Goal: Task Accomplishment & Management: Manage account settings

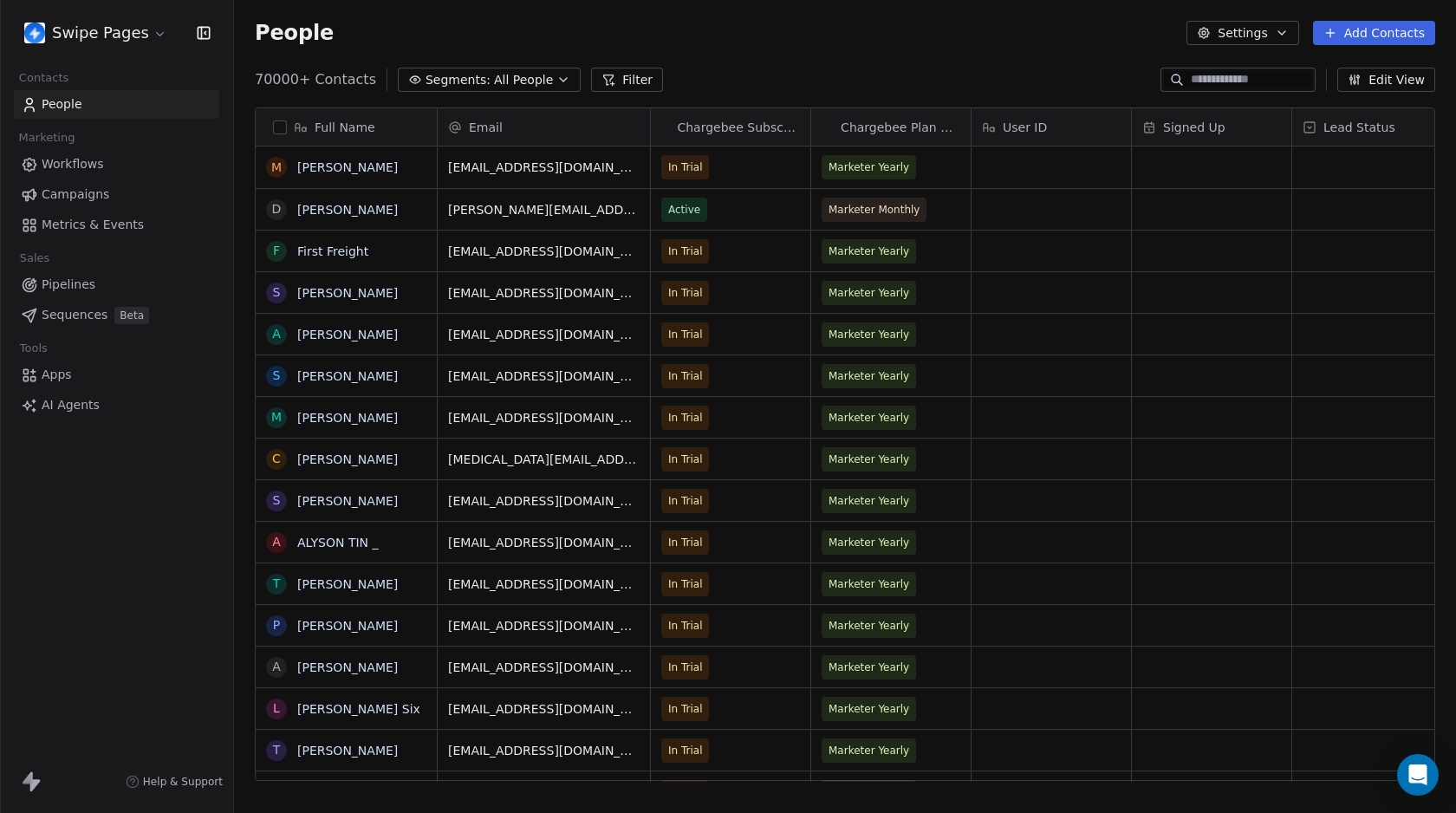
scroll to position [702, 1209]
click at [97, 40] on html "Swipe Pages Contacts People Marketing Workflows Campaigns Metrics & Events Sale…" at bounding box center [728, 406] width 1456 height 813
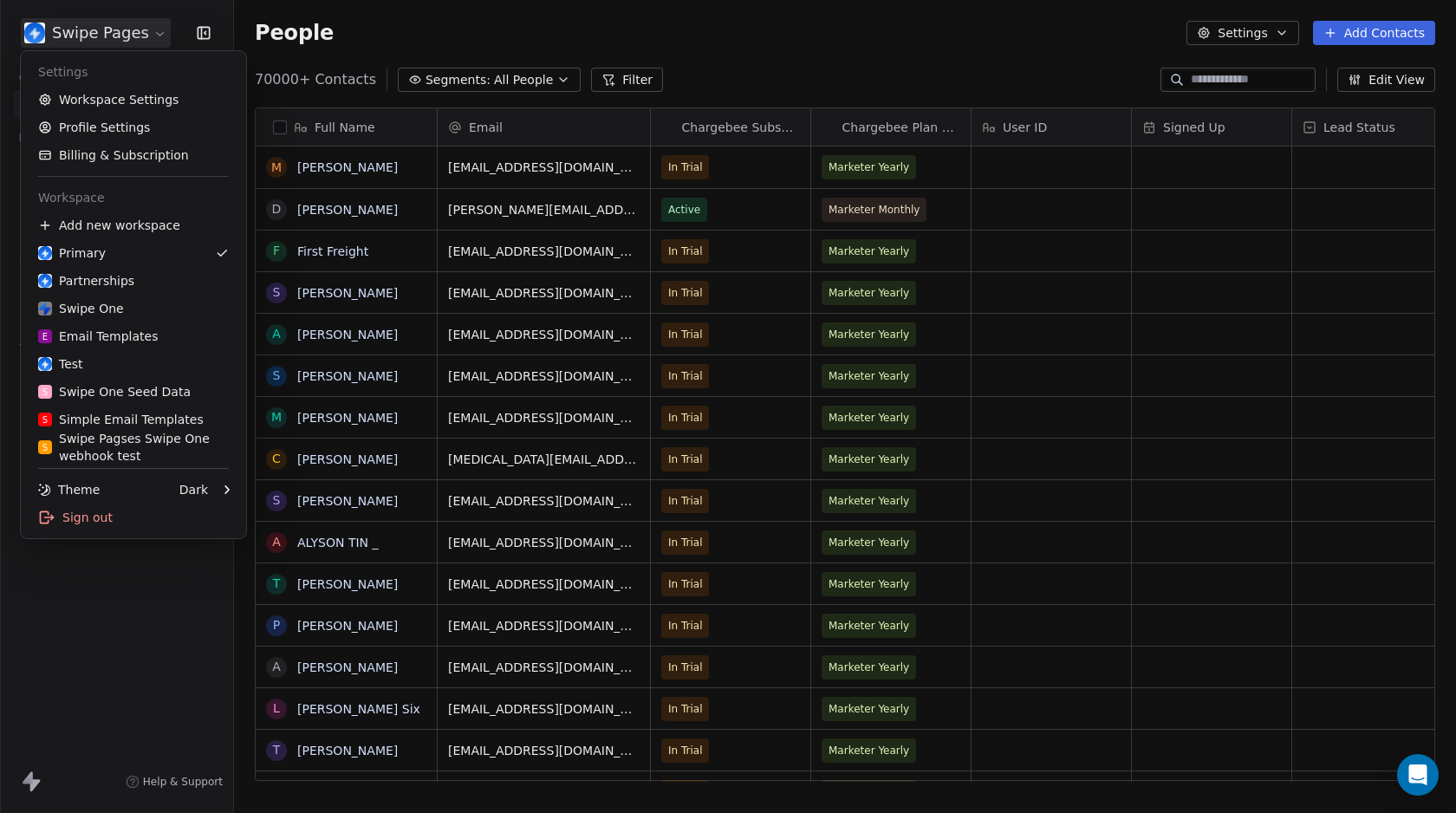
click at [415, 14] on html "Swipe Pages Contacts People Marketing Workflows Campaigns Metrics & Events Sale…" at bounding box center [728, 406] width 1456 height 813
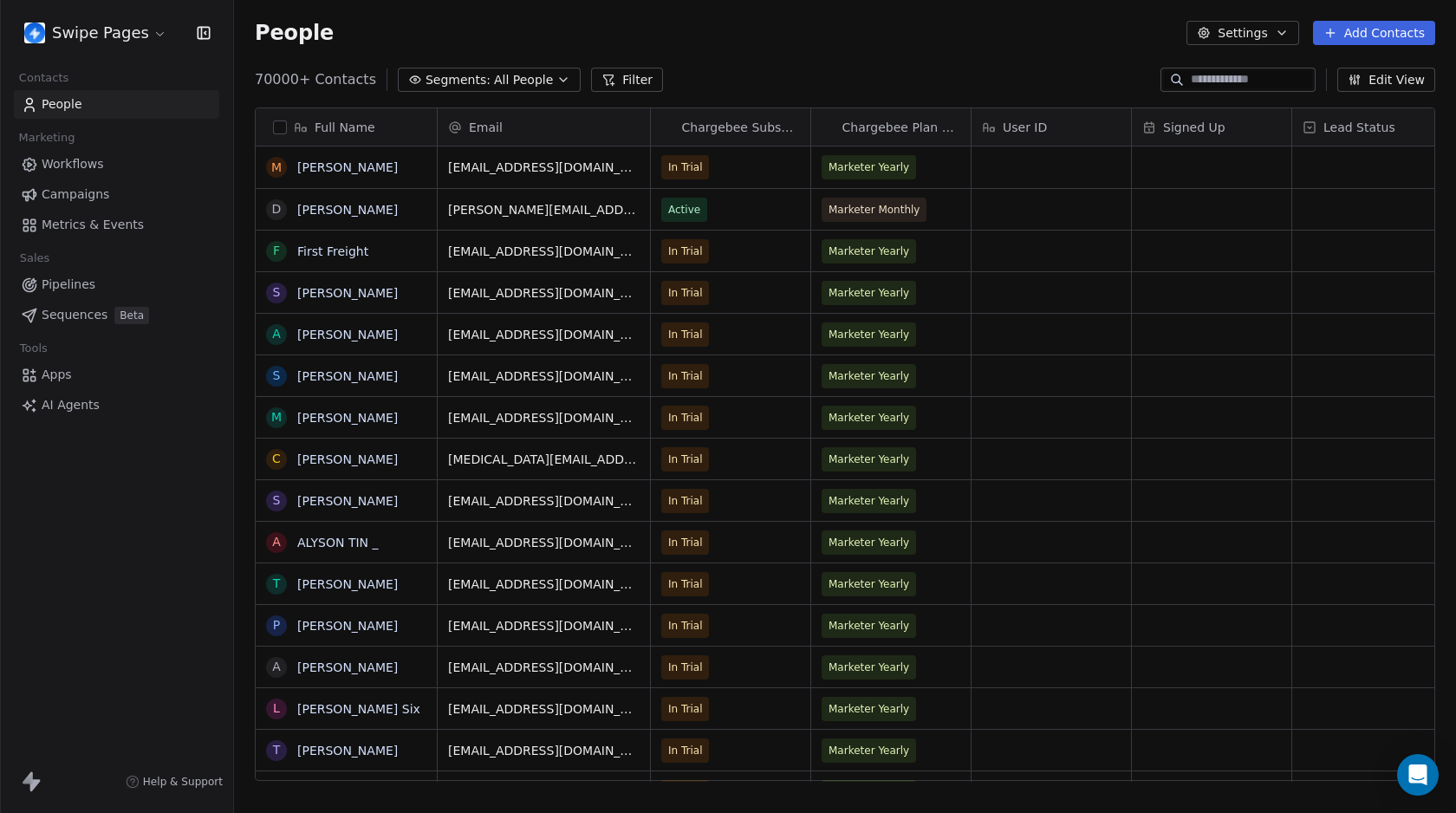
click at [88, 160] on span "Workflows" at bounding box center [72, 164] width 62 height 18
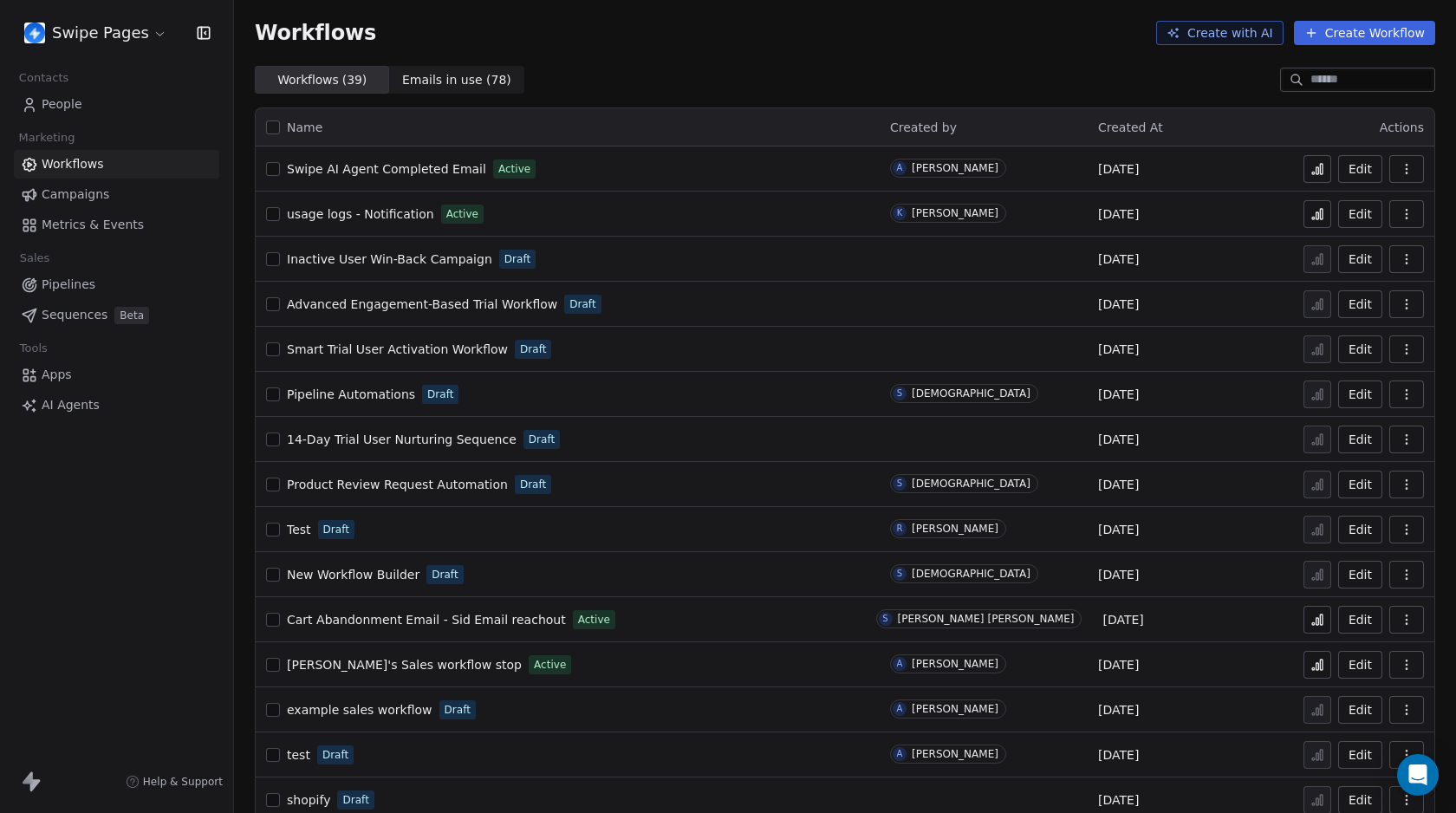
click at [405, 167] on span "Swipe AI Agent Completed Email" at bounding box center [386, 169] width 199 height 14
click at [93, 199] on span "Campaigns" at bounding box center [75, 194] width 68 height 18
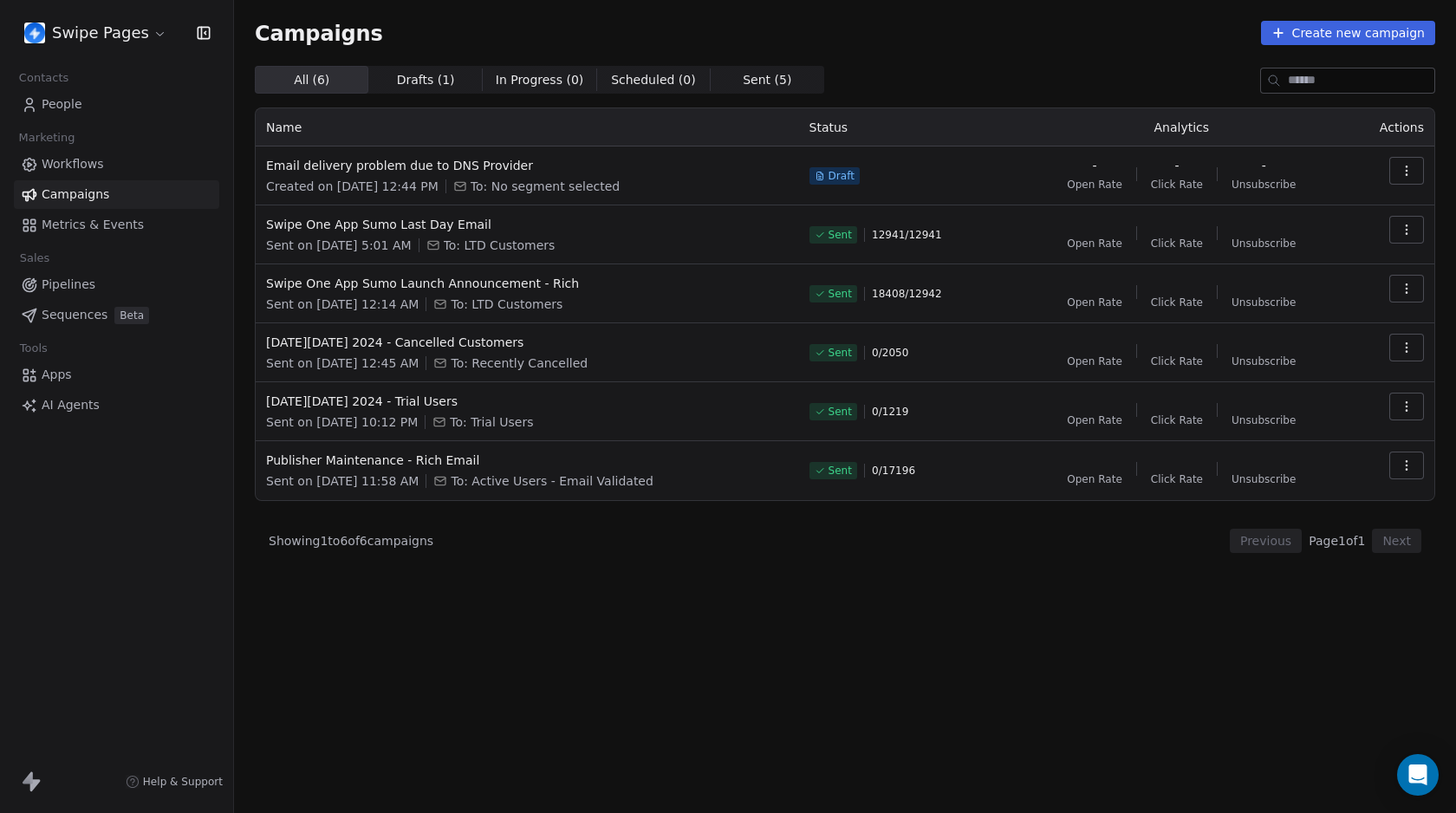
click at [95, 99] on link "People" at bounding box center [117, 104] width 205 height 29
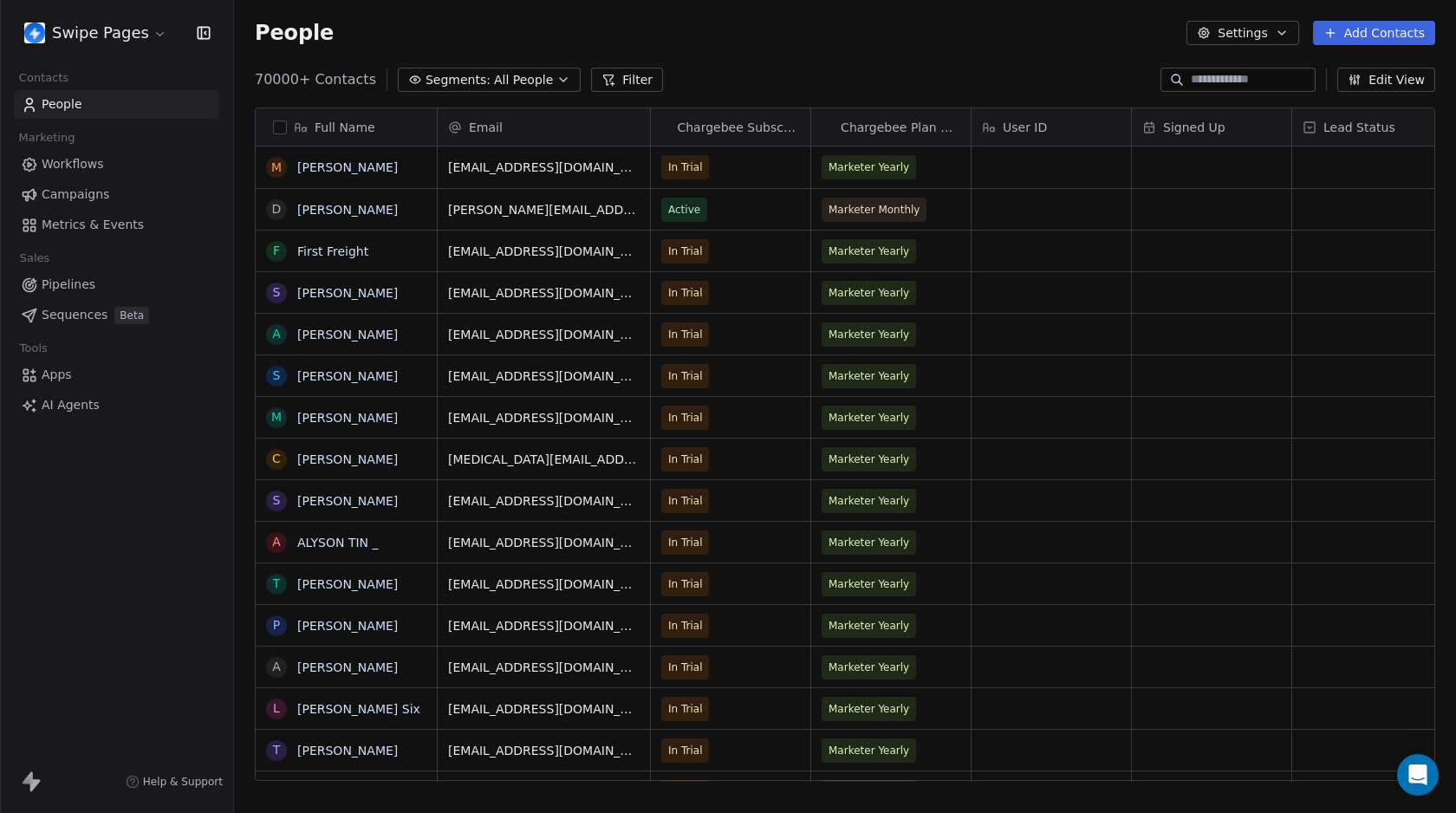
scroll to position [702, 1209]
click at [673, 77] on div "70000+ Contacts Segments: All People Filter Edit View" at bounding box center [845, 80] width 1222 height 28
click at [616, 78] on button "Filter" at bounding box center [627, 80] width 72 height 25
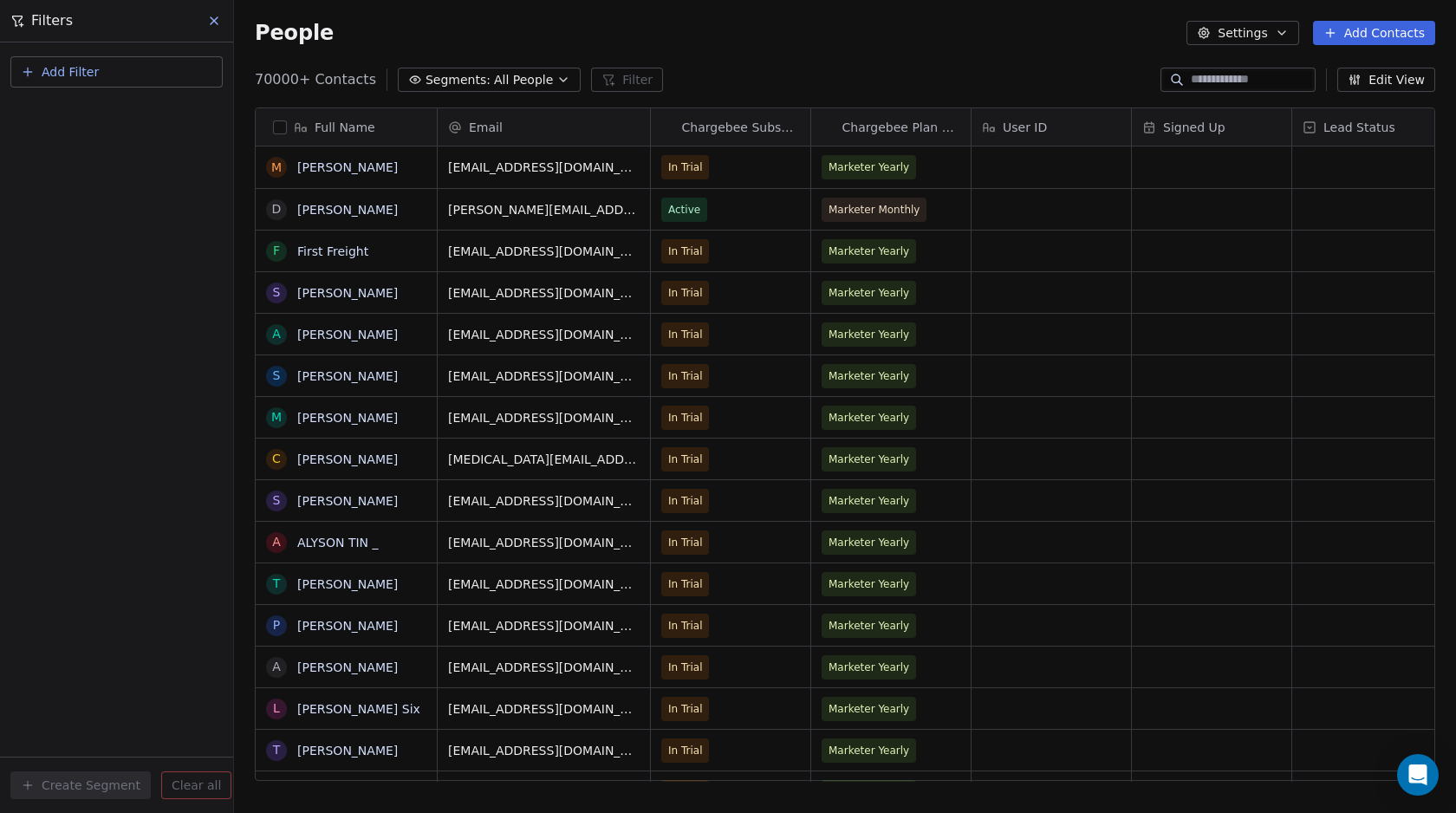
click at [58, 73] on span "Add Filter" at bounding box center [69, 72] width 57 height 18
click at [83, 146] on span "Contact activity" at bounding box center [77, 140] width 96 height 18
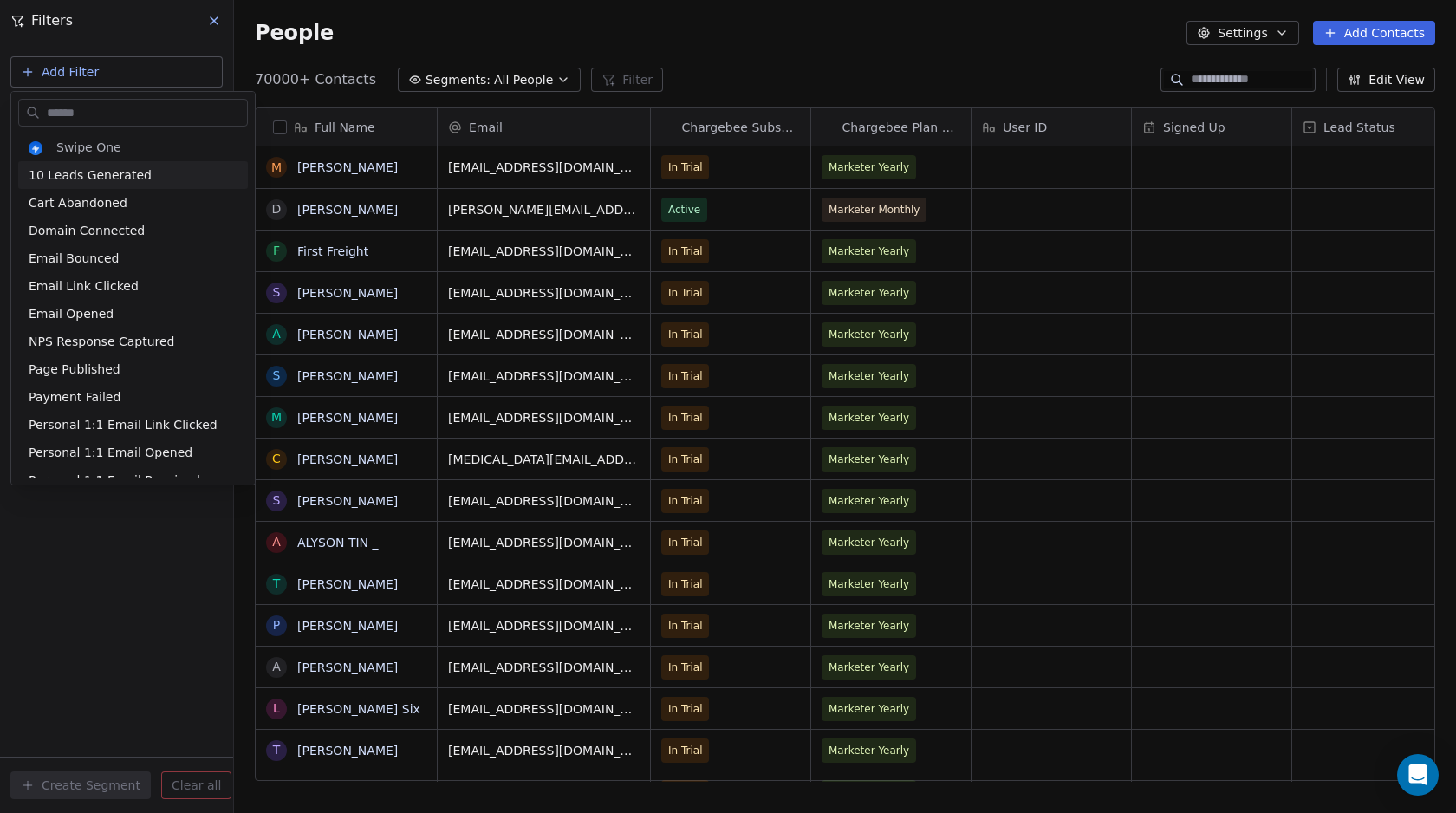
type input "*"
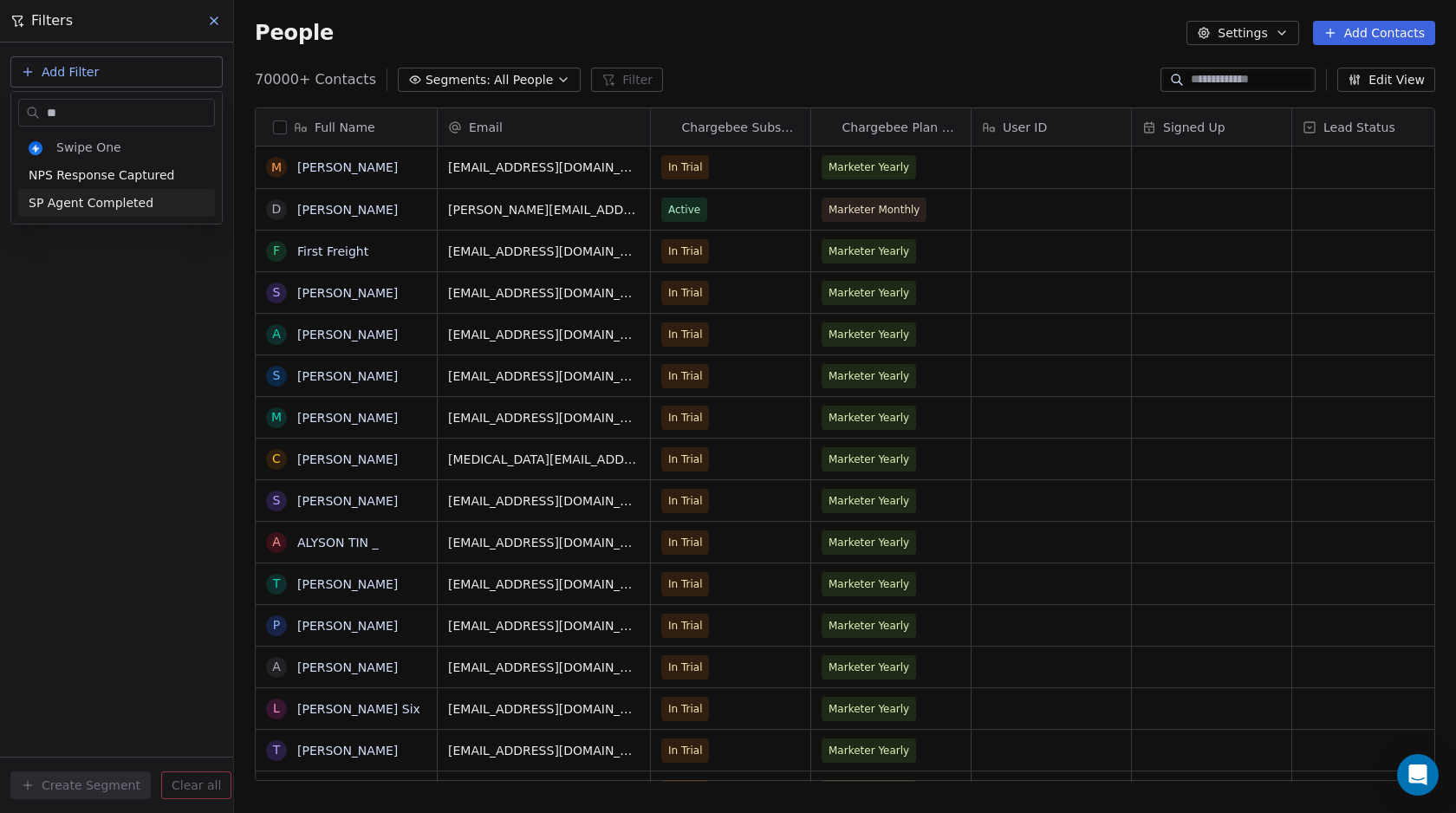
type input "**"
click at [83, 202] on span "SP Agent Completed" at bounding box center [91, 203] width 125 height 18
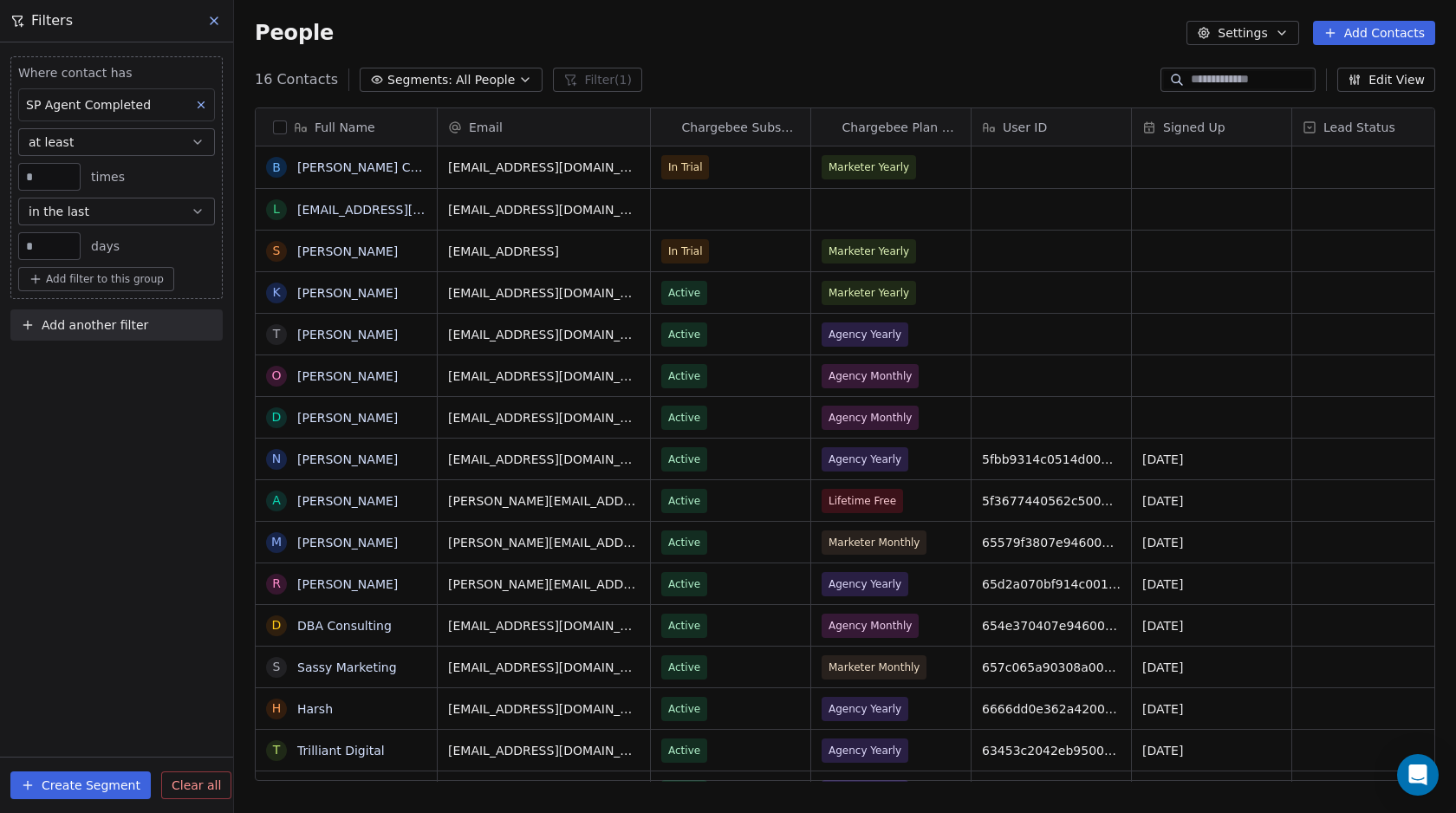
click at [65, 249] on input "**" at bounding box center [49, 246] width 54 height 13
click at [122, 397] on div "Where contact has SP Agent Completed at least * times in the last ** days Add f…" at bounding box center [117, 427] width 233 height 770
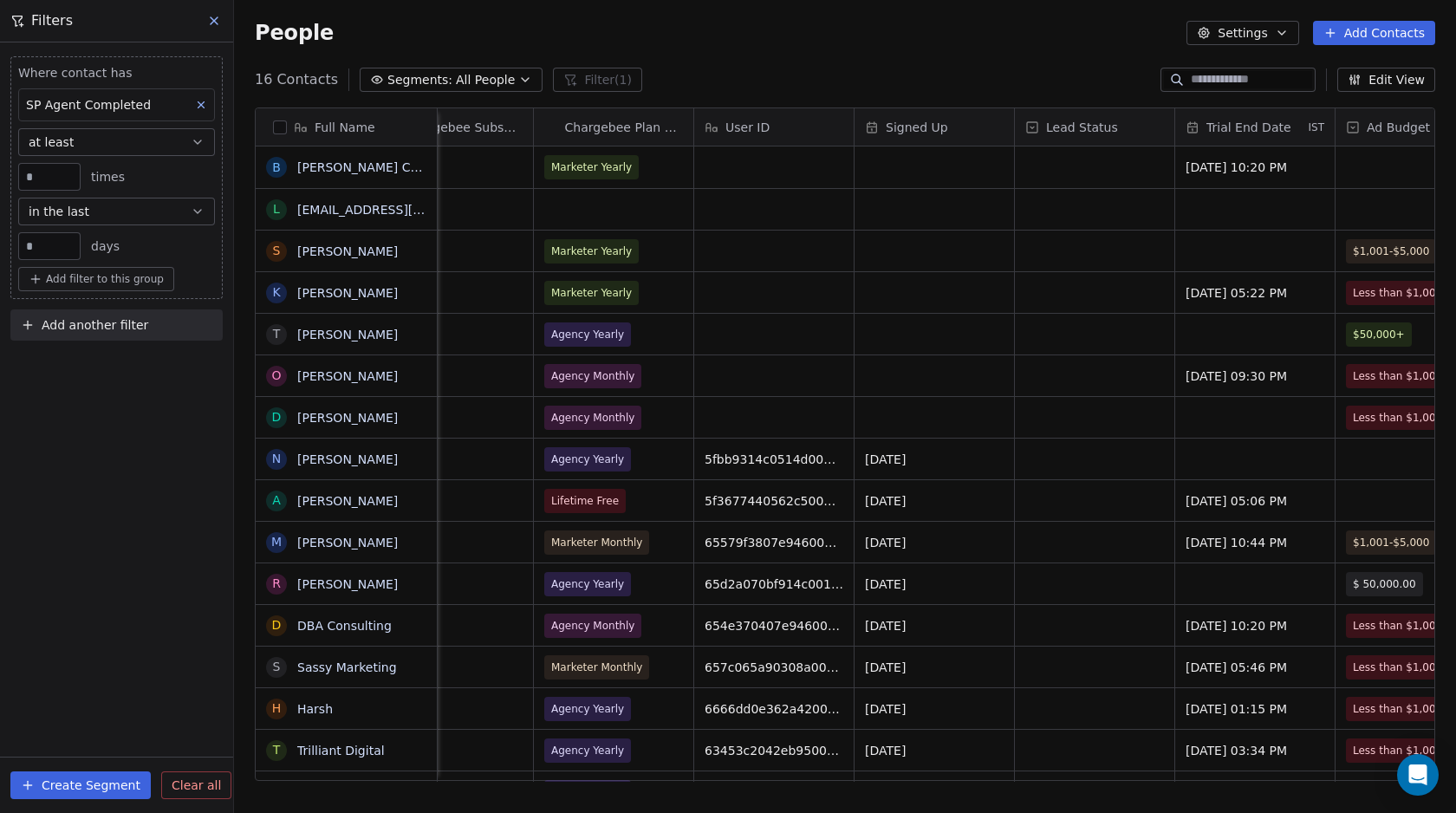
scroll to position [0, 0]
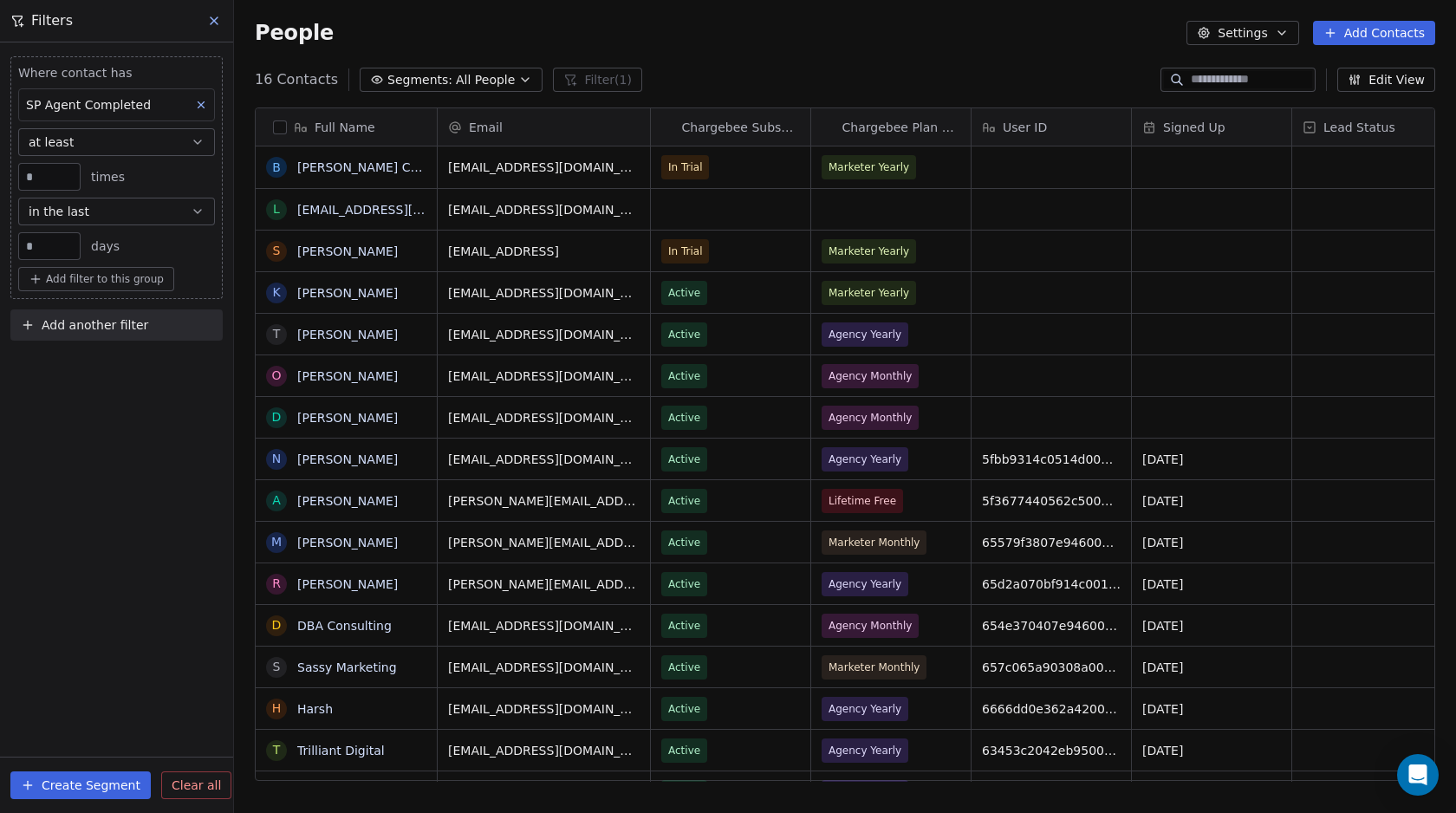
click at [275, 125] on button "button" at bounding box center [280, 127] width 14 height 14
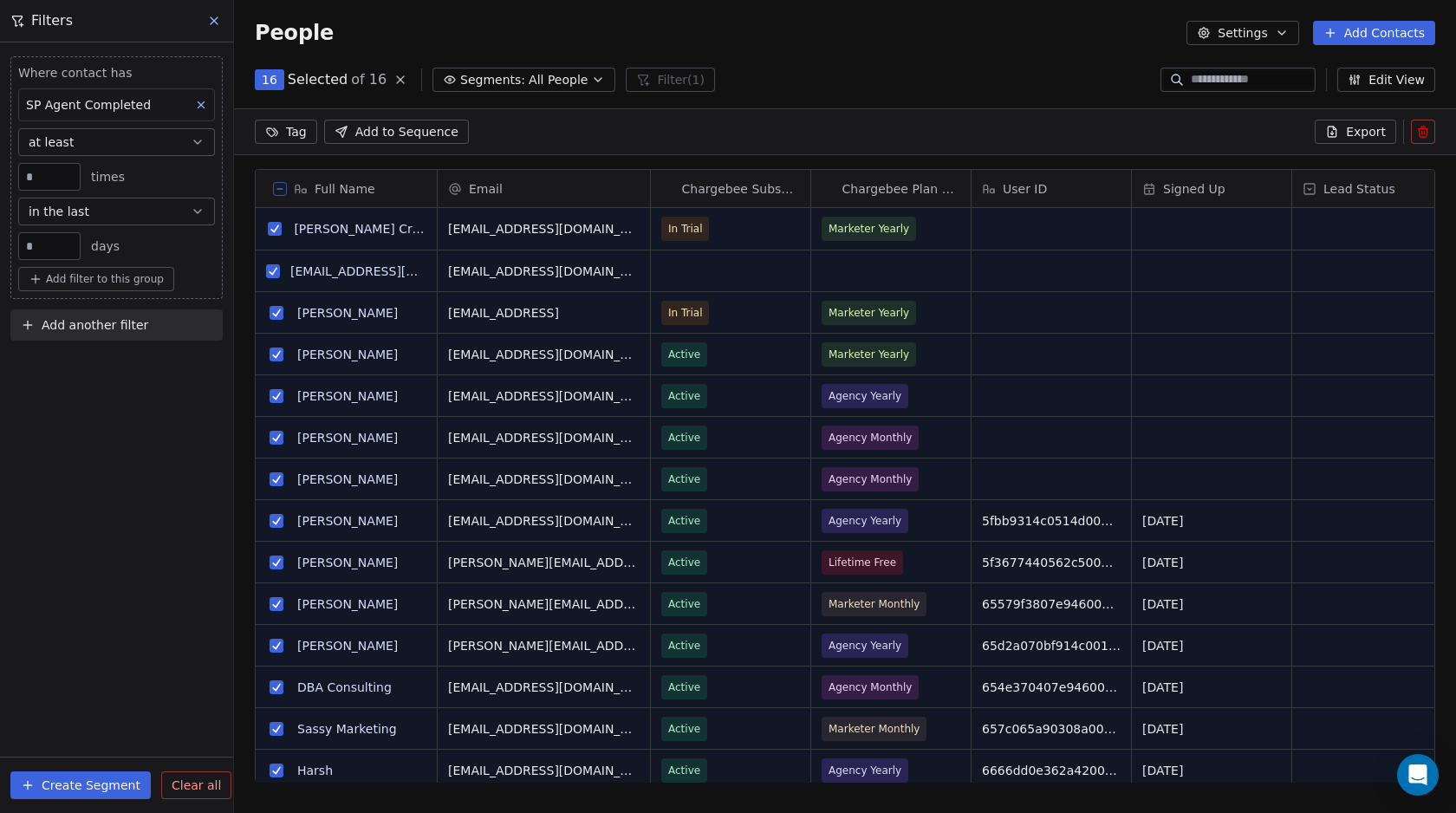
scroll to position [642, 1209]
click at [294, 132] on html "Swipe Pages Contacts People Marketing Workflows Campaigns Metrics & Events Sale…" at bounding box center [728, 406] width 1456 height 813
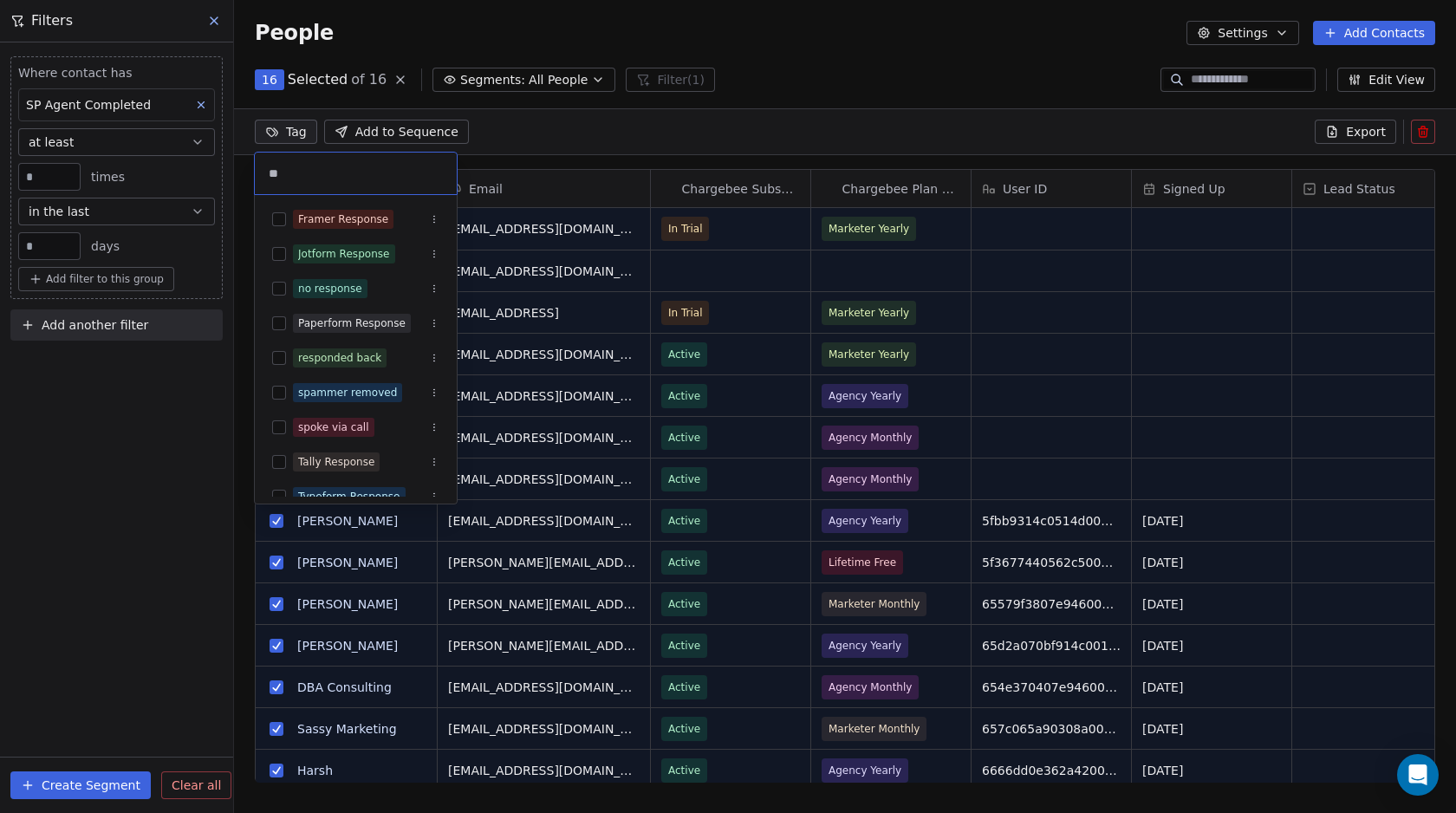
type input "*"
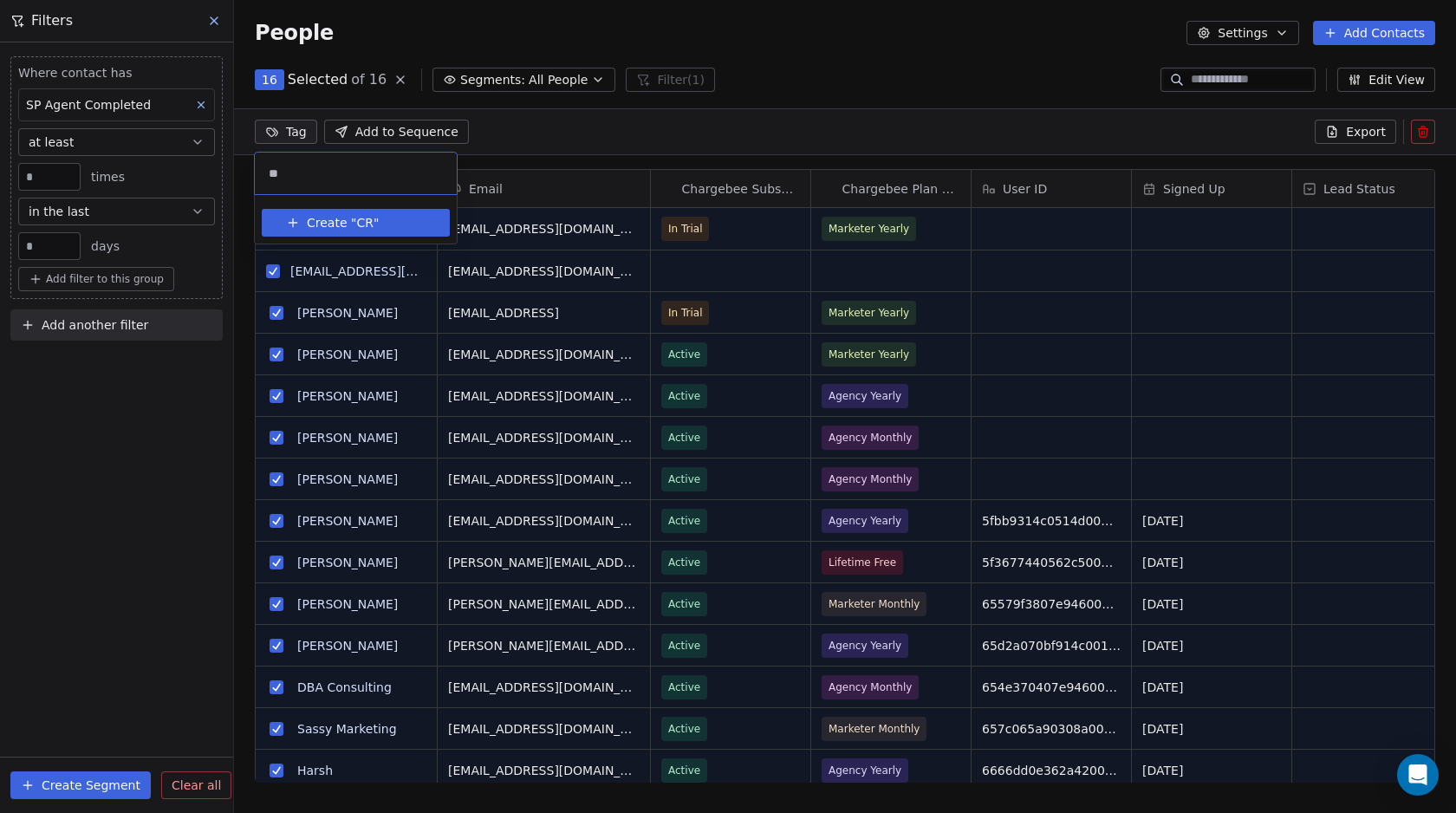
type input "*"
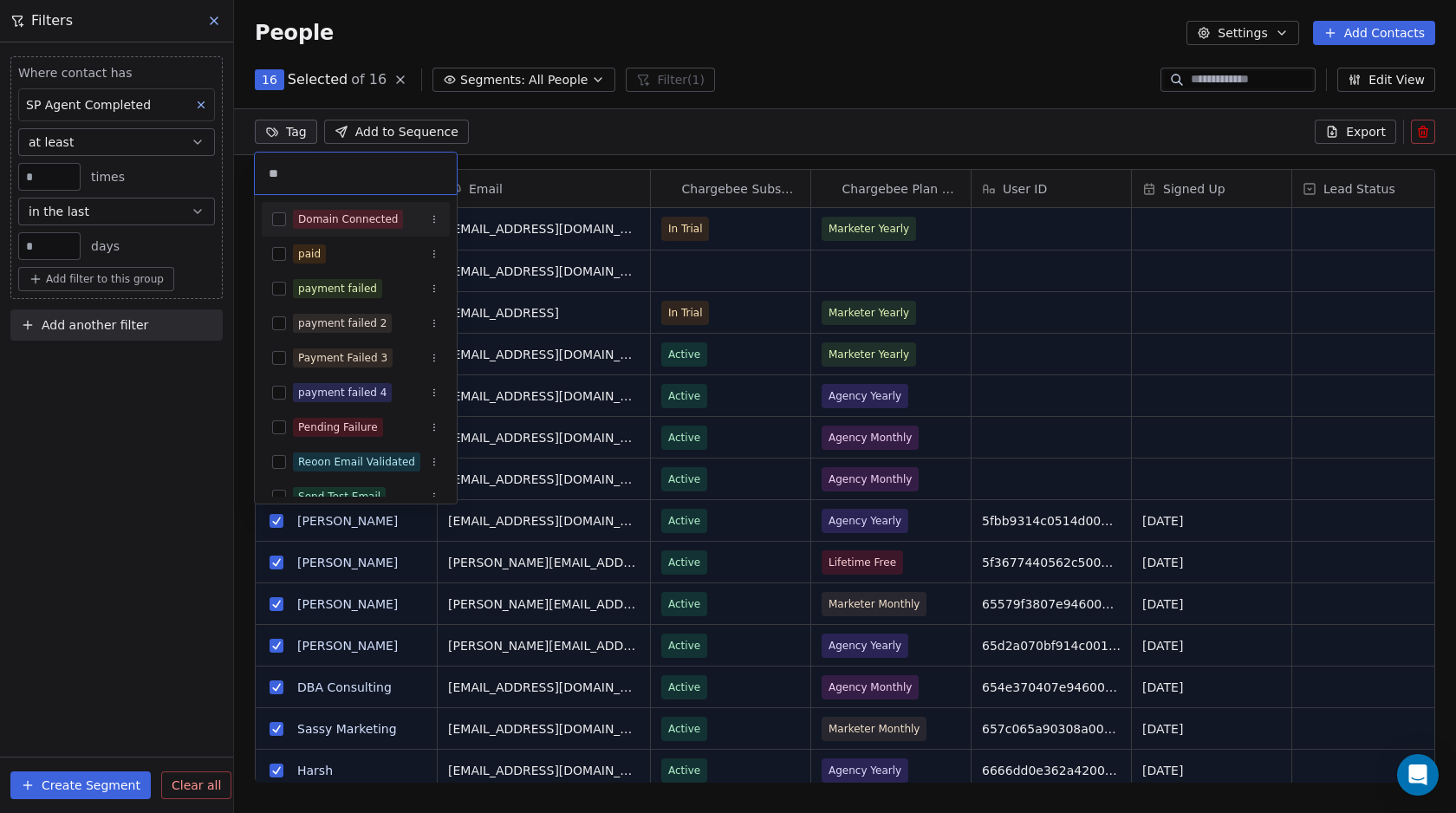
type input "*"
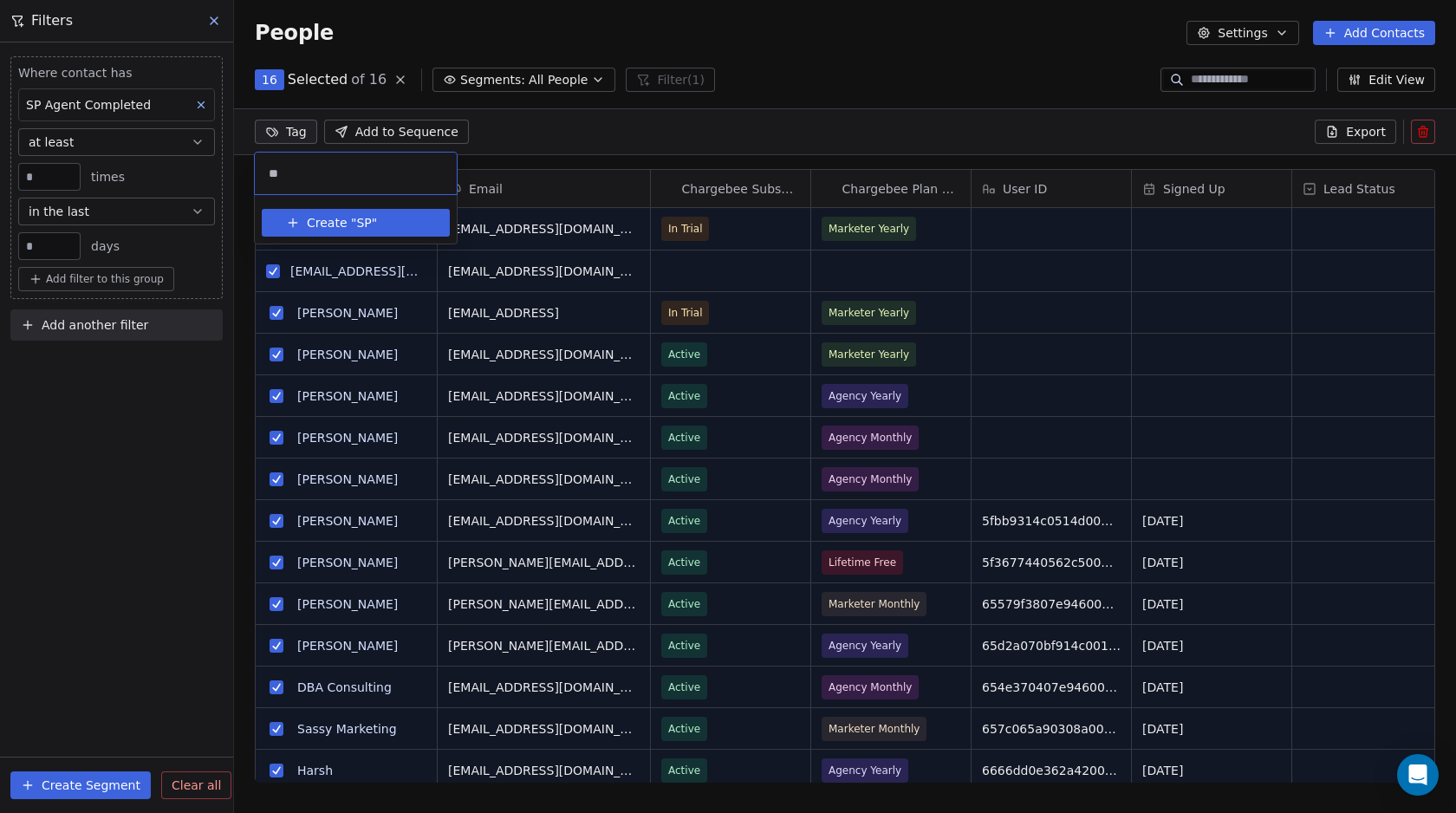
type input "*"
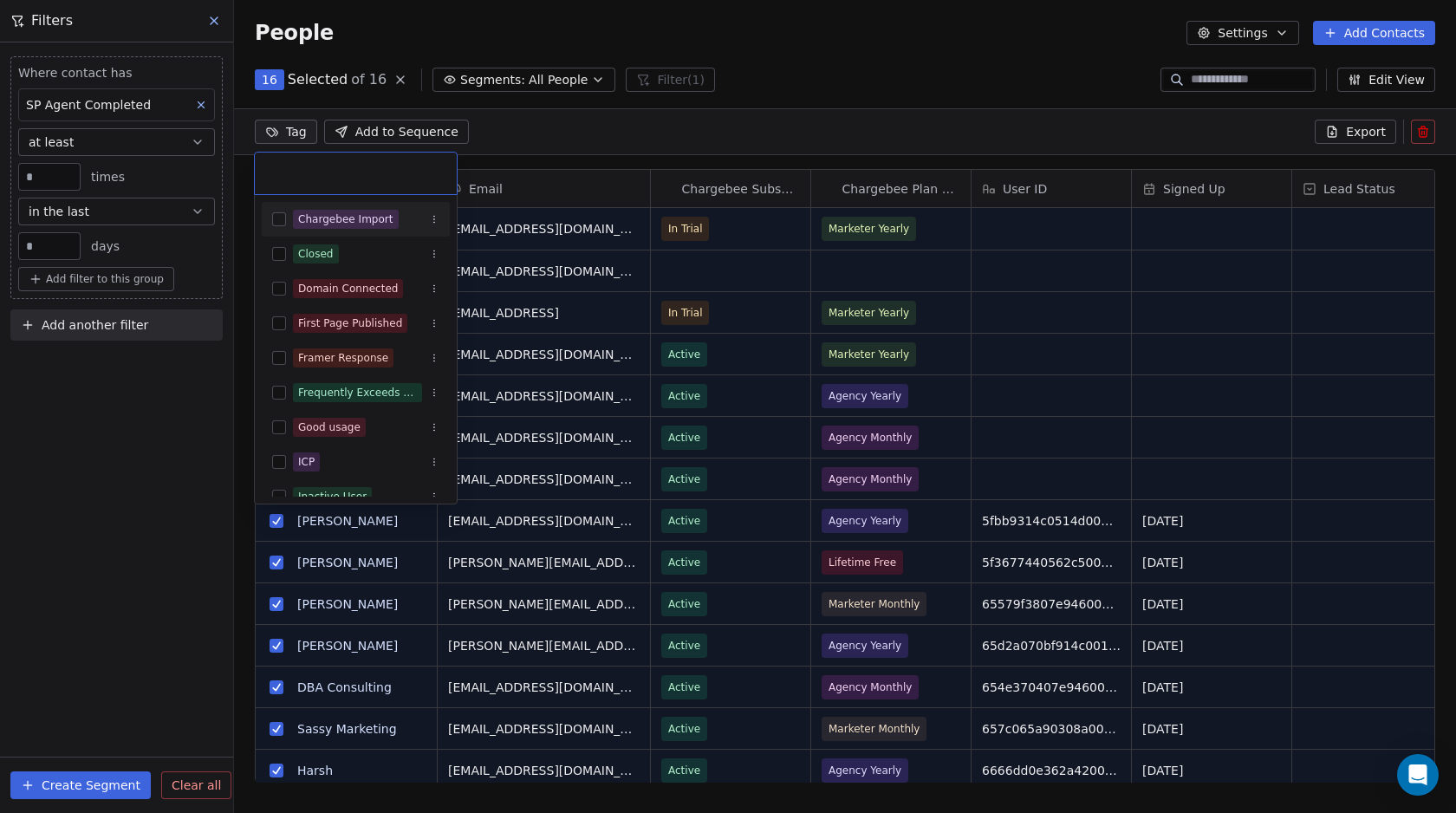
click at [543, 139] on html "Swipe Pages Contacts People Marketing Workflows Campaigns Metrics & Events Sale…" at bounding box center [728, 406] width 1456 height 813
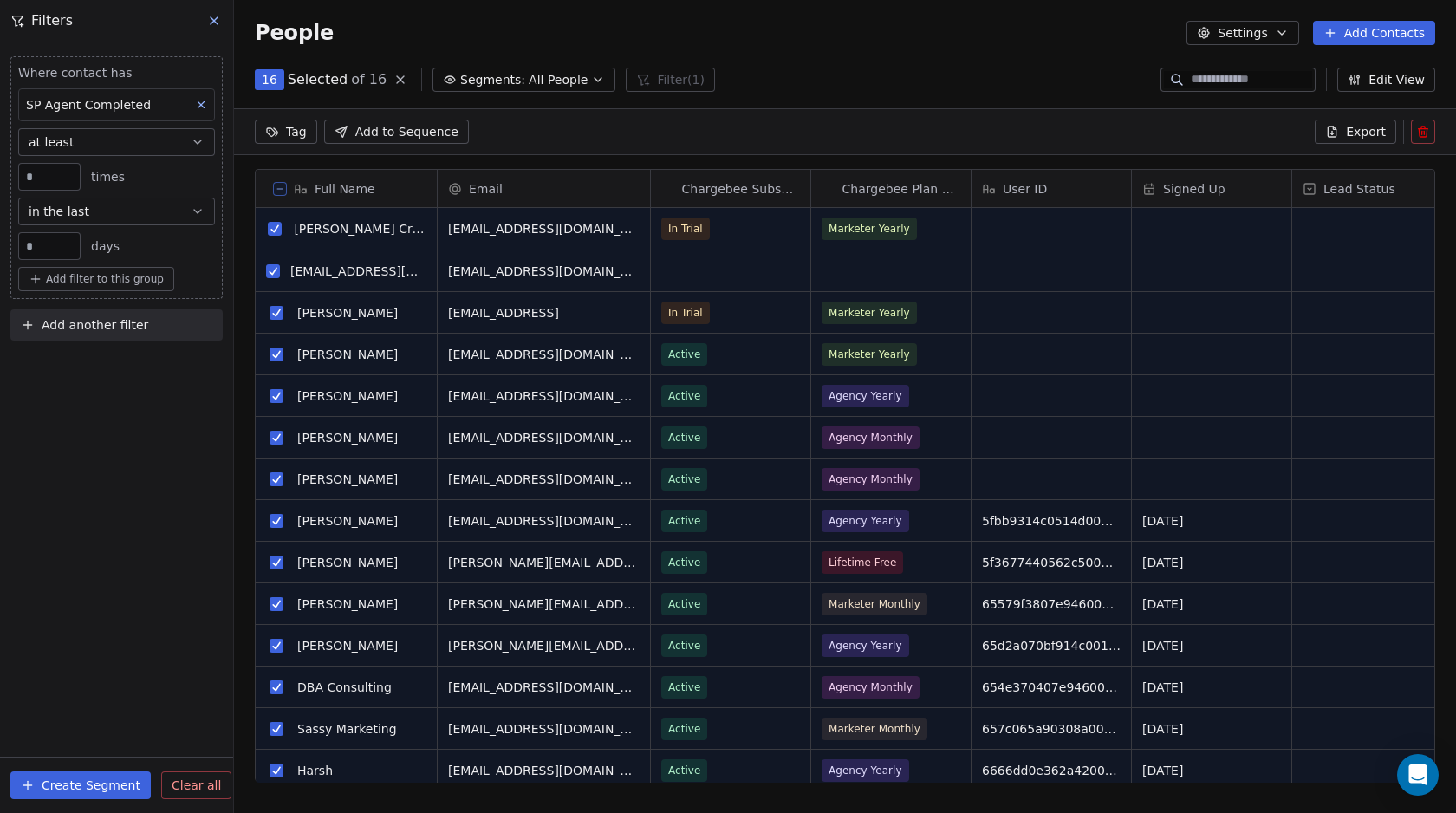
scroll to position [0, 0]
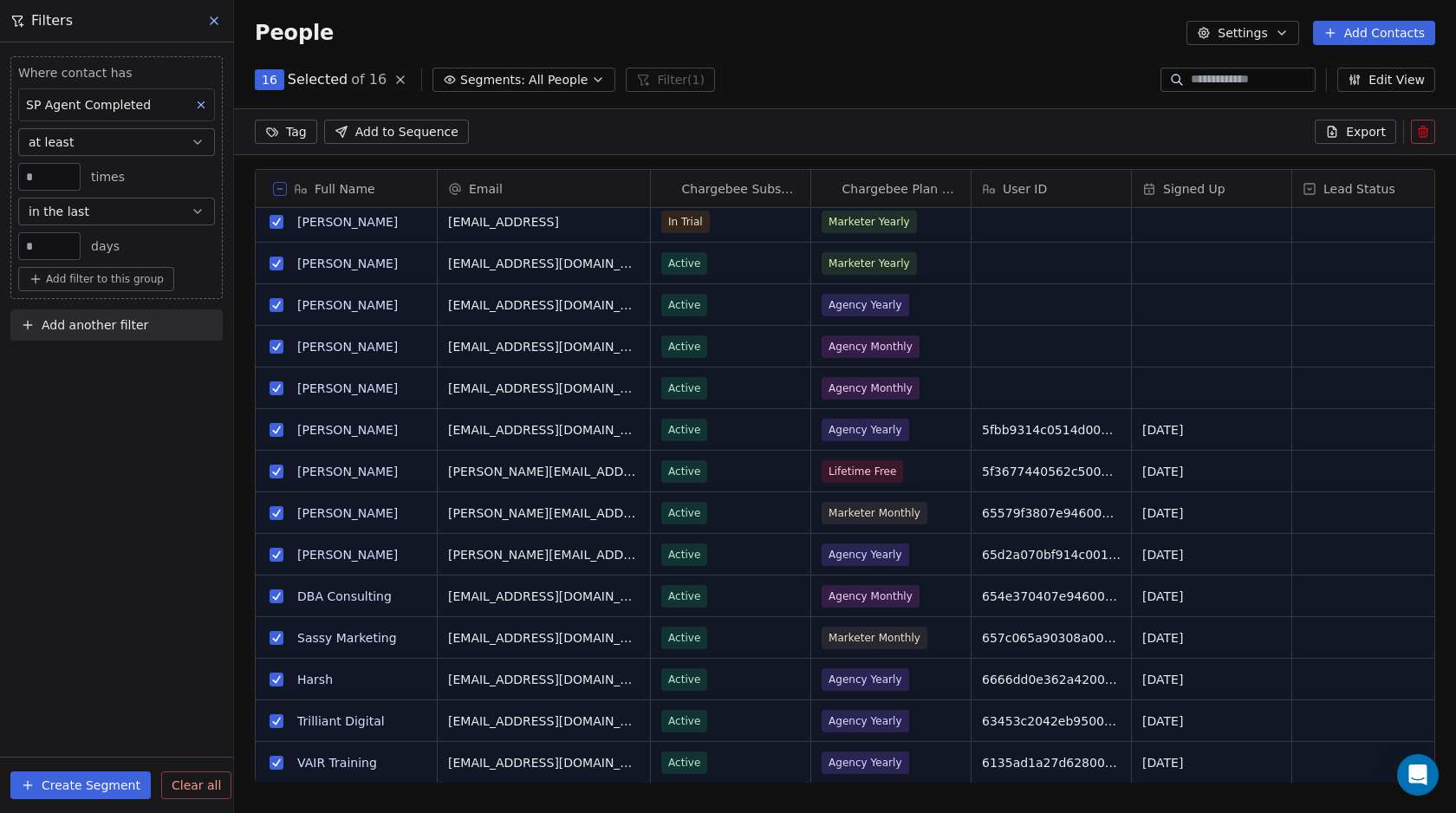
click at [77, 331] on span "Add another filter" at bounding box center [95, 325] width 107 height 18
click at [76, 501] on html "Swipe Pages Contacts People Marketing Workflows Campaigns Metrics & Events Sale…" at bounding box center [728, 406] width 1456 height 813
click at [67, 310] on button "Add another filter" at bounding box center [117, 325] width 212 height 32
click at [75, 367] on span "Contact properties" at bounding box center [85, 366] width 112 height 18
type input "****"
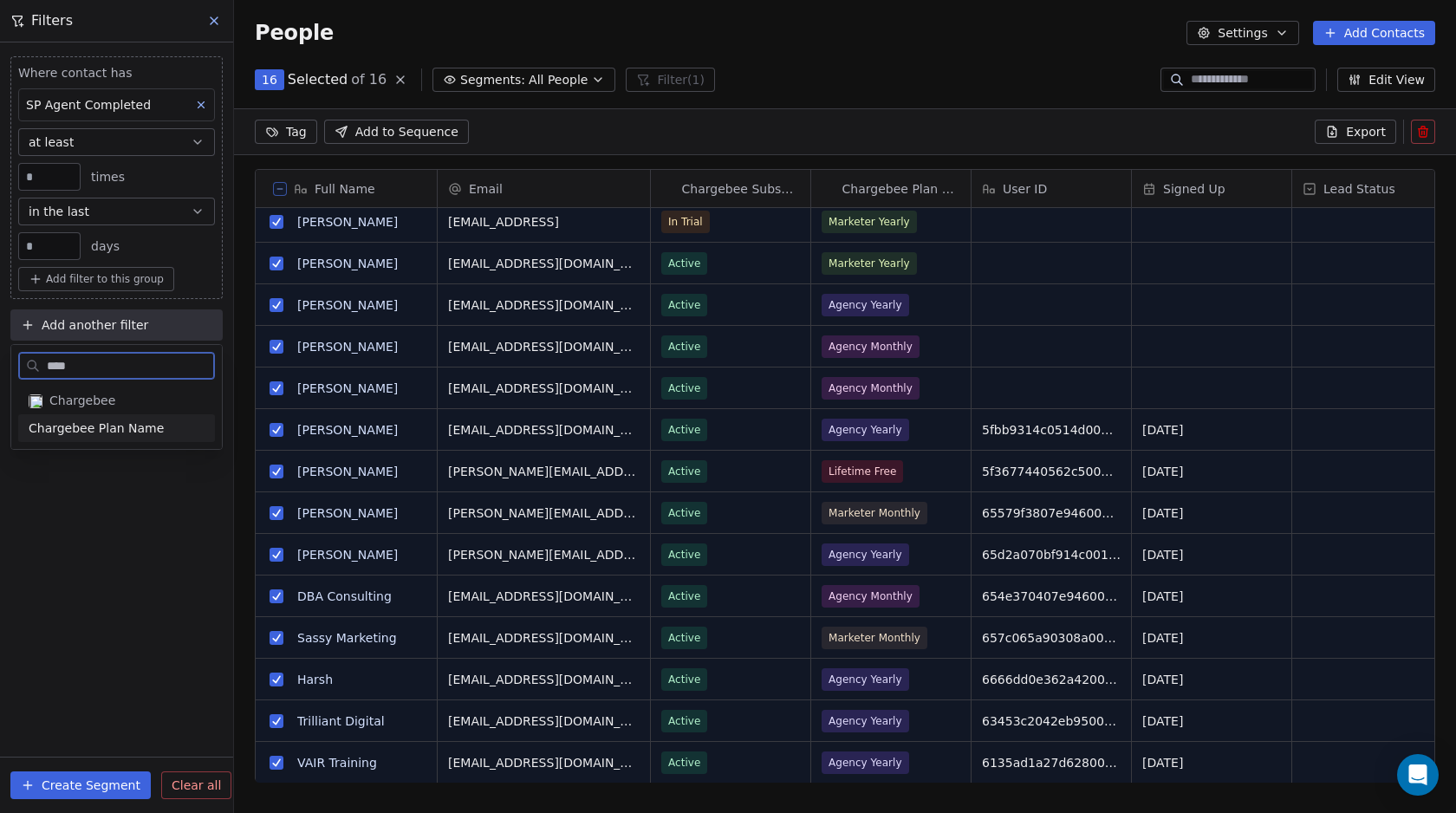
click at [107, 432] on span "Chargebee Plan Name" at bounding box center [96, 428] width 135 height 18
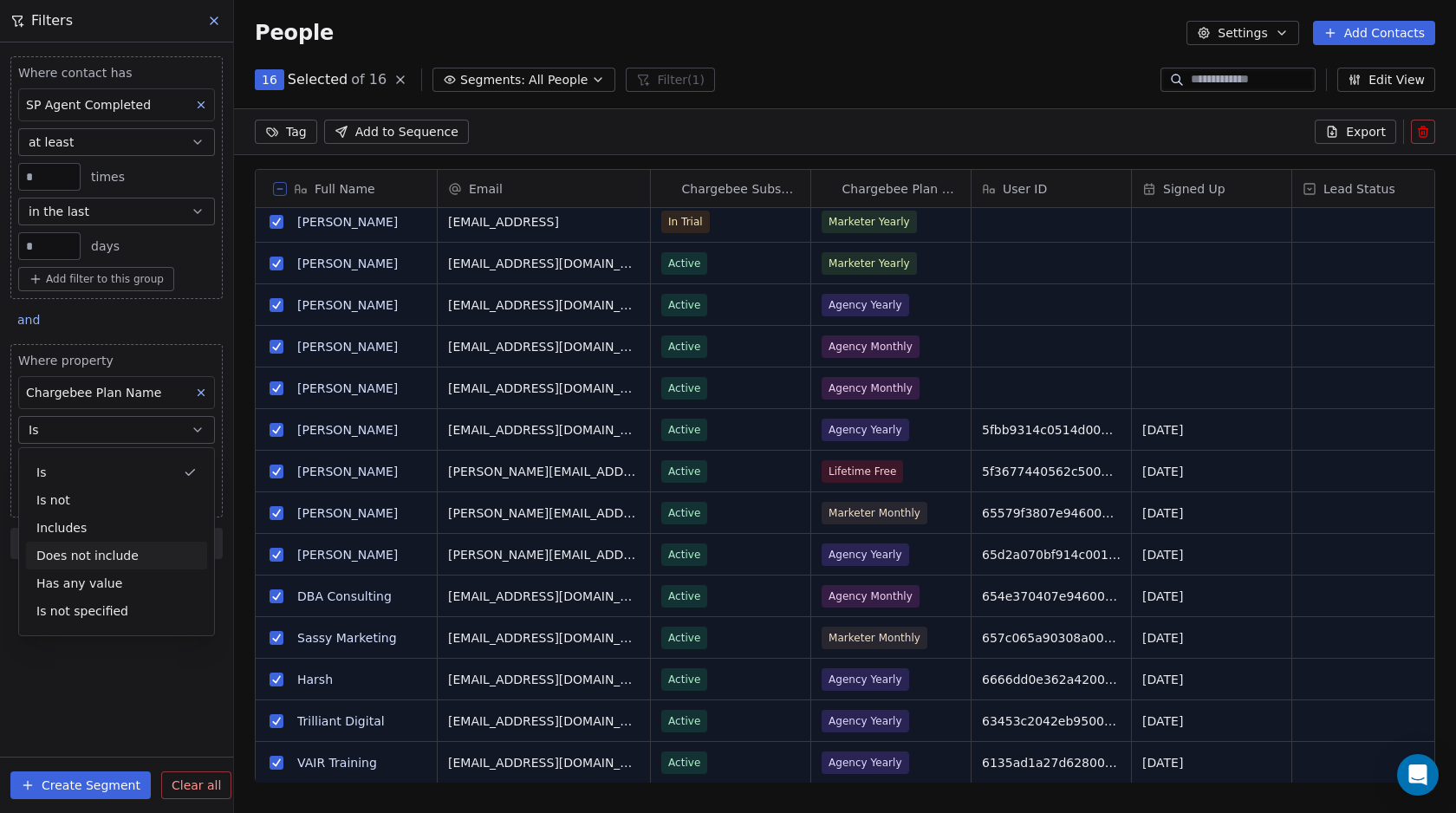
click at [85, 551] on div "Does not include" at bounding box center [117, 555] width 181 height 28
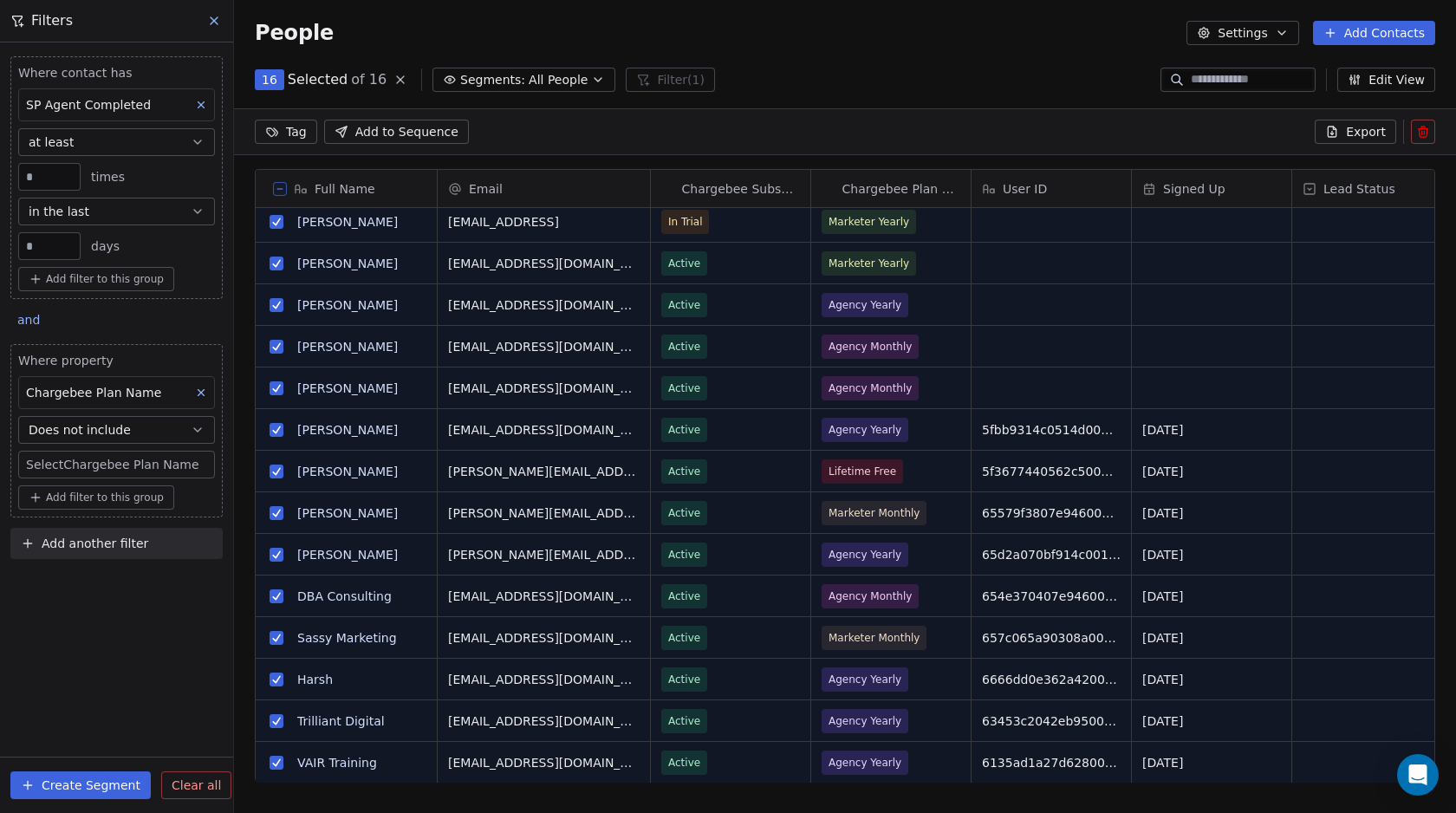
click at [87, 468] on body "Swipe Pages Contacts People Marketing Workflows Campaigns Metrics & Events Sale…" at bounding box center [728, 406] width 1456 height 813
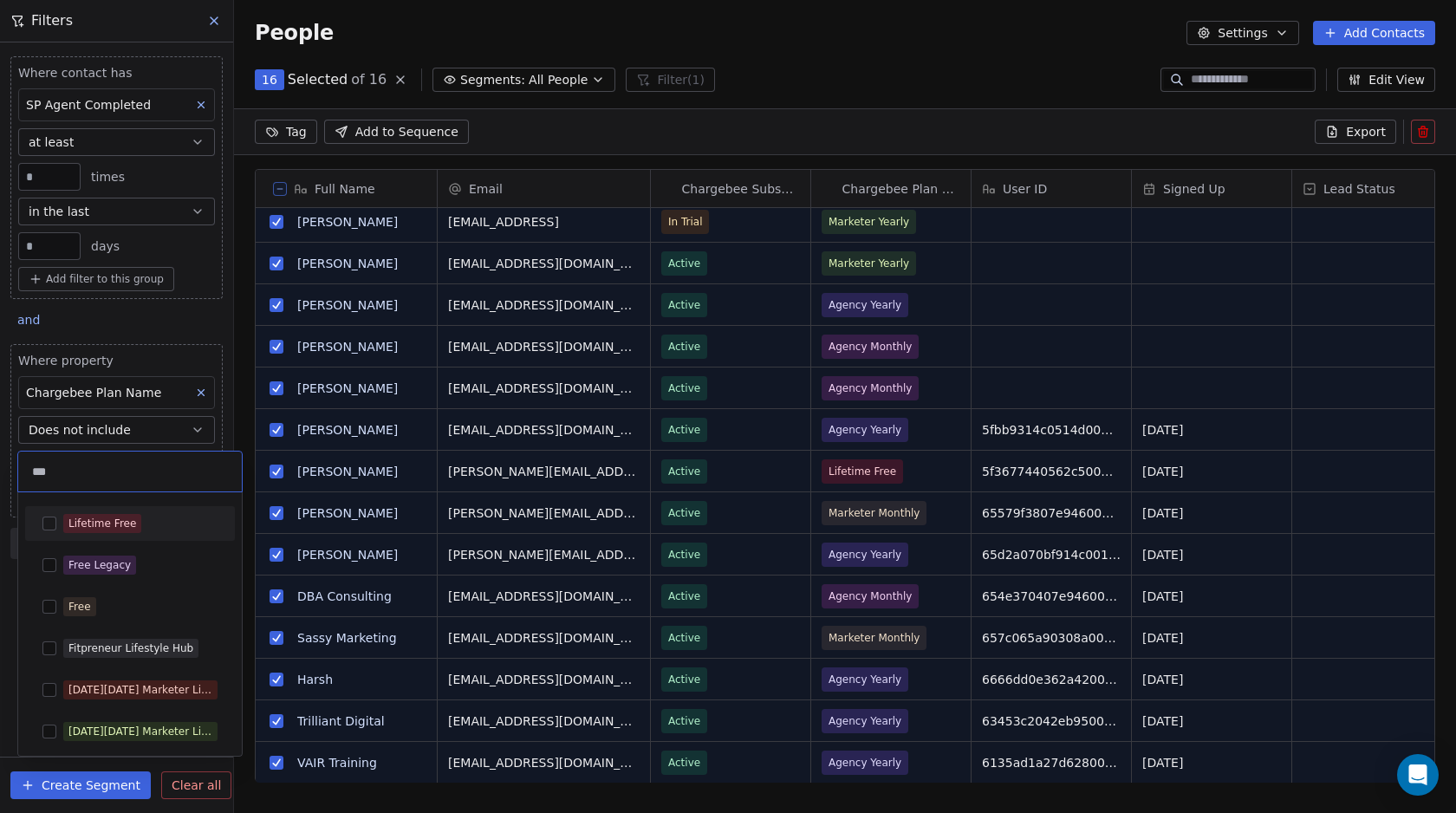
type input "***"
click at [46, 526] on button "Suggestions" at bounding box center [49, 524] width 14 height 14
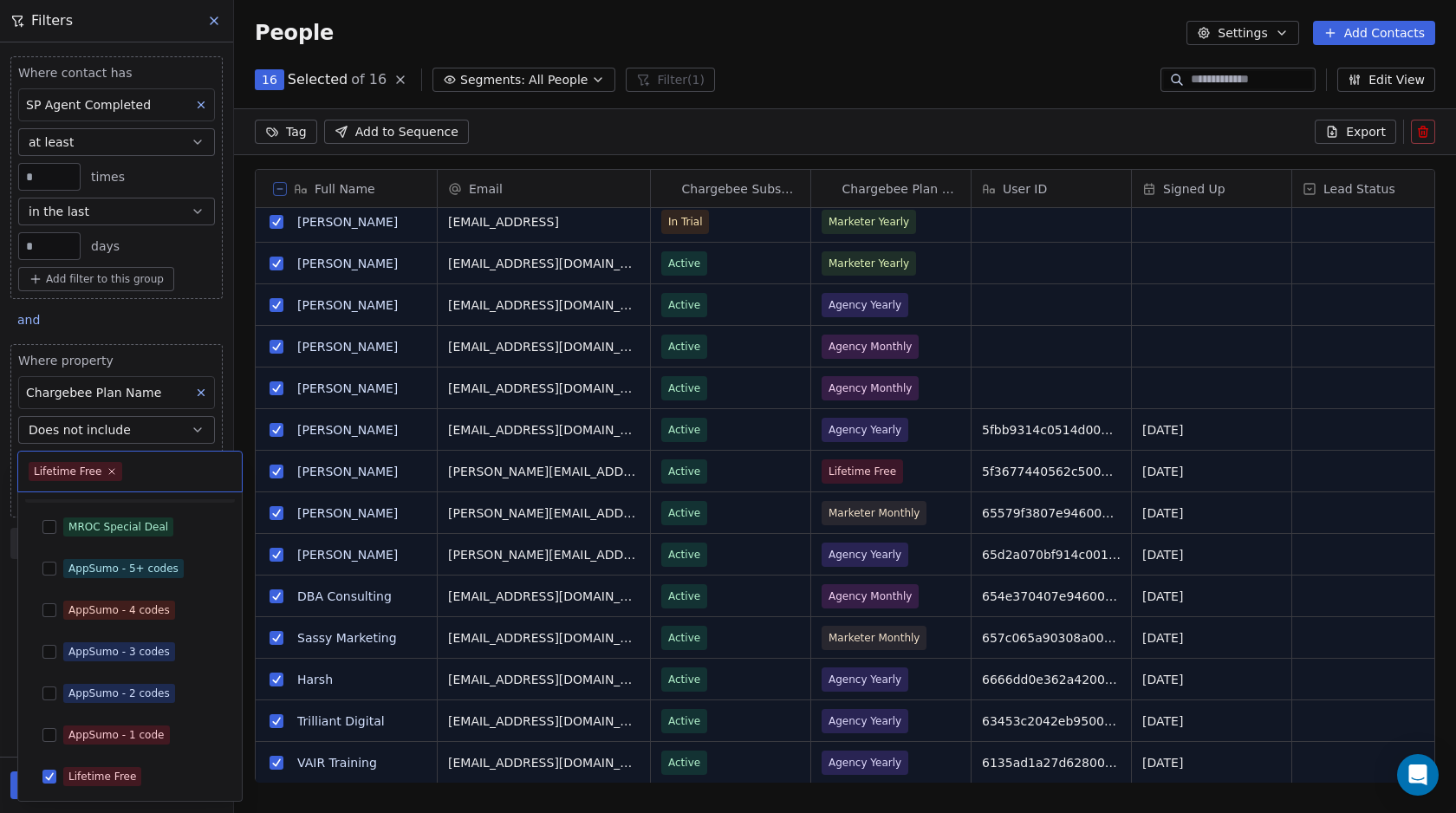
click at [7, 481] on html "Swipe Pages Contacts People Marketing Workflows Campaigns Metrics & Events Sale…" at bounding box center [728, 406] width 1456 height 813
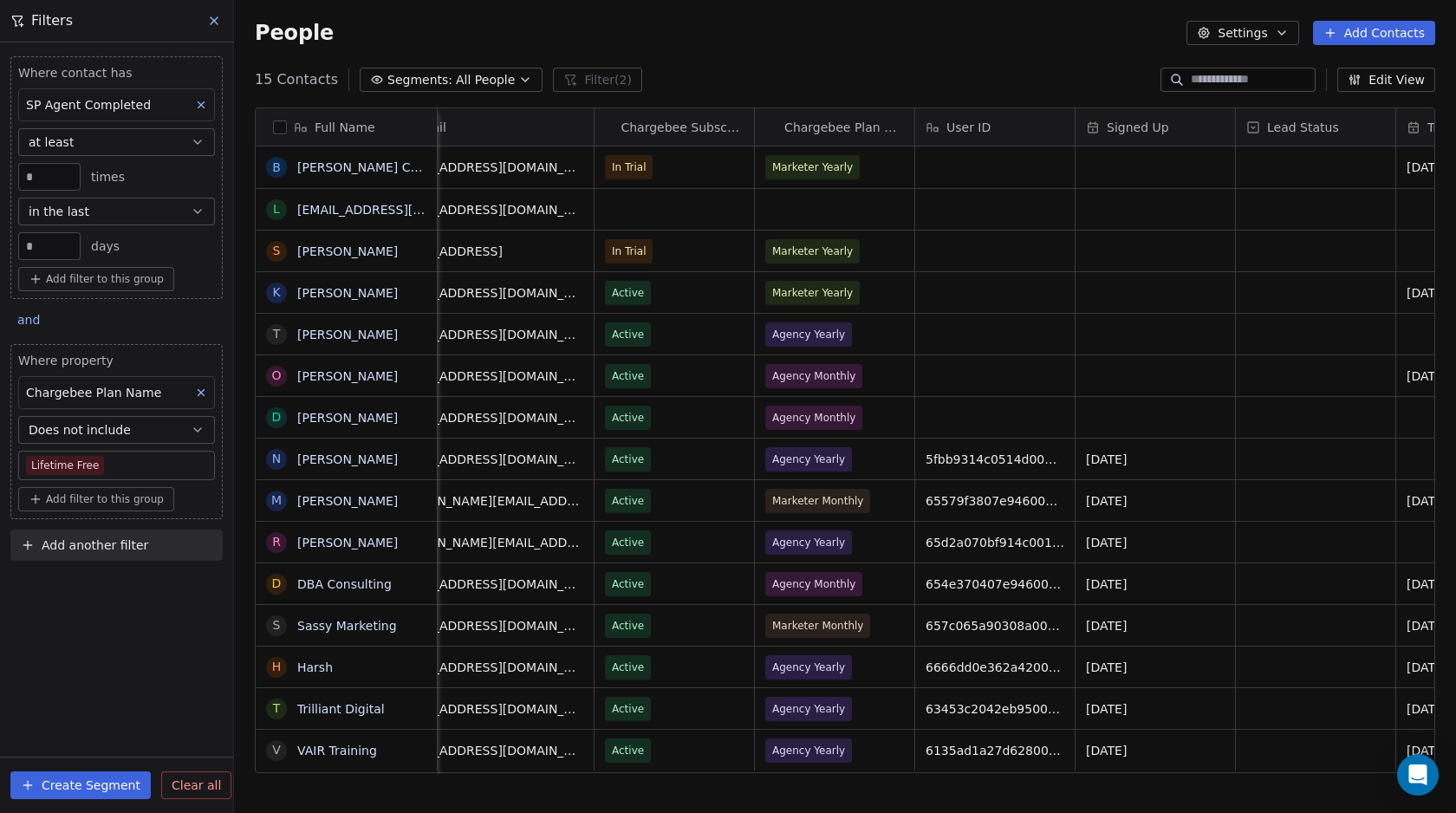
scroll to position [0, 346]
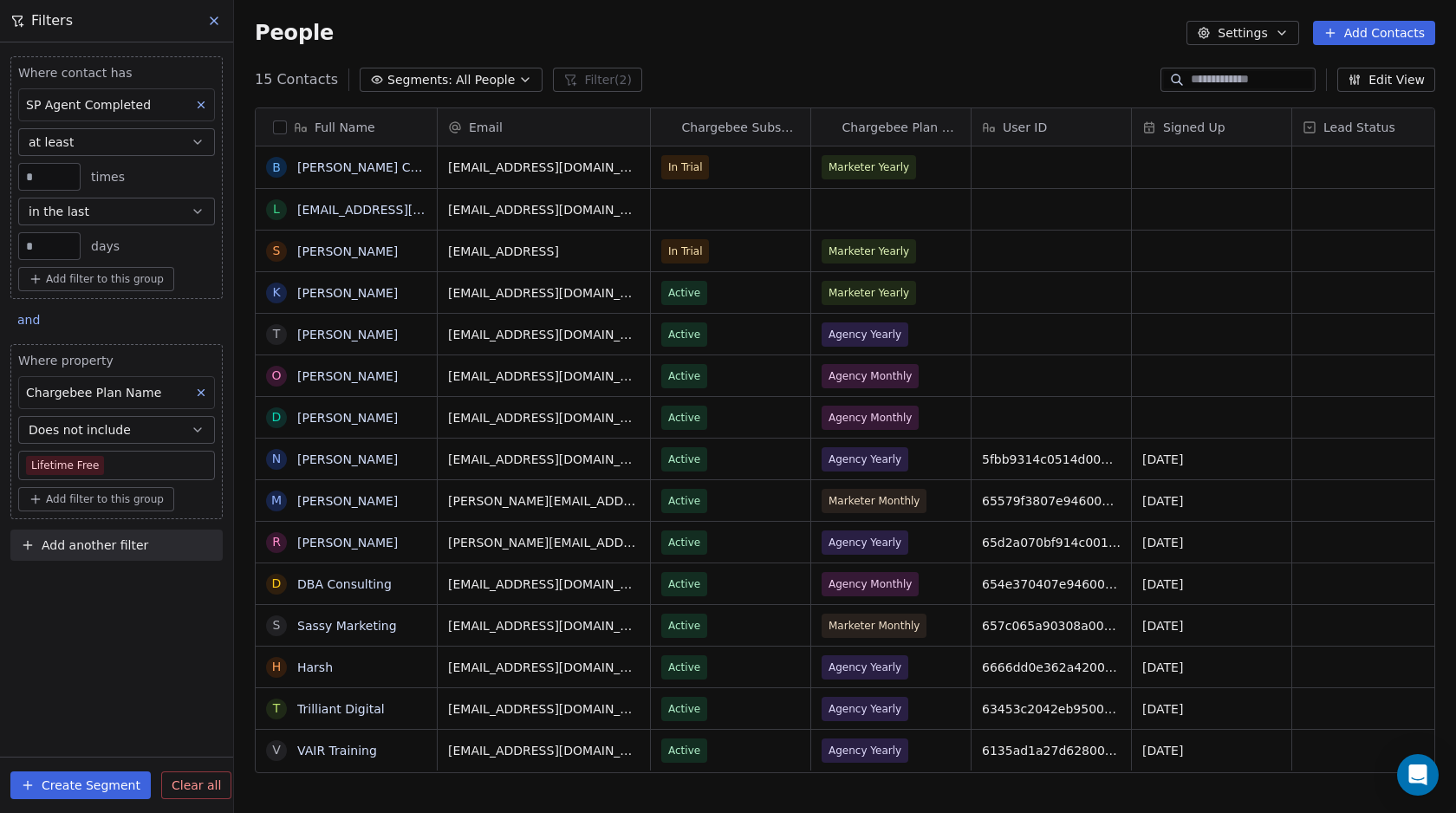
click at [91, 578] on div "Where contact has SP Agent Completed at least * times in the last ** days Add f…" at bounding box center [117, 427] width 233 height 770
click at [286, 123] on button "button" at bounding box center [280, 127] width 14 height 14
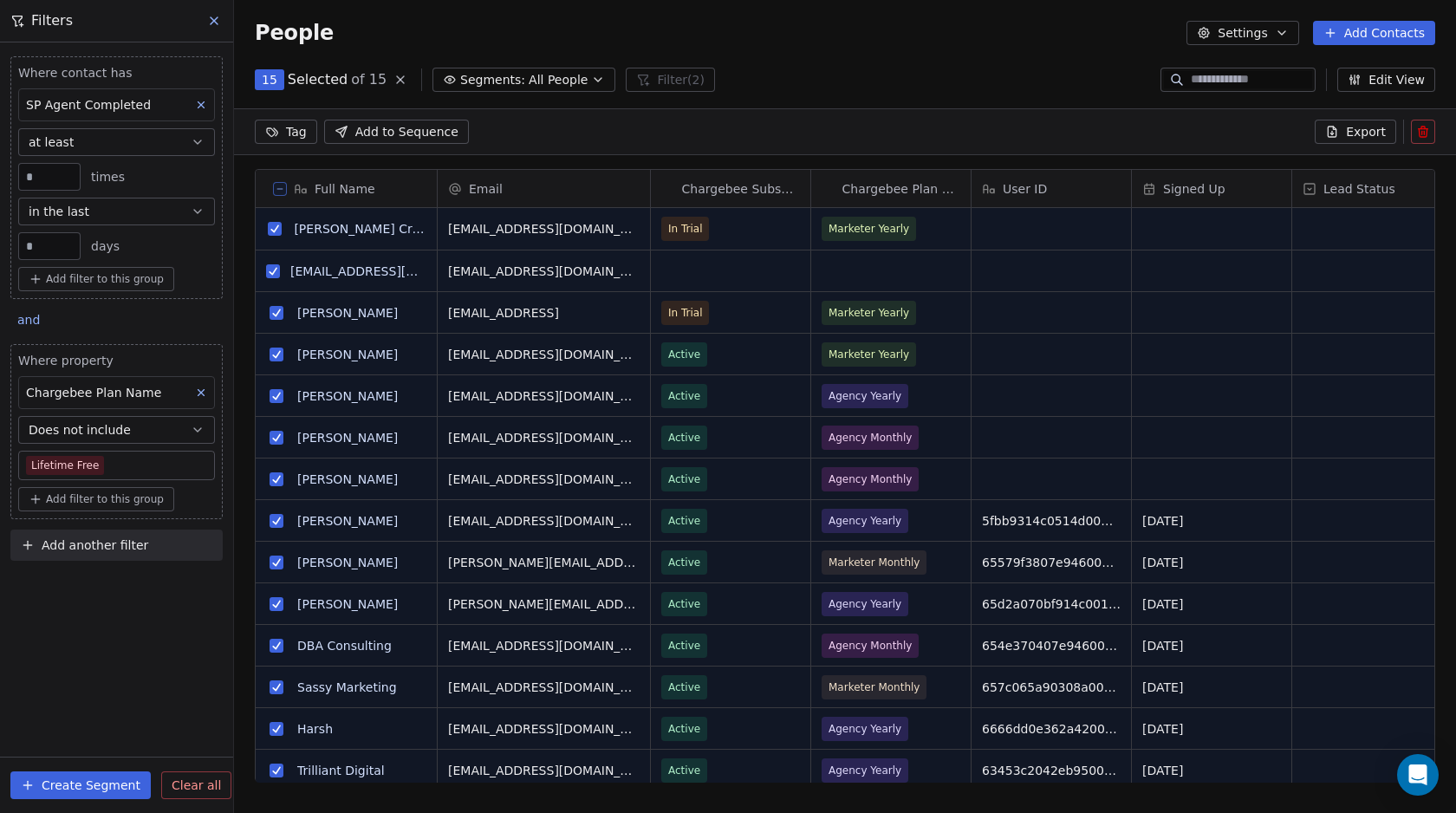
click at [296, 132] on html "Swipe Pages Contacts People Marketing Workflows Campaigns Metrics & Events Sale…" at bounding box center [728, 406] width 1456 height 813
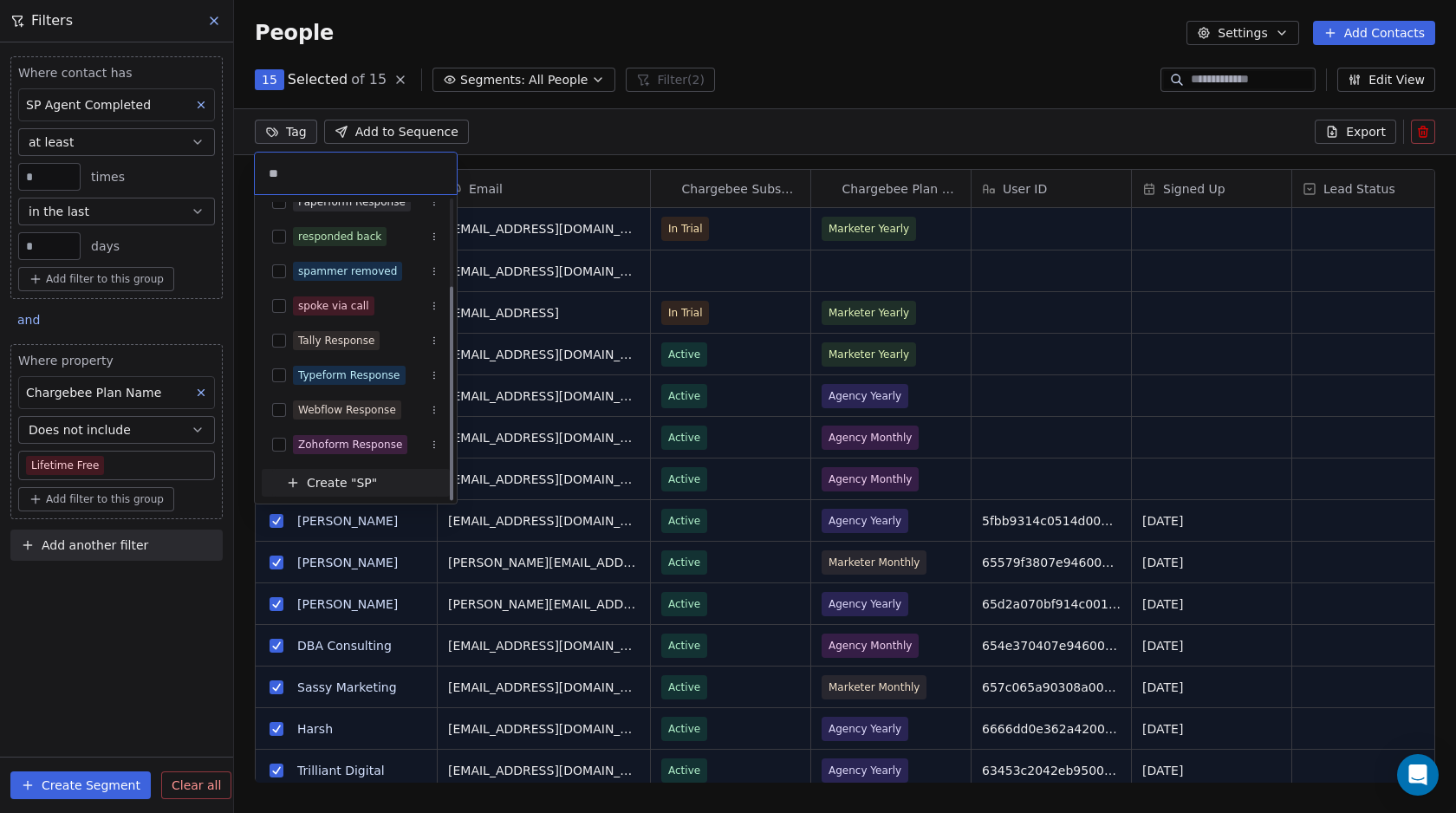
type input "*"
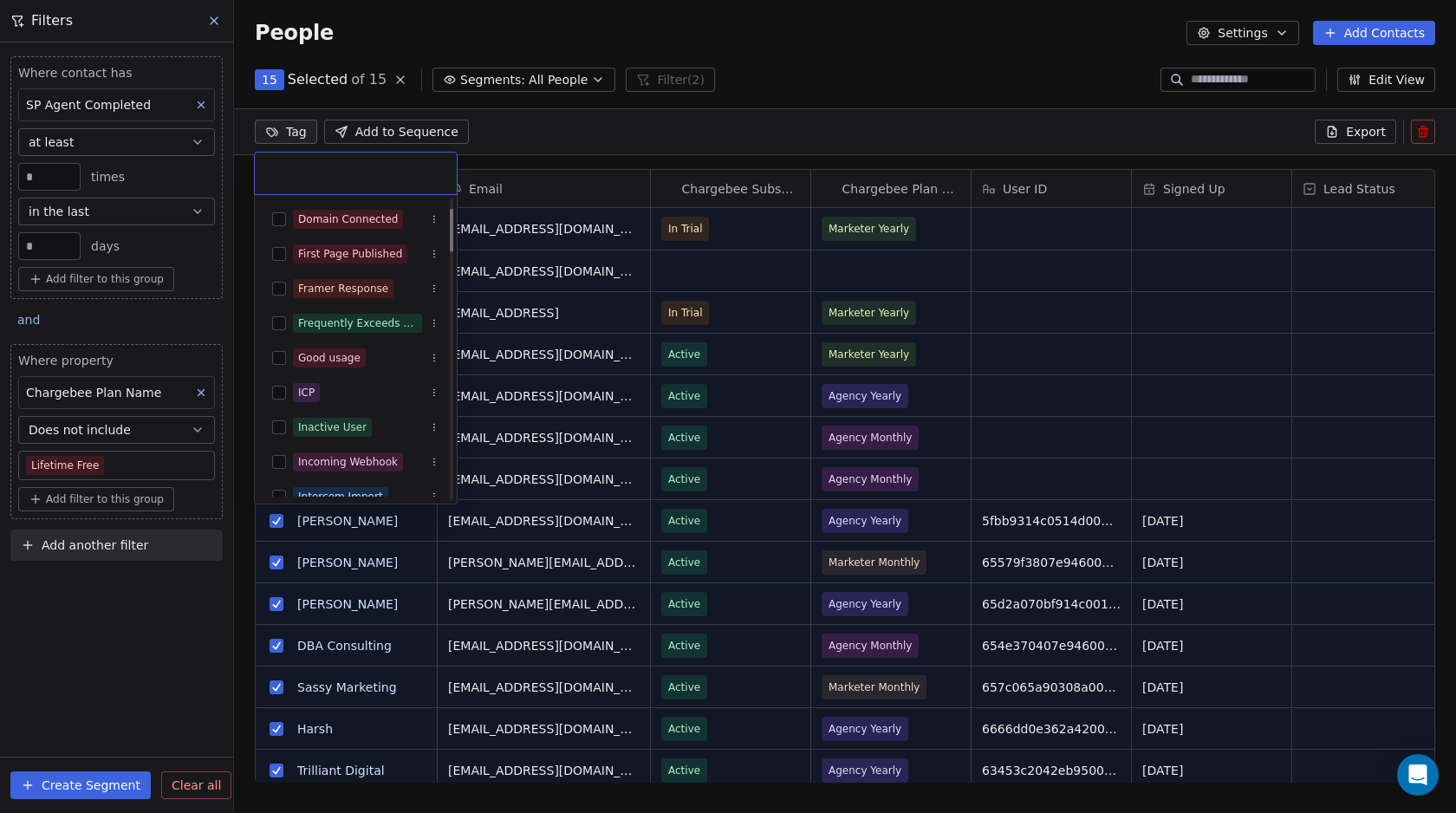
type input "*"
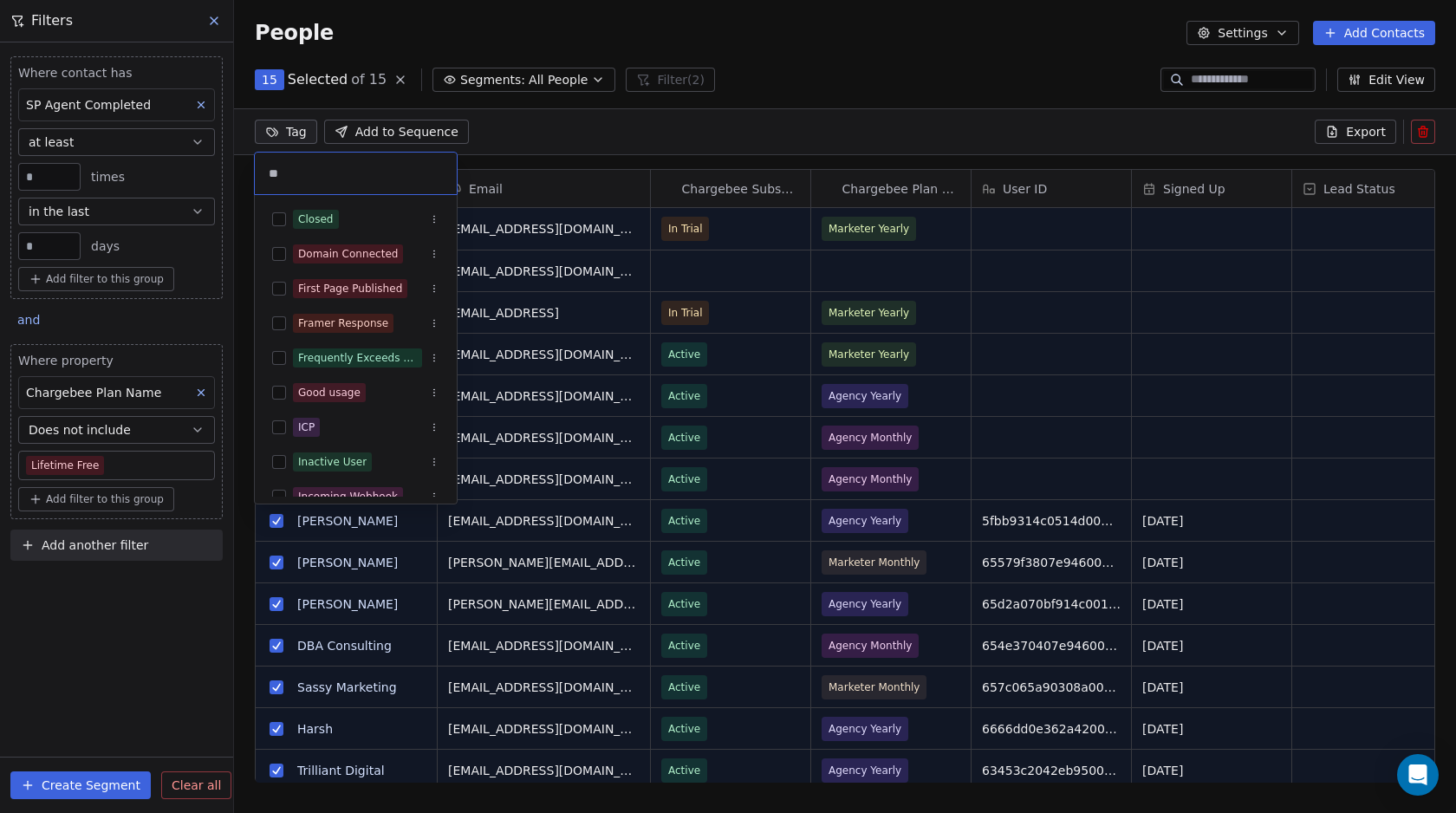
type input "*"
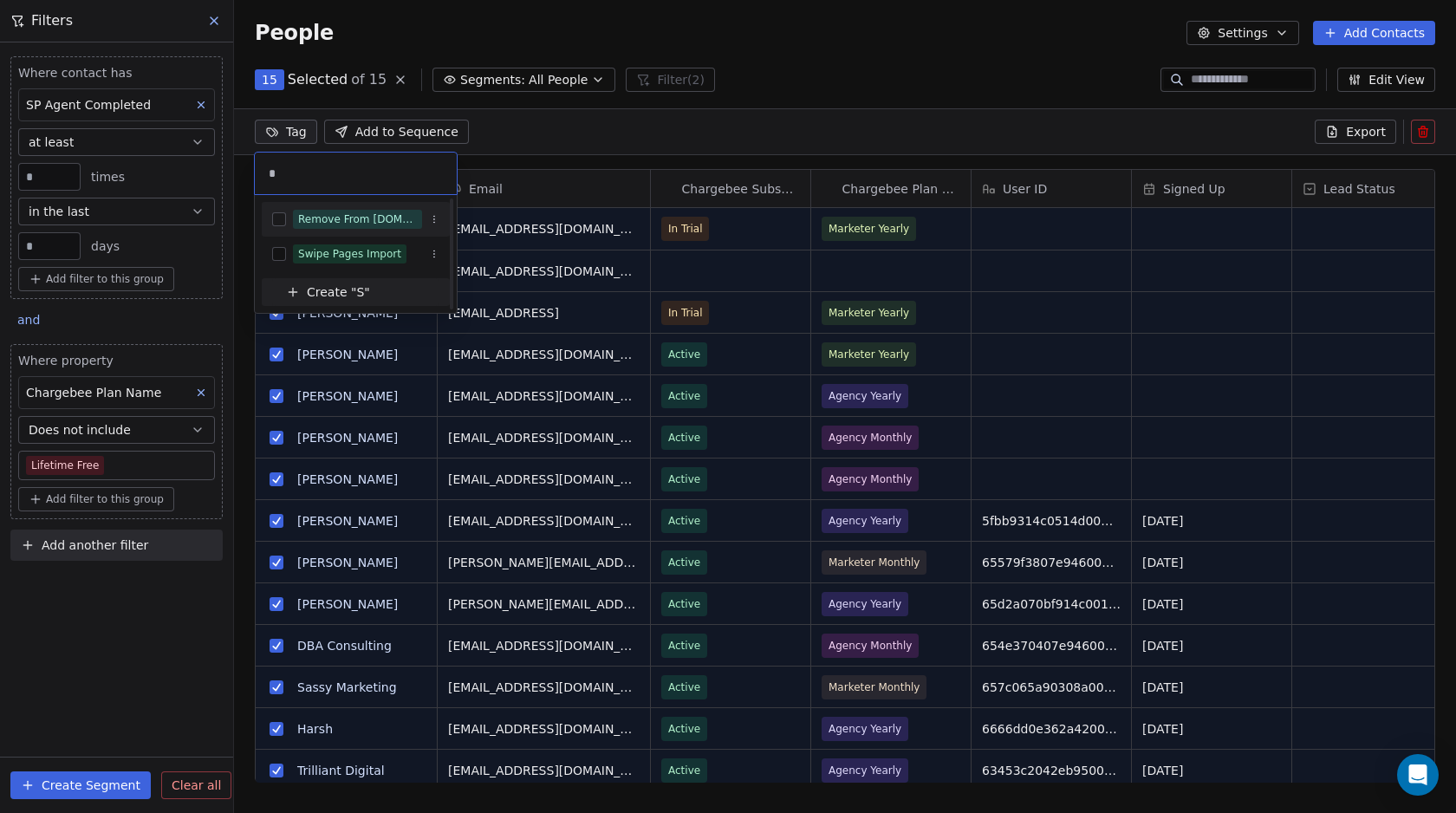
scroll to position [0, 0]
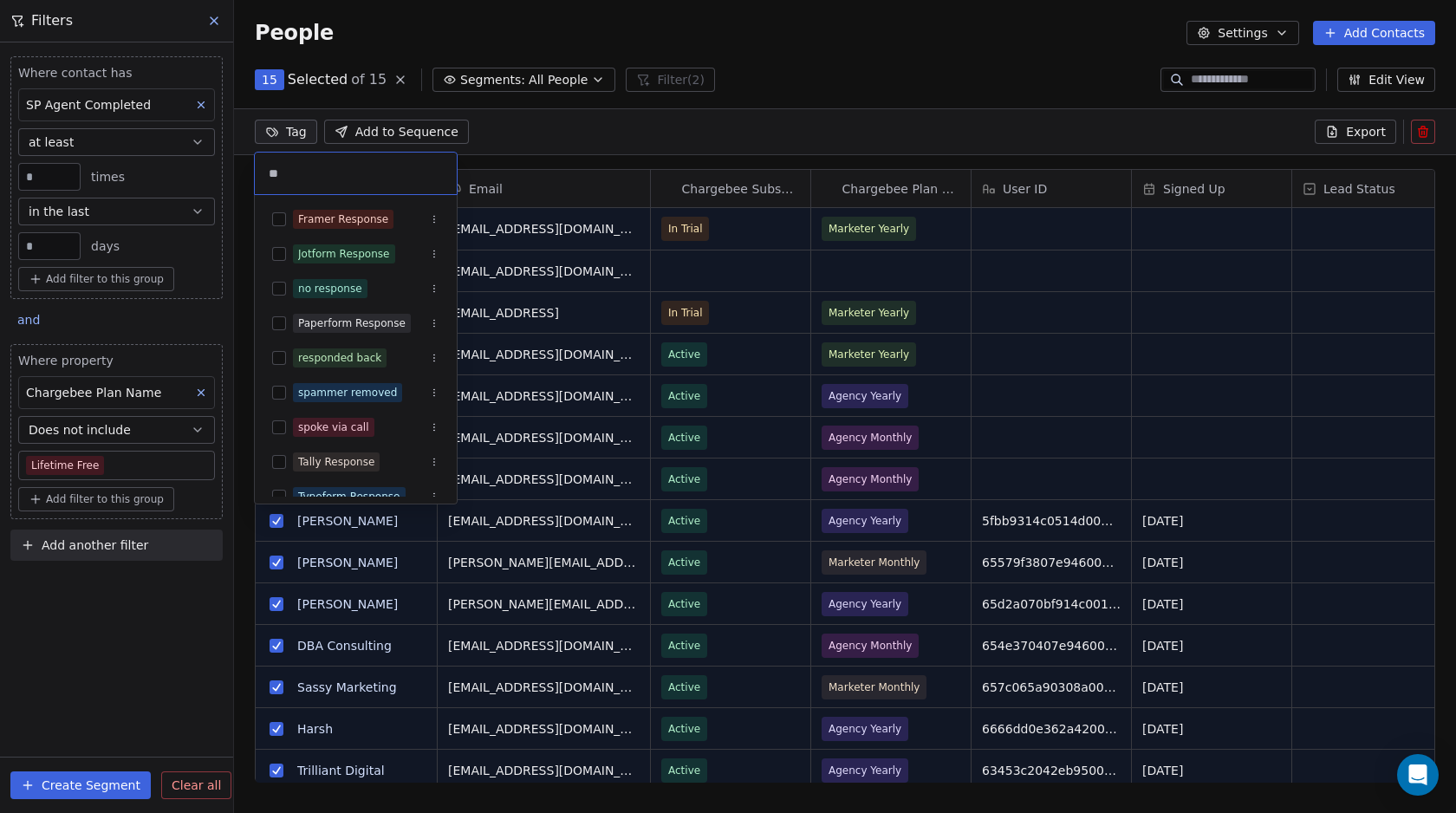
type input "*"
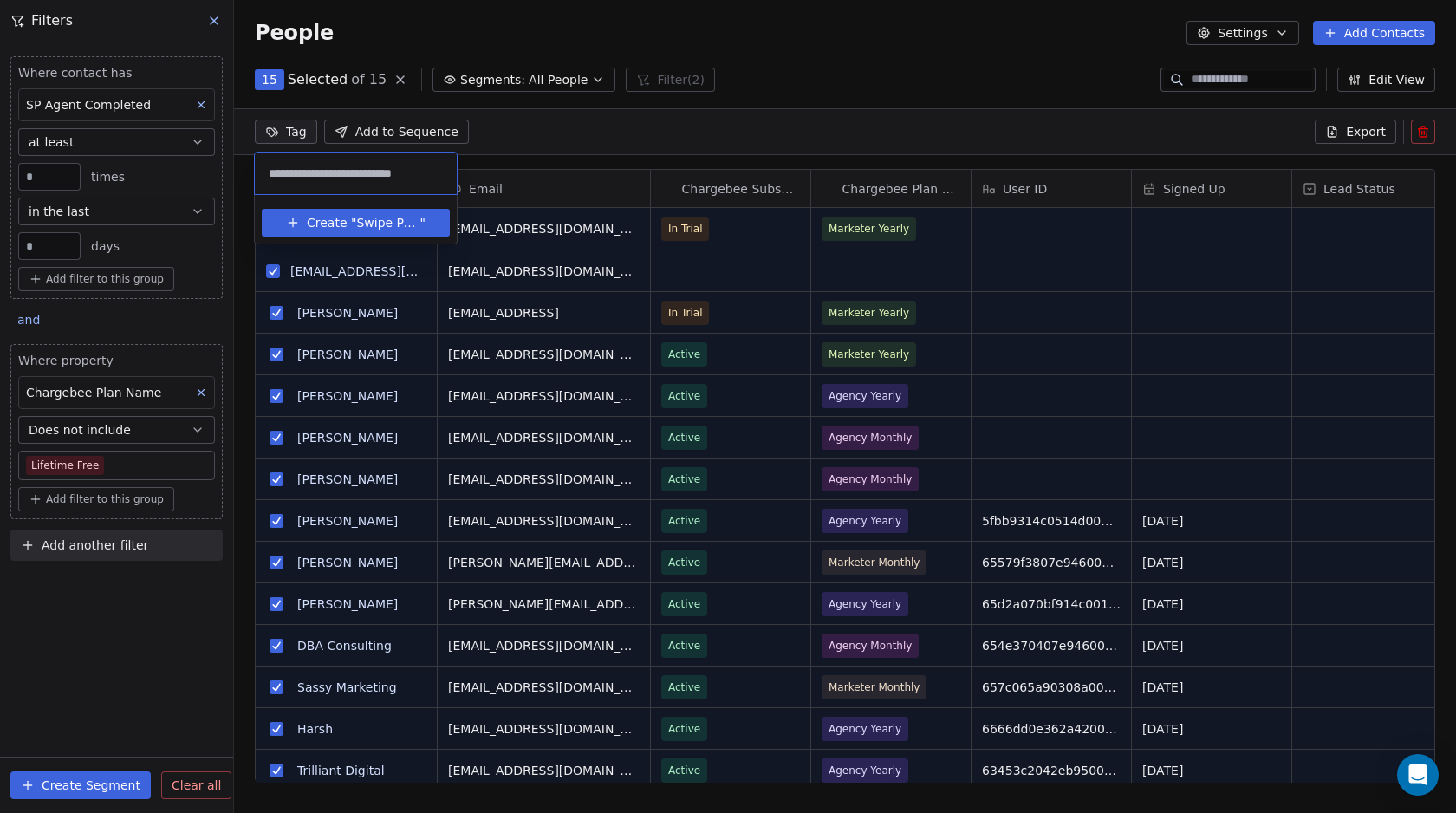
type input "**********"
type input "*"
type input "**********"
click at [330, 225] on span "Create "" at bounding box center [332, 223] width 49 height 18
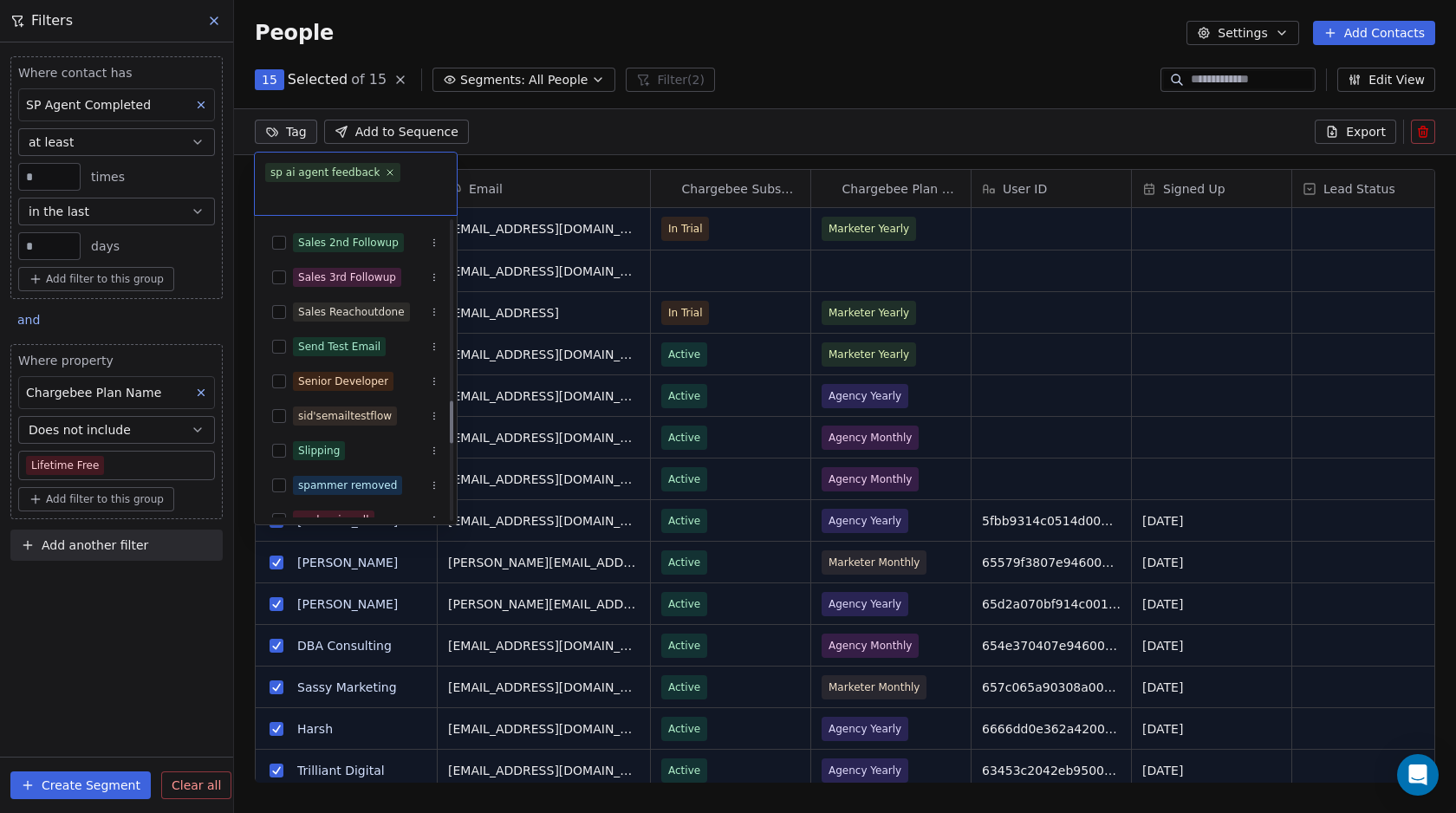
scroll to position [1785, 0]
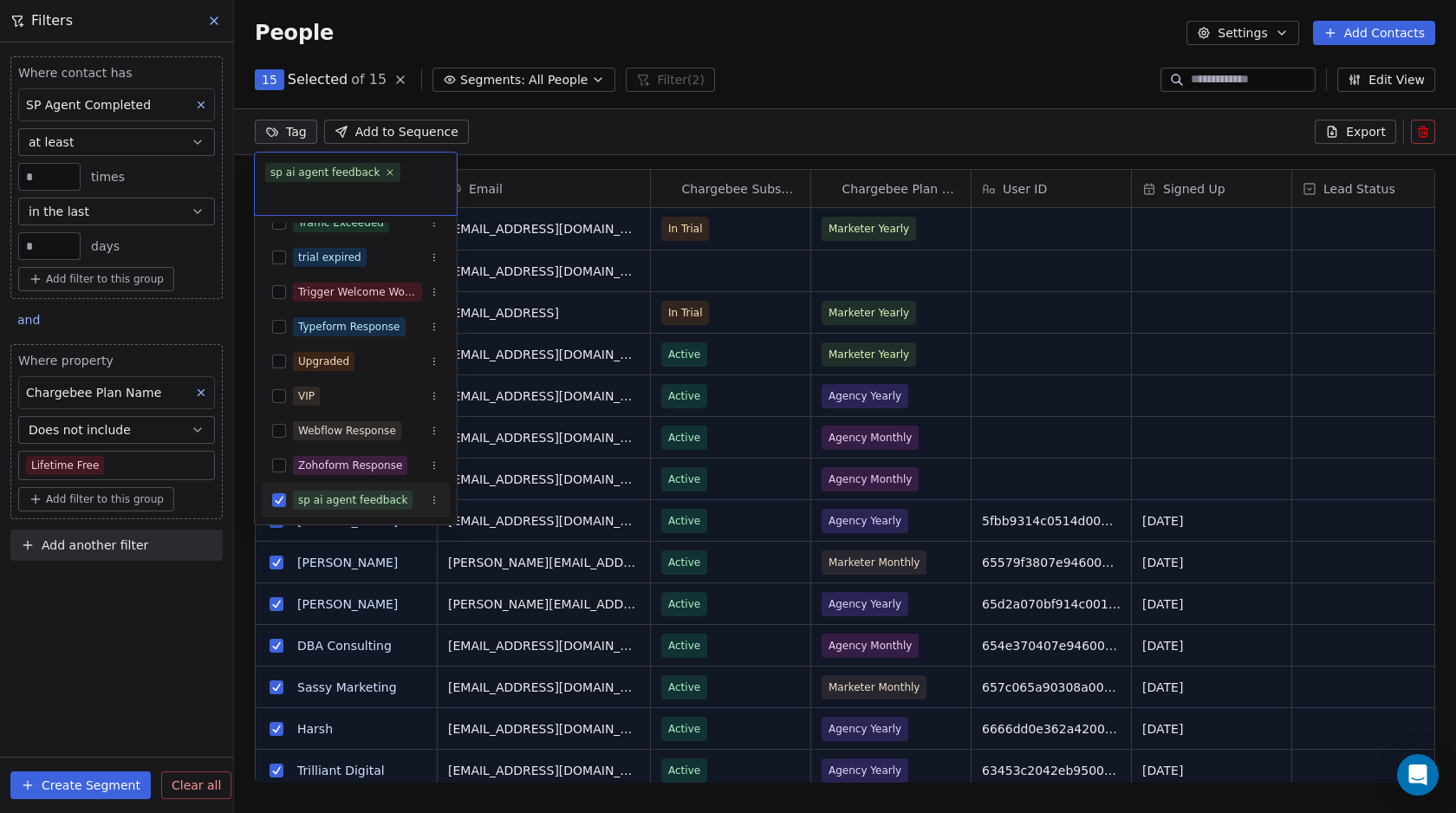
click at [432, 498] on icon "Suggestions" at bounding box center [434, 500] width 11 height 11
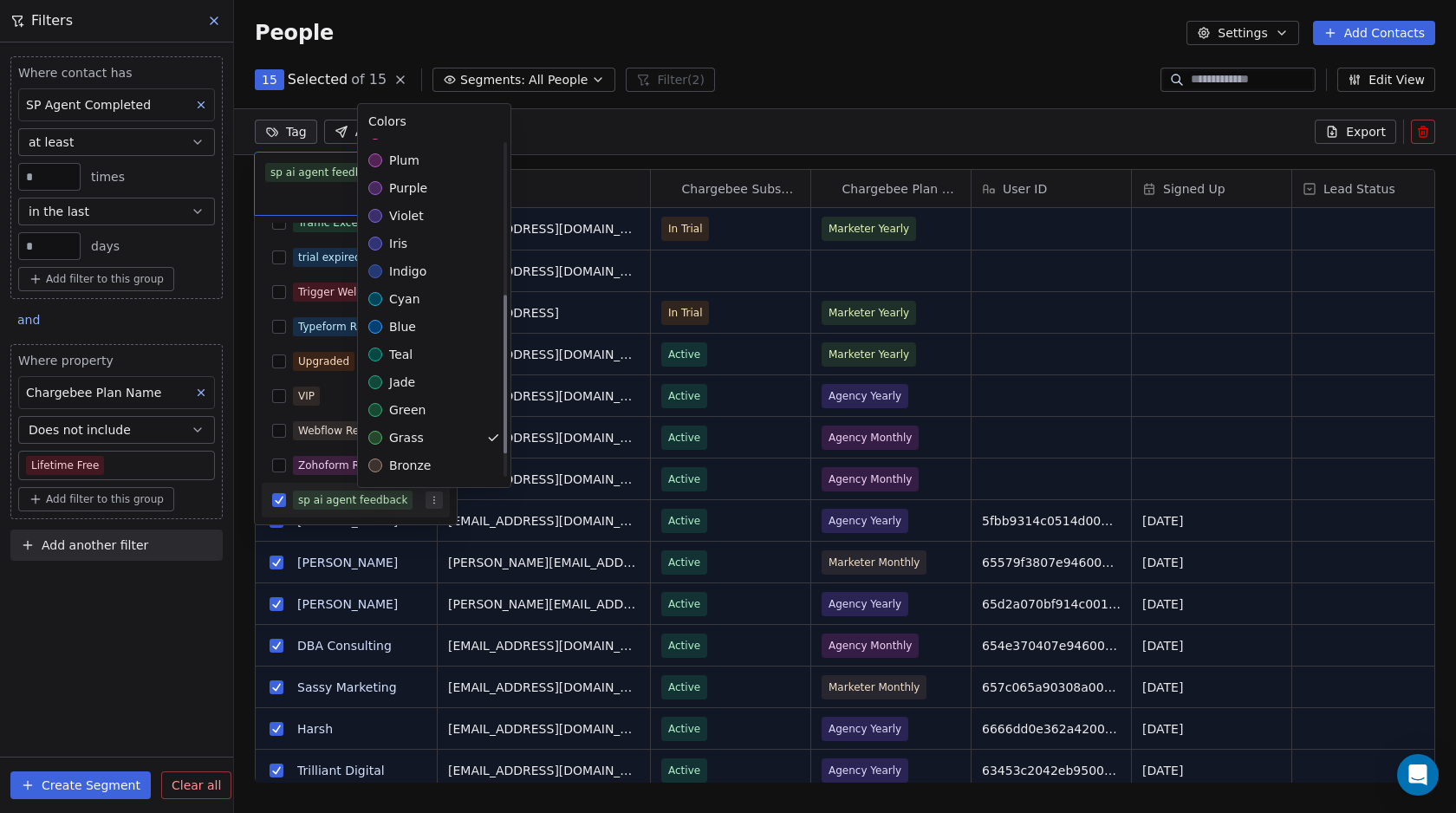
scroll to position [0, 0]
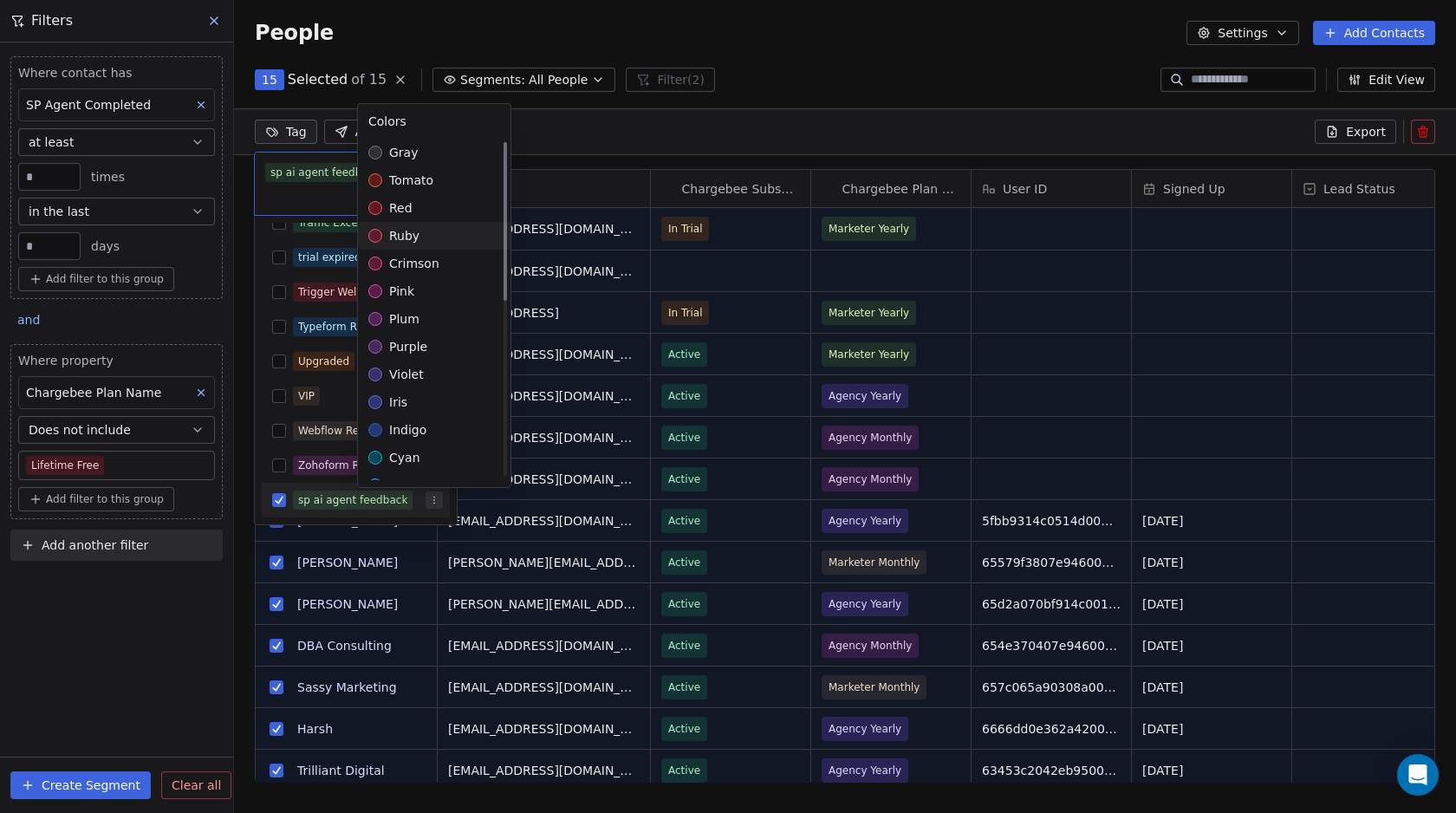
click at [548, 133] on html "Swipe Pages Contacts People Marketing Workflows Campaigns Metrics & Events Sale…" at bounding box center [728, 406] width 1456 height 813
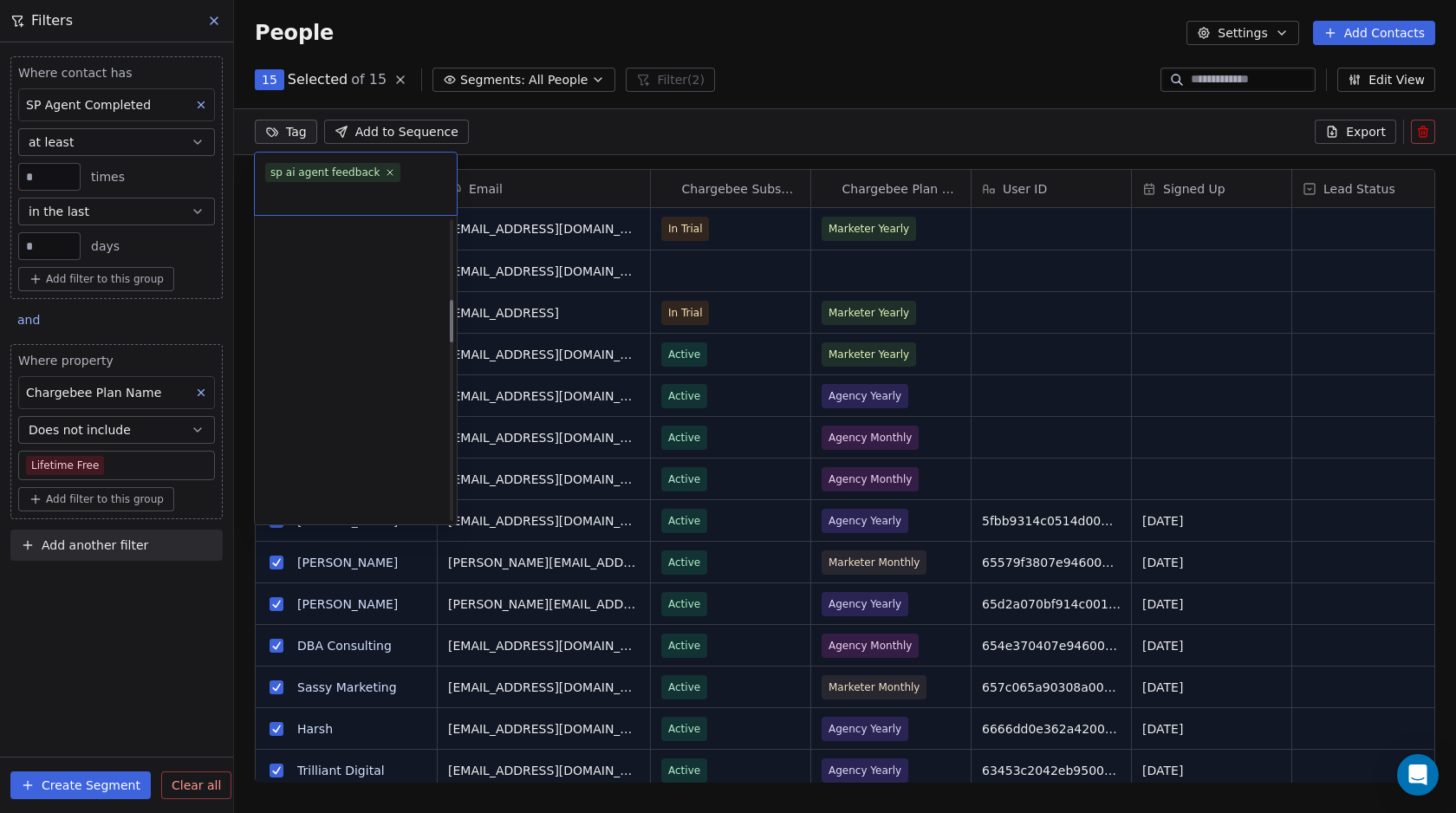
scroll to position [1785, 0]
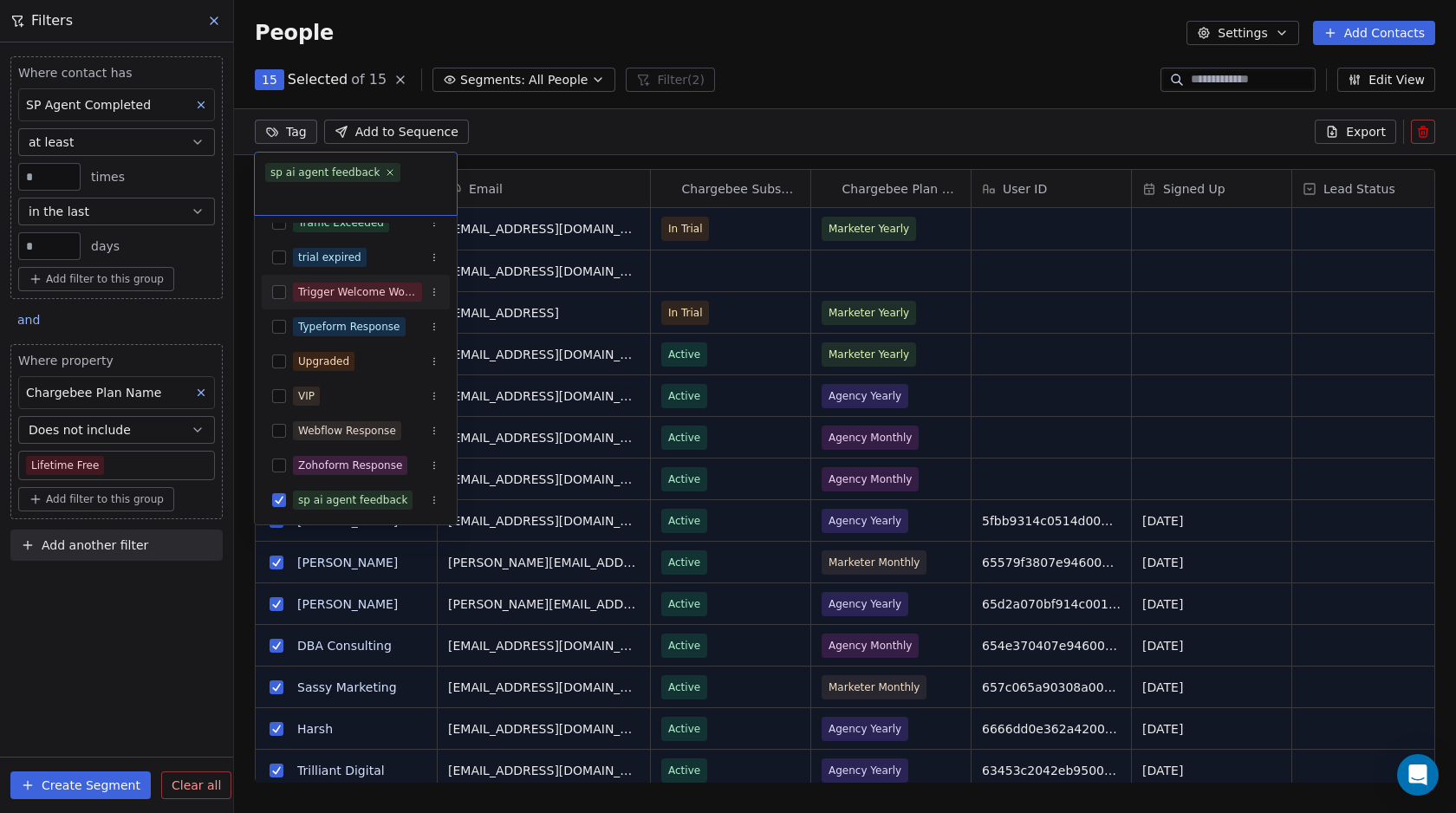
click at [521, 136] on html "Swipe Pages Contacts People Marketing Workflows Campaigns Metrics & Events Sale…" at bounding box center [728, 406] width 1456 height 813
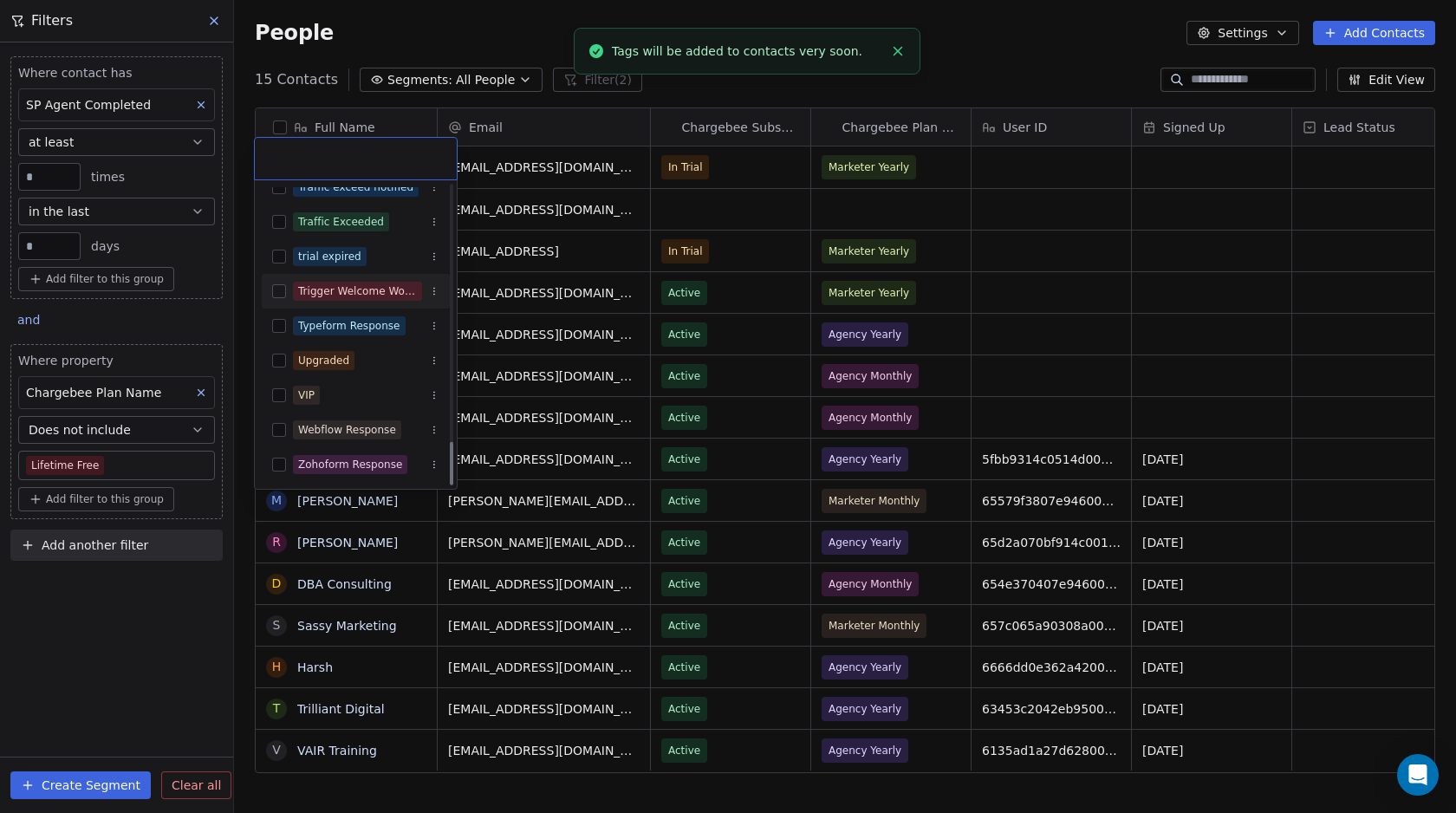
scroll to position [11, 0]
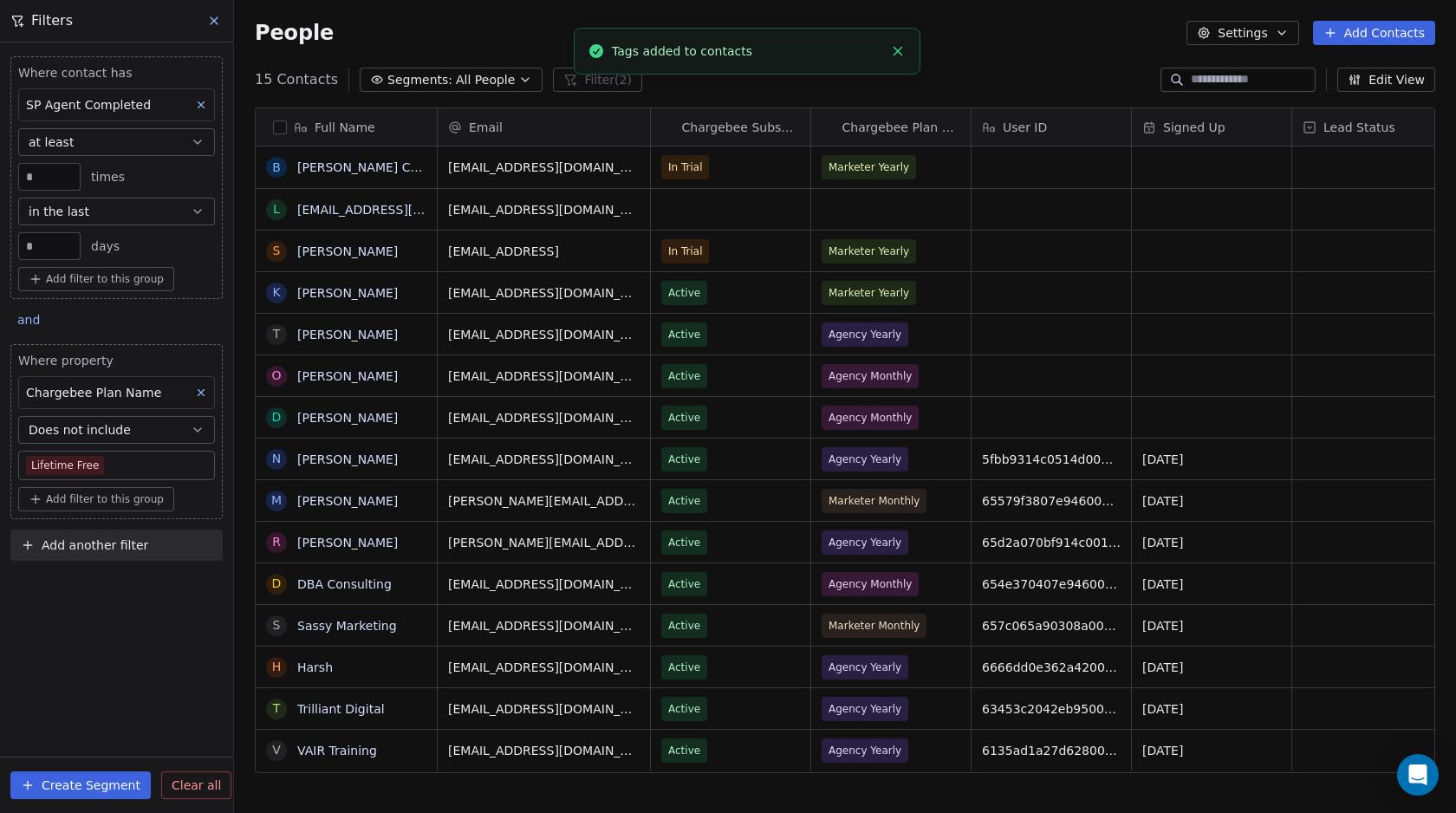
click at [895, 55] on icon "Close toast" at bounding box center [898, 51] width 16 height 16
click at [210, 15] on icon at bounding box center [214, 21] width 14 height 14
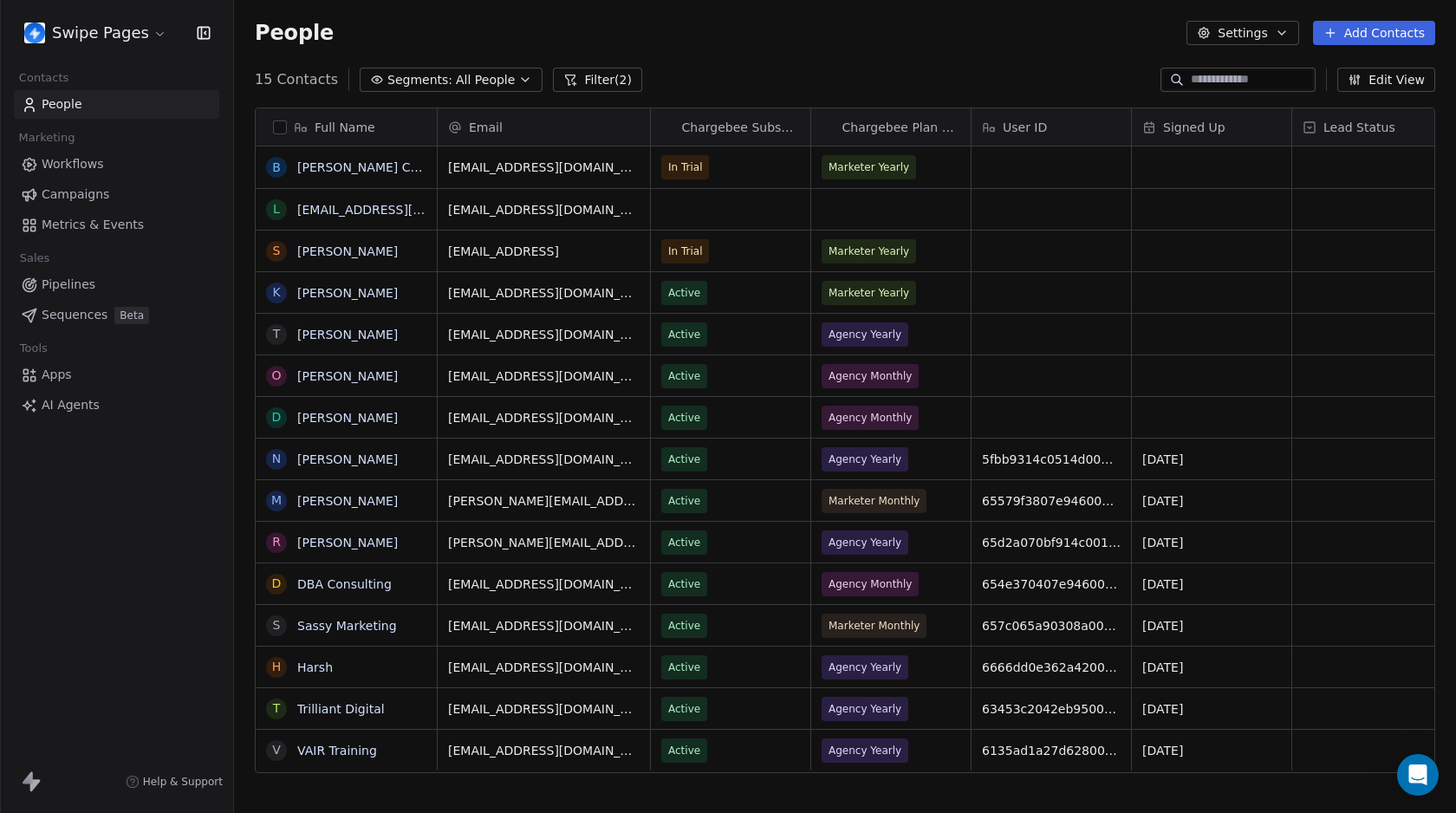
click at [603, 79] on button "Filter (2)" at bounding box center [597, 80] width 89 height 25
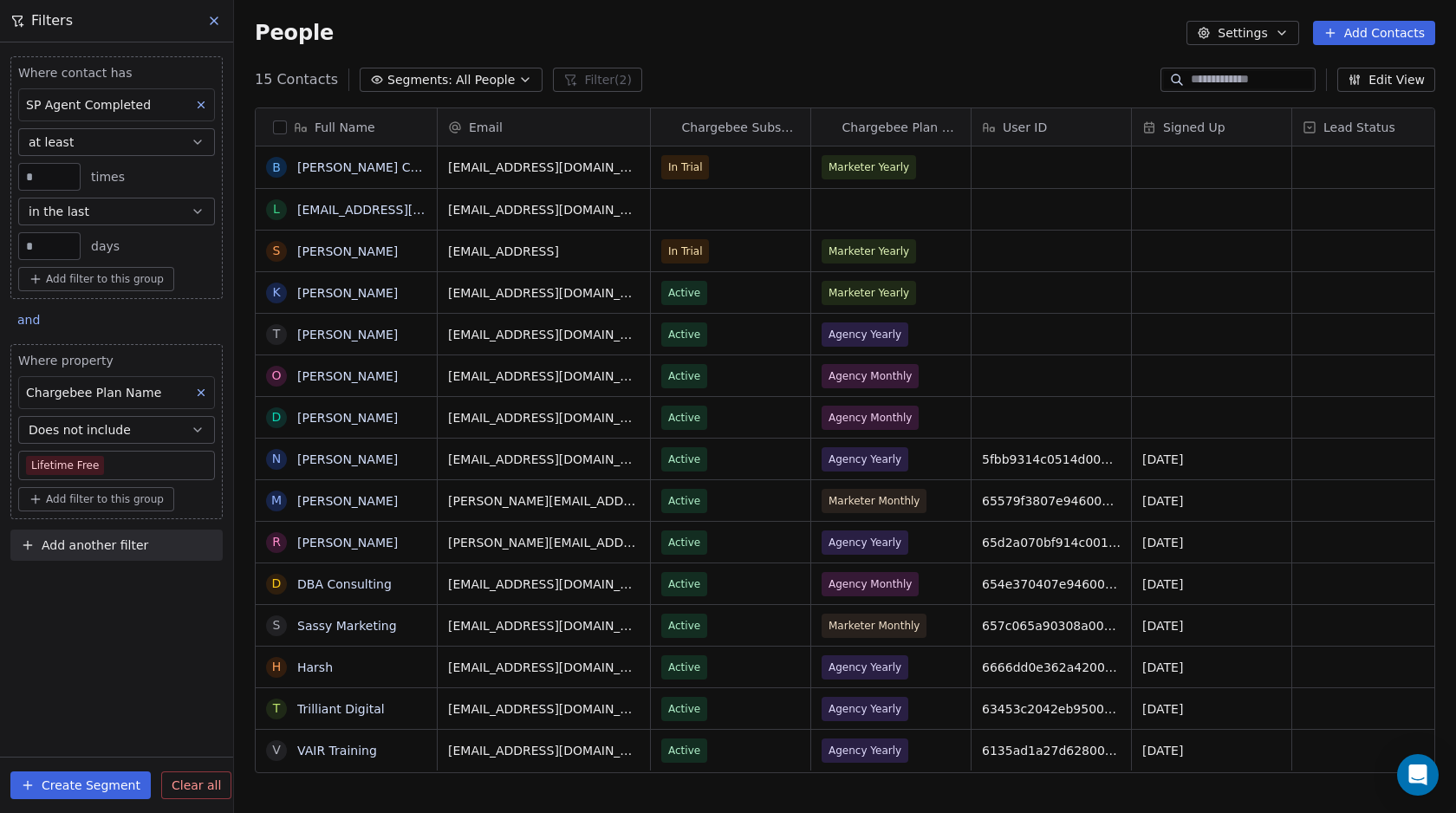
click at [178, 786] on span "Clear all" at bounding box center [196, 785] width 49 height 18
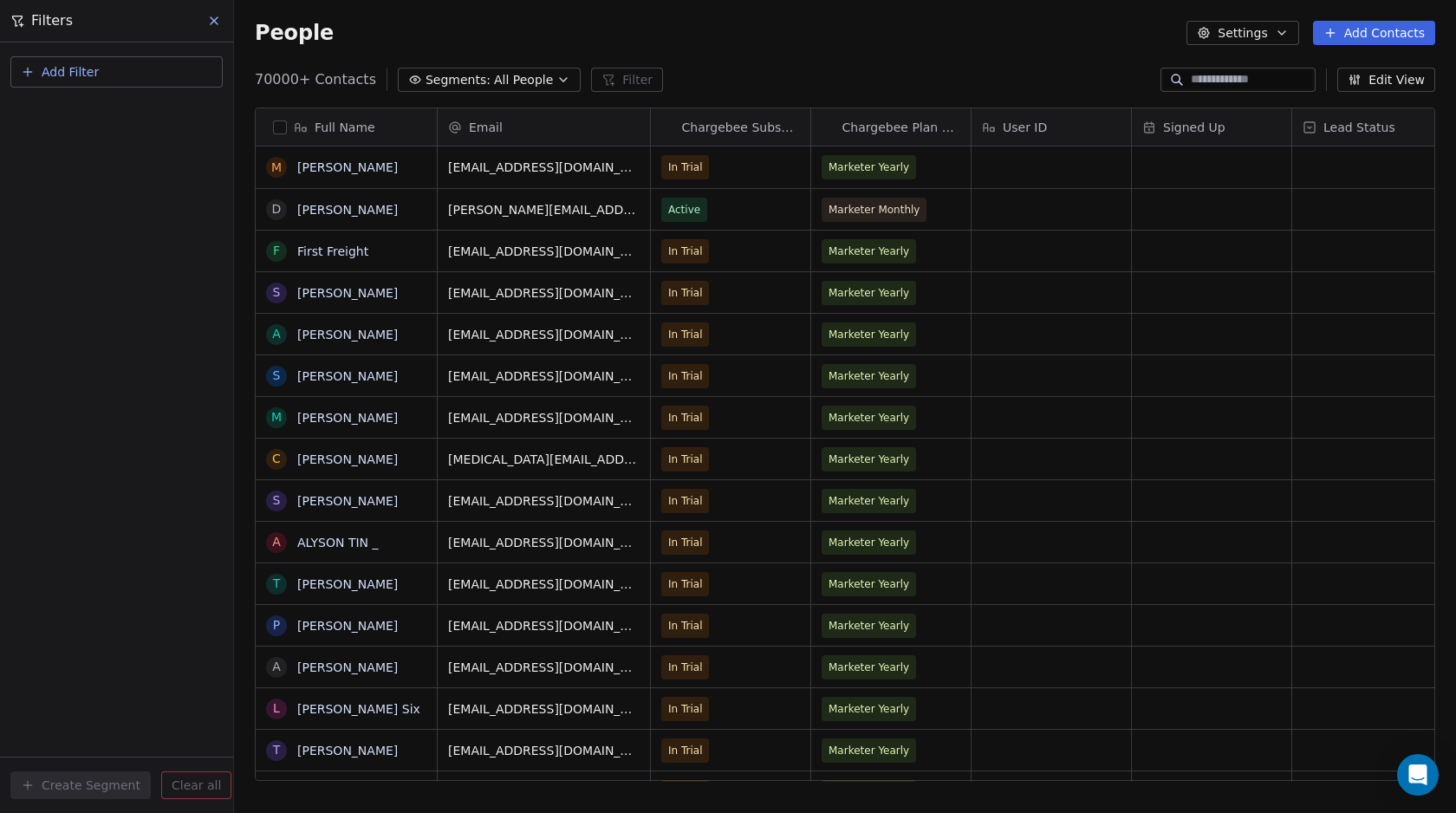
click at [85, 66] on span "Add Filter" at bounding box center [69, 72] width 57 height 18
click at [99, 114] on span "Contact properties" at bounding box center [85, 113] width 112 height 18
type input "***"
click at [83, 178] on div "Tags" at bounding box center [117, 175] width 176 height 18
click at [89, 388] on div "Where property Tags Includes Select Tags Add filter to this group Add another f…" at bounding box center [117, 427] width 233 height 770
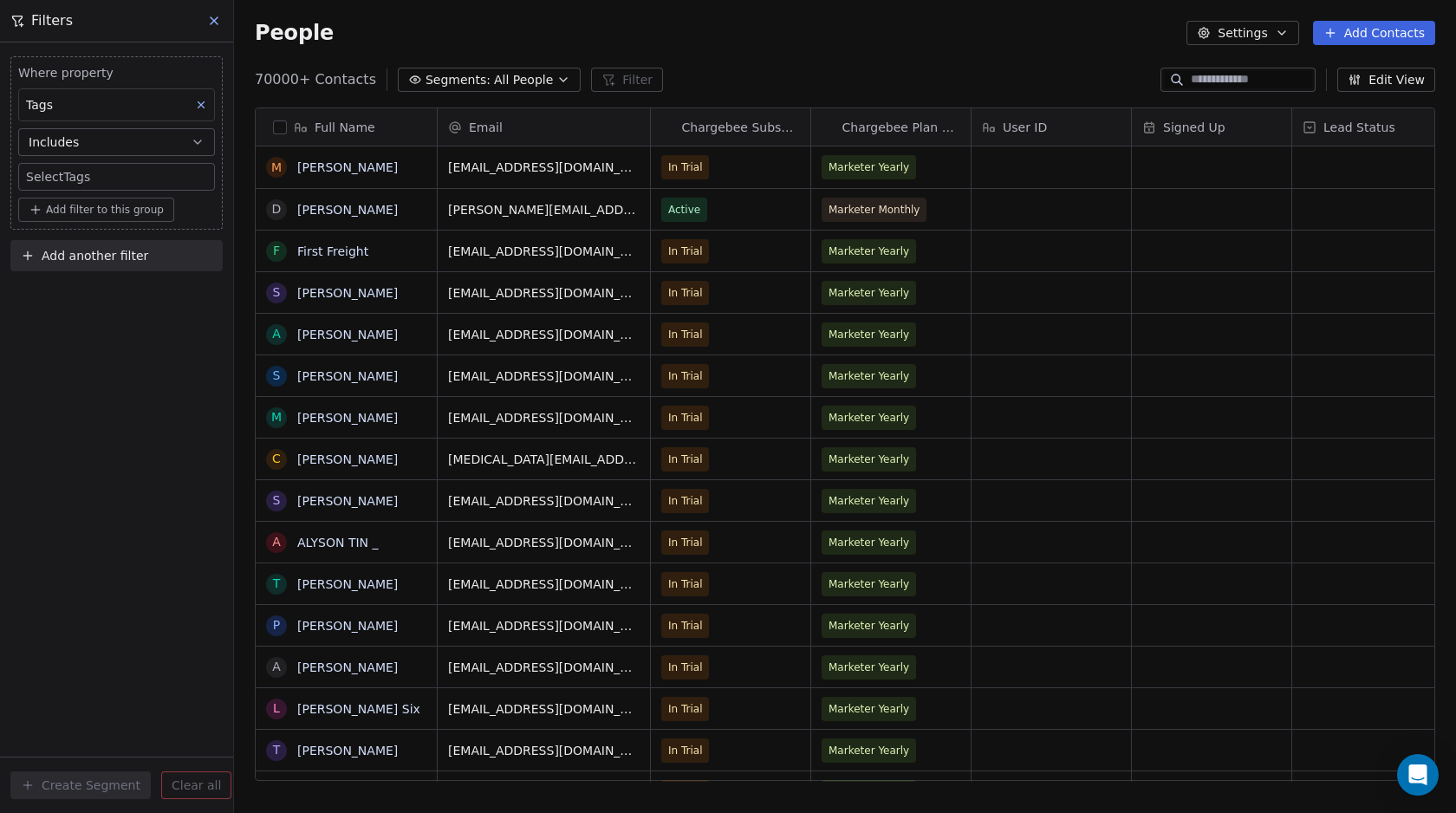
click at [72, 172] on body "Swipe Pages Contacts People Marketing Workflows Campaigns Metrics & Events Sale…" at bounding box center [728, 406] width 1456 height 813
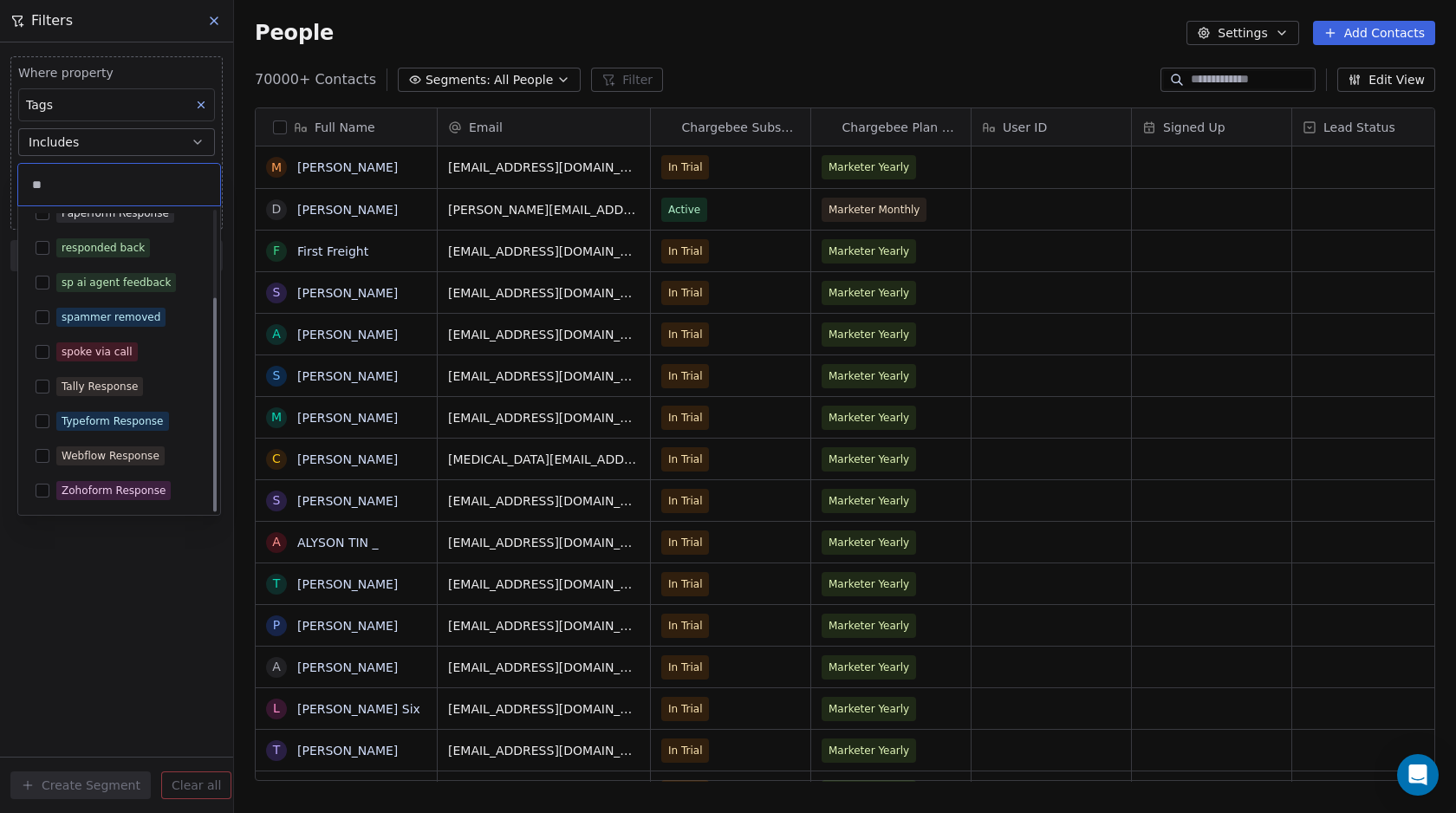
scroll to position [121, 0]
type input "**"
click at [103, 635] on html "Swipe Pages Contacts People Marketing Workflows Campaigns Metrics & Events Sale…" at bounding box center [728, 406] width 1456 height 813
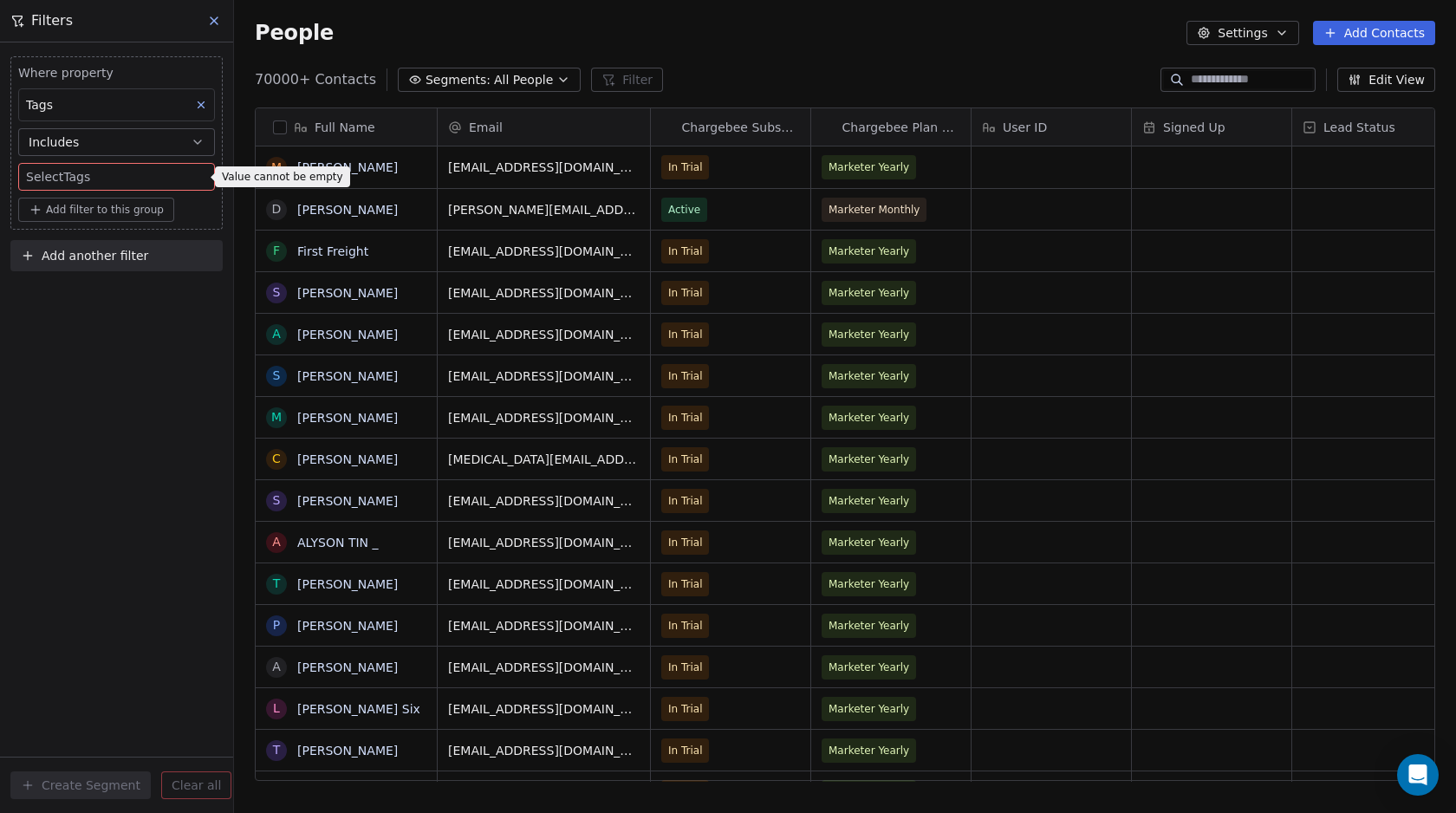
click at [80, 180] on body "Swipe Pages Contacts People Marketing Workflows Campaigns Metrics & Events Sale…" at bounding box center [728, 406] width 1456 height 813
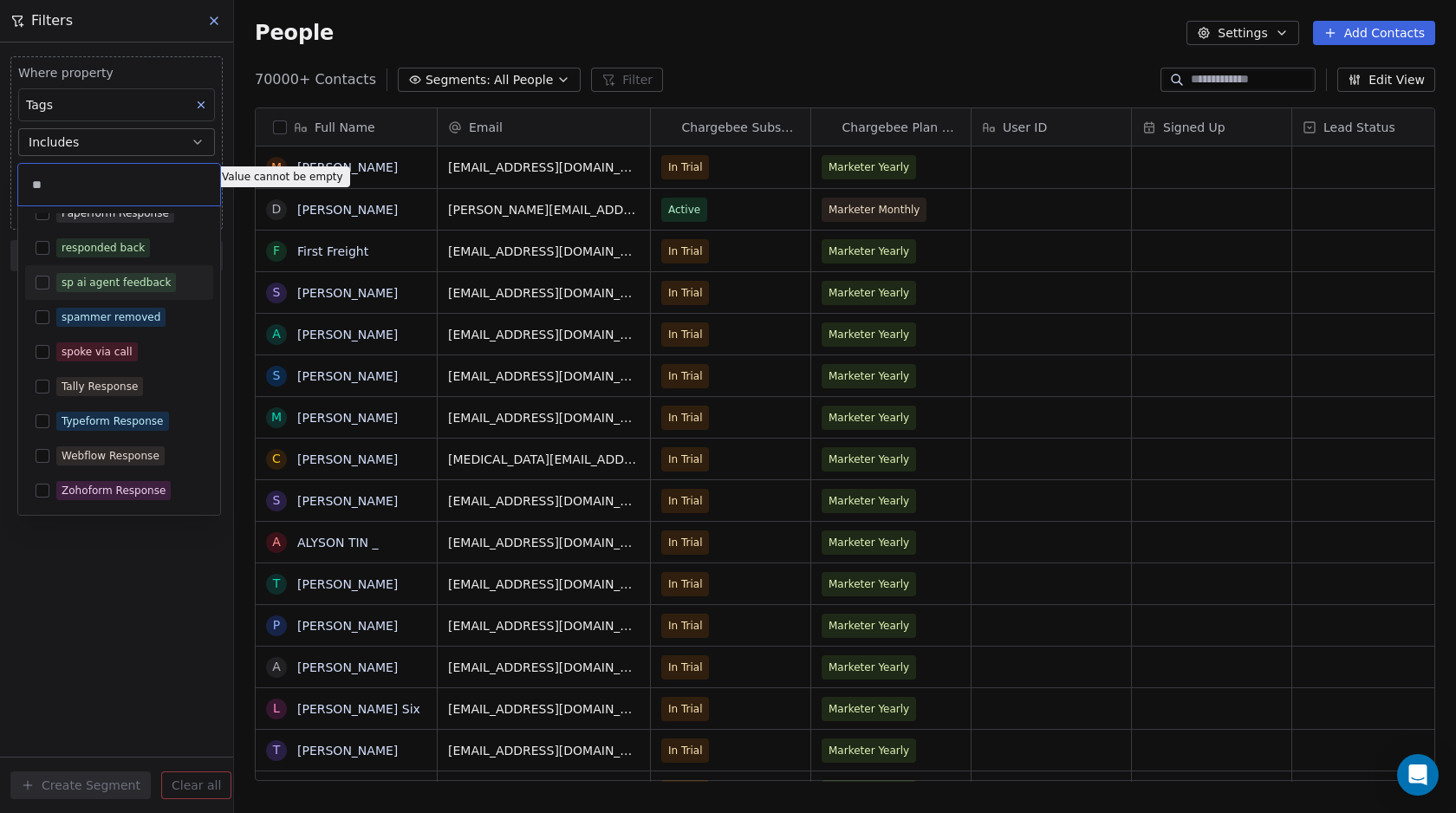
click at [46, 281] on button "Suggestions" at bounding box center [43, 282] width 14 height 14
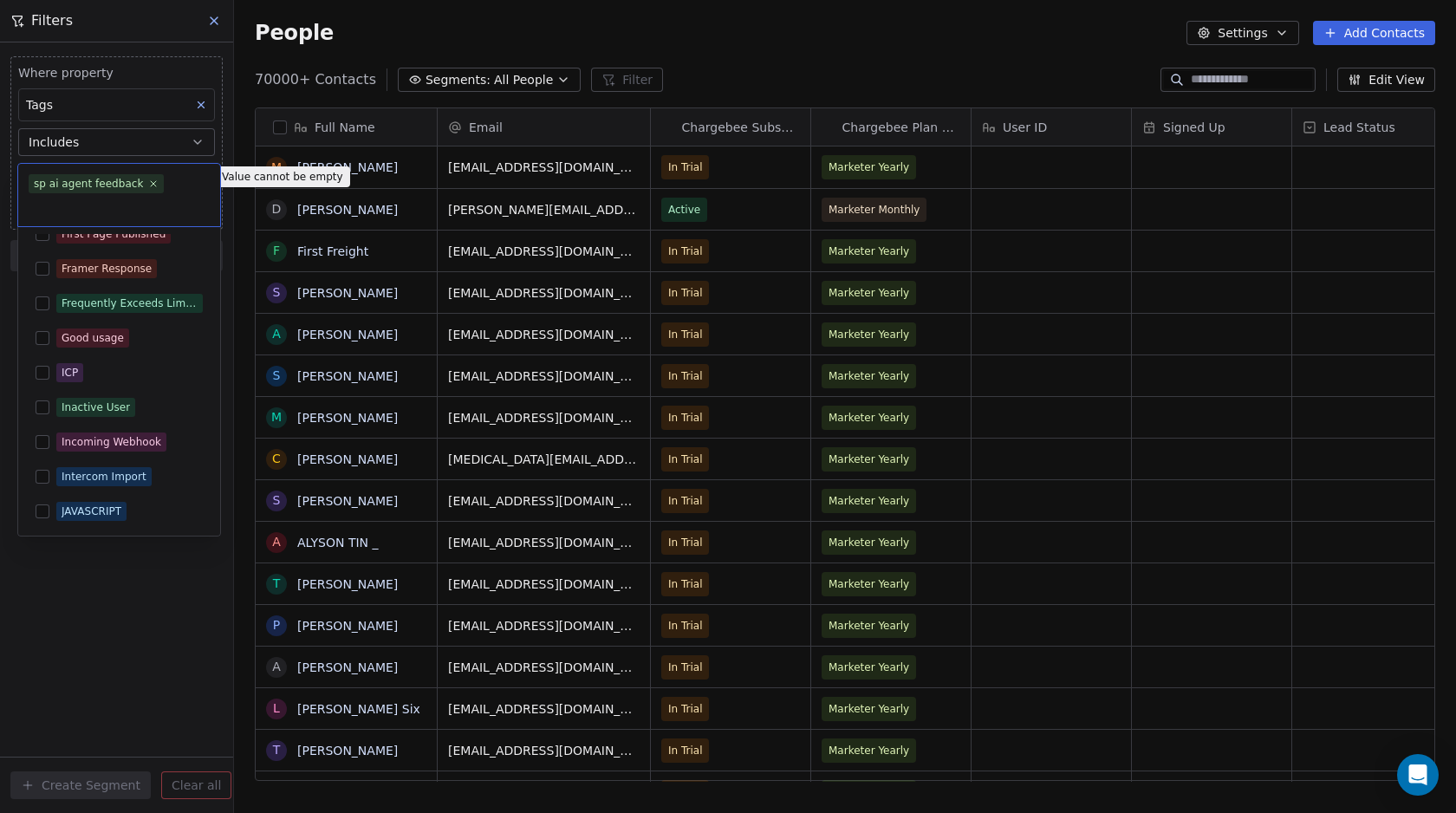
click at [83, 565] on html "Swipe Pages Contacts People Marketing Workflows Campaigns Metrics & Events Sale…" at bounding box center [728, 406] width 1456 height 813
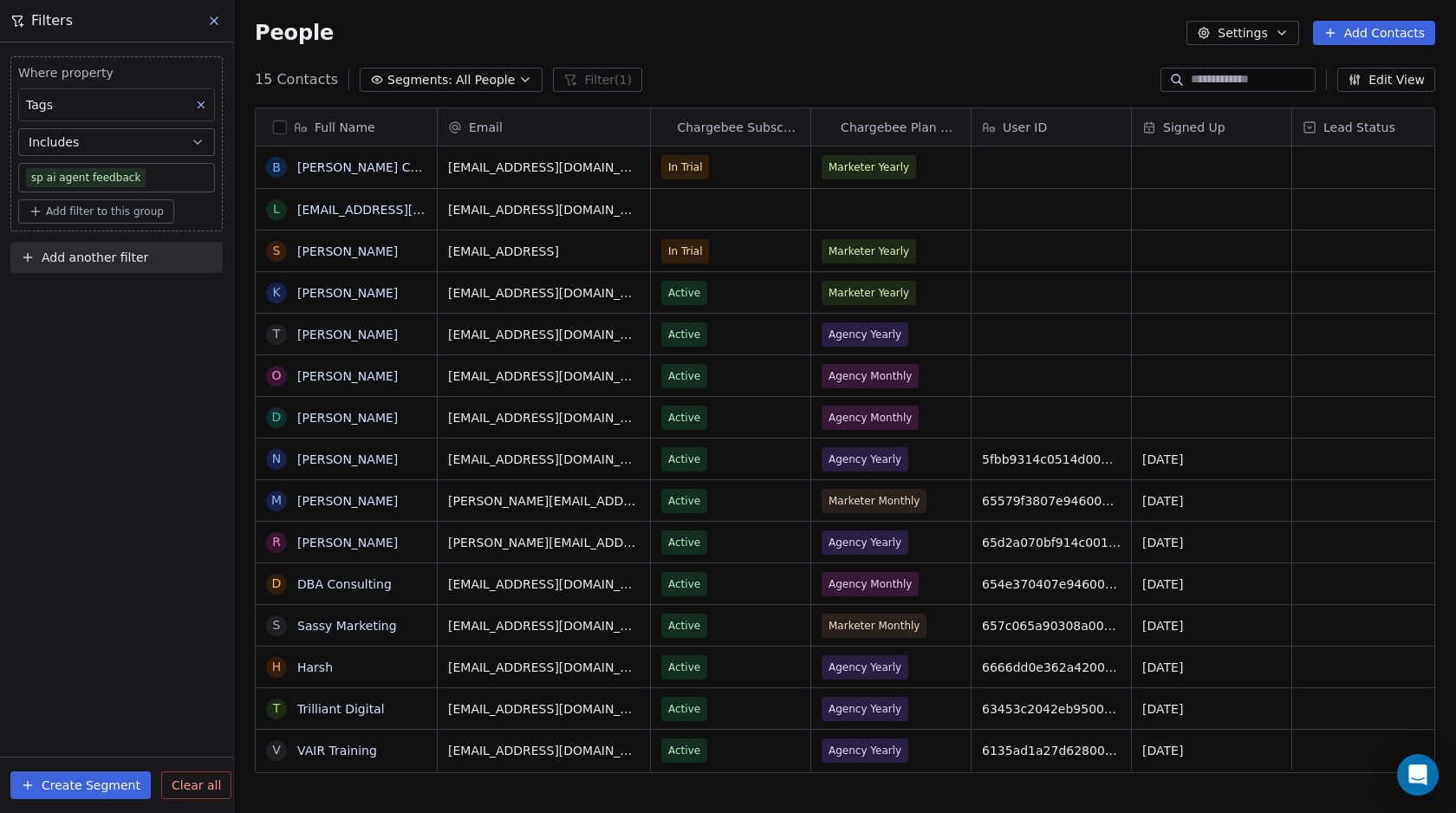
scroll to position [702, 1209]
click at [221, 18] on button at bounding box center [215, 21] width 26 height 25
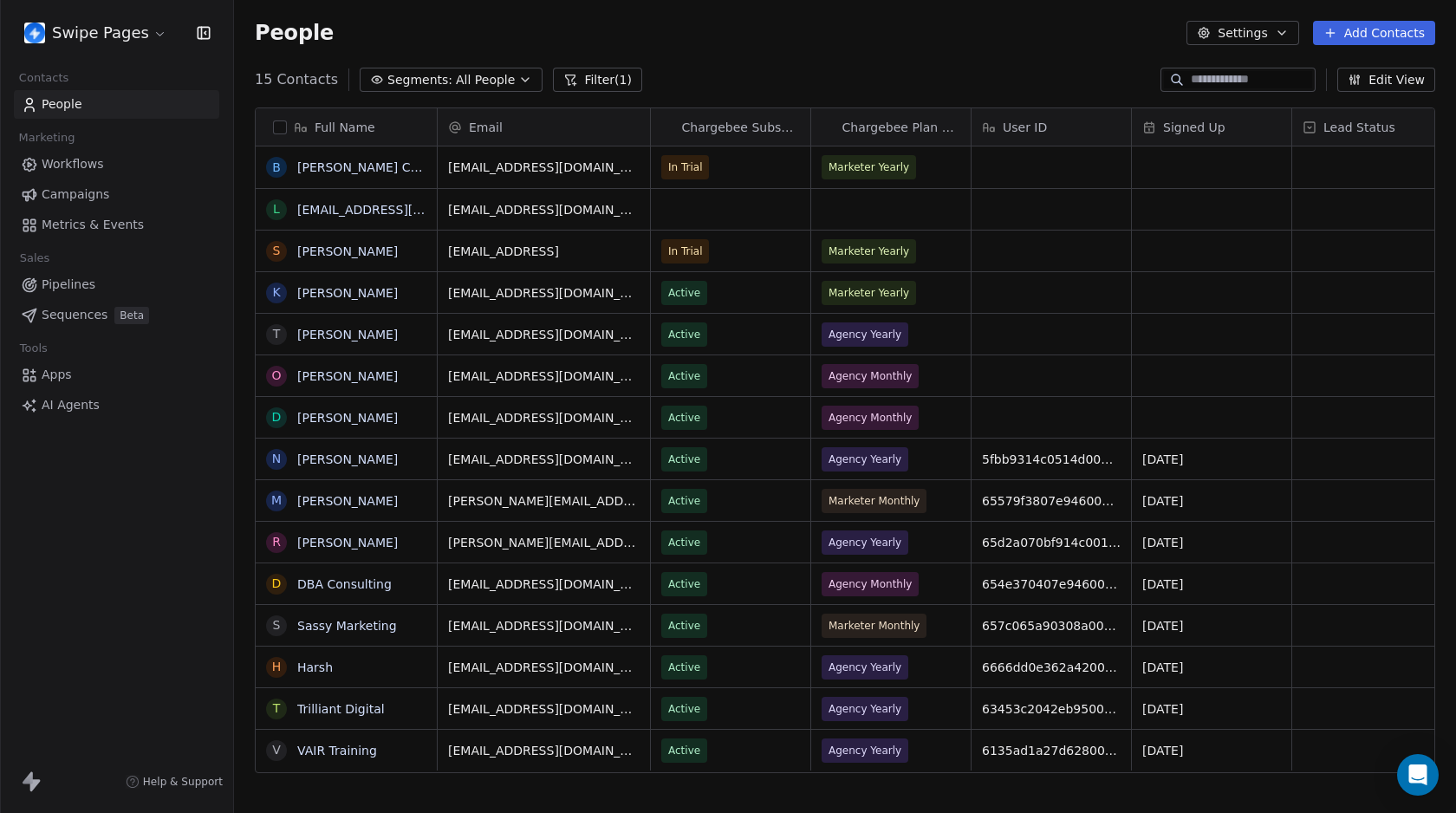
click at [66, 195] on span "Campaigns" at bounding box center [75, 194] width 68 height 18
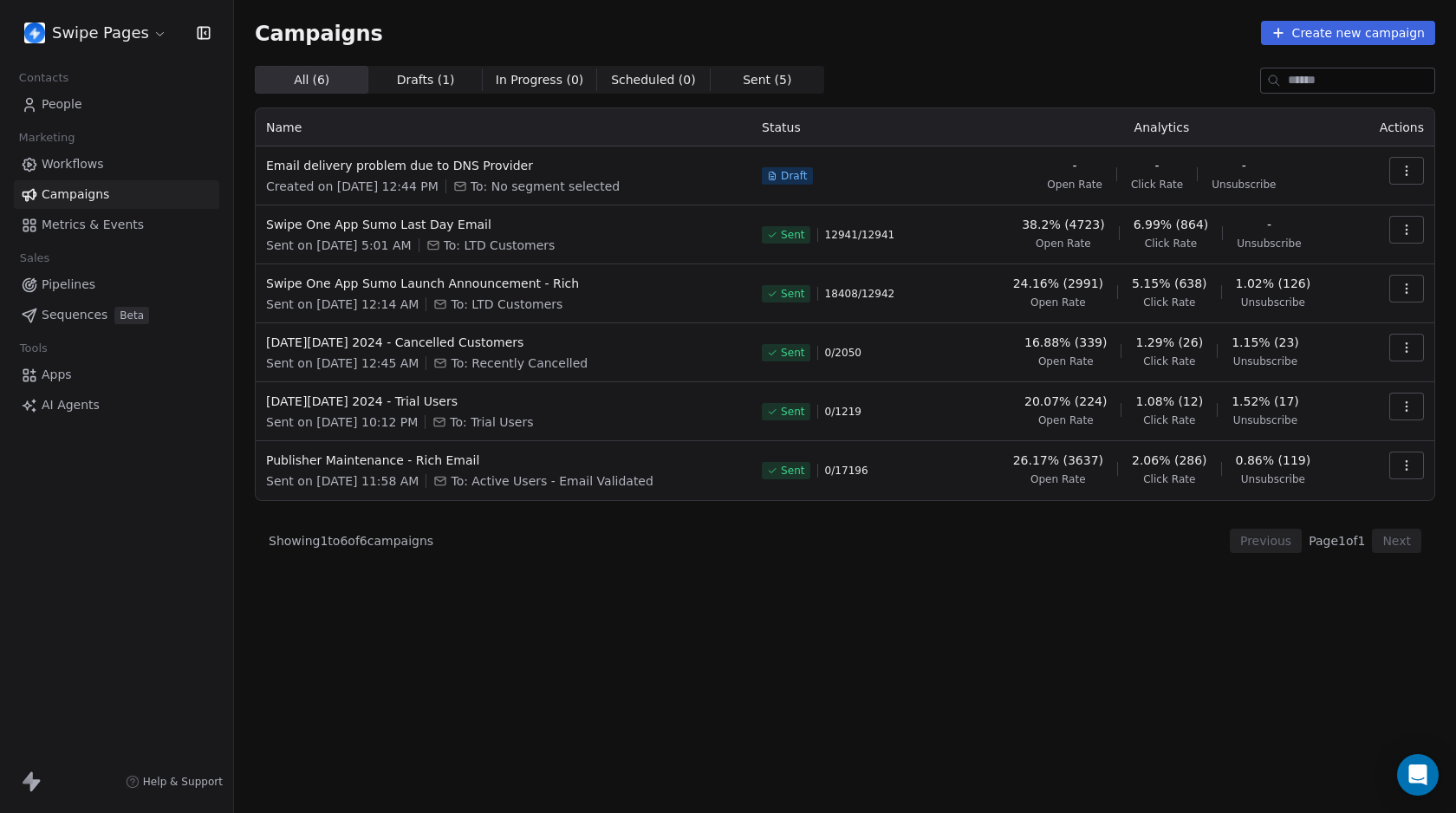
click at [1281, 32] on icon at bounding box center [1278, 33] width 14 height 14
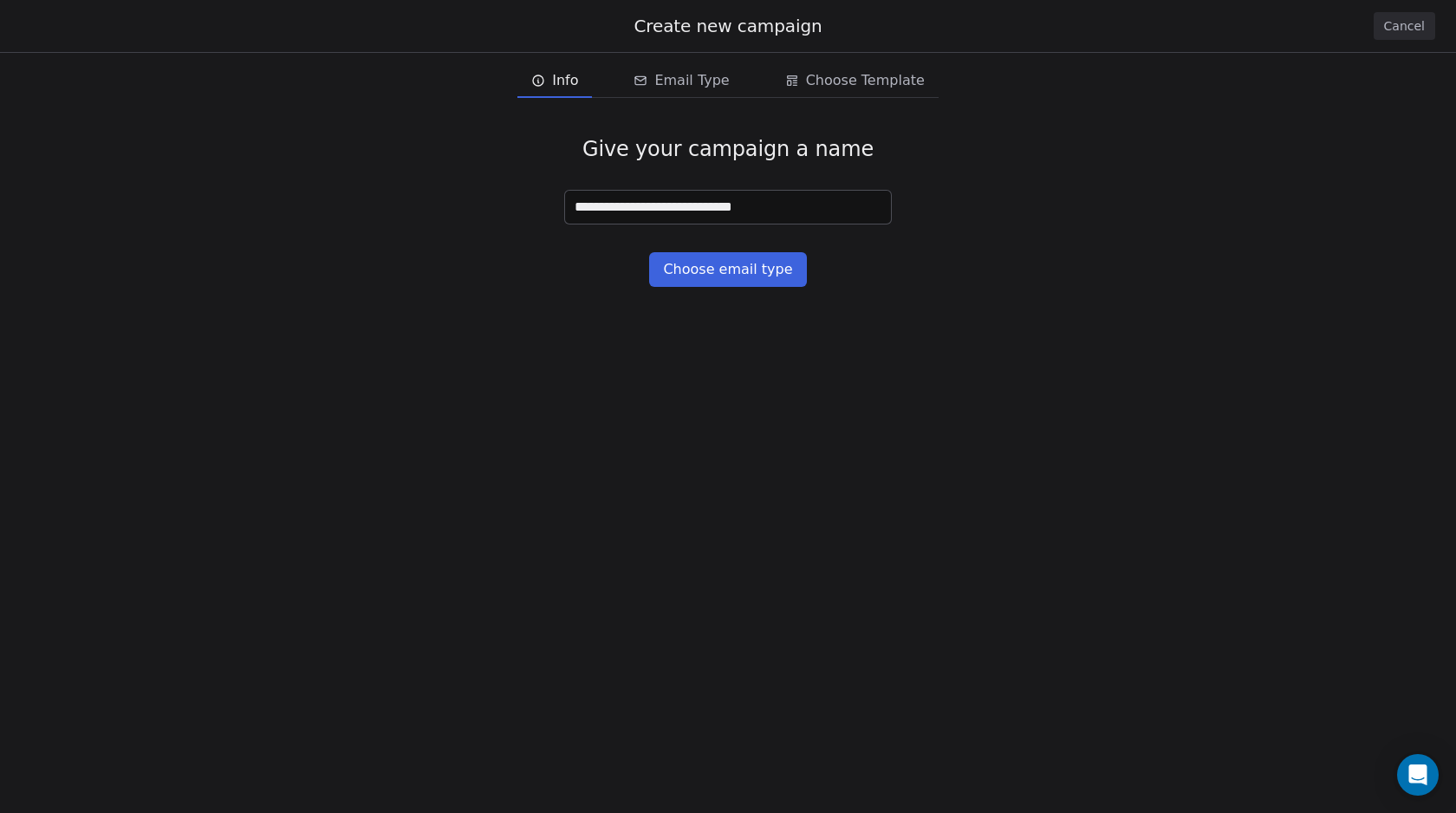
type input "**********"
click at [716, 273] on button "Choose email type" at bounding box center [727, 269] width 157 height 35
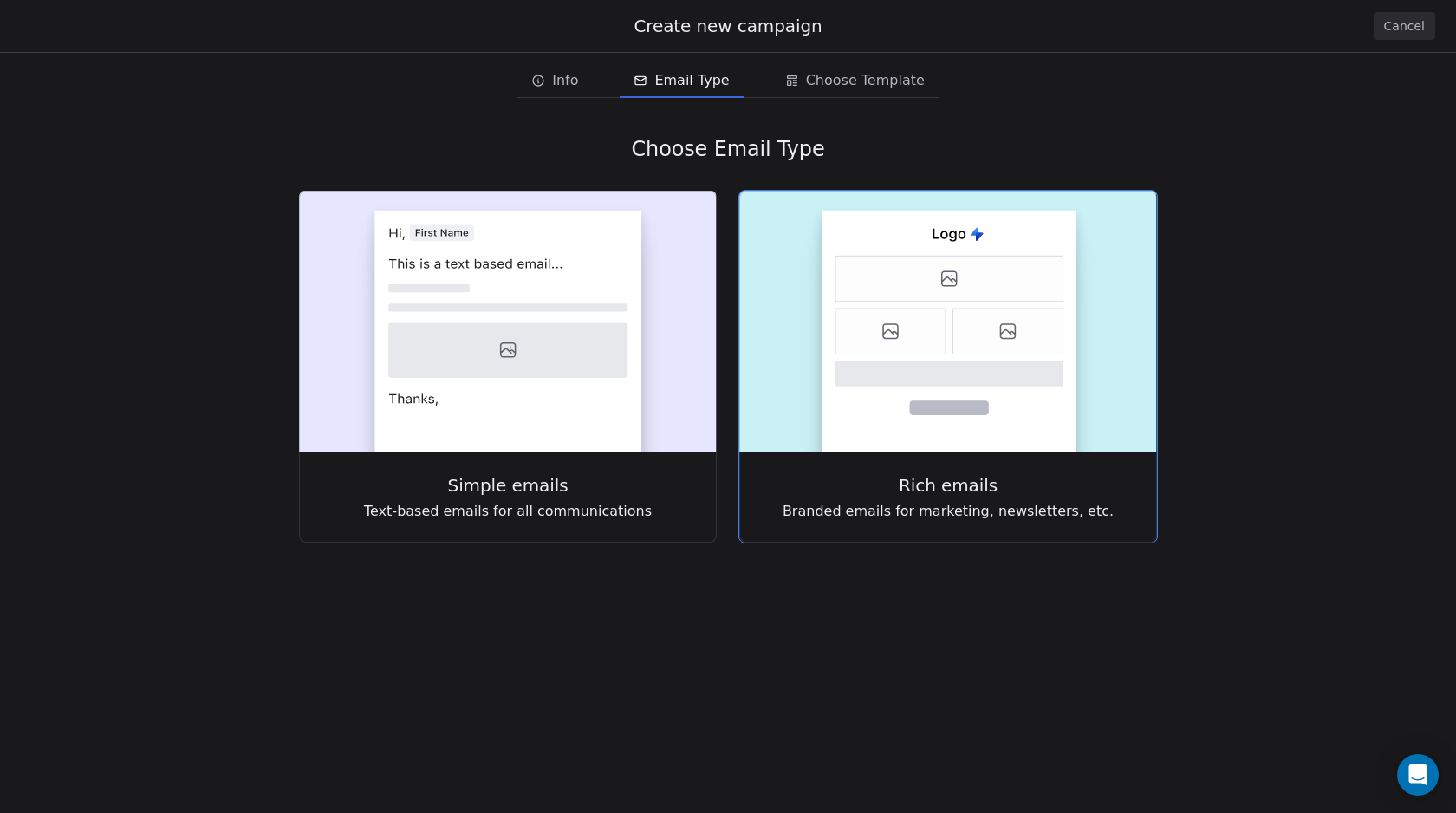
click at [947, 346] on rect at bounding box center [948, 332] width 254 height 242
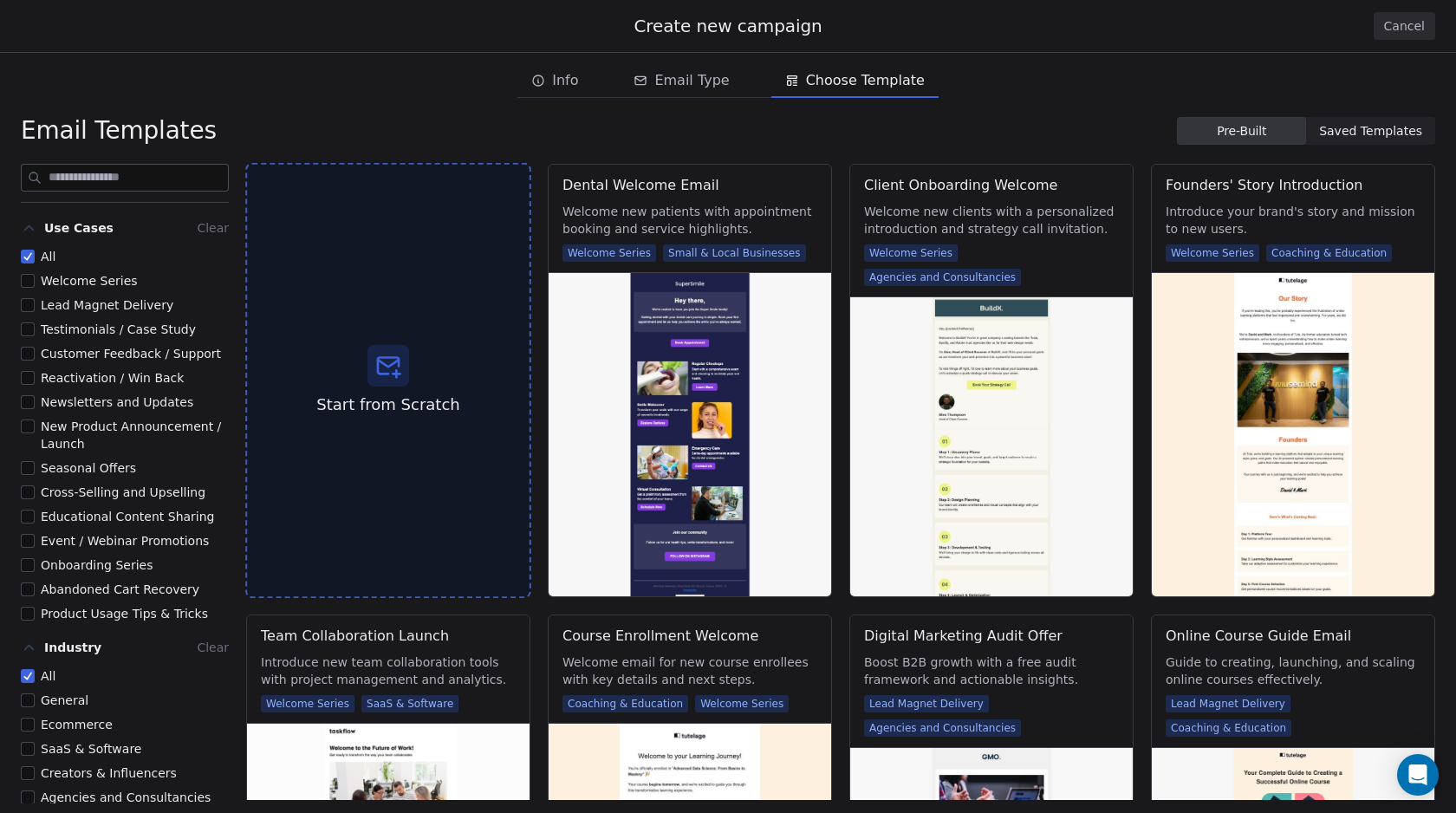
click at [391, 378] on icon at bounding box center [389, 366] width 28 height 28
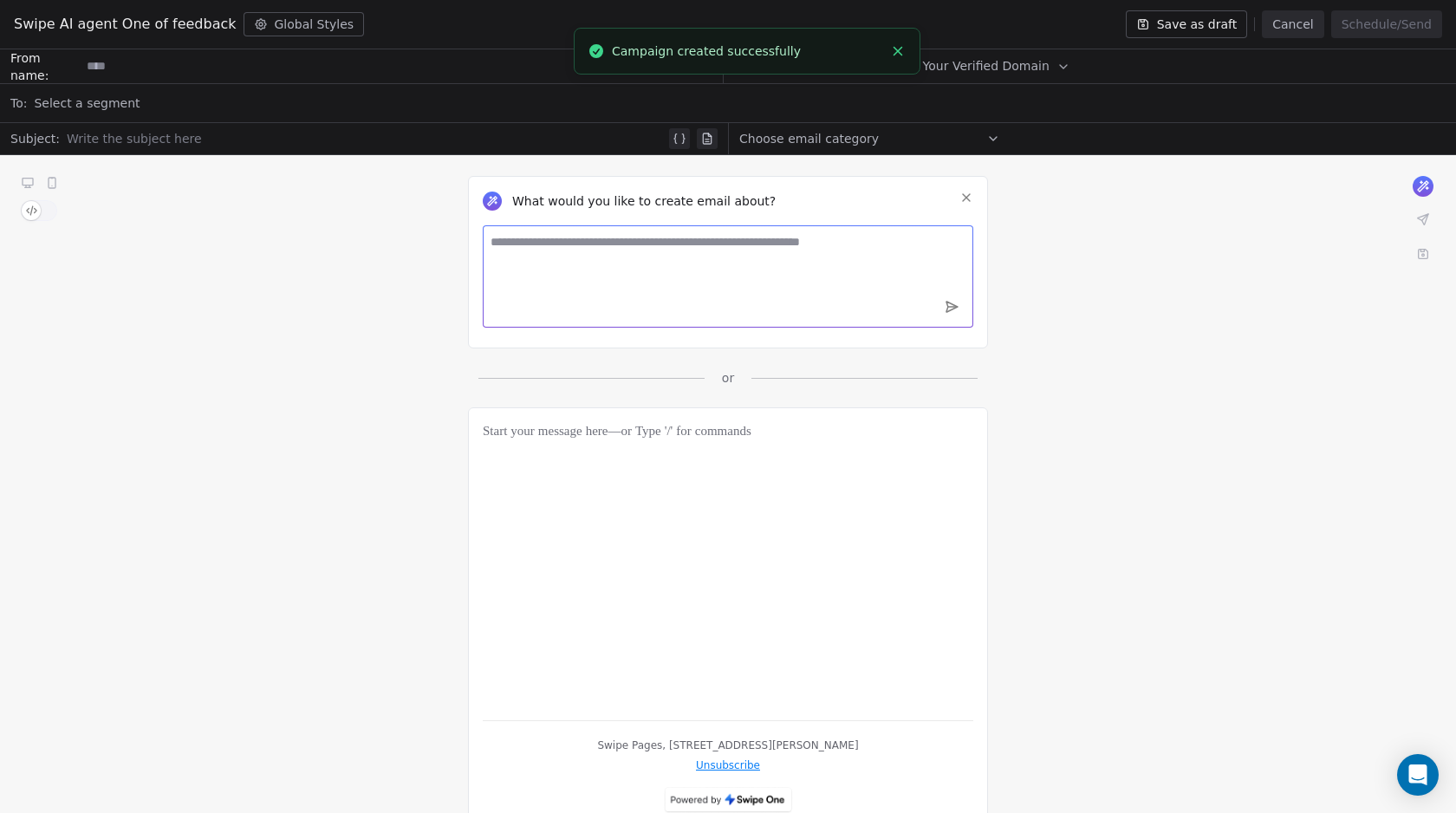
click at [613, 264] on textarea at bounding box center [727, 276] width 490 height 103
type textarea "******"
click at [965, 196] on icon at bounding box center [967, 197] width 7 height 7
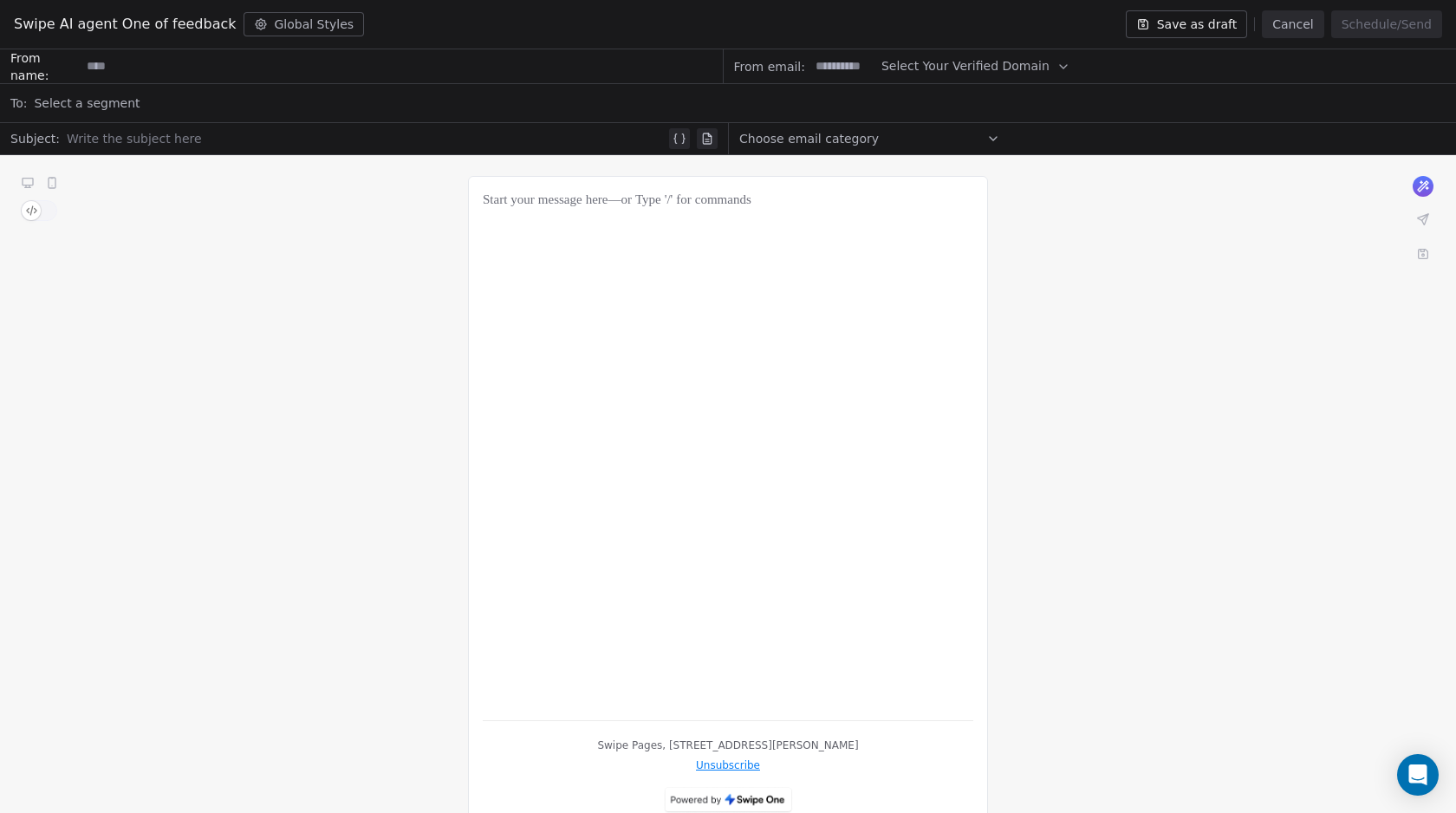
click at [660, 264] on div at bounding box center [727, 448] width 490 height 516
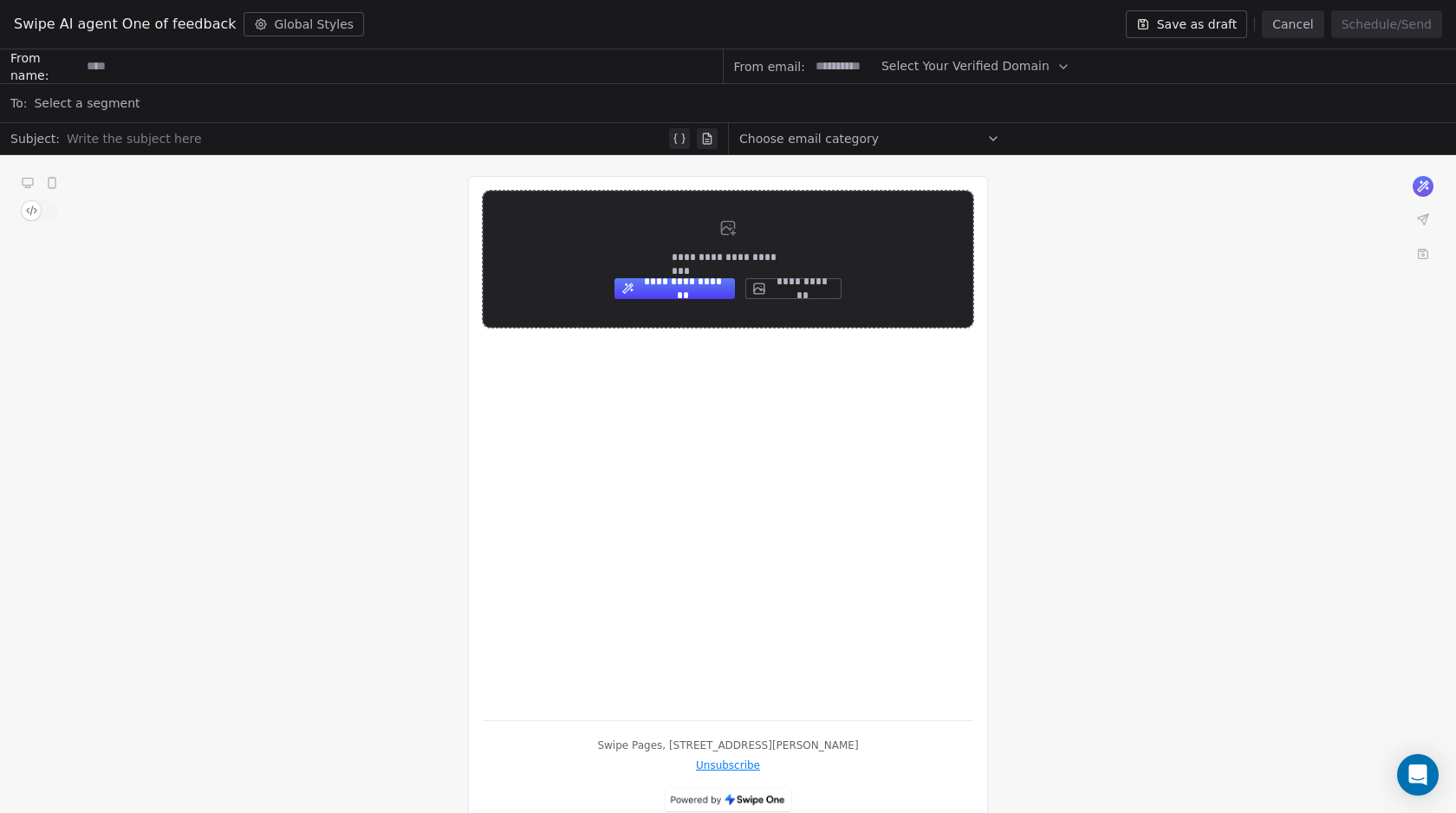
click at [809, 290] on button "**********" at bounding box center [794, 289] width 96 height 21
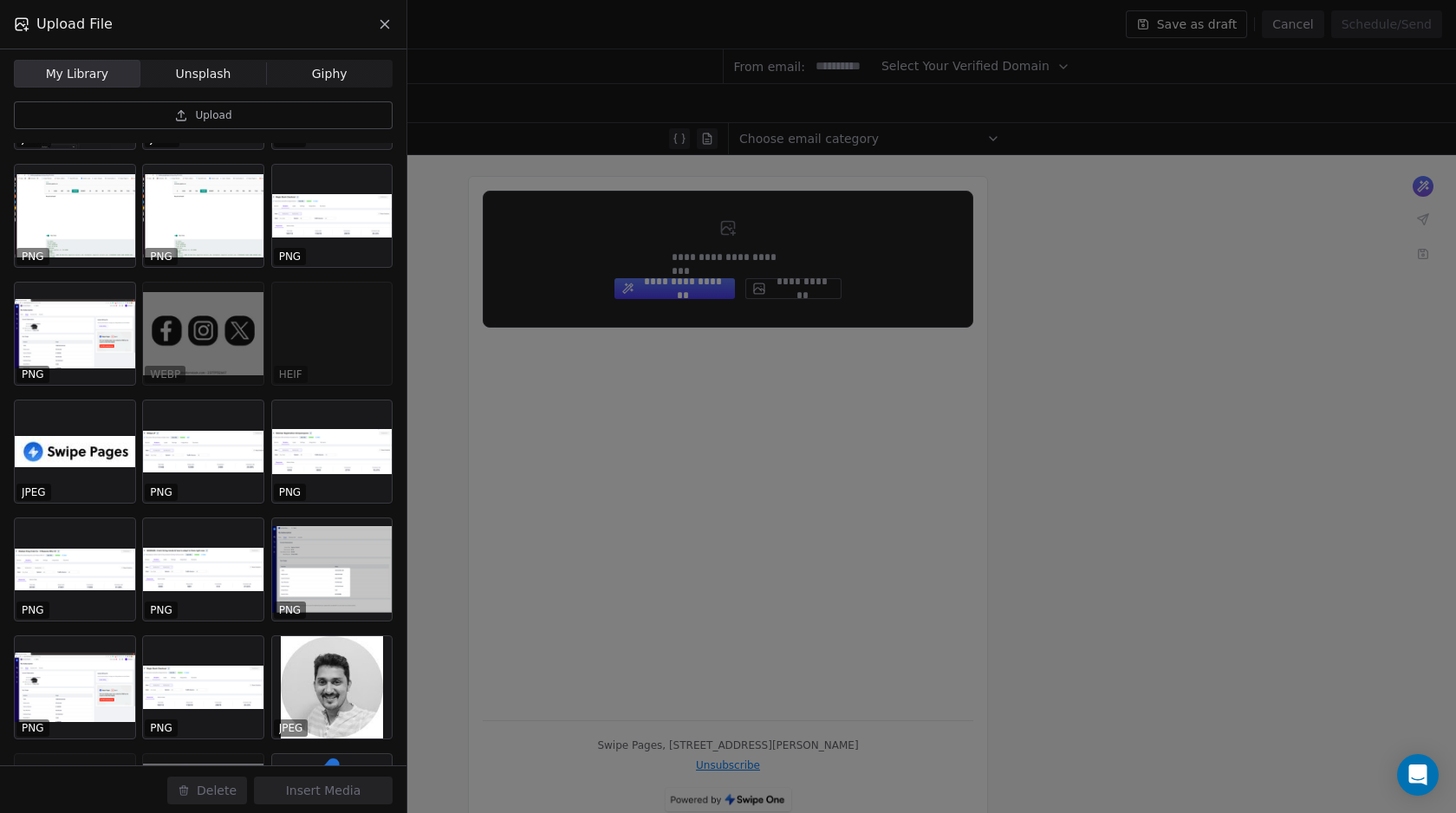
scroll to position [6258, 0]
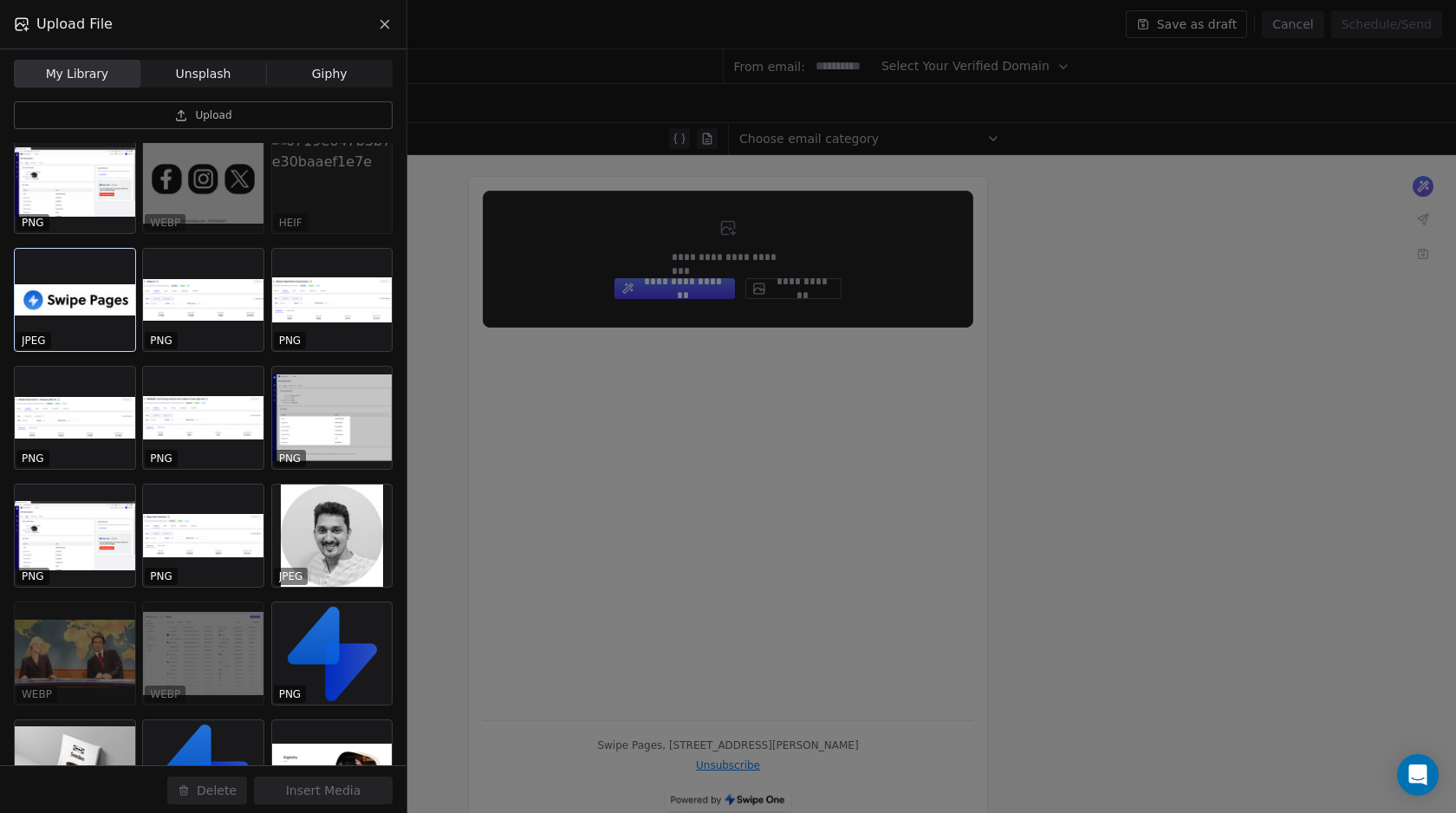
click at [55, 321] on div at bounding box center [75, 300] width 120 height 103
click at [343, 789] on button "Insert Media" at bounding box center [323, 790] width 139 height 28
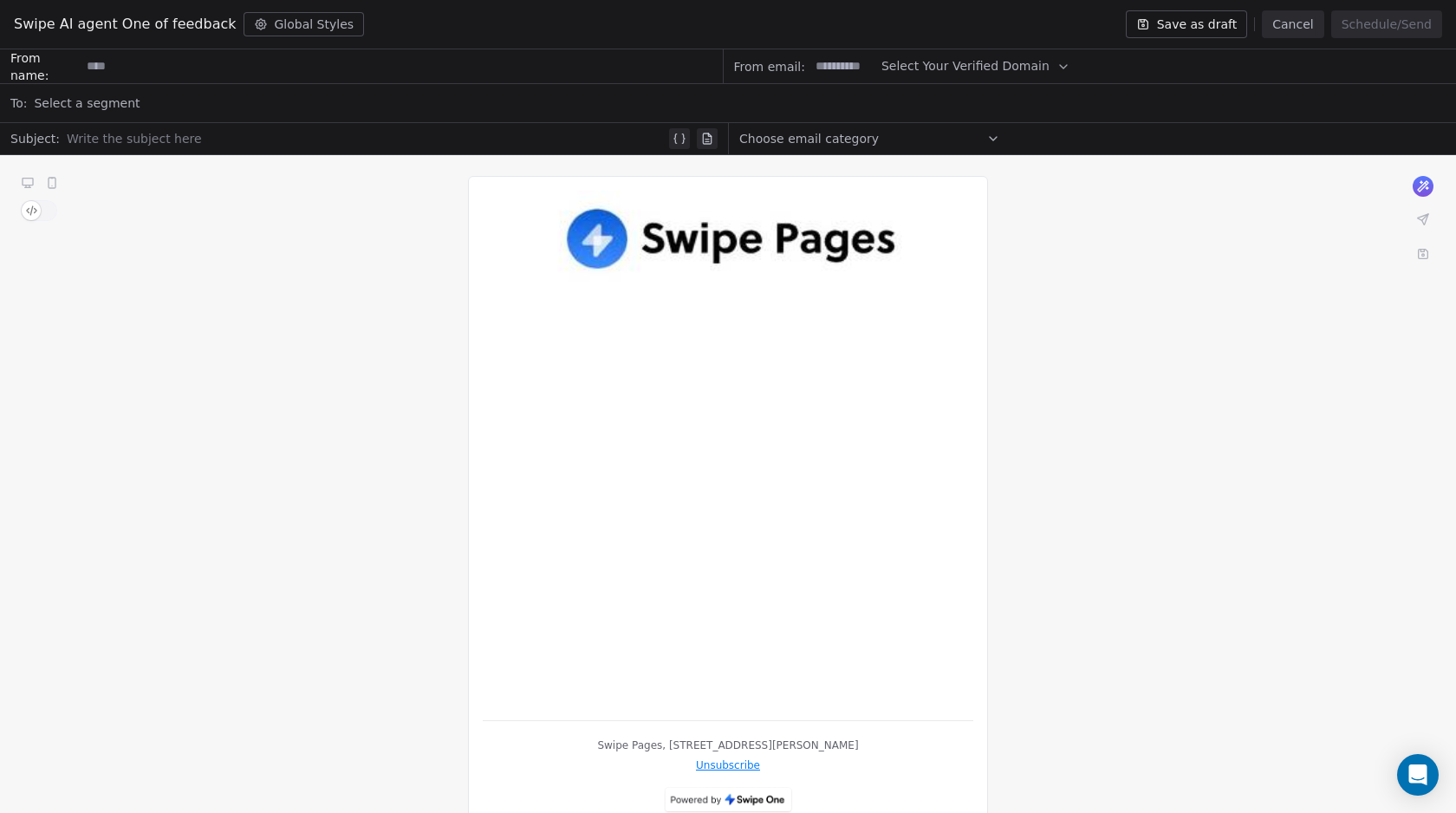
click at [648, 386] on div at bounding box center [727, 448] width 490 height 516
click at [710, 247] on img at bounding box center [727, 238] width 378 height 96
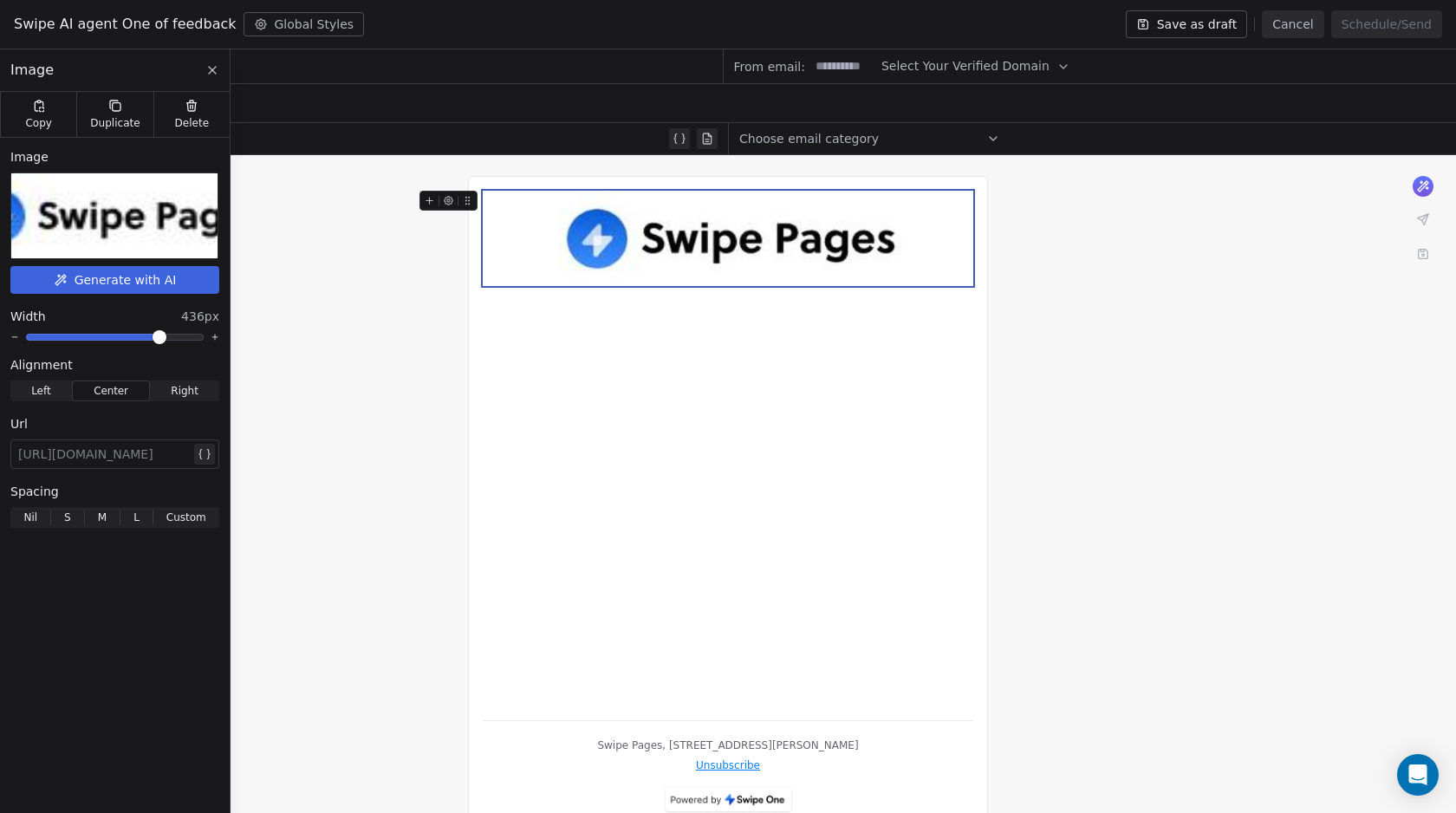
click at [446, 201] on icon at bounding box center [448, 200] width 11 height 11
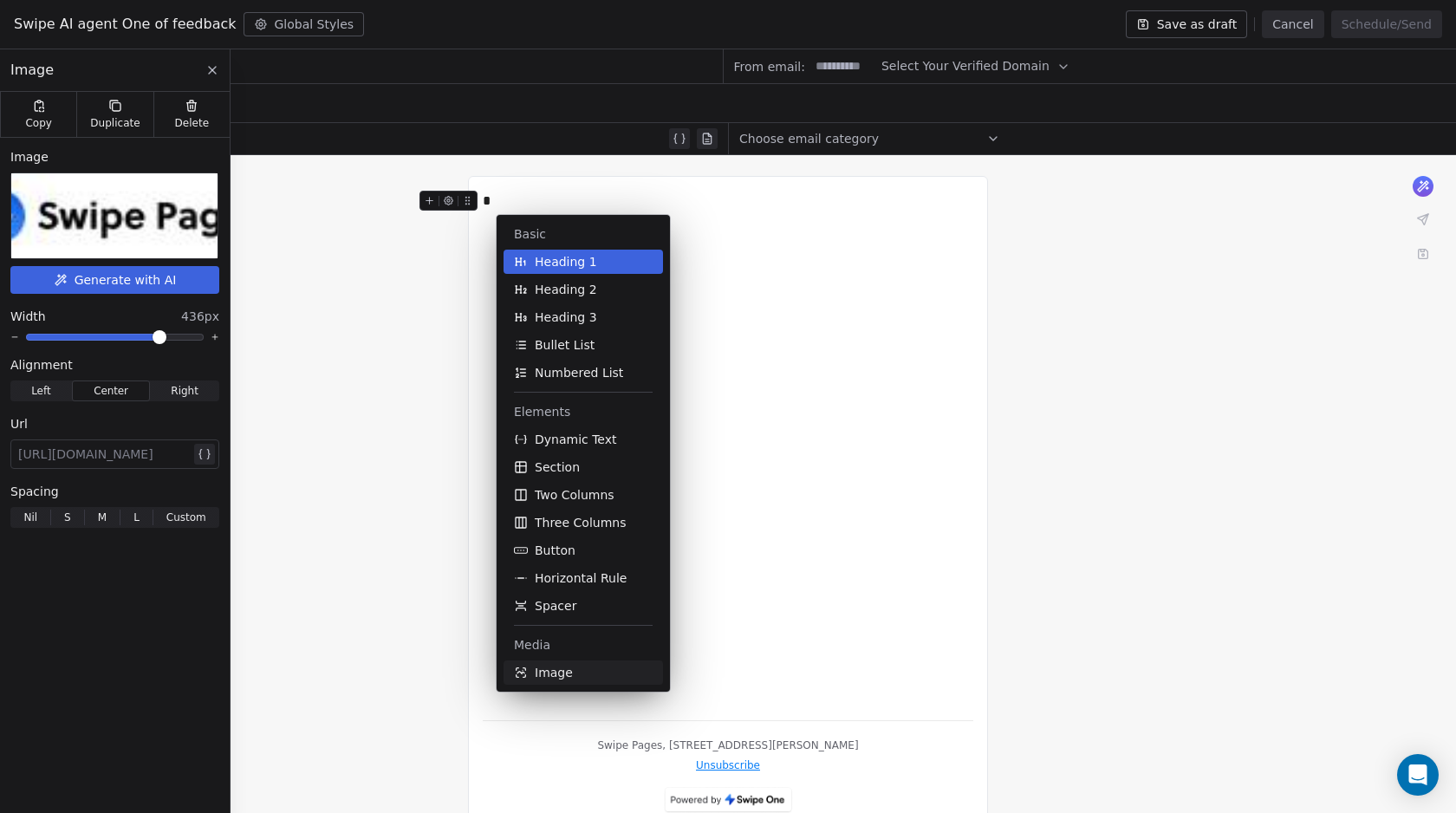
click at [562, 668] on span "Image" at bounding box center [553, 673] width 38 height 18
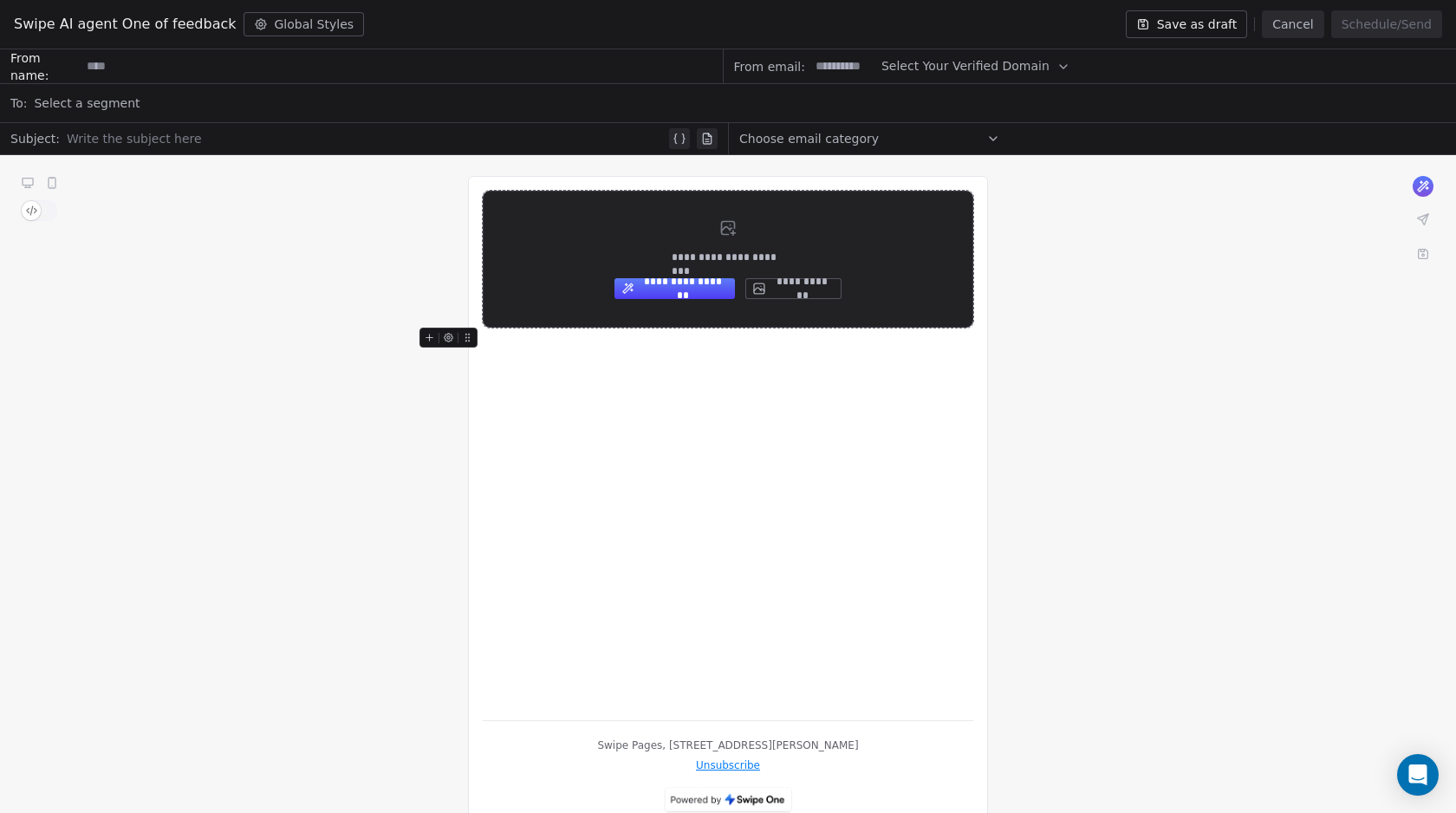
click at [780, 287] on button "**********" at bounding box center [794, 289] width 96 height 21
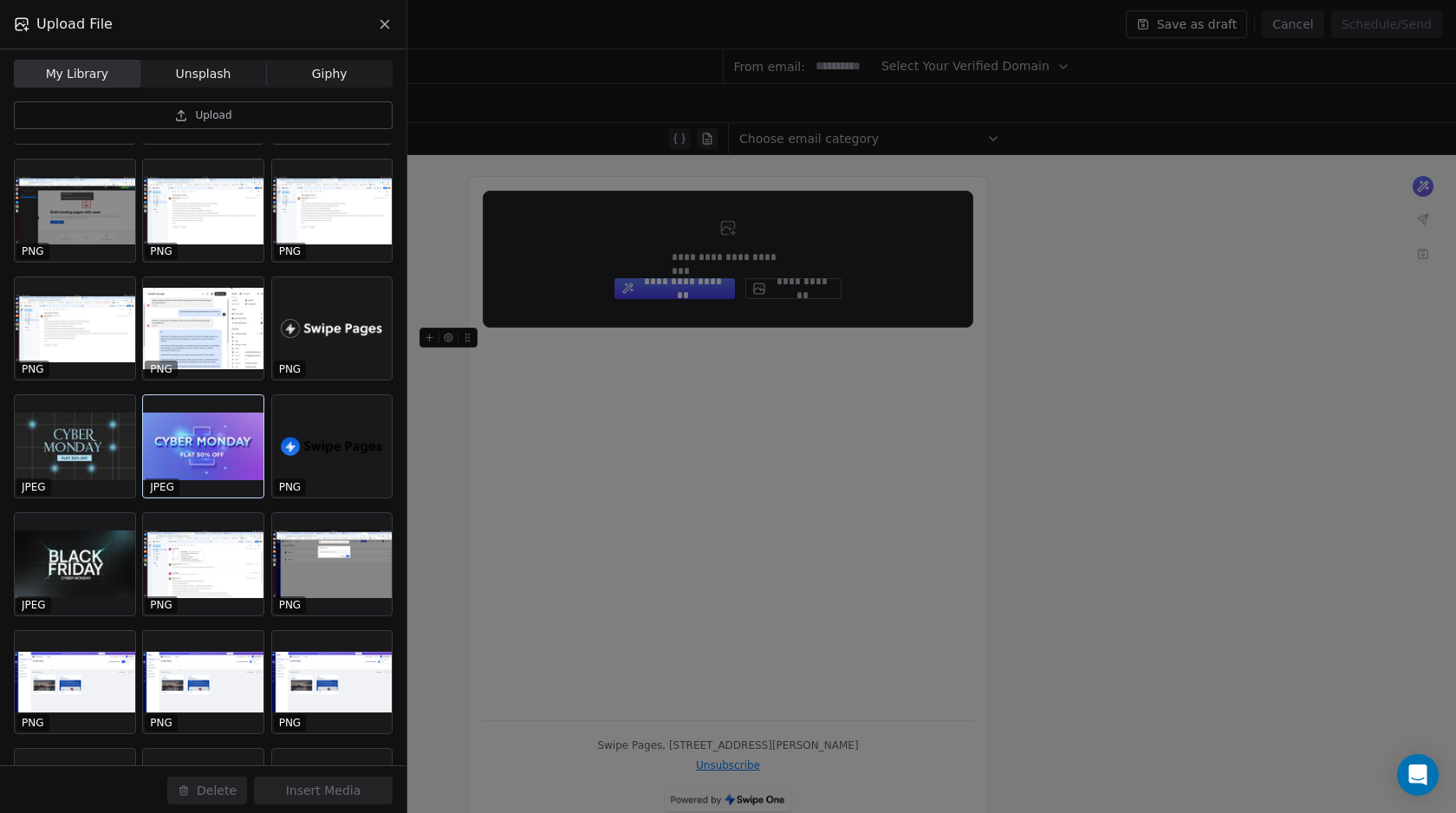
scroll to position [4722, 0]
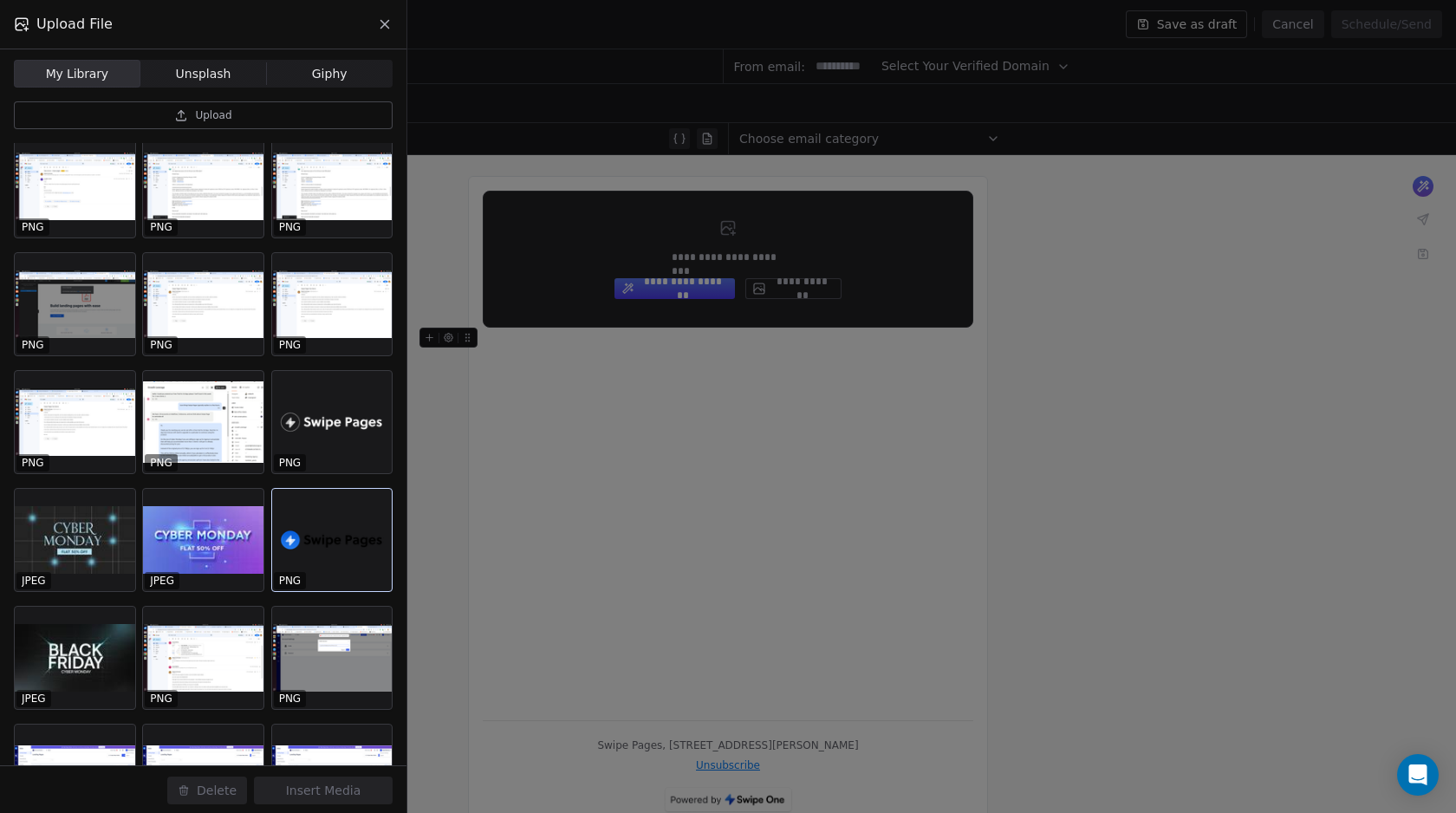
click at [322, 544] on div at bounding box center [332, 539] width 120 height 103
drag, startPoint x: 358, startPoint y: 795, endPoint x: 361, endPoint y: 773, distance: 22.2
click at [358, 795] on button "Insert Media" at bounding box center [323, 790] width 139 height 28
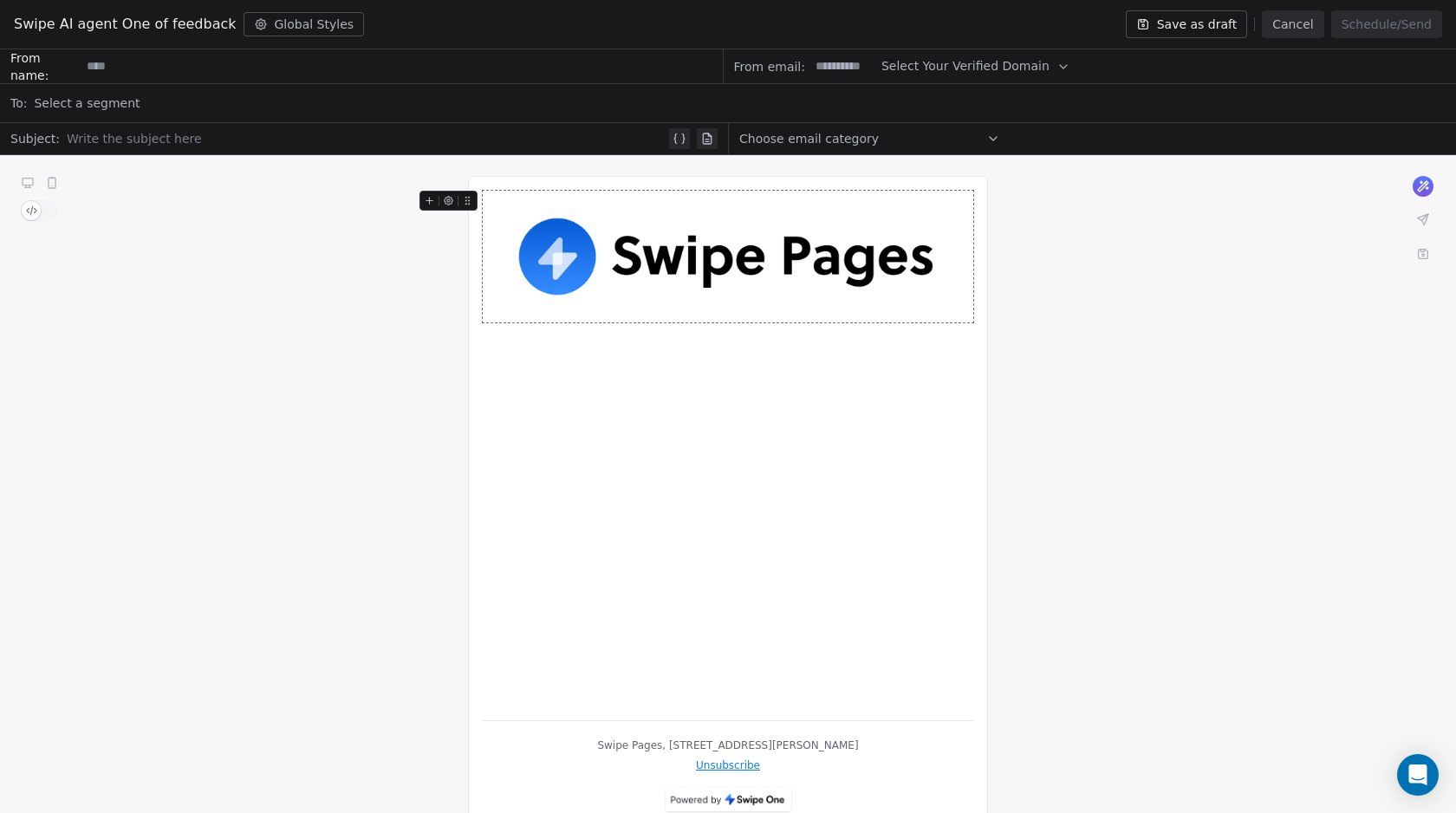
click at [617, 303] on img at bounding box center [727, 256] width 490 height 132
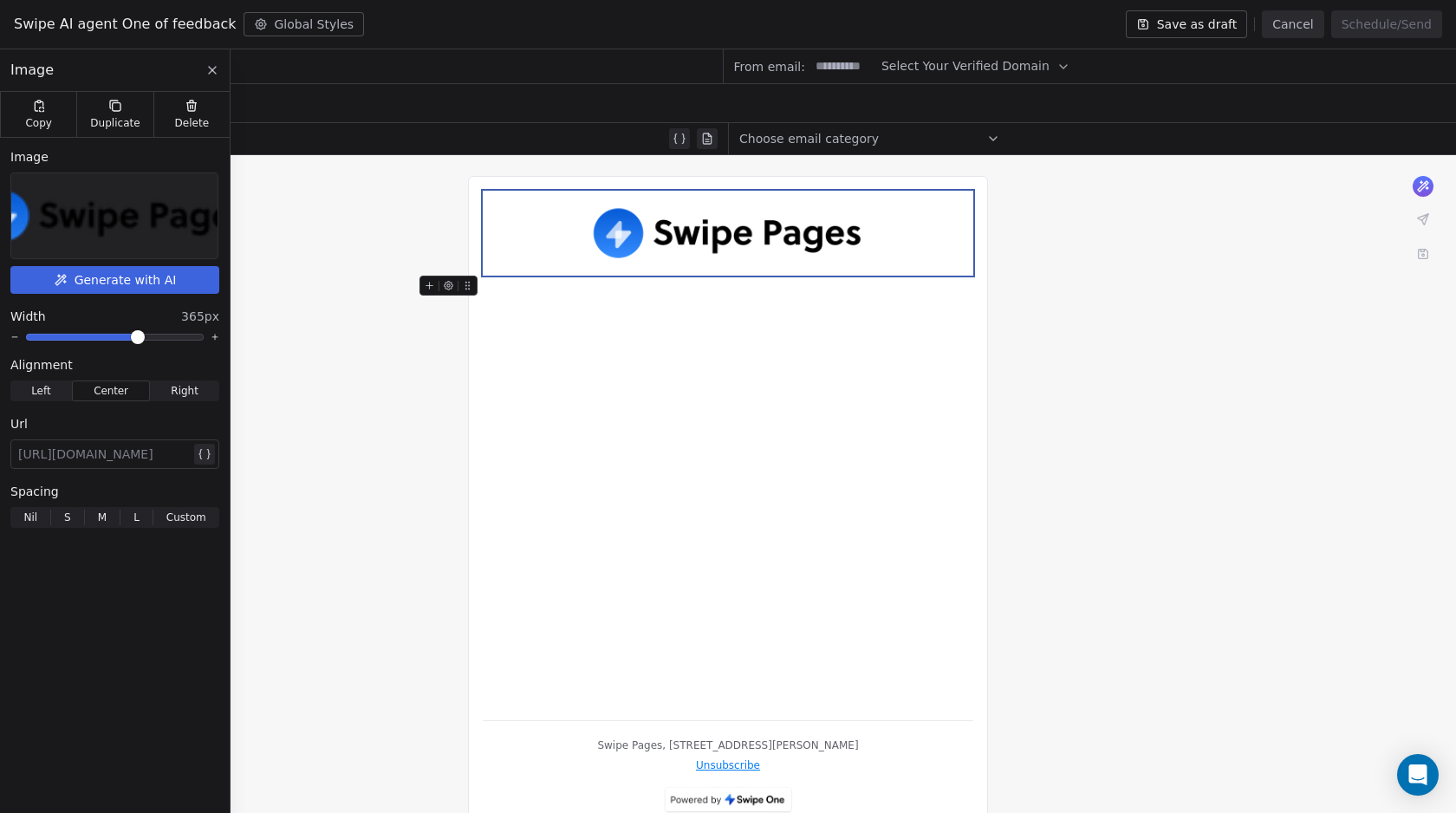
click at [139, 339] on span at bounding box center [138, 337] width 11 height 11
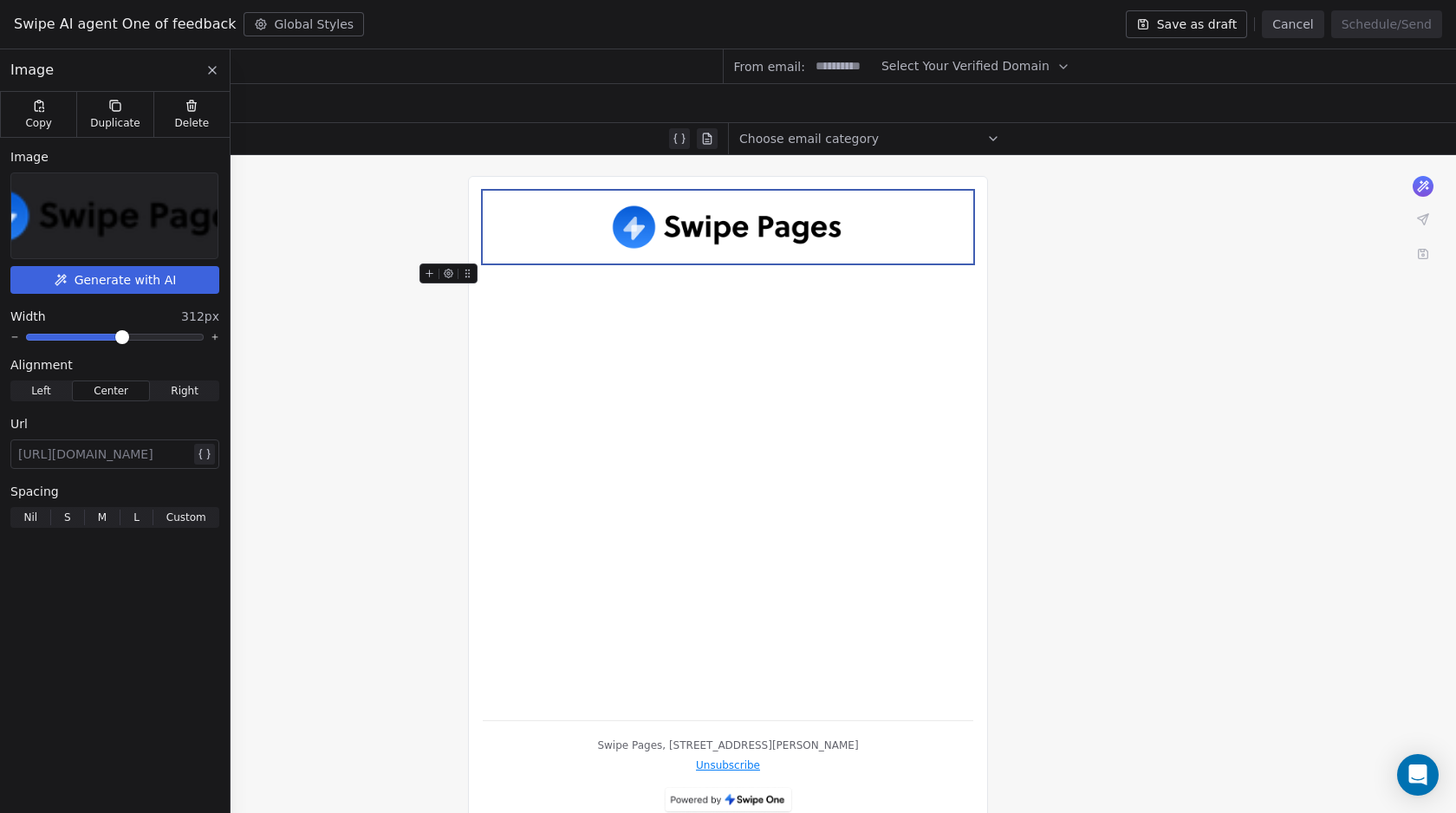
click at [122, 342] on span at bounding box center [122, 337] width 11 height 11
click at [115, 353] on div "Image Generate with AI Width 312px Alignment Left Left Center Center Right Righ…" at bounding box center [115, 338] width 230 height 400
click at [90, 431] on div "Url" at bounding box center [115, 424] width 209 height 18
click at [72, 462] on div at bounding box center [104, 454] width 173 height 21
click at [114, 416] on div "Url" at bounding box center [115, 424] width 209 height 18
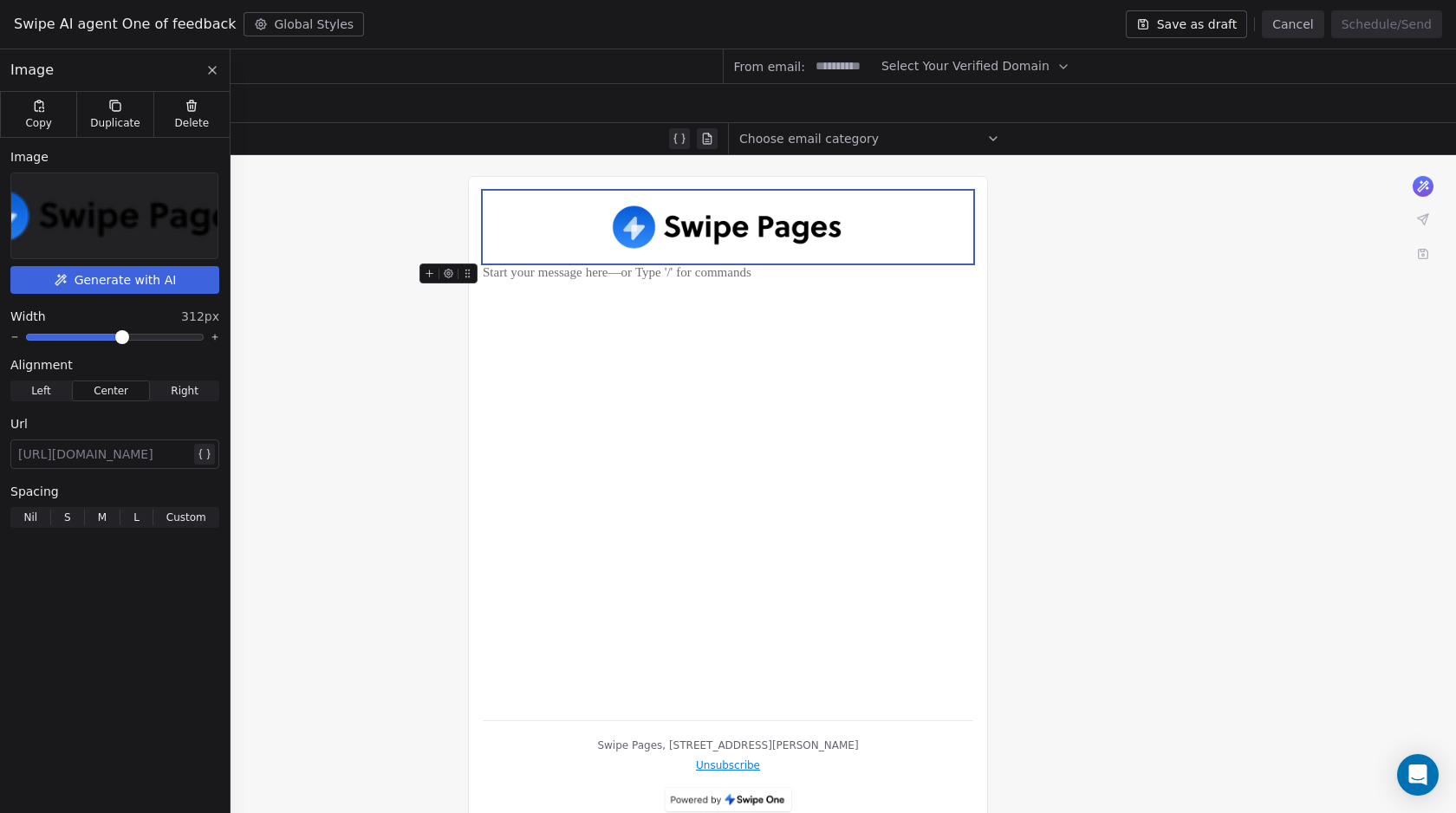
drag, startPoint x: 783, startPoint y: 402, endPoint x: 760, endPoint y: 387, distance: 27.5
click at [782, 402] on div at bounding box center [727, 448] width 490 height 516
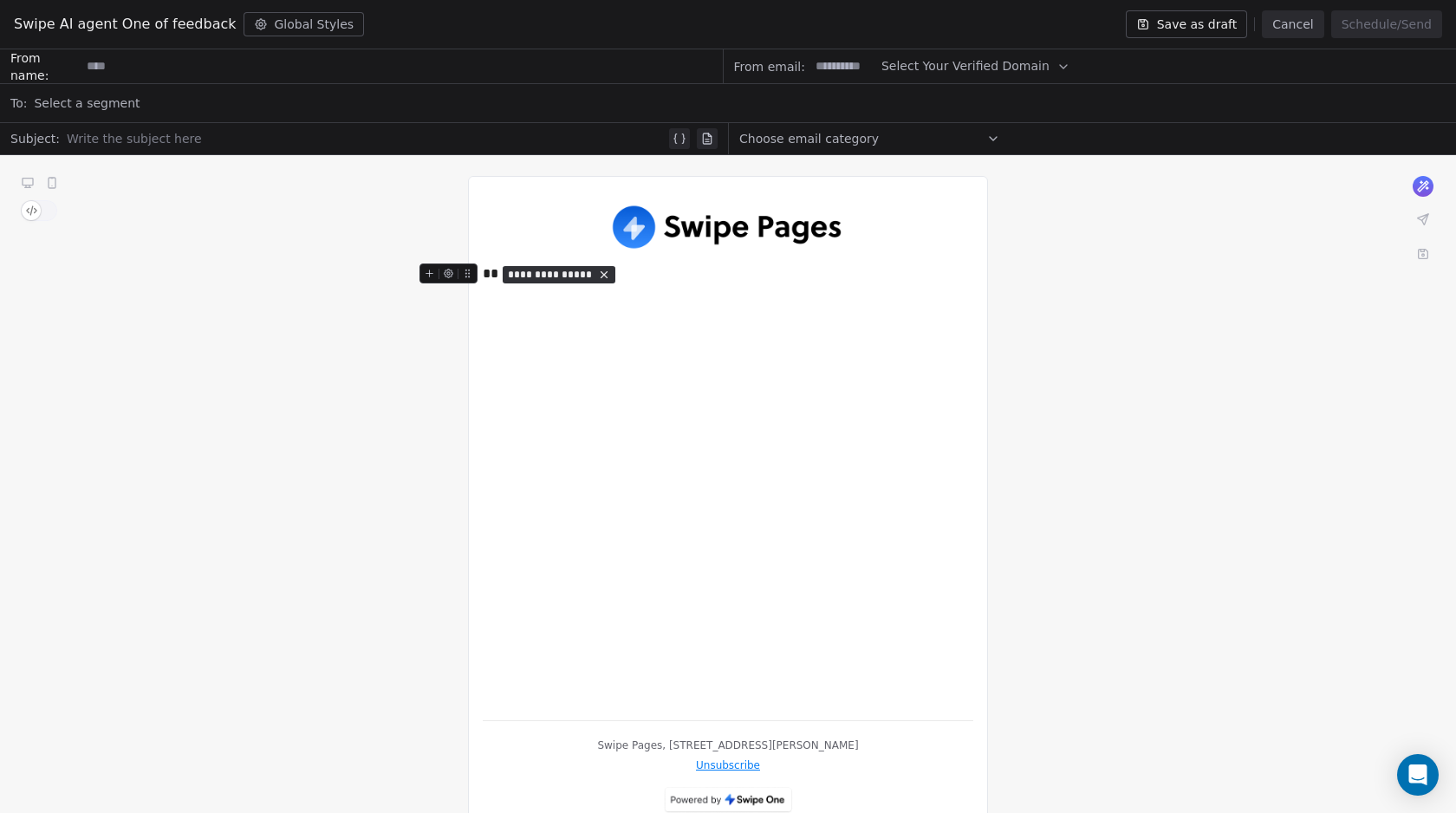
click at [550, 274] on span "**********" at bounding box center [550, 275] width 85 height 14
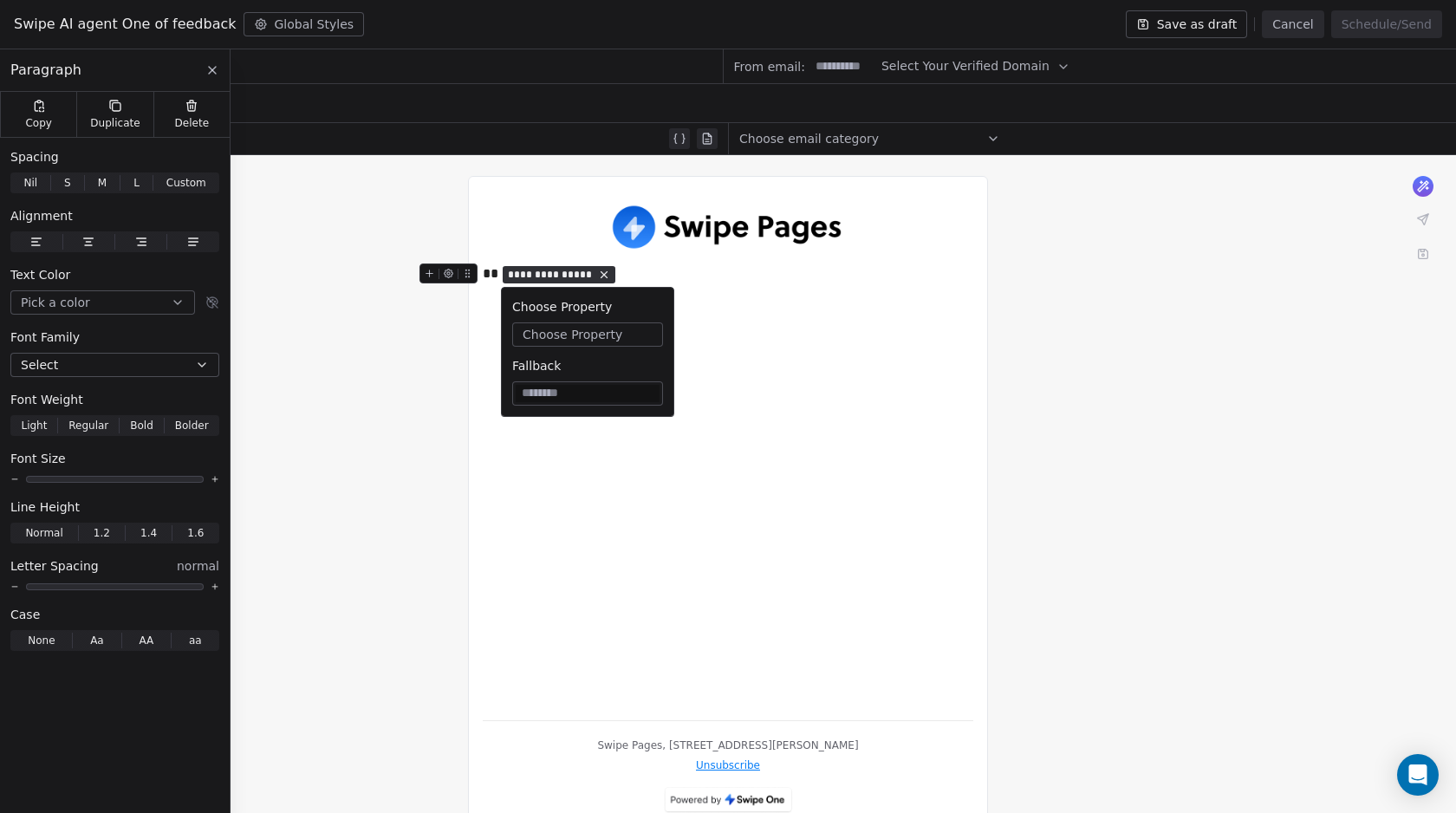
click at [558, 332] on span "Choose Property" at bounding box center [573, 334] width 100 height 18
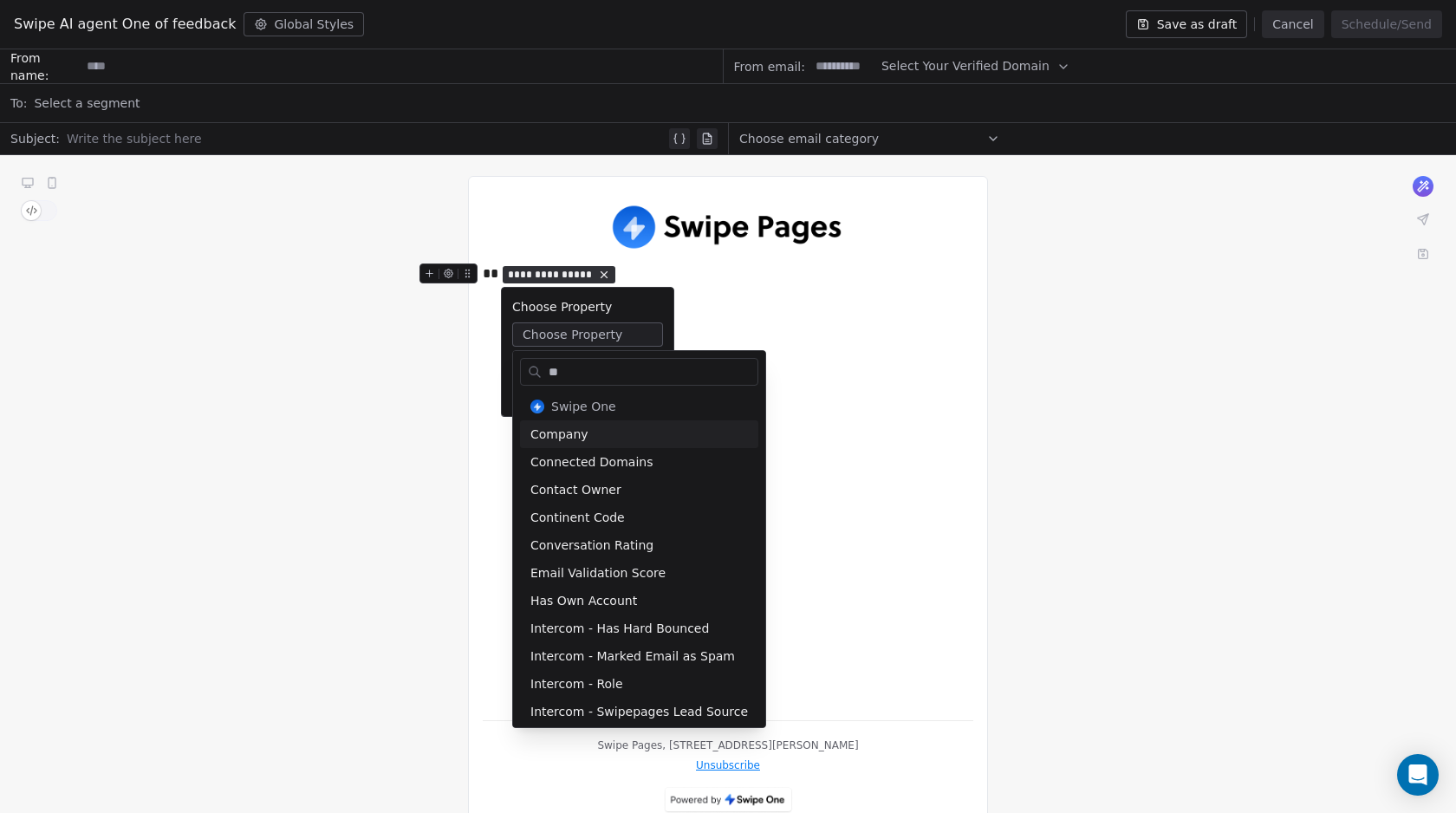
type input "*"
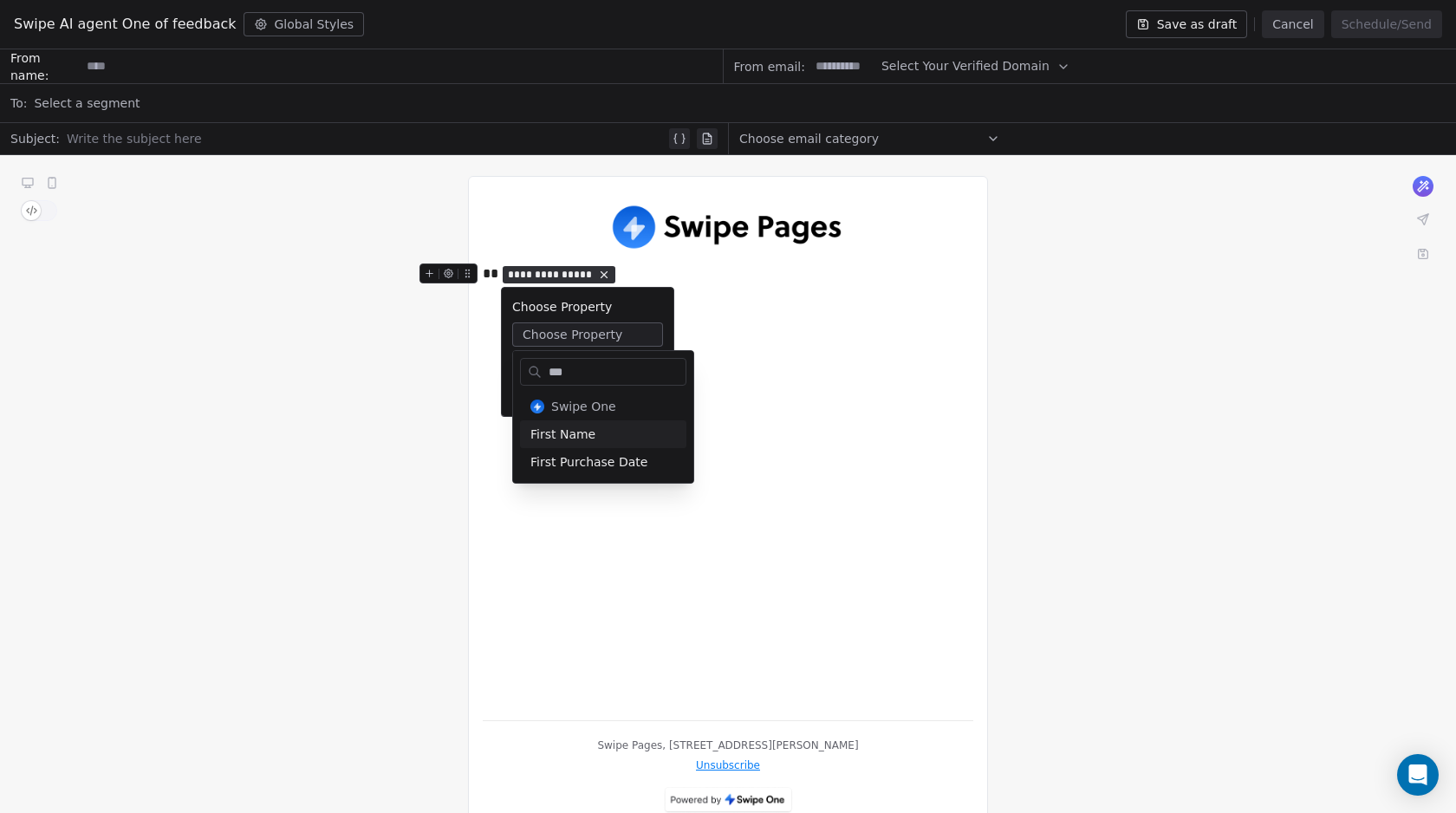
type input "***"
drag, startPoint x: 578, startPoint y: 434, endPoint x: 603, endPoint y: 384, distance: 55.9
click at [578, 434] on div "First Name" at bounding box center [603, 434] width 167 height 28
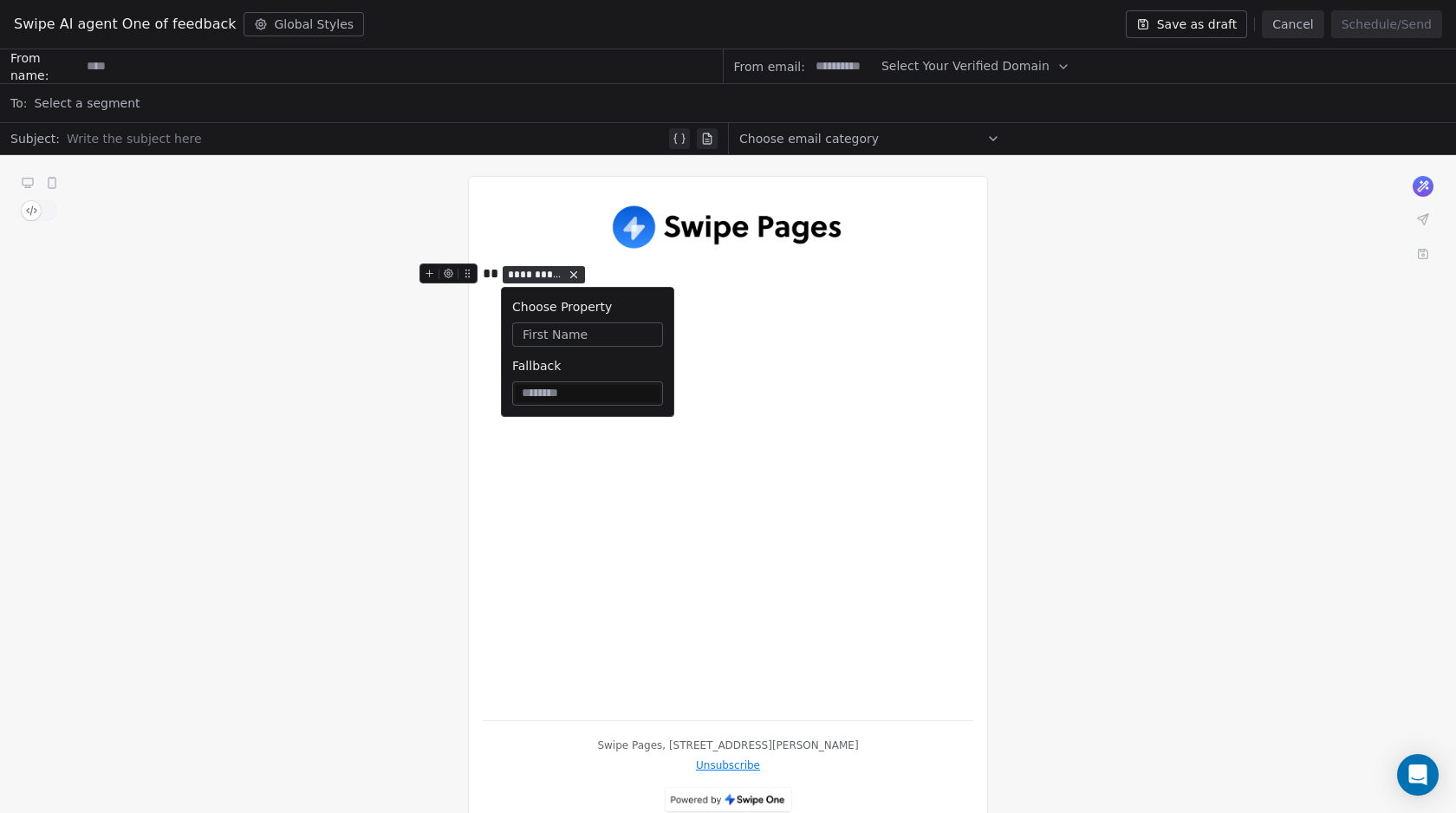
click at [620, 269] on div "**********" at bounding box center [727, 274] width 490 height 21
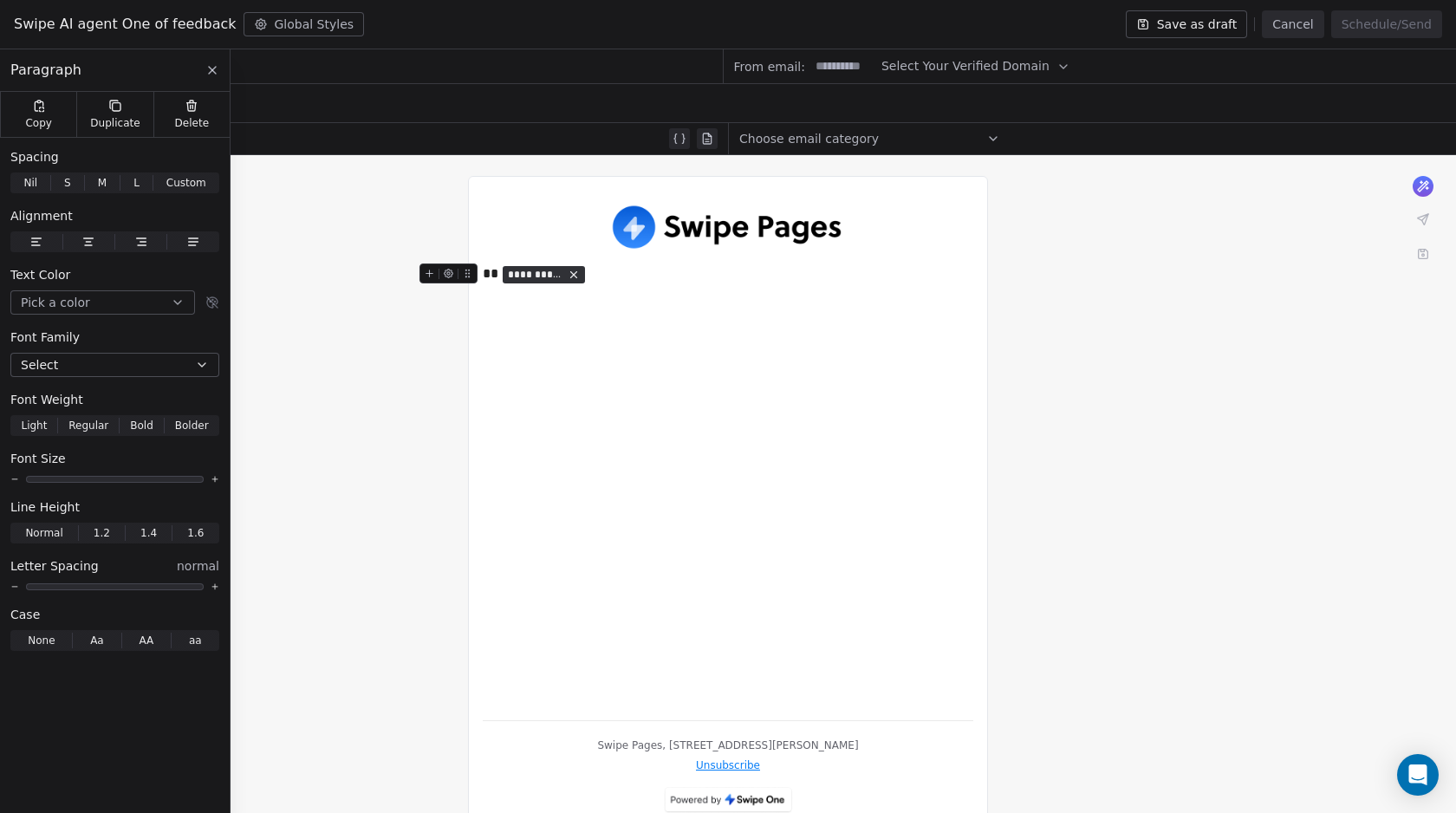
click at [567, 348] on div "**********" at bounding box center [727, 448] width 490 height 516
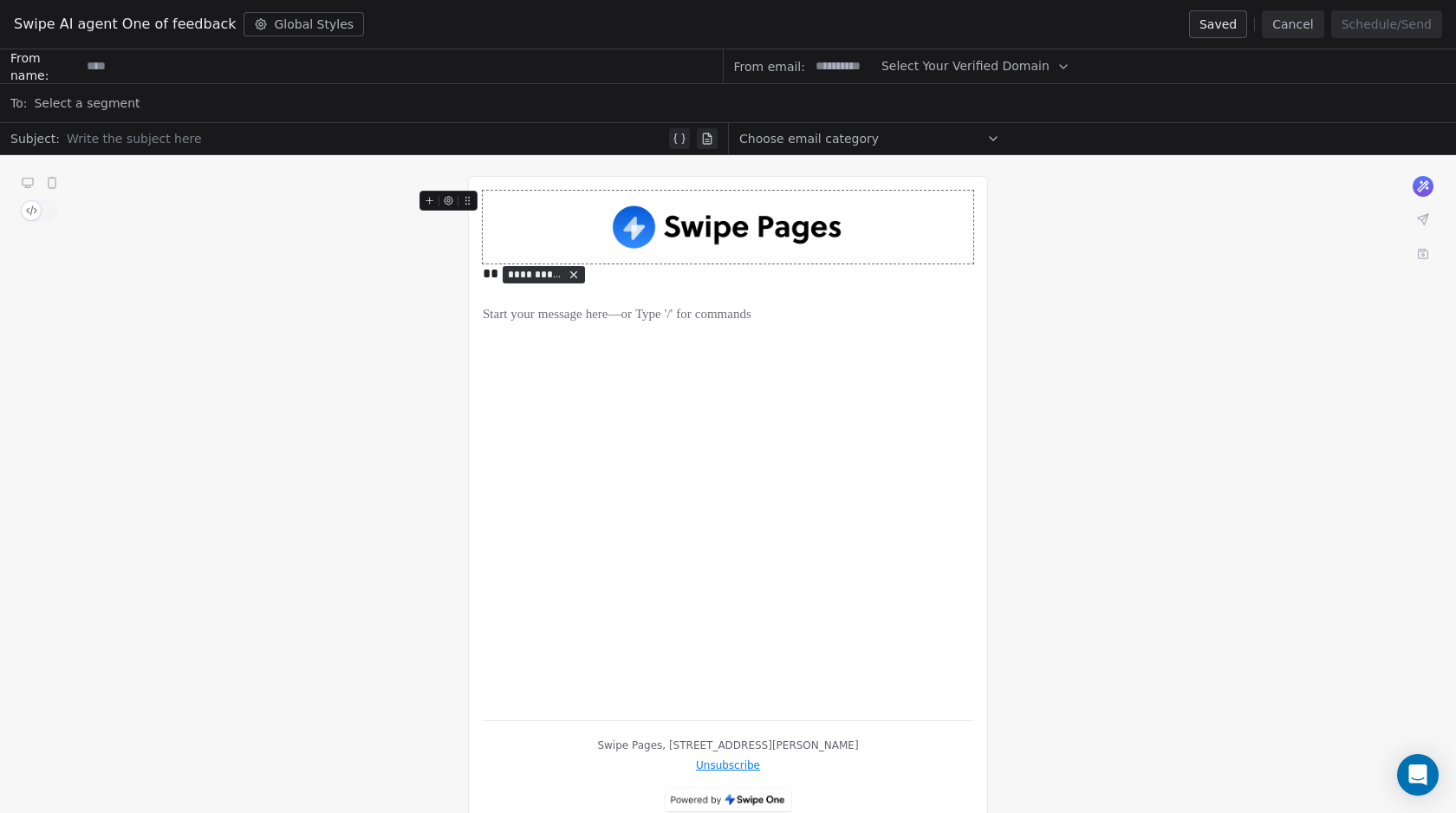
click at [189, 141] on div at bounding box center [366, 139] width 599 height 21
paste div
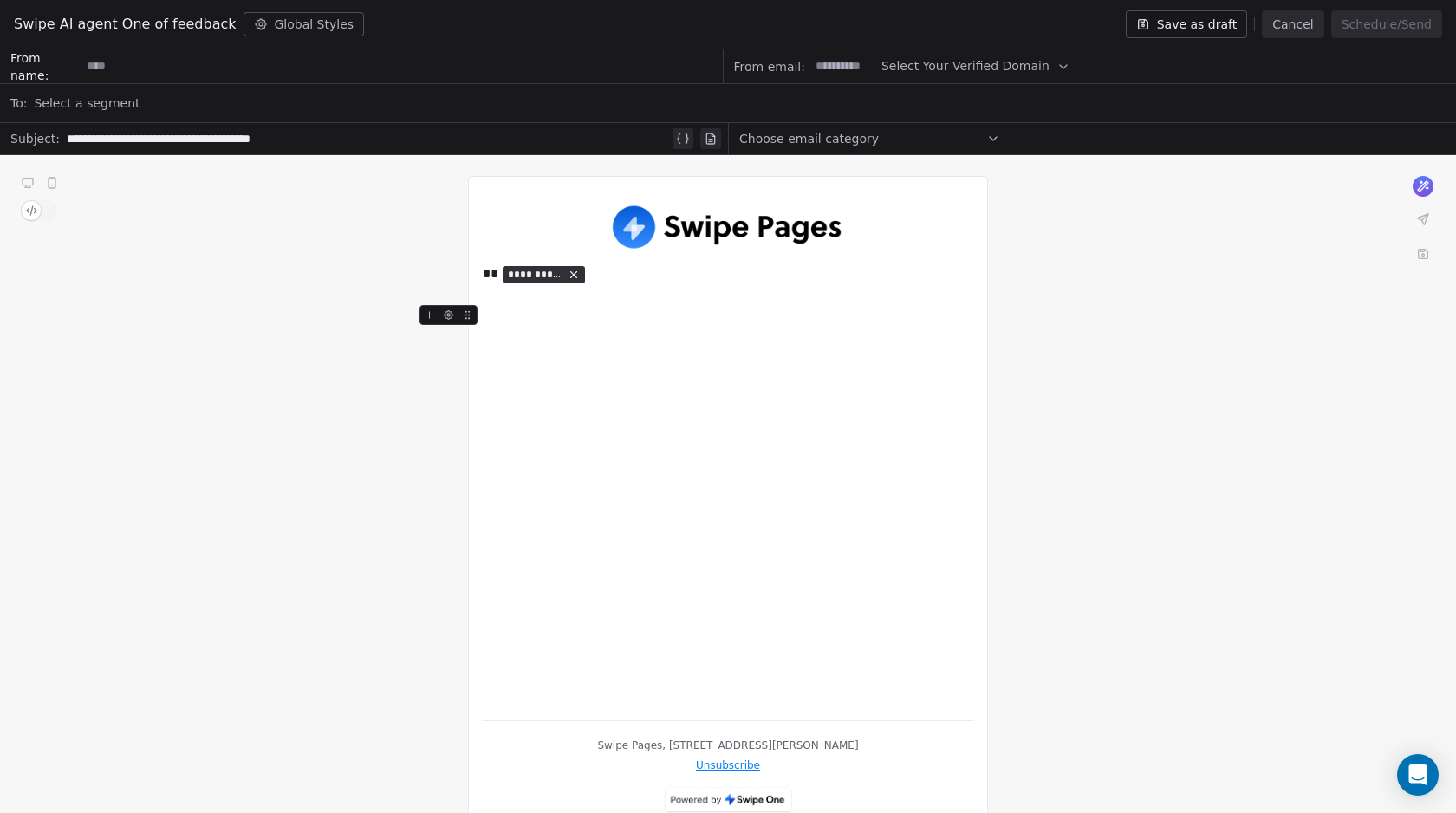
click at [564, 360] on div "**********" at bounding box center [727, 448] width 490 height 516
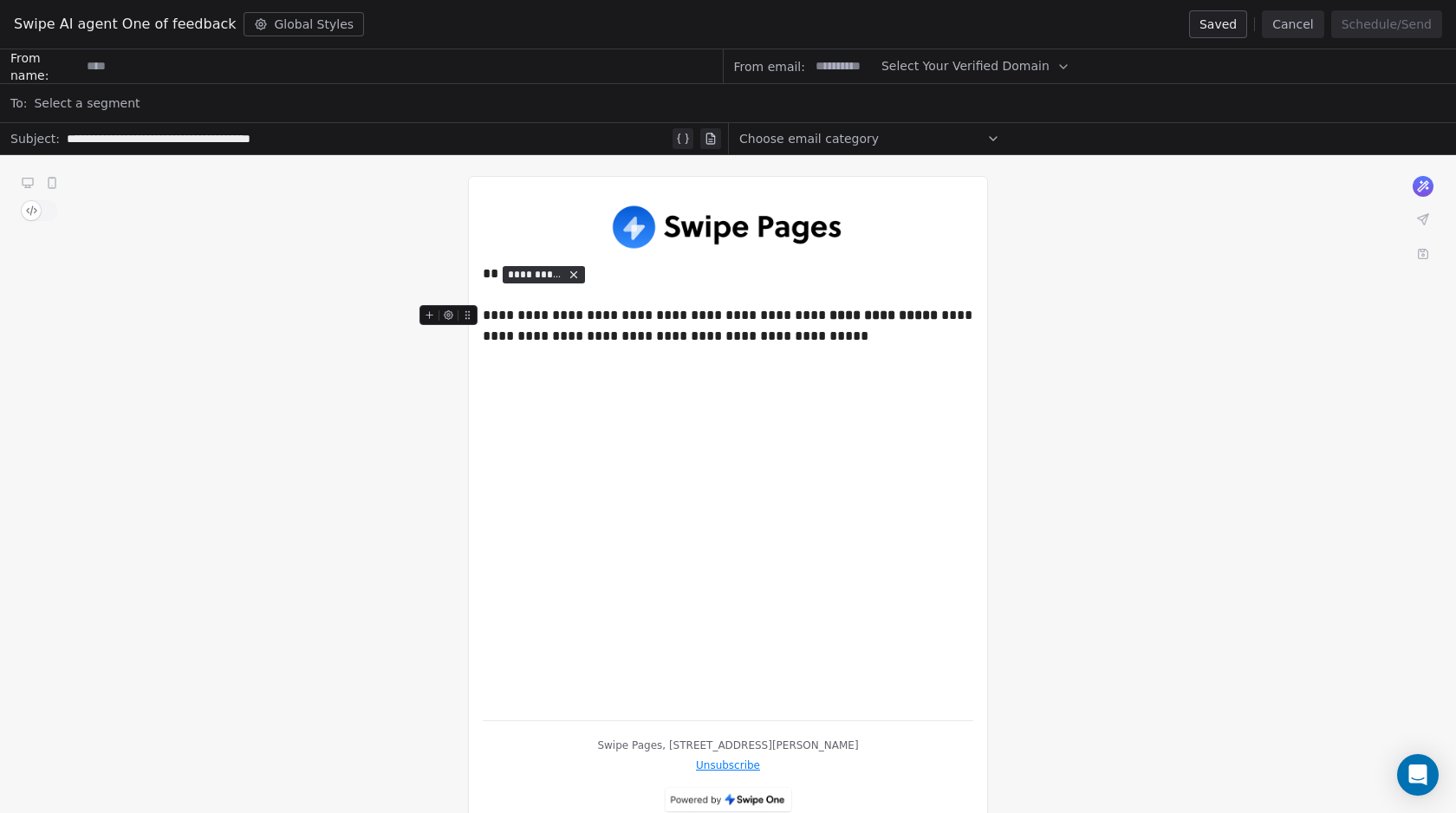
click at [821, 334] on div "**********" at bounding box center [727, 325] width 490 height 41
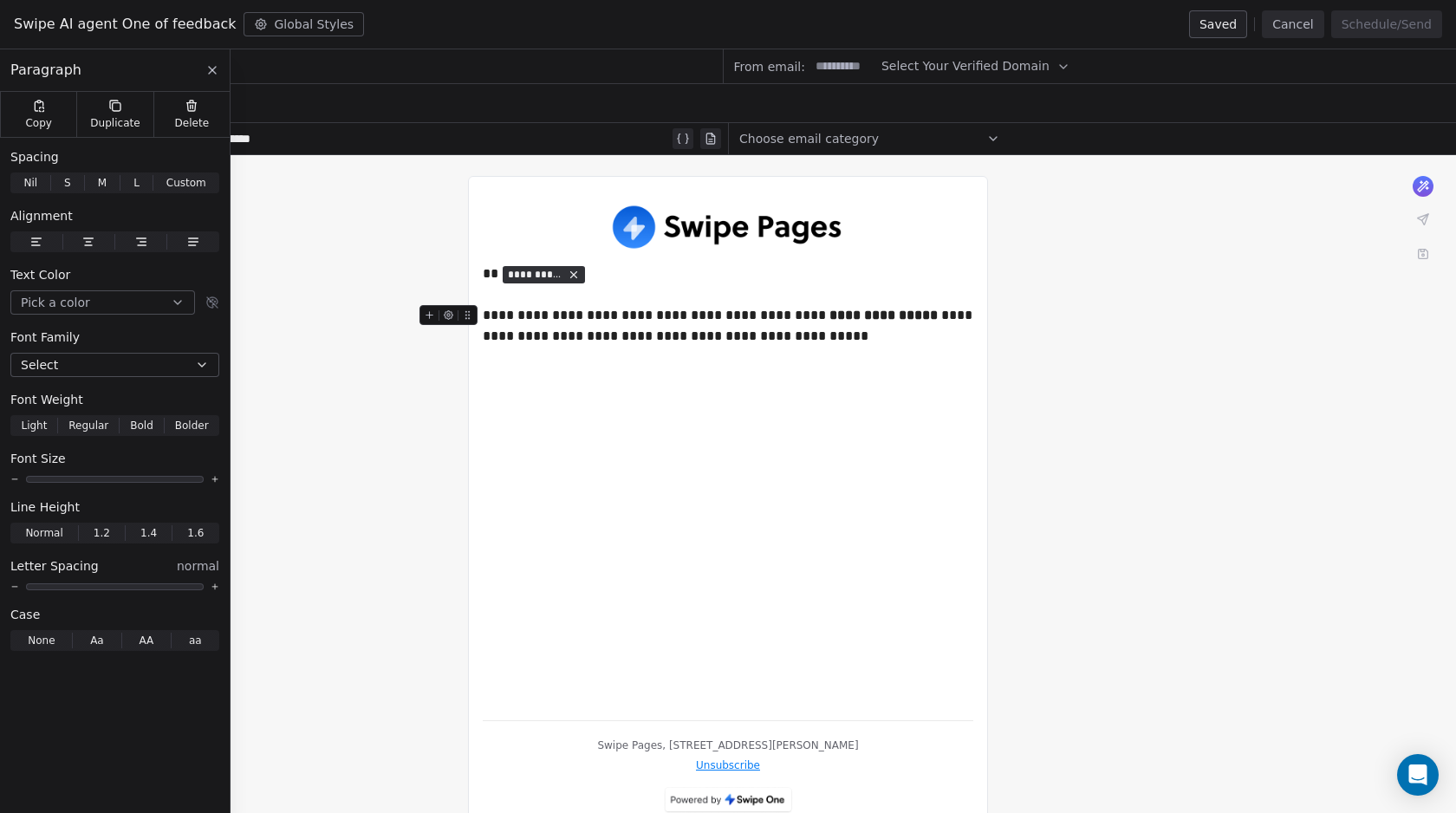
drag, startPoint x: 806, startPoint y: 335, endPoint x: 482, endPoint y: 310, distance: 325.0
click at [482, 310] on div "**********" at bounding box center [727, 325] width 490 height 41
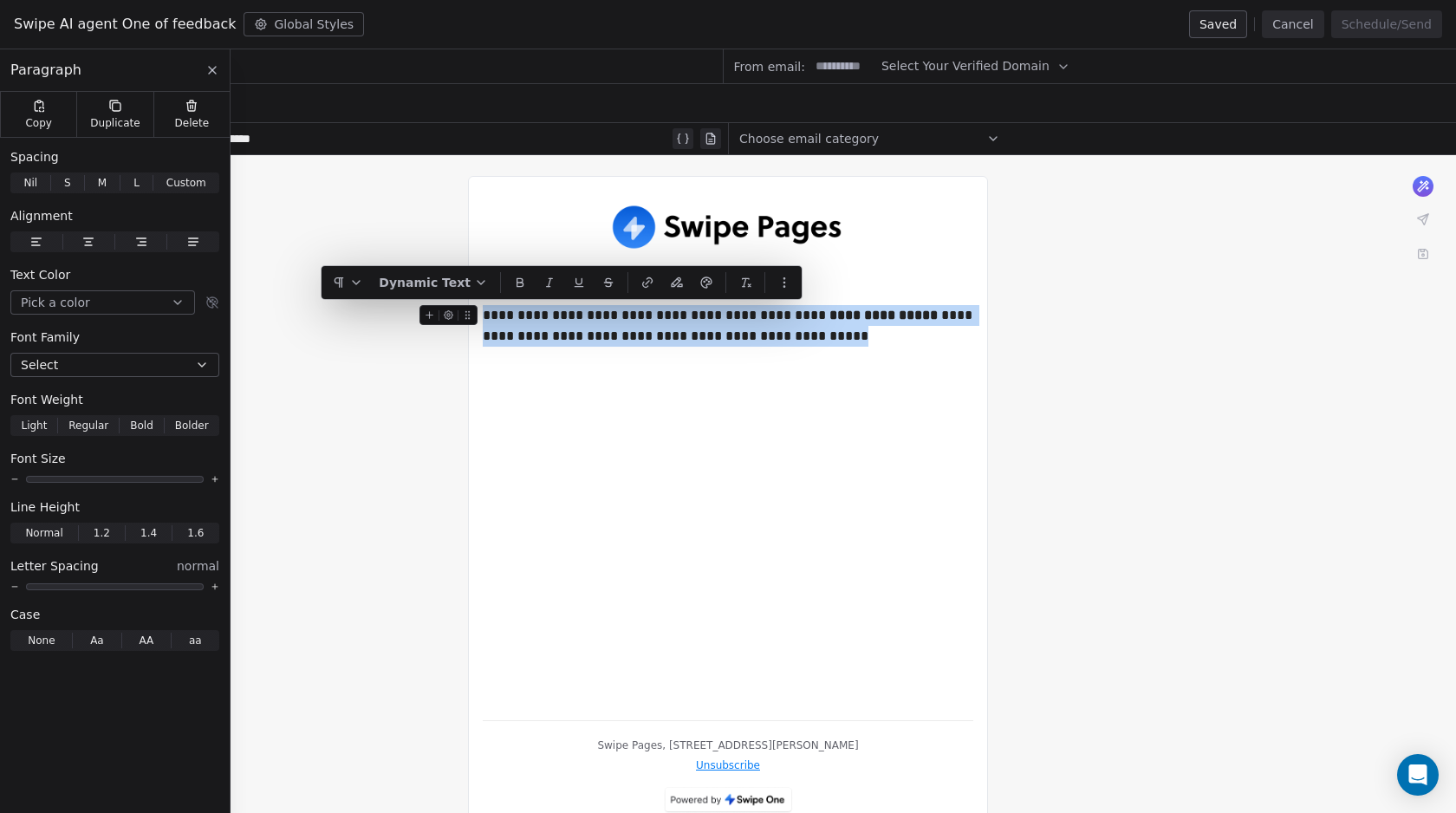
drag, startPoint x: 814, startPoint y: 334, endPoint x: 485, endPoint y: 315, distance: 329.5
click at [485, 315] on div "**********" at bounding box center [727, 325] width 490 height 41
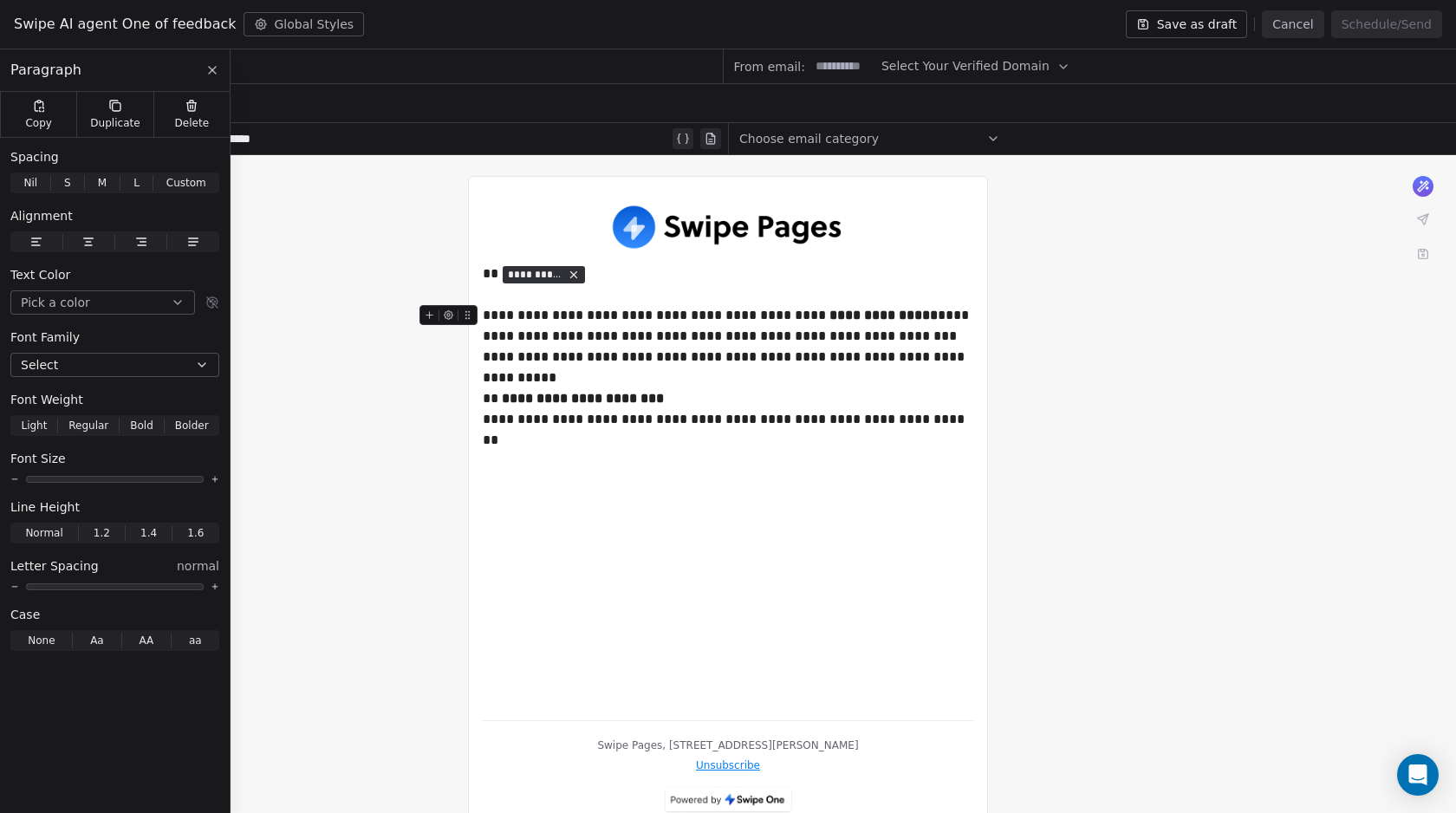
click at [895, 339] on div "**********" at bounding box center [727, 325] width 490 height 41
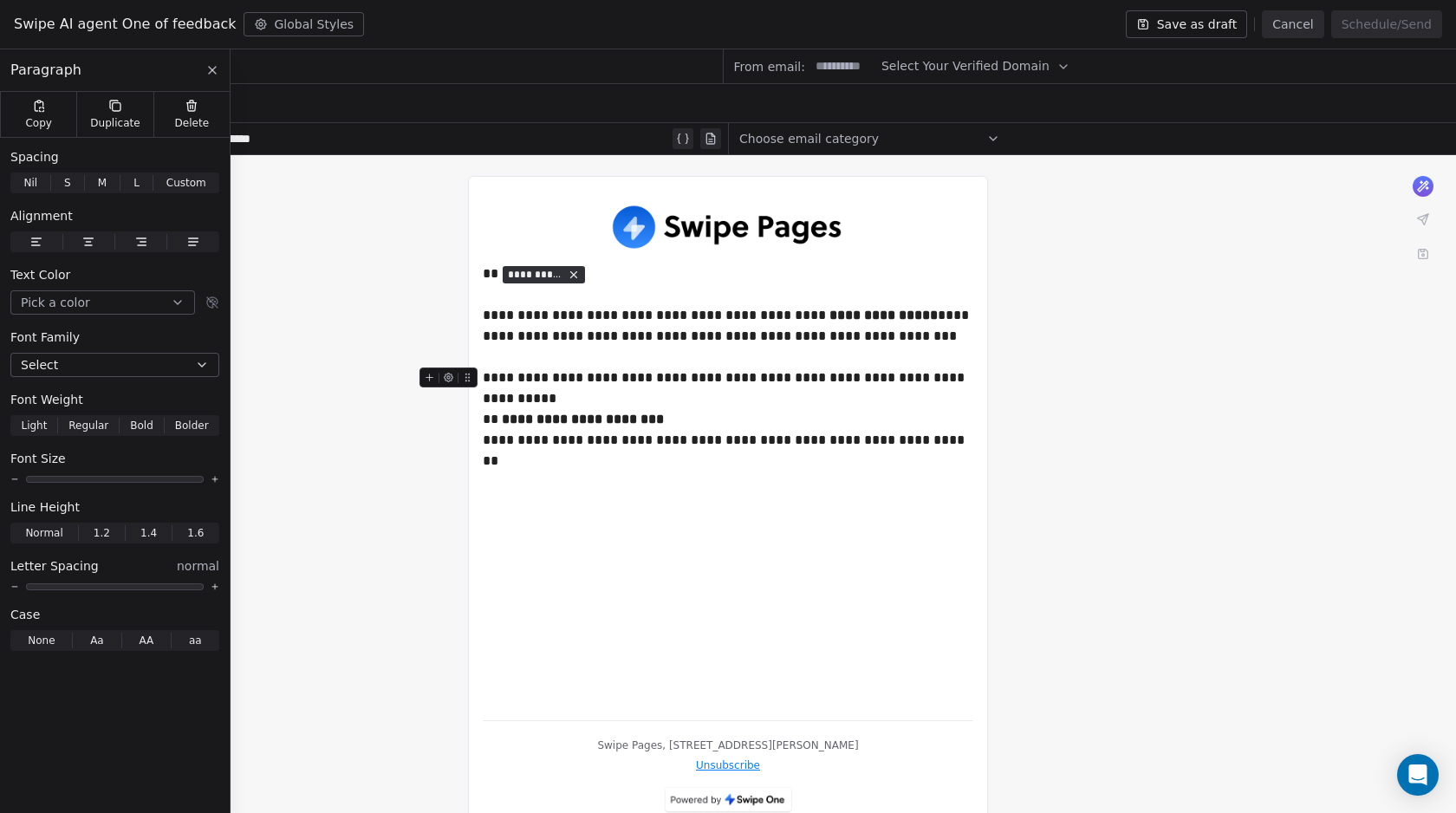
click at [774, 396] on div "**********" at bounding box center [727, 398] width 490 height 62
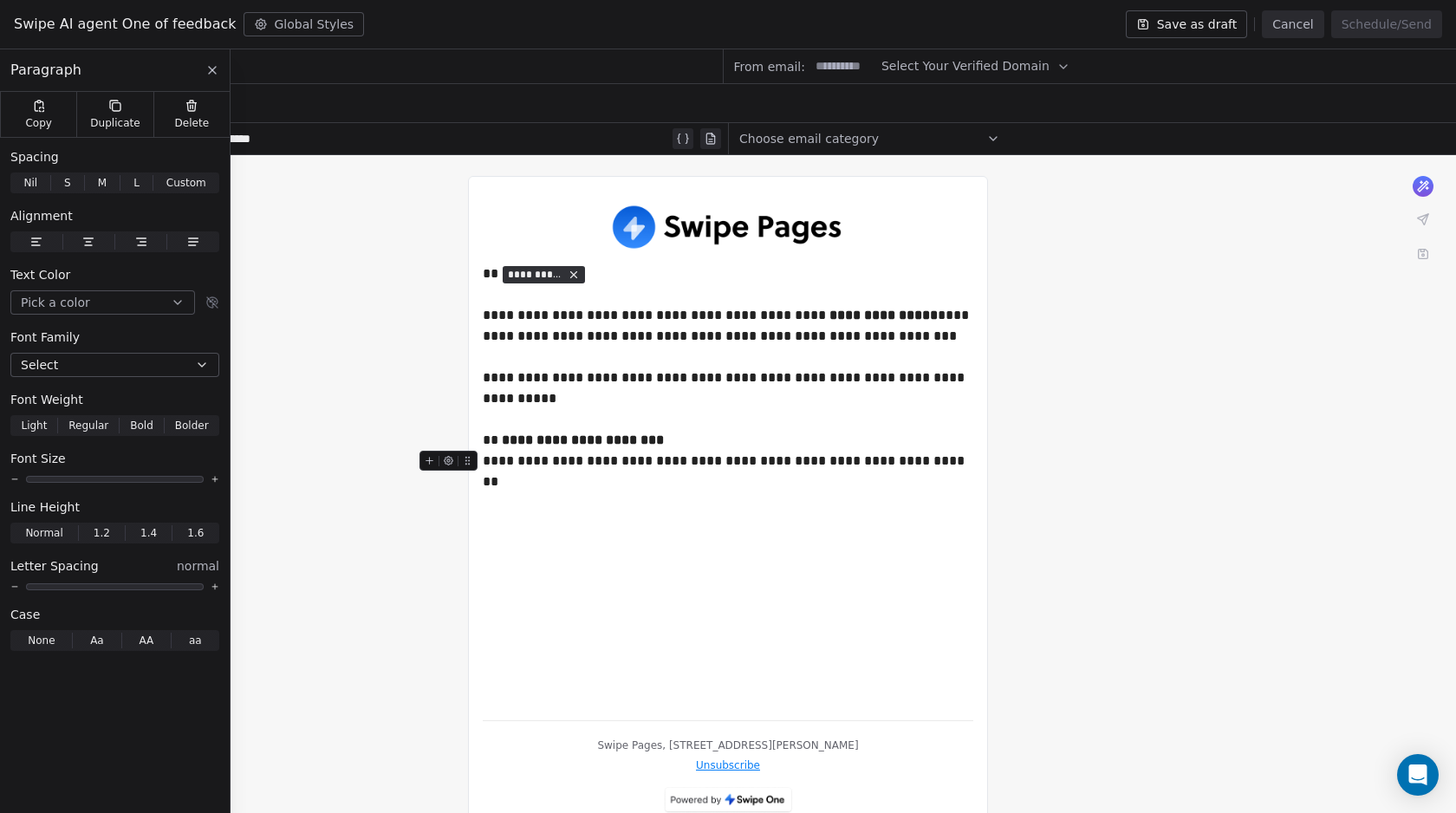
click at [482, 460] on div at bounding box center [452, 466] width 65 height 31
click at [486, 461] on div "**********" at bounding box center [727, 461] width 490 height 21
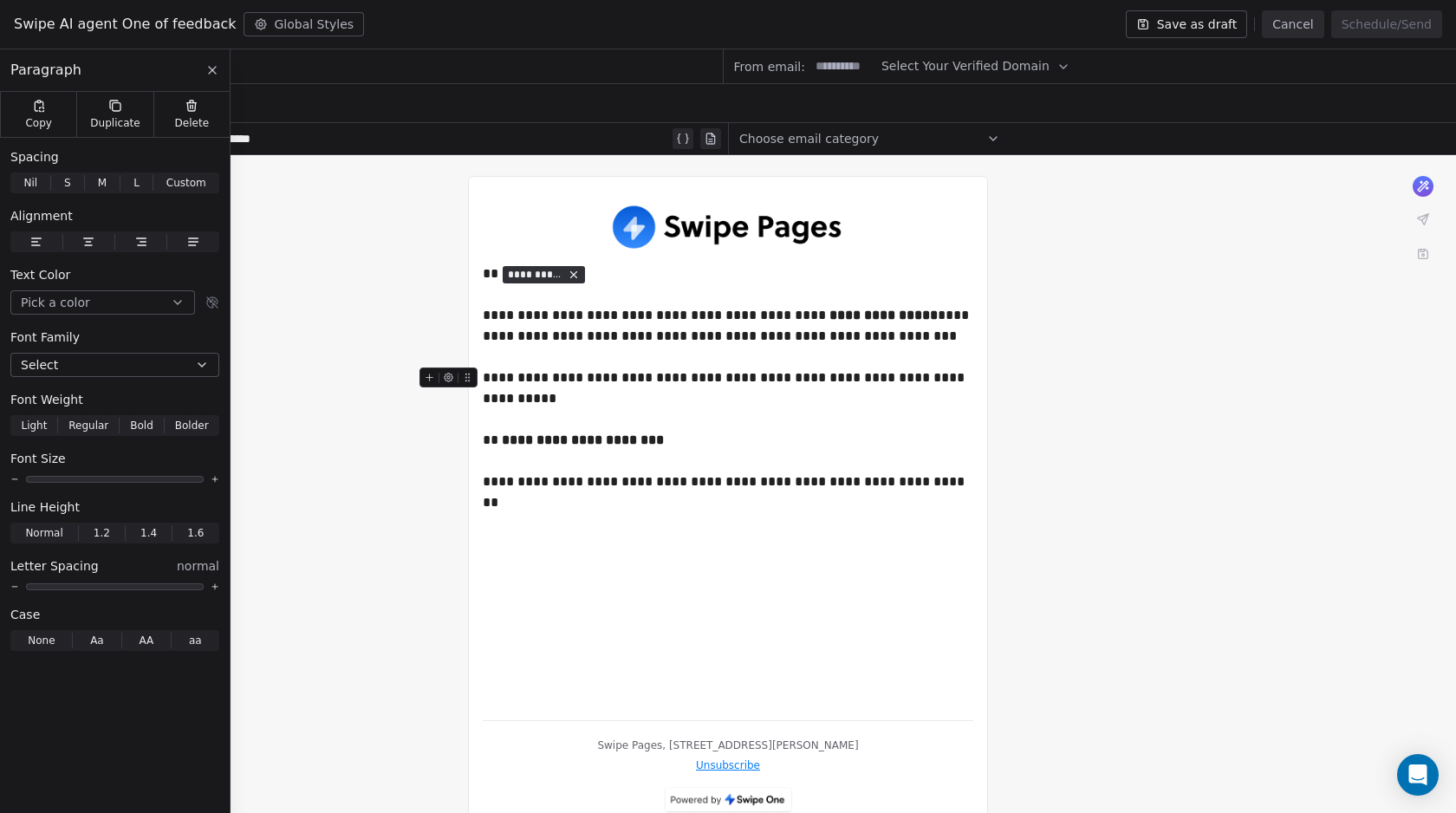
click at [508, 439] on strong "**********" at bounding box center [582, 439] width 162 height 13
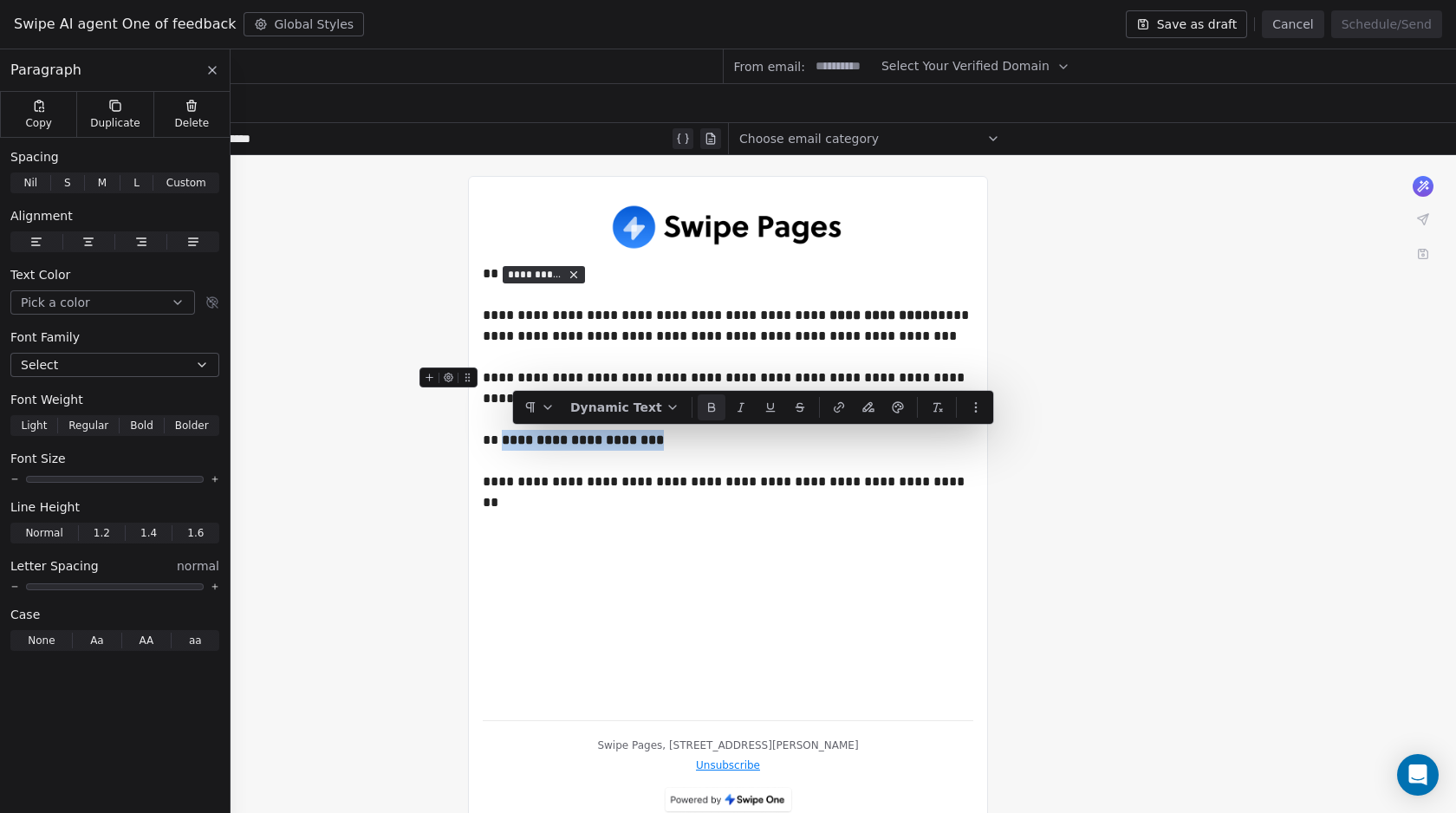
drag, startPoint x: 672, startPoint y: 441, endPoint x: 506, endPoint y: 439, distance: 166.0
click at [506, 439] on div "**********" at bounding box center [727, 409] width 490 height 83
click at [682, 440] on div "**********" at bounding box center [727, 409] width 490 height 83
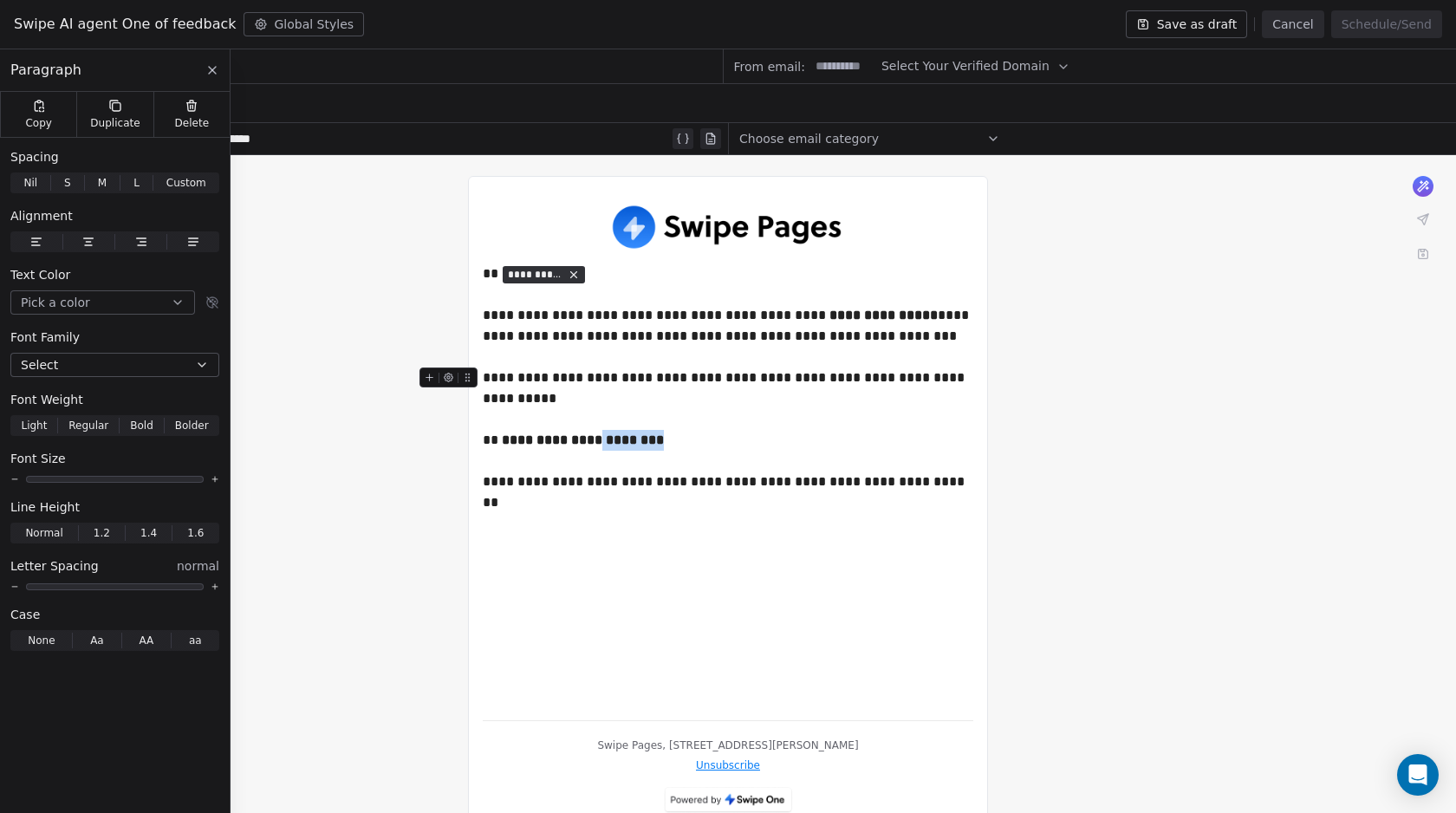
drag, startPoint x: 640, startPoint y: 439, endPoint x: 611, endPoint y: 439, distance: 29.0
click at [611, 439] on div "**********" at bounding box center [727, 409] width 490 height 83
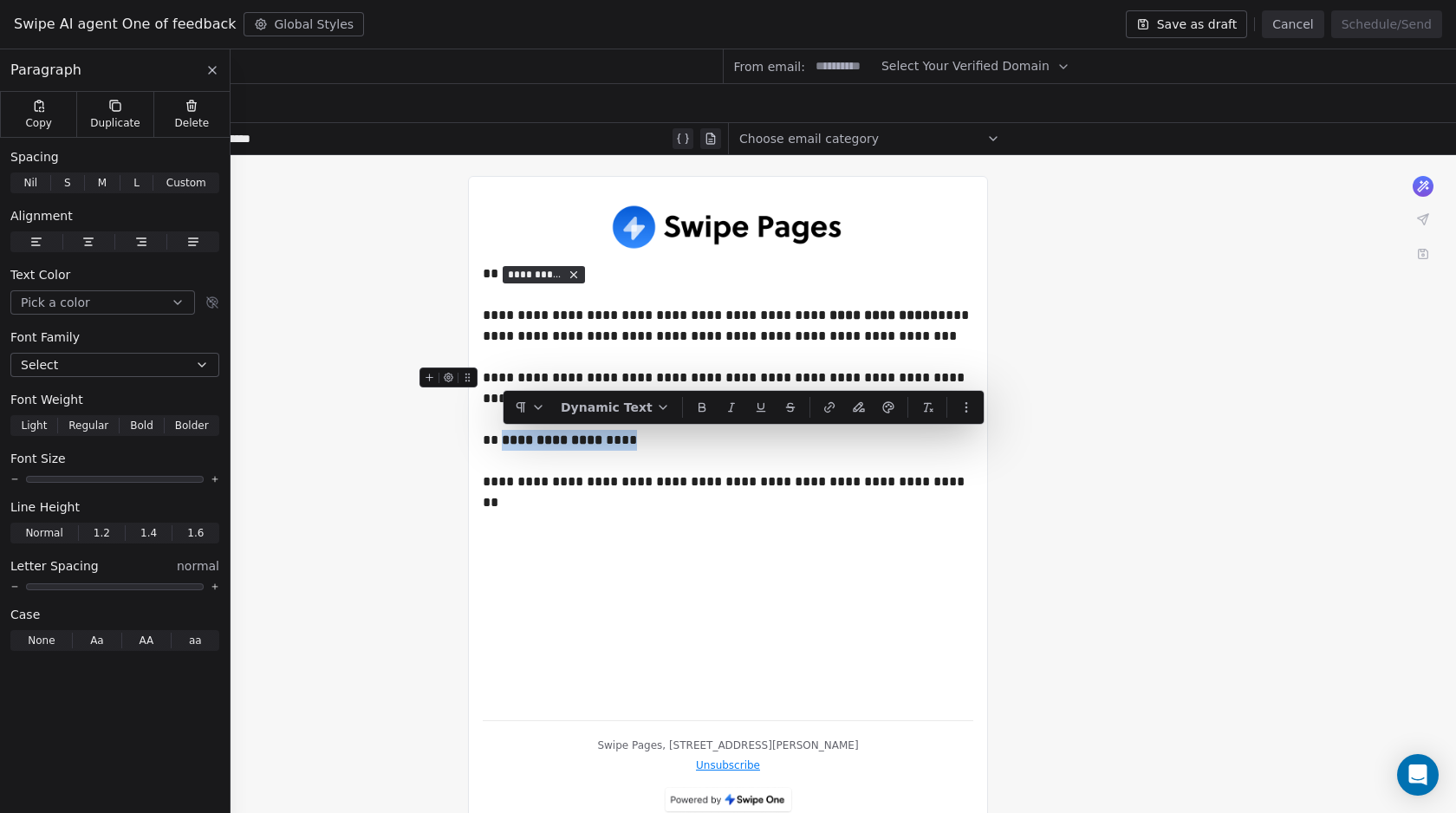
drag, startPoint x: 638, startPoint y: 439, endPoint x: 505, endPoint y: 439, distance: 133.0
click at [505, 439] on div "**********" at bounding box center [727, 409] width 490 height 83
click at [695, 404] on icon at bounding box center [702, 407] width 14 height 14
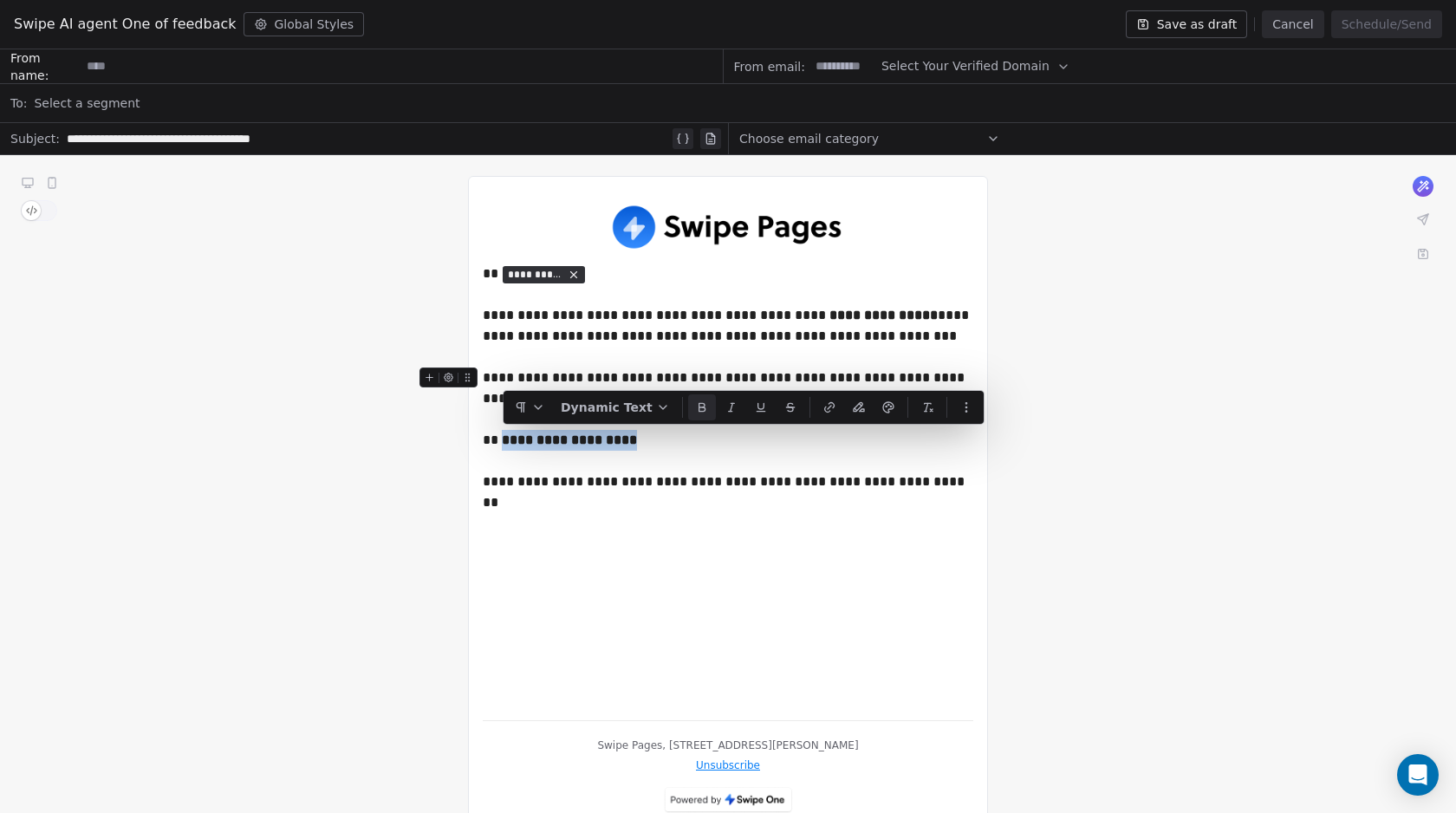
click at [695, 406] on icon at bounding box center [702, 407] width 14 height 14
click at [645, 444] on div "**********" at bounding box center [727, 409] width 490 height 83
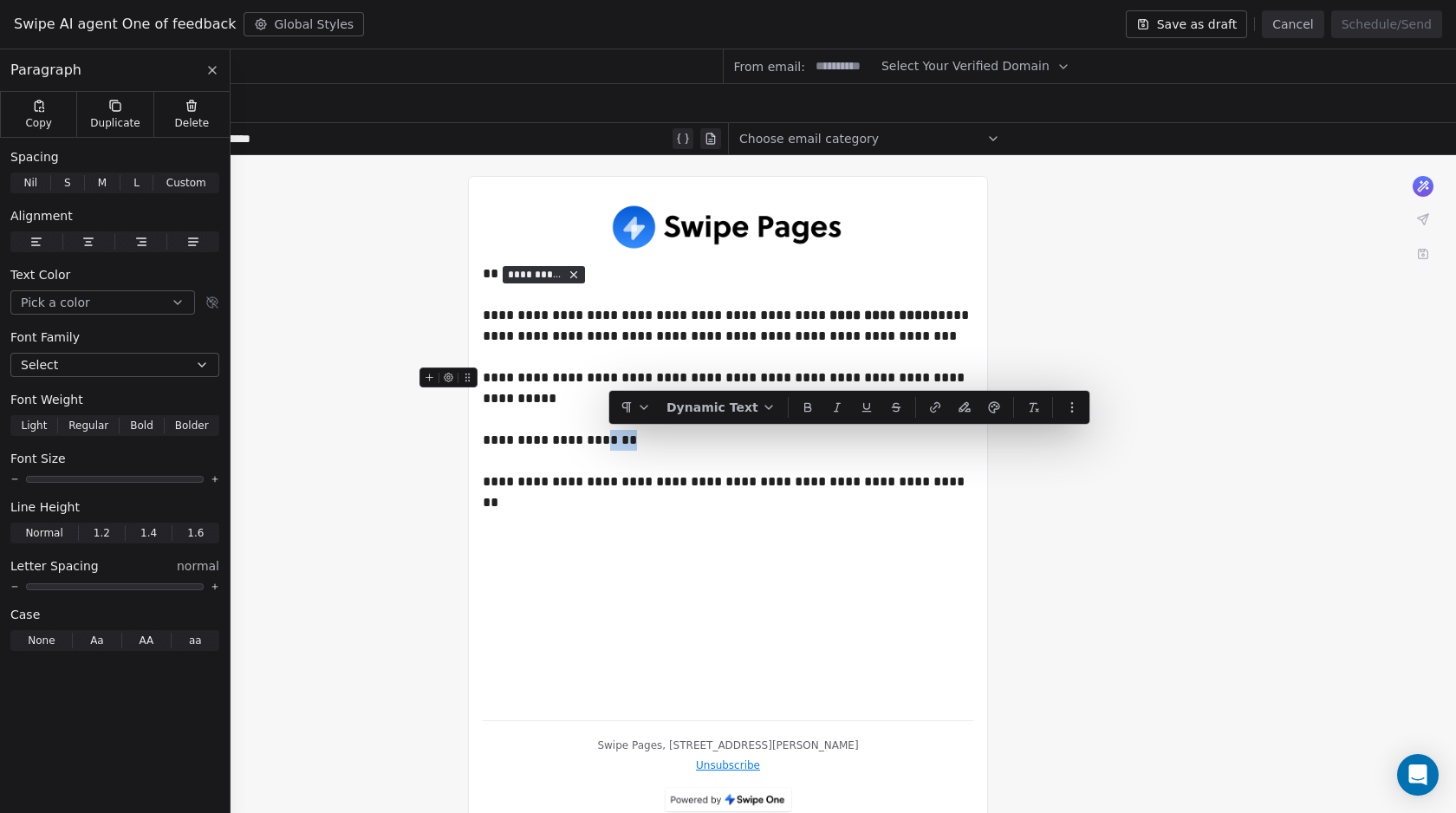
drag, startPoint x: 625, startPoint y: 441, endPoint x: 610, endPoint y: 442, distance: 15.0
click at [610, 442] on div "**********" at bounding box center [727, 409] width 490 height 83
click at [928, 407] on icon "button" at bounding box center [935, 407] width 14 height 14
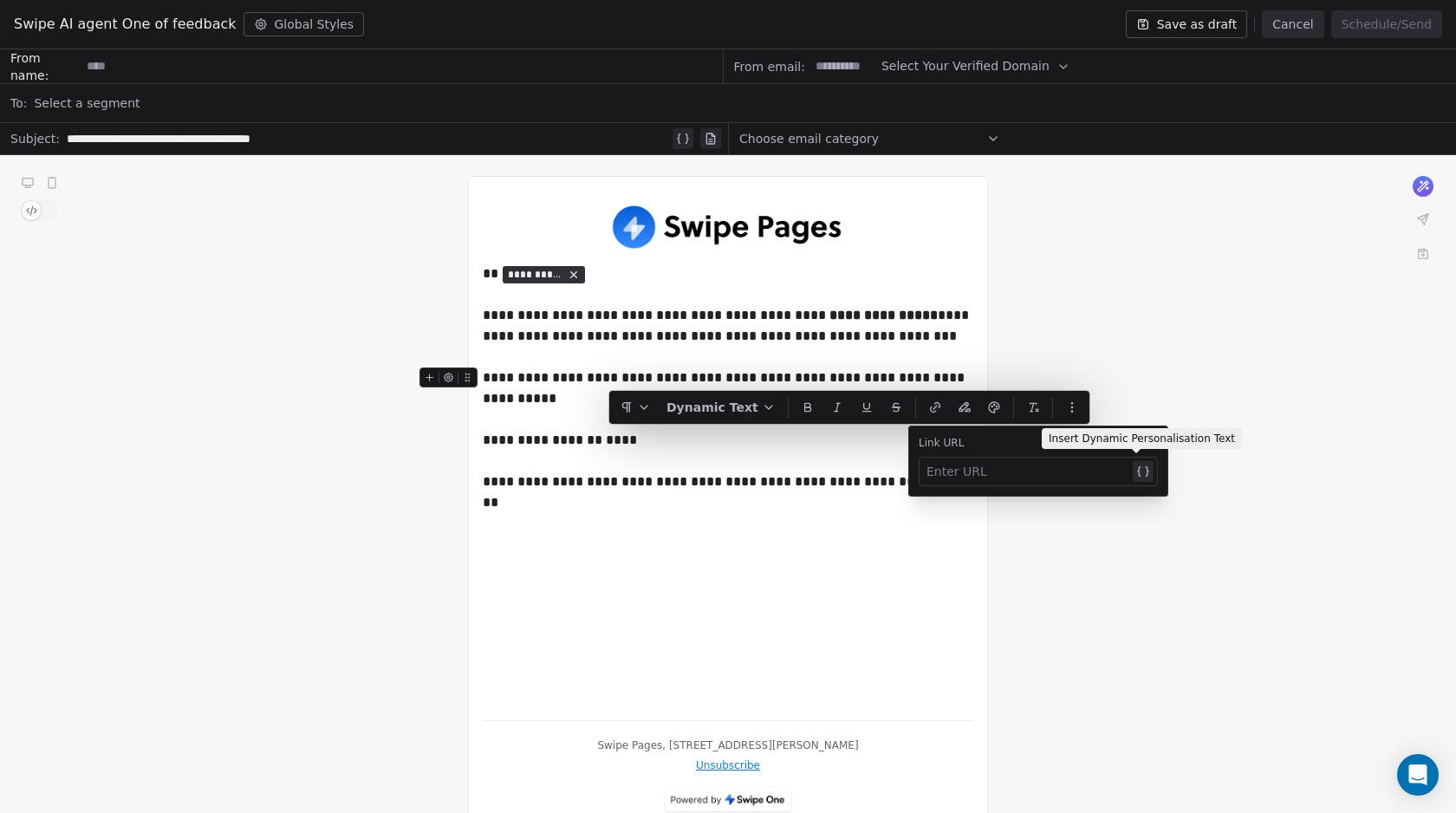
click at [970, 476] on div at bounding box center [1027, 472] width 203 height 21
click at [953, 465] on div at bounding box center [1027, 472] width 203 height 21
paste div
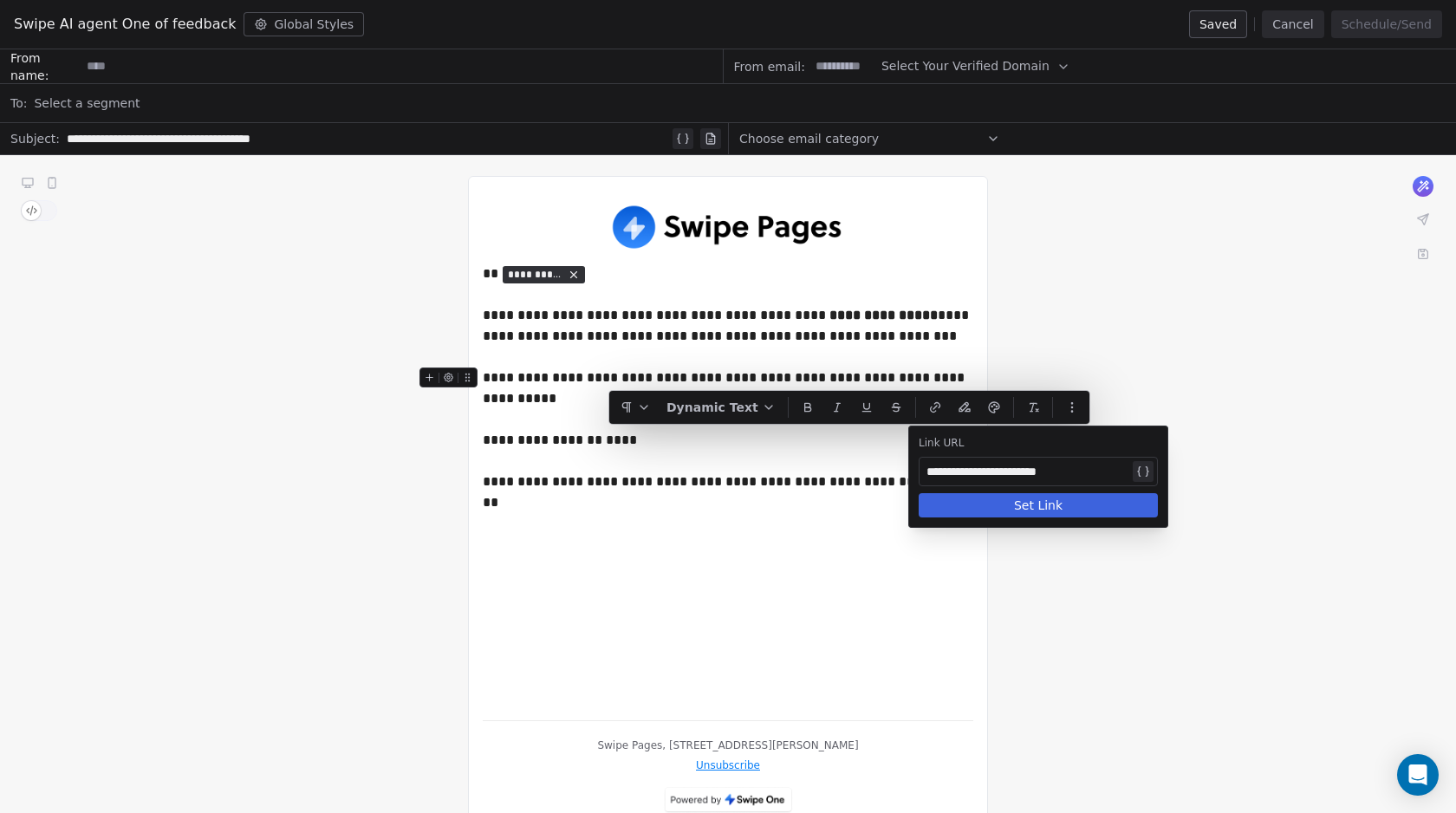
click at [1001, 498] on button "Set Link" at bounding box center [1038, 505] width 239 height 25
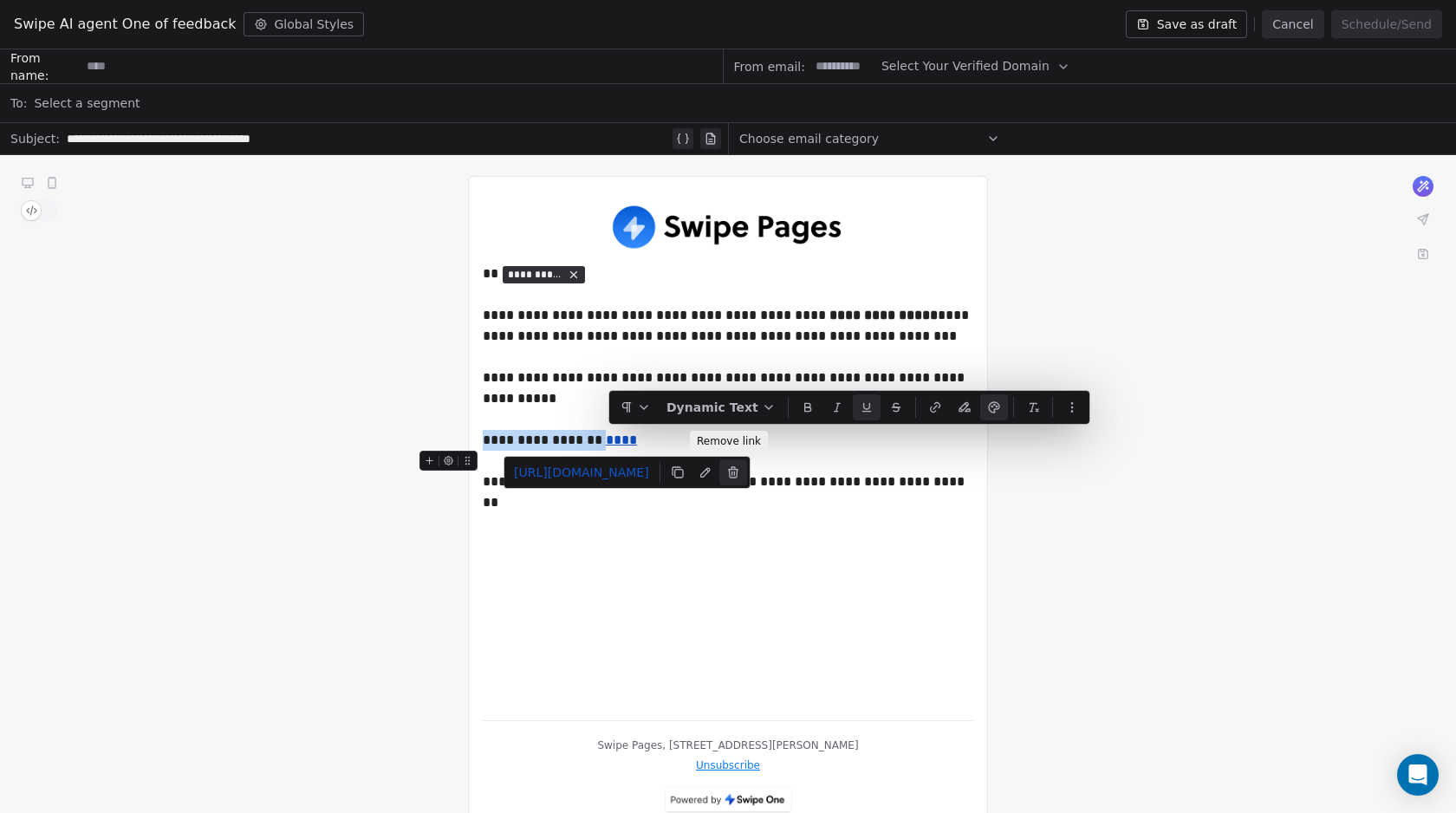
click at [729, 476] on icon at bounding box center [732, 473] width 8 height 8
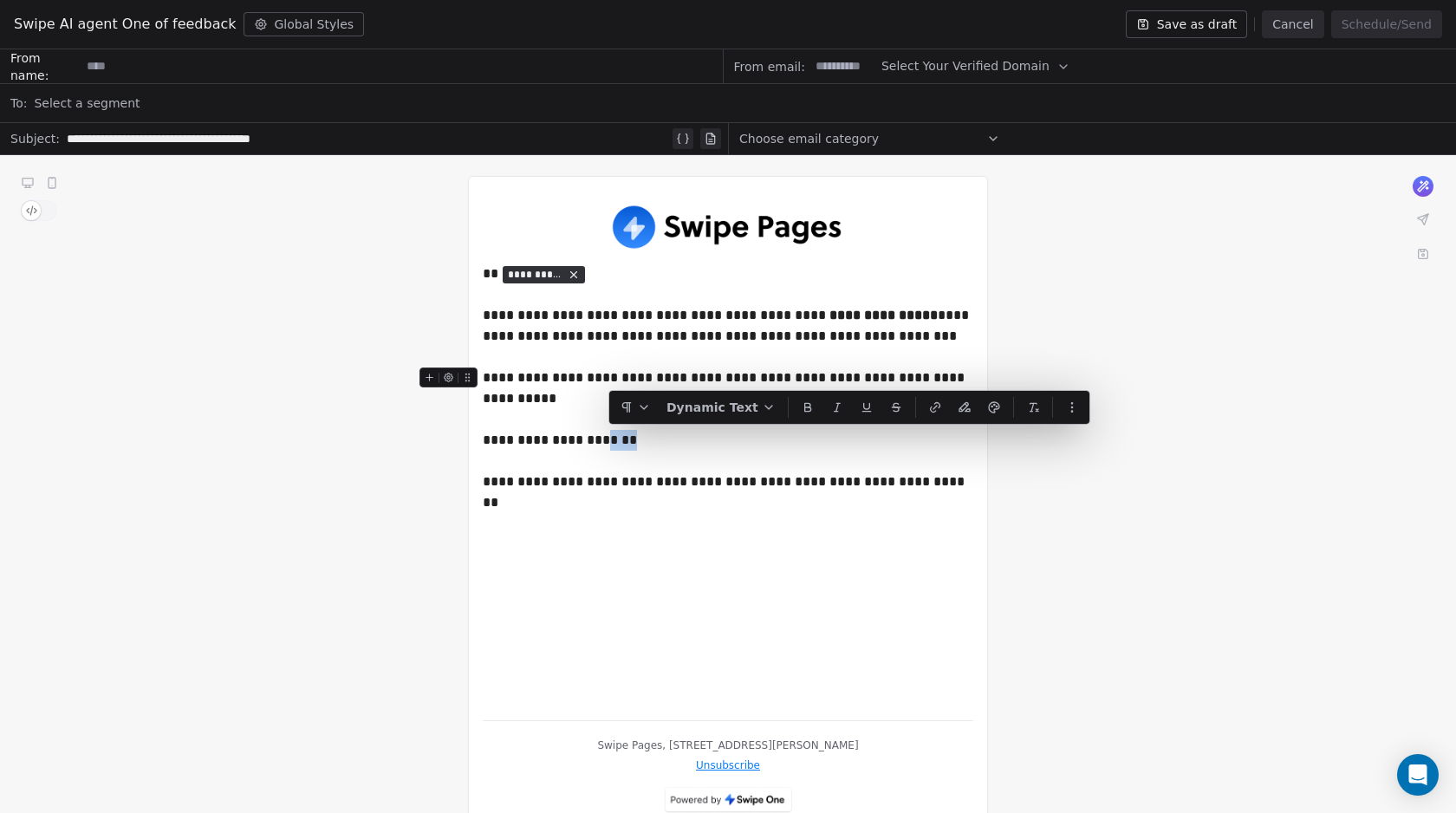
click at [647, 443] on div "**********" at bounding box center [727, 409] width 490 height 83
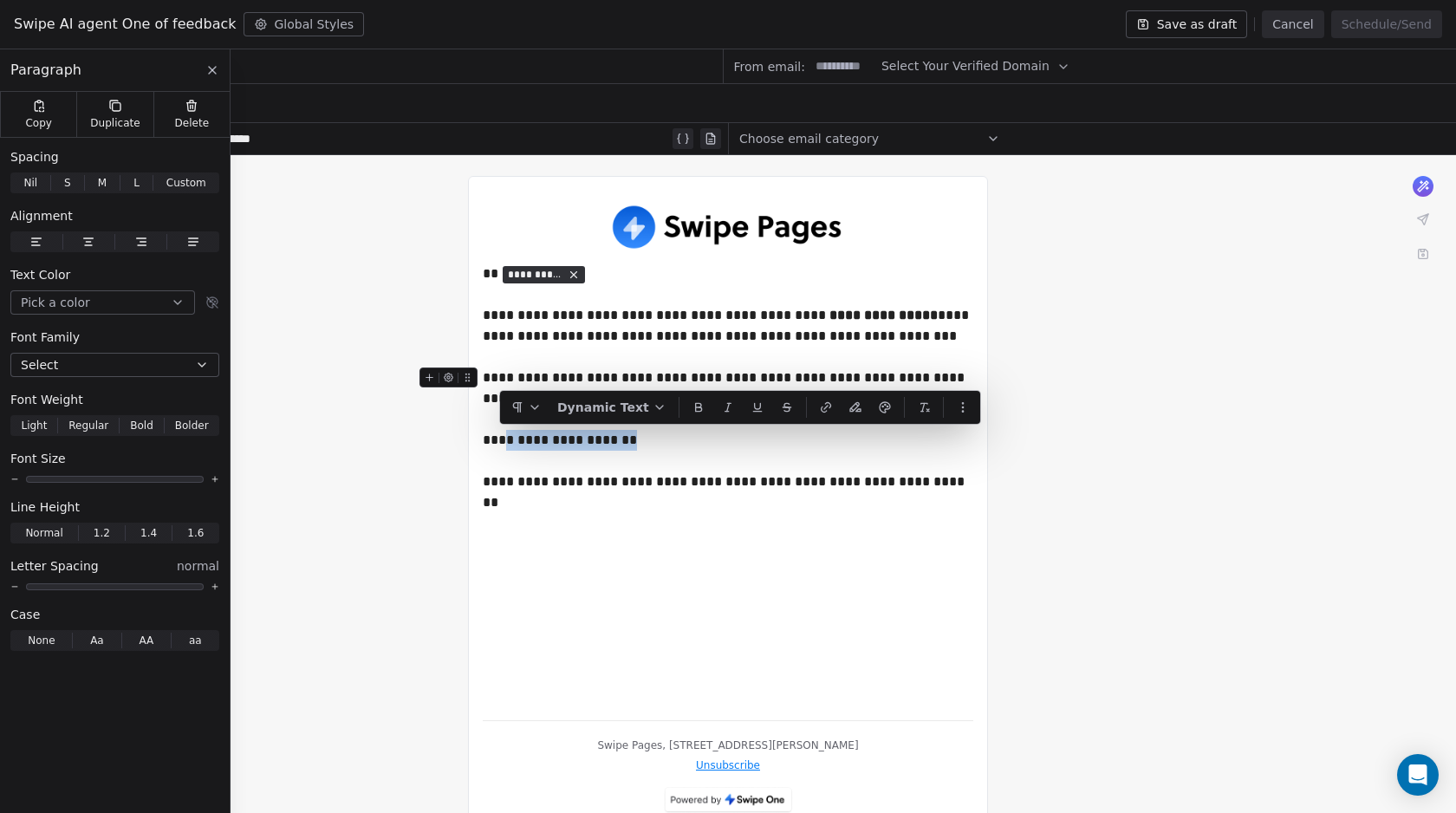
drag, startPoint x: 623, startPoint y: 439, endPoint x: 505, endPoint y: 441, distance: 118.0
click at [505, 441] on div "**********" at bounding box center [727, 409] width 490 height 83
click at [822, 406] on icon "button" at bounding box center [829, 407] width 14 height 14
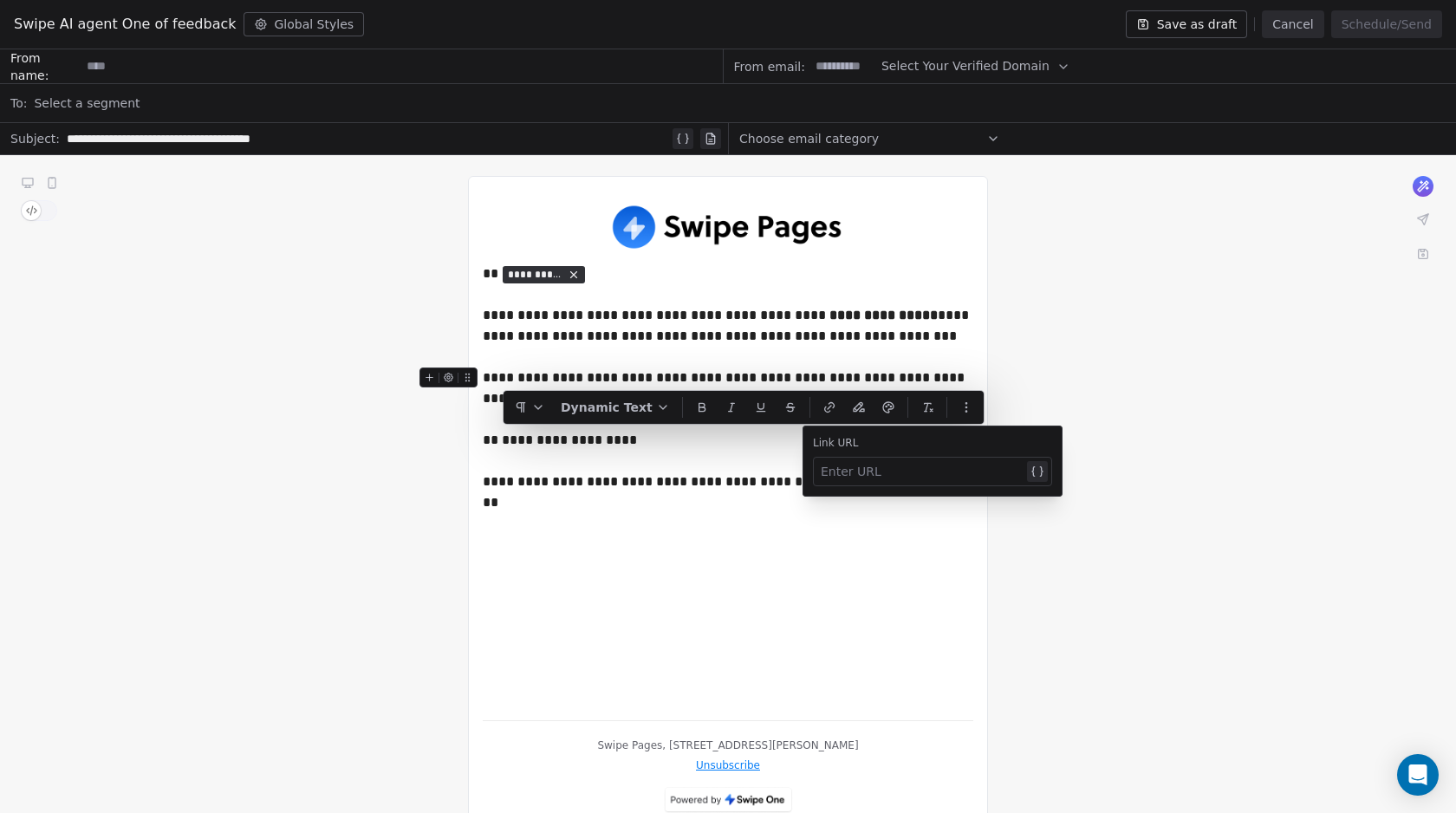
click at [858, 468] on div at bounding box center [921, 472] width 203 height 21
paste div
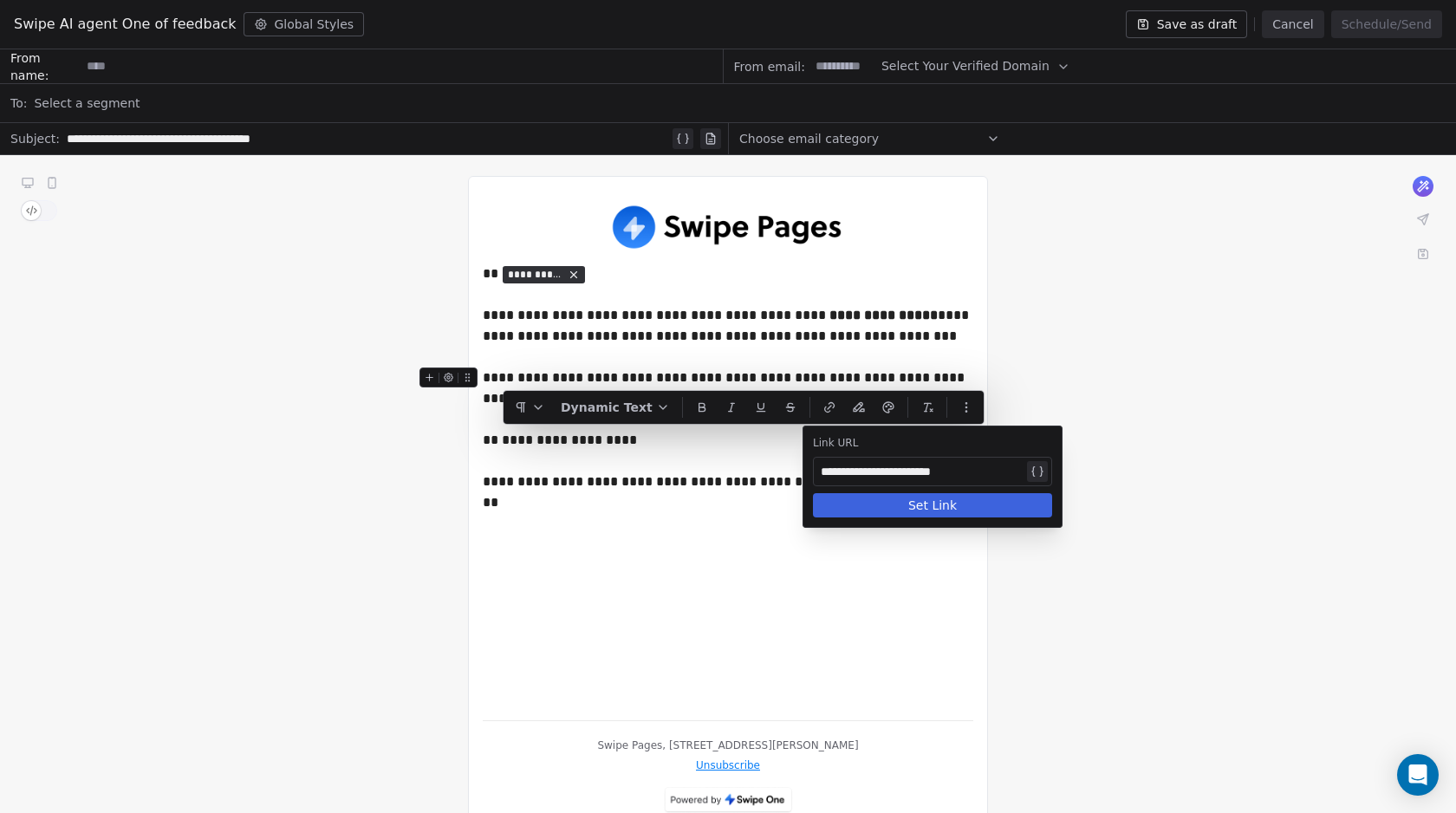
drag, startPoint x: 879, startPoint y: 500, endPoint x: 779, endPoint y: 504, distance: 100.1
click at [879, 500] on button "Set Link" at bounding box center [932, 505] width 239 height 25
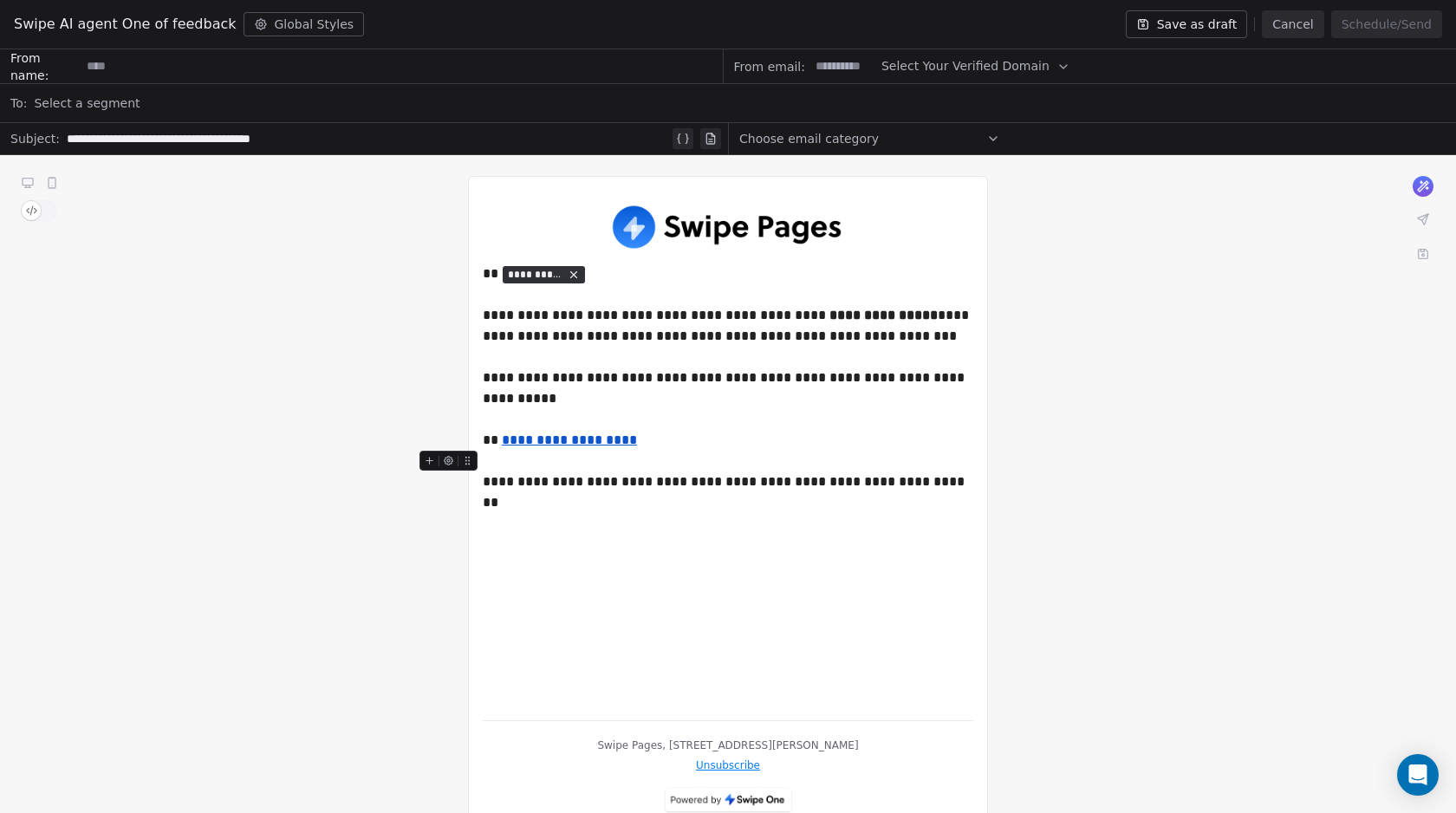
click at [682, 510] on div "**********" at bounding box center [727, 448] width 490 height 516
click at [658, 389] on div "**********" at bounding box center [727, 409] width 490 height 83
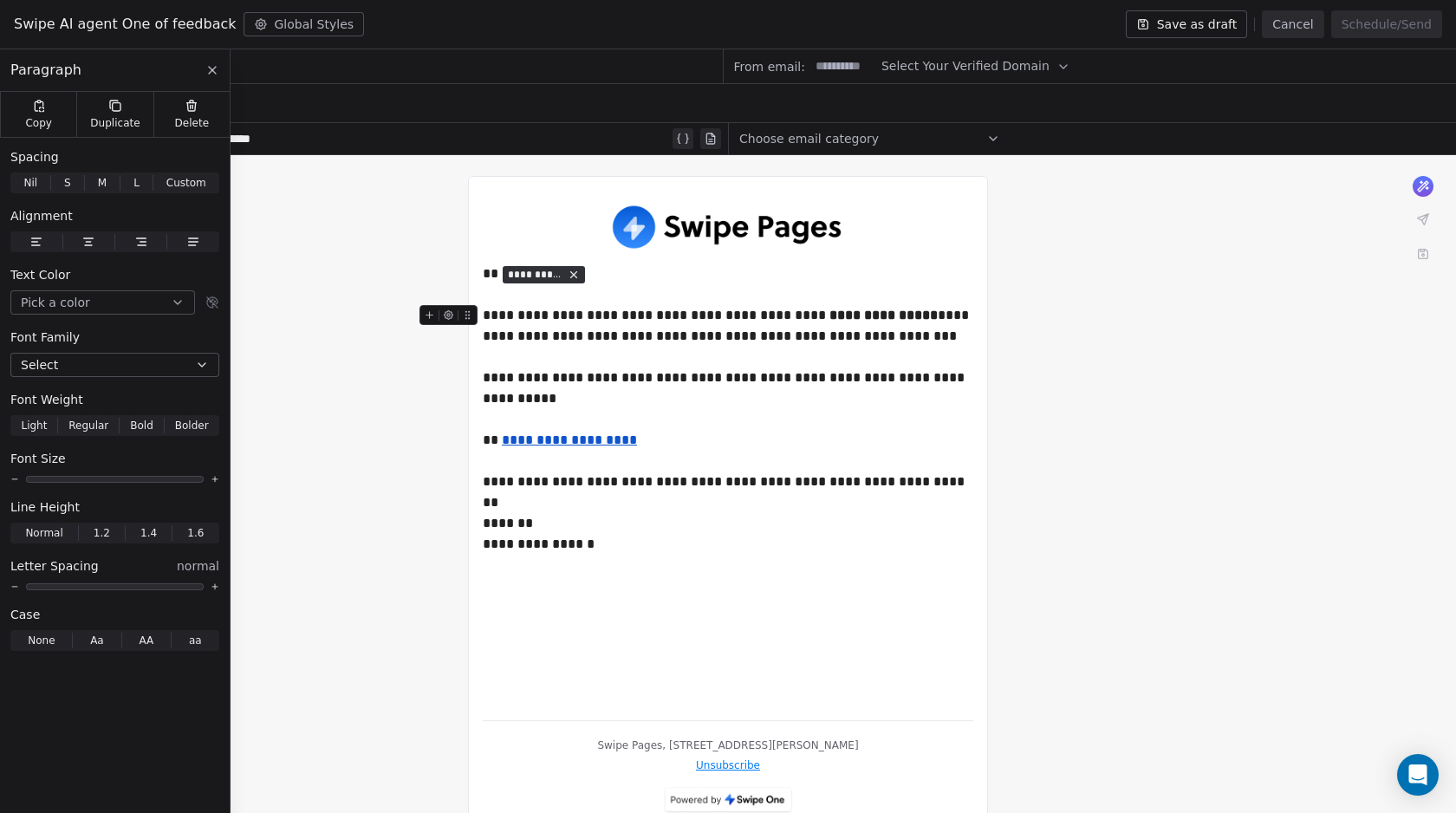
click at [918, 314] on div "**********" at bounding box center [727, 336] width 490 height 62
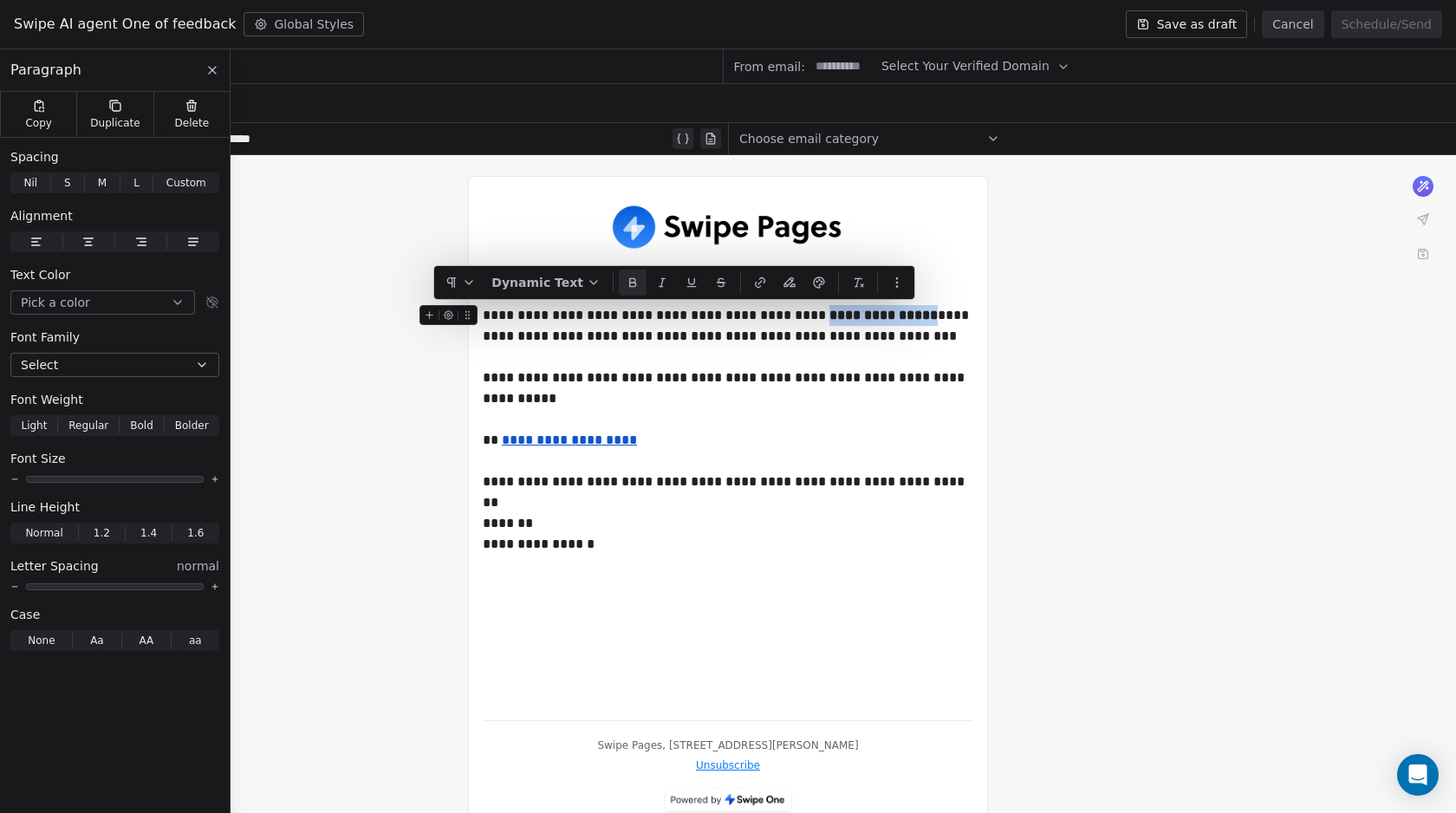
drag, startPoint x: 914, startPoint y: 316, endPoint x: 811, endPoint y: 316, distance: 103.0
click at [811, 316] on div "**********" at bounding box center [727, 336] width 490 height 62
click at [632, 287] on icon at bounding box center [632, 282] width 14 height 14
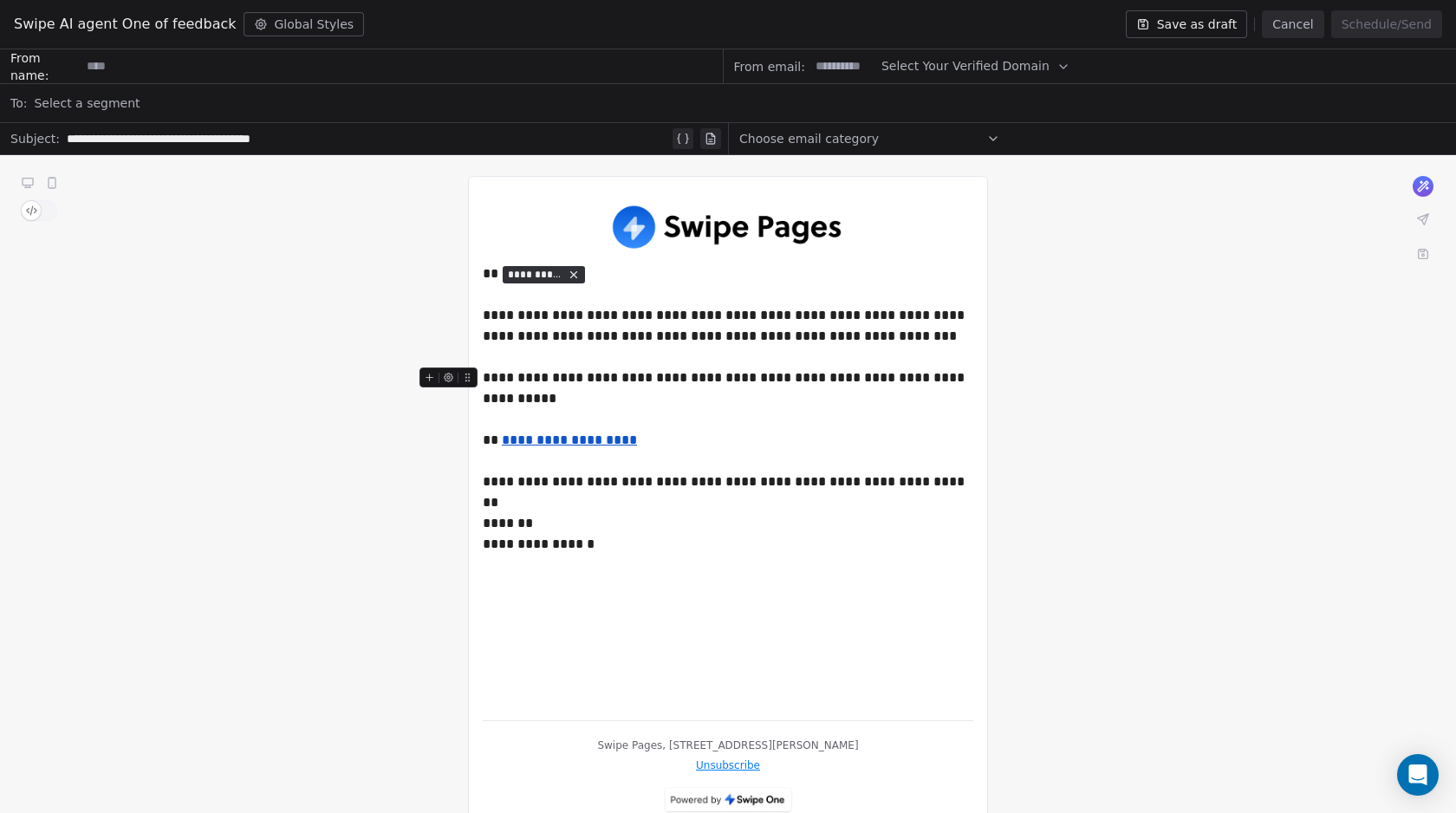
click at [750, 383] on div "**********" at bounding box center [727, 409] width 490 height 83
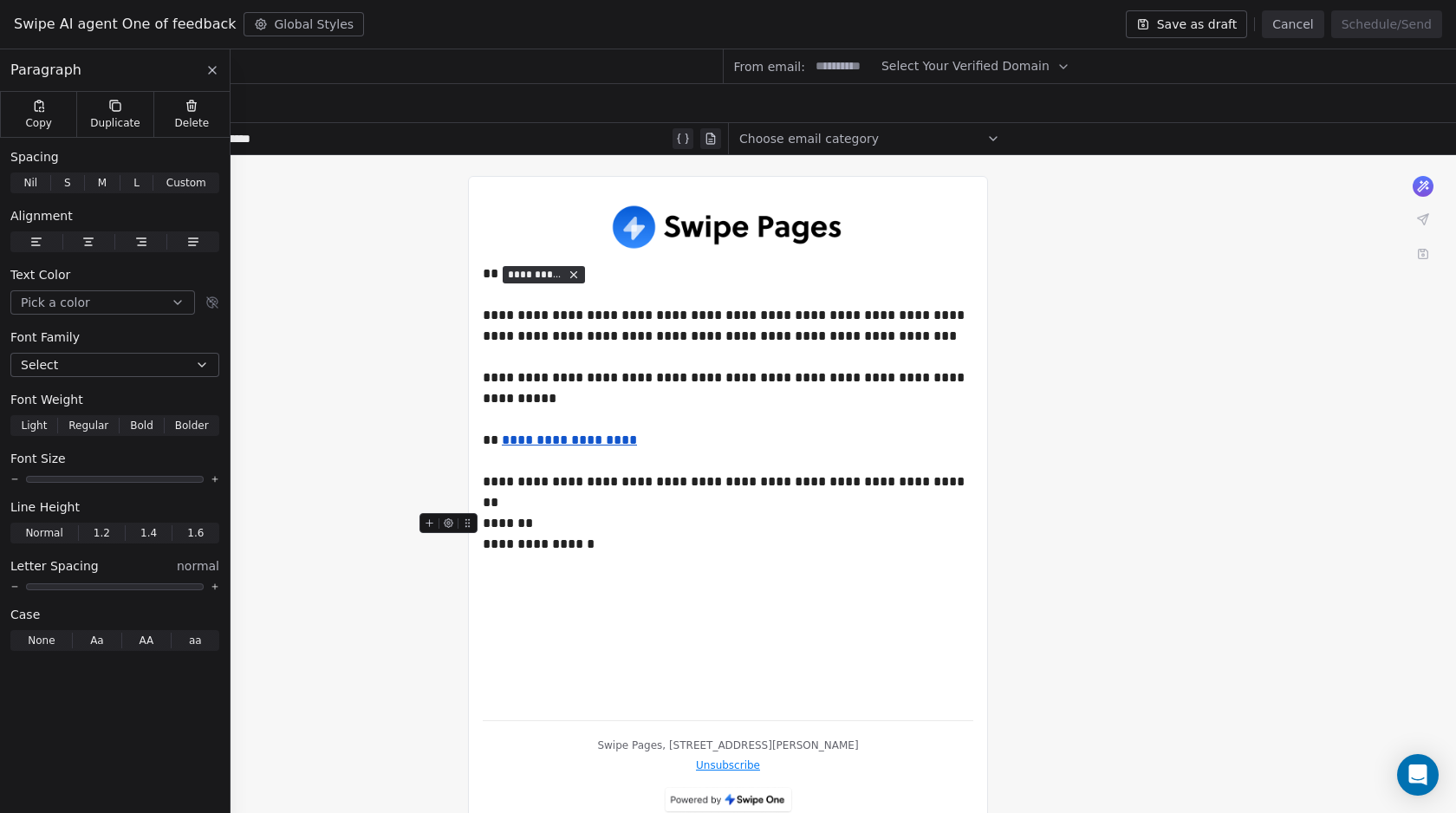
click at [618, 549] on div "**********" at bounding box center [727, 533] width 490 height 41
click at [839, 67] on input at bounding box center [843, 66] width 68 height 32
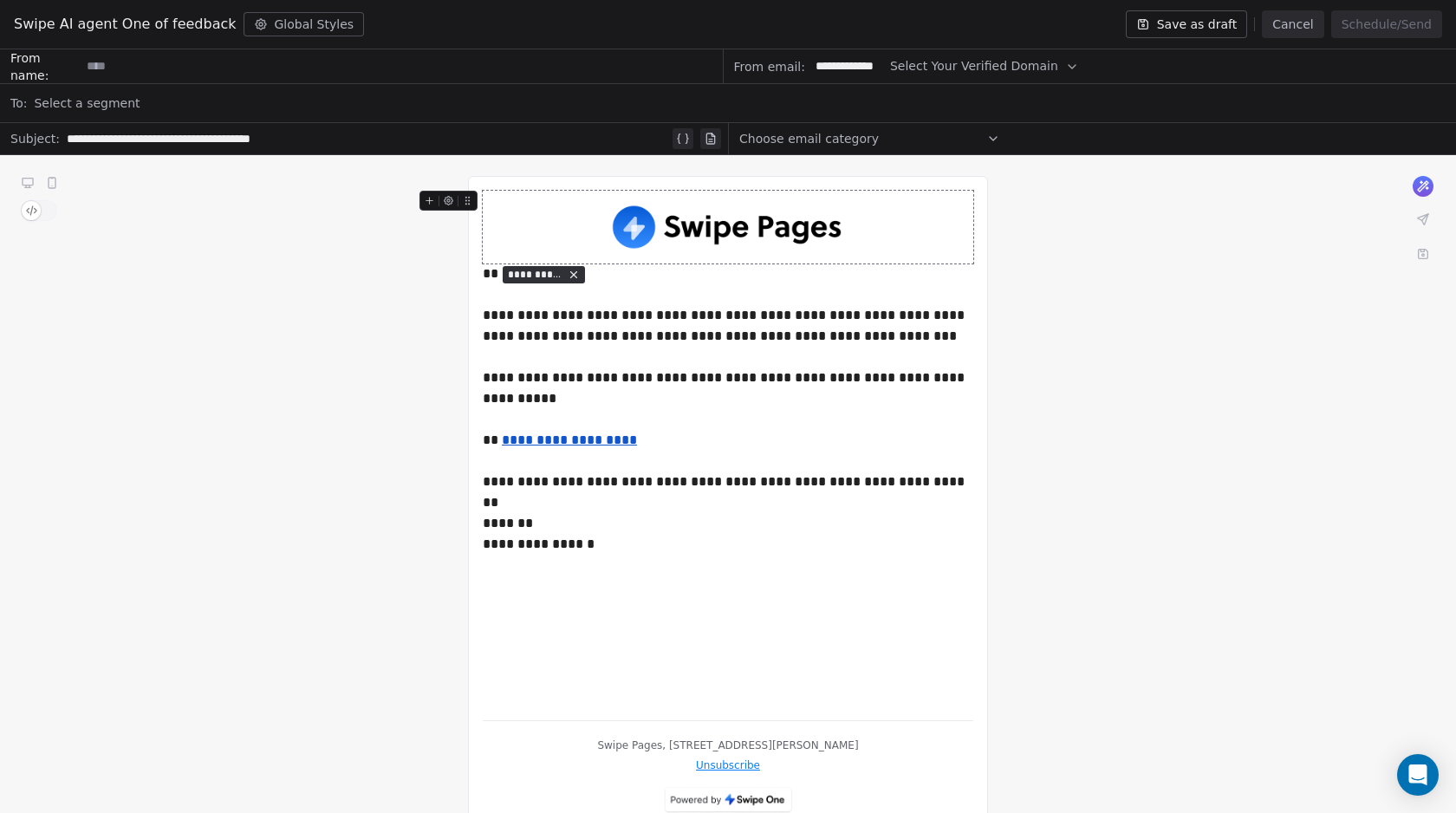
scroll to position [0, 0]
type input "**********"
click at [946, 69] on span "Select Your Verified Domain" at bounding box center [974, 66] width 168 height 18
click at [951, 115] on span "@swipepages.com" at bounding box center [971, 109] width 140 height 18
click at [222, 63] on input at bounding box center [401, 66] width 641 height 32
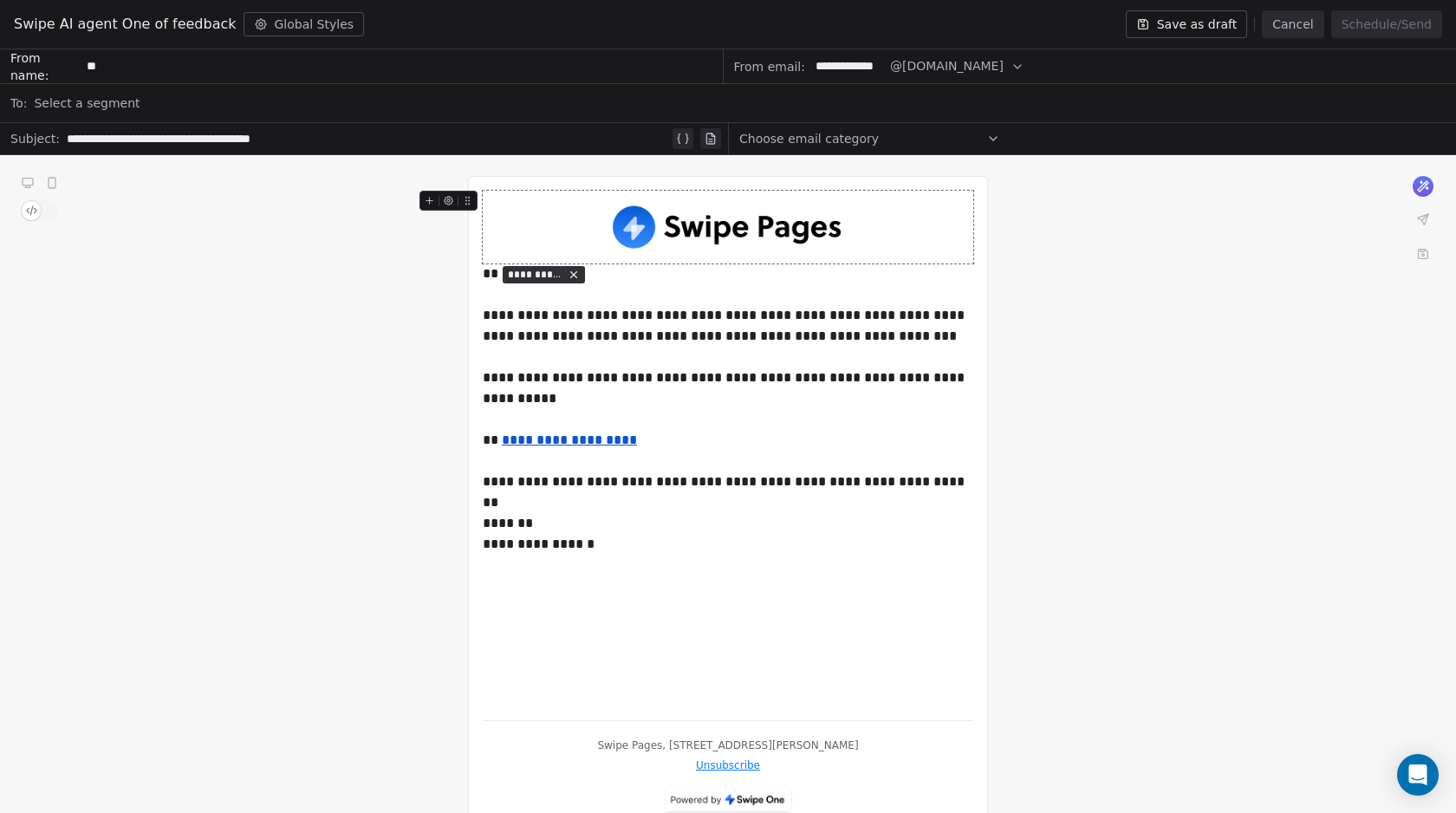
type input "*"
click at [165, 68] on input at bounding box center [401, 66] width 641 height 32
type input "**********"
click at [143, 103] on div "Select a segment" at bounding box center [739, 103] width 1411 height 38
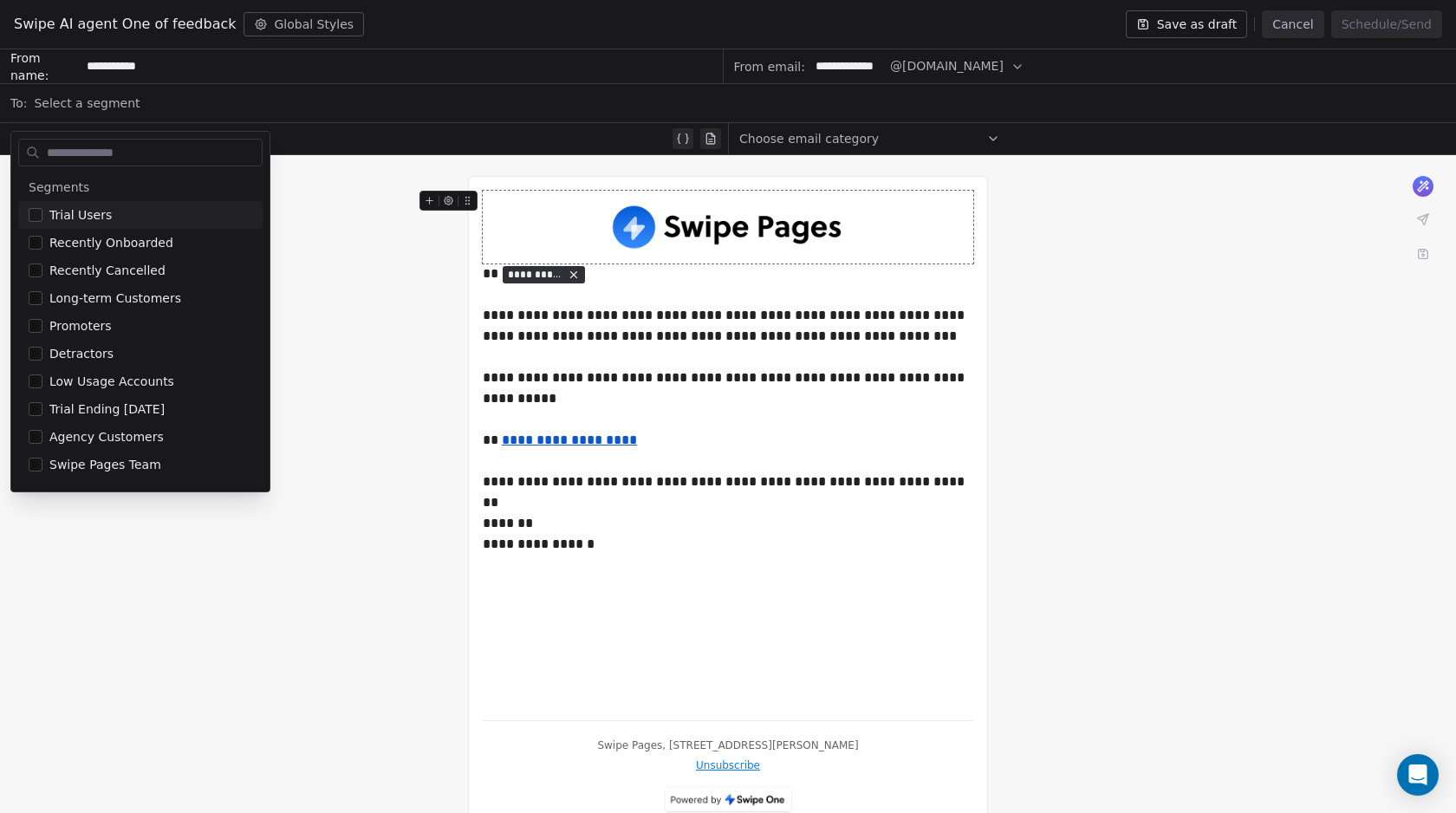
click at [94, 105] on span "Select a segment" at bounding box center [87, 103] width 106 height 18
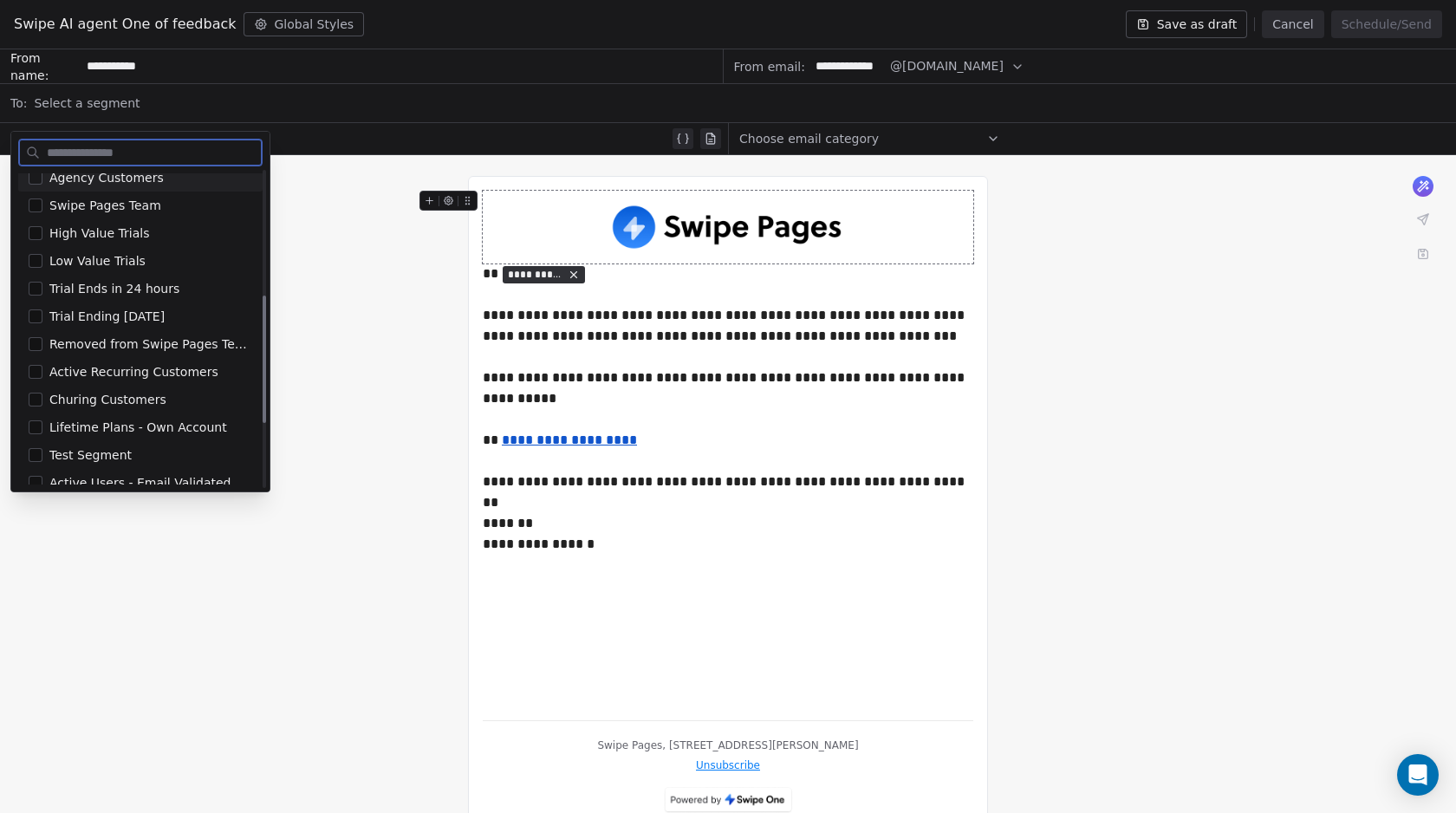
scroll to position [465, 0]
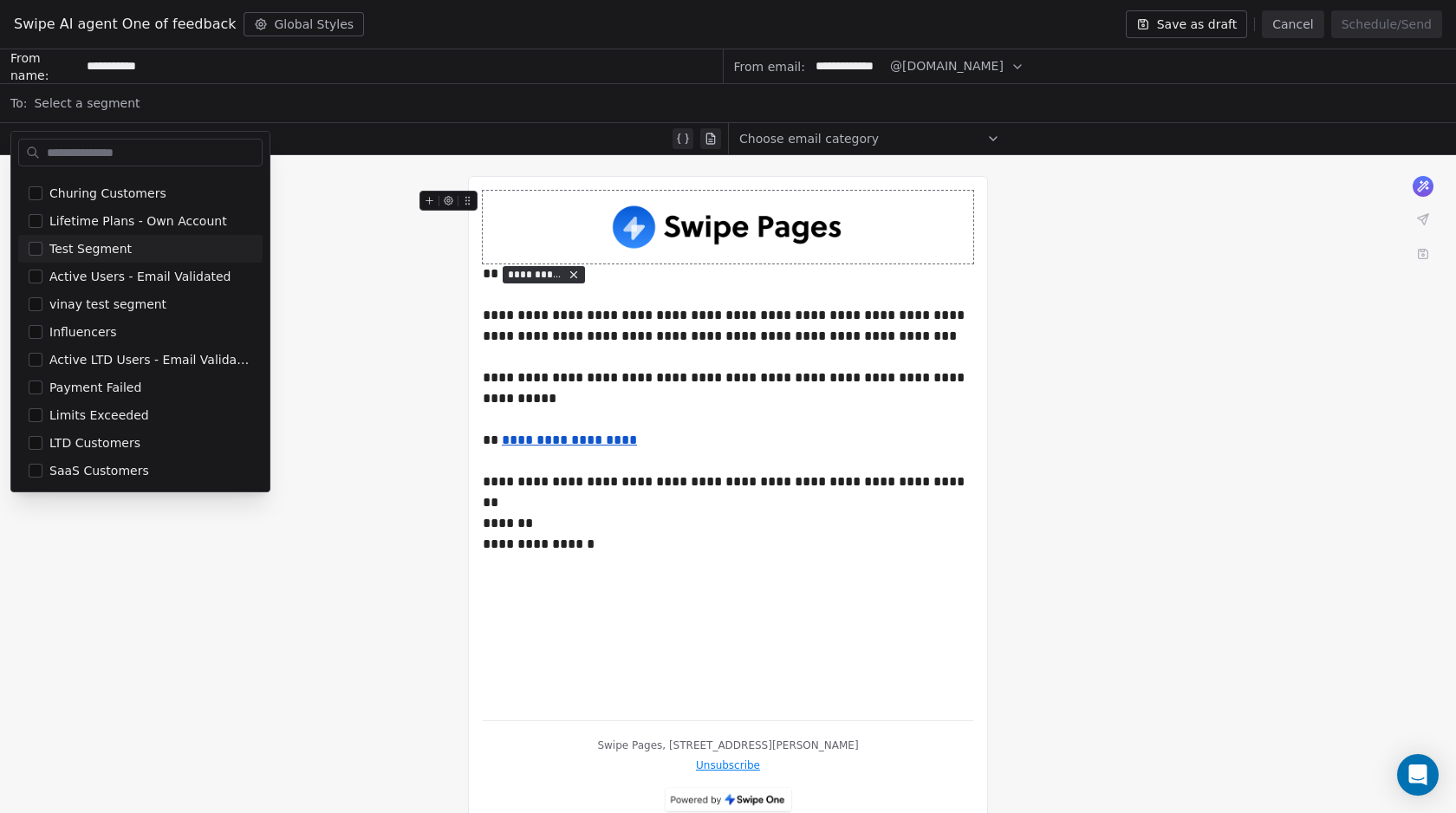
click at [315, 242] on div "**********" at bounding box center [728, 502] width 1456 height 694
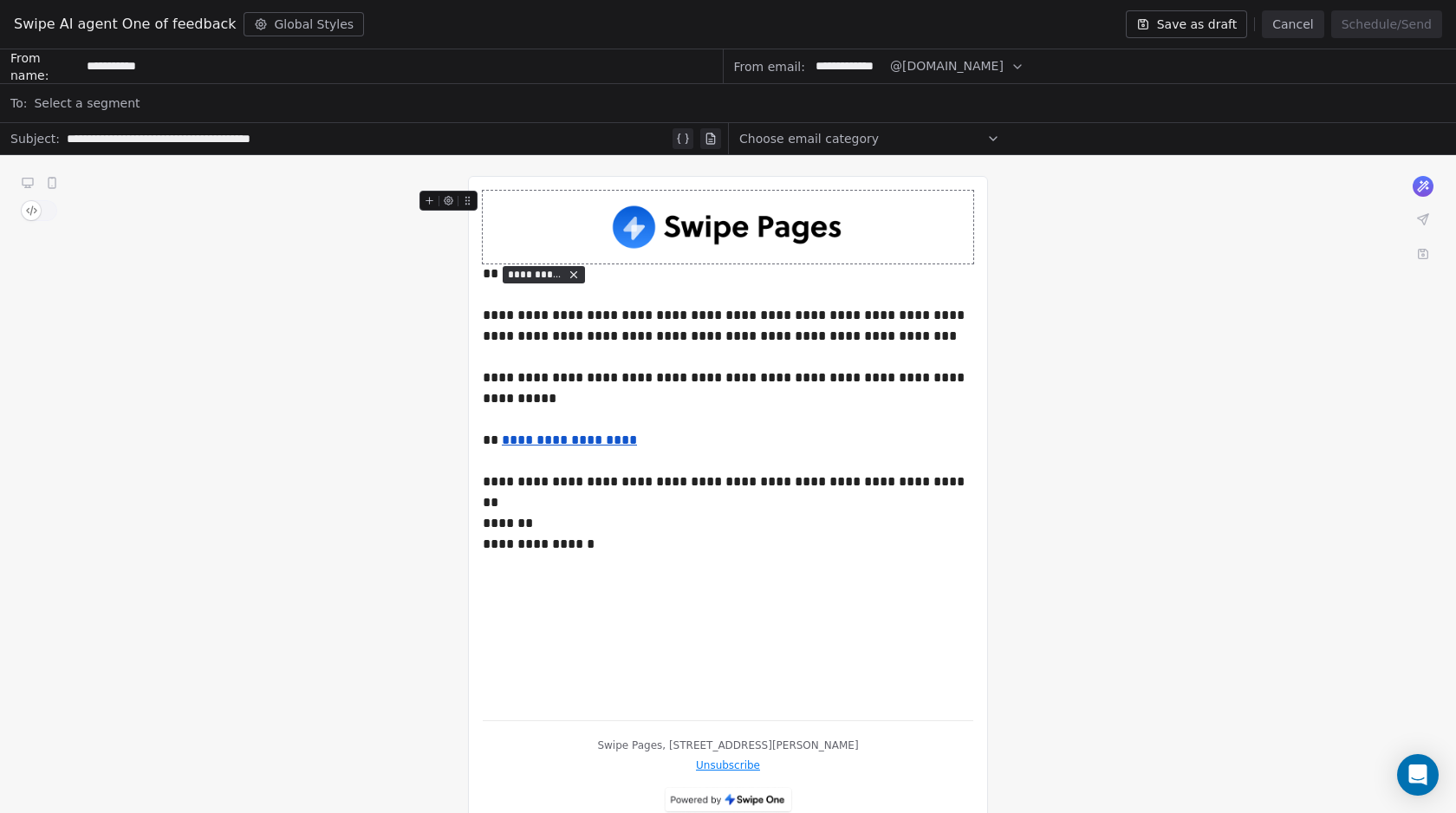
click at [1217, 231] on div "**********" at bounding box center [728, 502] width 1456 height 694
click at [62, 107] on span "Select a segment" at bounding box center [87, 103] width 106 height 18
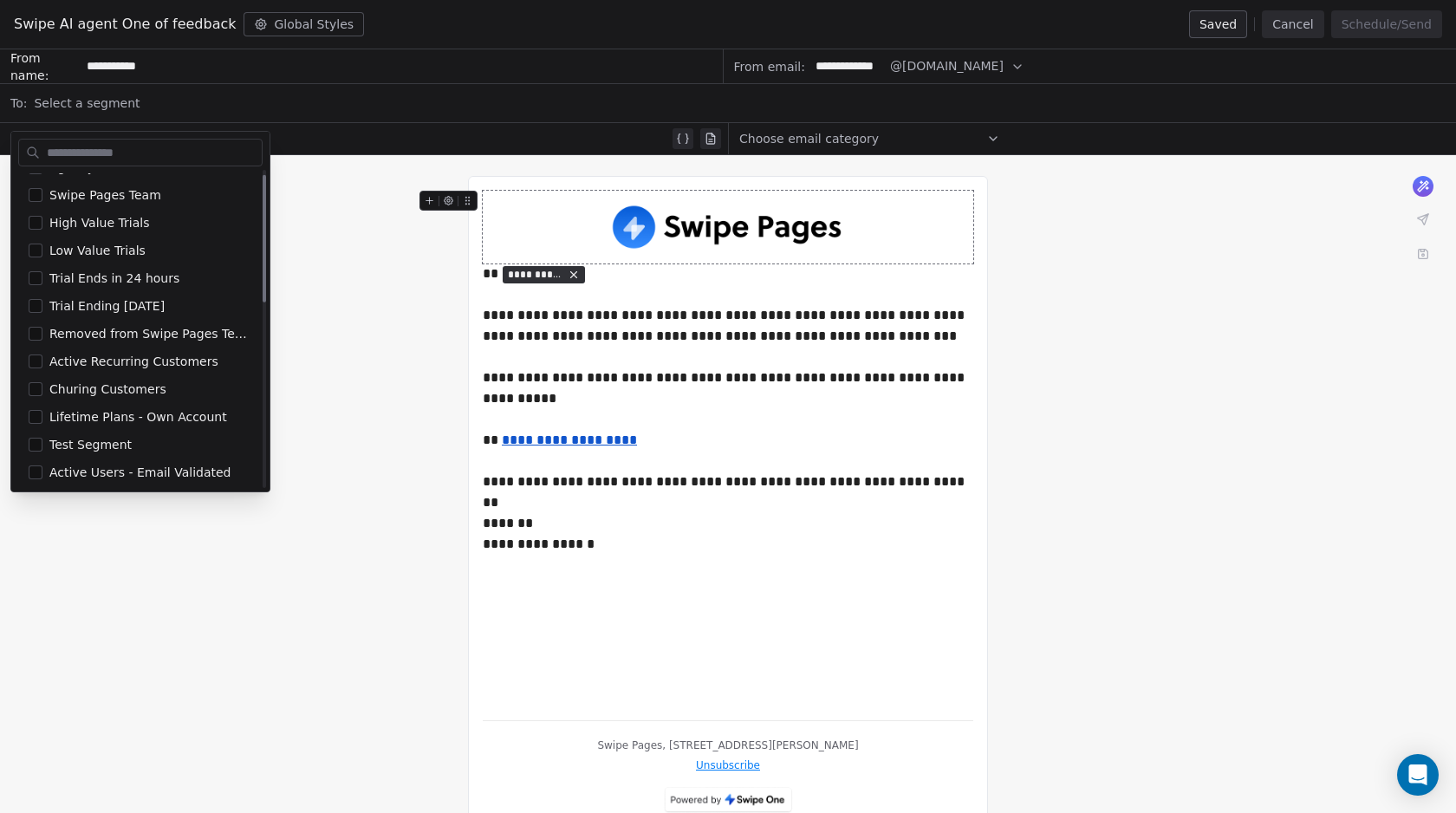
scroll to position [0, 0]
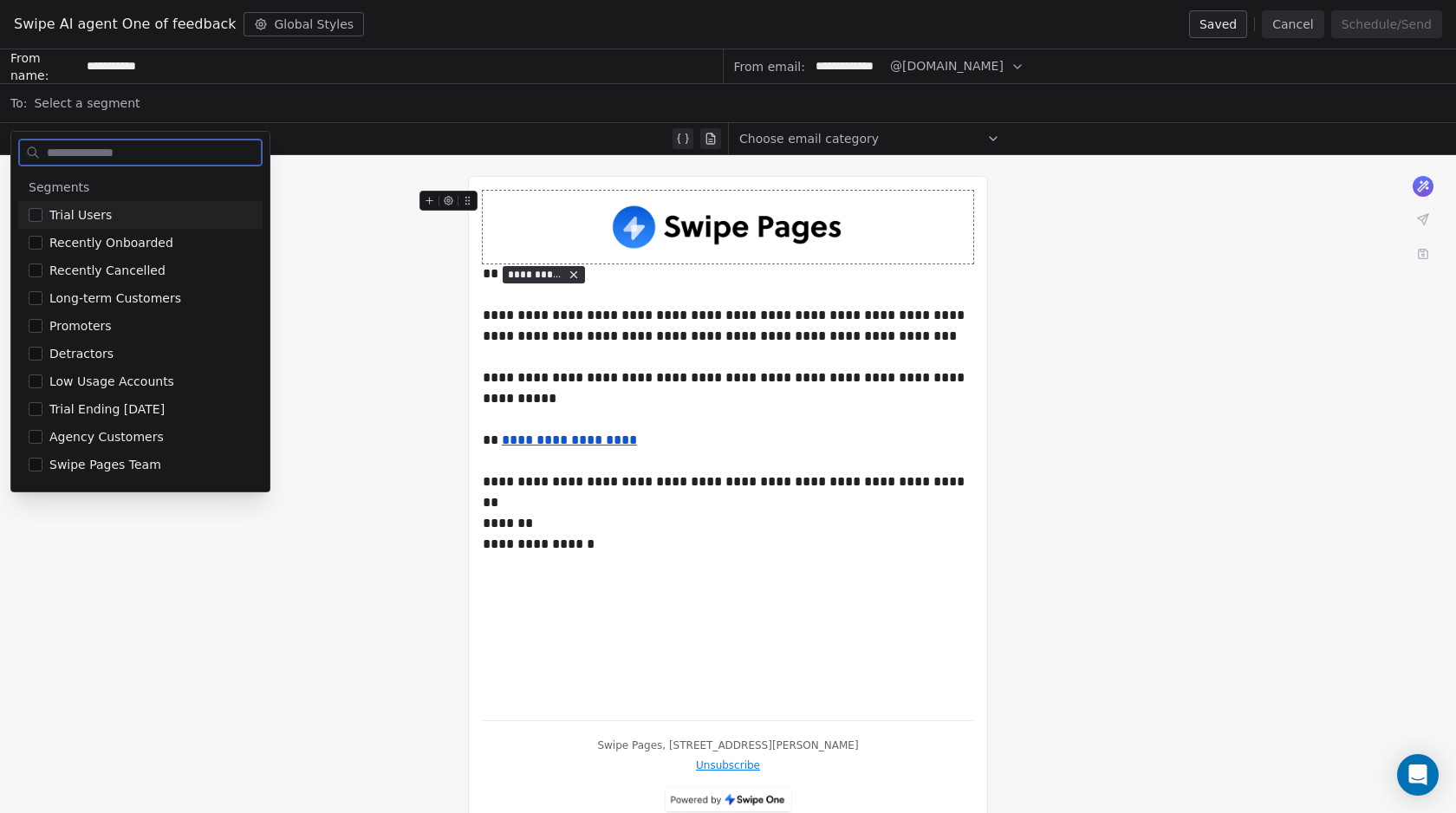
click at [92, 132] on div at bounding box center [140, 149] width 258 height 35
click at [378, 239] on div "**********" at bounding box center [728, 502] width 1456 height 694
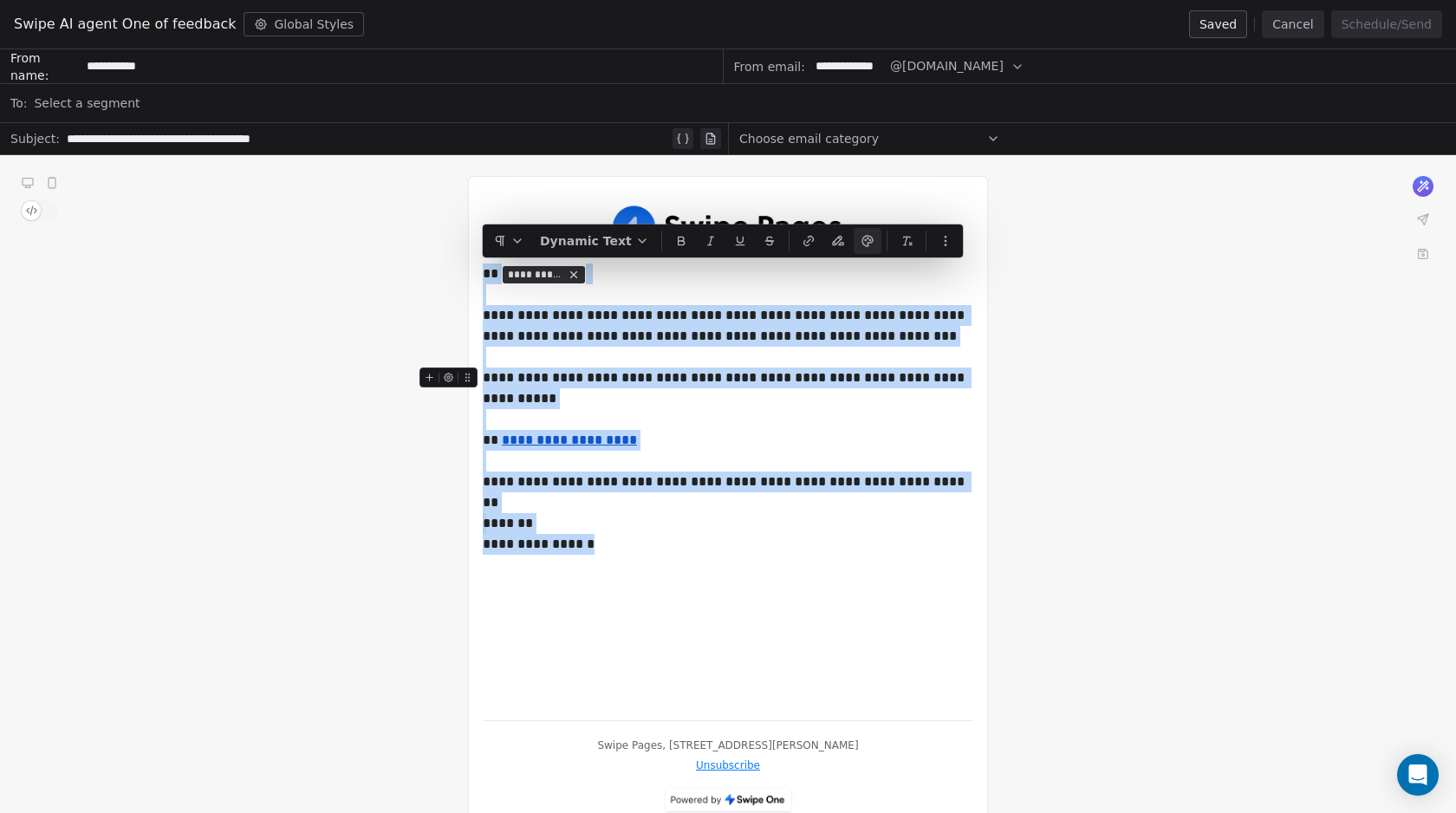
drag, startPoint x: 611, startPoint y: 550, endPoint x: 479, endPoint y: 276, distance: 304.1
click at [479, 276] on div "**********" at bounding box center [727, 503] width 520 height 653
copy div "**********"
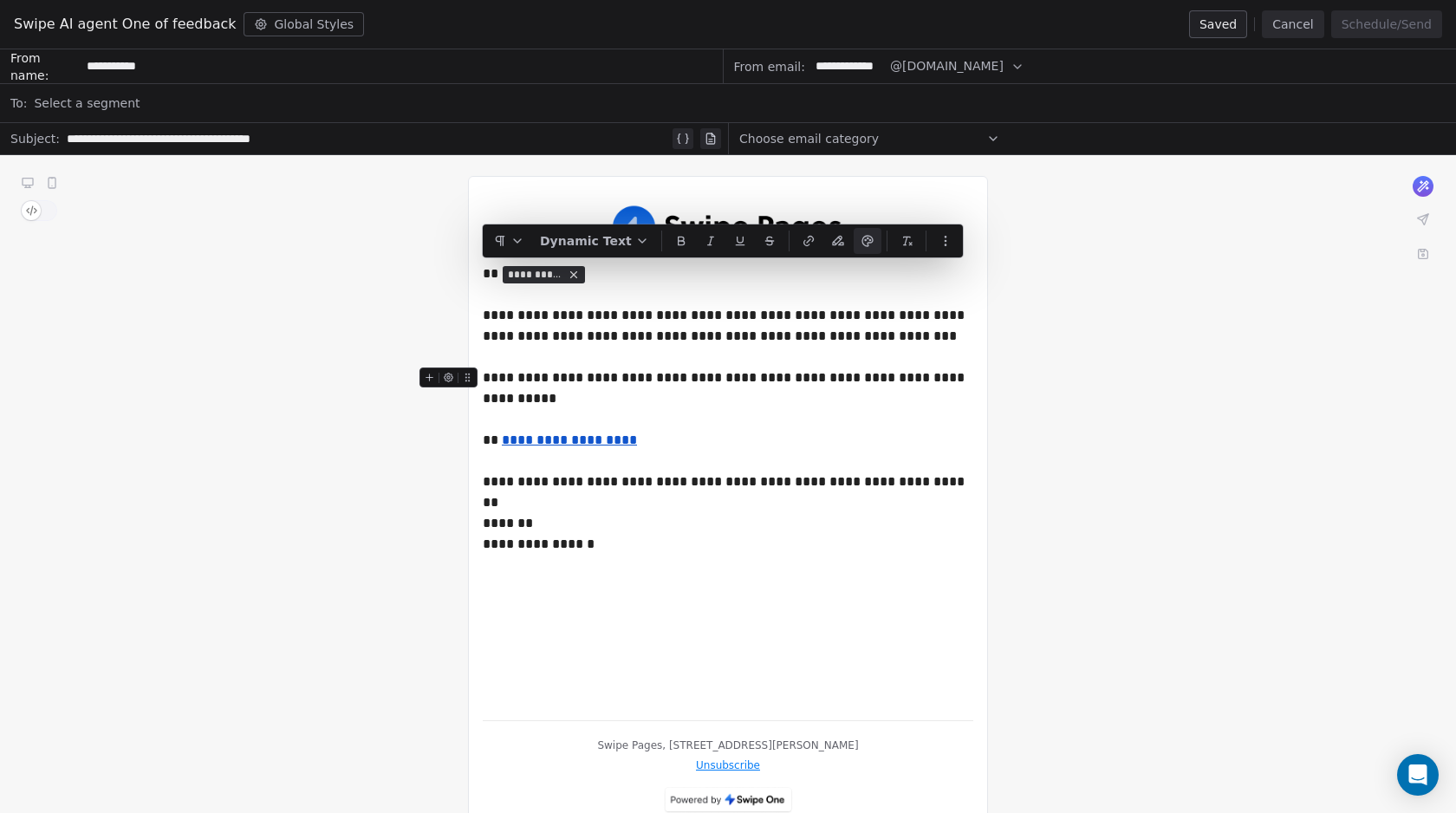
click at [193, 253] on div "**********" at bounding box center [728, 502] width 1456 height 694
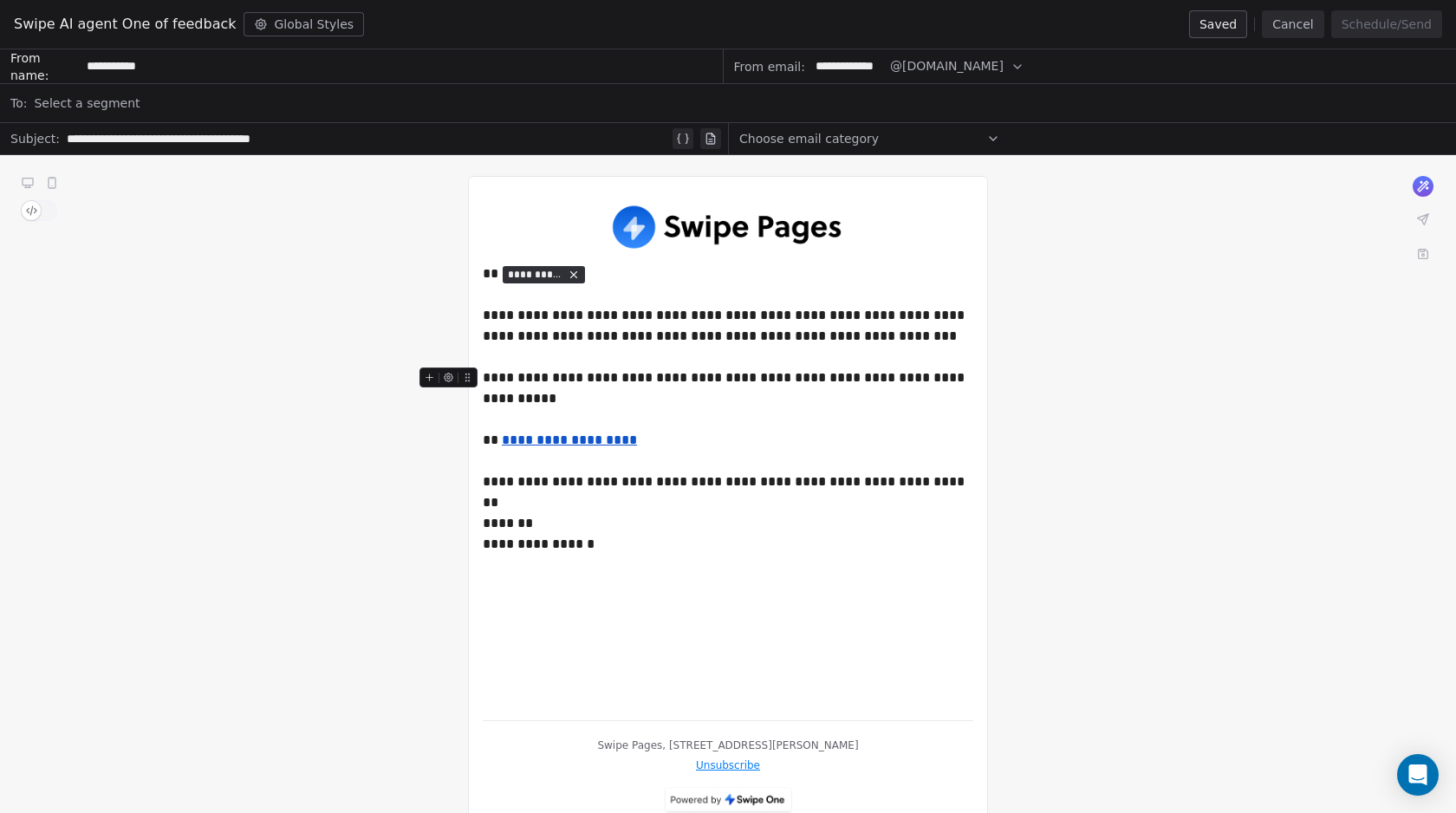
click at [142, 111] on div "Select a segment" at bounding box center [739, 103] width 1411 height 38
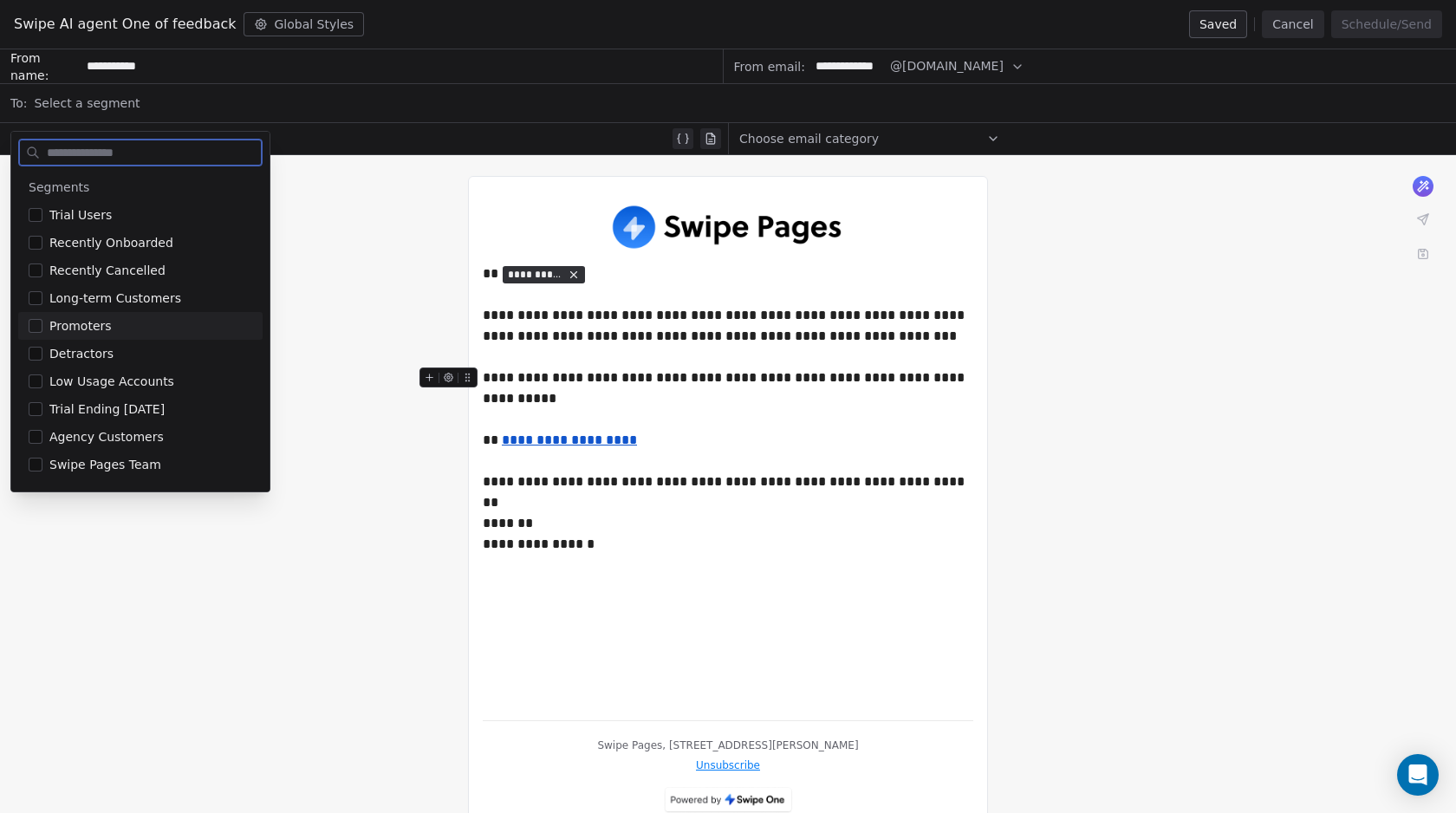
click at [1318, 26] on button "Cancel" at bounding box center [1292, 25] width 61 height 28
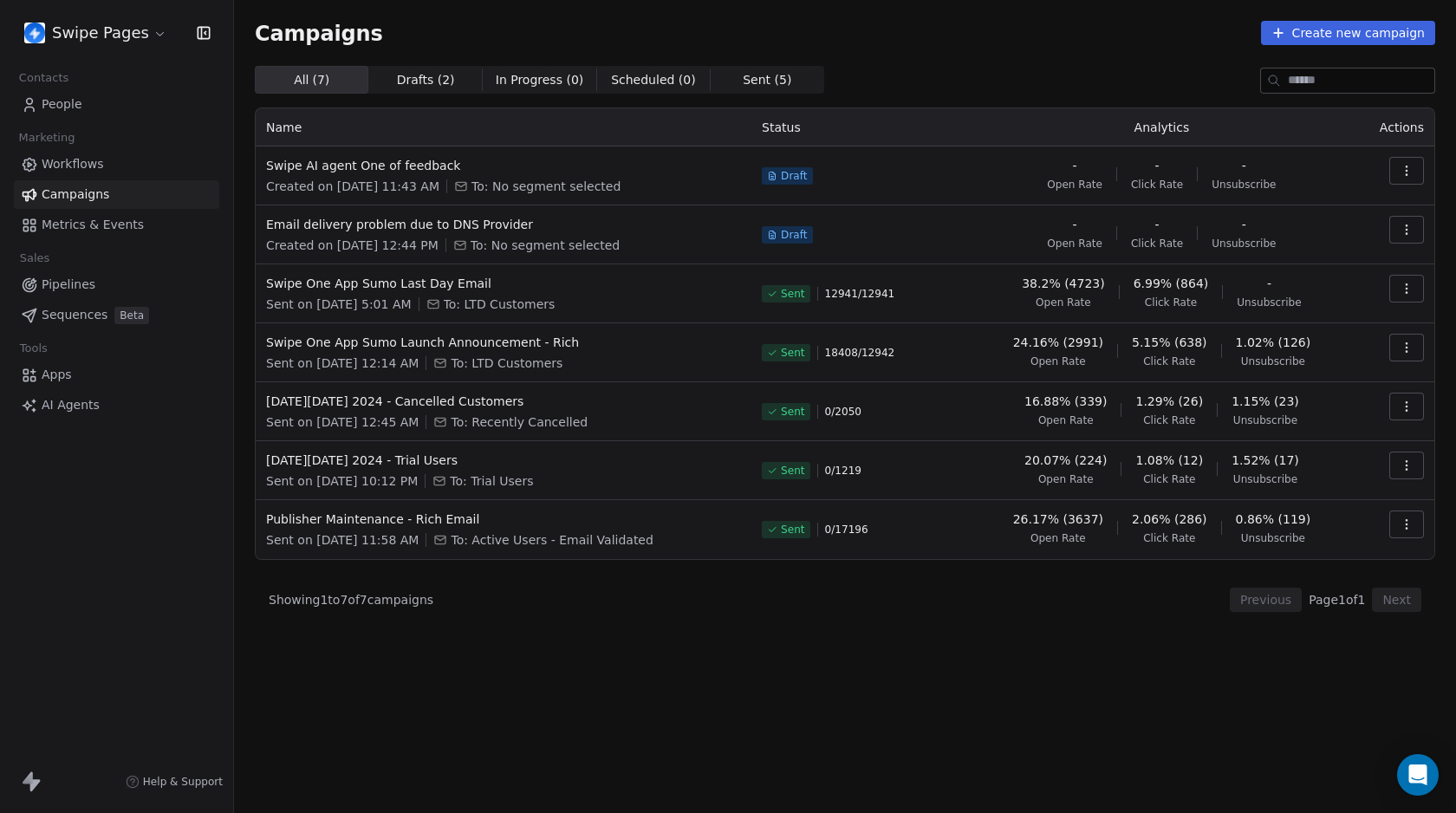
click at [1406, 172] on icon "button" at bounding box center [1406, 171] width 14 height 14
click at [1290, 289] on span "Delete" at bounding box center [1291, 293] width 46 height 21
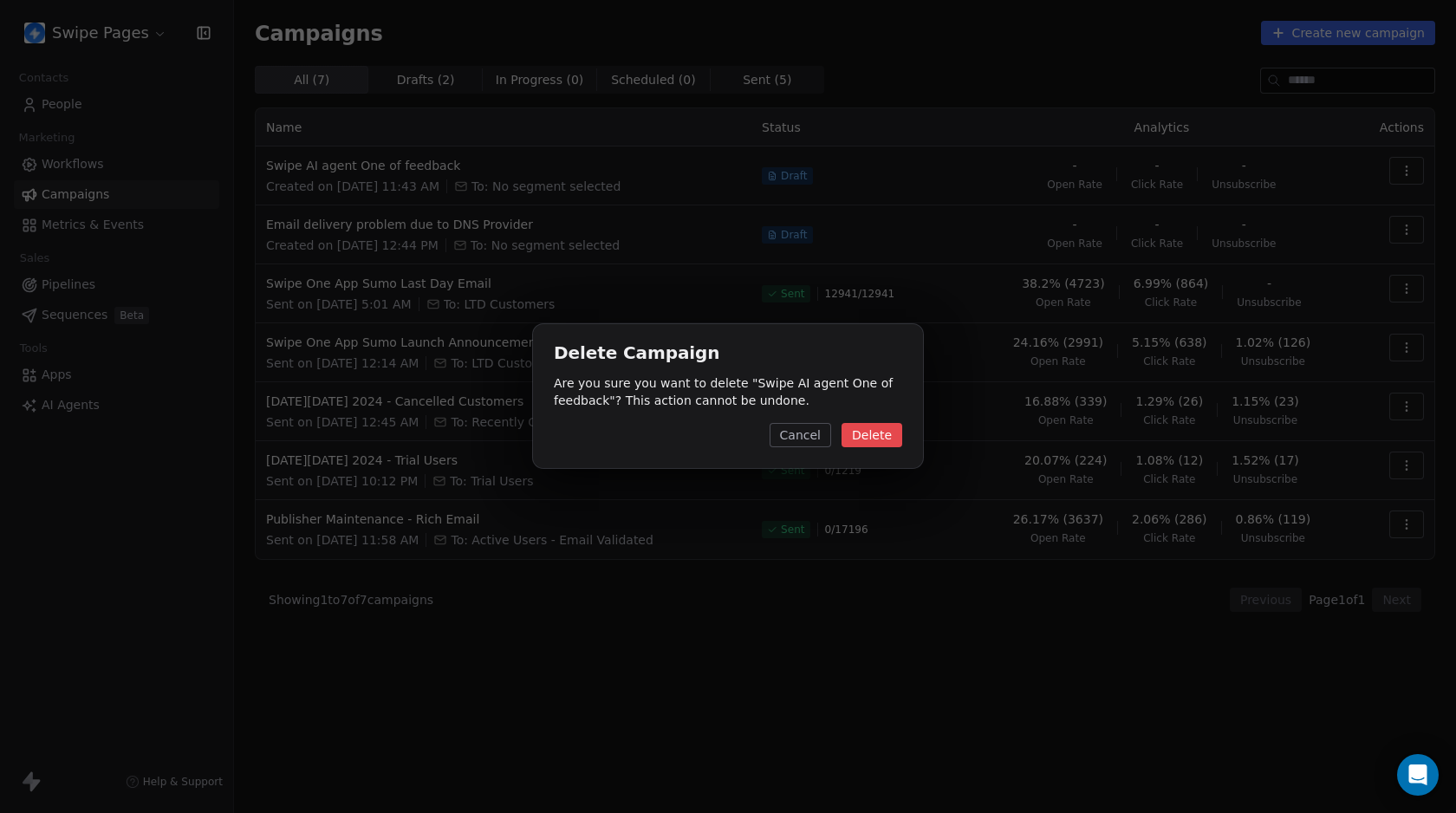
click at [867, 430] on button "Delete" at bounding box center [871, 435] width 61 height 25
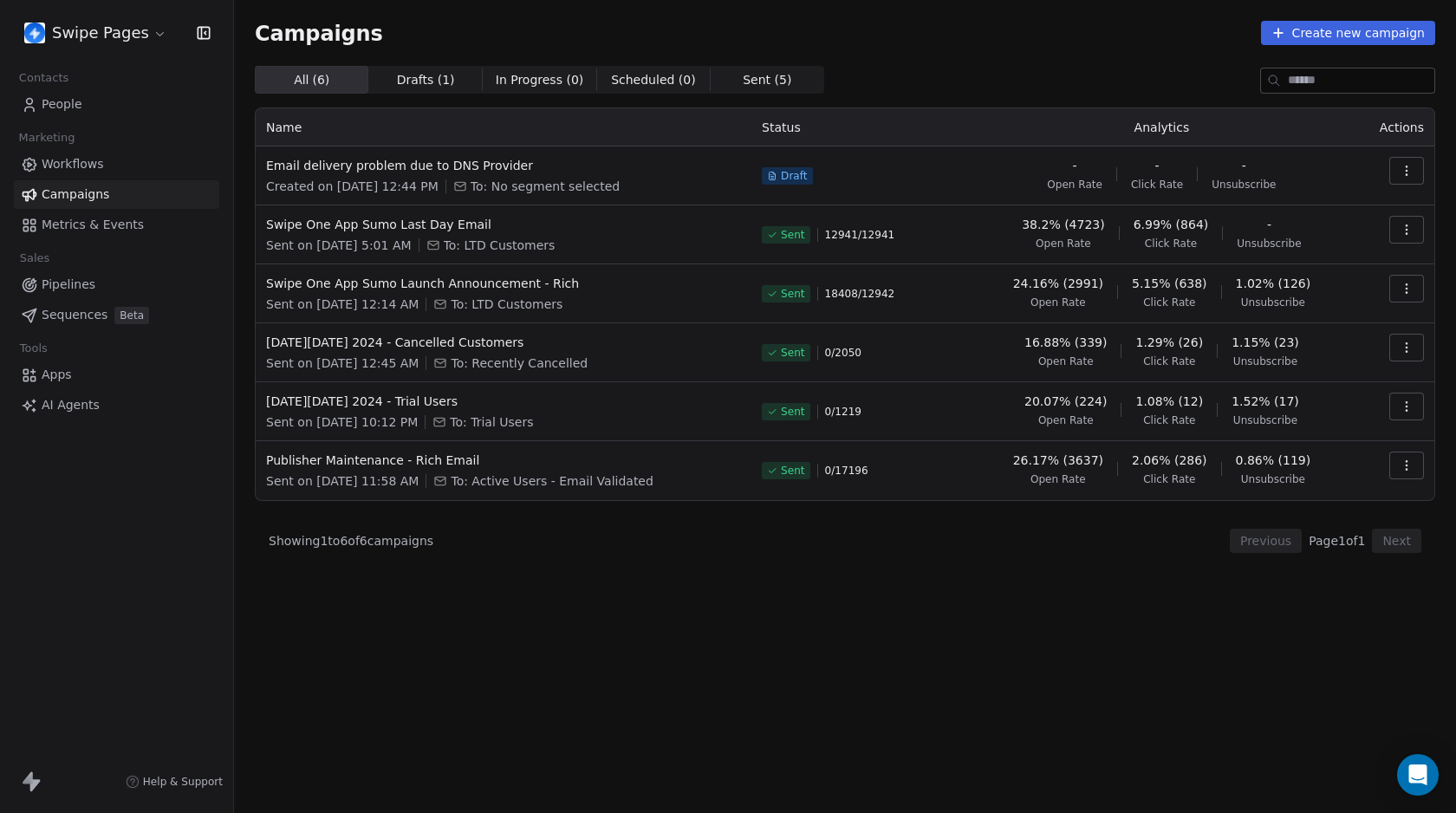
click at [82, 160] on span "Workflows" at bounding box center [72, 164] width 62 height 18
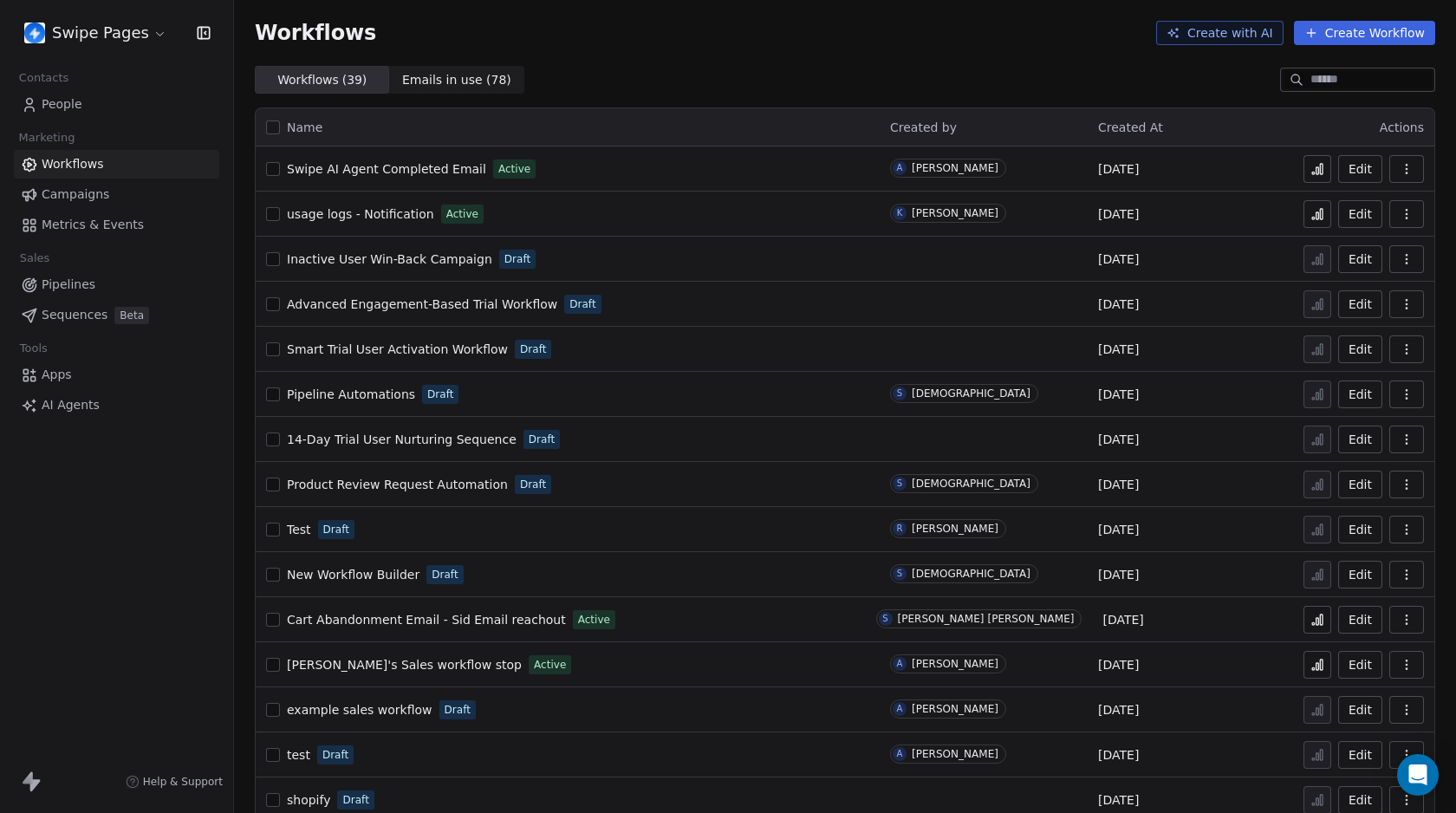
click at [1304, 36] on icon at bounding box center [1311, 33] width 14 height 14
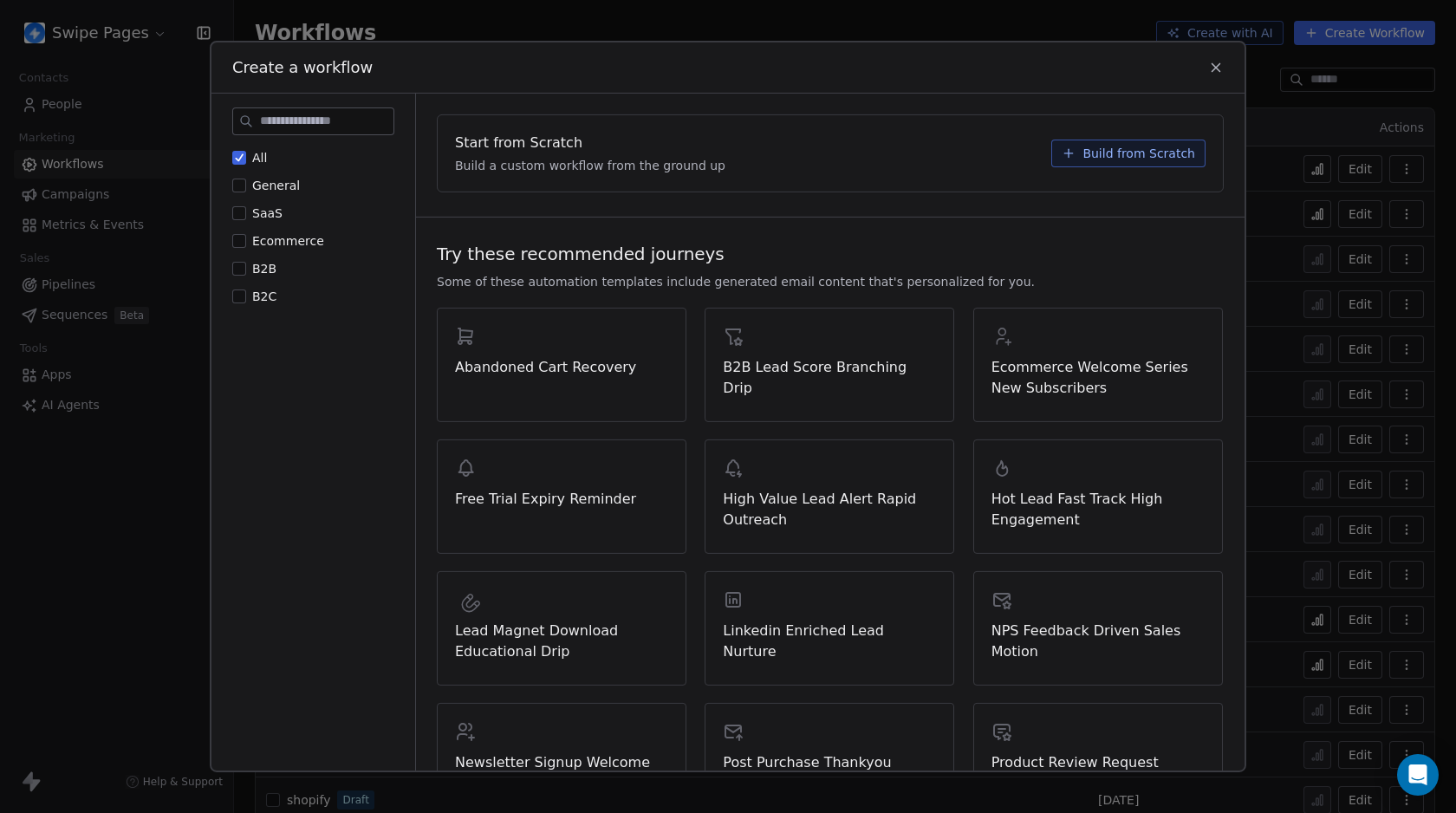
click at [1155, 152] on span "Build from Scratch" at bounding box center [1138, 153] width 112 height 18
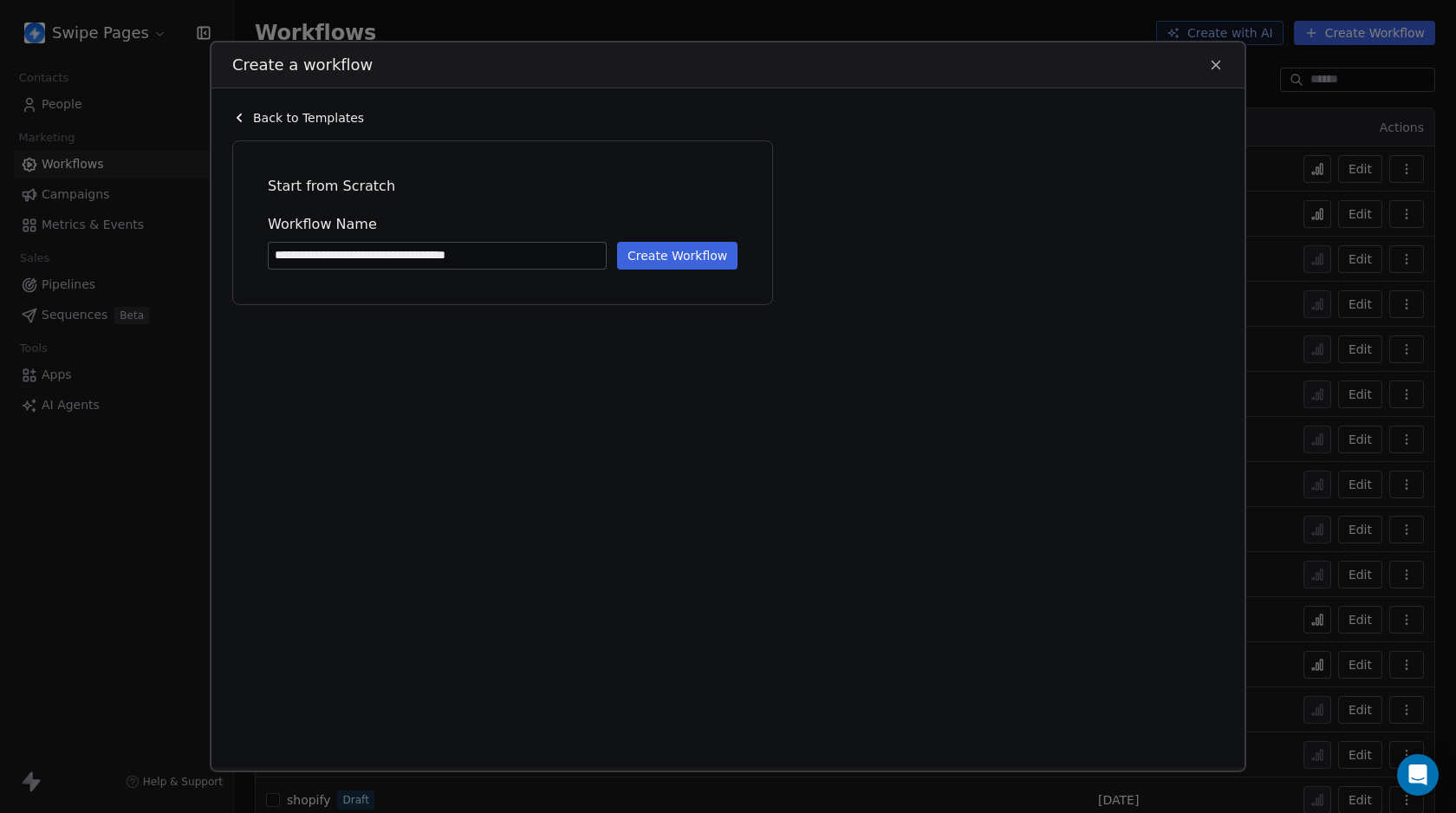
type input "**********"
click at [690, 272] on div "**********" at bounding box center [502, 223] width 504 height 128
click at [693, 250] on button "Create Workflow" at bounding box center [676, 256] width 120 height 28
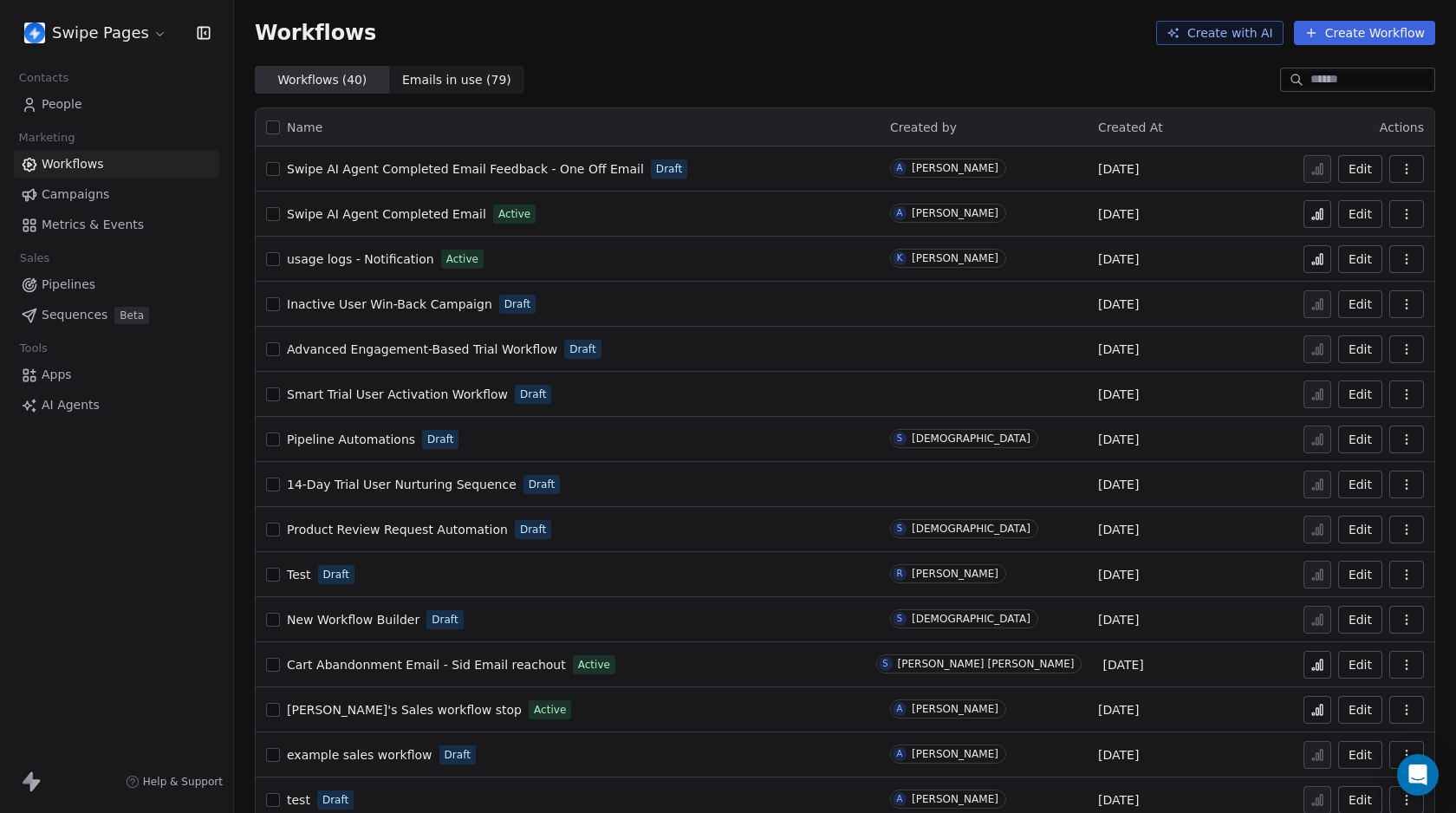
click at [97, 103] on link "People" at bounding box center [117, 104] width 205 height 29
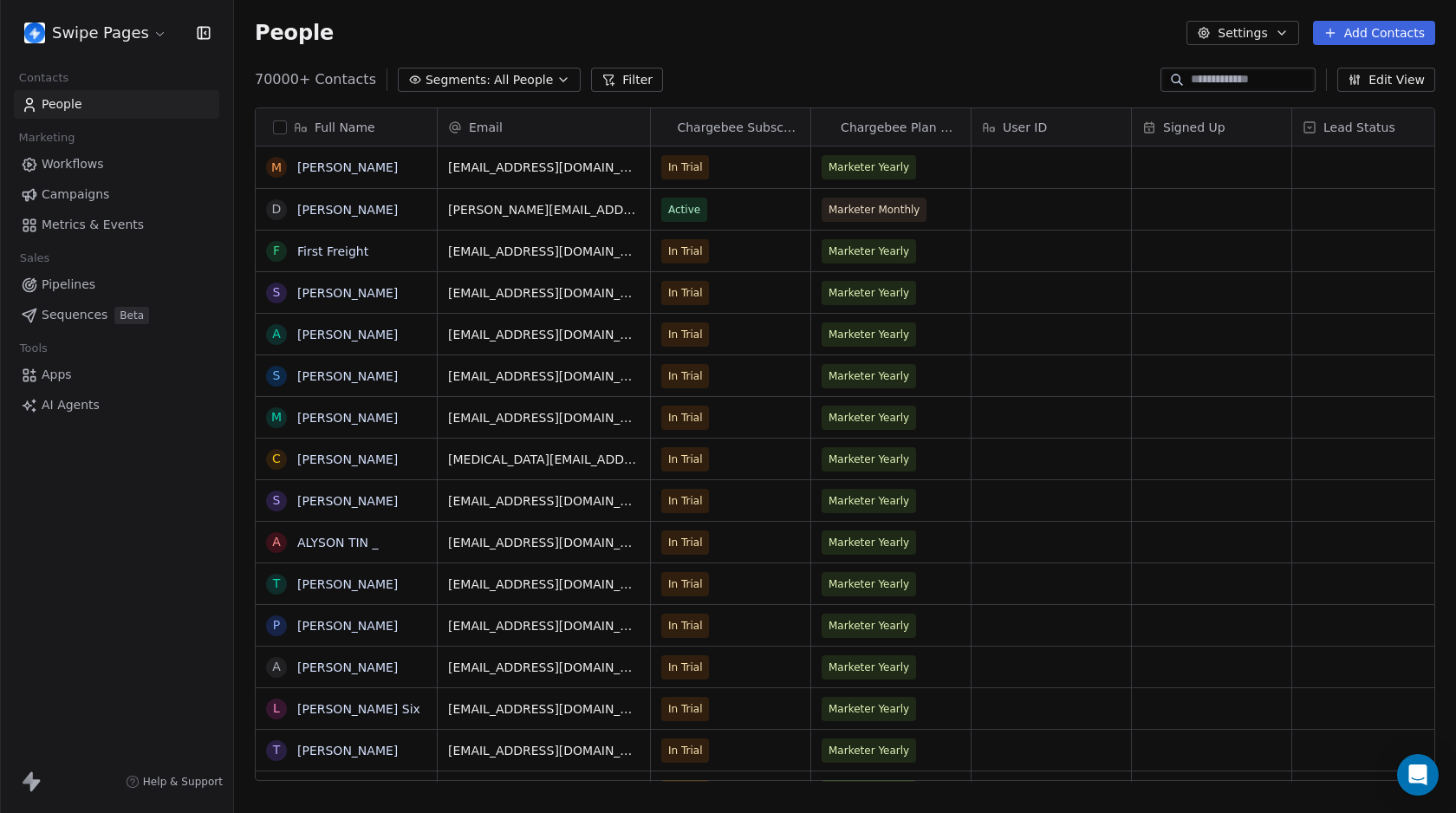
scroll to position [702, 1209]
click at [623, 75] on button "Filter" at bounding box center [627, 80] width 72 height 25
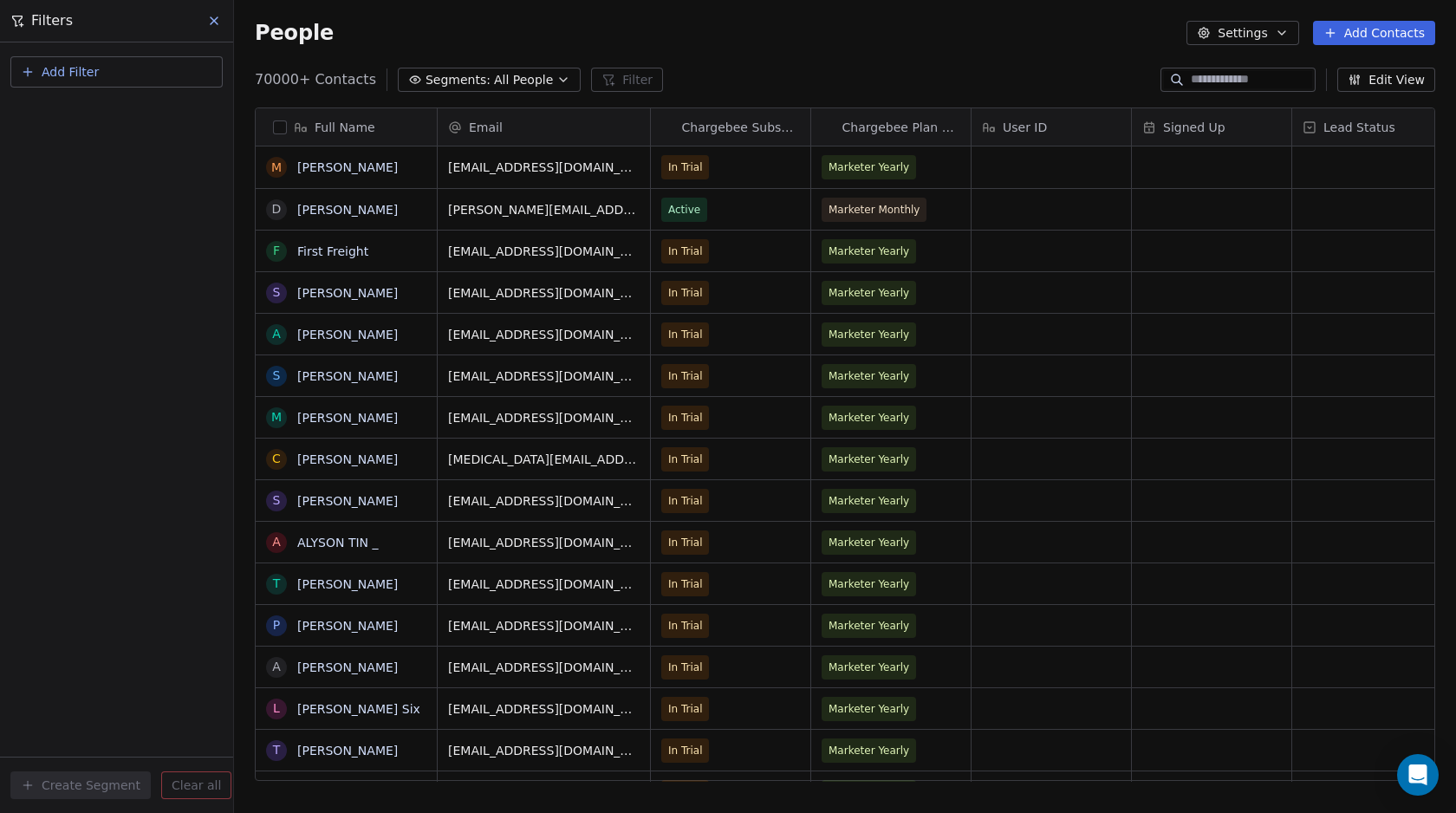
click at [70, 81] on span "Add Filter" at bounding box center [69, 72] width 57 height 18
click at [79, 112] on span "Contact properties" at bounding box center [85, 113] width 112 height 18
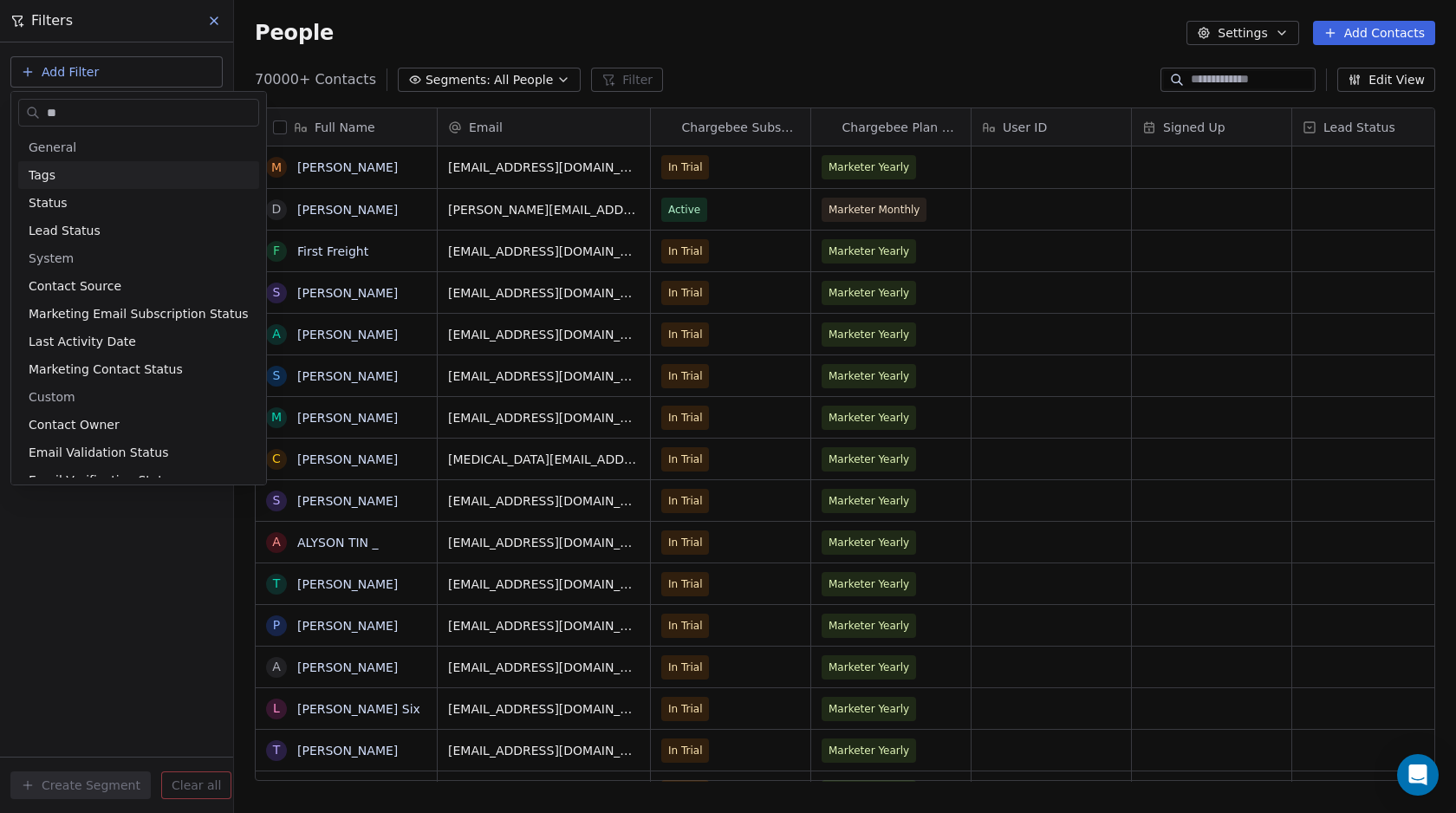
type input "***"
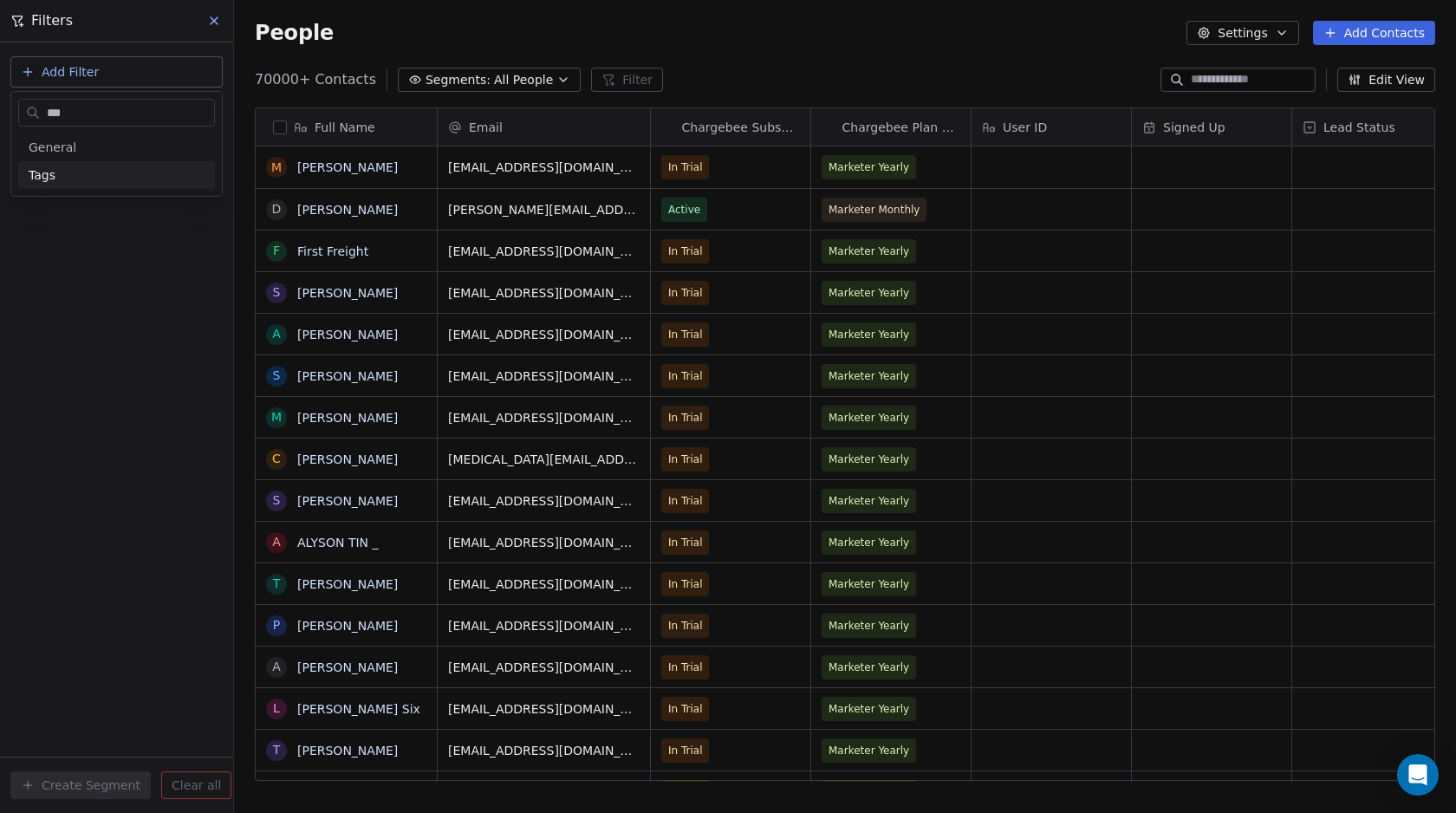
click at [215, 23] on html "Swipe Pages Contacts People Marketing Workflows Campaigns Metrics & Events Sale…" at bounding box center [728, 406] width 1456 height 813
click at [209, 23] on icon at bounding box center [214, 21] width 14 height 14
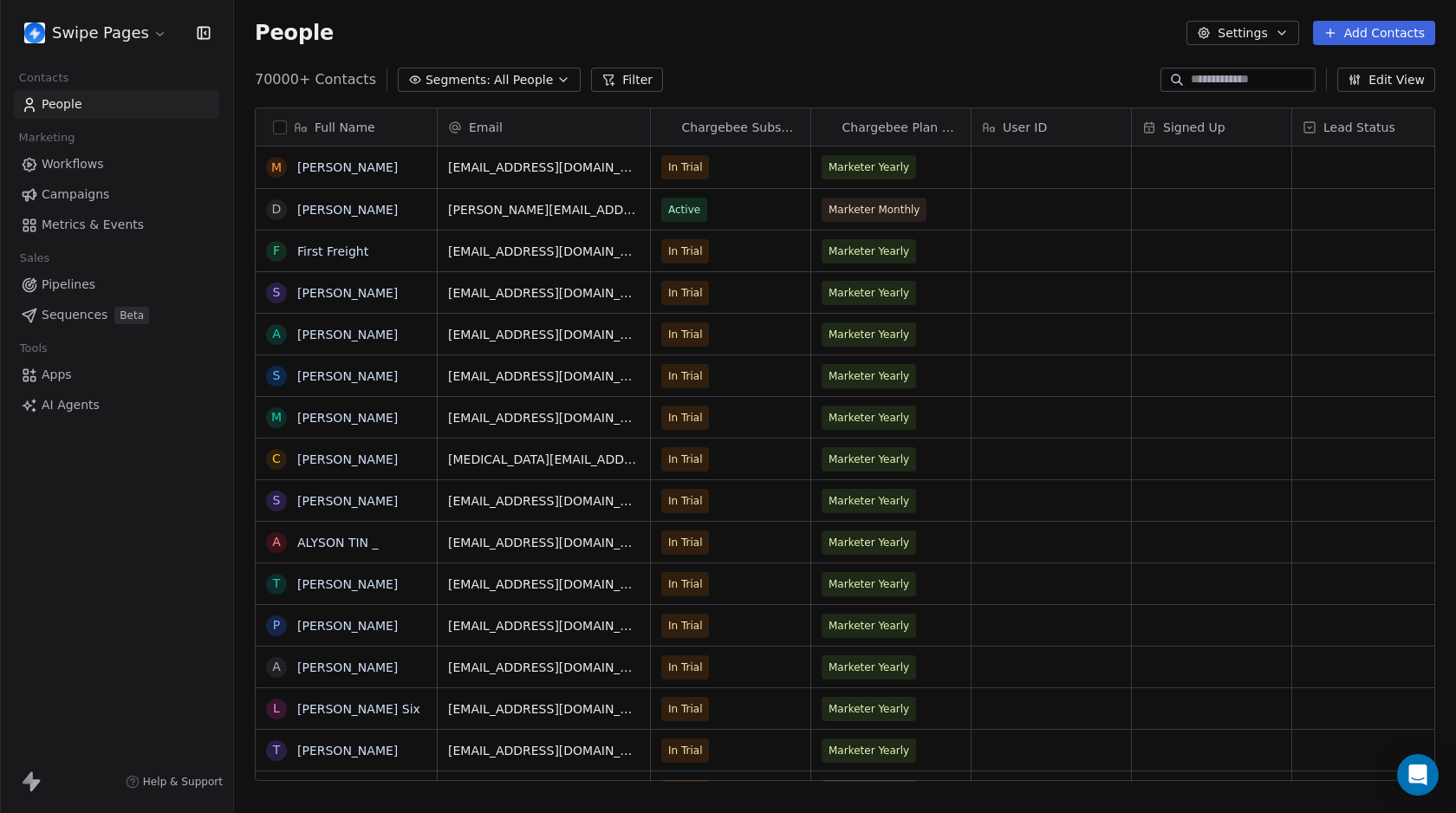
click at [125, 162] on link "Workflows" at bounding box center [117, 164] width 205 height 29
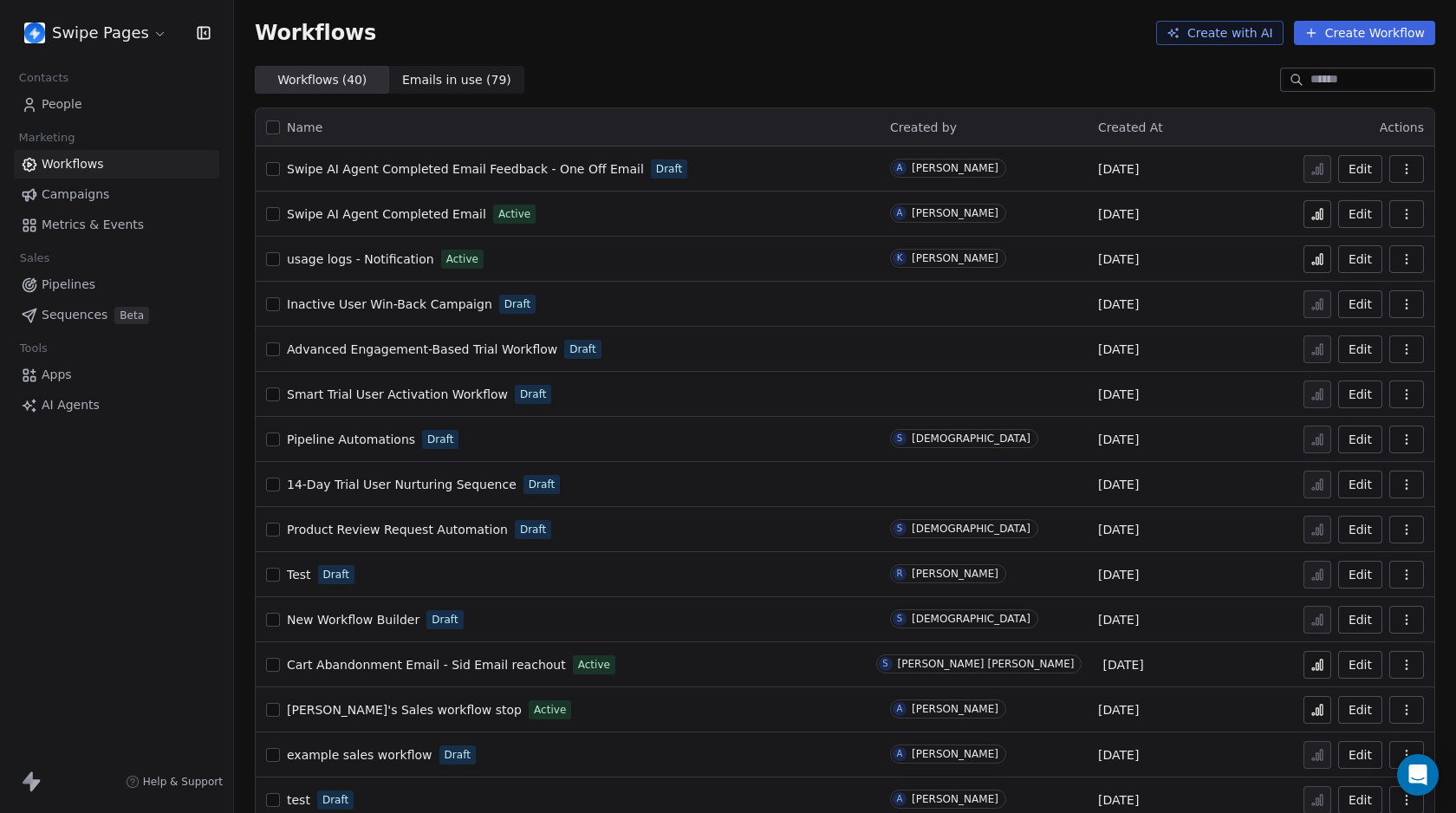
click at [532, 171] on span "Swipe AI Agent Completed Email Feedback - One Off Email" at bounding box center [465, 169] width 357 height 14
click at [65, 100] on span "People" at bounding box center [61, 104] width 40 height 18
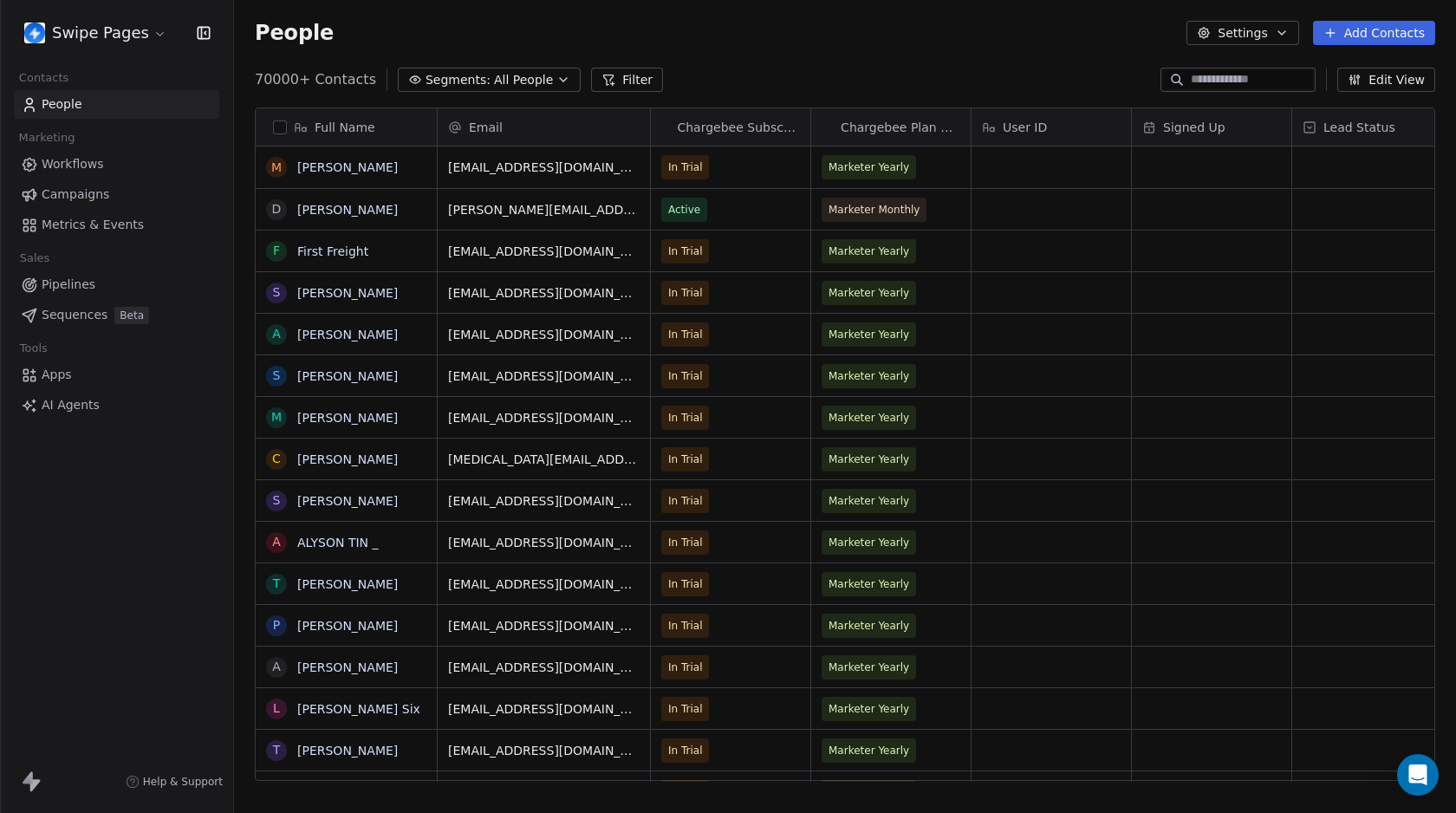
scroll to position [702, 1209]
drag, startPoint x: 603, startPoint y: 82, endPoint x: 433, endPoint y: 120, distance: 174.2
click at [603, 82] on button "Filter" at bounding box center [627, 80] width 72 height 25
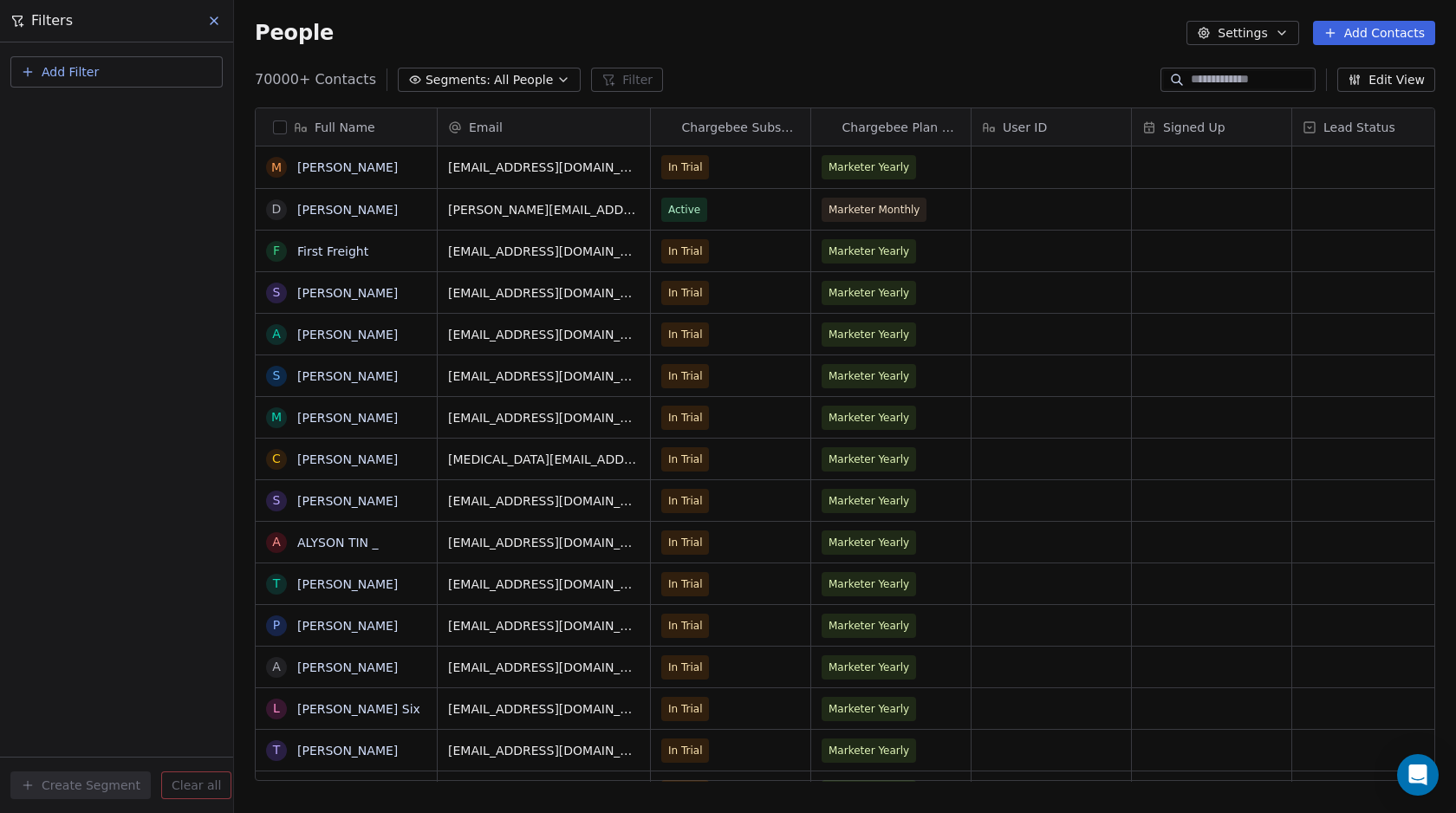
click at [96, 72] on span "Add Filter" at bounding box center [69, 72] width 57 height 18
click at [88, 112] on span "Contact properties" at bounding box center [85, 113] width 112 height 18
type input "***"
click at [80, 170] on div "Tags" at bounding box center [117, 175] width 176 height 18
click at [80, 365] on div "Where property Tags Includes Select Tags Add filter to this group Add another f…" at bounding box center [117, 427] width 233 height 770
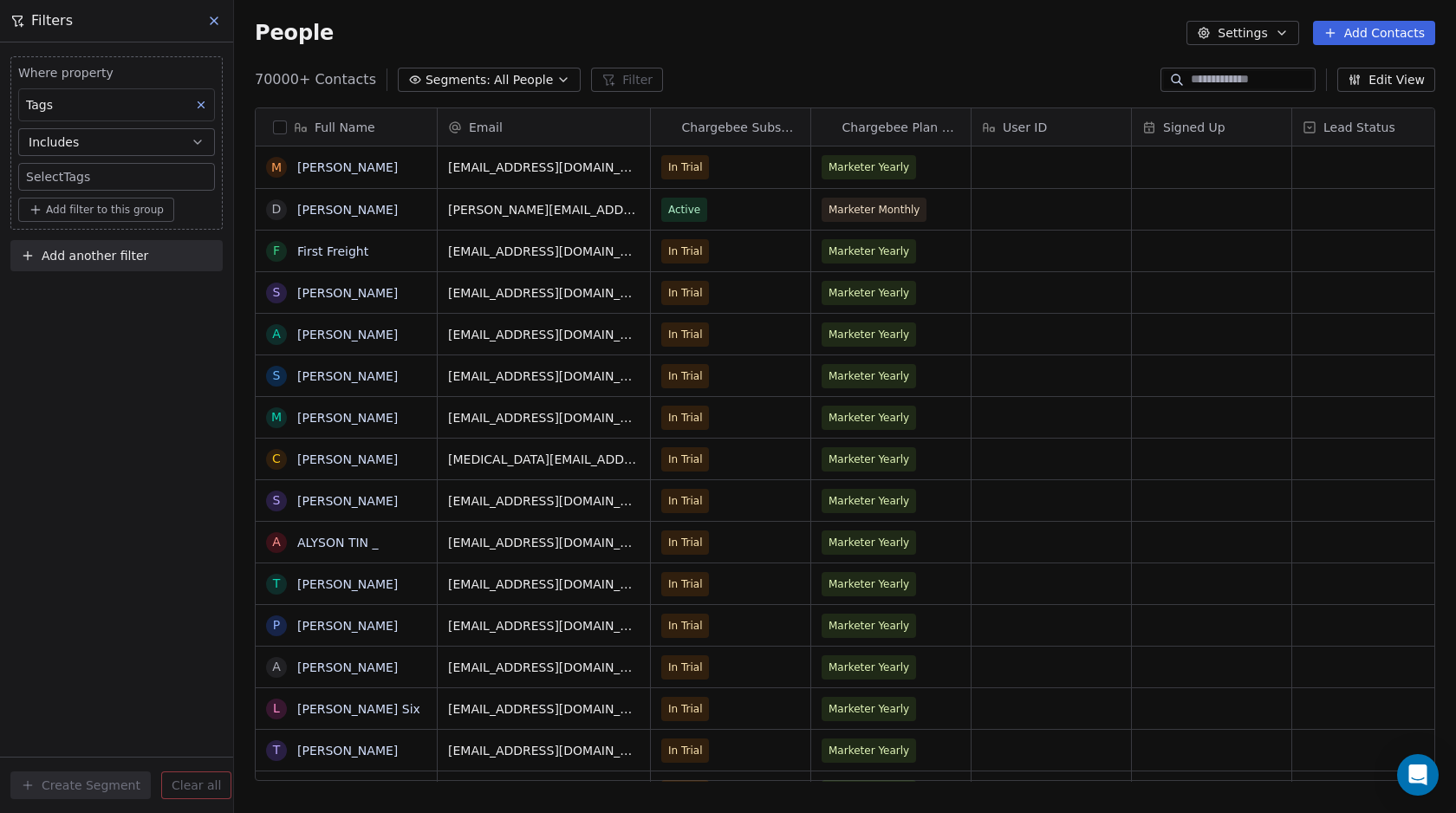
click at [77, 210] on span "Add filter to this group" at bounding box center [104, 210] width 118 height 14
click at [88, 352] on html "Swipe Pages Contacts People Marketing Workflows Campaigns Metrics & Events Sale…" at bounding box center [728, 406] width 1456 height 813
click at [78, 170] on body "Swipe Pages Contacts People Marketing Workflows Campaigns Metrics & Events Sale…" at bounding box center [728, 406] width 1456 height 813
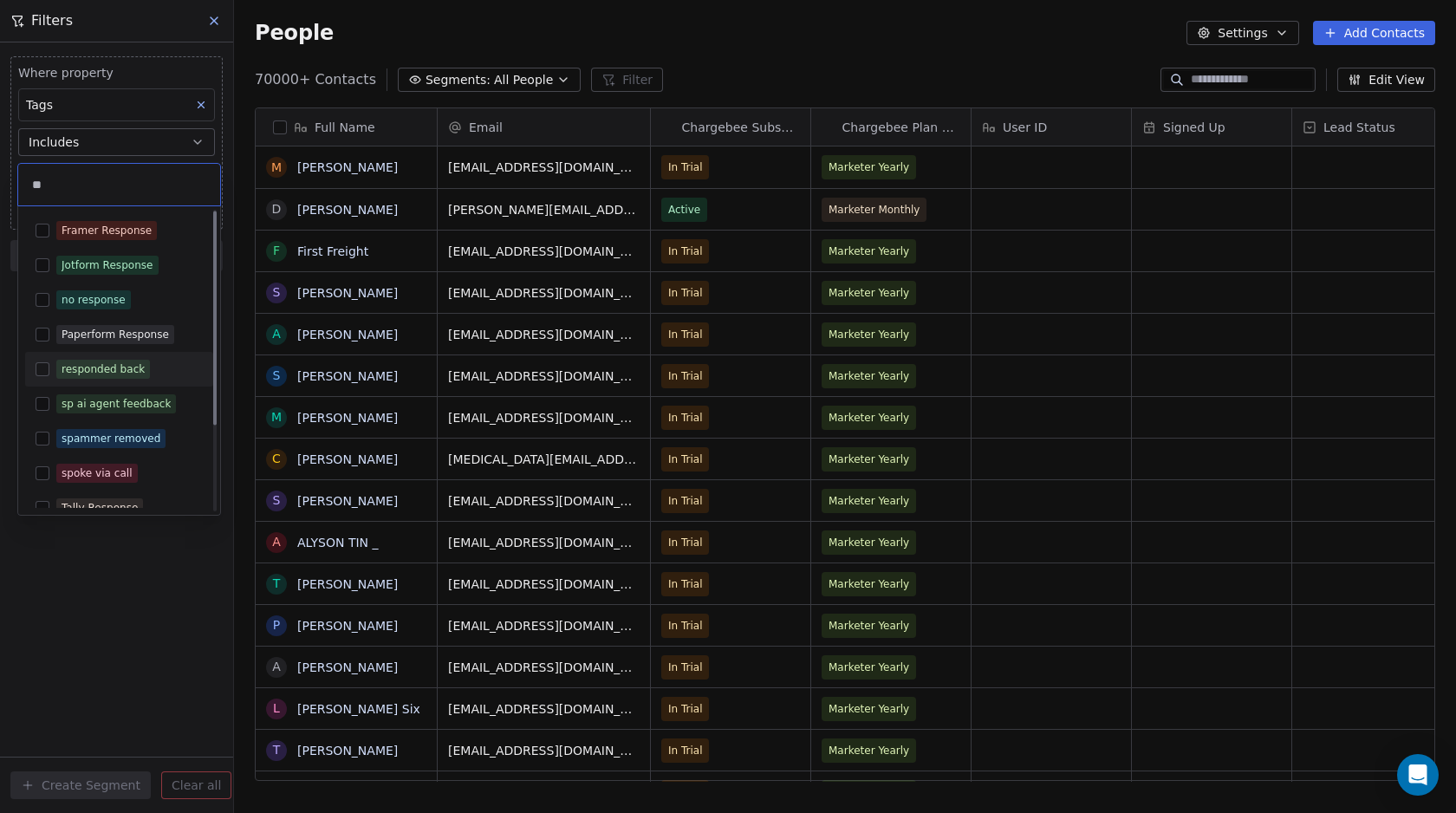
scroll to position [4, 0]
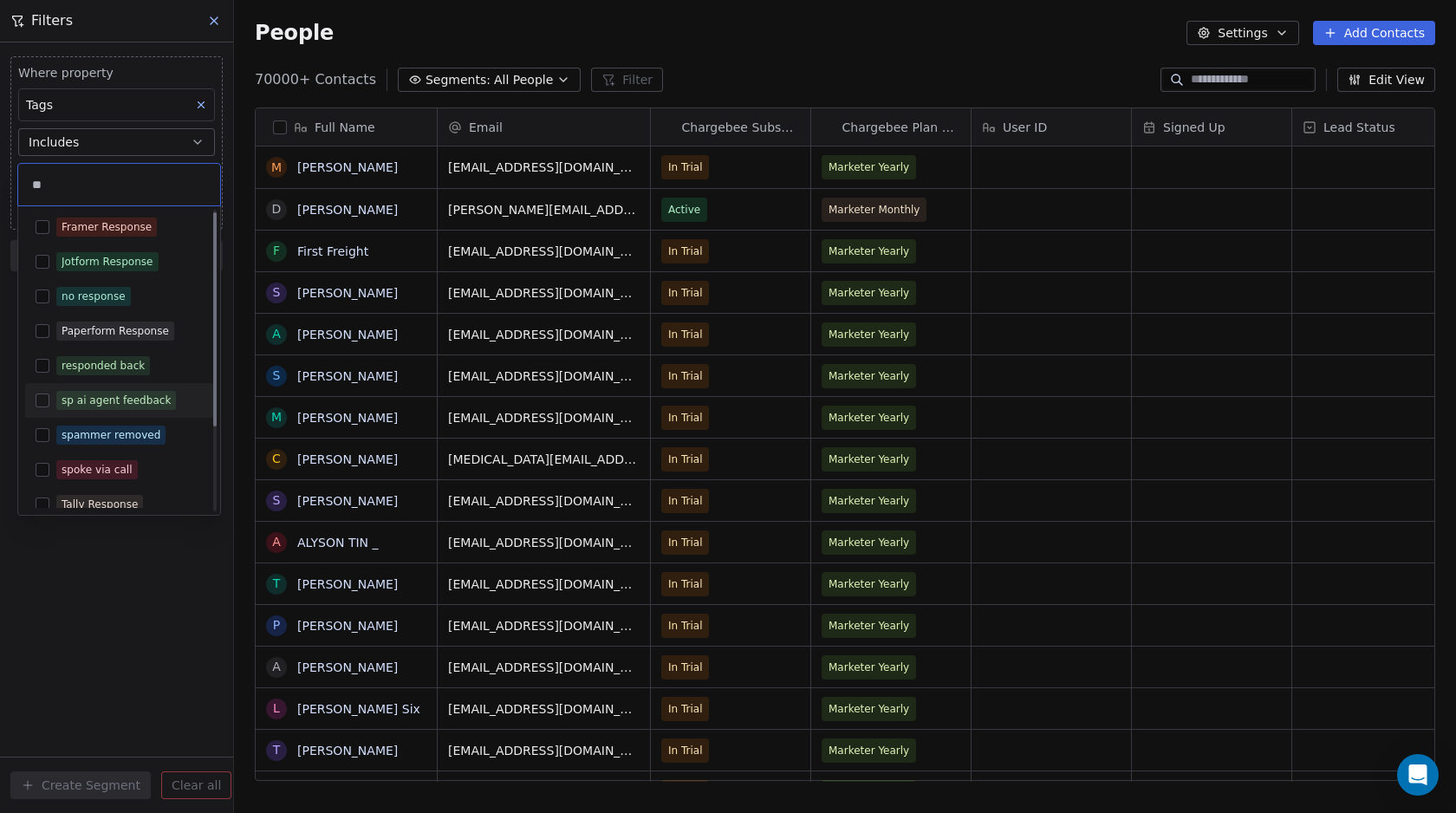
type input "**"
click at [38, 402] on button "Suggestions" at bounding box center [43, 400] width 14 height 14
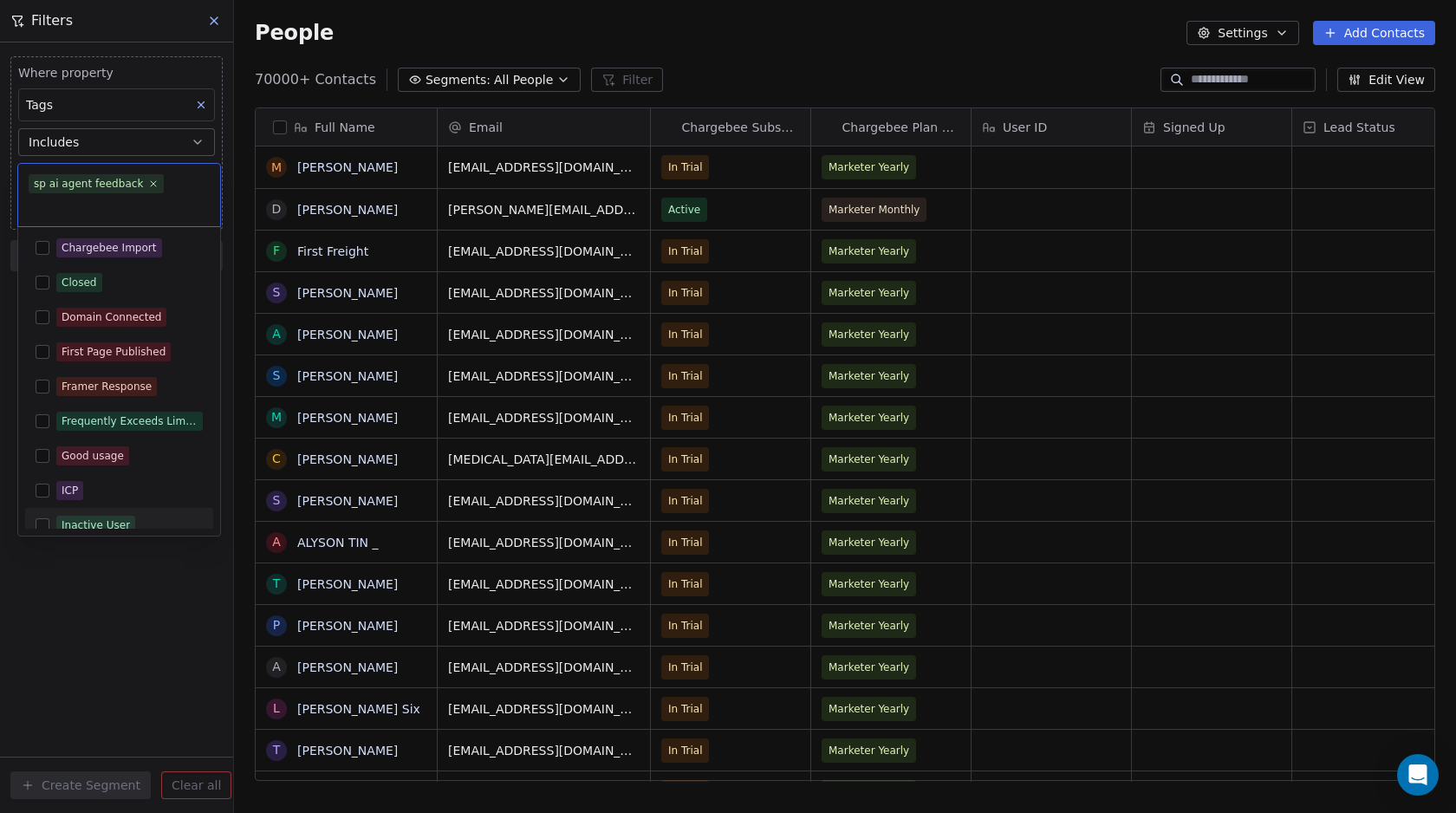
click at [75, 615] on html "Swipe Pages Contacts People Marketing Workflows Campaigns Metrics & Events Sale…" at bounding box center [728, 406] width 1456 height 813
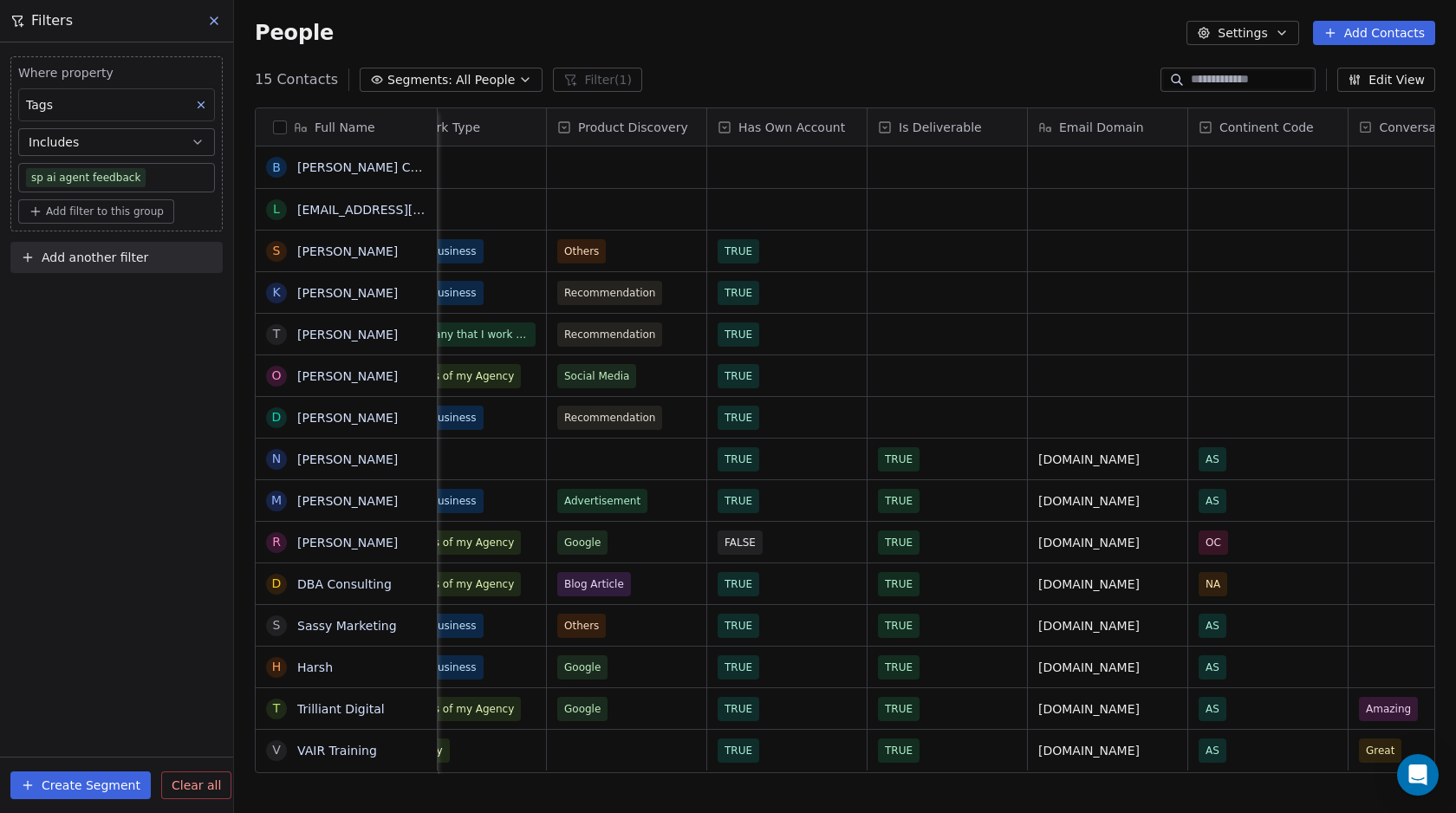
scroll to position [13, 1837]
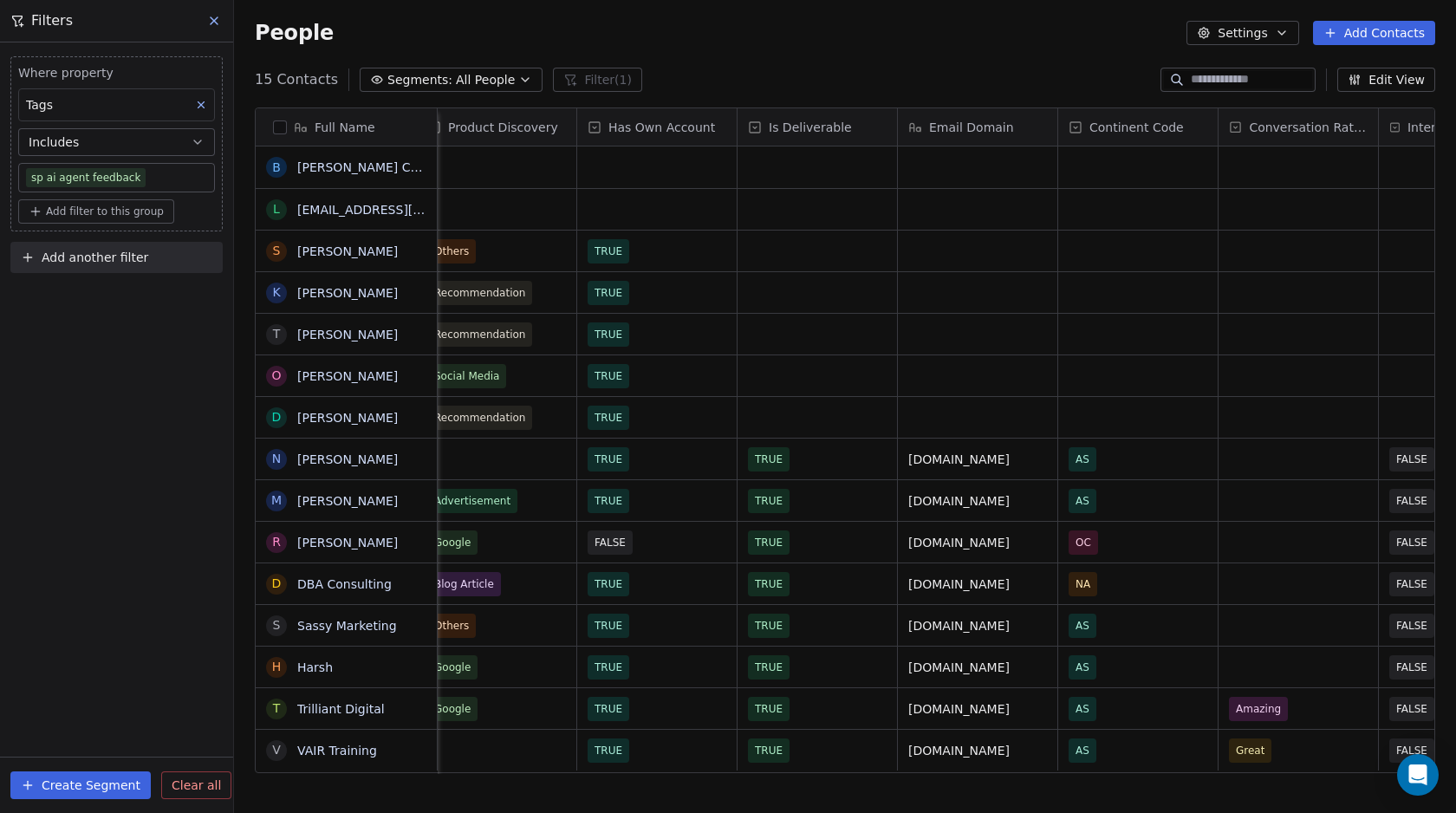
click at [1361, 82] on icon "button" at bounding box center [1354, 80] width 14 height 14
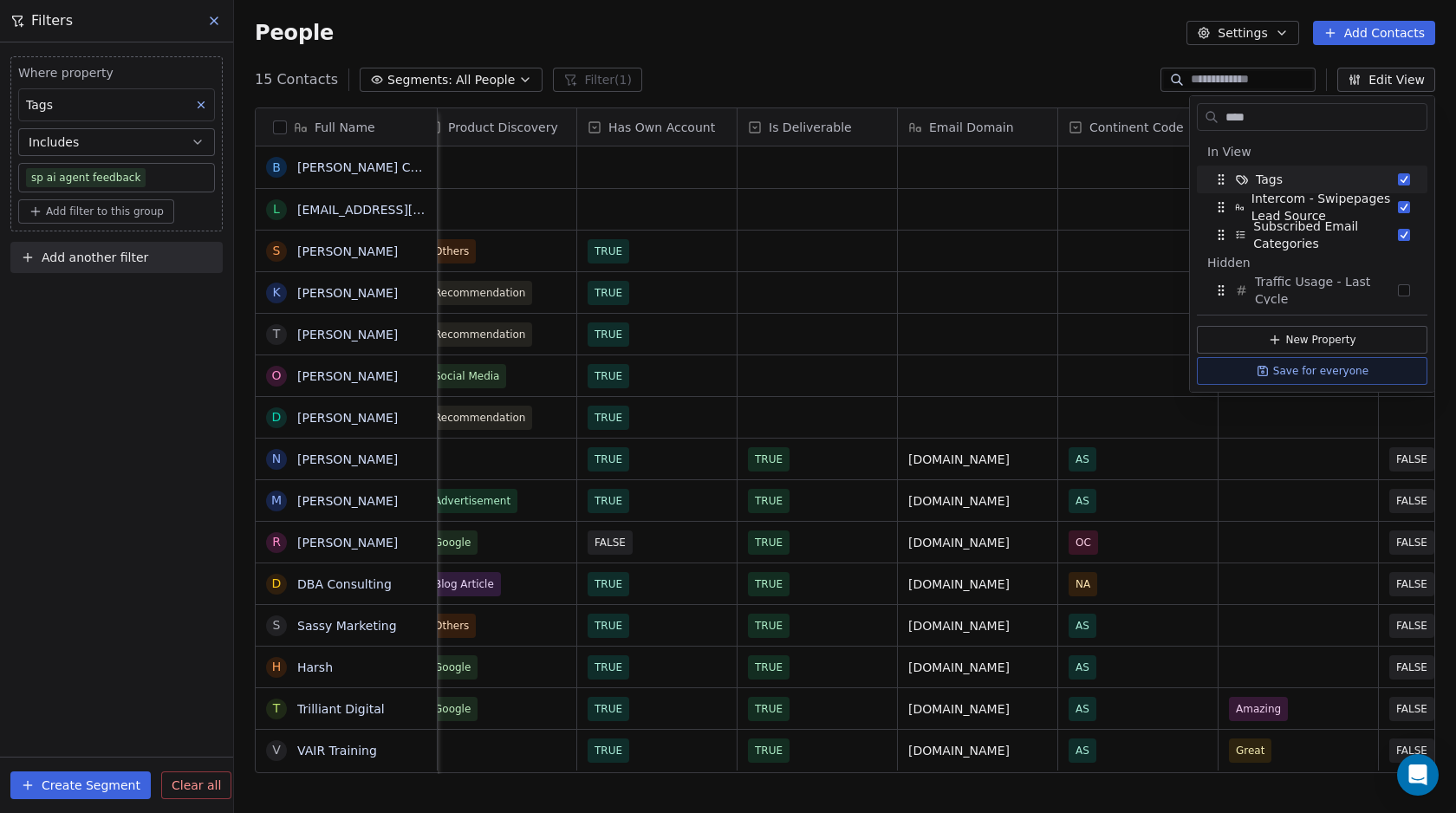
type input "****"
click at [939, 59] on div "People Settings Add Contacts" at bounding box center [845, 32] width 1222 height 66
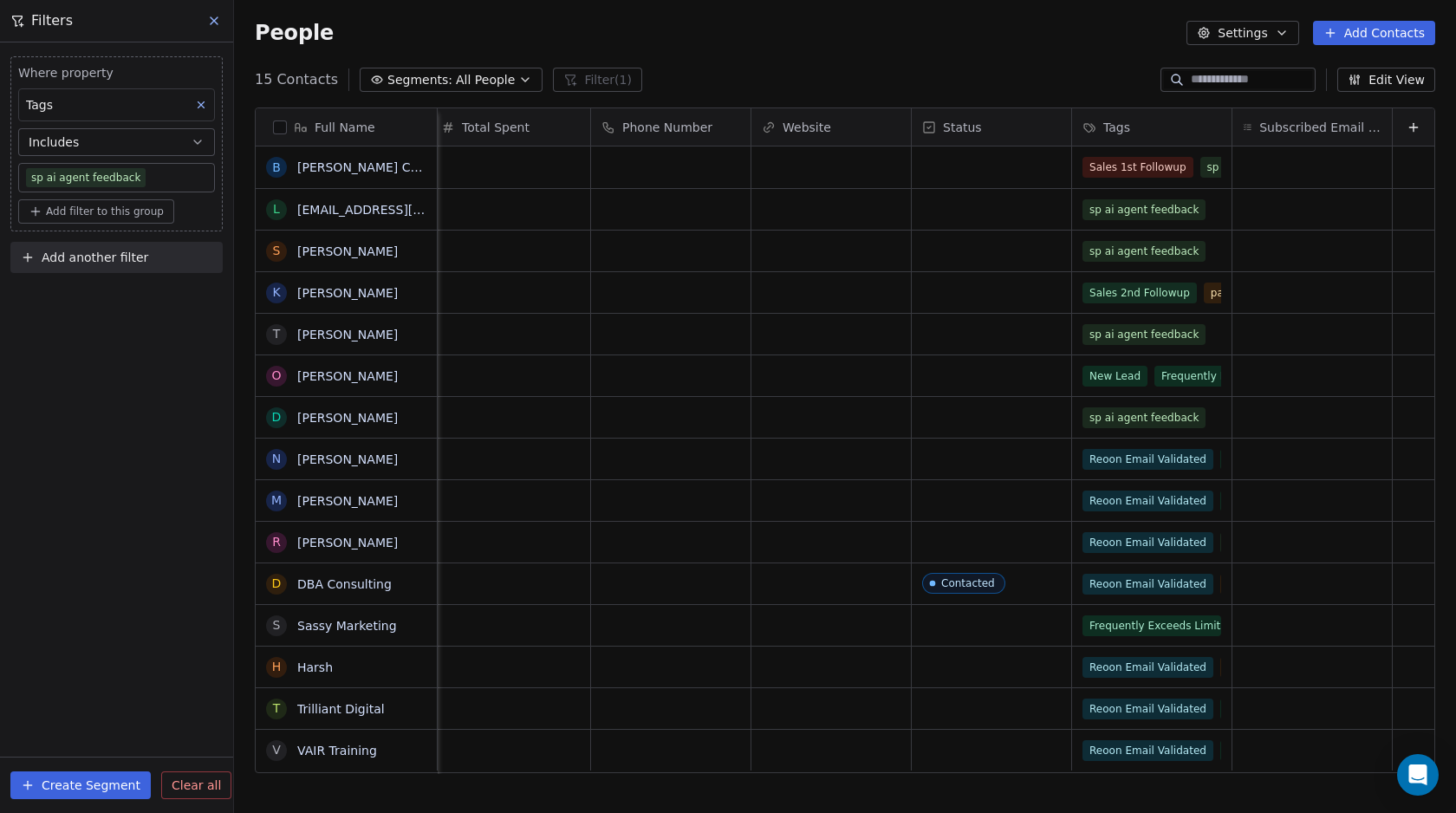
scroll to position [13, 8729]
click at [1198, 177] on div "Sales 1st Followup sp ai agent feedback" at bounding box center [1186, 178] width 206 height 48
drag, startPoint x: 1193, startPoint y: 181, endPoint x: 1179, endPoint y: 179, distance: 14.1
click at [1181, 179] on div "Sales 1st Followup sp ai agent feedback" at bounding box center [1186, 178] width 206 height 48
click at [1189, 179] on div "Sales 1st Followup sp ai agent feedback" at bounding box center [1186, 178] width 206 height 48
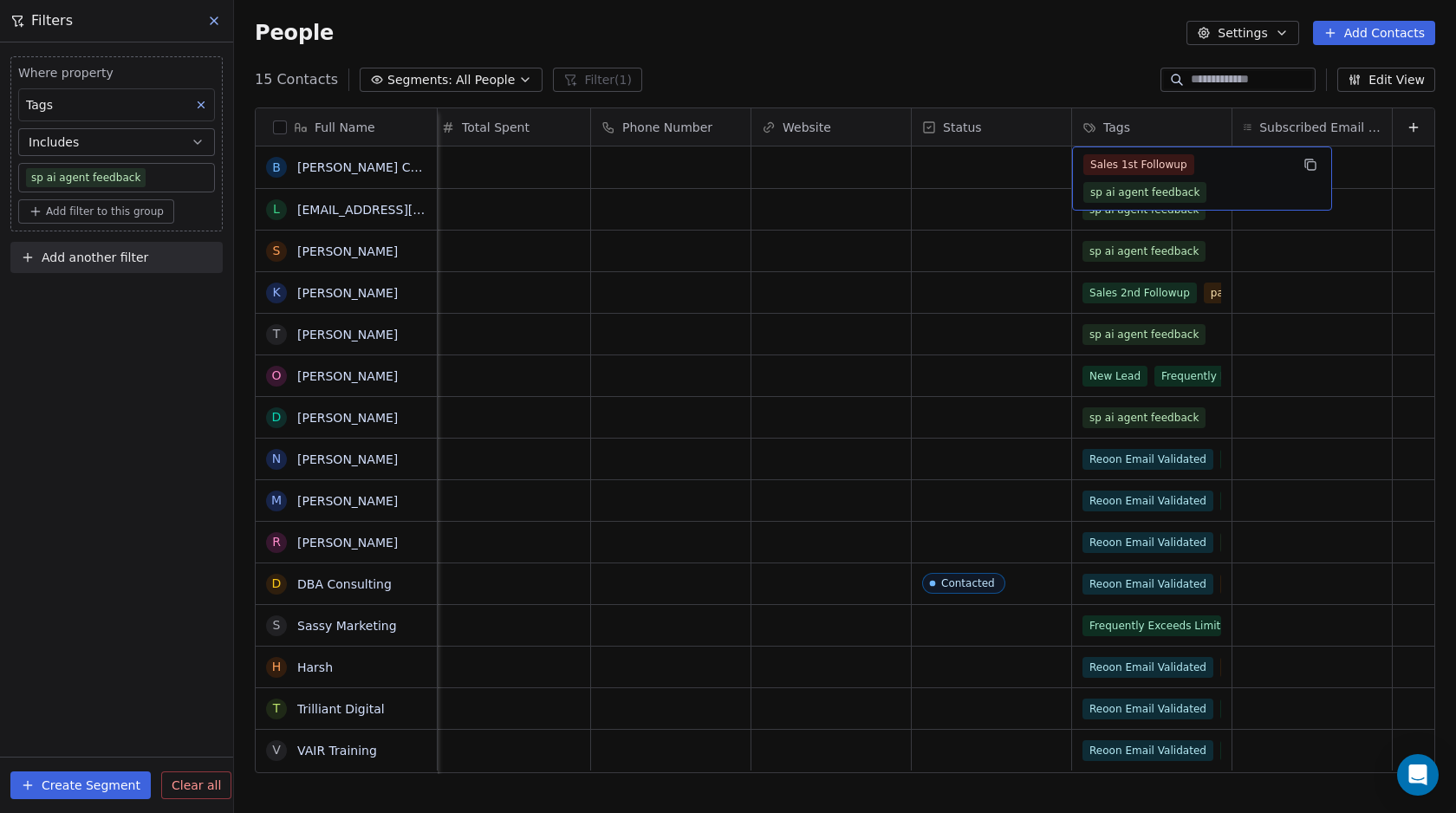
click at [1187, 182] on span "sp ai agent feedback" at bounding box center [1145, 192] width 123 height 21
click at [1188, 182] on span "sp ai agent feedback" at bounding box center [1145, 192] width 123 height 21
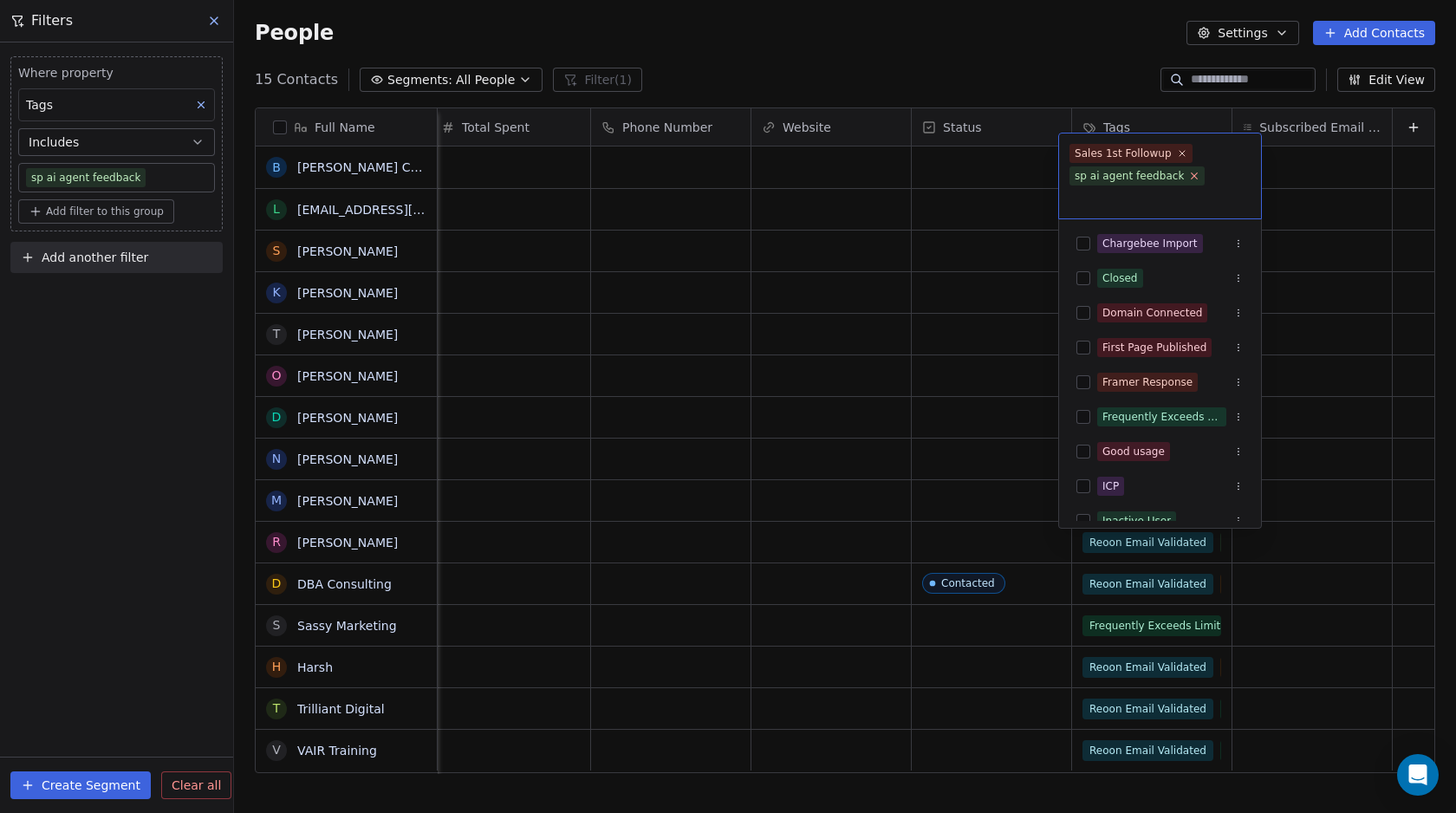
click at [1191, 175] on icon at bounding box center [1194, 175] width 11 height 11
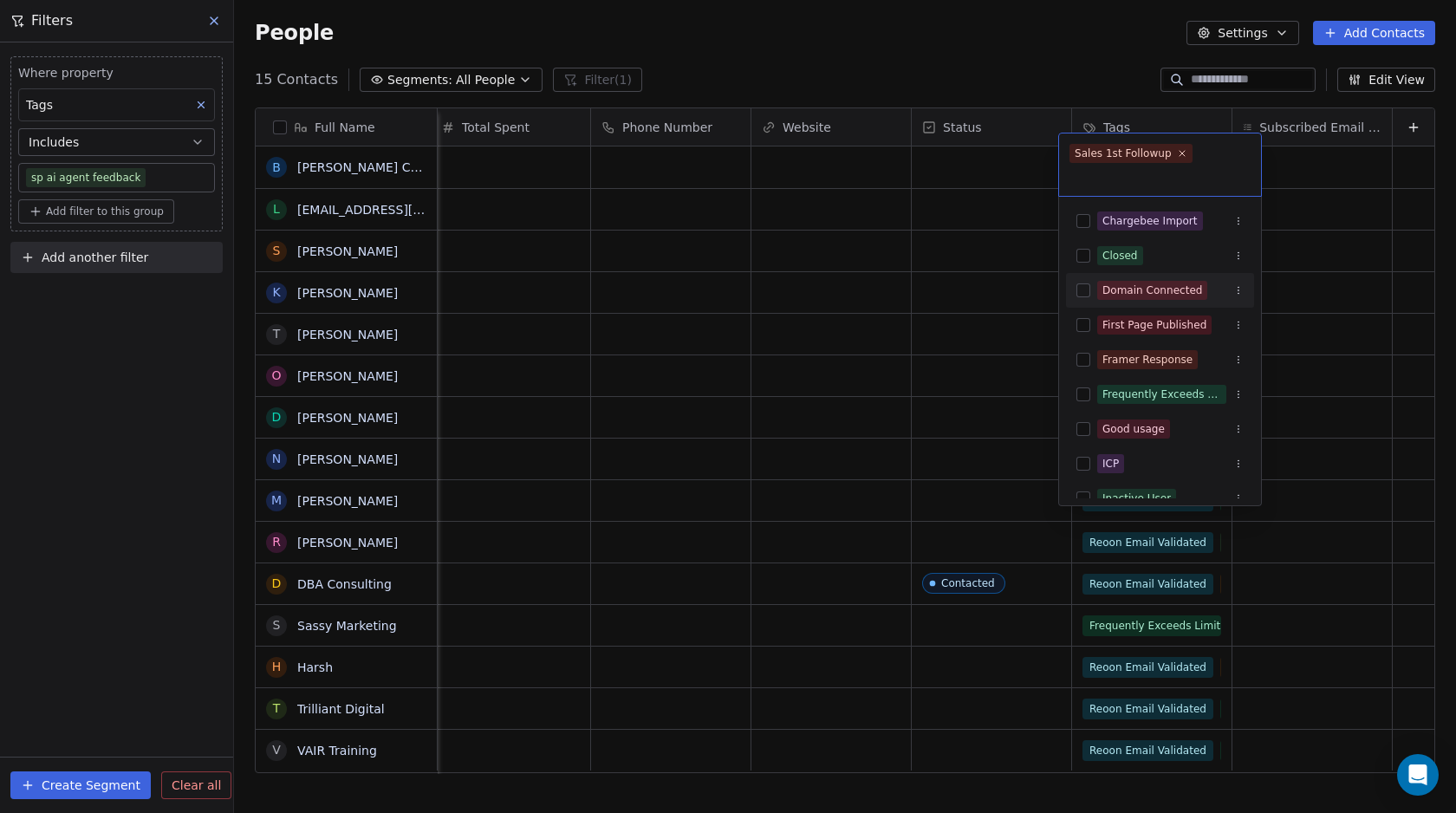
click at [1021, 248] on html "Swipe Pages Contacts People Marketing Workflows Campaigns Metrics & Events Sale…" at bounding box center [728, 406] width 1456 height 813
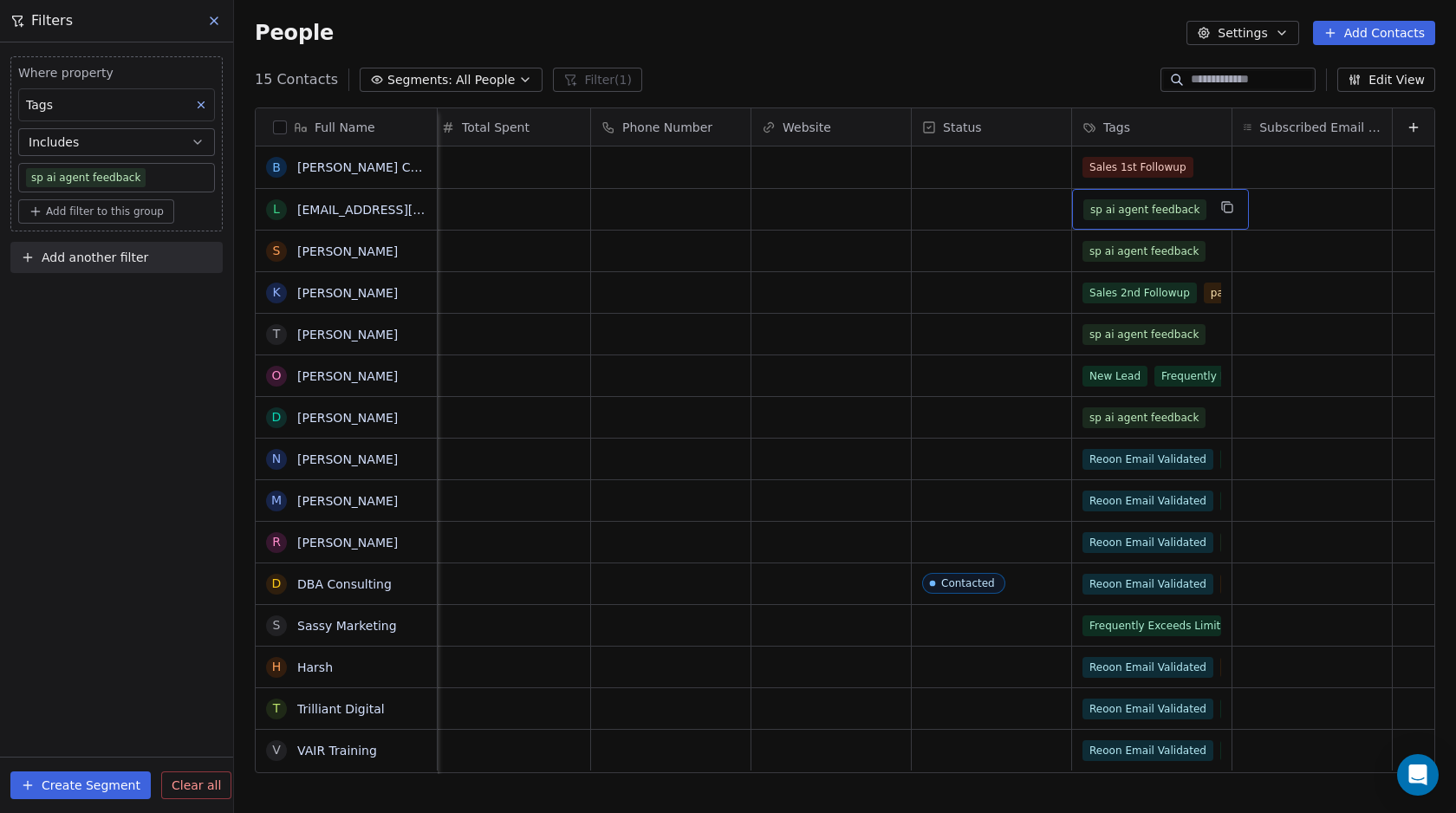
click at [1157, 199] on span "sp ai agent feedback" at bounding box center [1145, 210] width 123 height 21
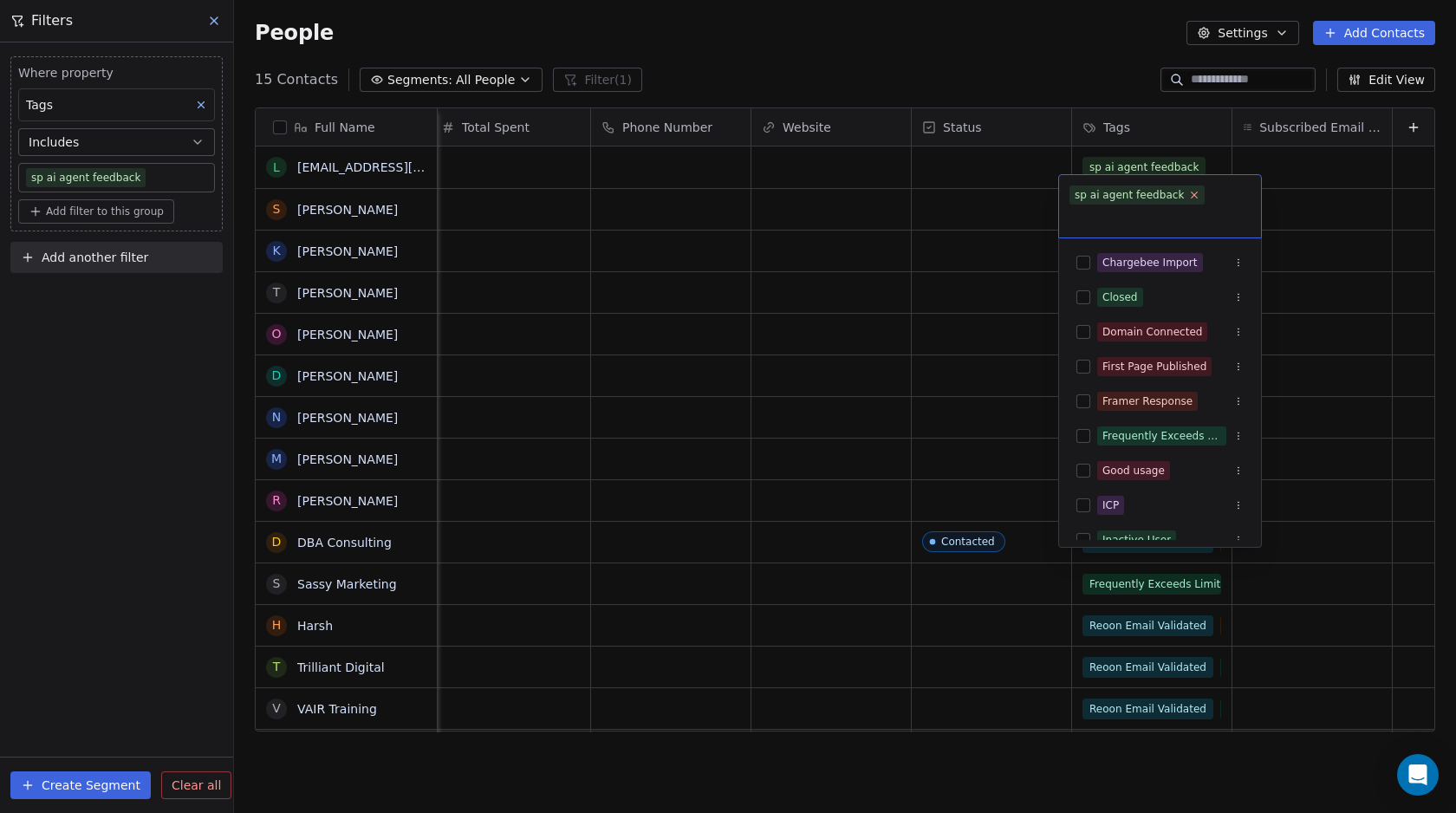
click at [1191, 198] on icon at bounding box center [1194, 194] width 11 height 11
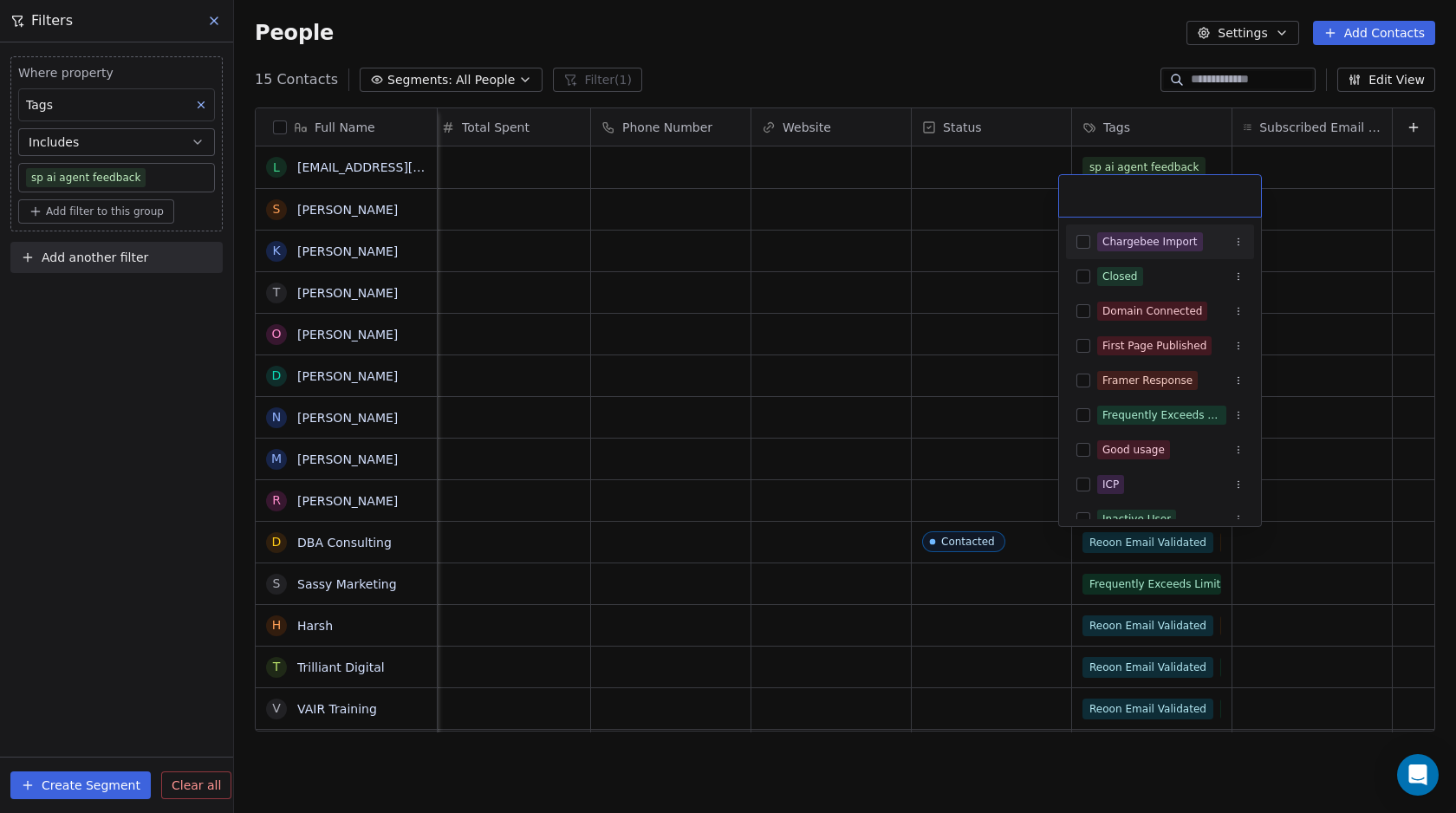
click at [1041, 235] on html "Swipe Pages Contacts People Marketing Workflows Campaigns Metrics & Events Sale…" at bounding box center [728, 406] width 1456 height 813
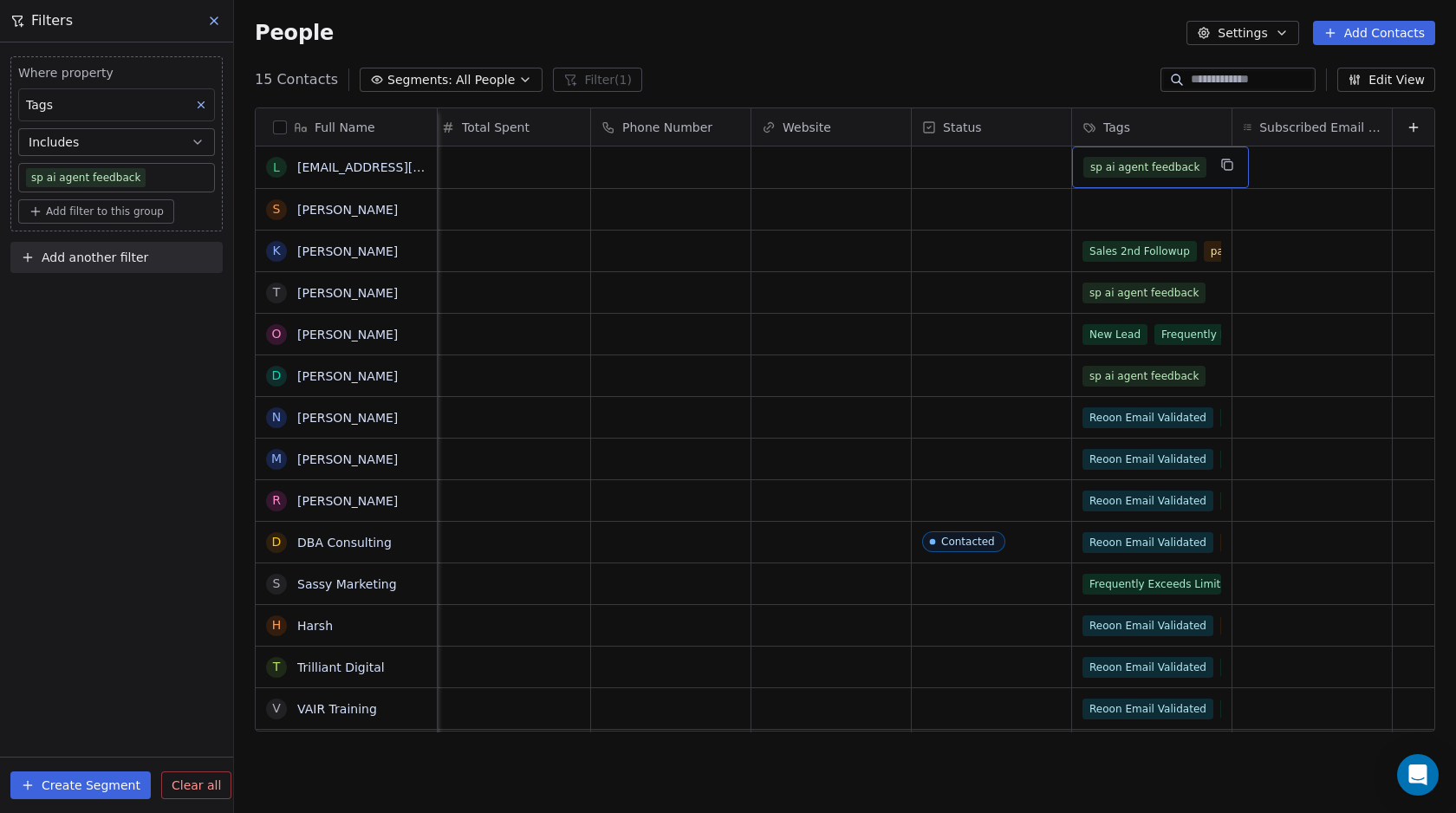
click at [1118, 158] on span "sp ai agent feedback" at bounding box center [1145, 168] width 123 height 21
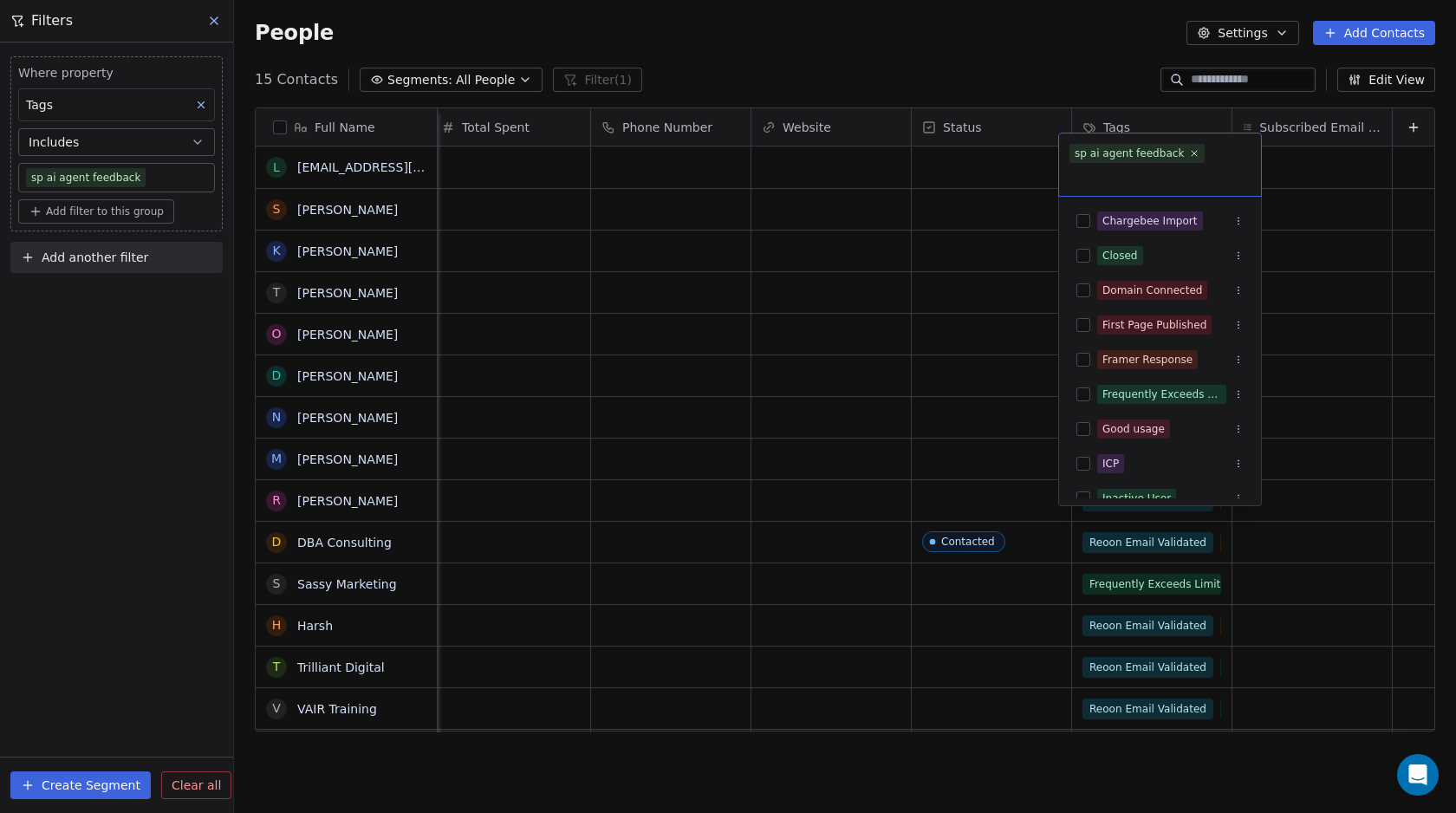
click at [967, 75] on html "Swipe Pages Contacts People Marketing Workflows Campaigns Metrics & Events Sale…" at bounding box center [728, 406] width 1456 height 813
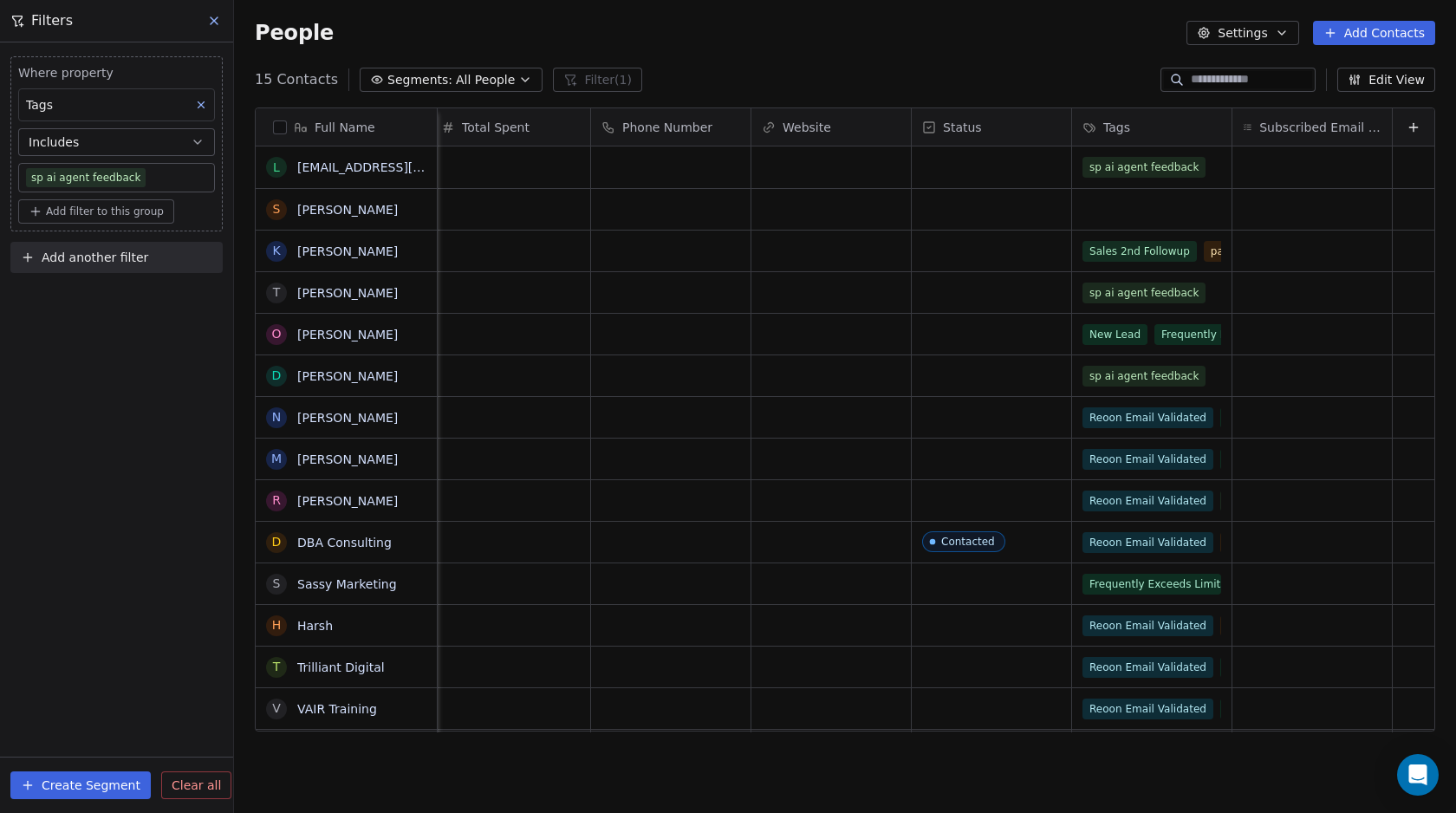
scroll to position [0, 8729]
click at [1126, 170] on span "sp ai agent feedback" at bounding box center [1145, 168] width 123 height 21
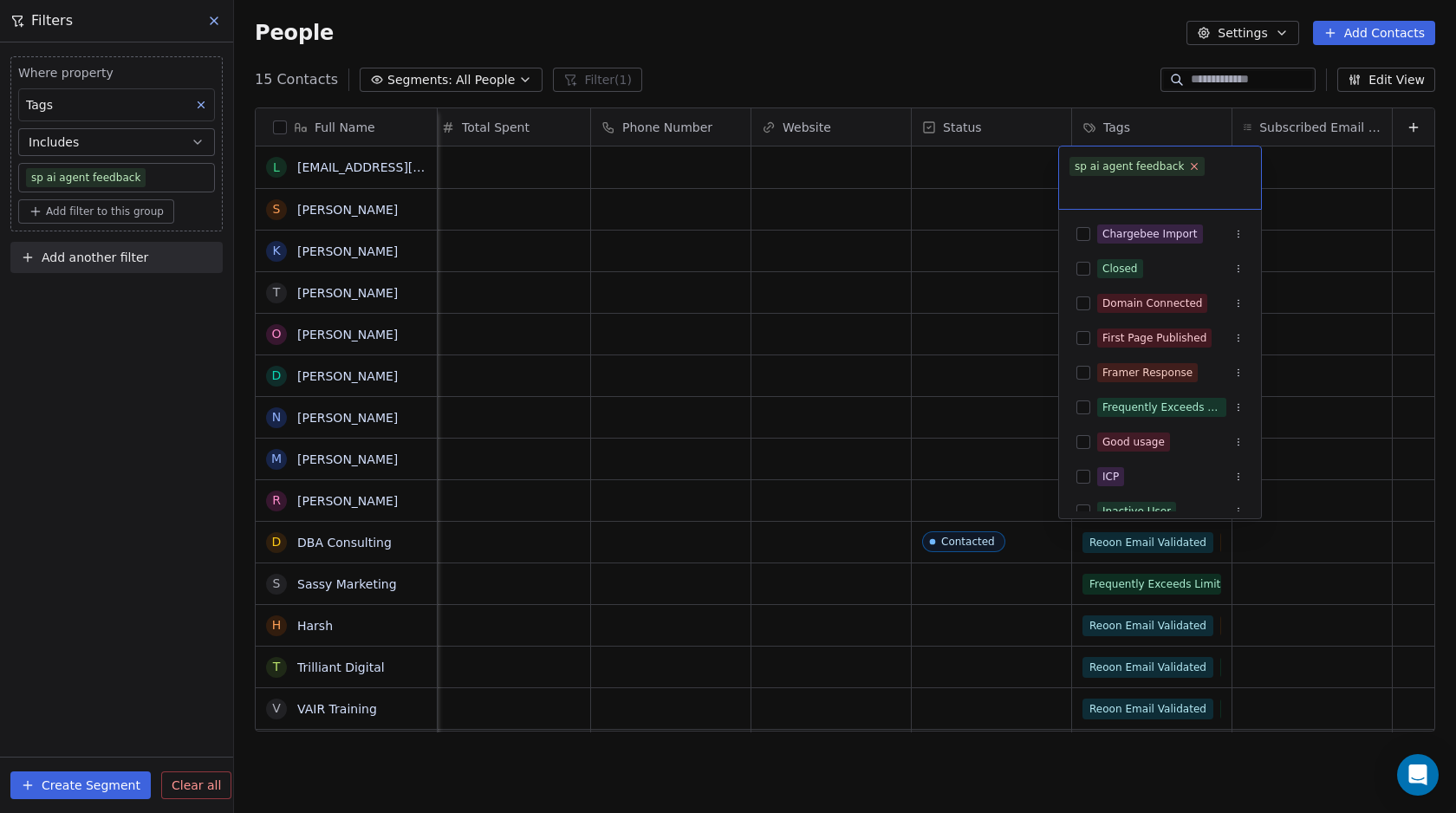
click at [1191, 168] on icon at bounding box center [1194, 167] width 6 height 6
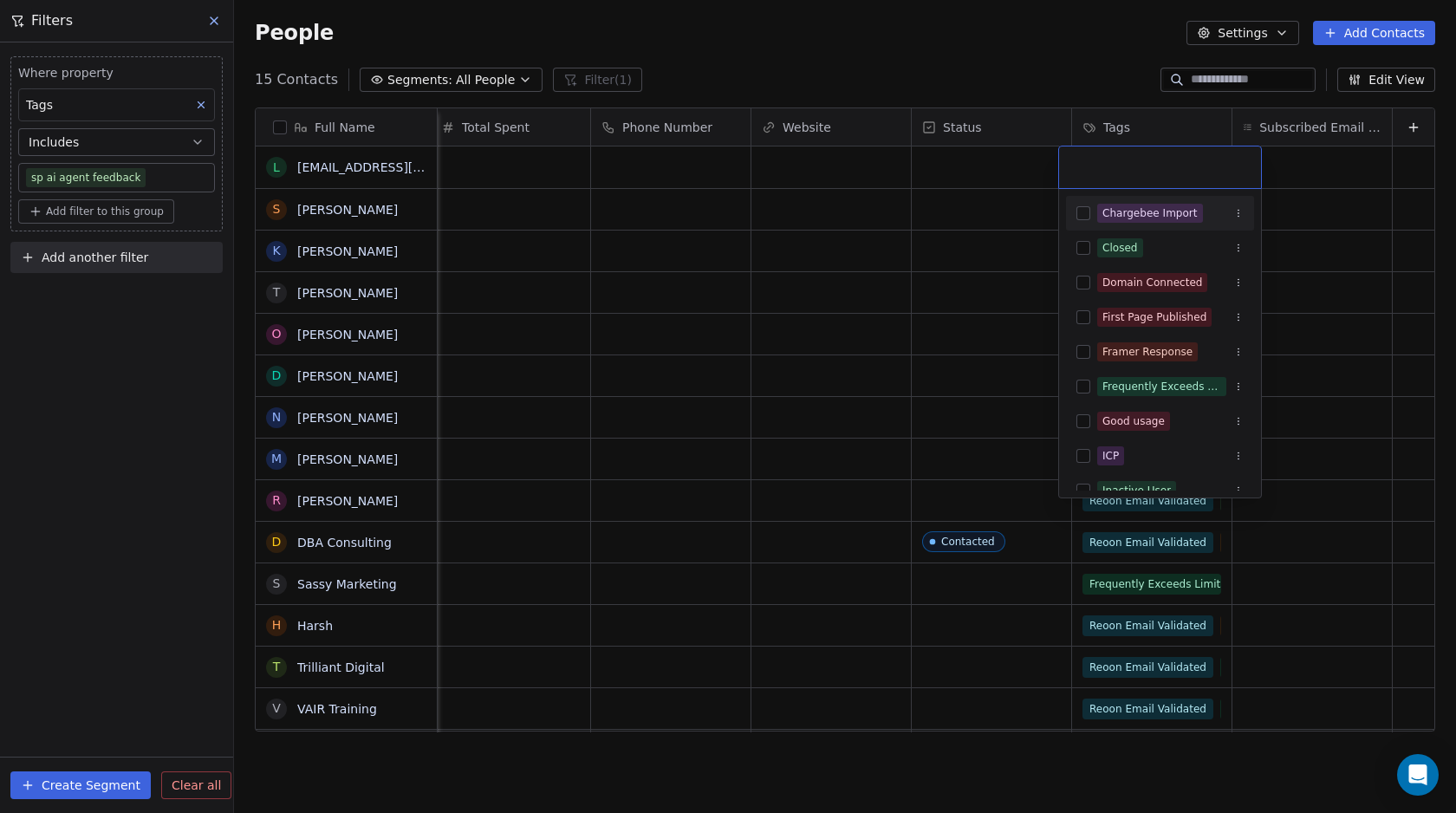
click at [1052, 82] on html "Swipe Pages Contacts People Marketing Workflows Campaigns Metrics & Events Sale…" at bounding box center [728, 406] width 1456 height 813
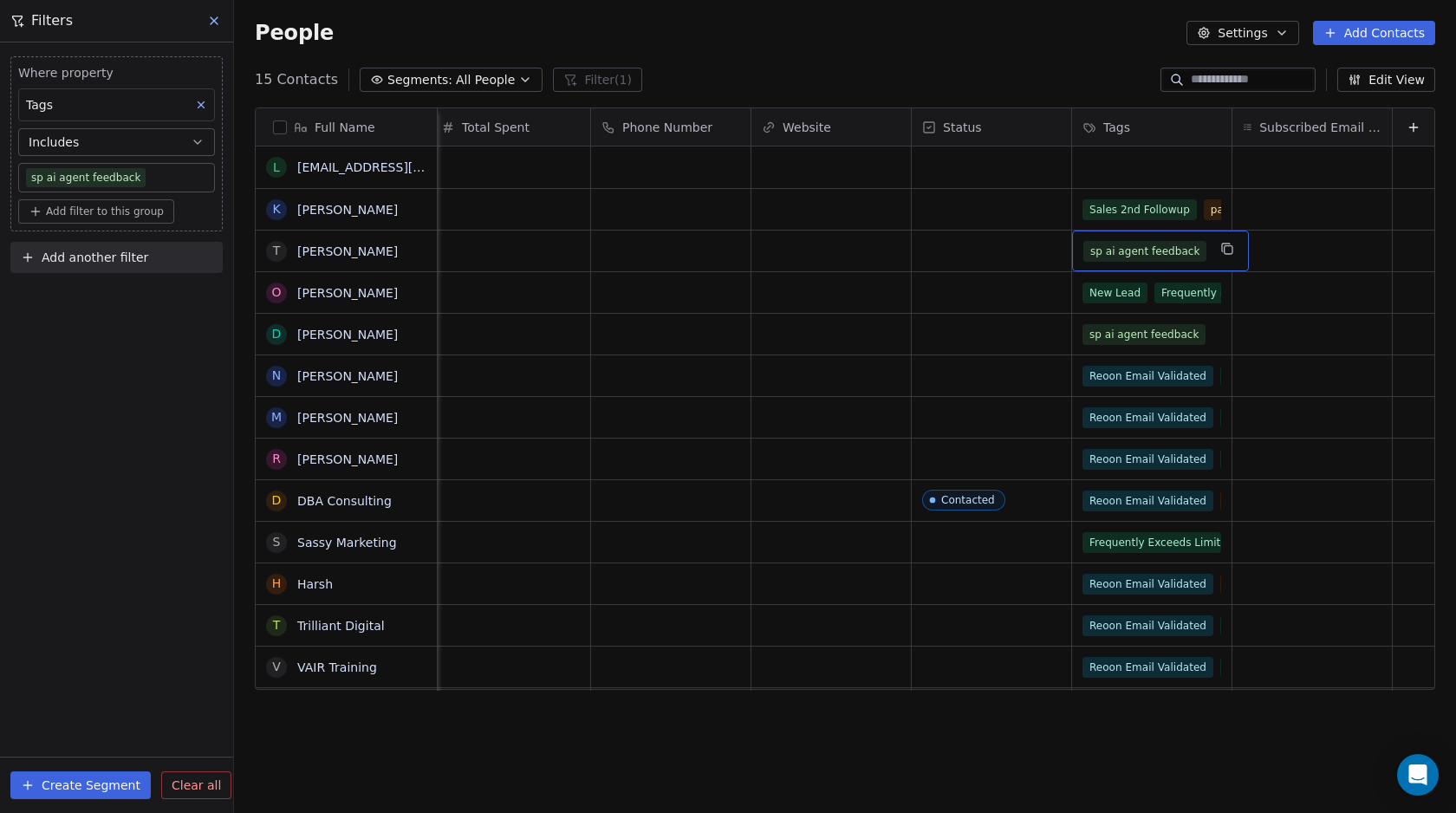
click at [1102, 251] on span "sp ai agent feedback" at bounding box center [1145, 252] width 123 height 21
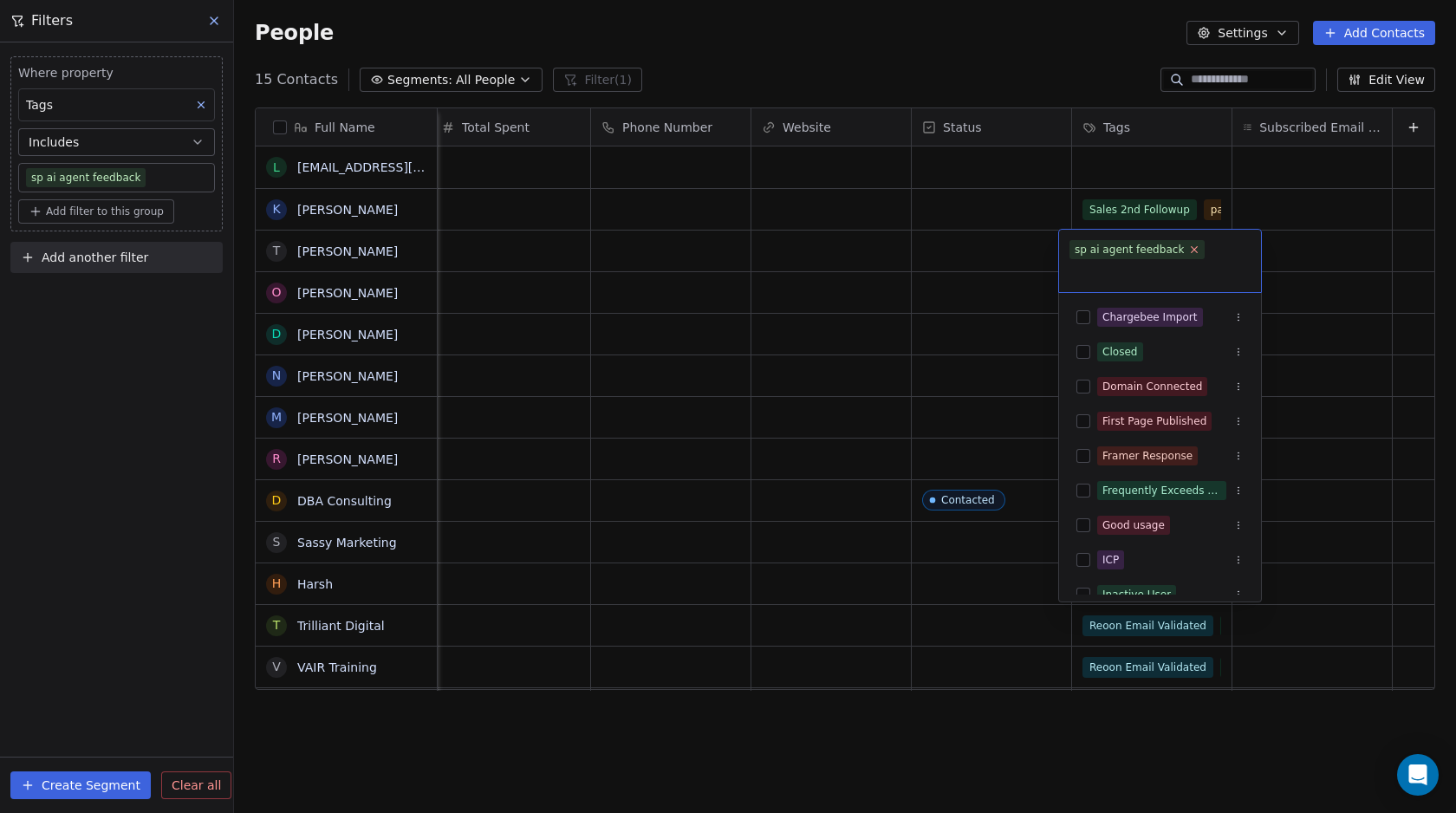
click at [1191, 250] on icon at bounding box center [1194, 250] width 6 height 6
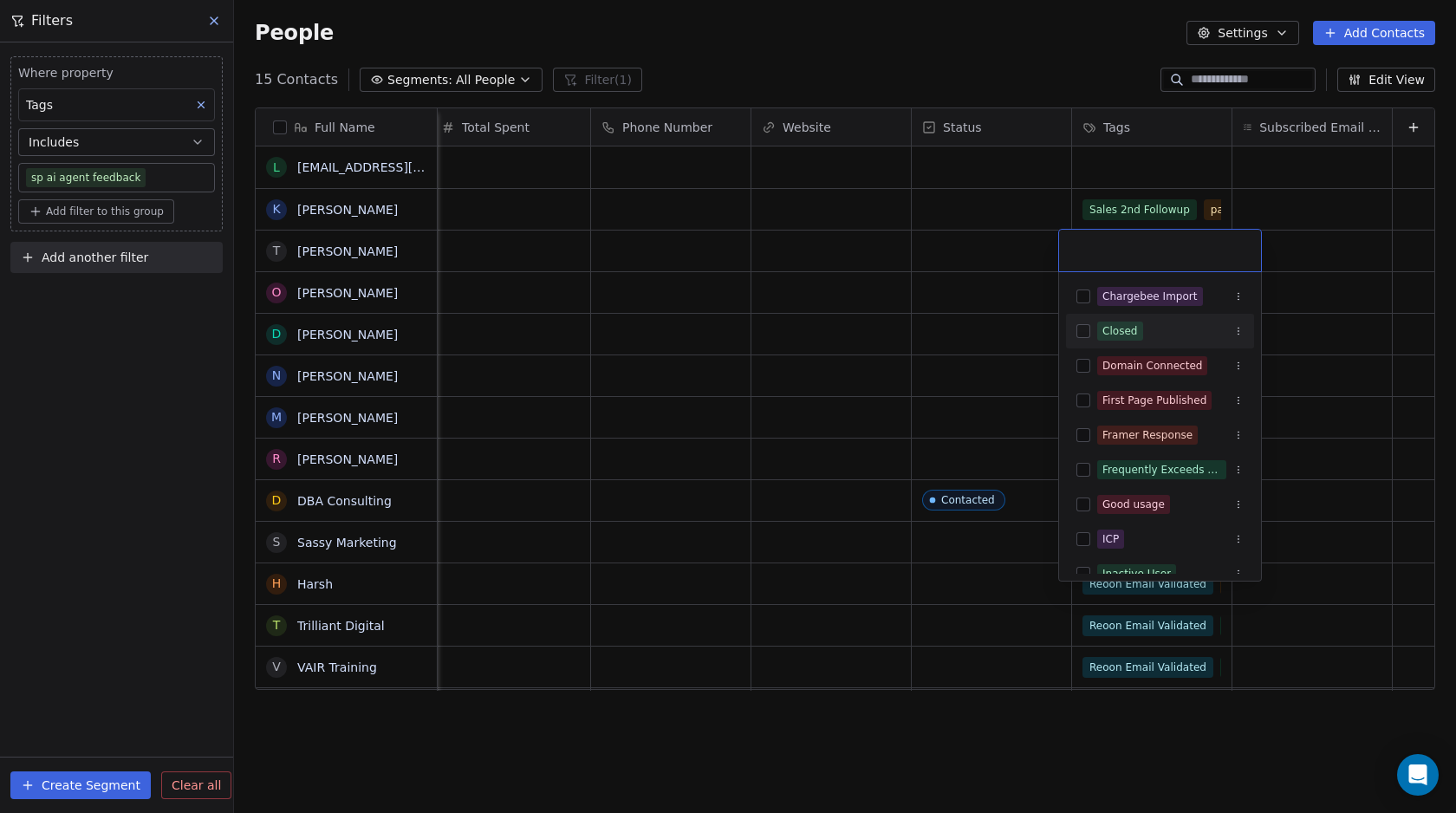
click at [1039, 33] on html "Swipe Pages Contacts People Marketing Workflows Campaigns Metrics & Events Sale…" at bounding box center [728, 406] width 1456 height 813
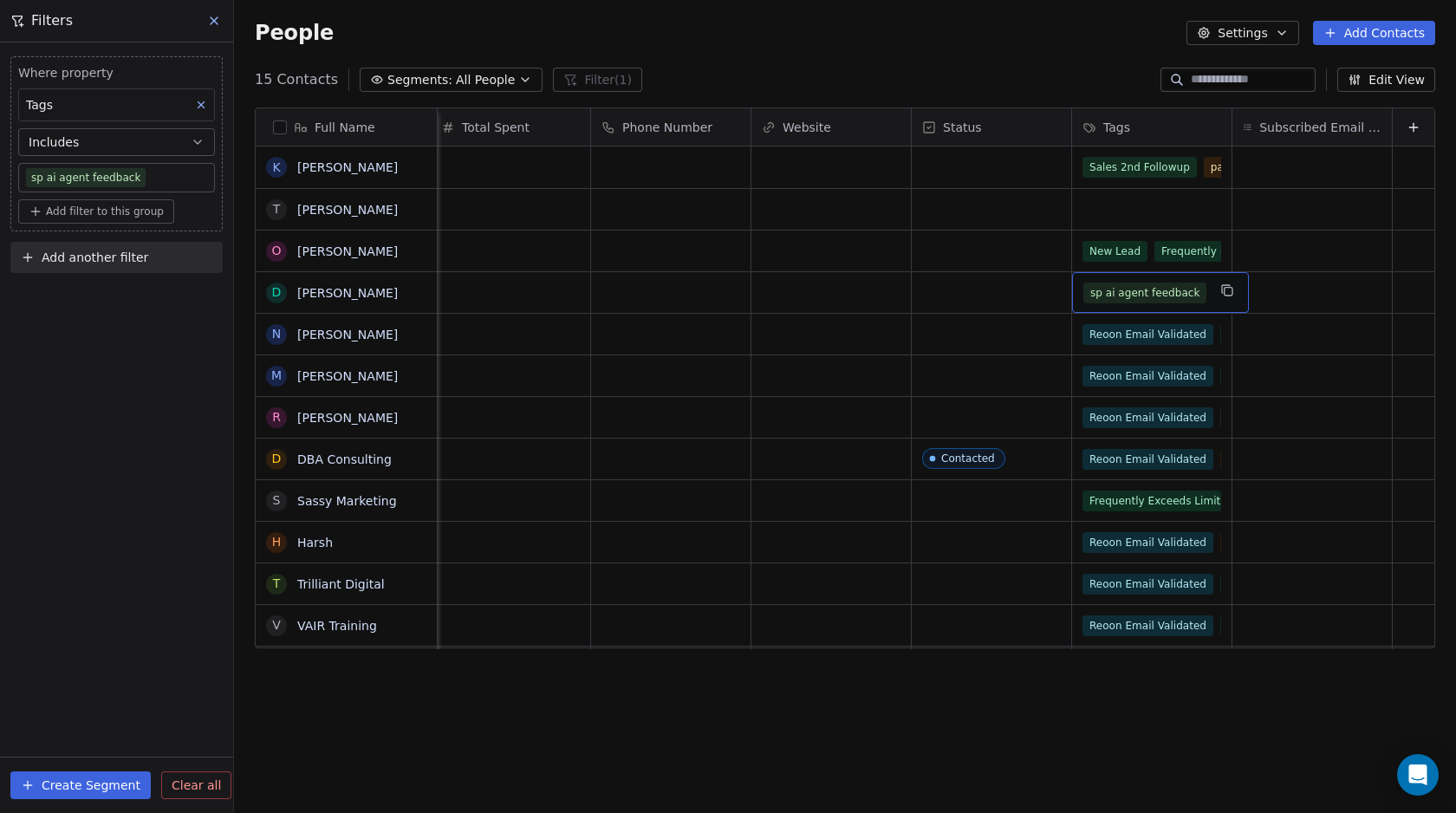
click at [1146, 296] on span "sp ai agent feedback" at bounding box center [1145, 293] width 123 height 21
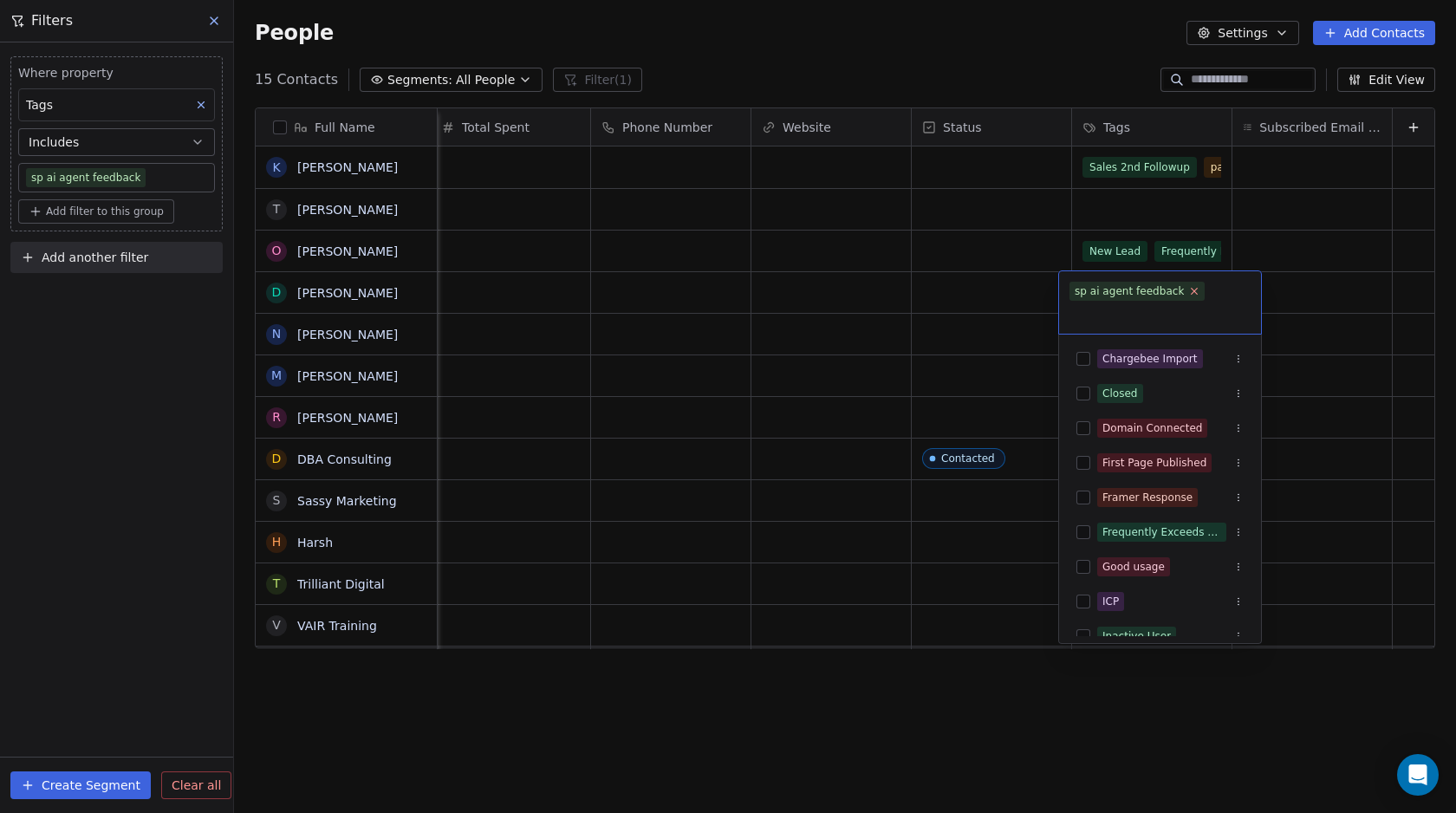
click at [1188, 286] on icon at bounding box center [1194, 290] width 11 height 11
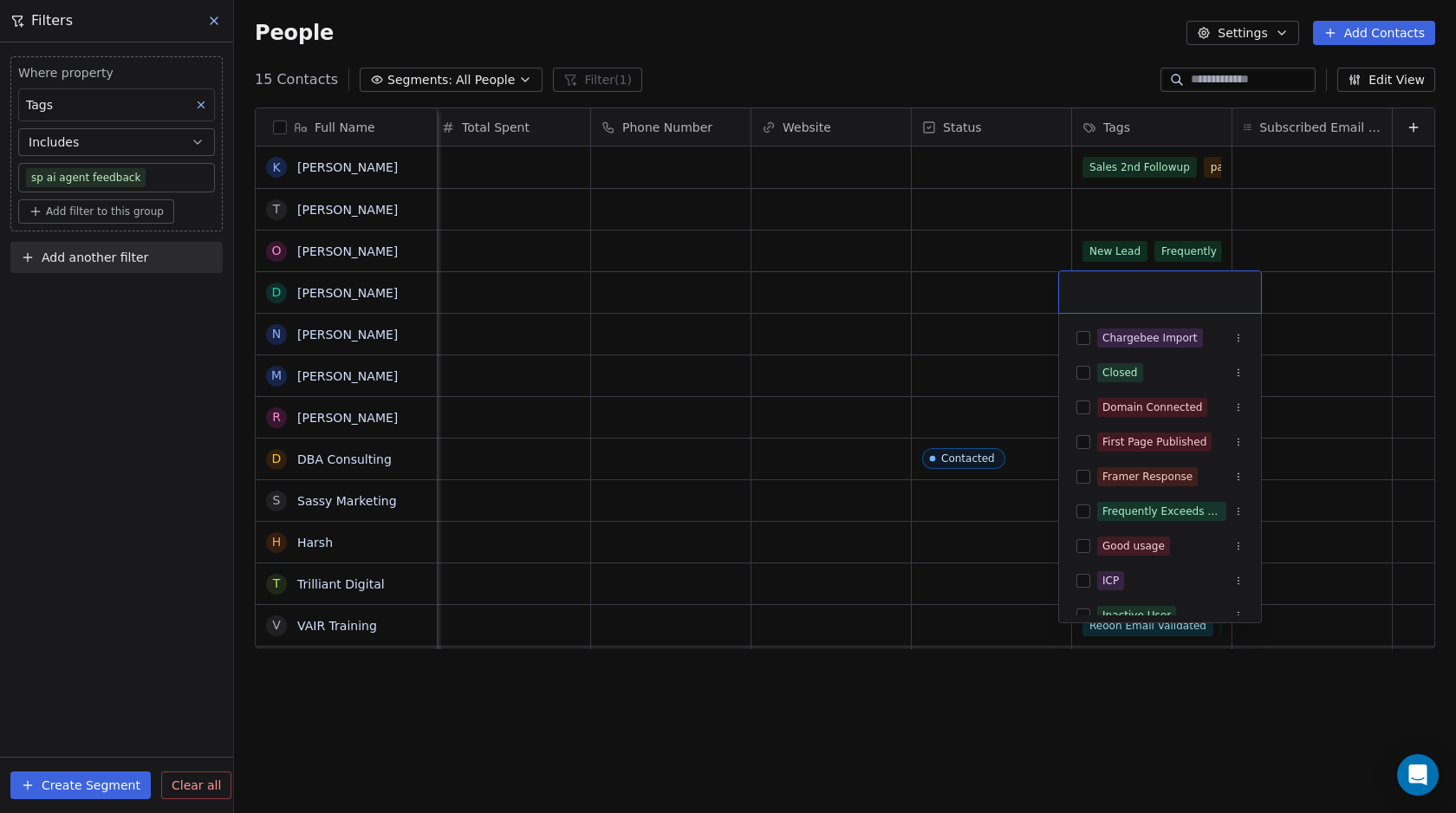
click at [1003, 10] on html "Swipe Pages Contacts People Marketing Workflows Campaigns Metrics & Events Sale…" at bounding box center [728, 406] width 1456 height 813
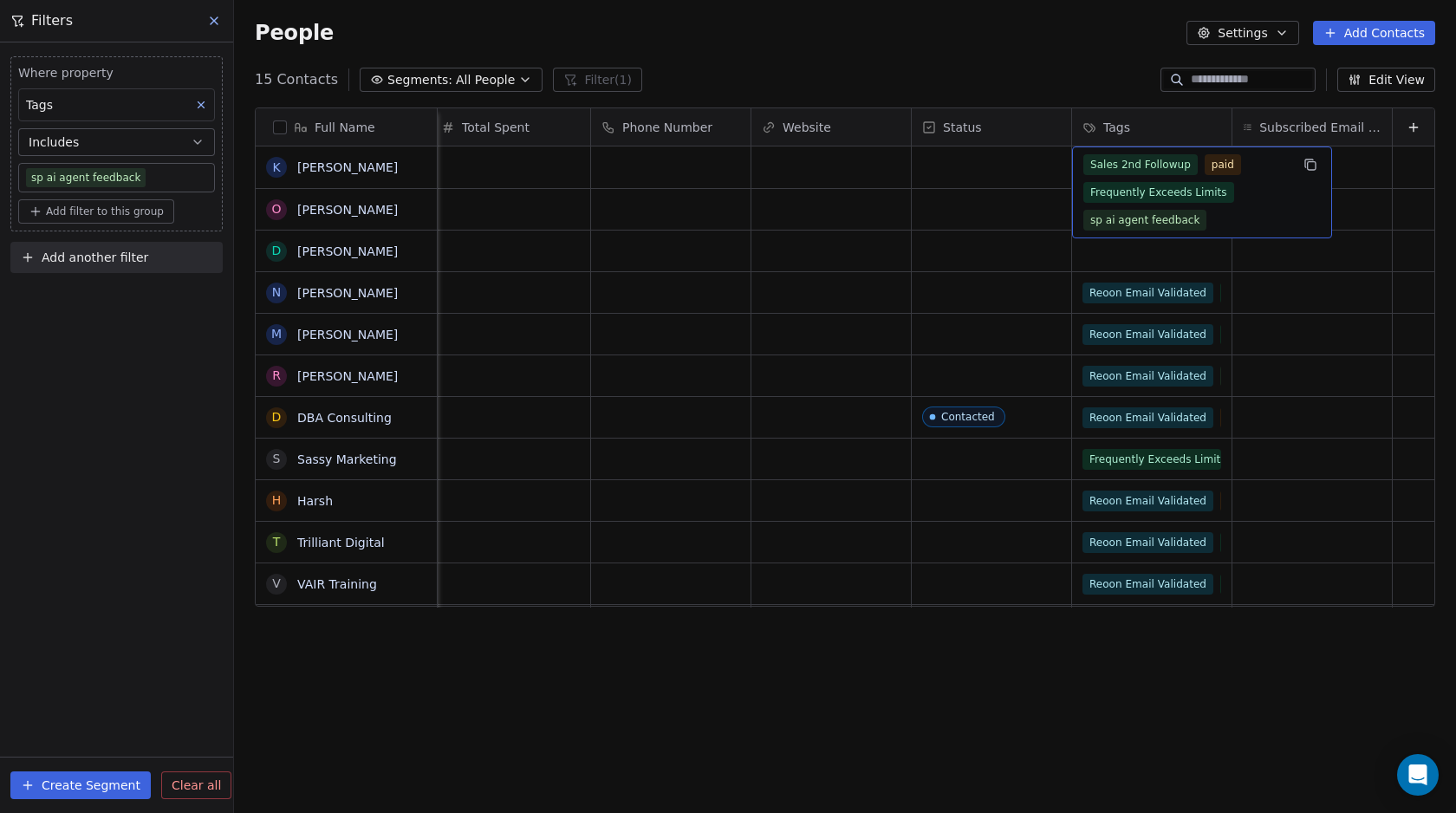
click at [1083, 163] on span "Sales 2nd Followup" at bounding box center [1140, 165] width 114 height 21
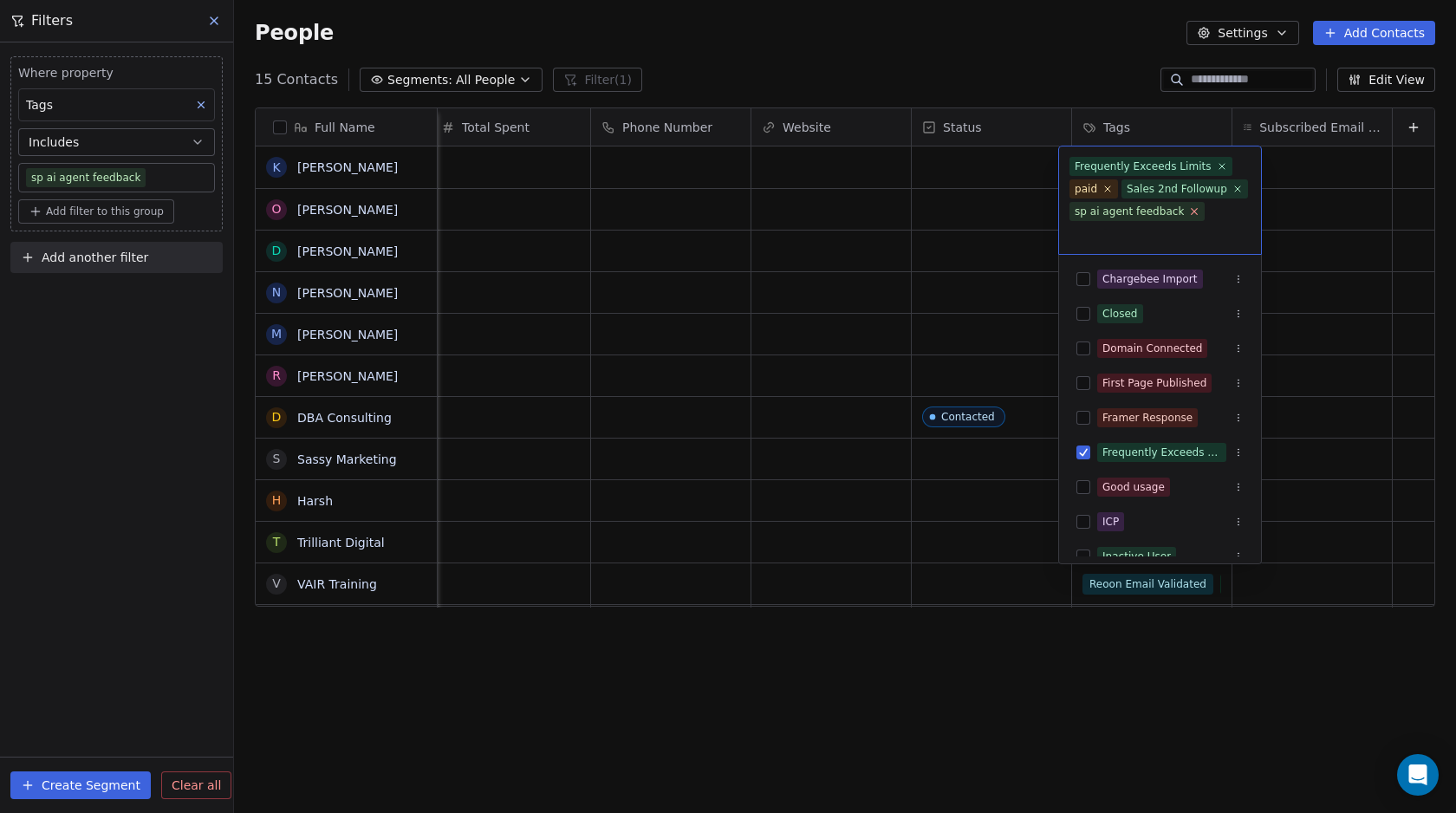
click at [1189, 213] on icon at bounding box center [1194, 210] width 11 height 11
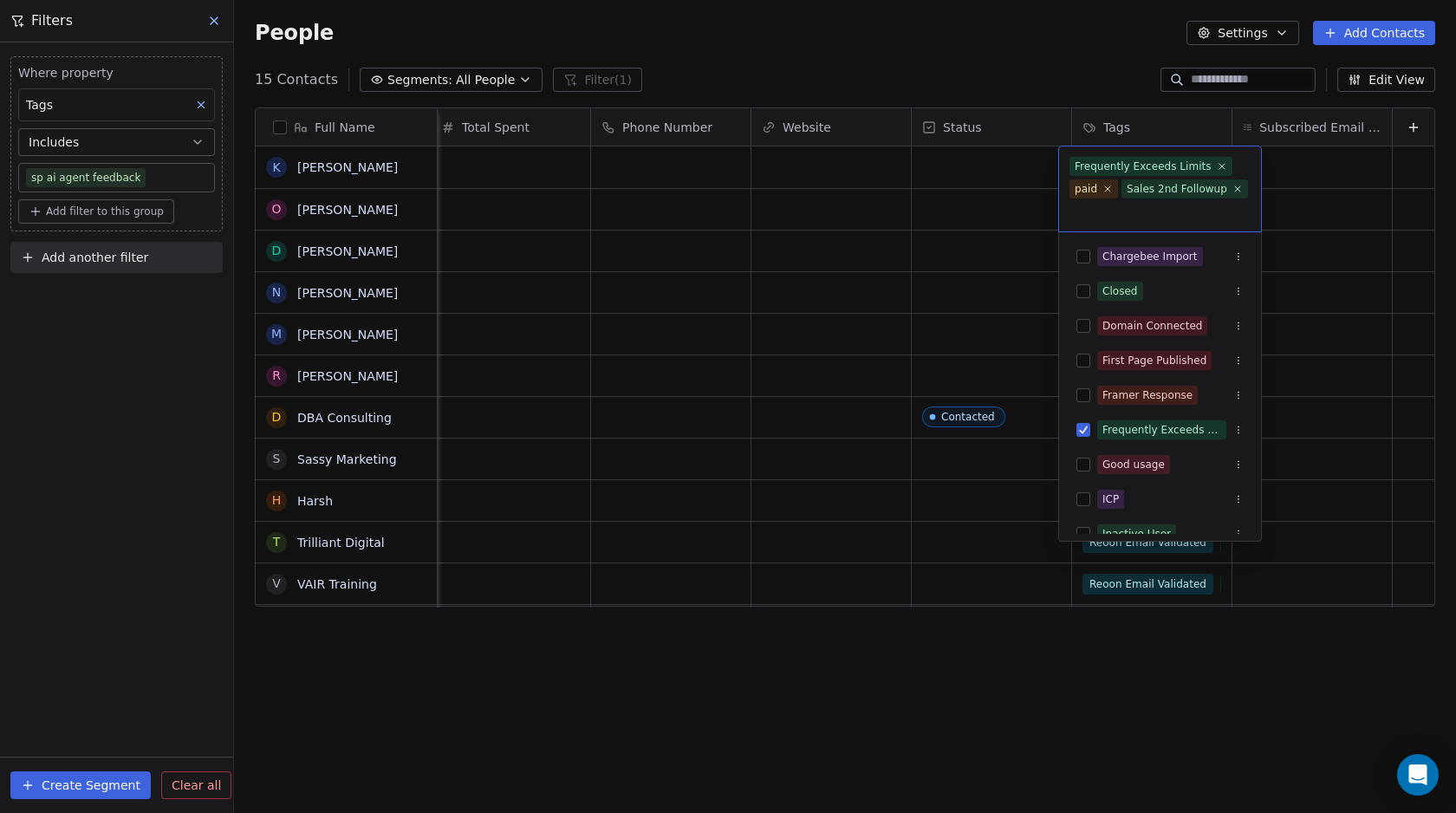
click at [993, 61] on html "Swipe Pages Contacts People Marketing Workflows Campaigns Metrics & Events Sale…" at bounding box center [728, 406] width 1456 height 813
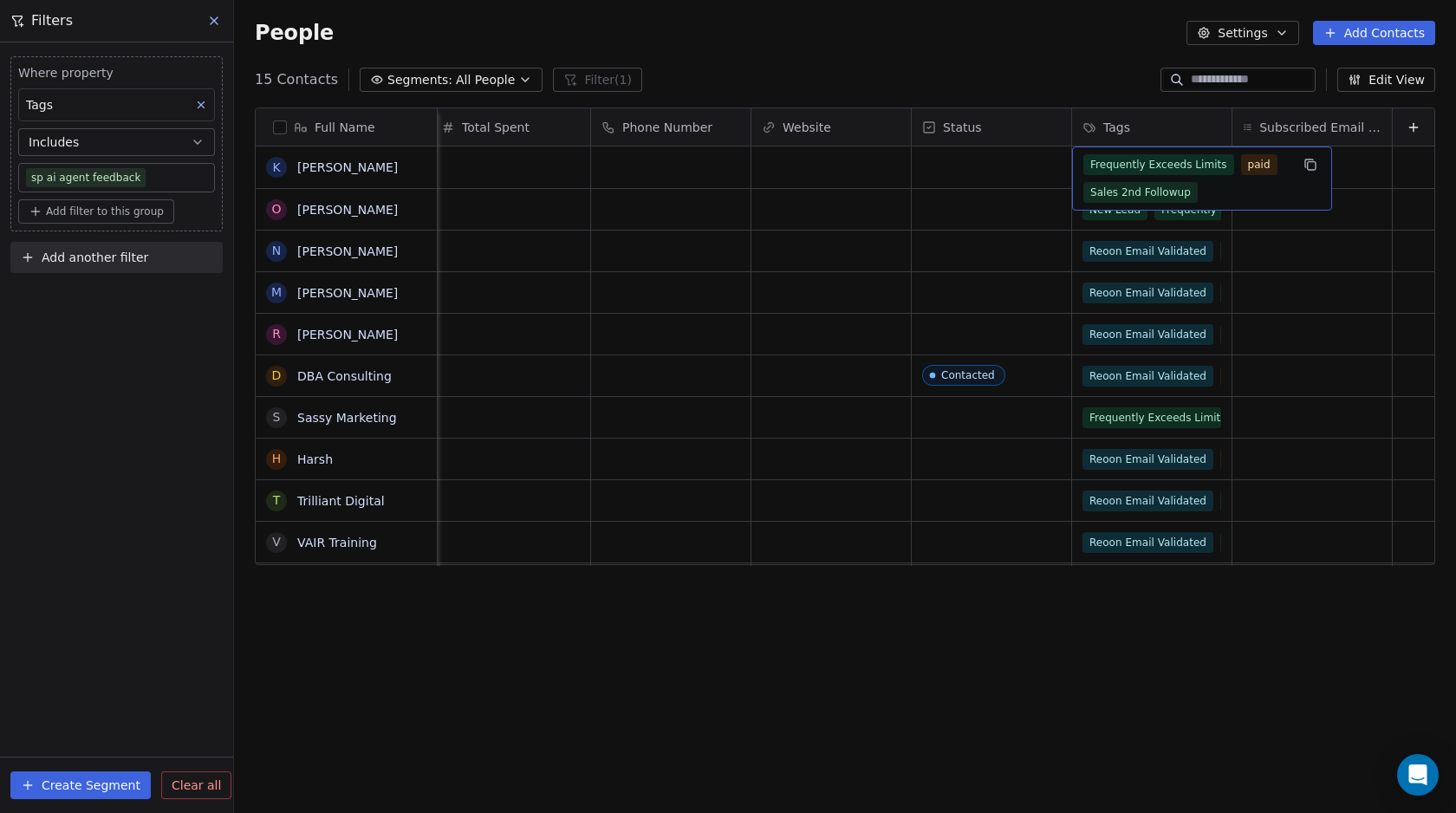
click at [1085, 163] on span "Frequently Exceeds Limits" at bounding box center [1159, 165] width 151 height 21
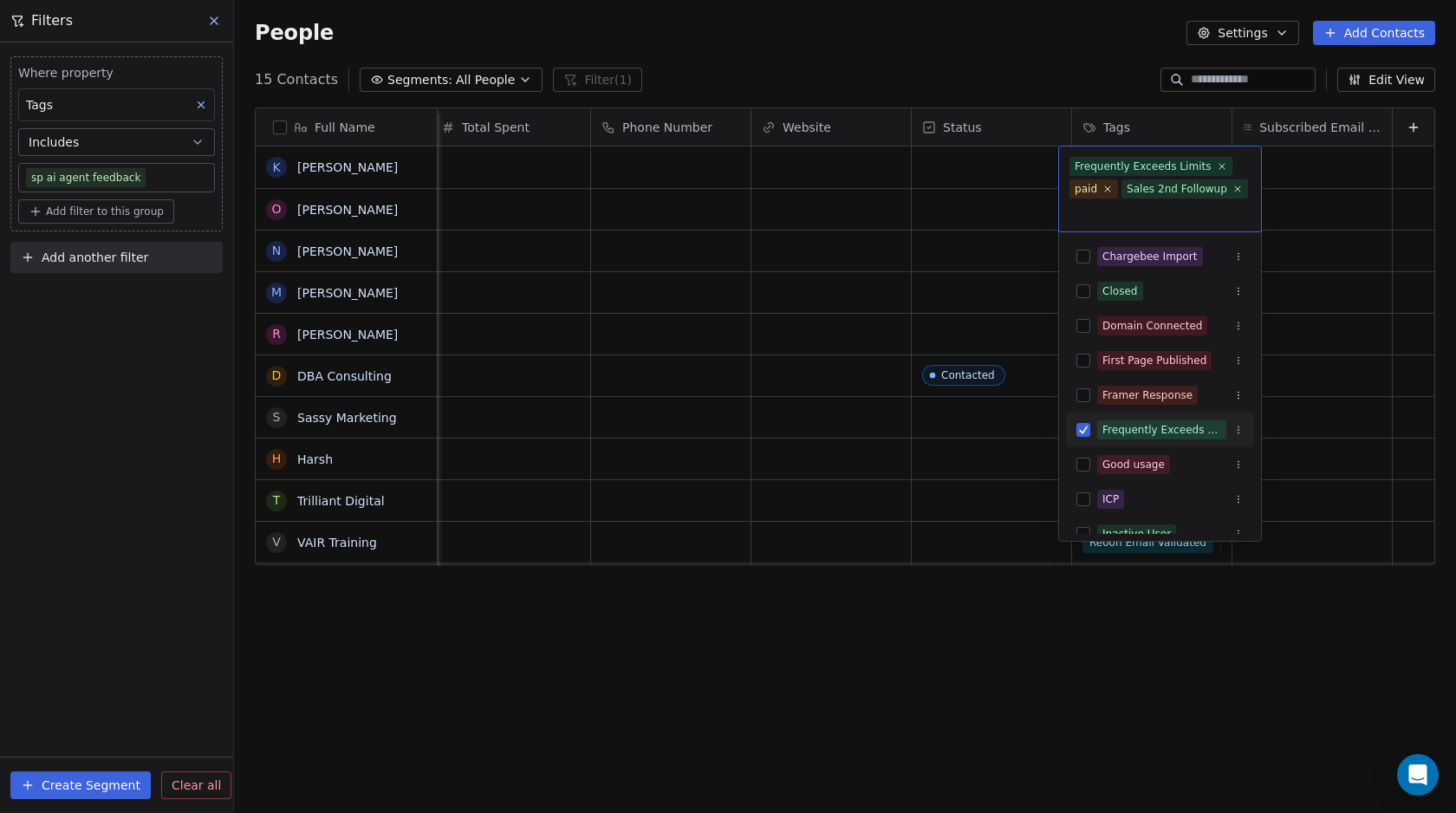
click at [1048, 65] on html "Swipe Pages Contacts People Marketing Workflows Campaigns Metrics & Events Sale…" at bounding box center [728, 406] width 1456 height 813
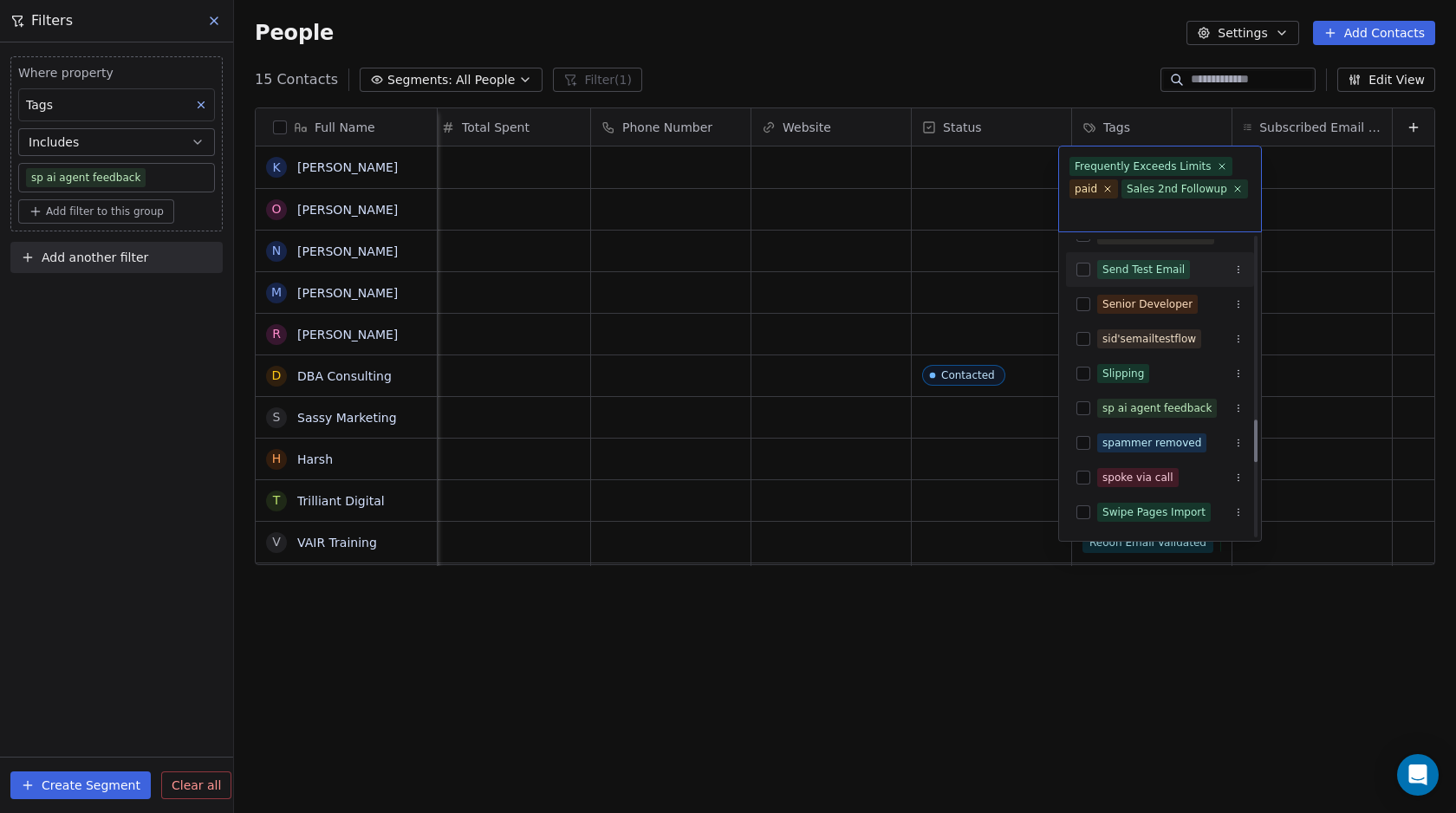
scroll to position [1379, 0]
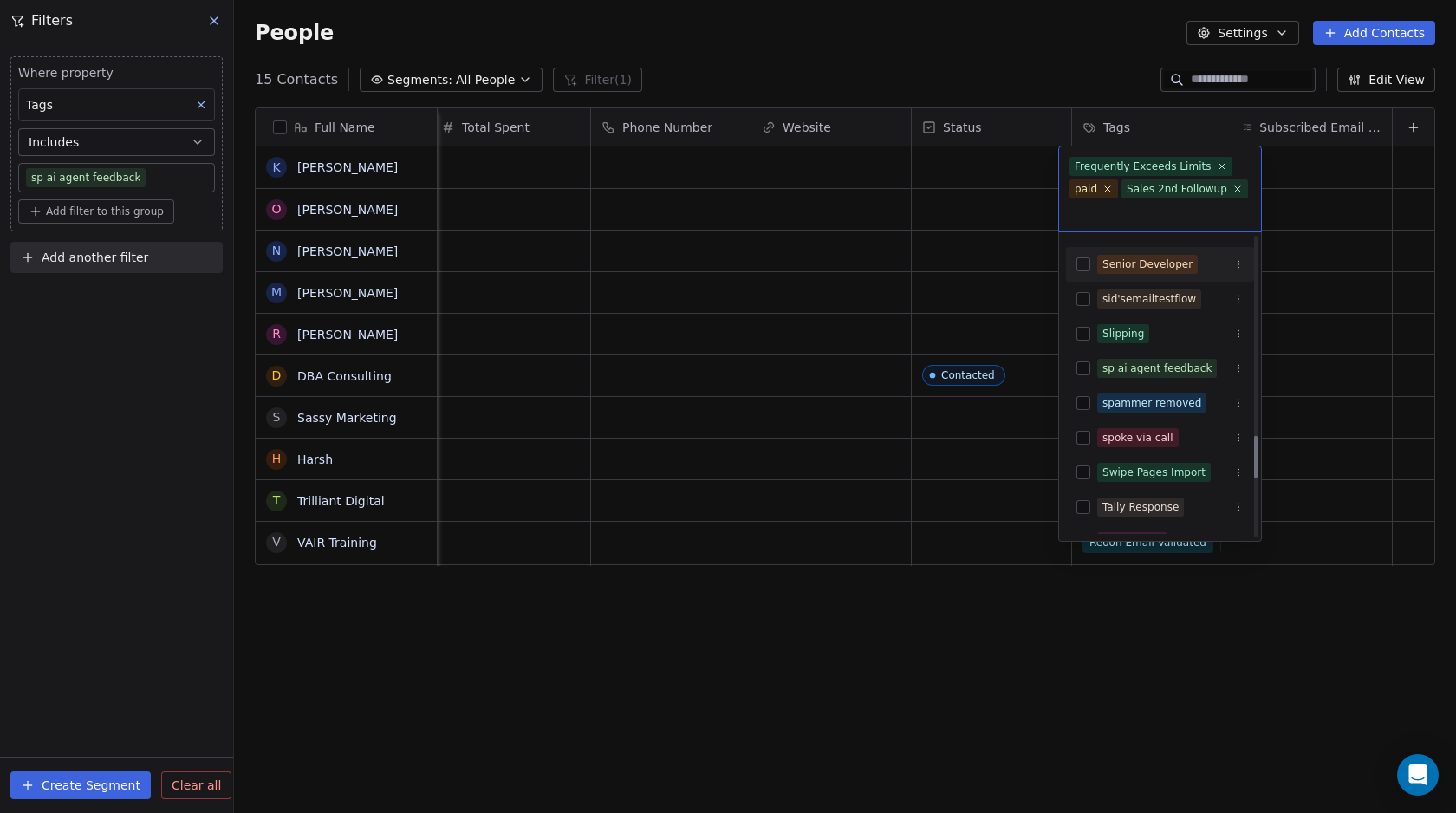
click at [1058, 62] on html "Swipe Pages Contacts People Marketing Workflows Campaigns Metrics & Events Sale…" at bounding box center [728, 406] width 1456 height 813
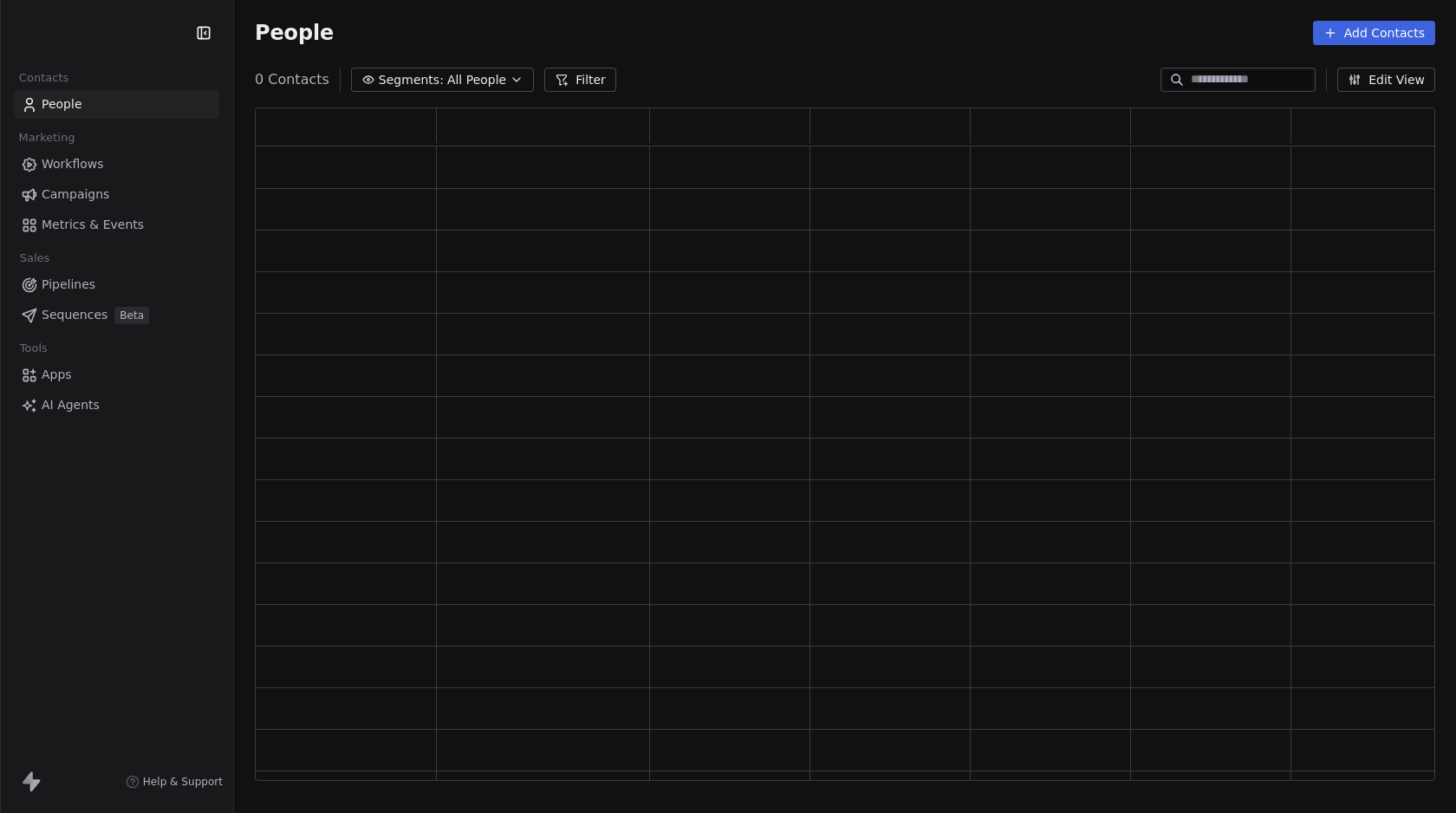
scroll to position [661, 1167]
drag, startPoint x: 571, startPoint y: 79, endPoint x: 543, endPoint y: 93, distance: 31.3
click at [571, 79] on icon at bounding box center [574, 80] width 14 height 14
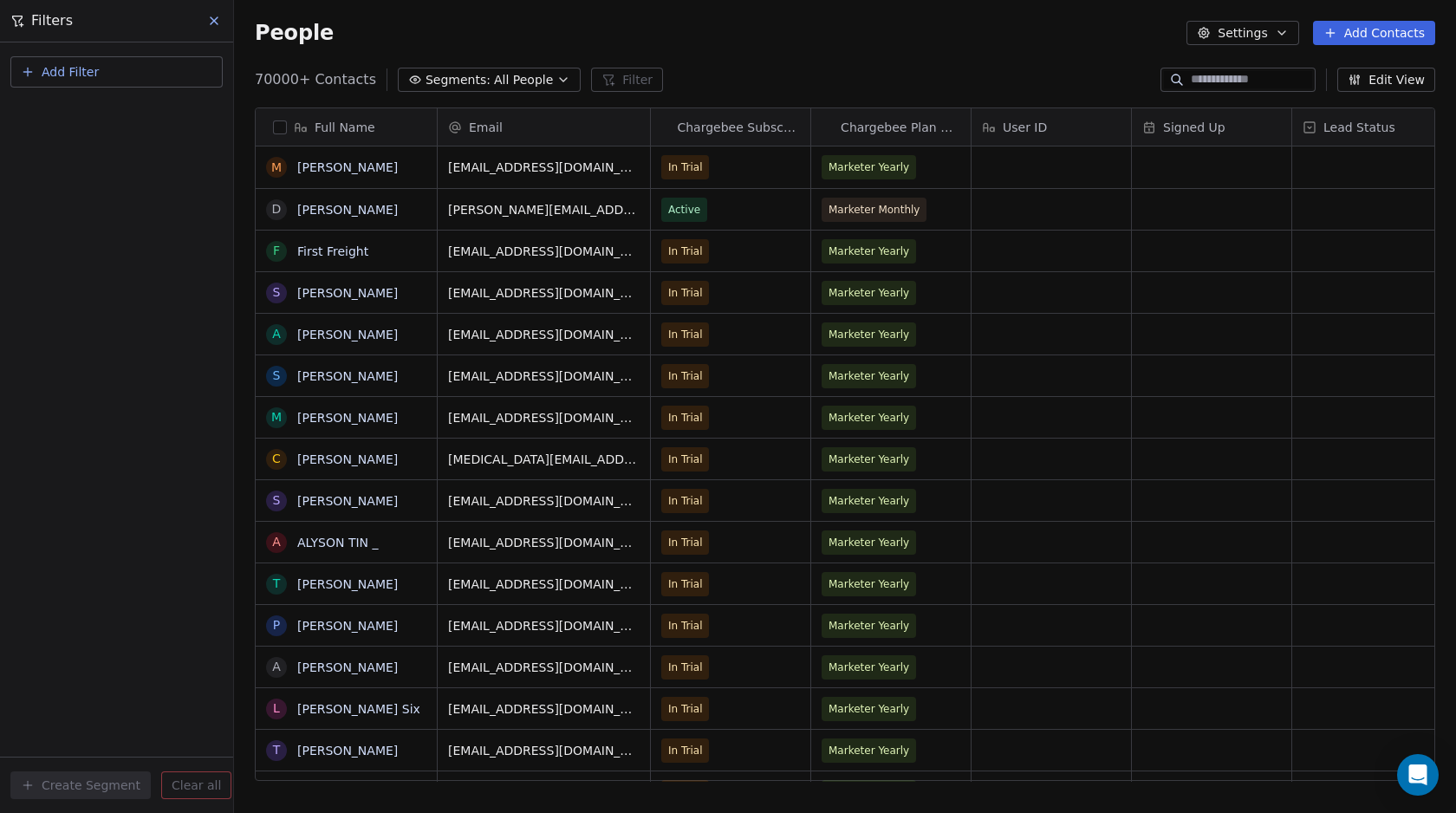
scroll to position [702, 1209]
drag, startPoint x: 84, startPoint y: 68, endPoint x: 86, endPoint y: 82, distance: 14.1
click at [85, 68] on span "Add Filter" at bounding box center [69, 72] width 57 height 18
click at [66, 137] on span "Contact activity" at bounding box center [77, 140] width 96 height 18
type input "**"
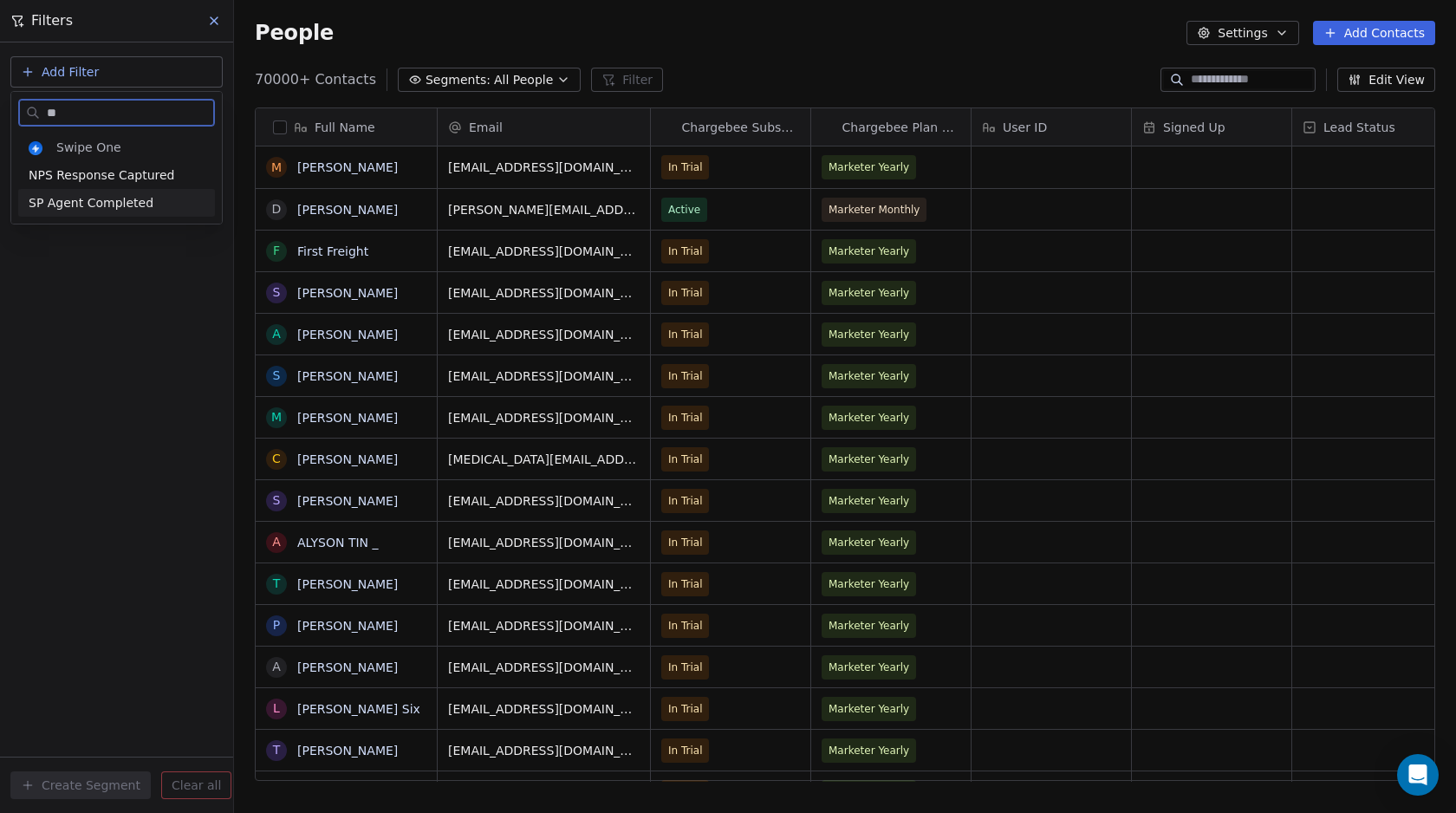
click at [82, 209] on span "SP Agent Completed" at bounding box center [91, 203] width 125 height 18
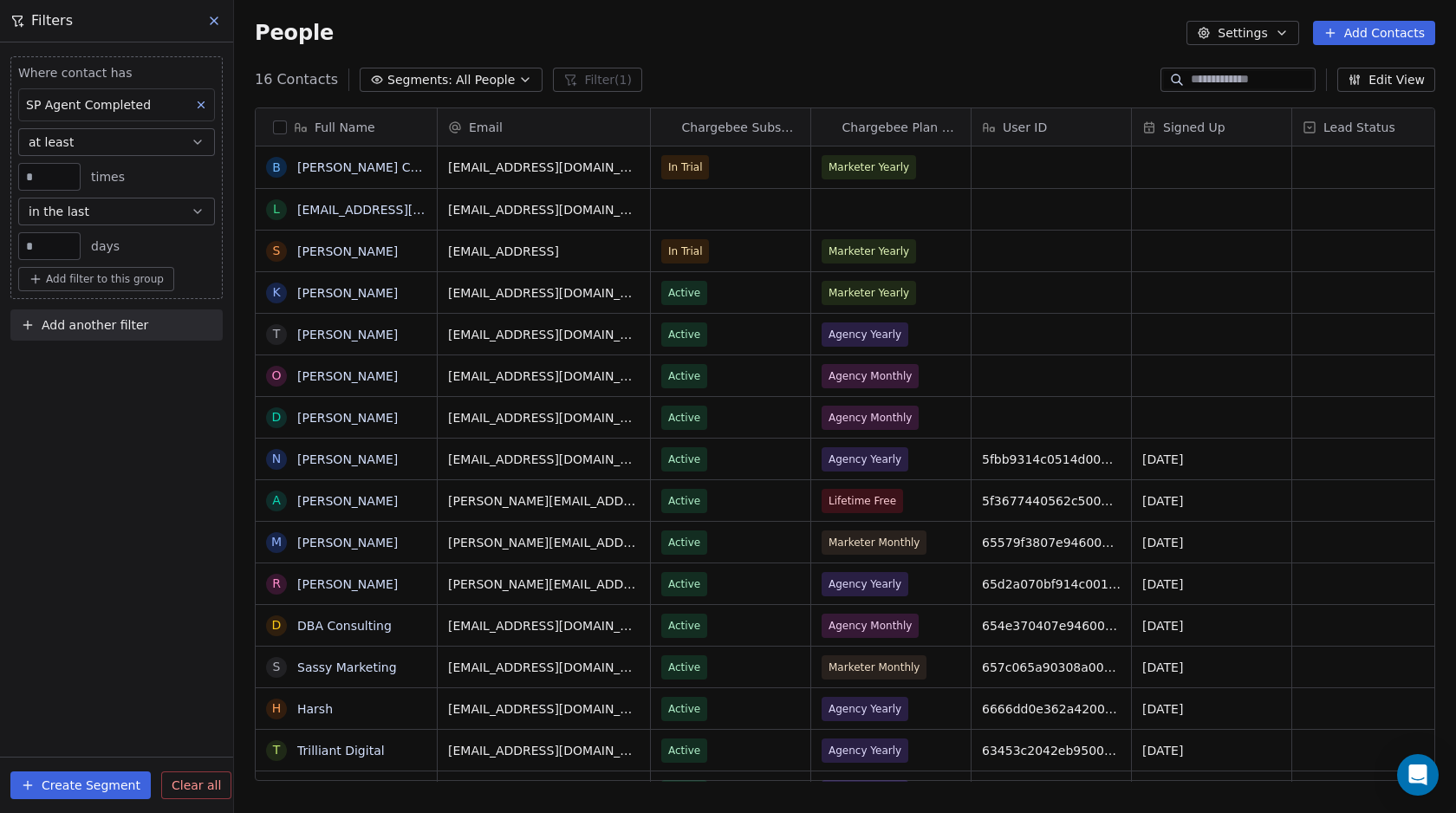
click at [208, 27] on icon at bounding box center [214, 21] width 14 height 14
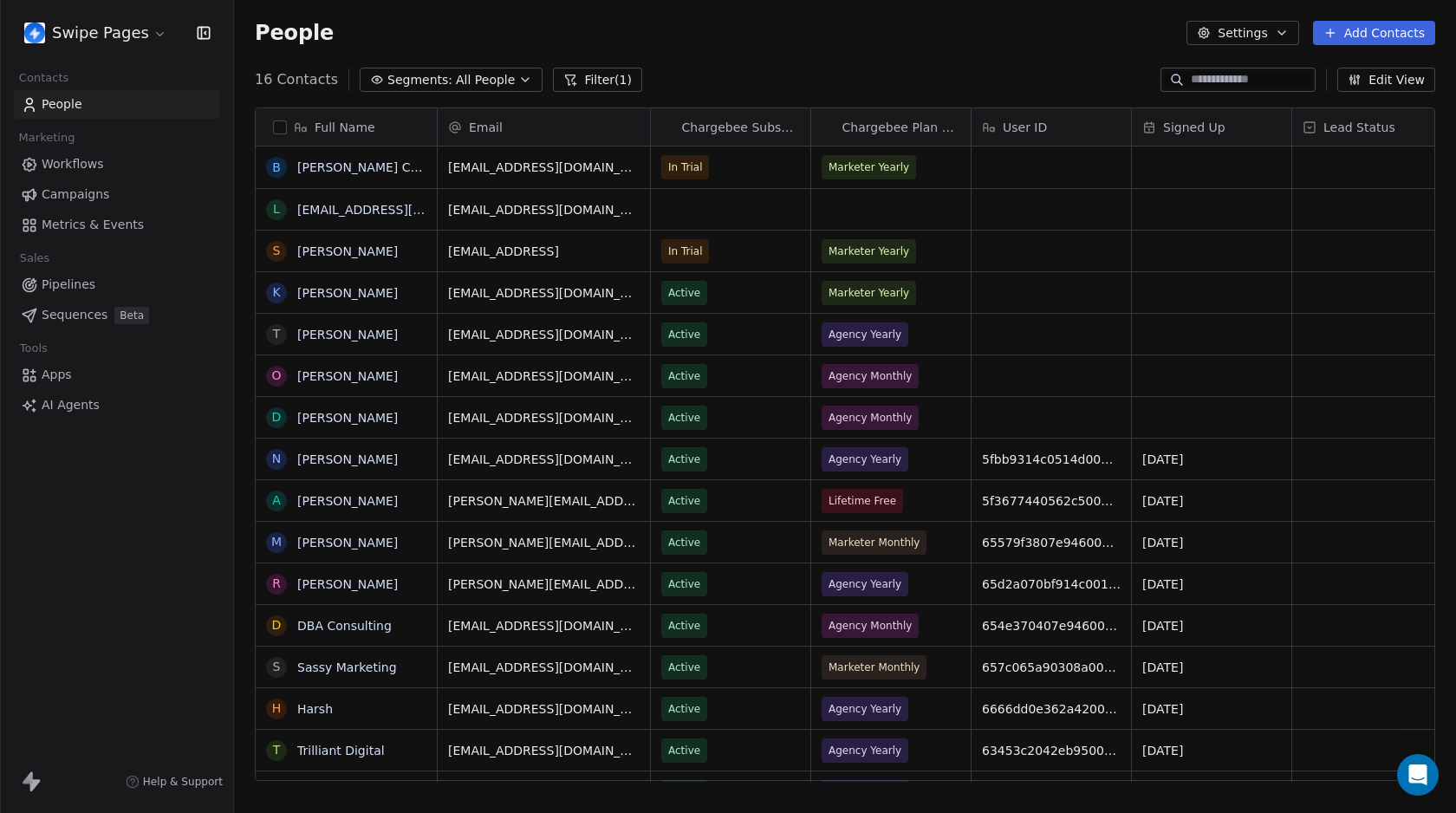
click at [596, 79] on button "Filter (1)" at bounding box center [597, 80] width 89 height 25
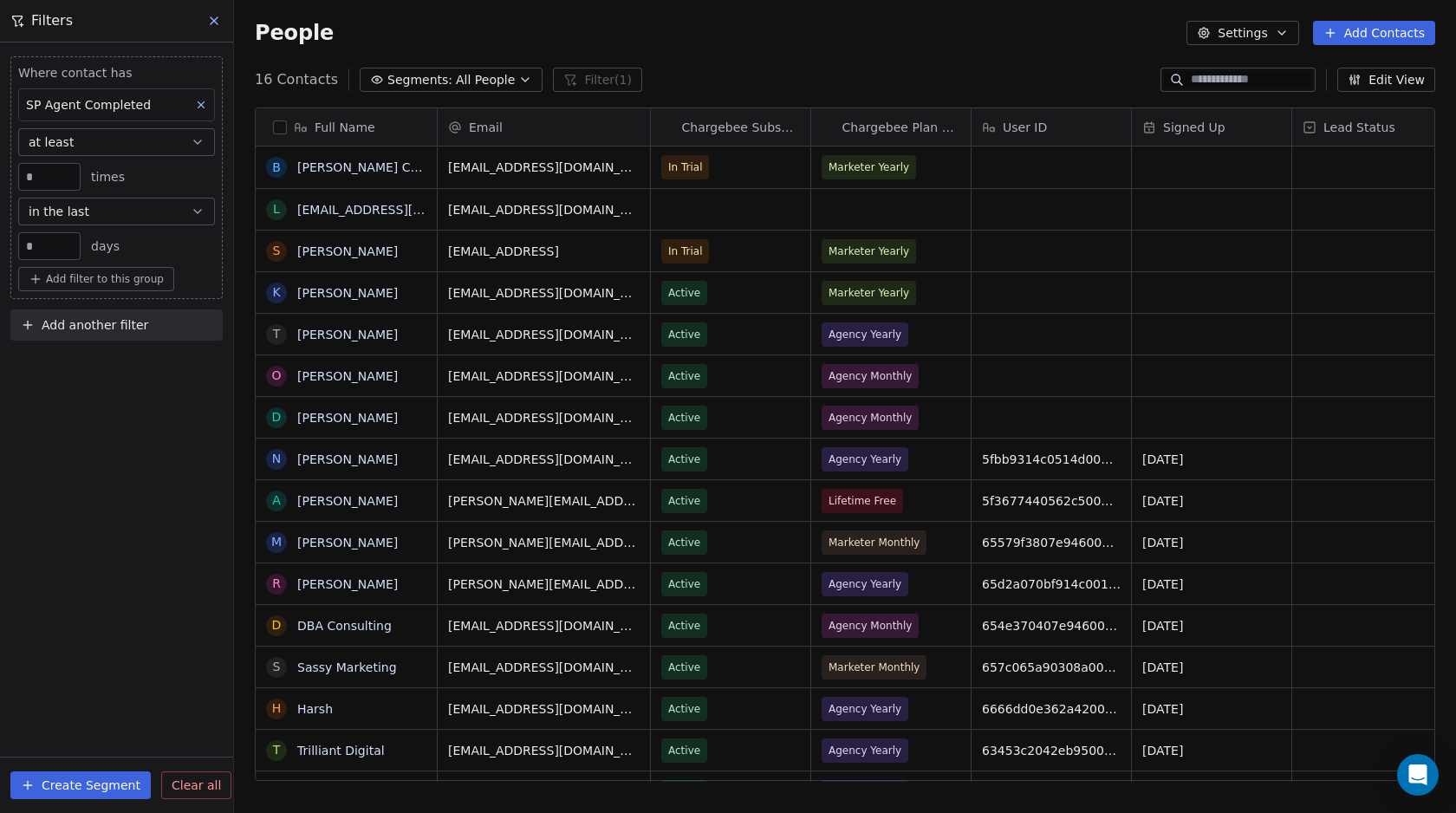
click at [104, 372] on div "Where contact has SP Agent Completed at least * times in the last ** days Add f…" at bounding box center [117, 427] width 233 height 770
click at [190, 782] on span "Clear all" at bounding box center [196, 785] width 49 height 18
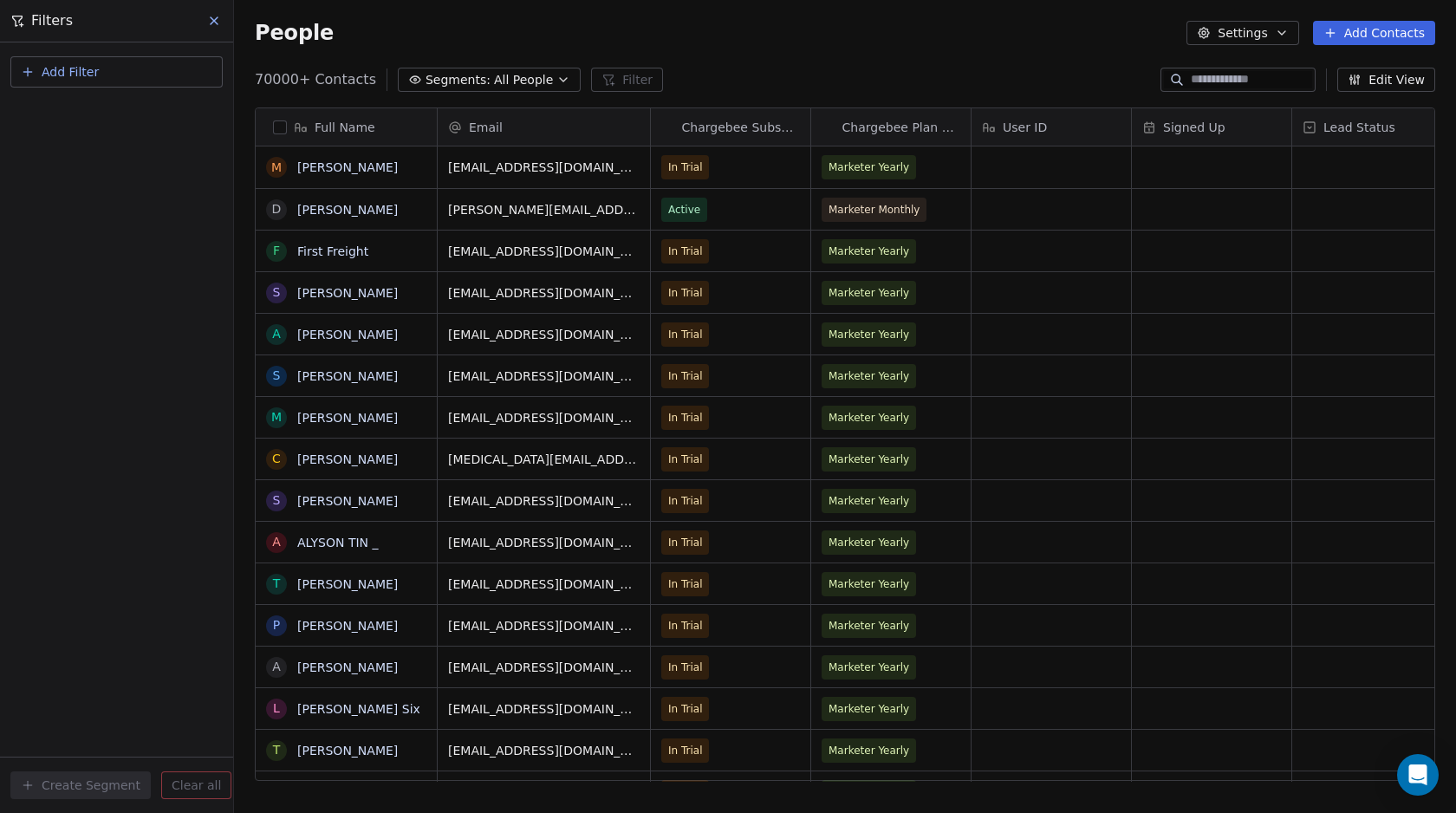
click at [68, 77] on span "Add Filter" at bounding box center [69, 72] width 57 height 18
click at [93, 141] on span "Contact activity" at bounding box center [77, 140] width 96 height 18
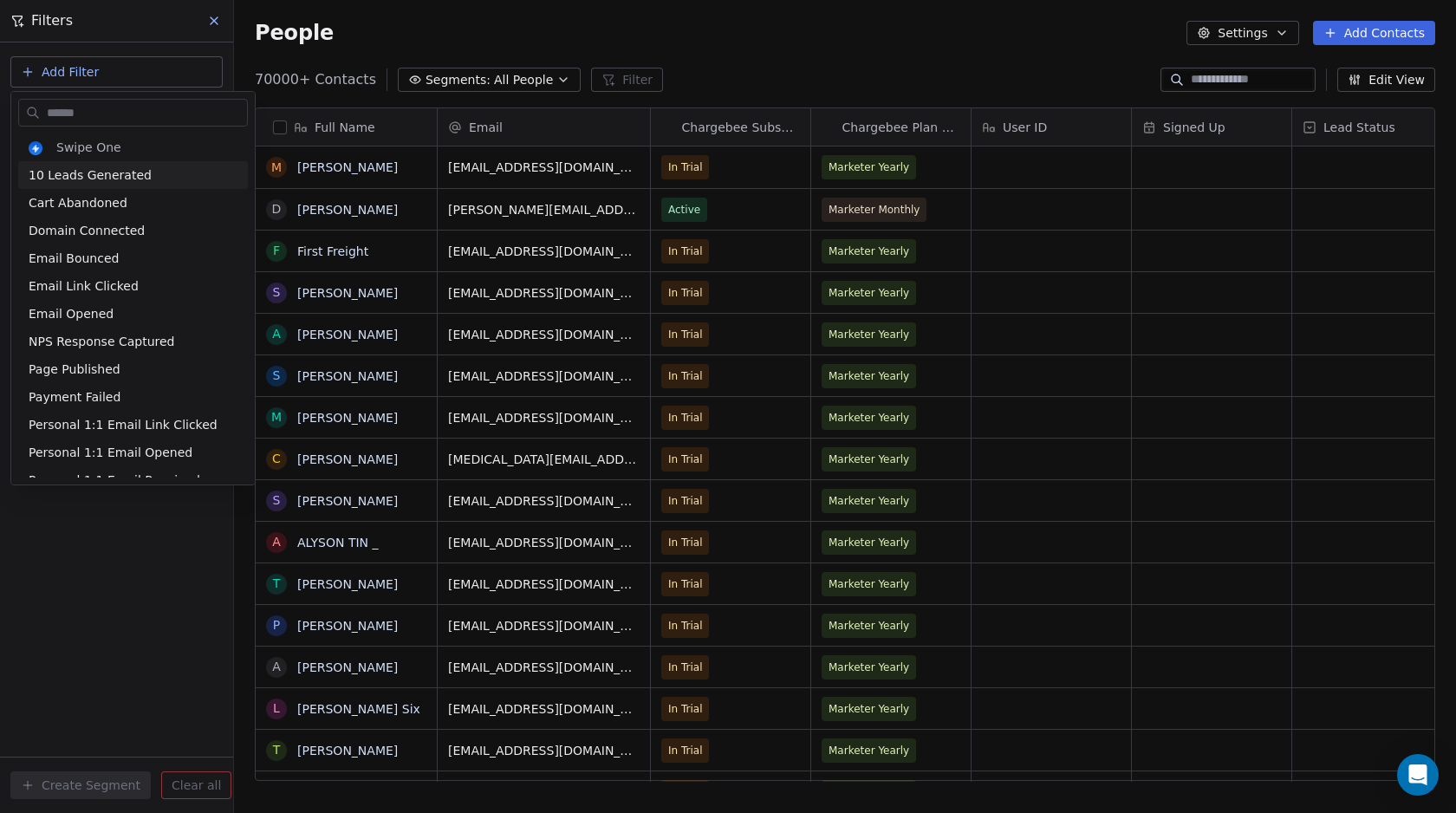
click at [103, 78] on html "Swipe Pages Contacts People Marketing Workflows Campaigns Metrics & Events Sale…" at bounding box center [728, 406] width 1456 height 813
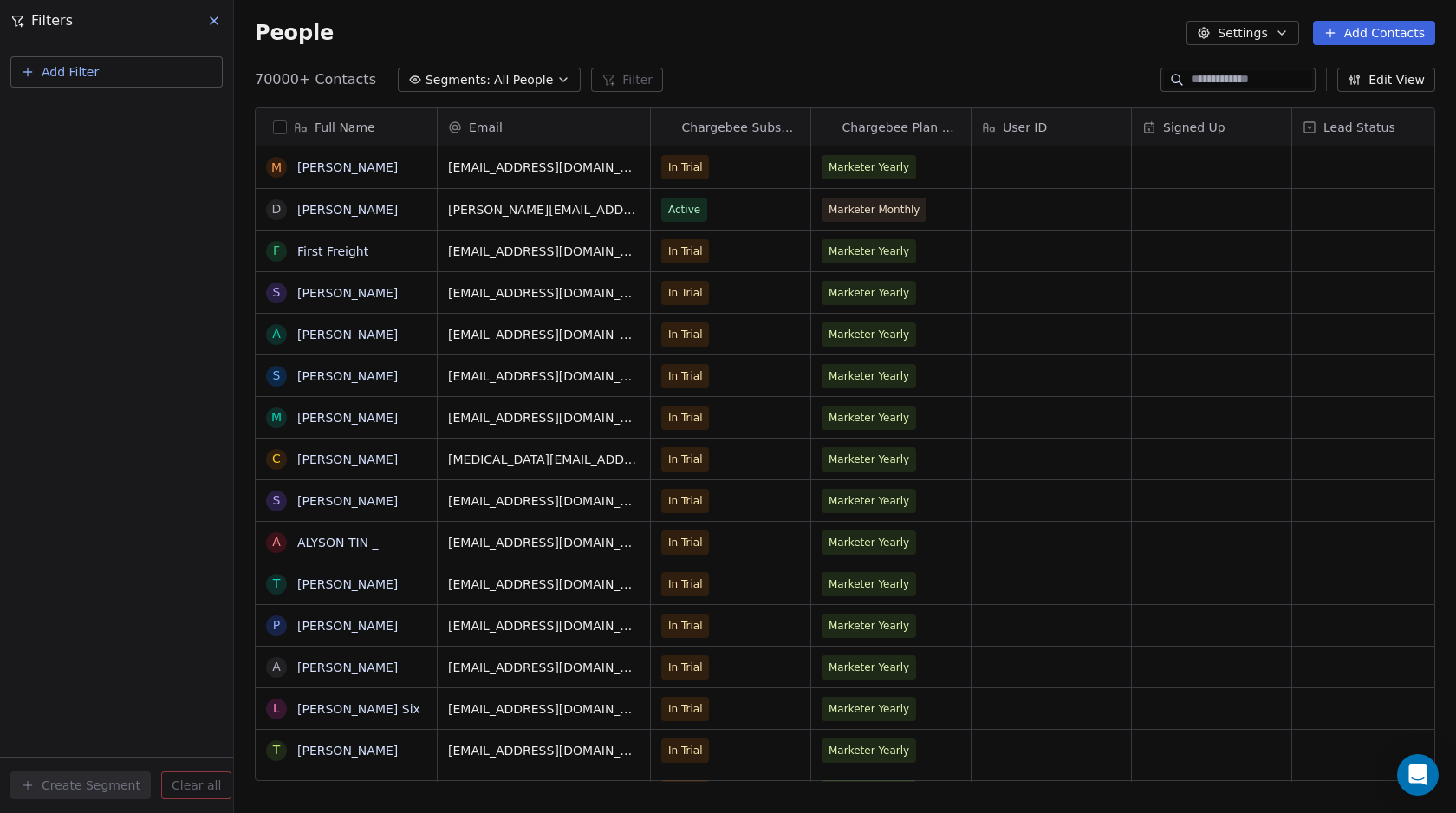
click at [96, 73] on button "Add Filter" at bounding box center [117, 72] width 212 height 32
click at [94, 108] on span "Contact properties" at bounding box center [85, 113] width 112 height 18
type input "****"
click at [82, 167] on div "Tags" at bounding box center [117, 175] width 176 height 18
click at [64, 390] on div "Where property Tags Includes Select Tags Add filter to this group Add another f…" at bounding box center [117, 427] width 233 height 770
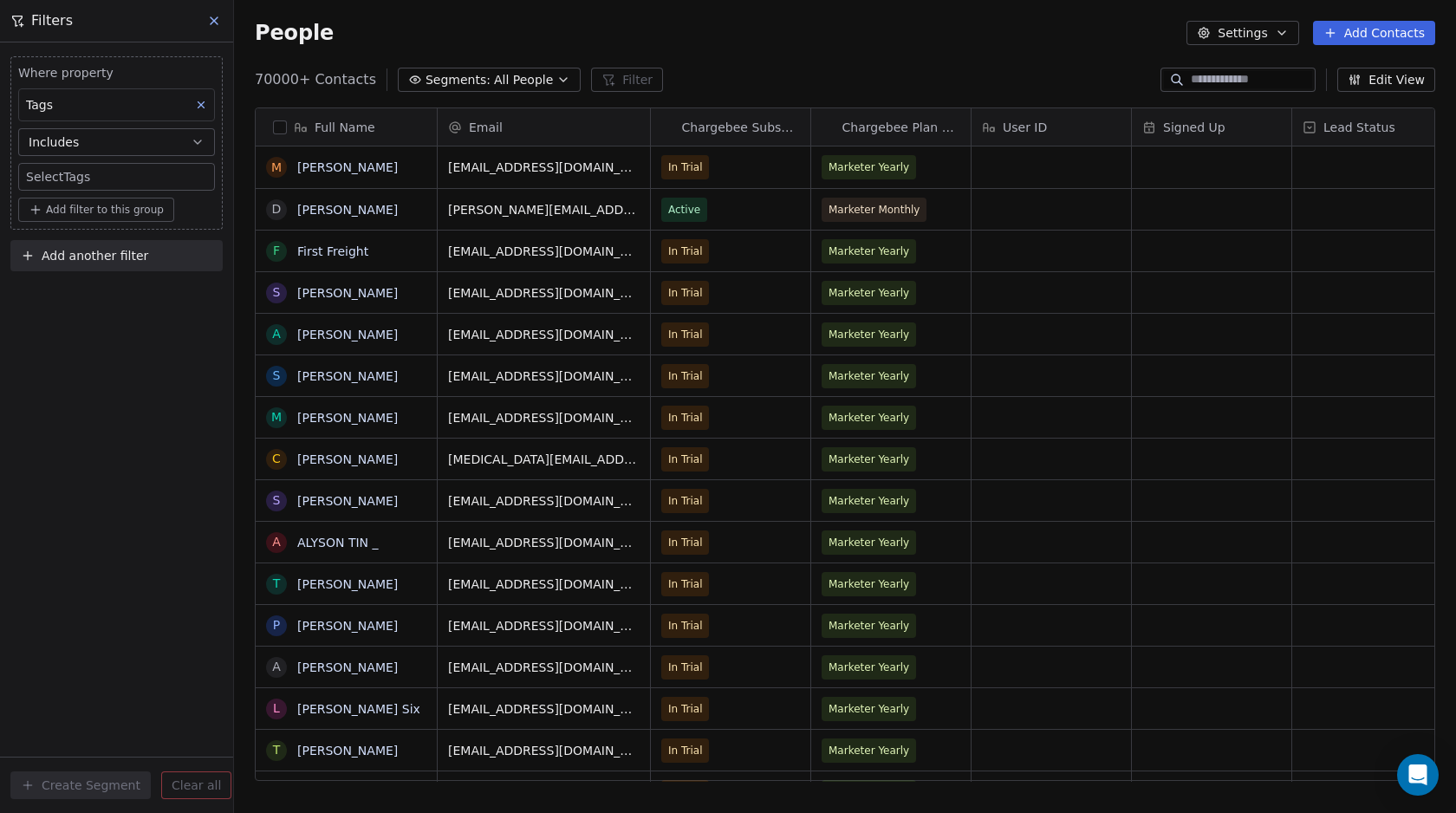
click at [79, 175] on body "Swipe Pages Contacts People Marketing Workflows Campaigns Metrics & Events Sale…" at bounding box center [728, 406] width 1456 height 813
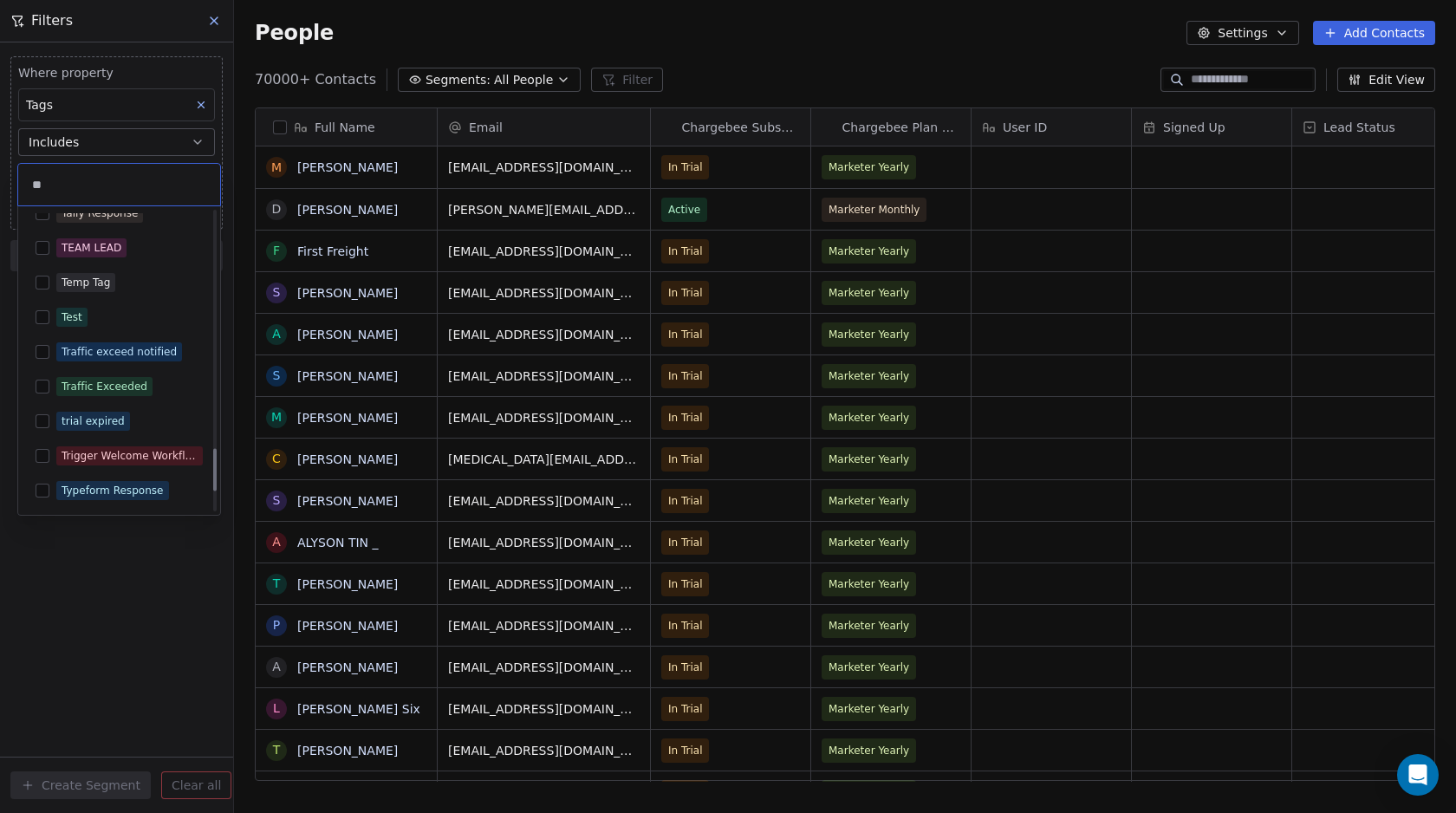
scroll to position [121, 0]
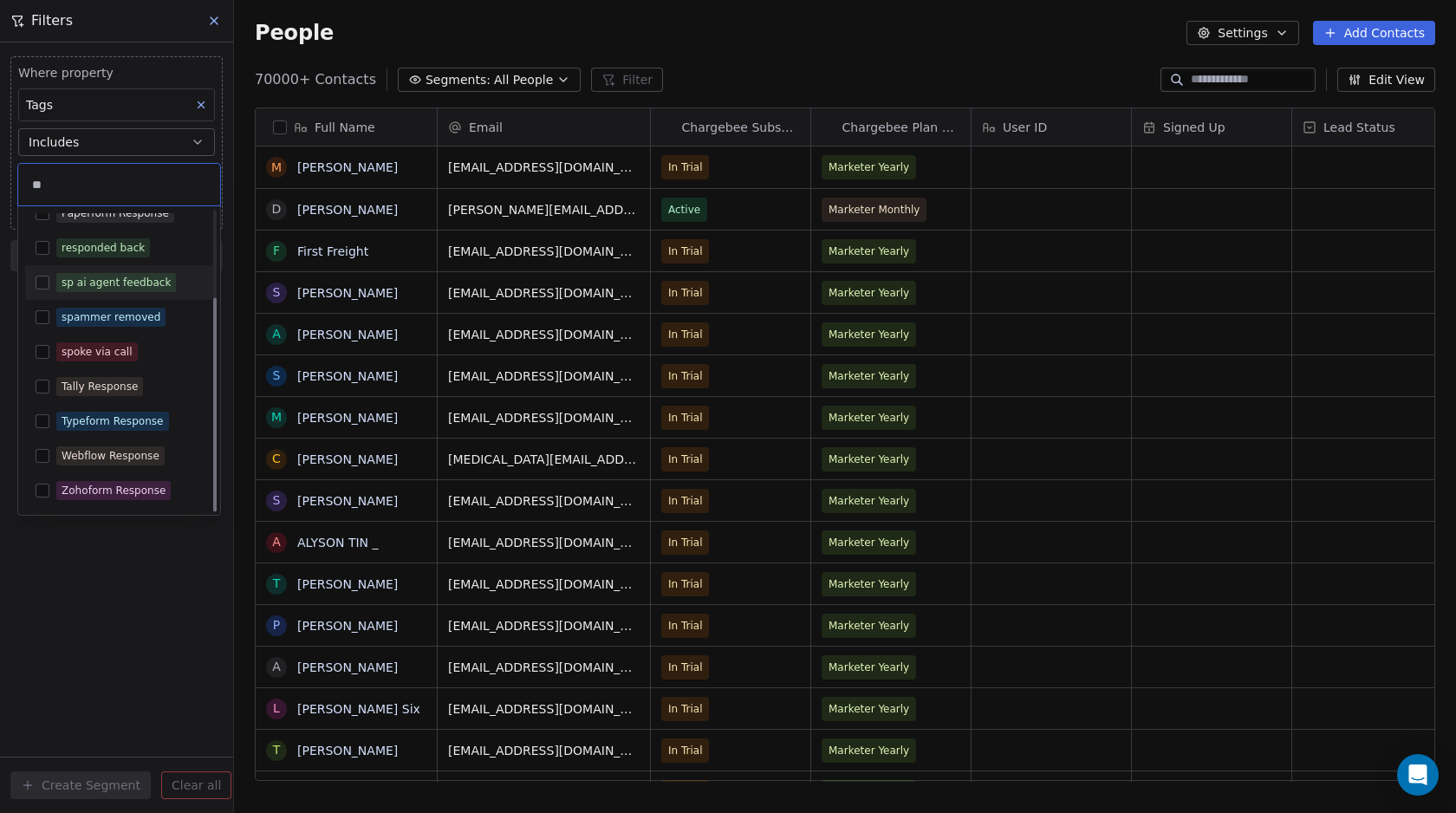
type input "**"
click at [61, 278] on div "sp ai agent feedback" at bounding box center [116, 282] width 109 height 16
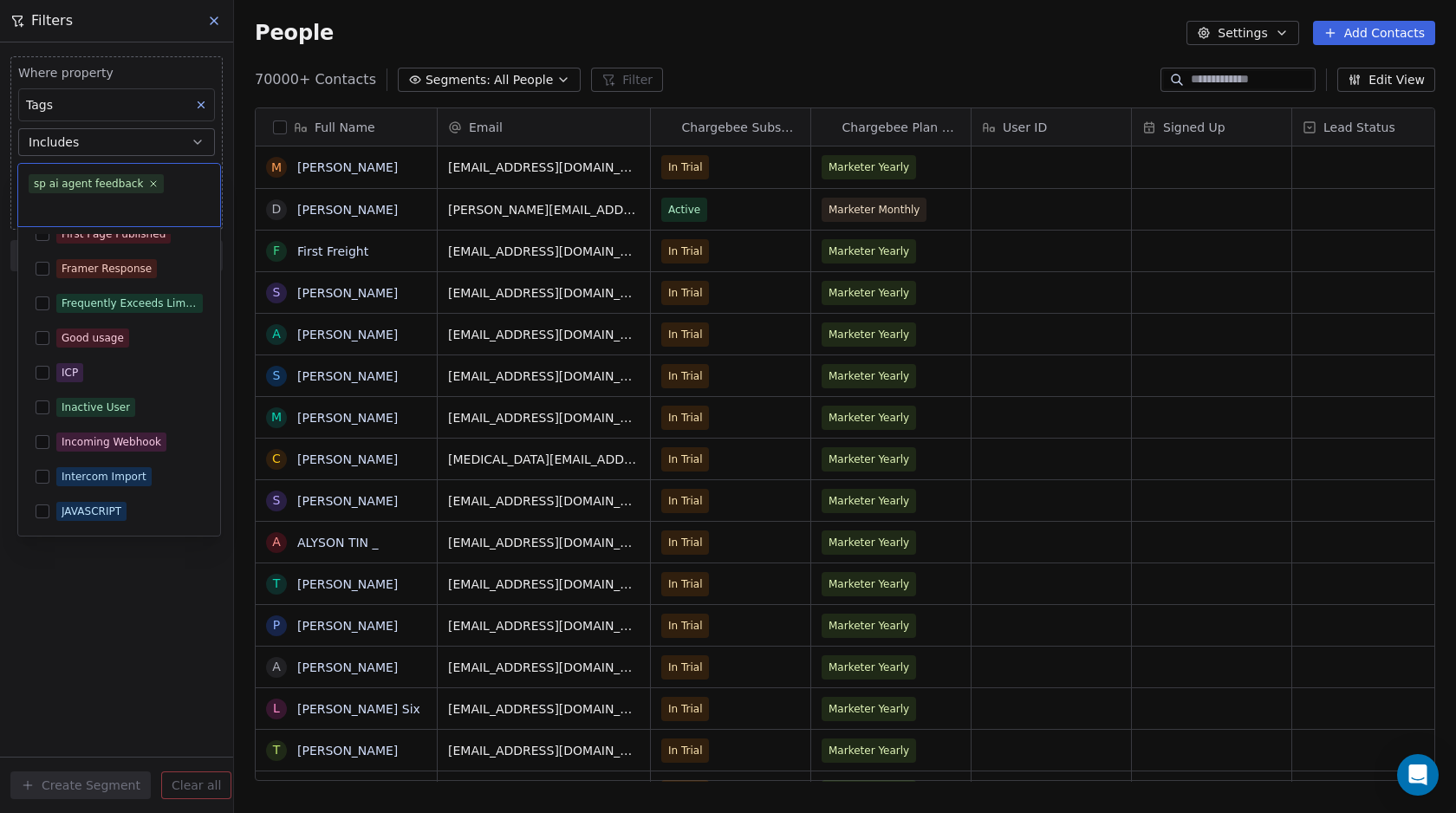
click at [126, 666] on html "Swipe Pages Contacts People Marketing Workflows Campaigns Metrics & Events Sale…" at bounding box center [728, 406] width 1456 height 813
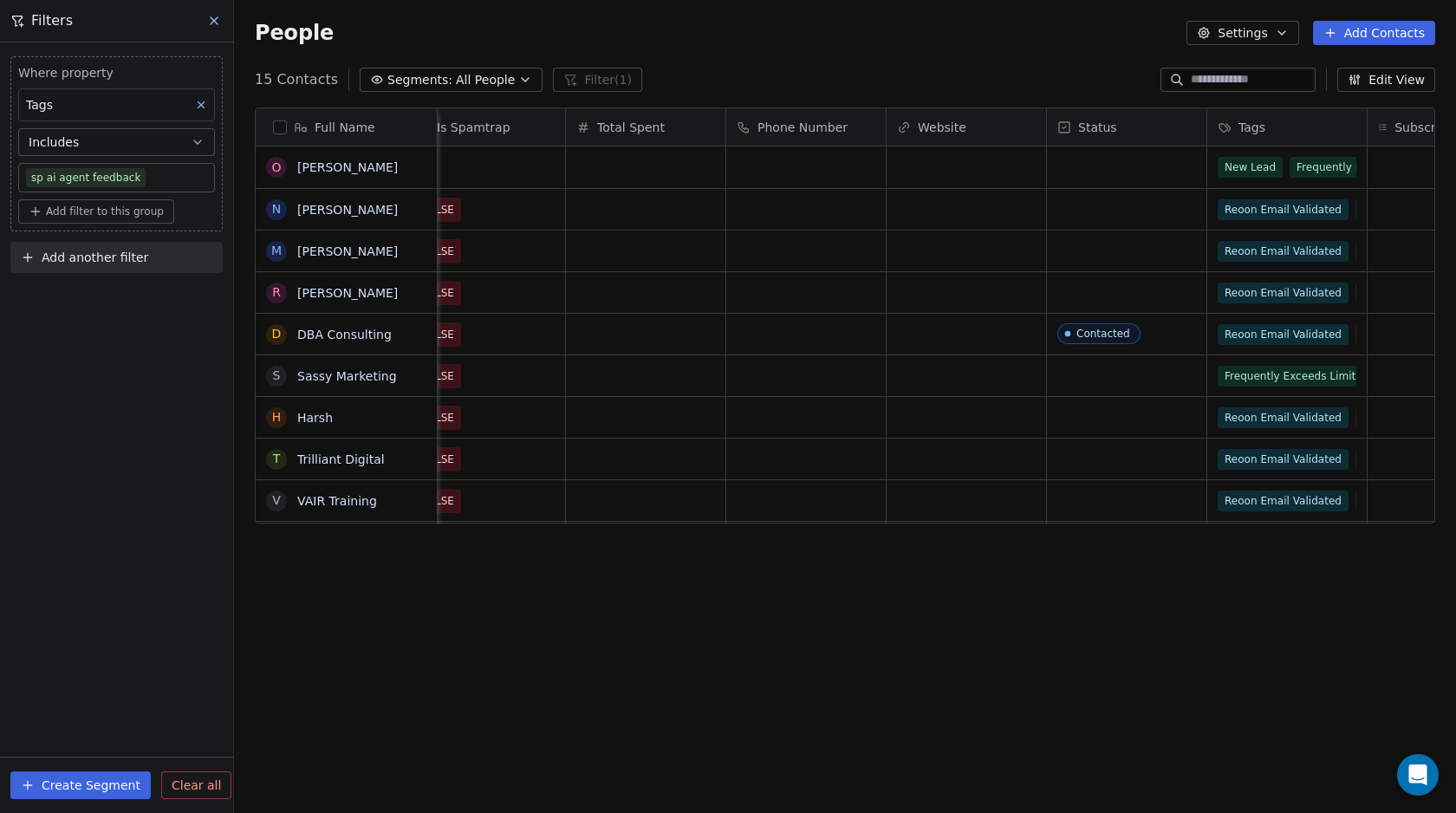
scroll to position [0, 8729]
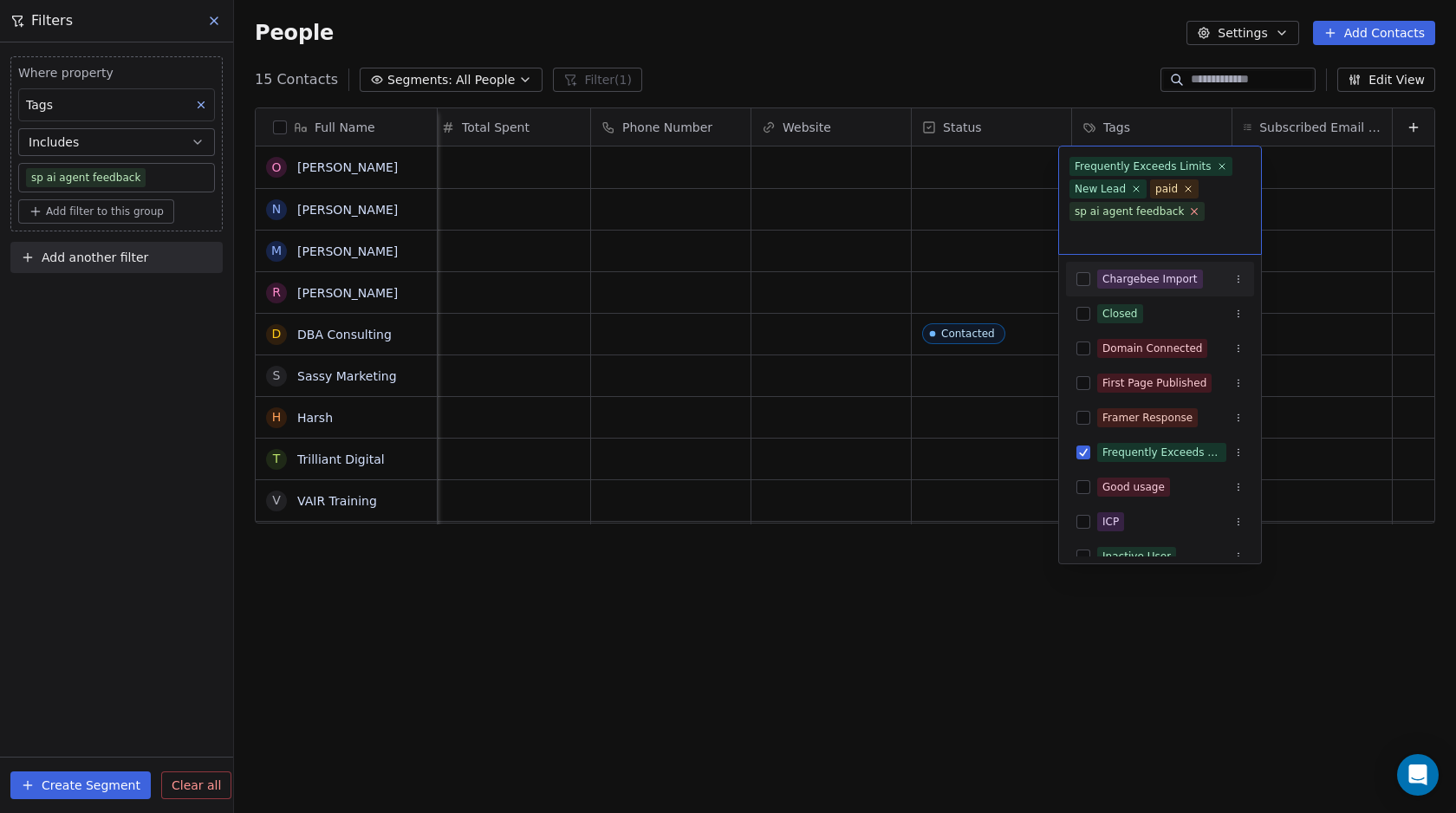
click at [1191, 210] on icon at bounding box center [1194, 211] width 6 height 6
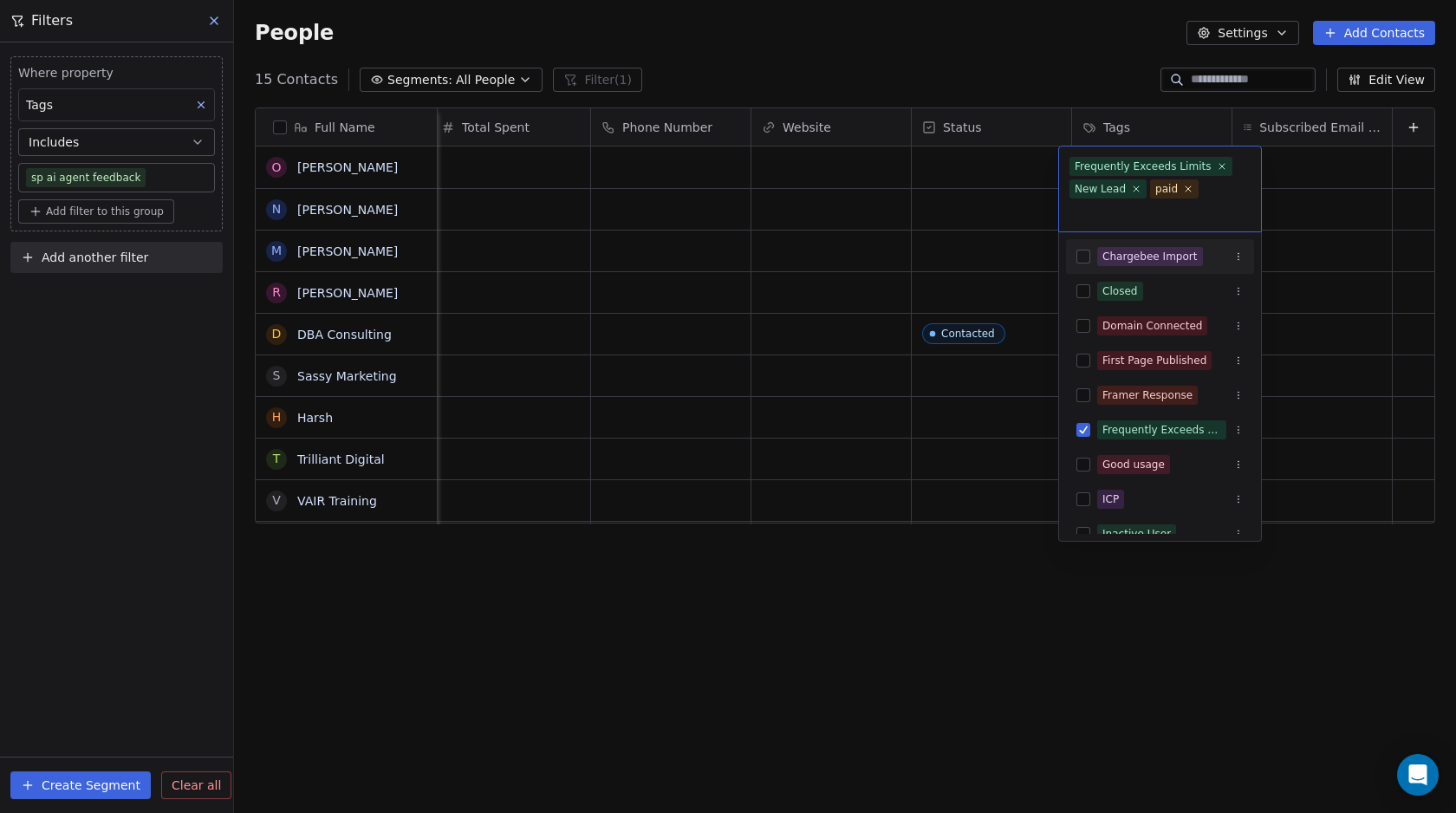
click at [1058, 61] on html "Swipe Pages Contacts People Marketing Workflows Campaigns Metrics & Events Sale…" at bounding box center [728, 406] width 1456 height 813
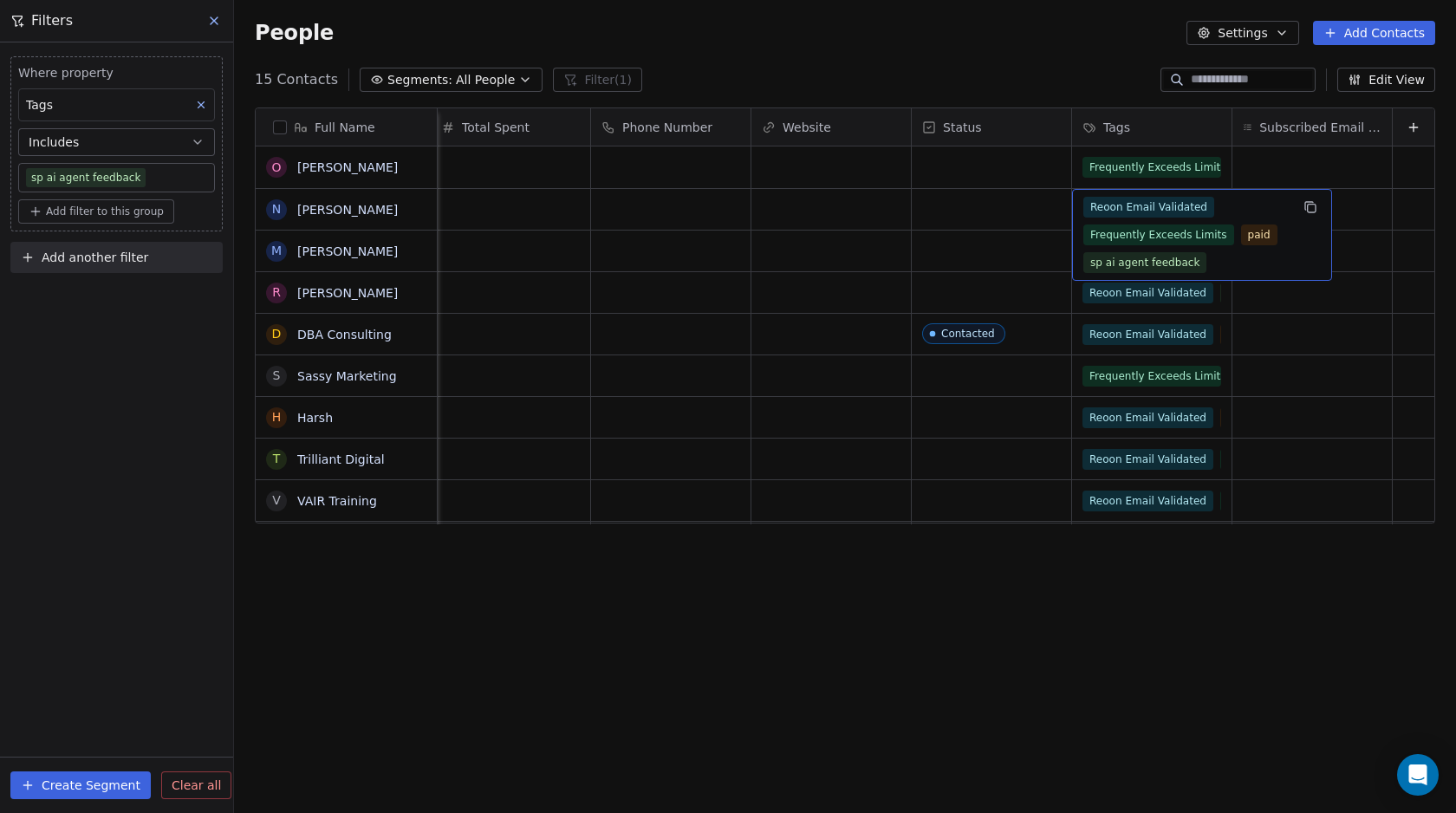
click at [1117, 210] on span "Reoon Email Validated" at bounding box center [1148, 207] width 131 height 21
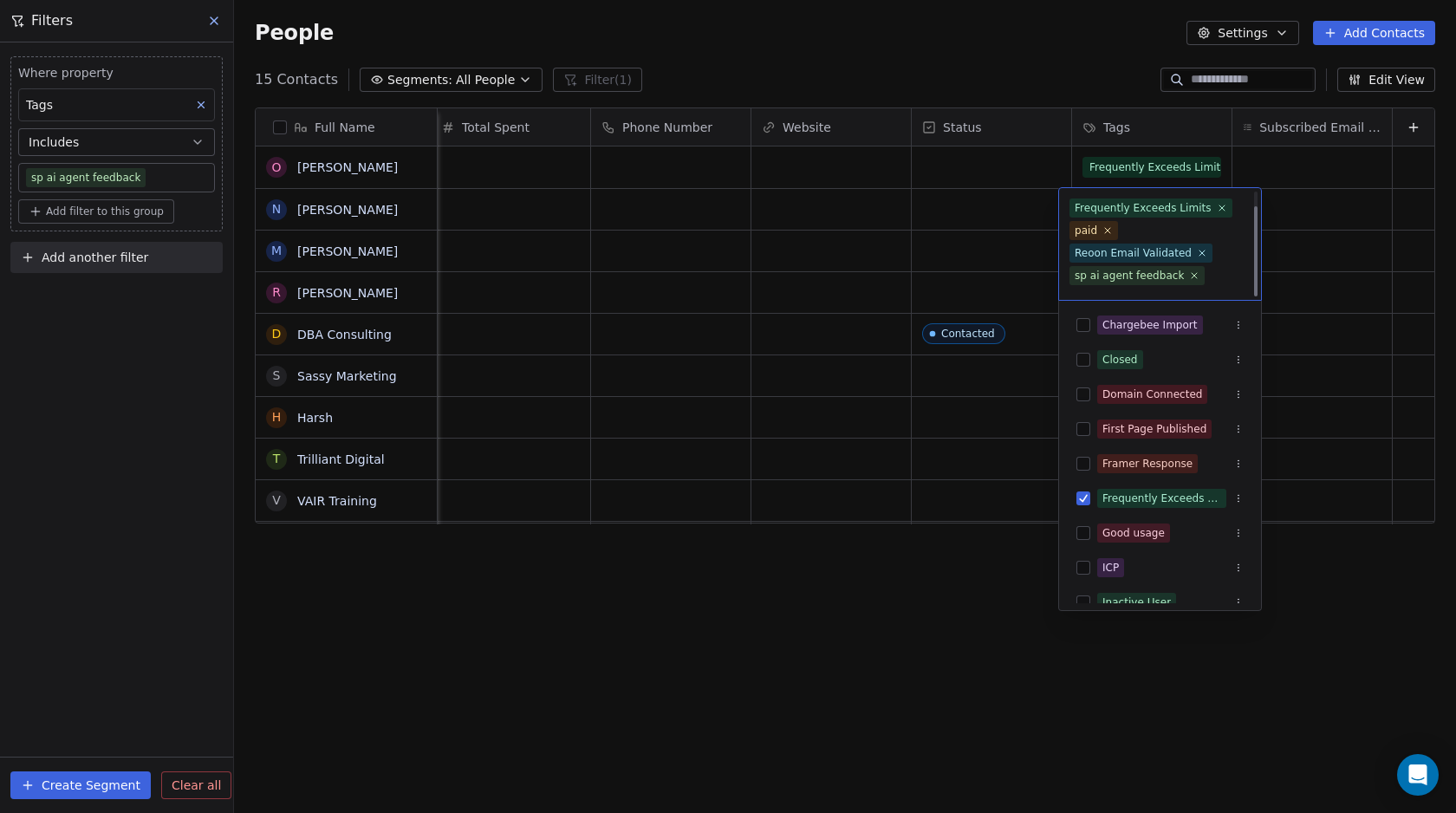
scroll to position [18, 0]
click at [1190, 259] on icon at bounding box center [1194, 256] width 11 height 11
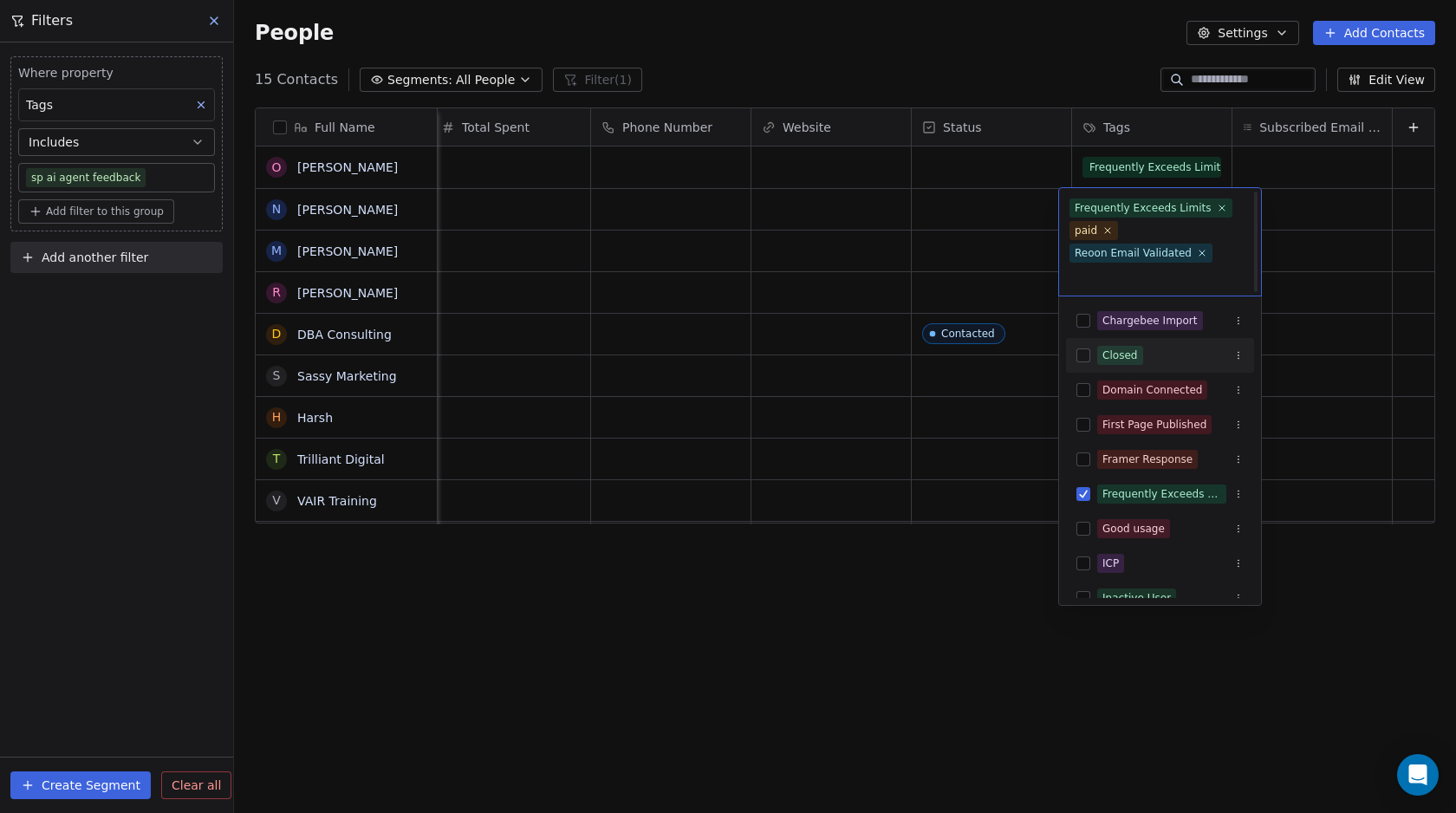
click at [876, 603] on html "Swipe Pages Contacts People Marketing Workflows Campaigns Metrics & Events Sale…" at bounding box center [728, 406] width 1456 height 813
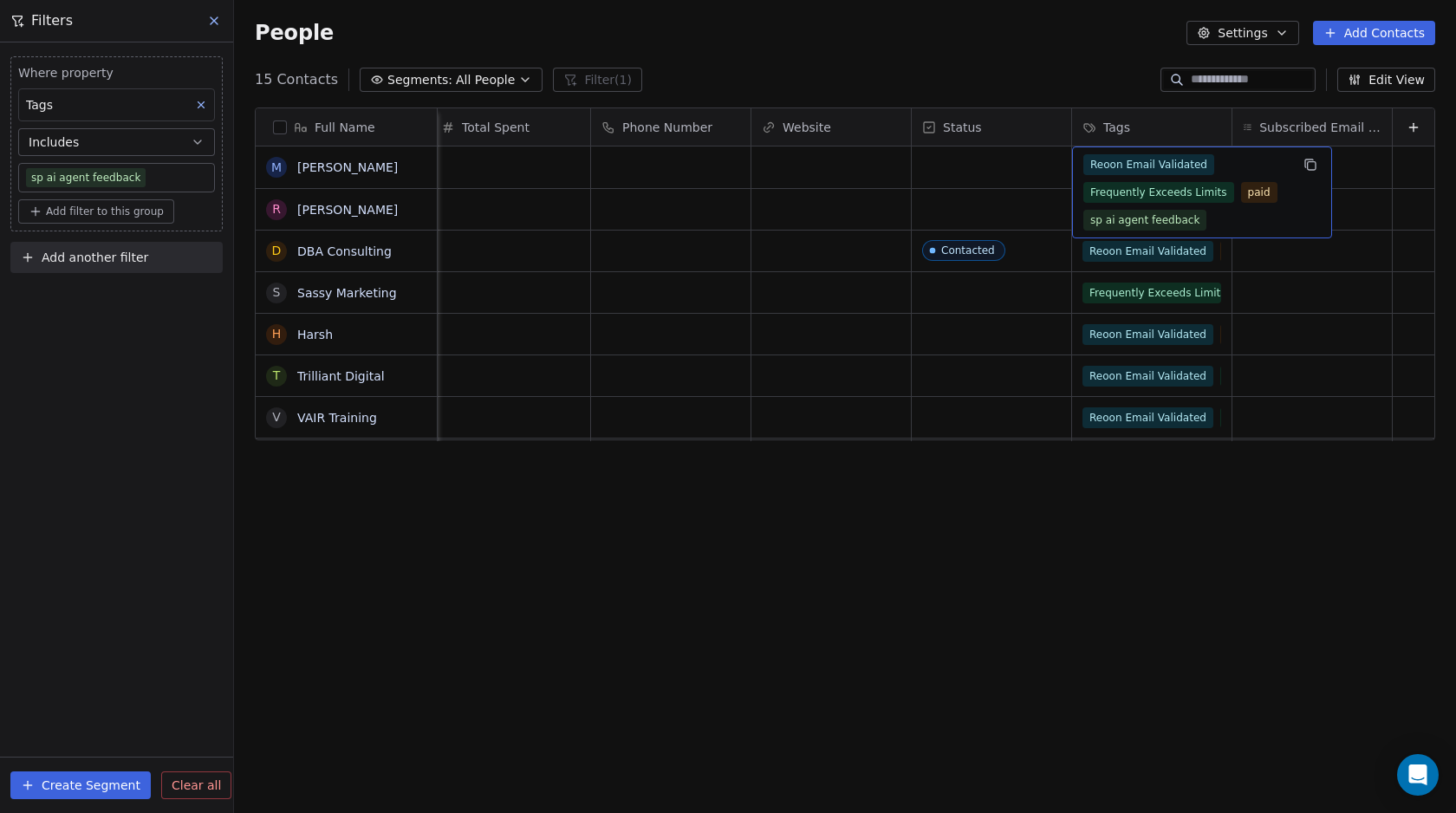
click at [1103, 163] on span "Reoon Email Validated" at bounding box center [1148, 165] width 131 height 21
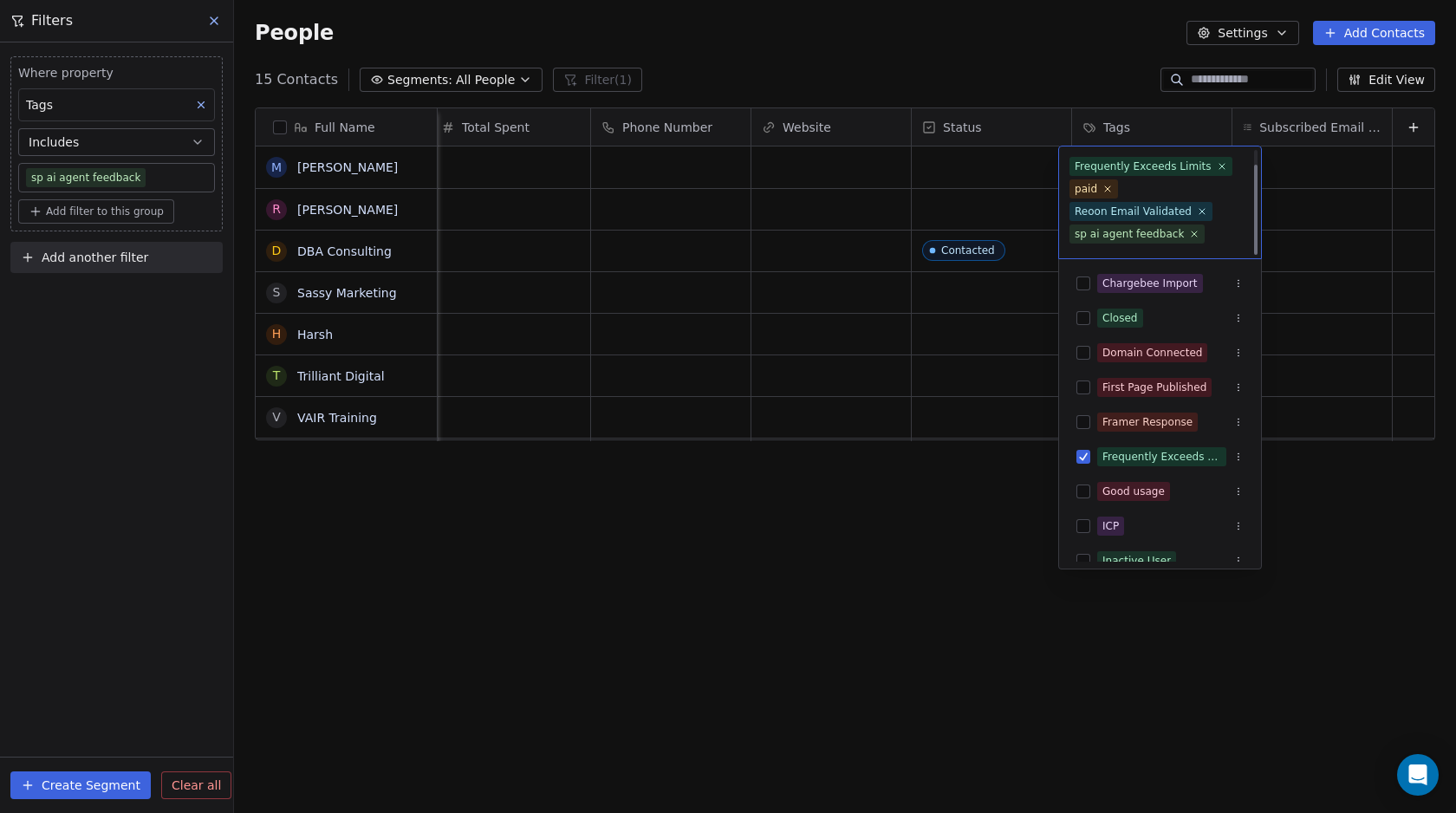
scroll to position [18, 0]
click at [1188, 215] on icon at bounding box center [1194, 216] width 11 height 11
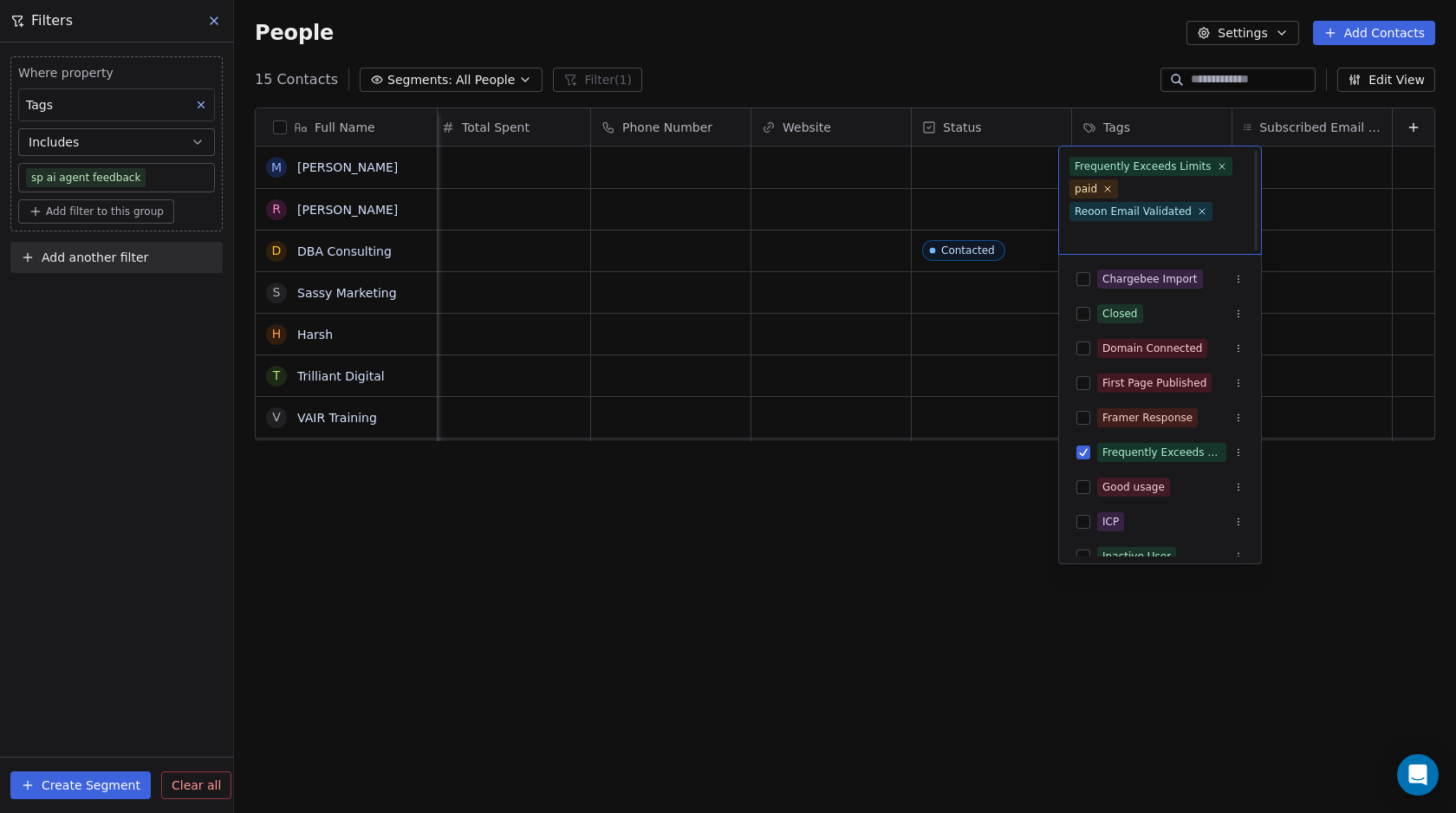
scroll to position [0, 0]
click at [779, 569] on html "Swipe Pages Contacts People Marketing Workflows Campaigns Metrics & Events Sale…" at bounding box center [728, 406] width 1456 height 813
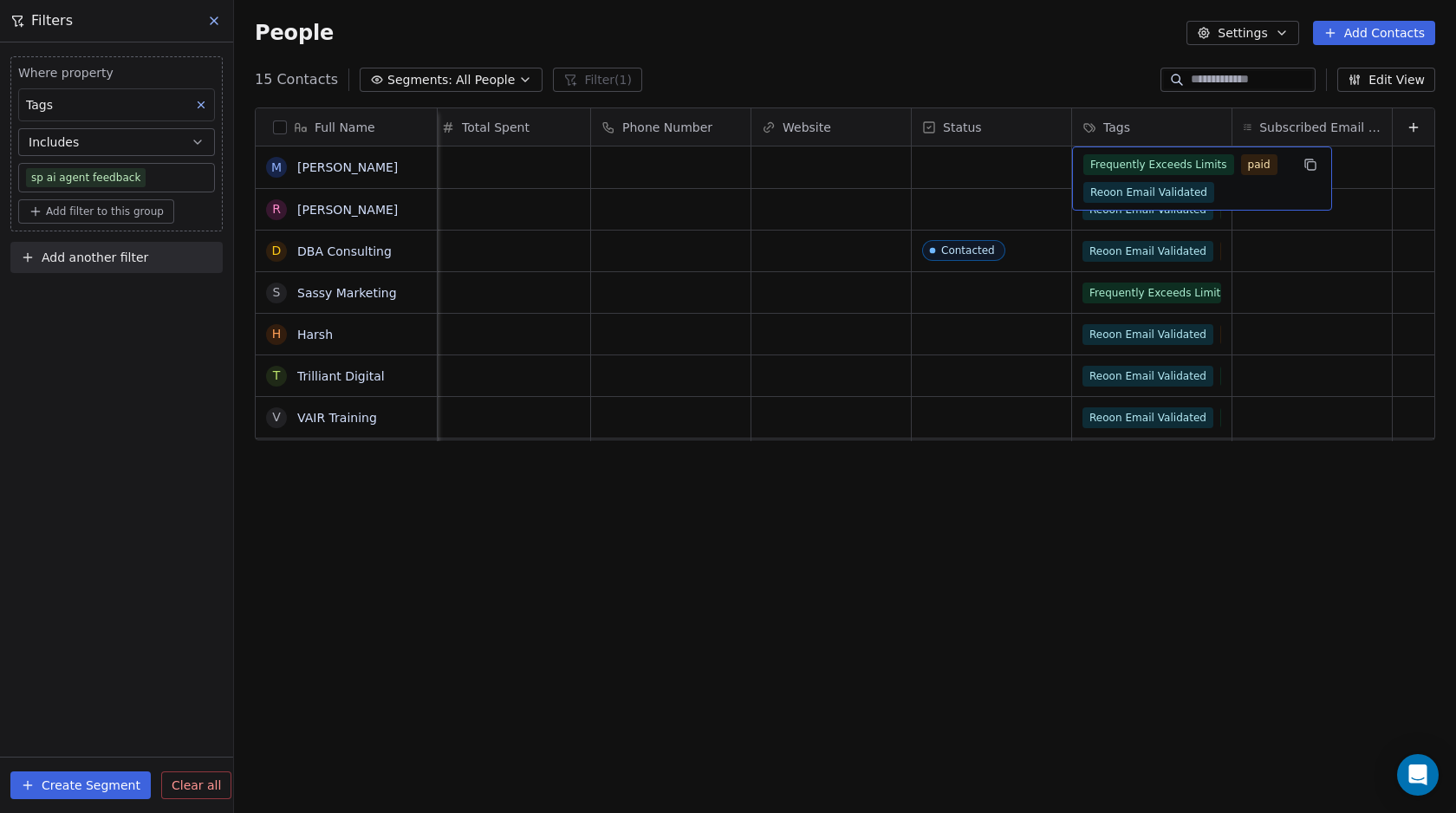
click at [1103, 164] on span "Frequently Exceeds Limits" at bounding box center [1159, 165] width 151 height 21
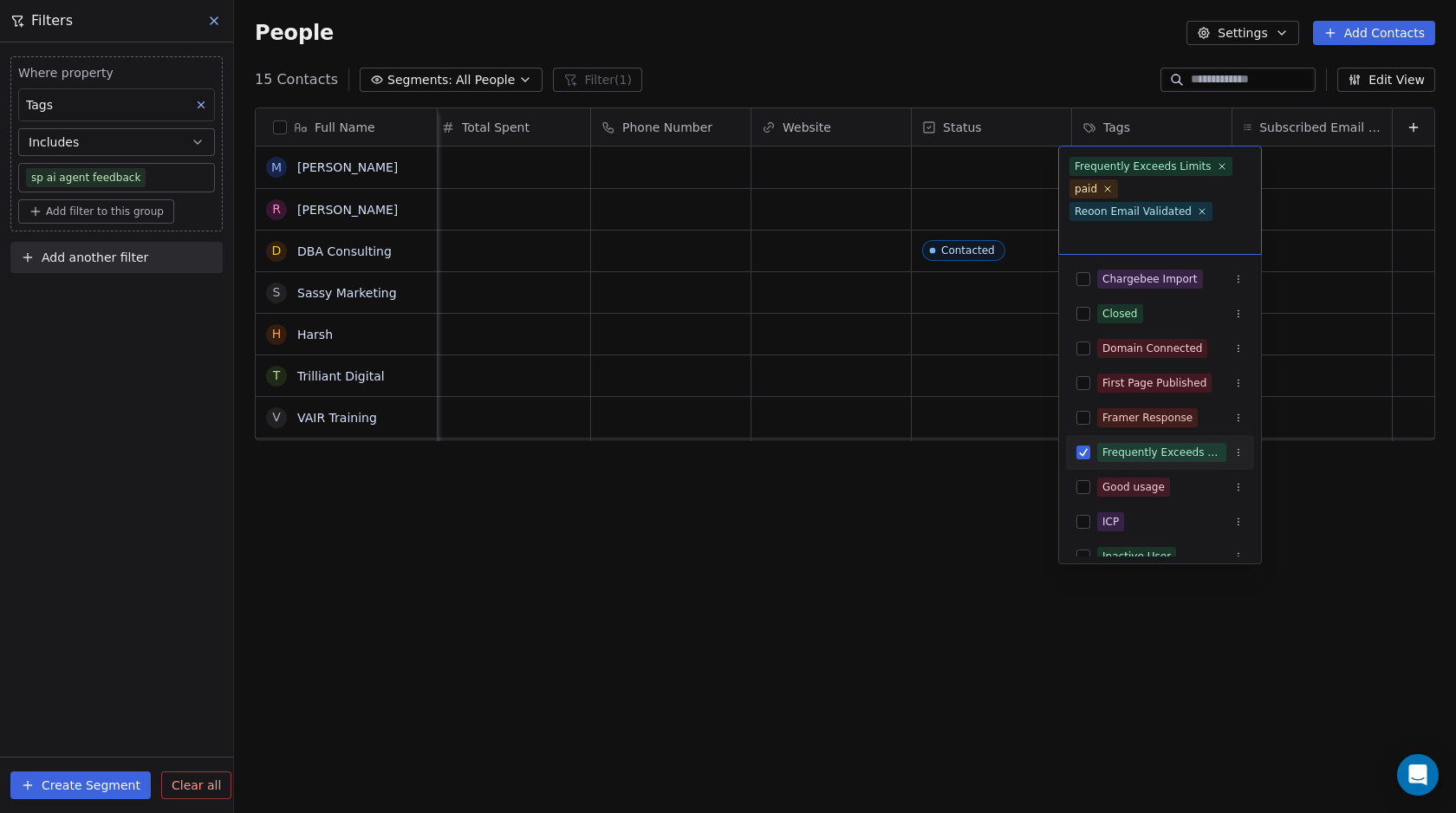
click at [917, 524] on html "Swipe Pages Contacts People Marketing Workflows Campaigns Metrics & Events Sale…" at bounding box center [728, 406] width 1456 height 813
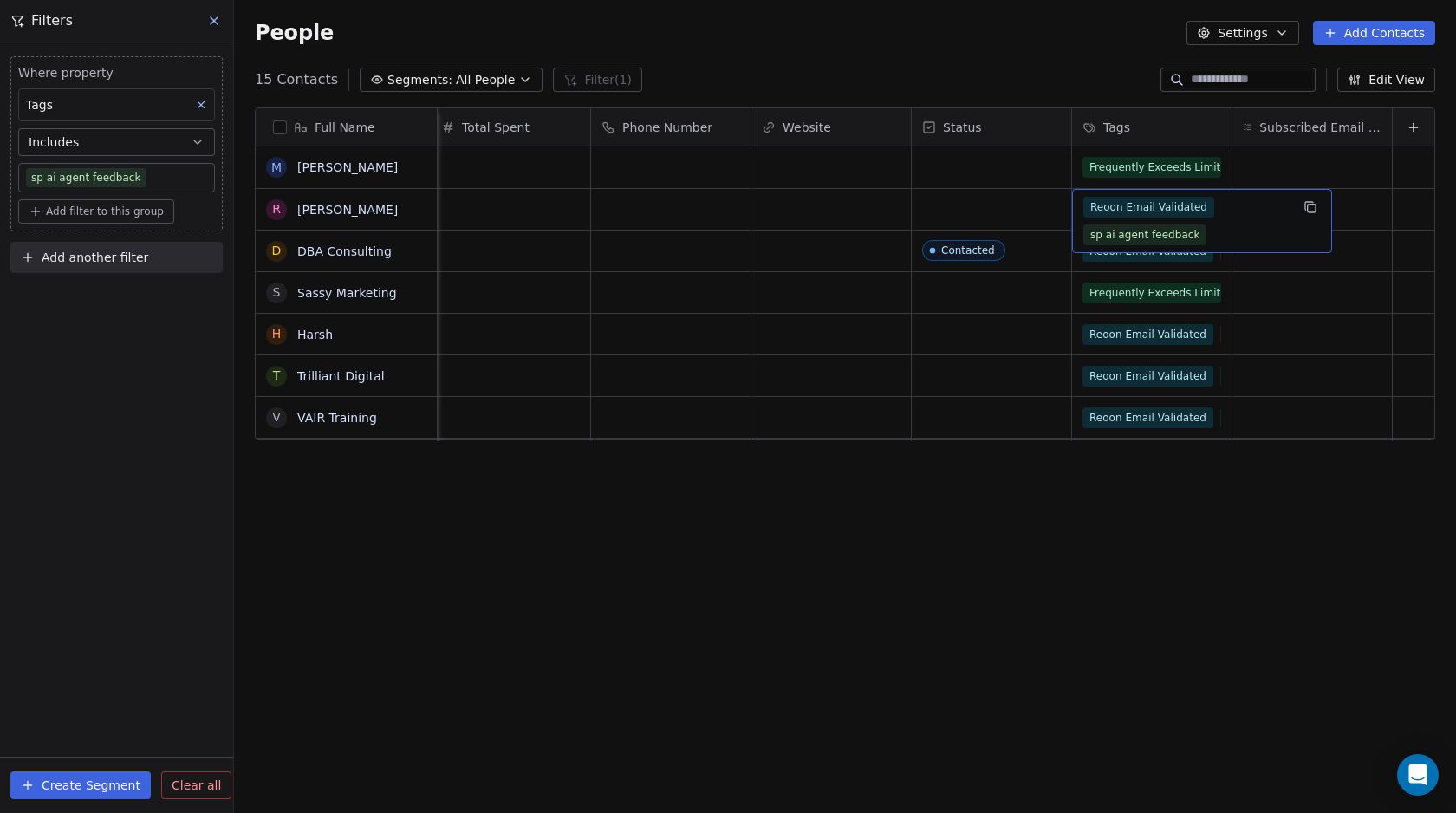
click at [1119, 210] on span "Reoon Email Validated" at bounding box center [1148, 207] width 131 height 21
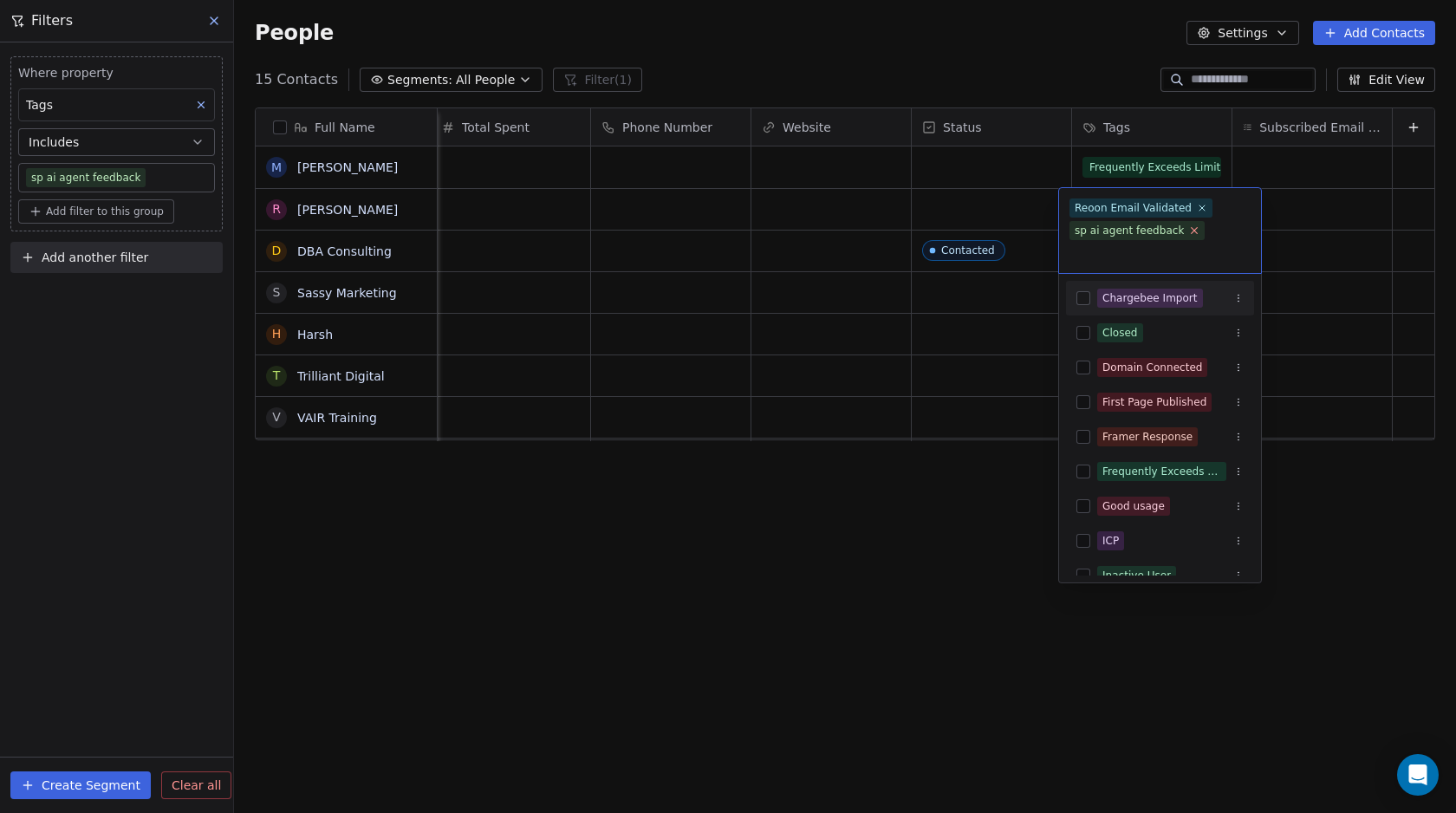
click at [1191, 231] on icon at bounding box center [1194, 231] width 6 height 6
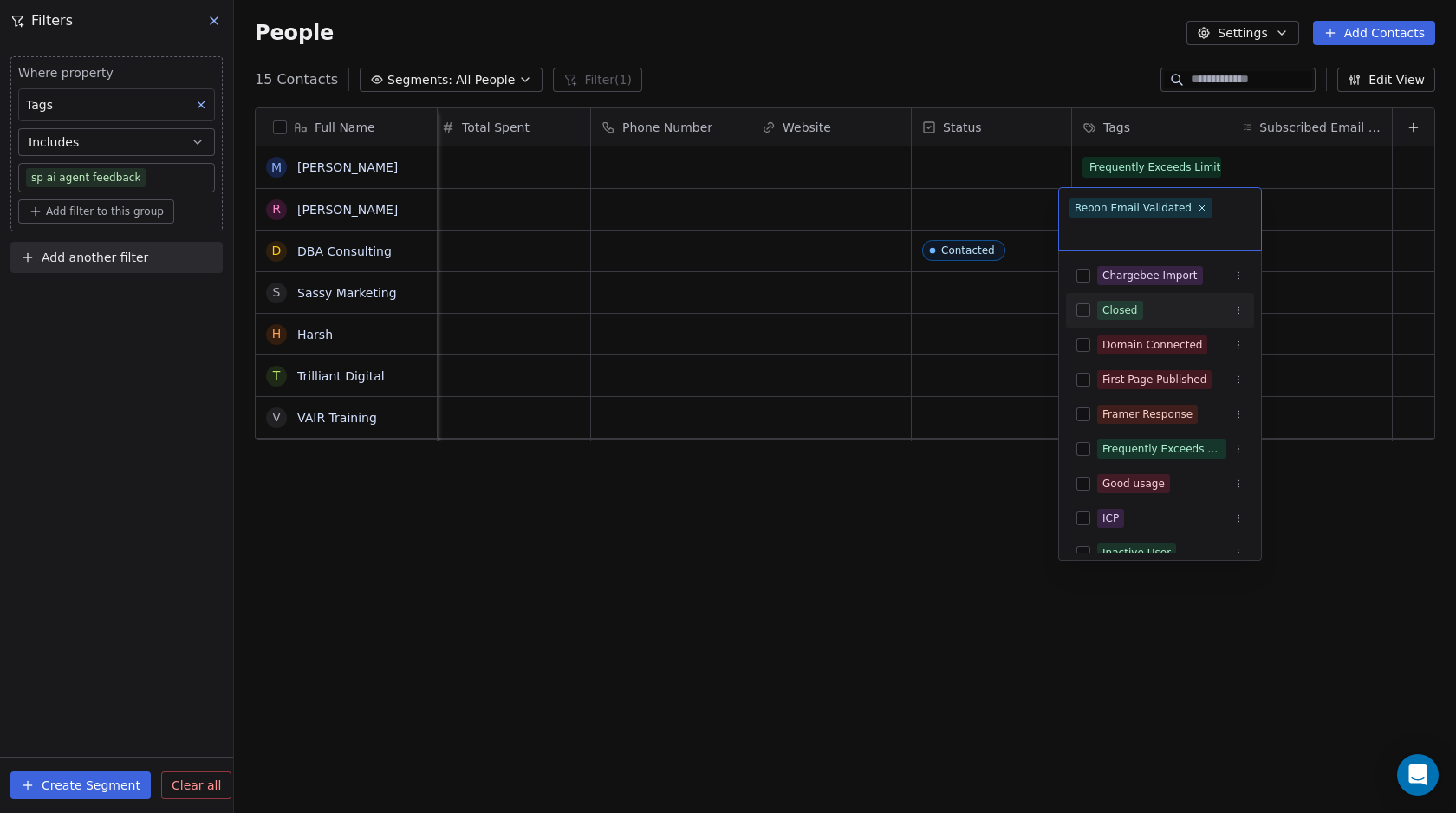
click at [891, 570] on html "Swipe Pages Contacts People Marketing Workflows Campaigns Metrics & Events Sale…" at bounding box center [728, 406] width 1456 height 813
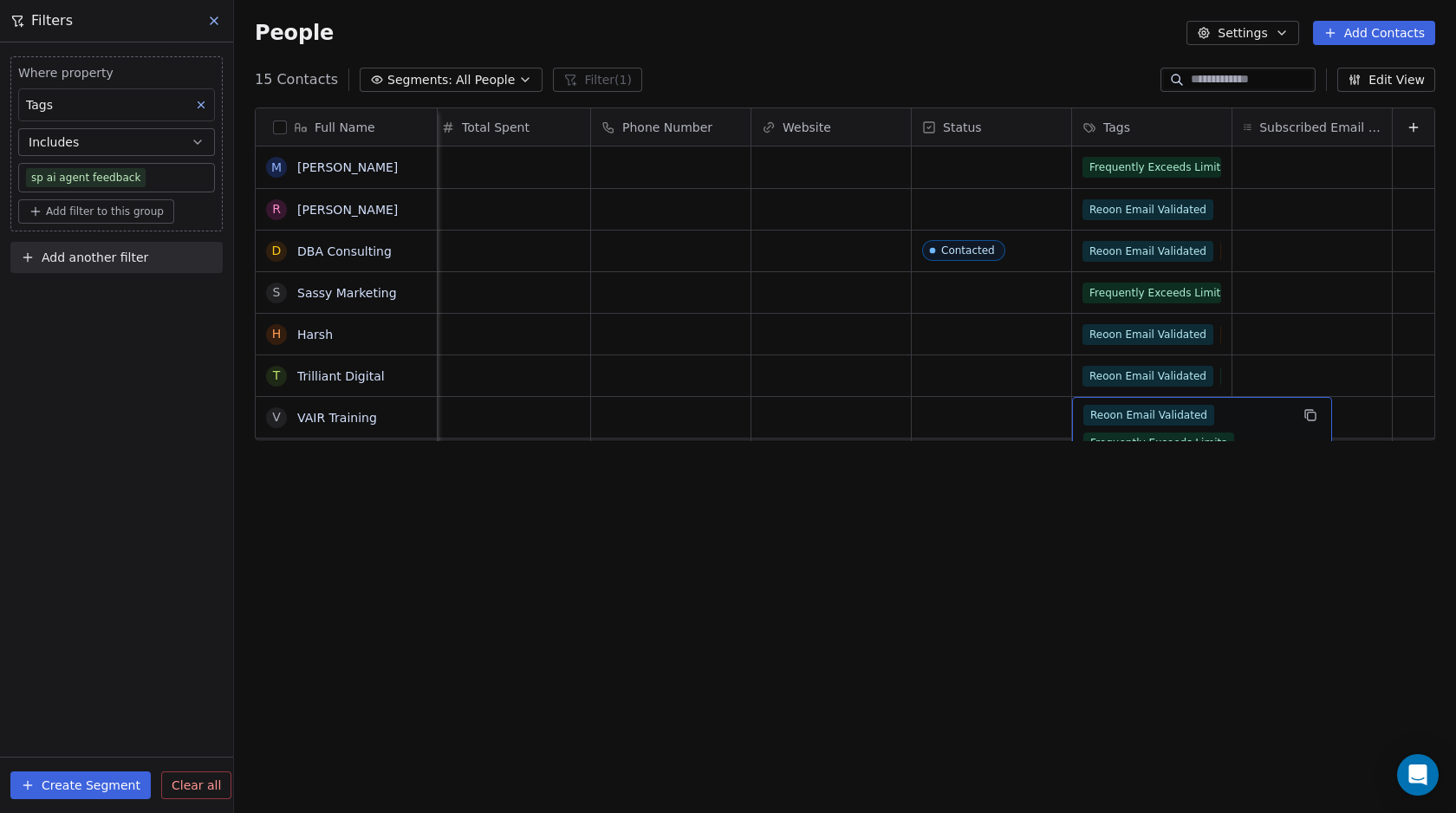
click at [1097, 417] on span "Reoon Email Validated" at bounding box center [1148, 415] width 131 height 21
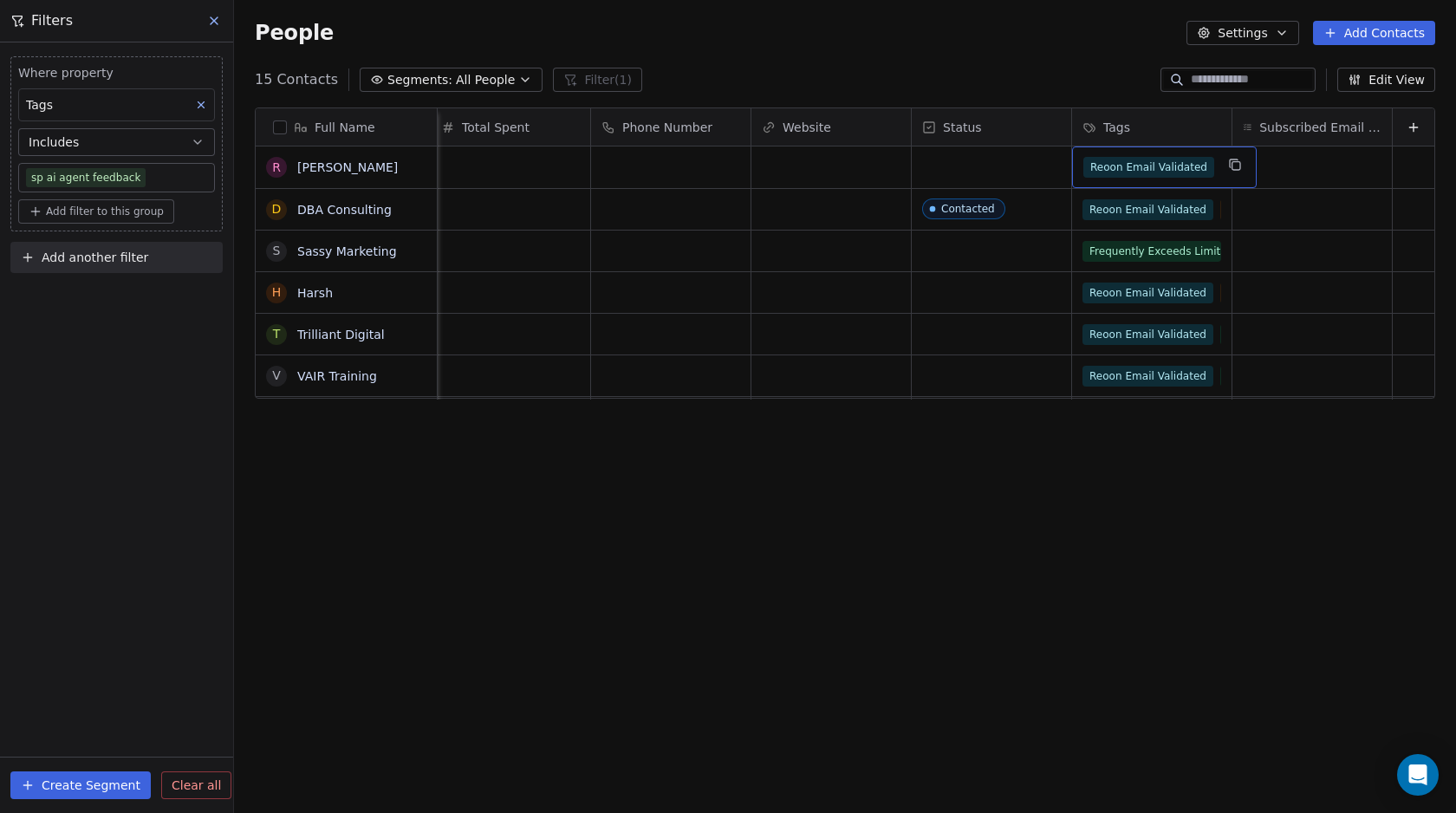
click at [1102, 162] on span "Reoon Email Validated" at bounding box center [1148, 168] width 131 height 21
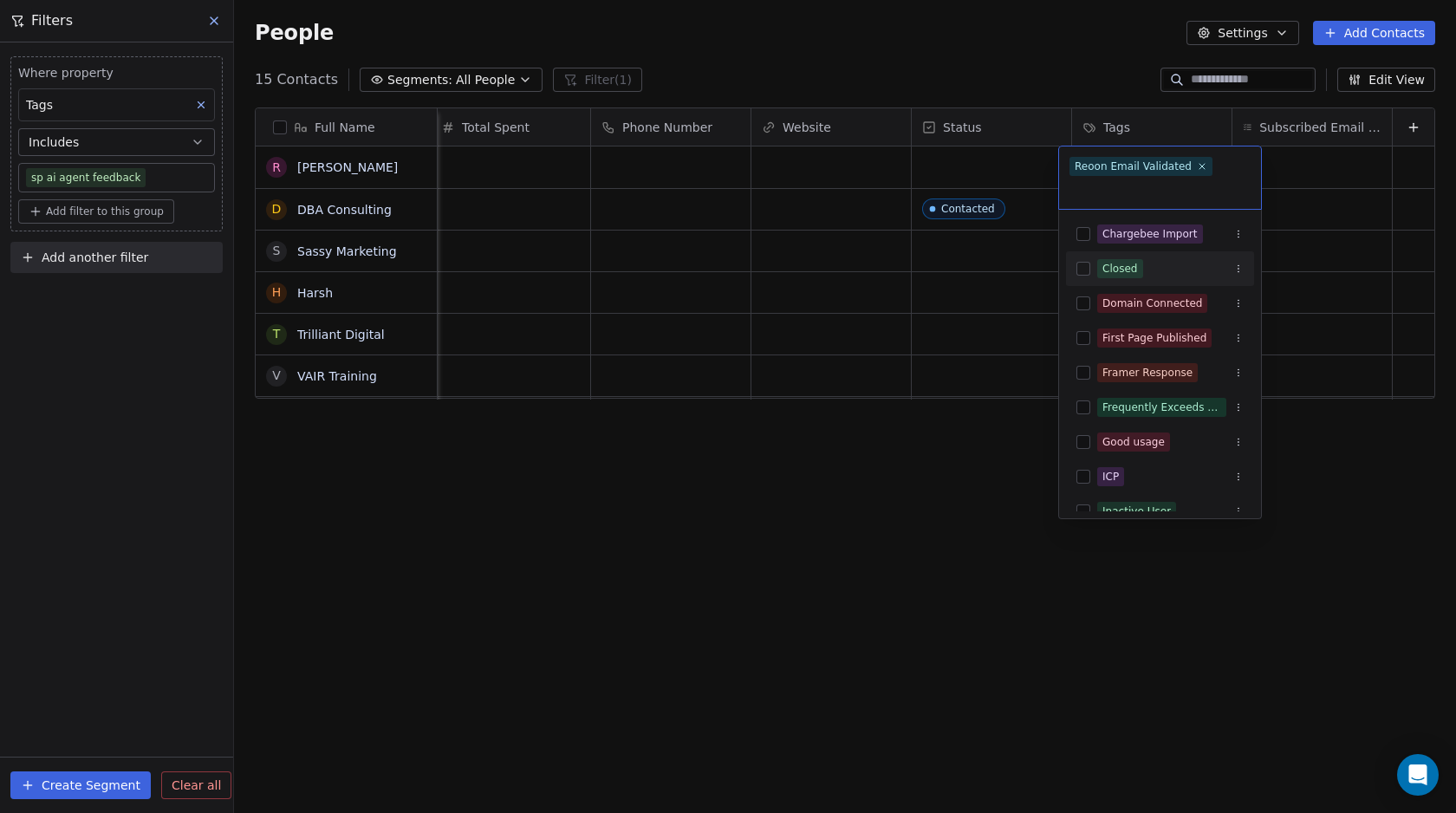
click at [908, 526] on html "Swipe Pages Contacts People Marketing Workflows Campaigns Metrics & Events Sale…" at bounding box center [728, 406] width 1456 height 813
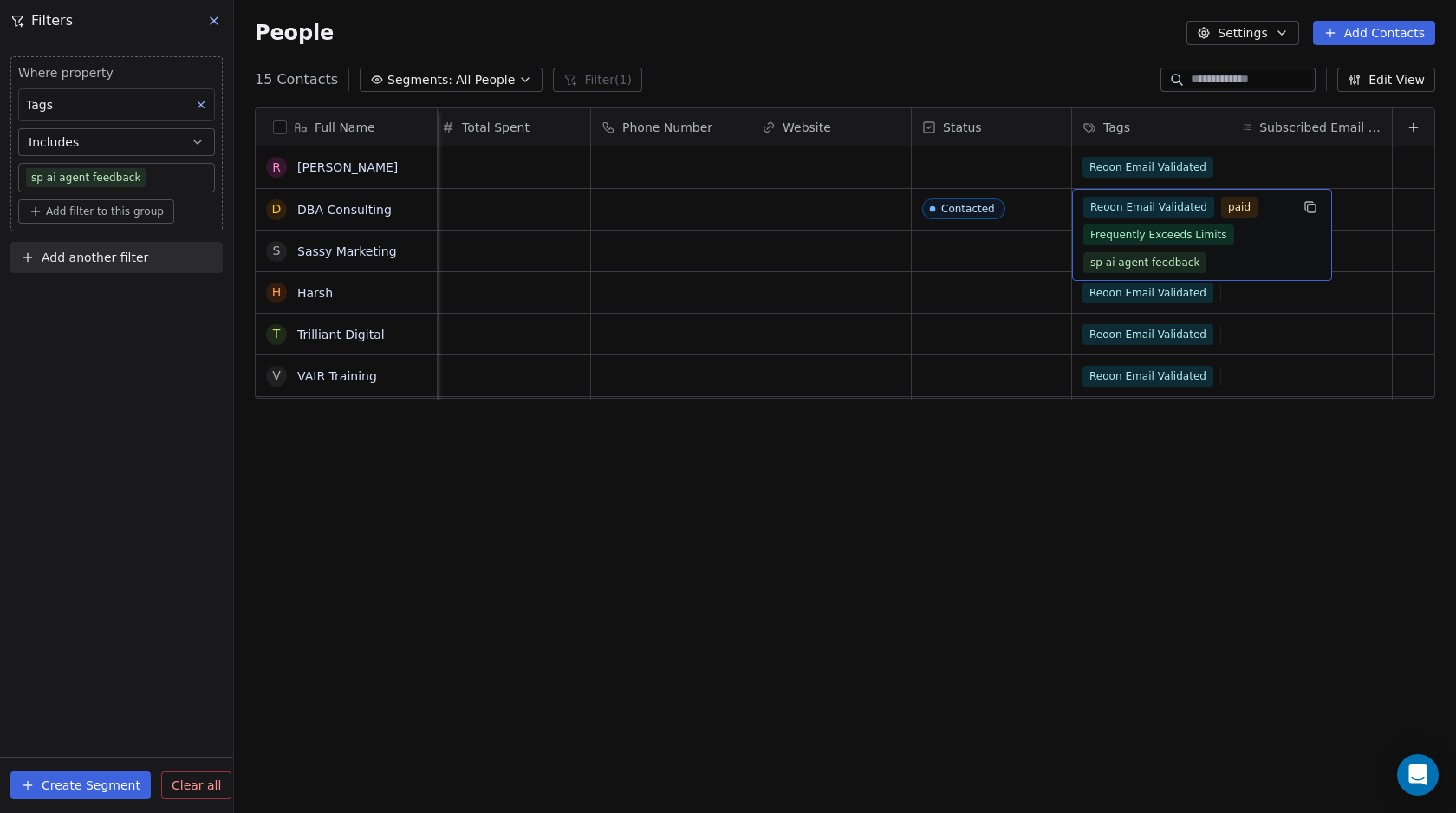
click at [1098, 210] on span "Reoon Email Validated" at bounding box center [1148, 207] width 131 height 21
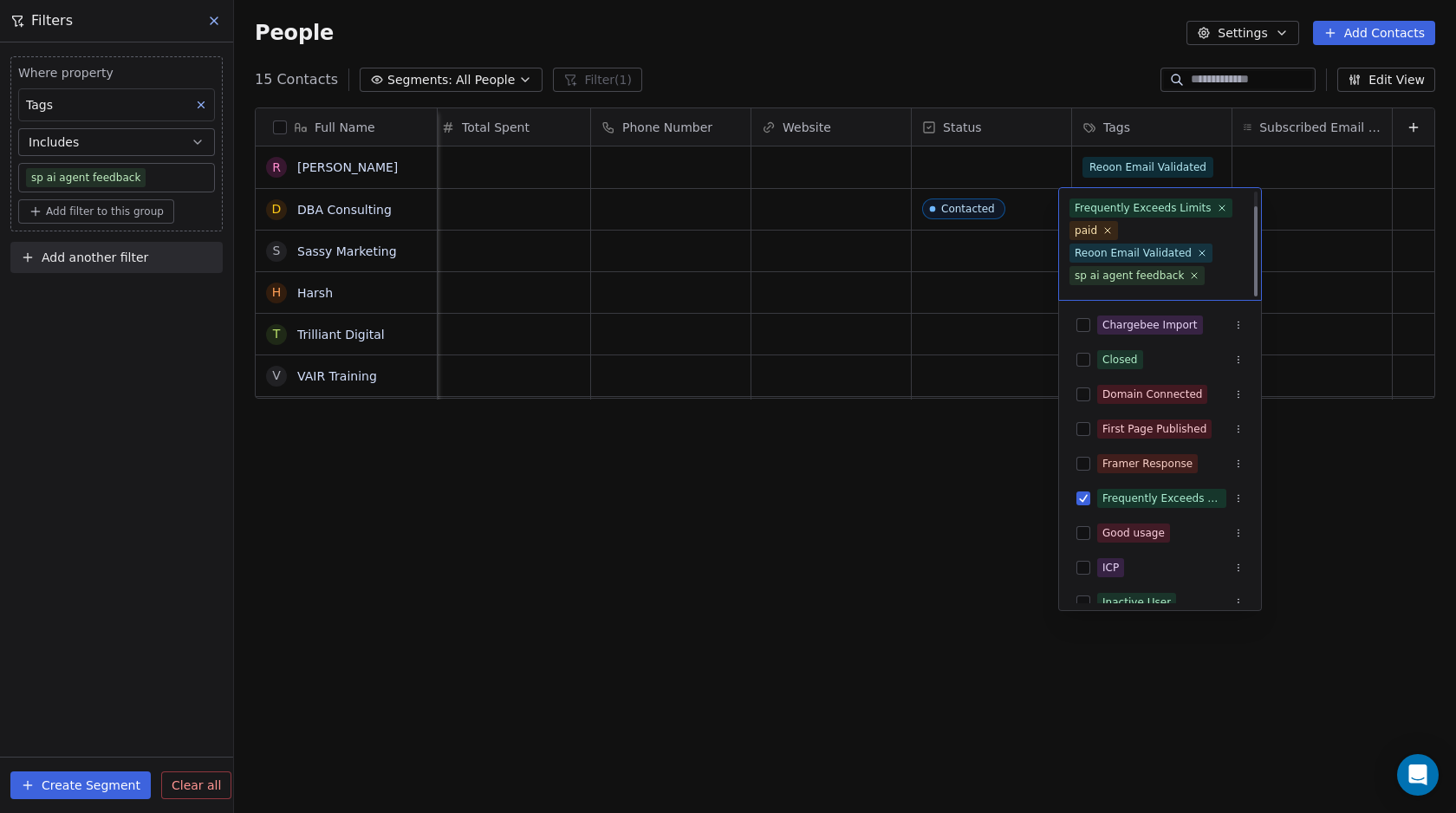
scroll to position [18, 0]
click at [1190, 256] on icon at bounding box center [1194, 256] width 11 height 11
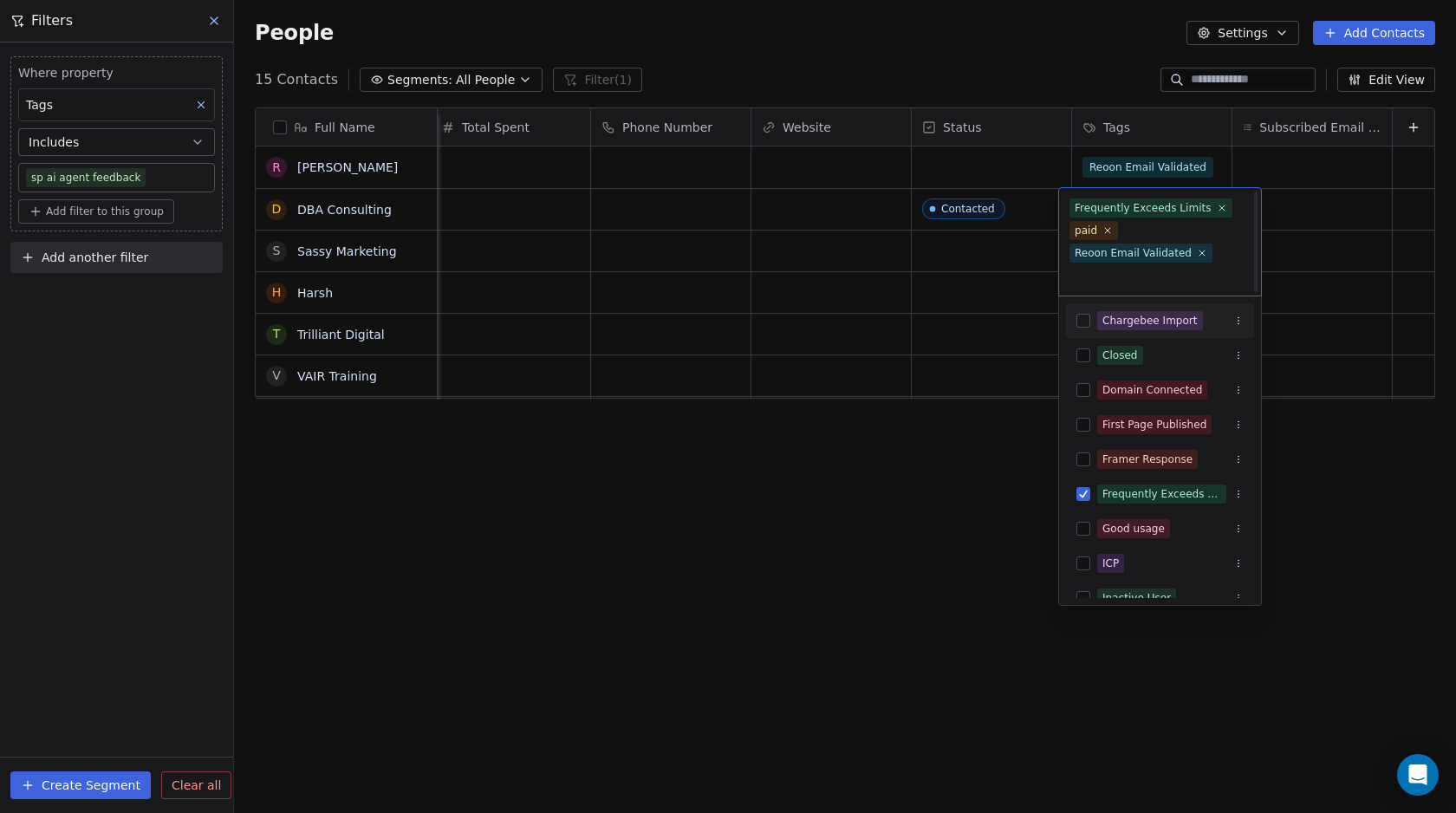
click at [853, 481] on html "Swipe Pages Contacts People Marketing Workflows Campaigns Metrics & Events Sale…" at bounding box center [728, 406] width 1456 height 813
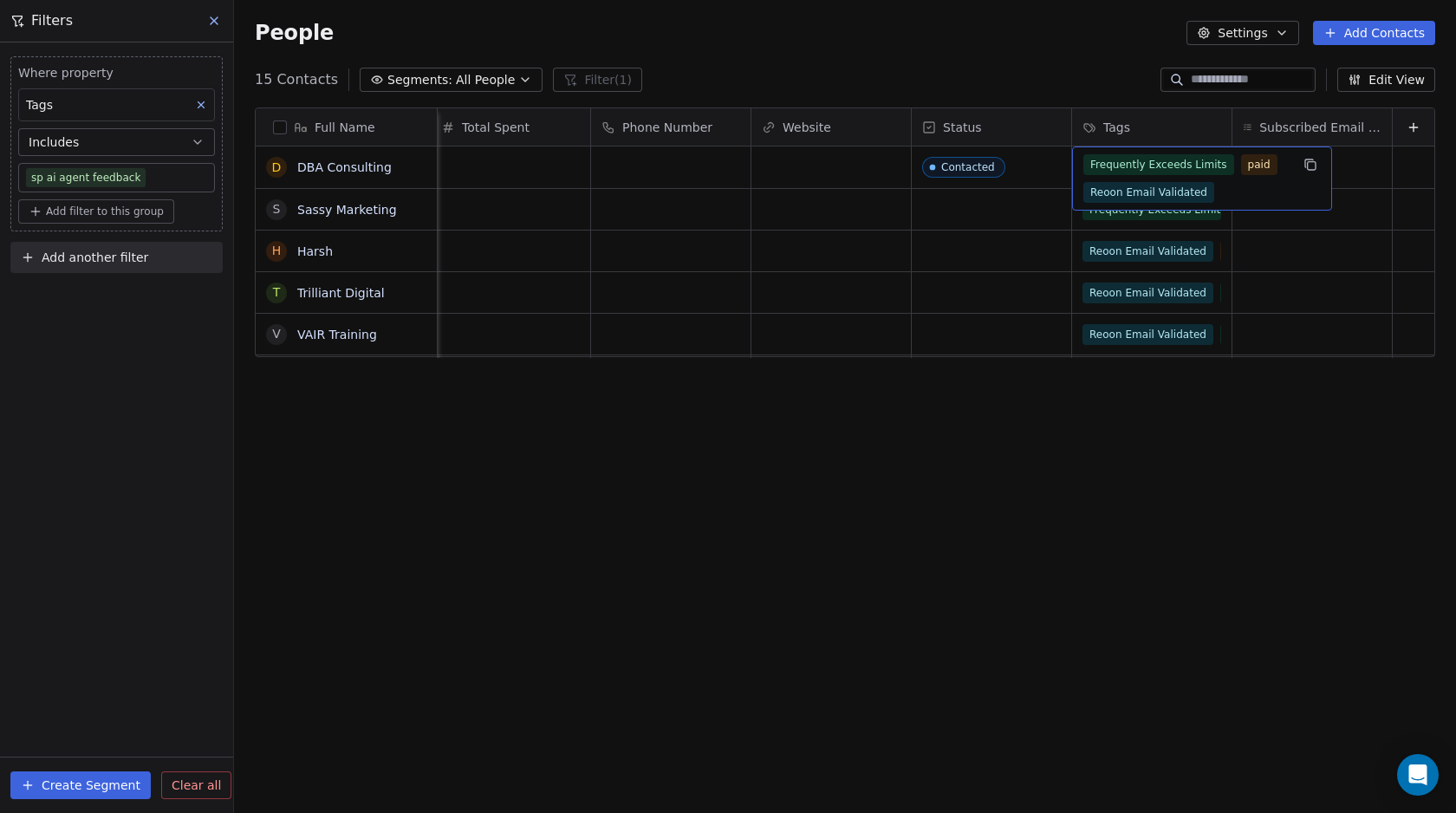
click at [1101, 163] on span "Frequently Exceeds Limits" at bounding box center [1159, 165] width 151 height 21
drag, startPoint x: 992, startPoint y: 447, endPoint x: 1044, endPoint y: 317, distance: 140.0
click at [992, 447] on div "Full Name D DBA Consulting S Sassy Marketing H Harsh T Trilliant Digital V VAIR…" at bounding box center [845, 451] width 1222 height 715
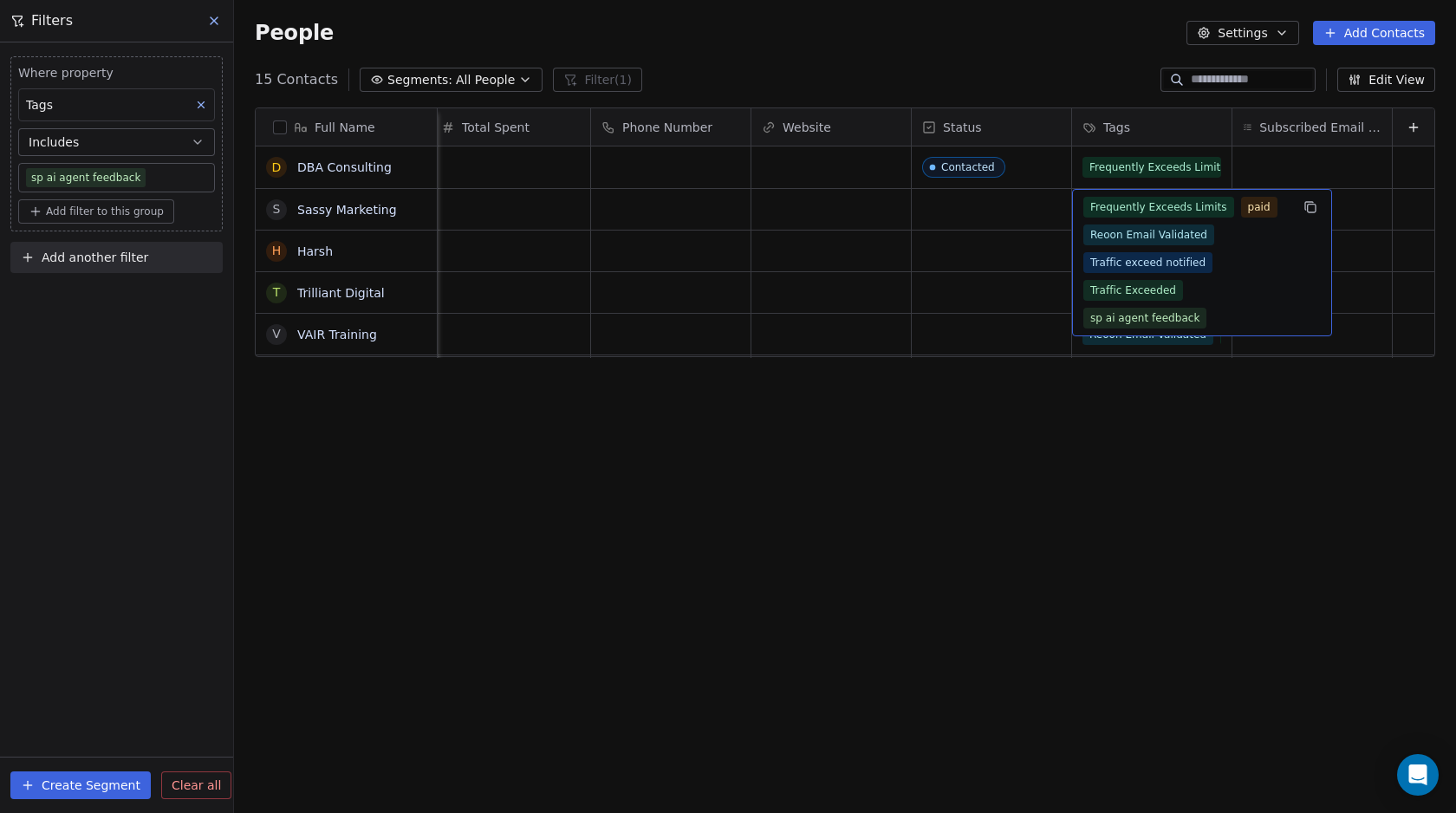
click at [1099, 208] on span "Frequently Exceeds Limits" at bounding box center [1159, 207] width 151 height 21
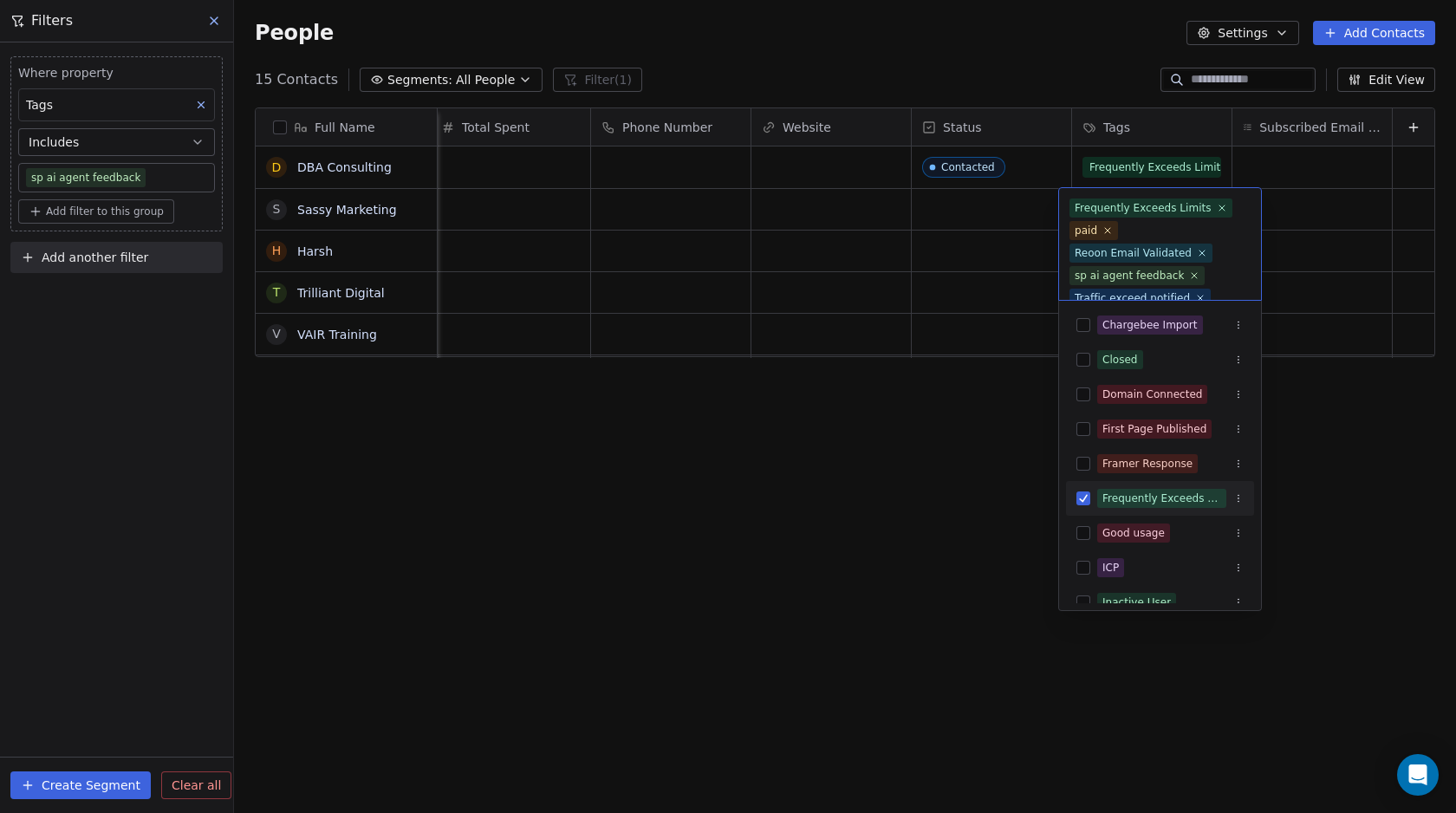
scroll to position [40, 0]
click at [1189, 232] on icon at bounding box center [1194, 234] width 11 height 11
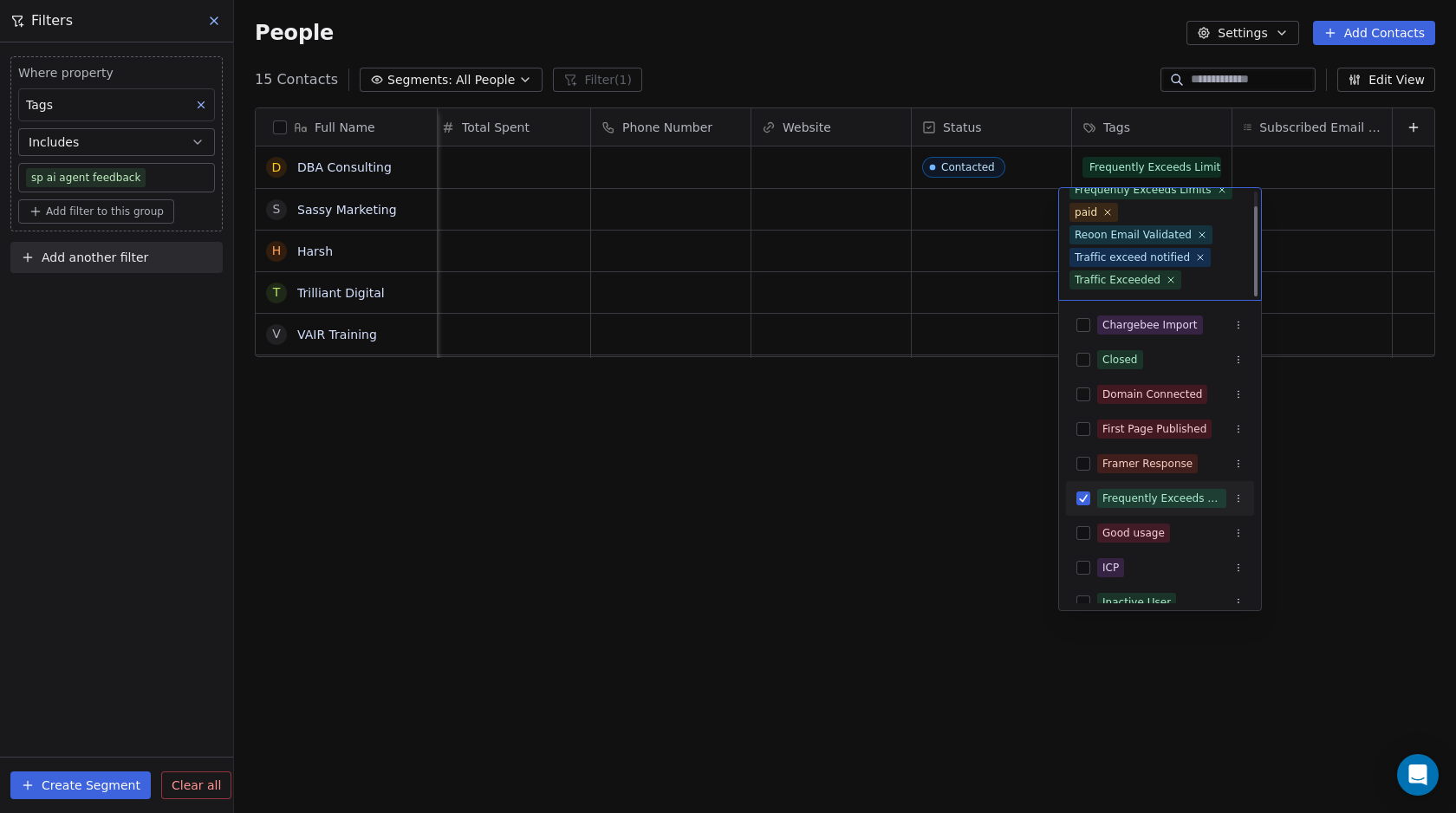
scroll to position [18, 0]
click at [824, 469] on html "Swipe Pages Contacts People Marketing Workflows Campaigns Metrics & Events Sale…" at bounding box center [728, 406] width 1456 height 813
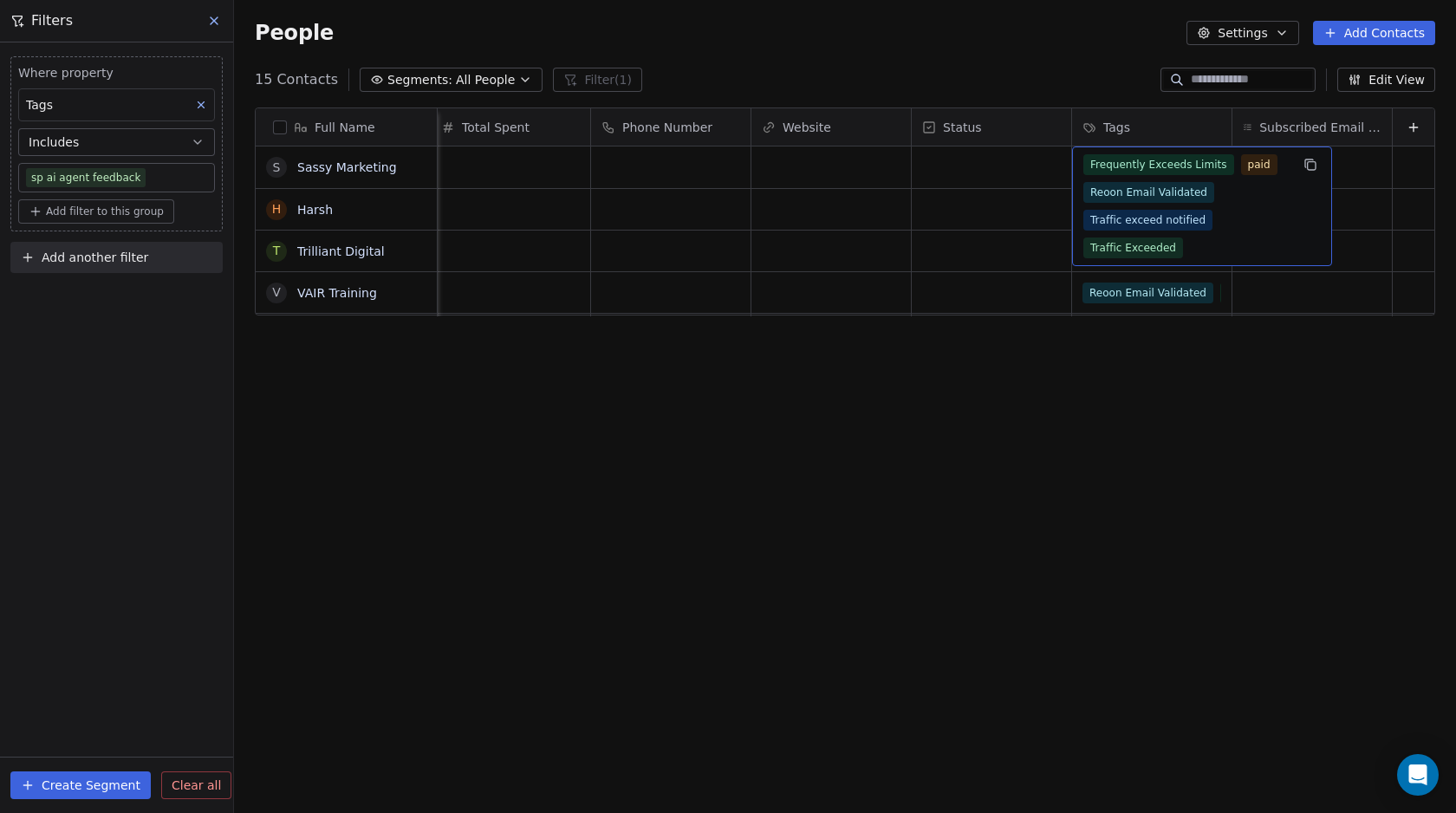
click at [1091, 168] on span "Frequently Exceeds Limits" at bounding box center [1159, 165] width 151 height 21
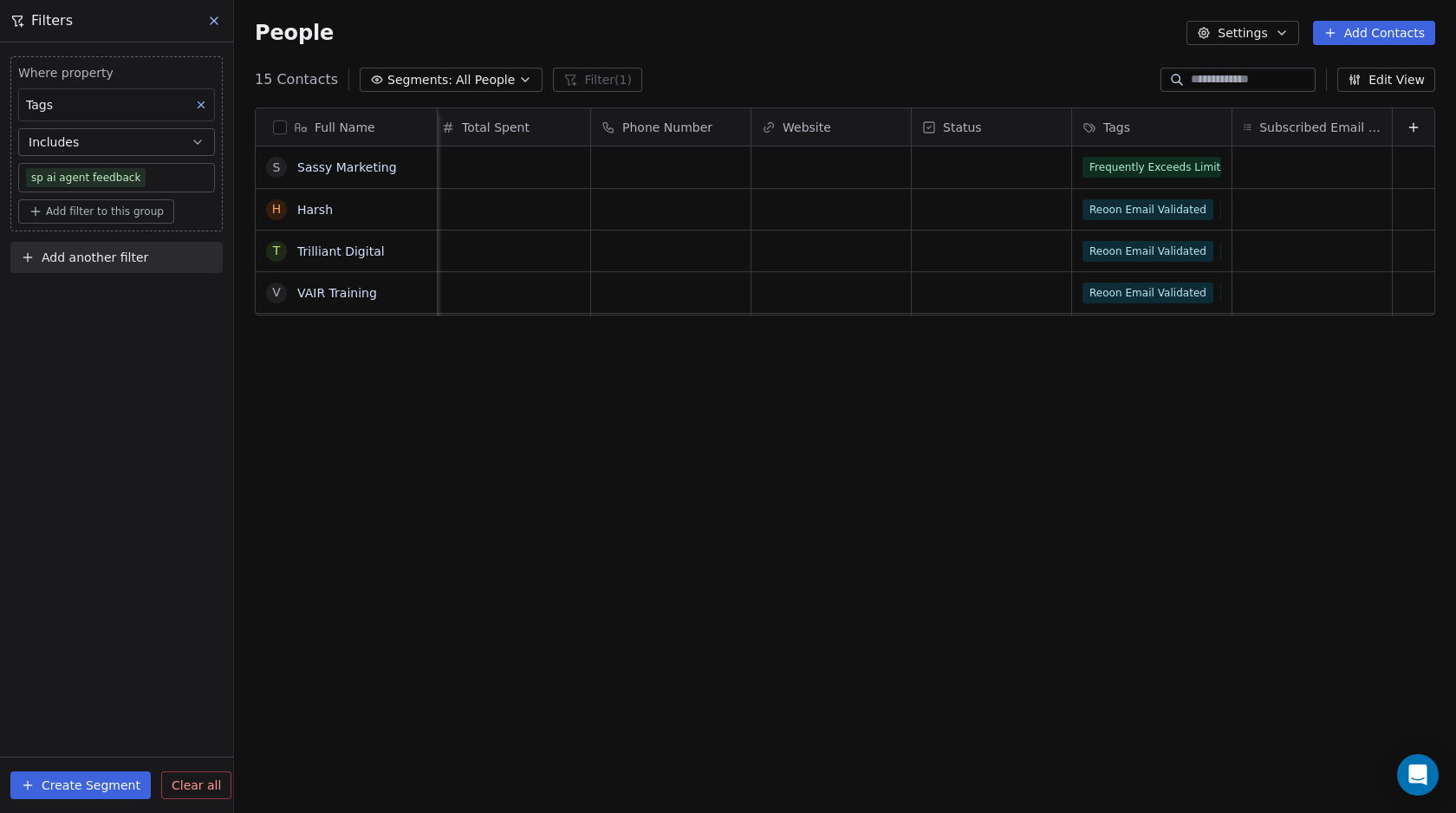
drag, startPoint x: 881, startPoint y: 459, endPoint x: 935, endPoint y: 339, distance: 131.6
click at [881, 459] on html "Swipe Pages Contacts People Marketing Workflows Campaigns Metrics & Events Sale…" at bounding box center [728, 406] width 1456 height 813
click at [1083, 289] on span "Reoon Email Validated" at bounding box center [1148, 290] width 131 height 21
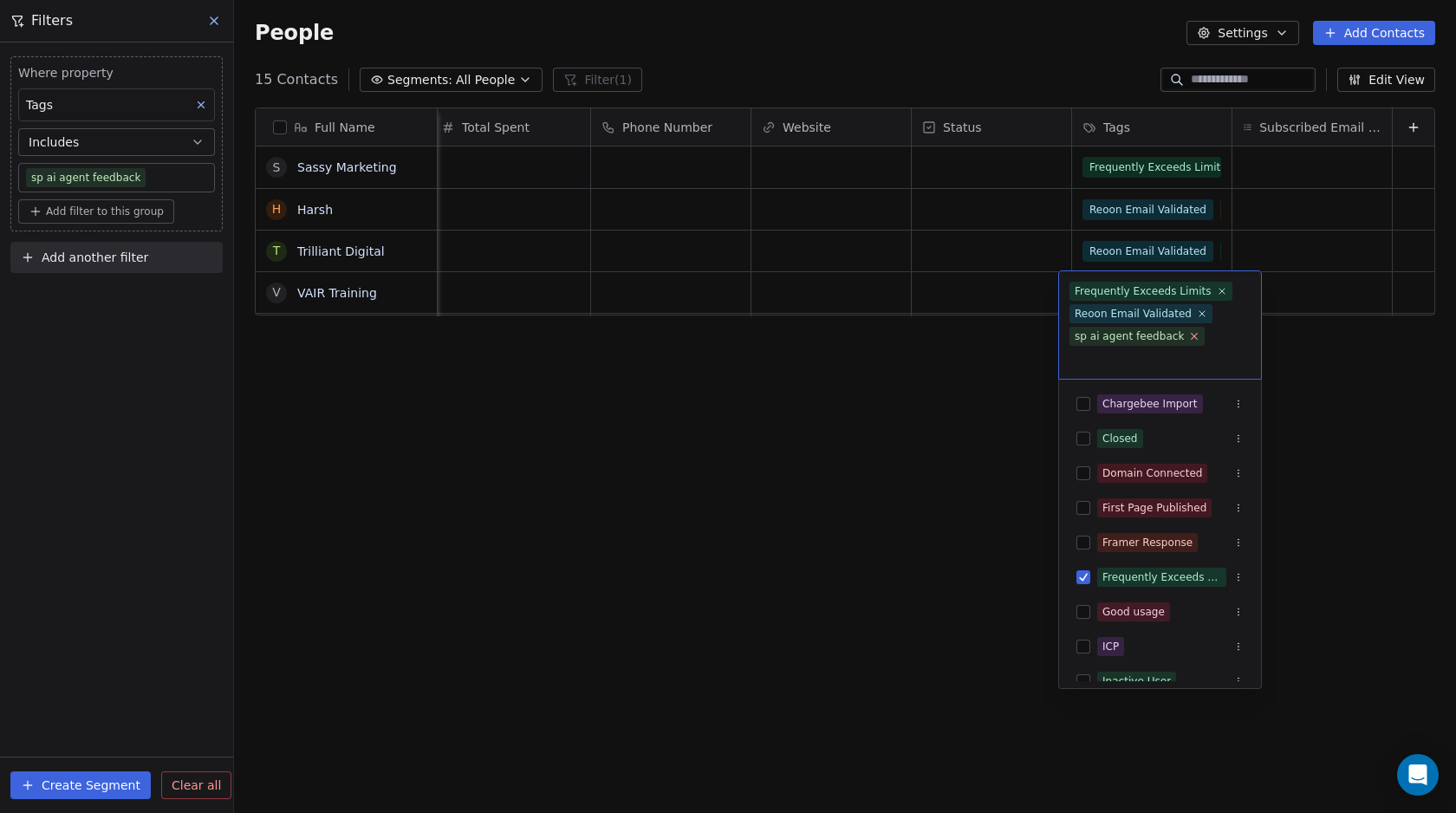
click at [1188, 336] on icon at bounding box center [1194, 335] width 11 height 11
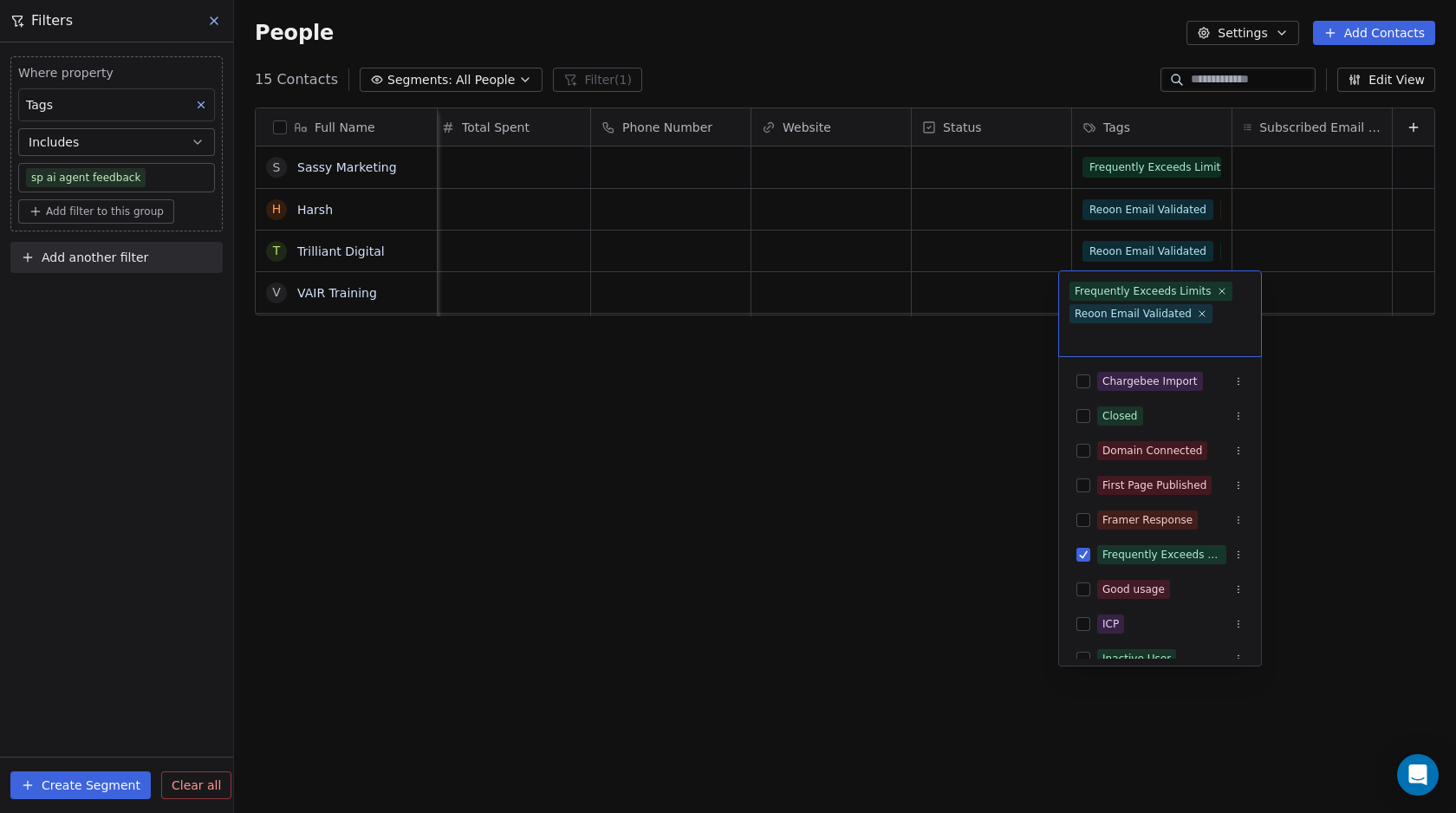
click at [901, 395] on html "Swipe Pages Contacts People Marketing Workflows Campaigns Metrics & Events Sale…" at bounding box center [728, 406] width 1456 height 813
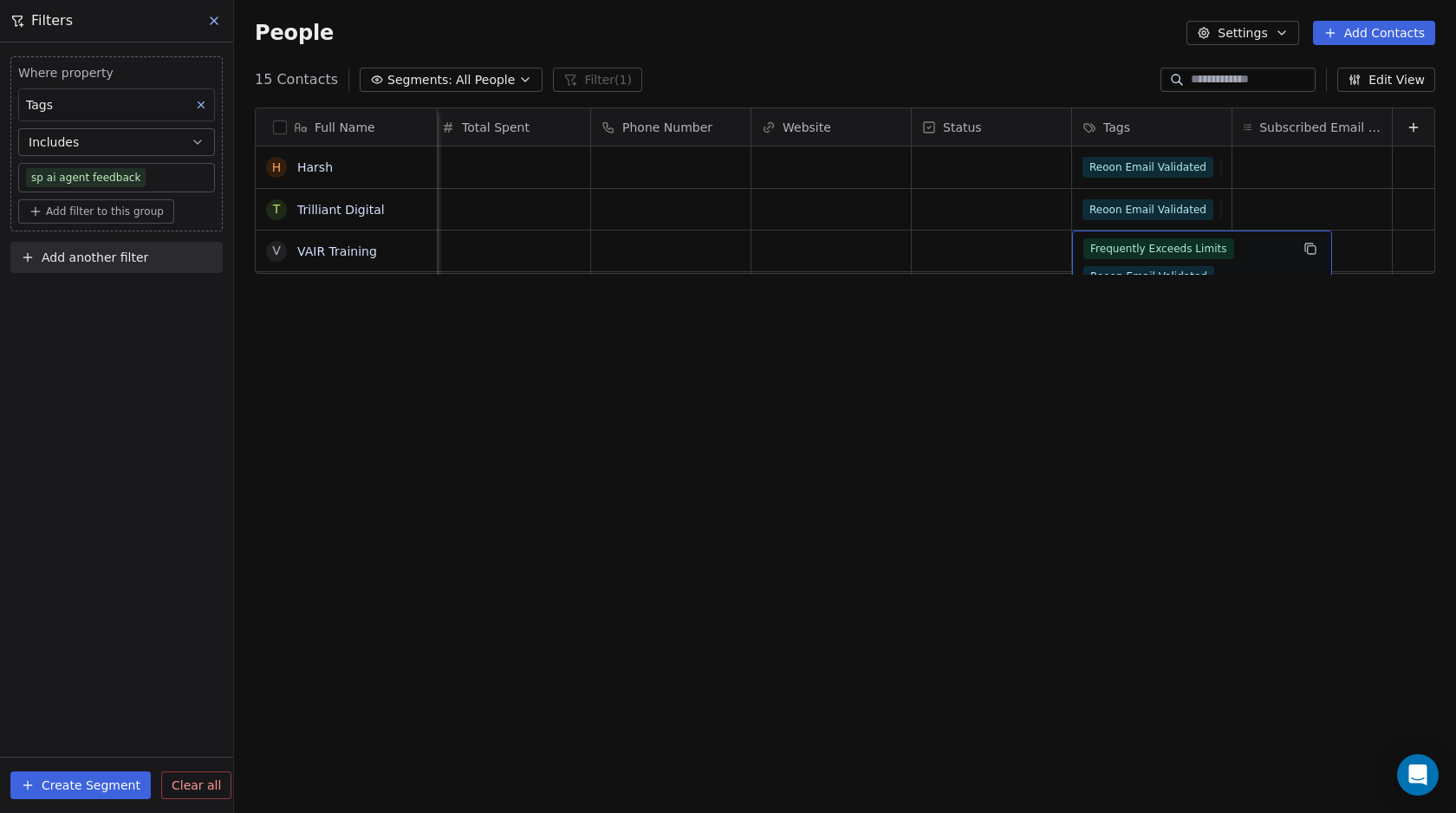
click at [1095, 250] on span "Frequently Exceeds Limits" at bounding box center [1159, 249] width 151 height 21
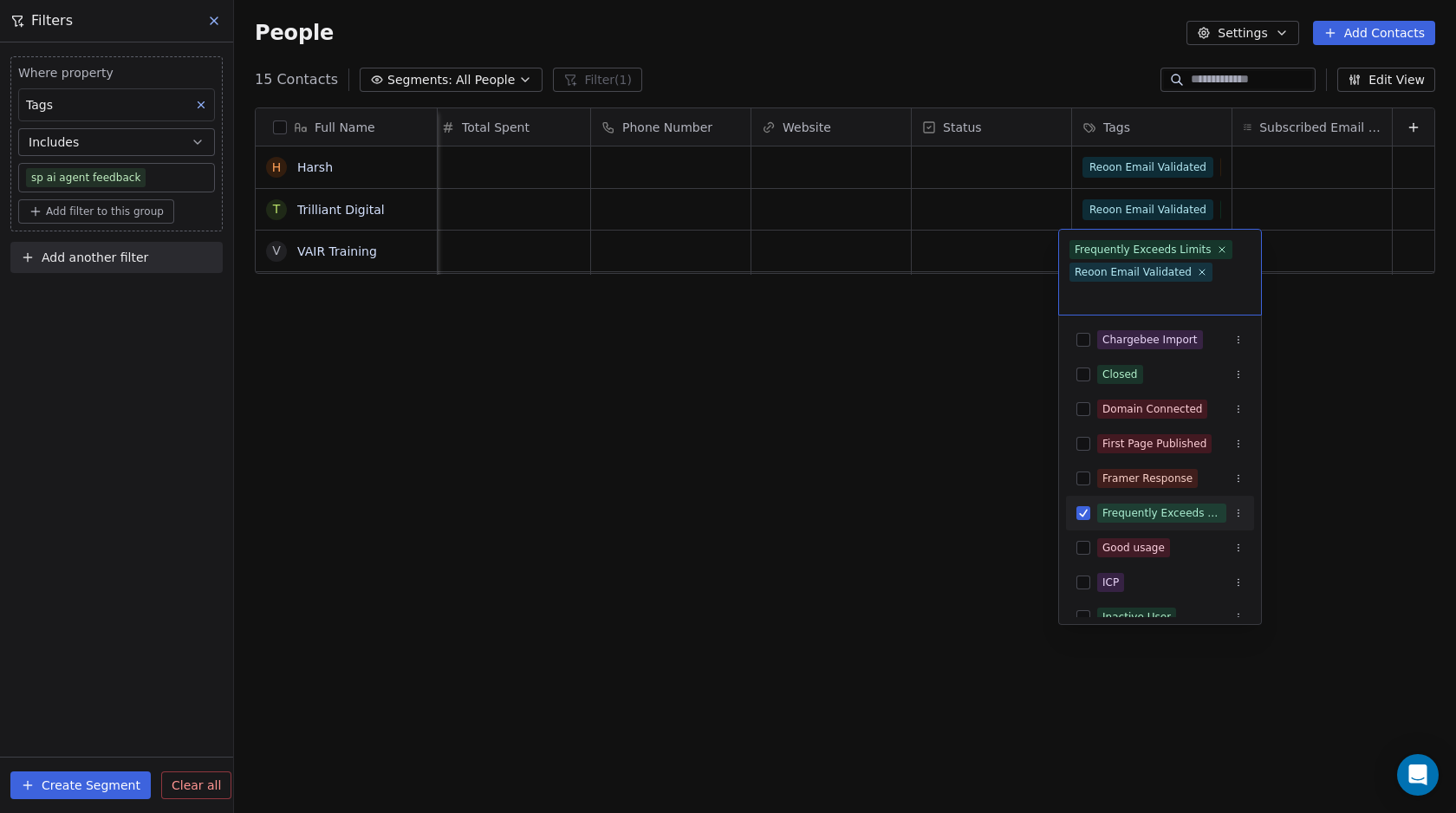
drag, startPoint x: 940, startPoint y: 326, endPoint x: 997, endPoint y: 242, distance: 101.5
click at [940, 326] on html "Swipe Pages Contacts People Marketing Workflows Campaigns Metrics & Events Sale…" at bounding box center [728, 406] width 1456 height 813
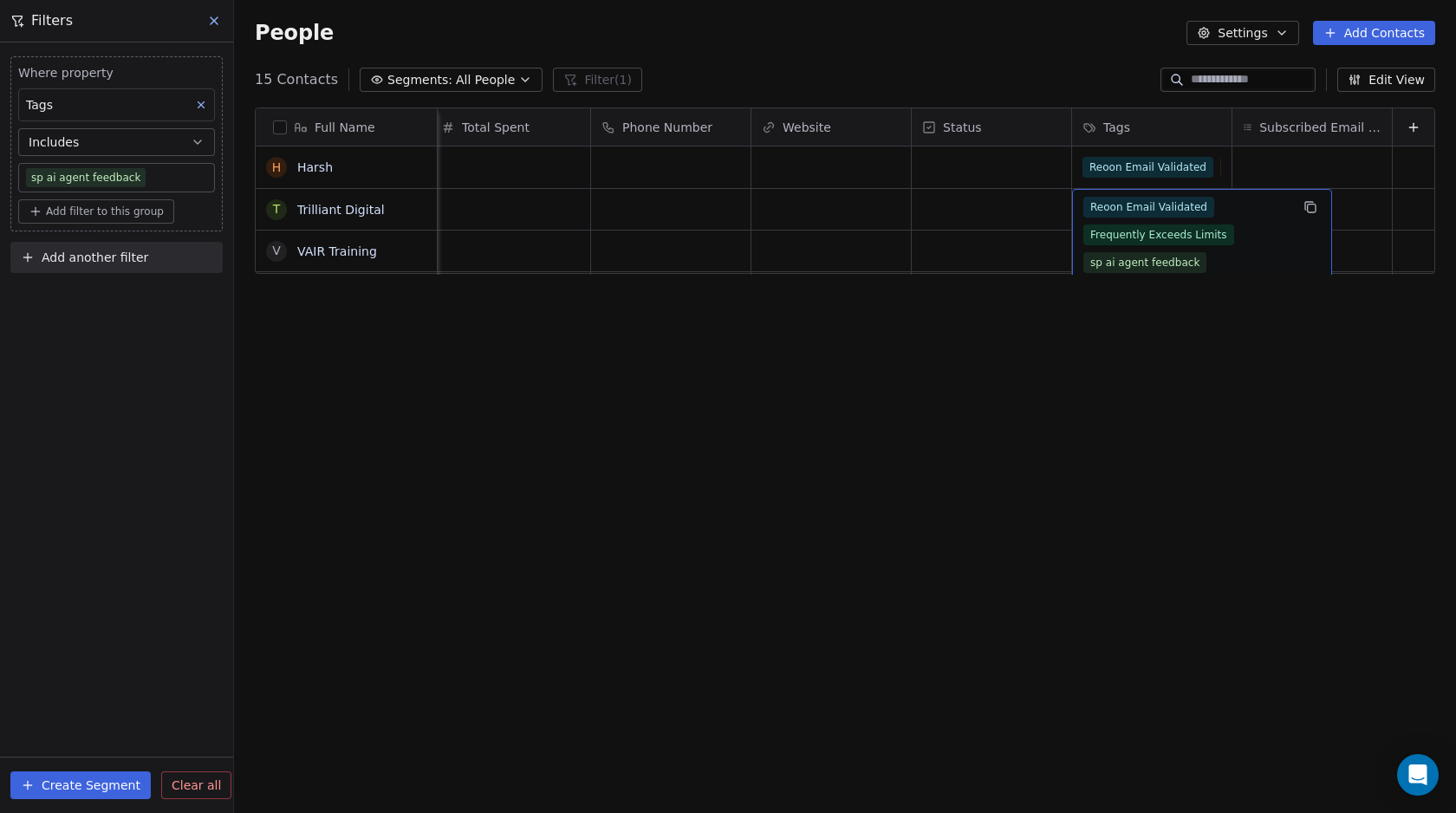
click at [1120, 205] on span "Reoon Email Validated" at bounding box center [1148, 207] width 131 height 21
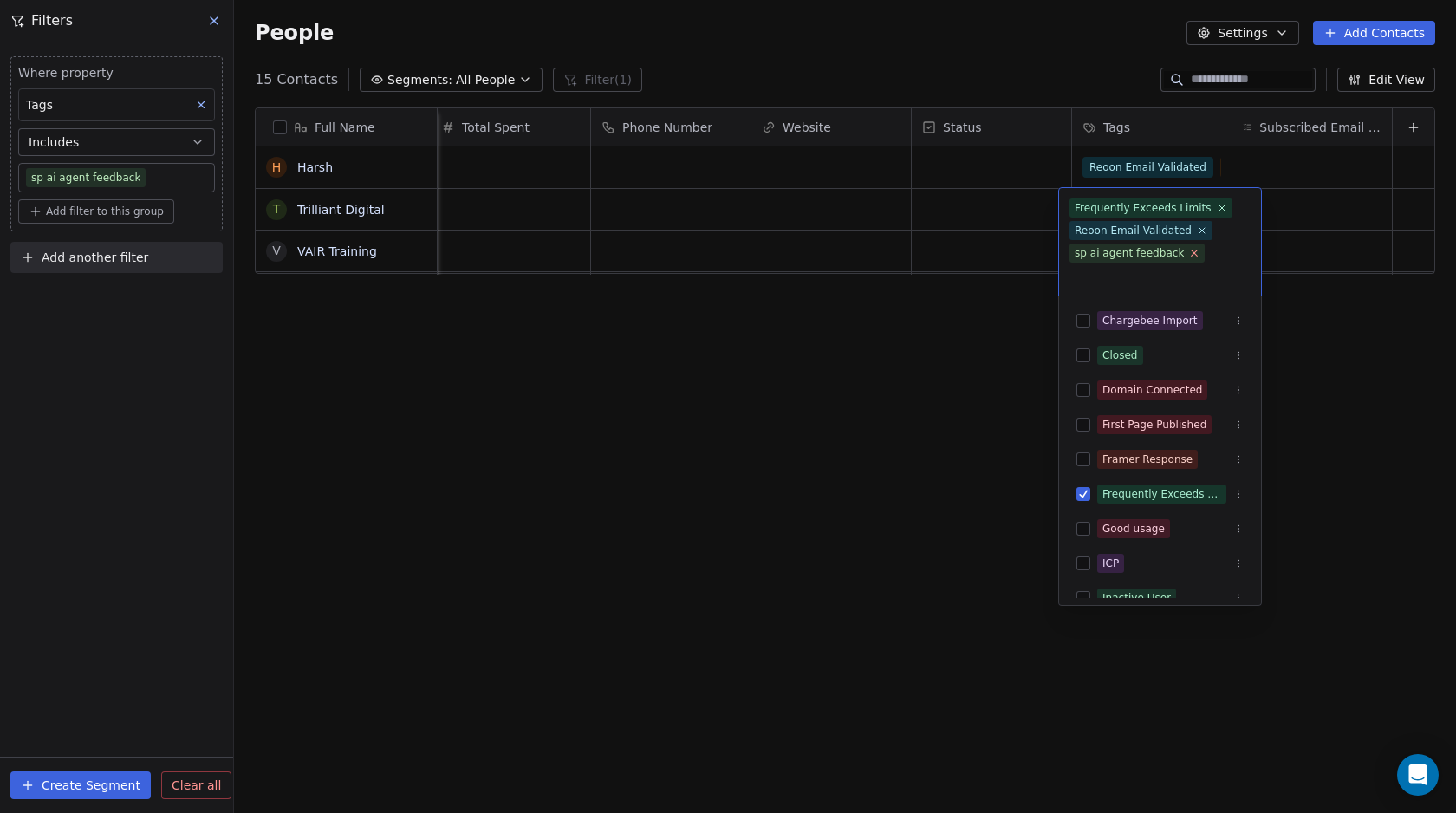
click at [1191, 250] on icon at bounding box center [1194, 253] width 6 height 6
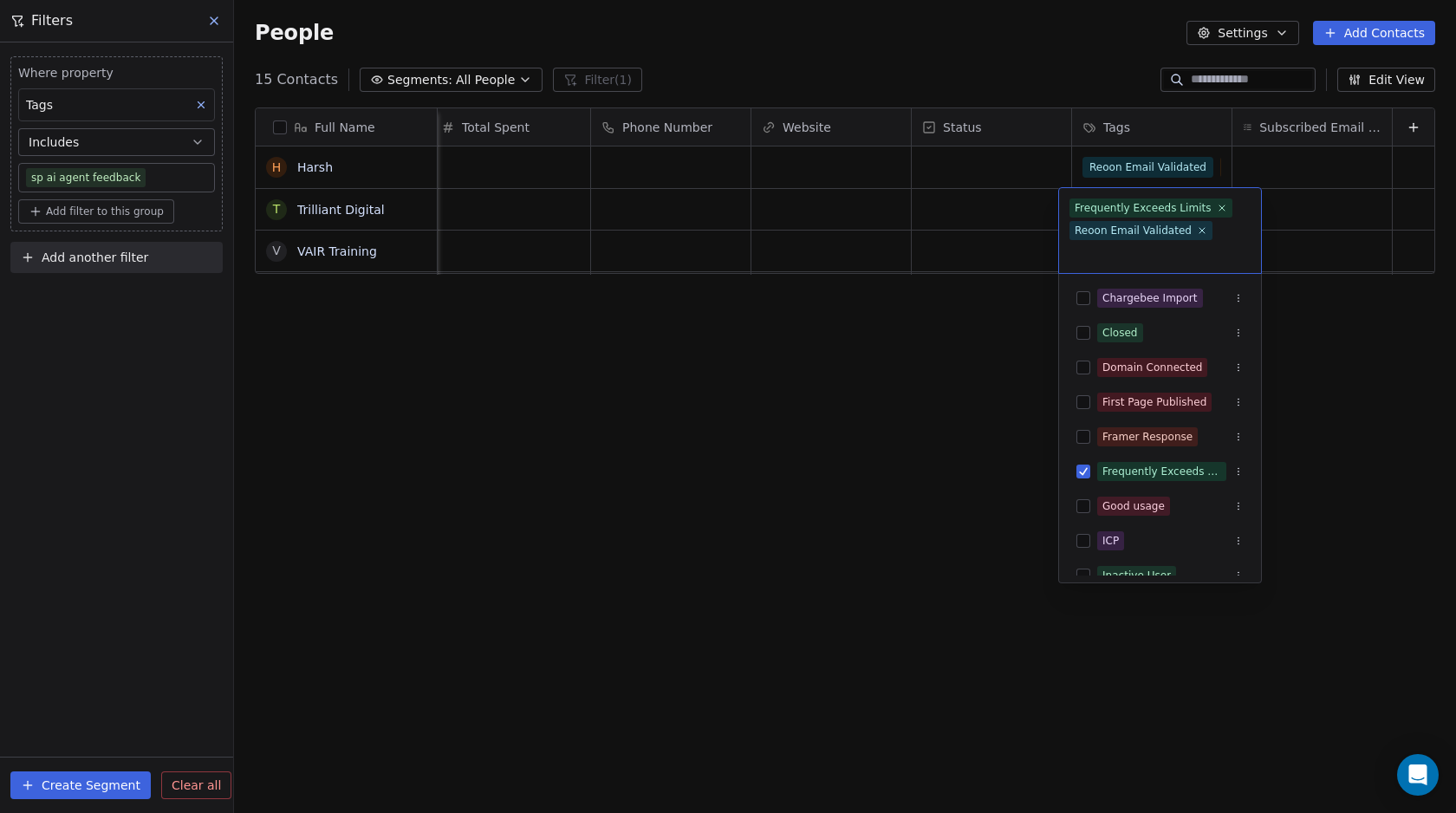
click at [841, 360] on html "Swipe Pages Contacts People Marketing Workflows Campaigns Metrics & Events Sale…" at bounding box center [728, 406] width 1456 height 813
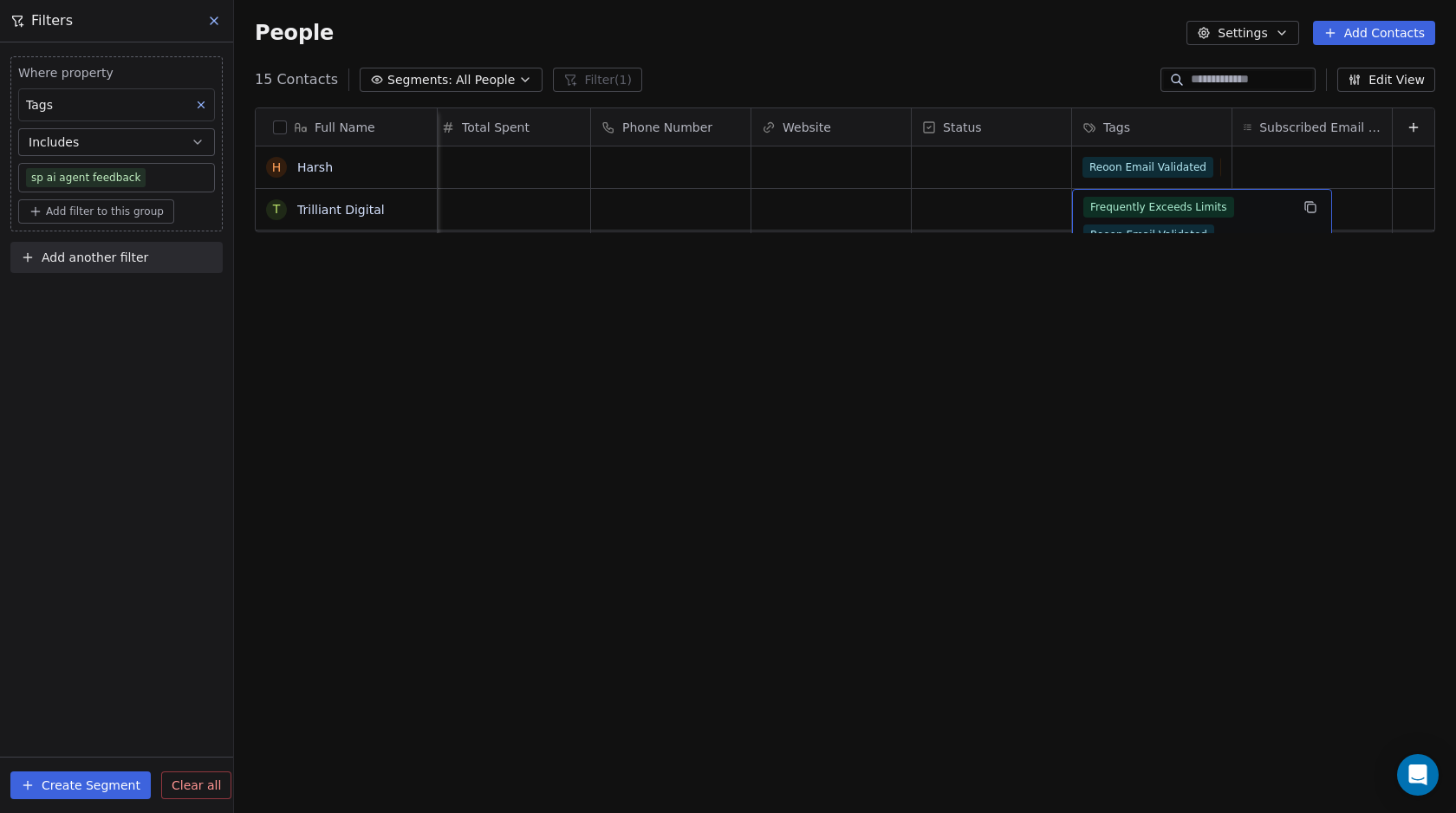
click at [1114, 213] on span "Frequently Exceeds Limits" at bounding box center [1159, 207] width 151 height 21
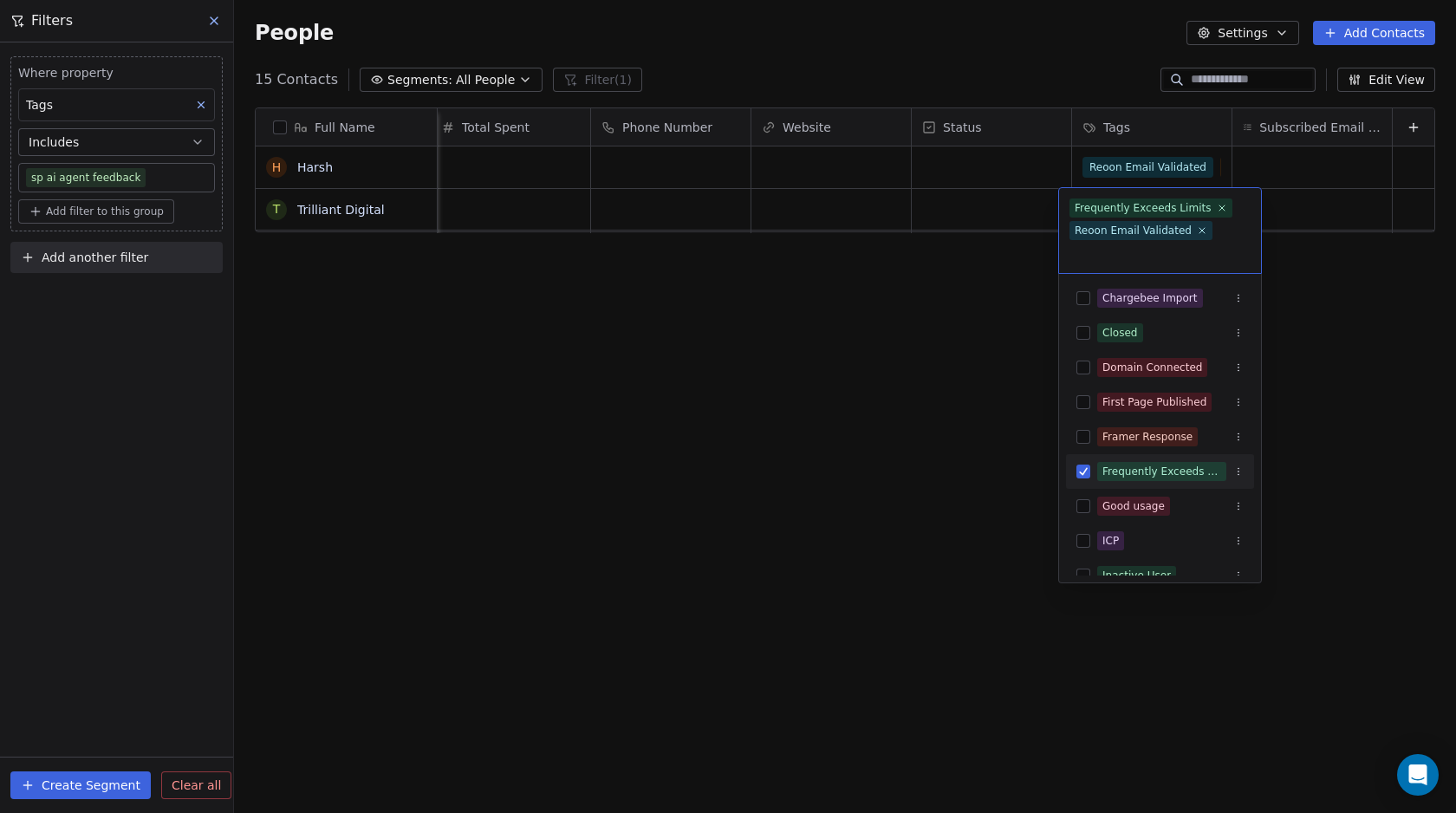
click at [922, 293] on html "Swipe Pages Contacts People Marketing Workflows Campaigns Metrics & Events Sale…" at bounding box center [728, 406] width 1456 height 813
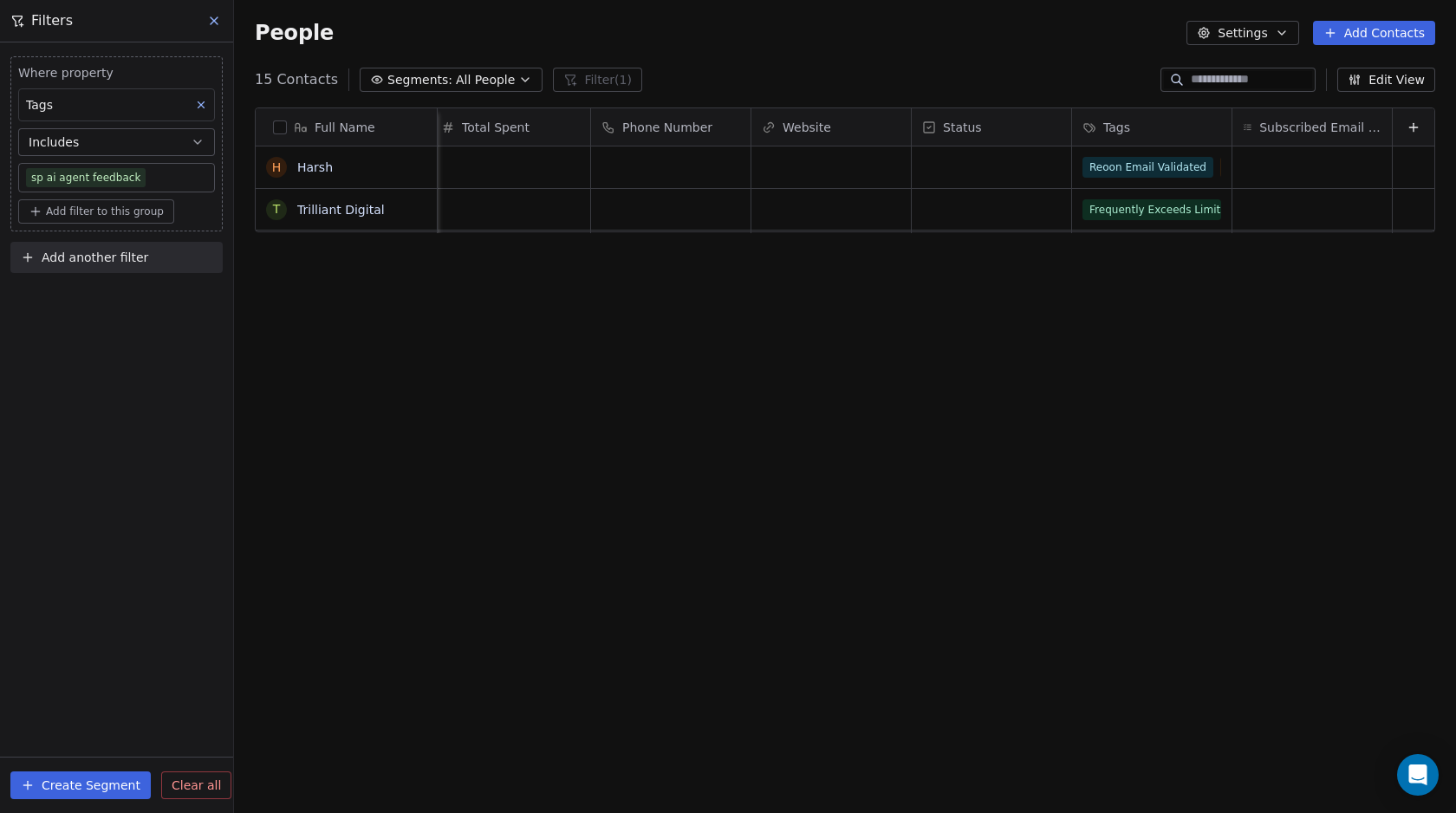
click at [129, 143] on button "Includes" at bounding box center [117, 142] width 196 height 28
click at [67, 239] on div "Does not include" at bounding box center [117, 240] width 181 height 28
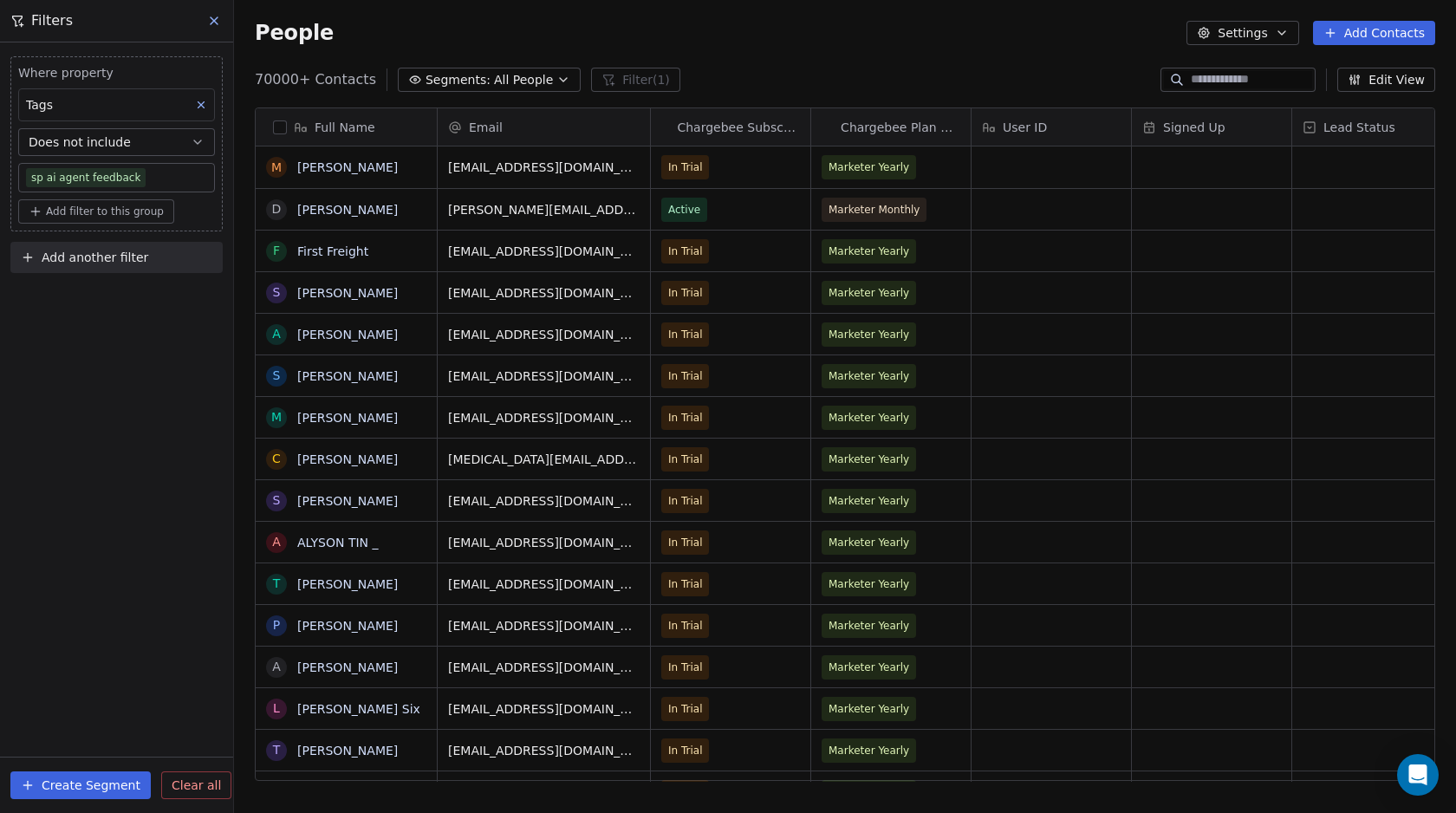
scroll to position [702, 1209]
click at [125, 176] on body "Swipe Pages Contacts People Marketing Workflows Campaigns Metrics & Events Sale…" at bounding box center [728, 406] width 1456 height 813
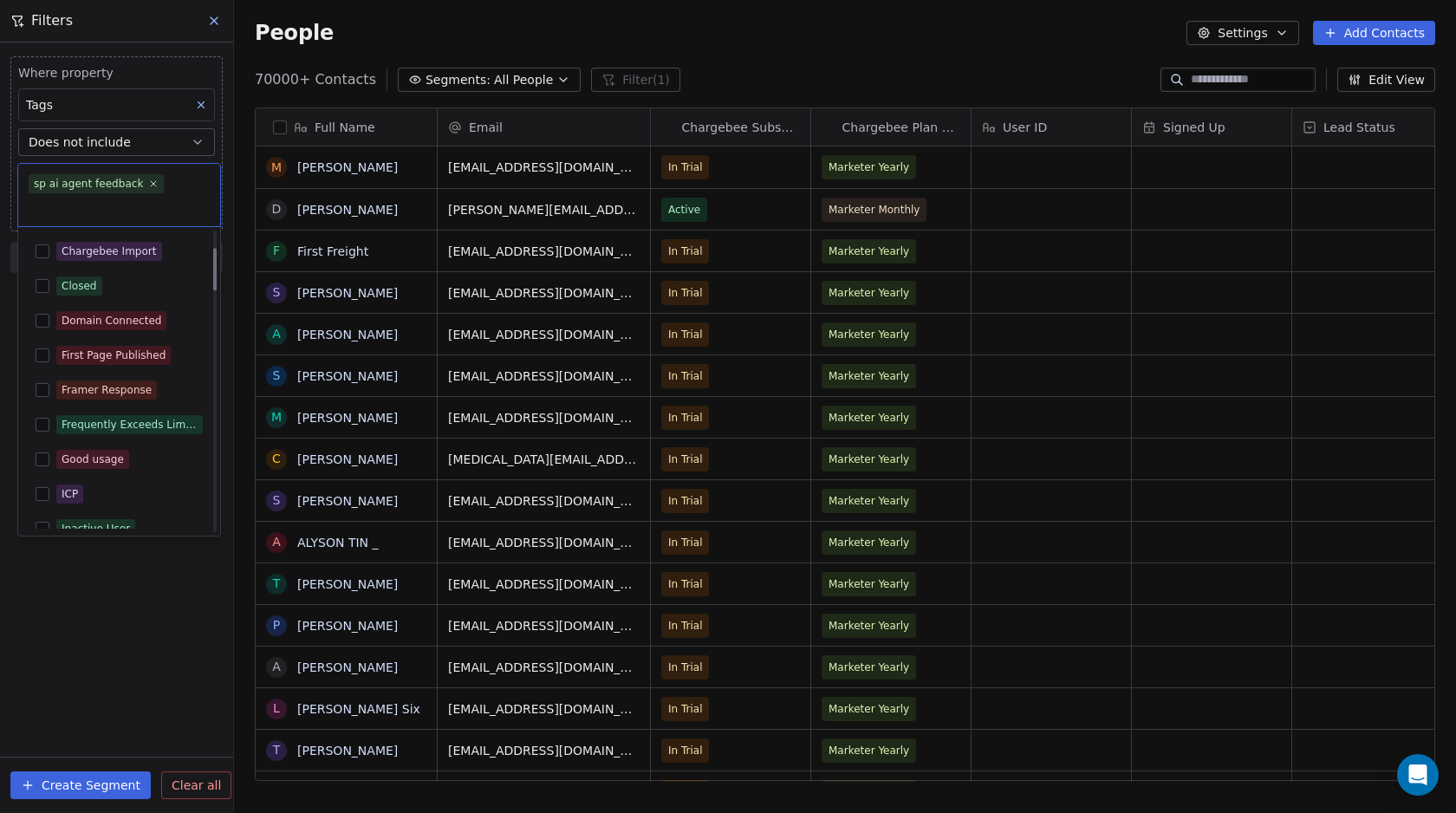
scroll to position [121, 0]
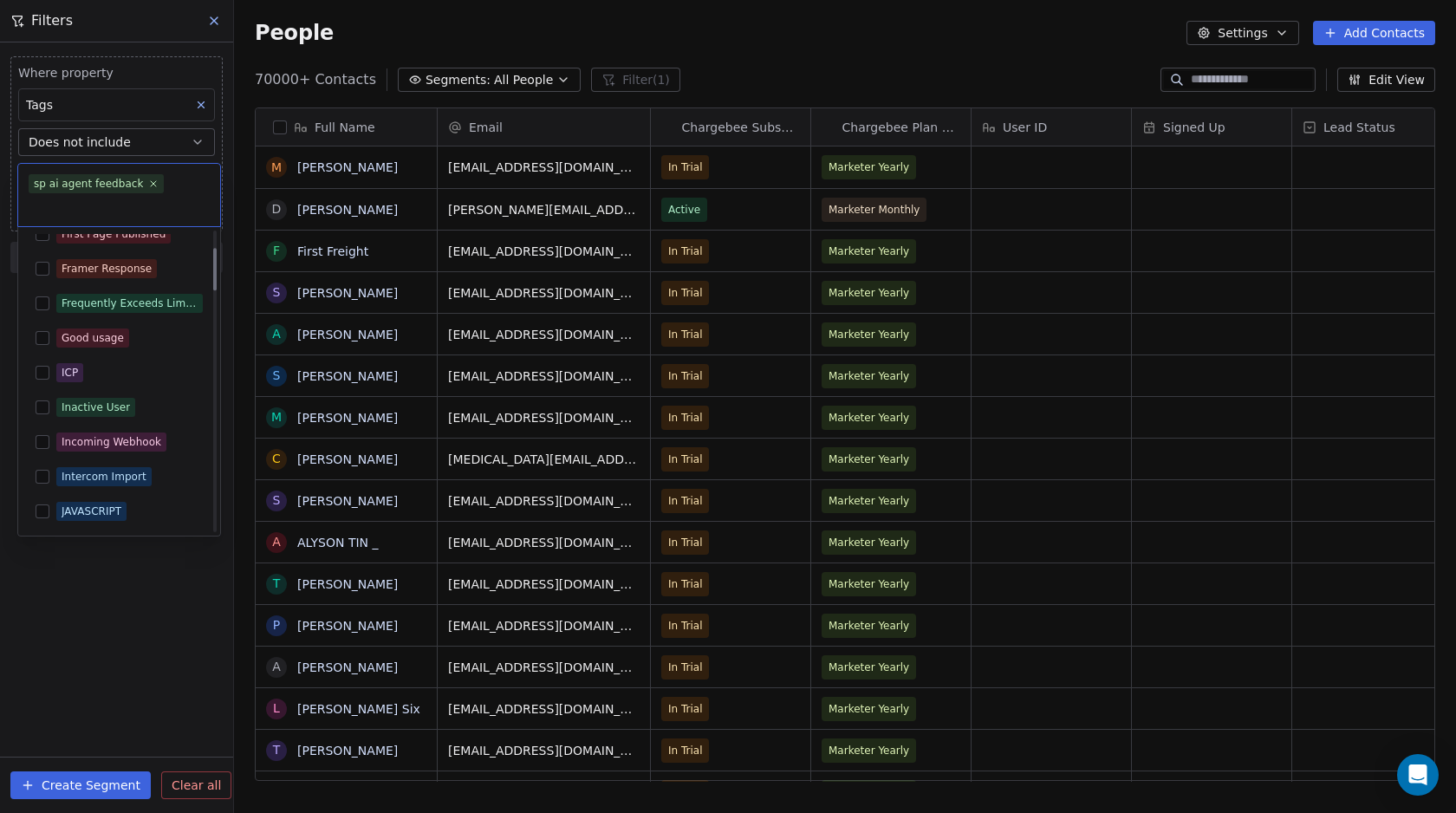
click at [130, 150] on html "Swipe Pages Contacts People Marketing Workflows Campaigns Metrics & Events Sale…" at bounding box center [728, 406] width 1456 height 813
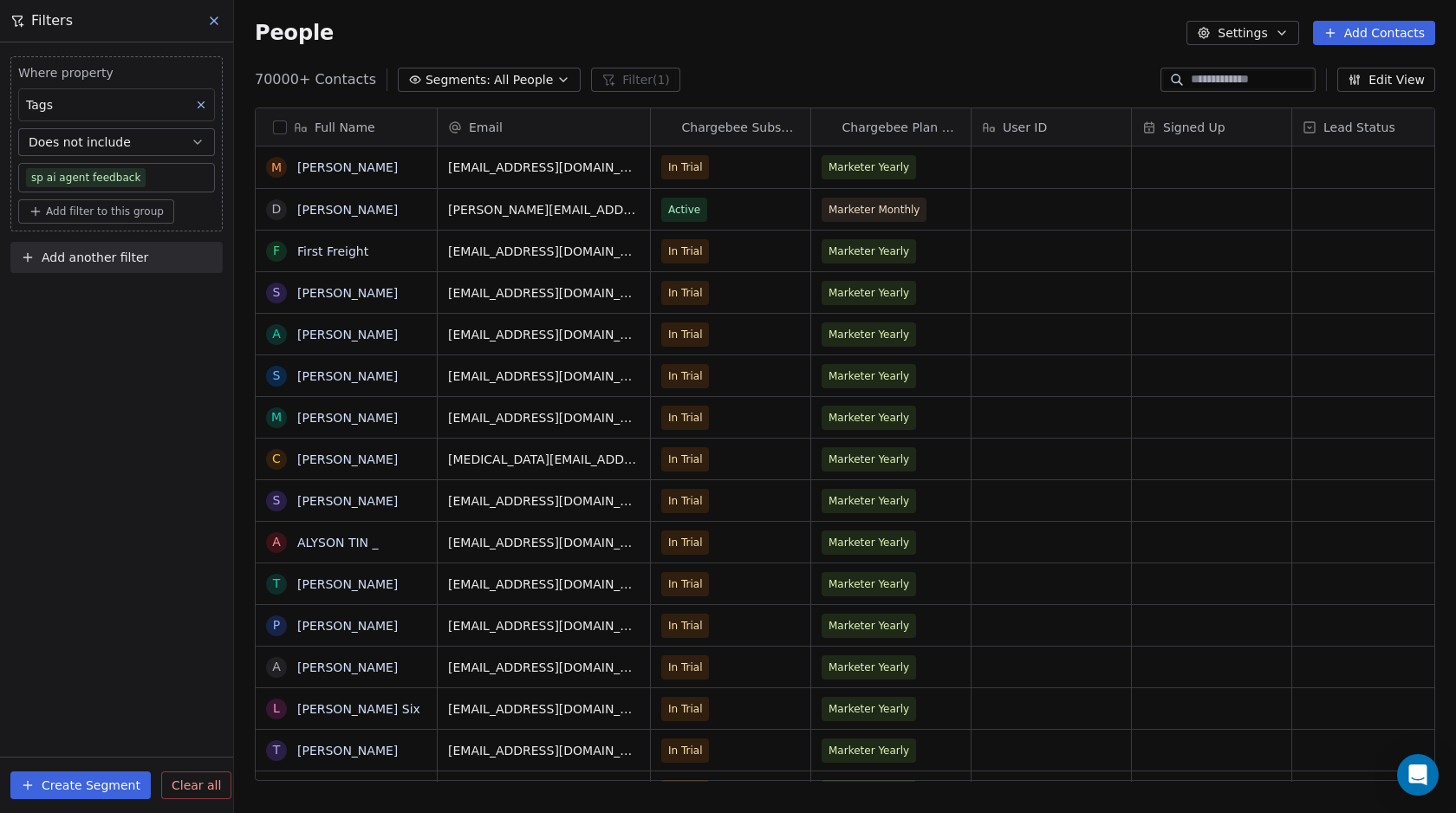
click at [68, 141] on span "Does not include" at bounding box center [80, 142] width 103 height 18
click at [62, 192] on div "Includes" at bounding box center [117, 185] width 181 height 28
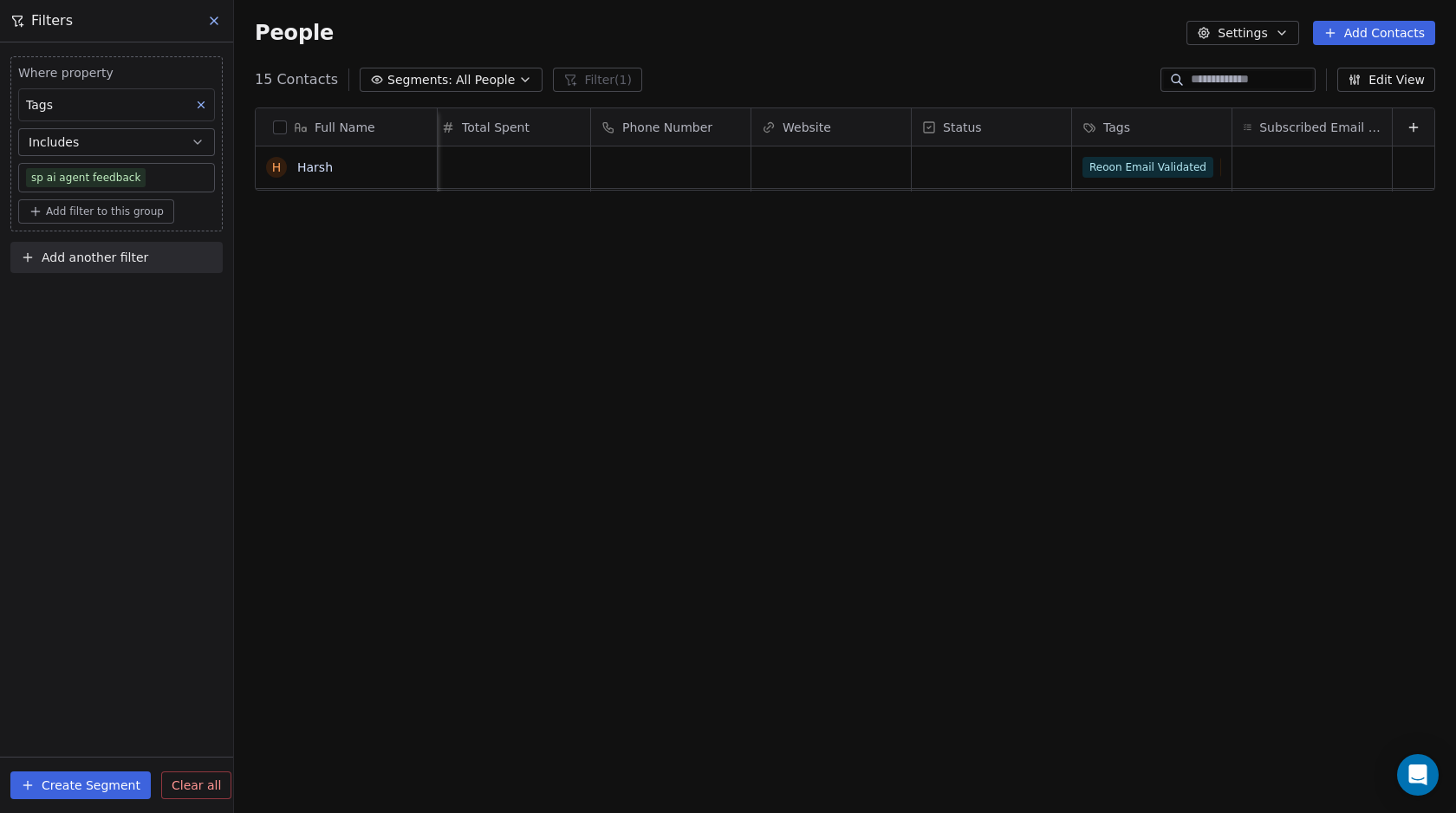
scroll to position [0, 8729]
click at [1133, 160] on span "Reoon Email Validated" at bounding box center [1148, 165] width 131 height 21
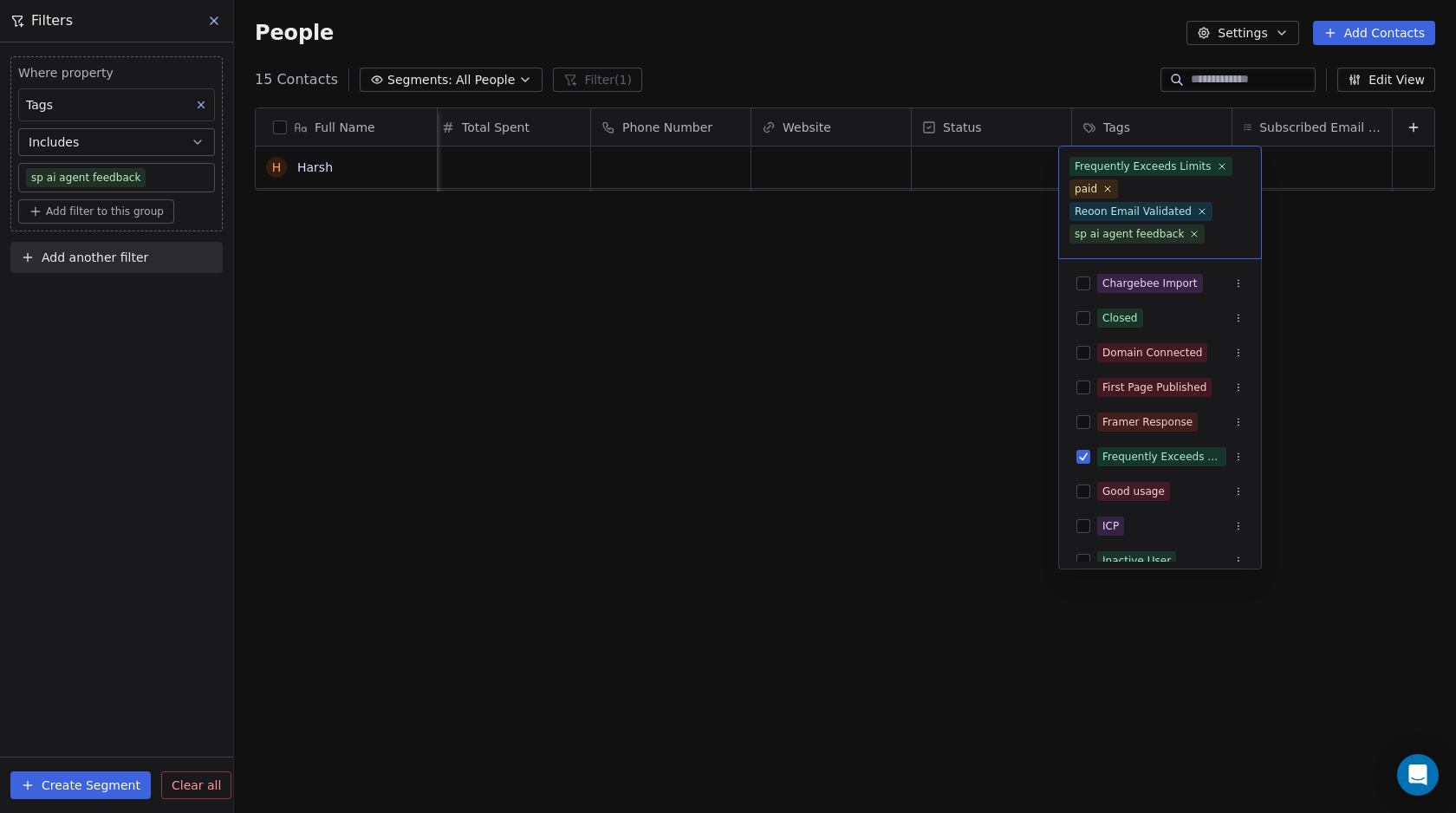
scroll to position [18, 0]
click at [1195, 215] on span "sp ai agent feedback" at bounding box center [1137, 216] width 135 height 19
click at [1193, 215] on icon at bounding box center [1194, 215] width 11 height 11
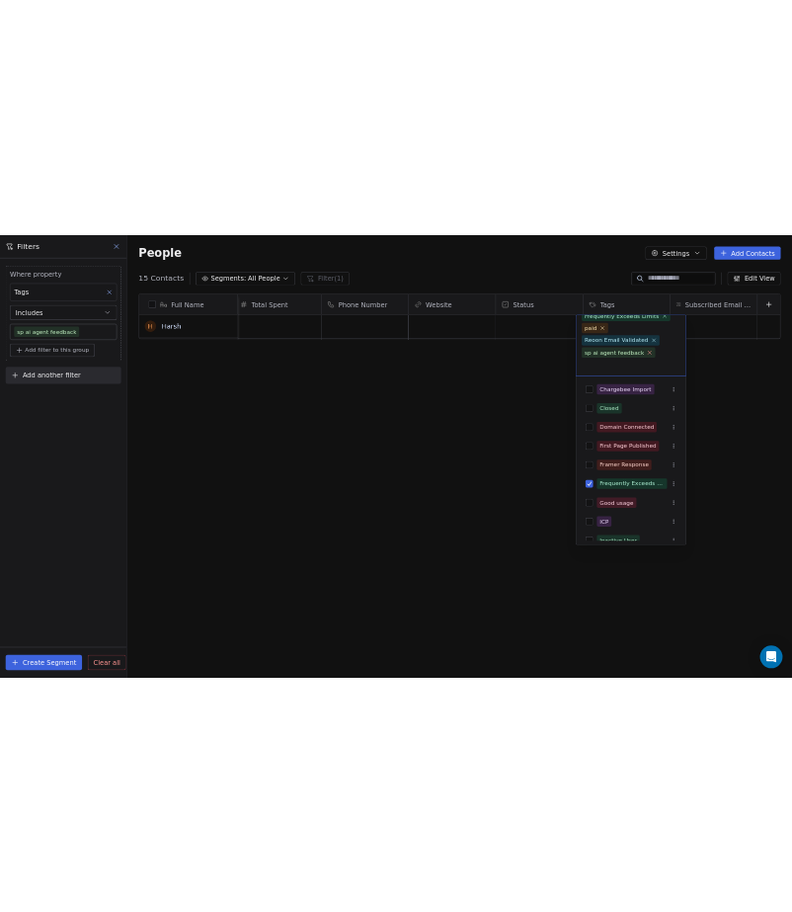
scroll to position [0, 0]
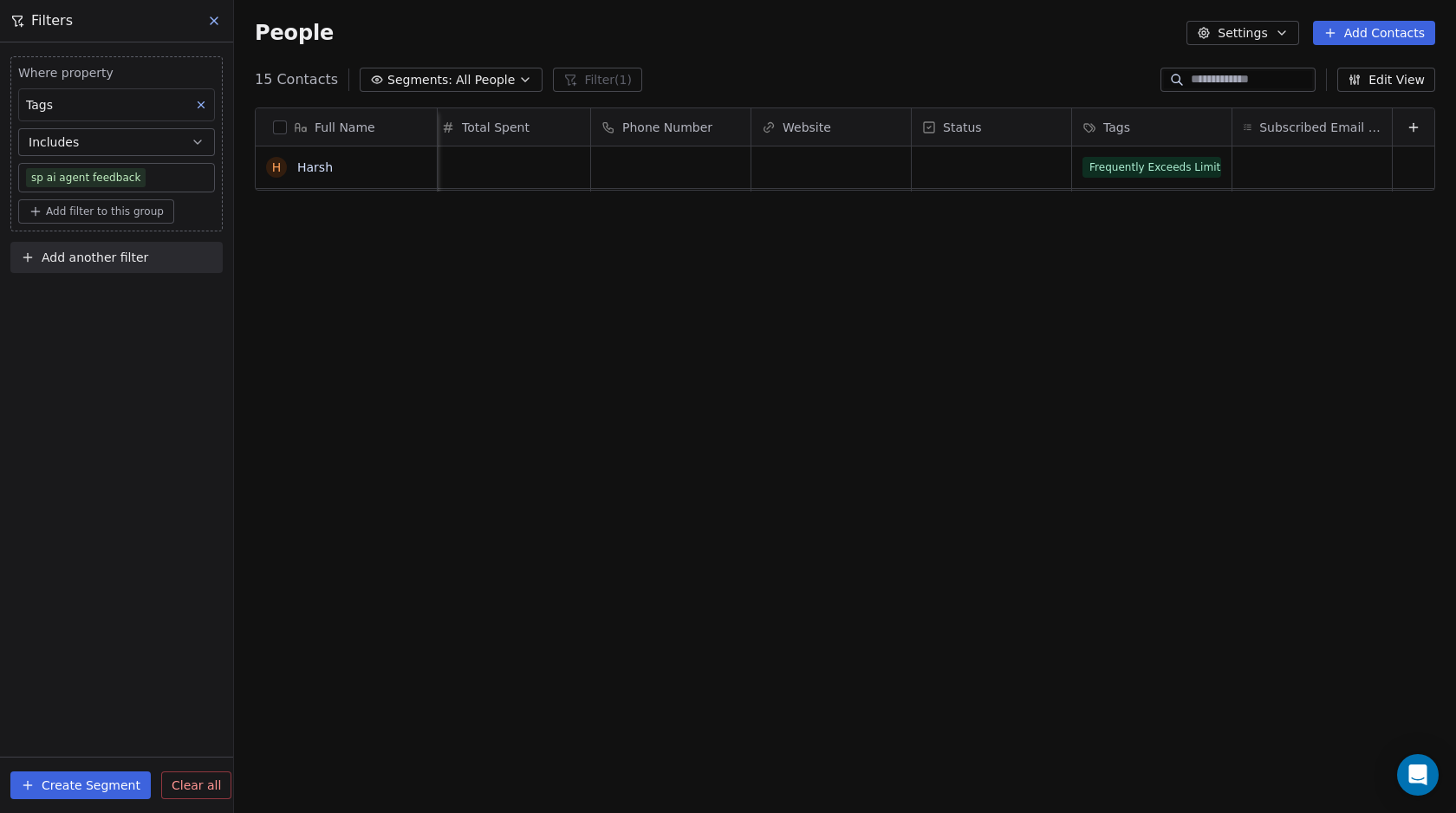
click at [885, 277] on html "Swipe Pages Contacts People Marketing Workflows Campaigns Metrics & Events Sale…" at bounding box center [728, 406] width 1456 height 813
click at [1132, 162] on span "Frequently Exceeds Limits" at bounding box center [1159, 165] width 151 height 21
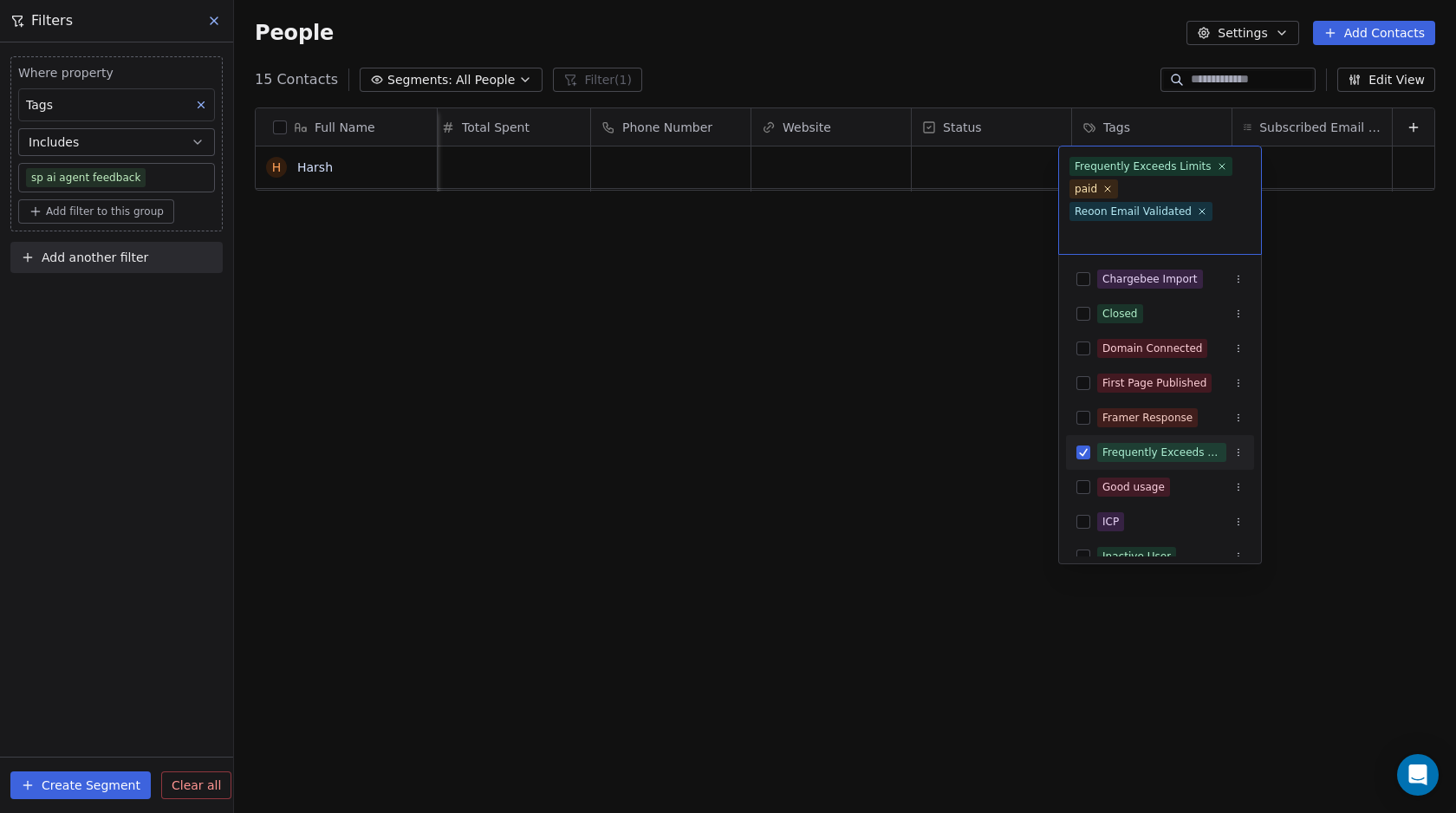
click at [653, 343] on html "Swipe Pages Contacts People Marketing Workflows Campaigns Metrics & Events Sale…" at bounding box center [728, 406] width 1456 height 813
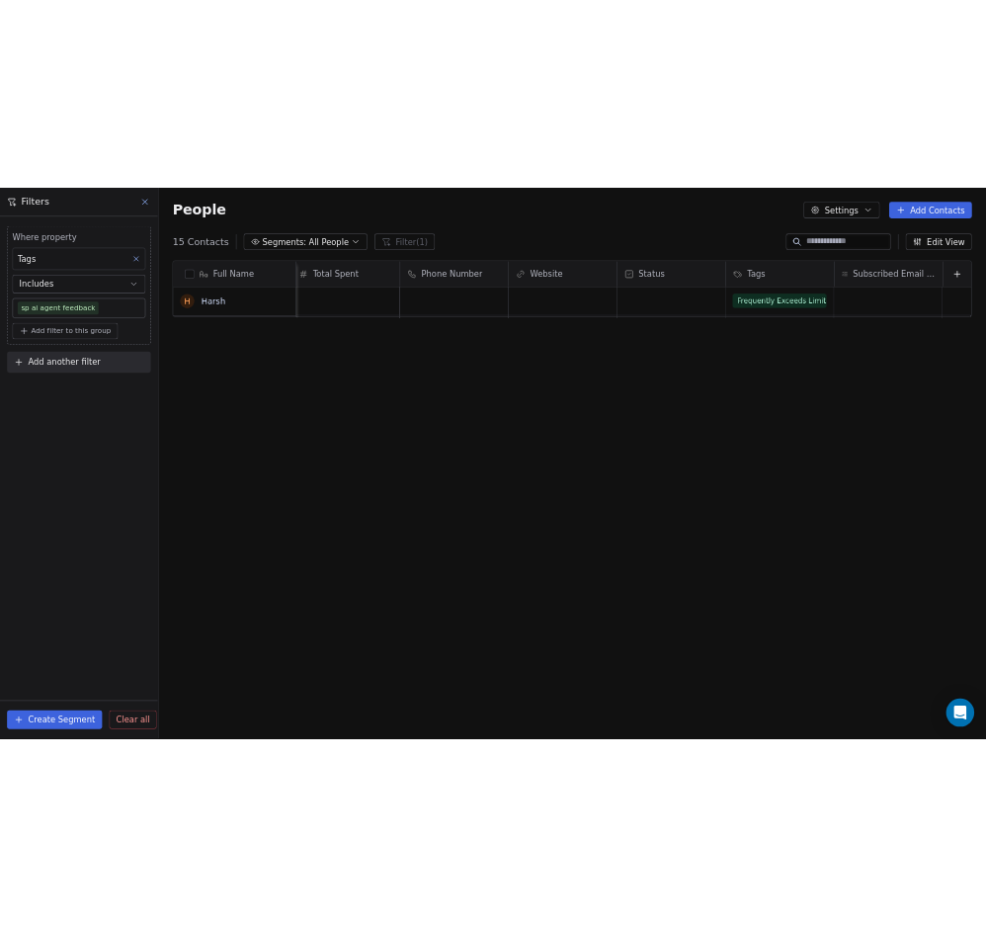
scroll to position [801, 794]
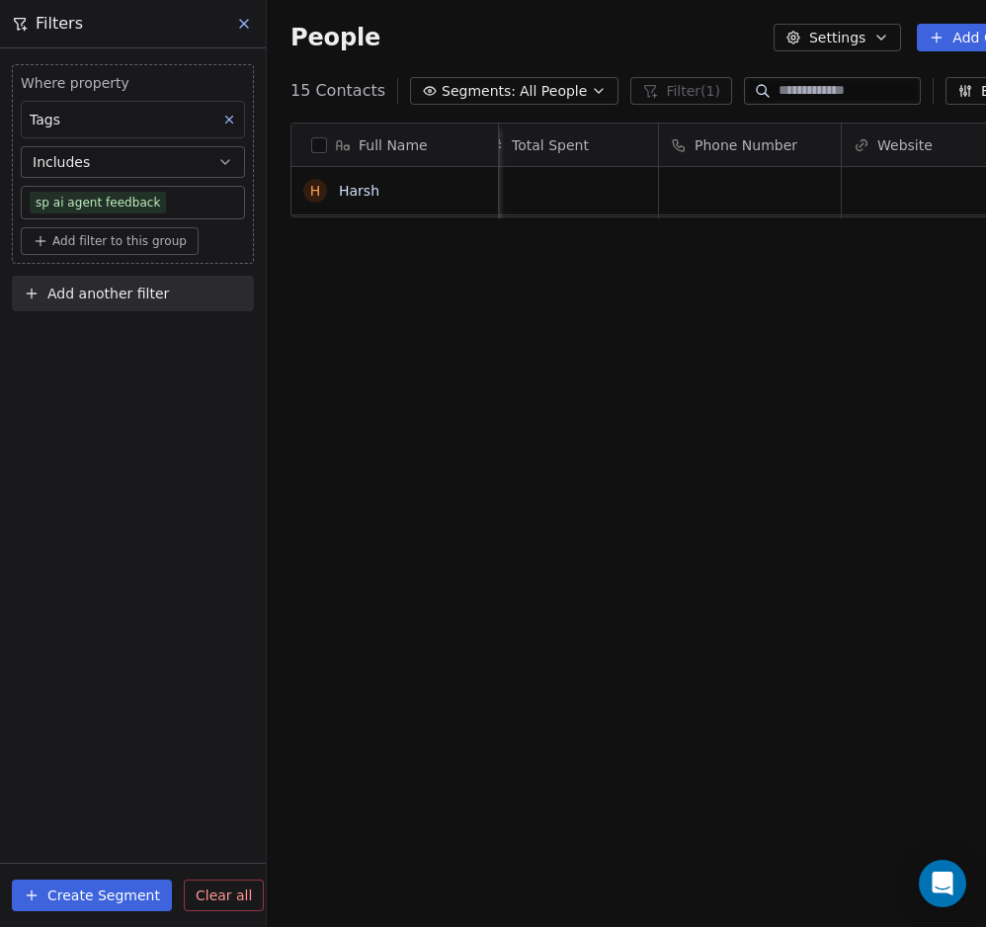
click at [98, 153] on button "Includes" at bounding box center [133, 162] width 224 height 32
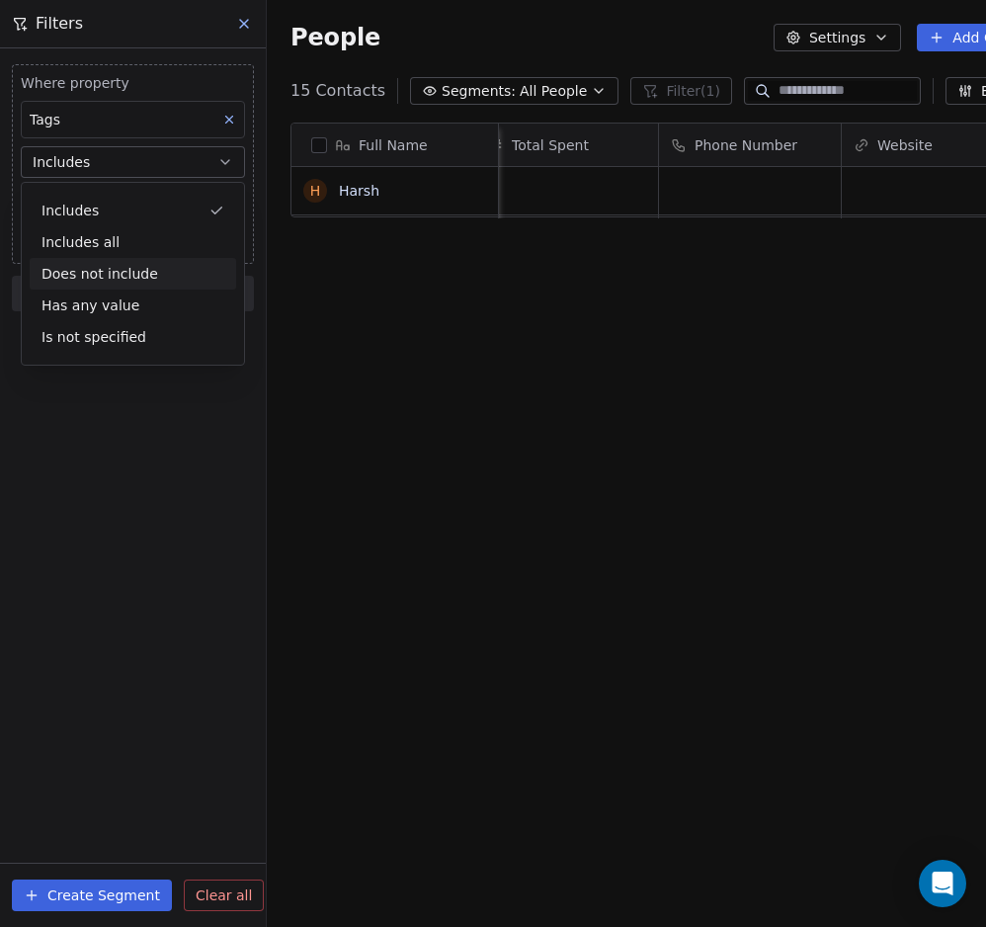
click at [90, 274] on div "Does not include" at bounding box center [133, 274] width 206 height 32
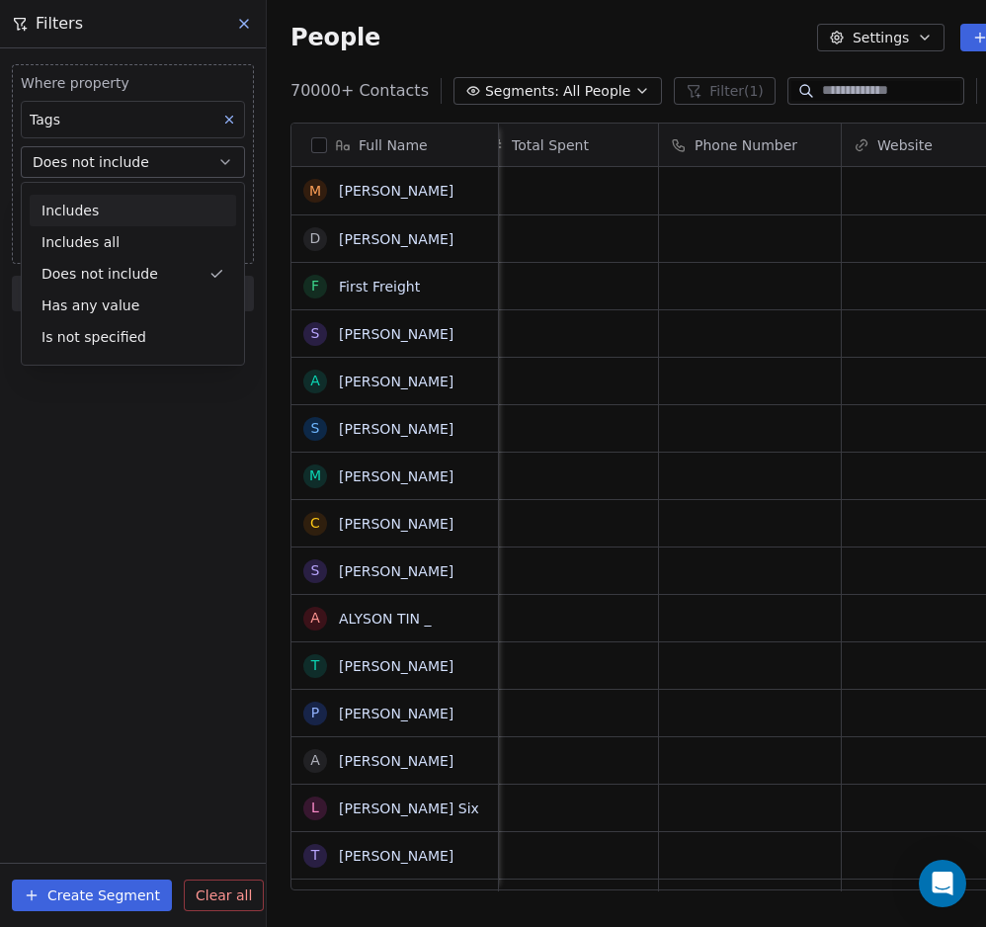
scroll to position [801, 837]
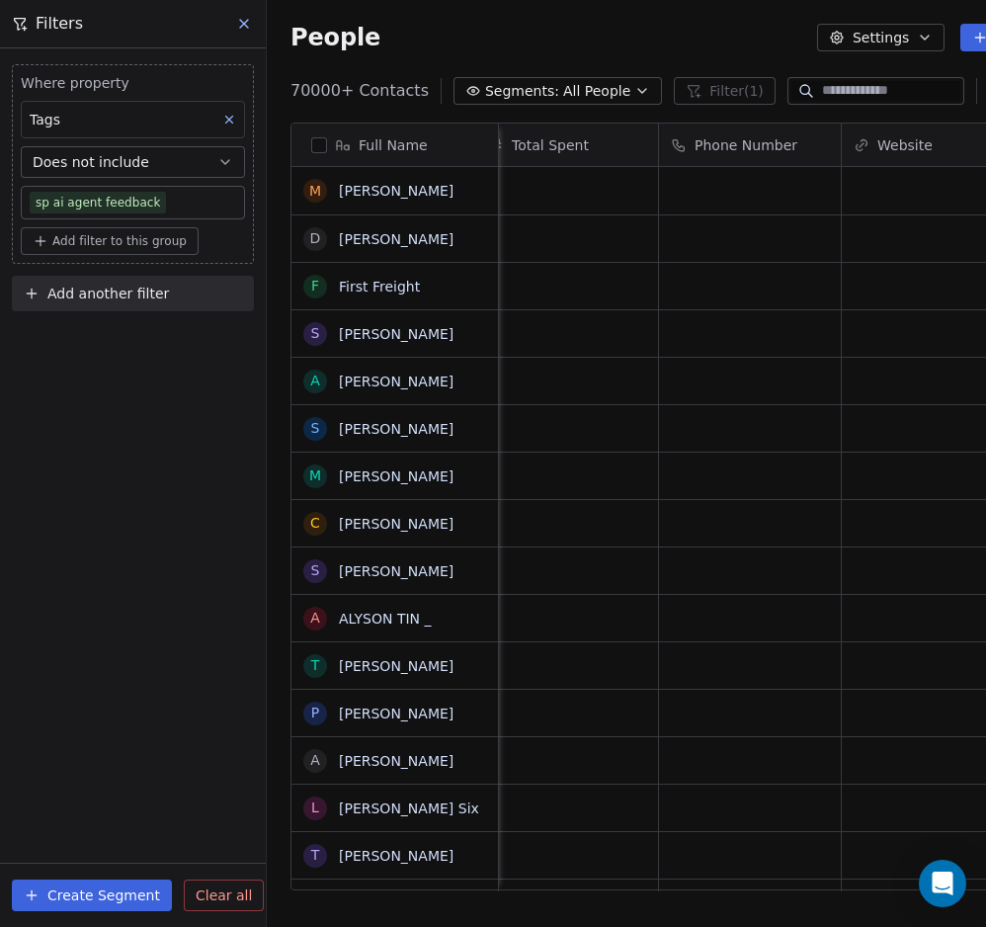
click at [89, 158] on span "Does not include" at bounding box center [91, 162] width 117 height 20
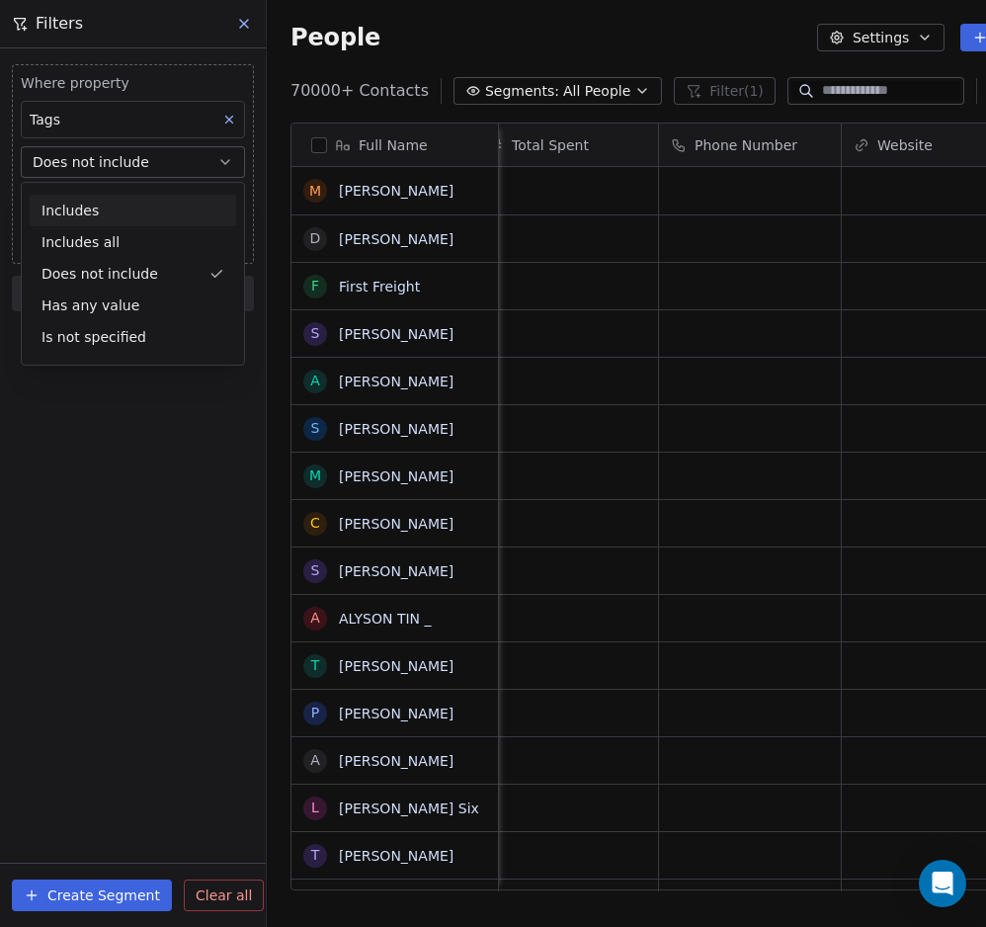
click at [84, 206] on div "Includes" at bounding box center [133, 211] width 206 height 32
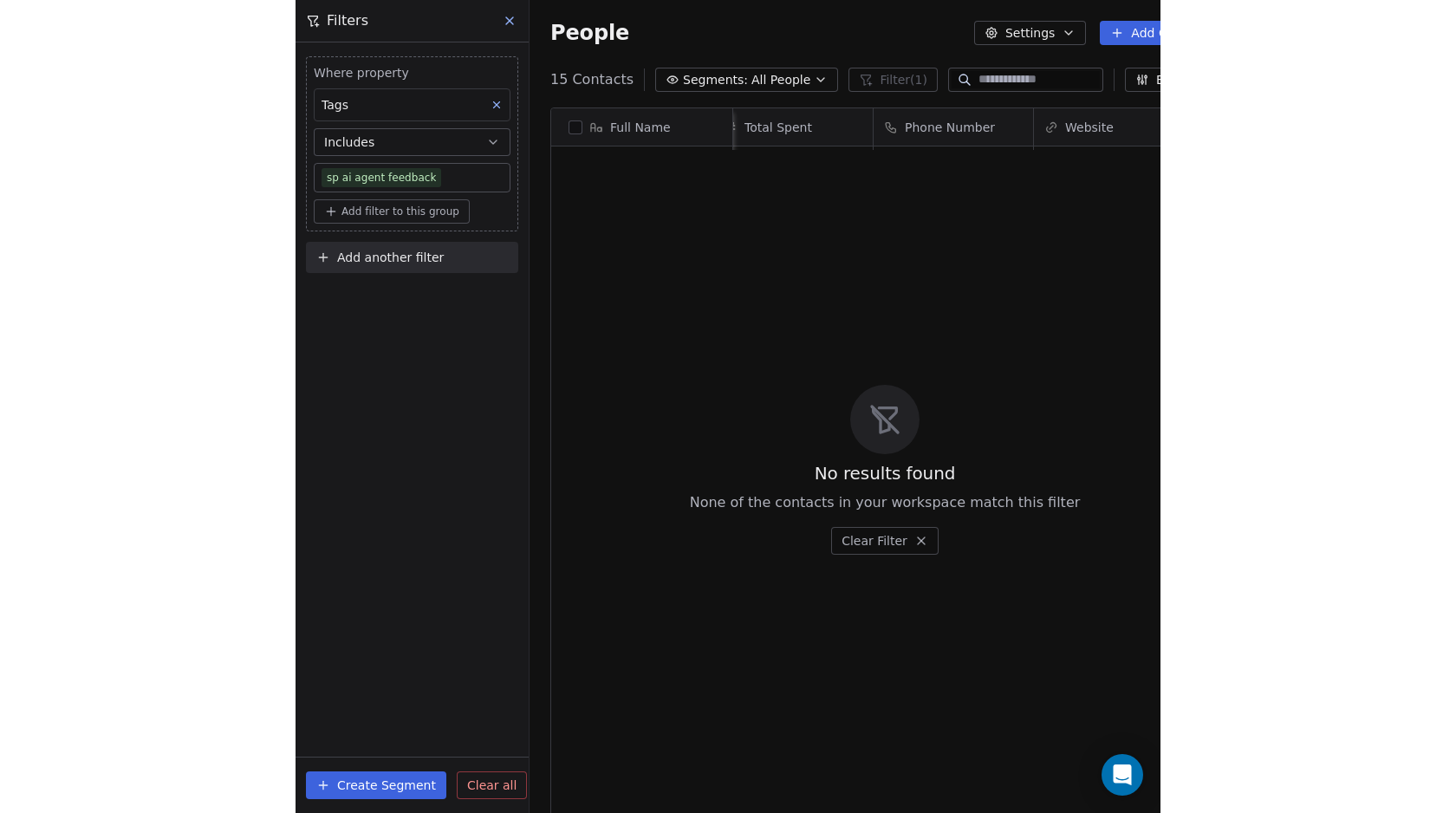
scroll to position [702, 1209]
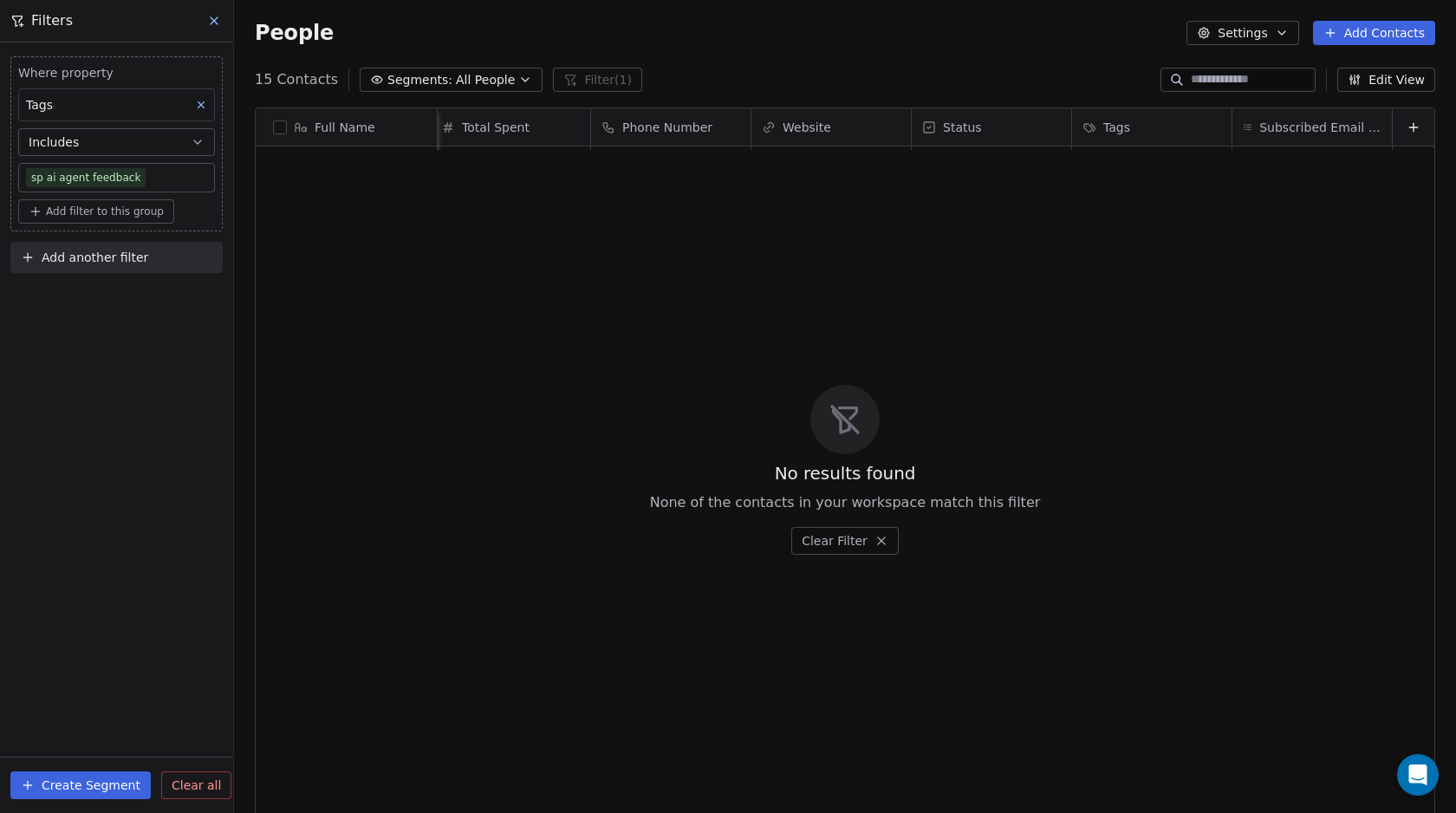
click at [205, 22] on button at bounding box center [215, 21] width 26 height 25
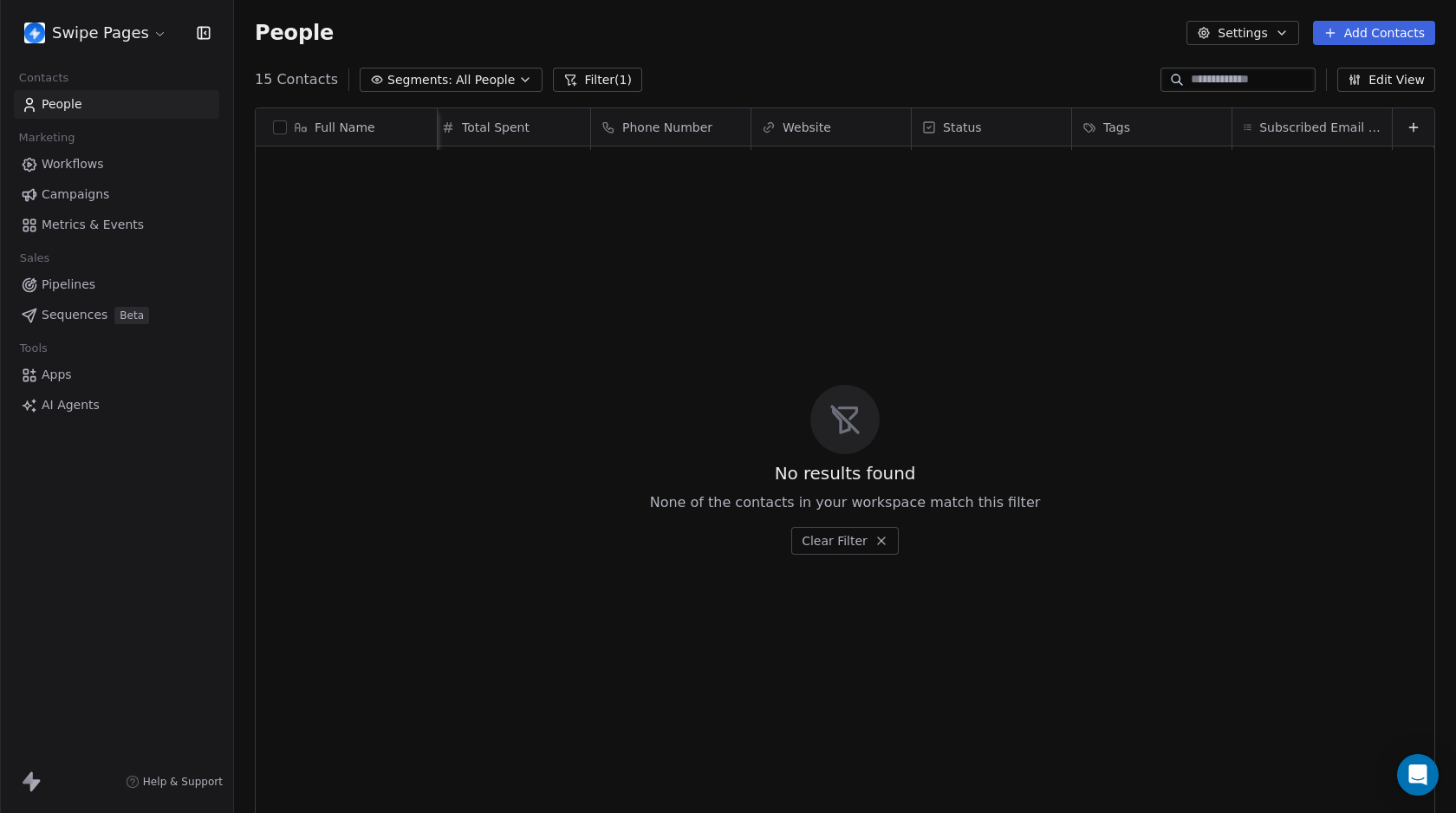
click at [80, 103] on span "People" at bounding box center [61, 104] width 40 height 18
click at [89, 45] on html "Swipe Pages Contacts People Marketing Workflows Campaigns Metrics & Events Sale…" at bounding box center [728, 406] width 1456 height 813
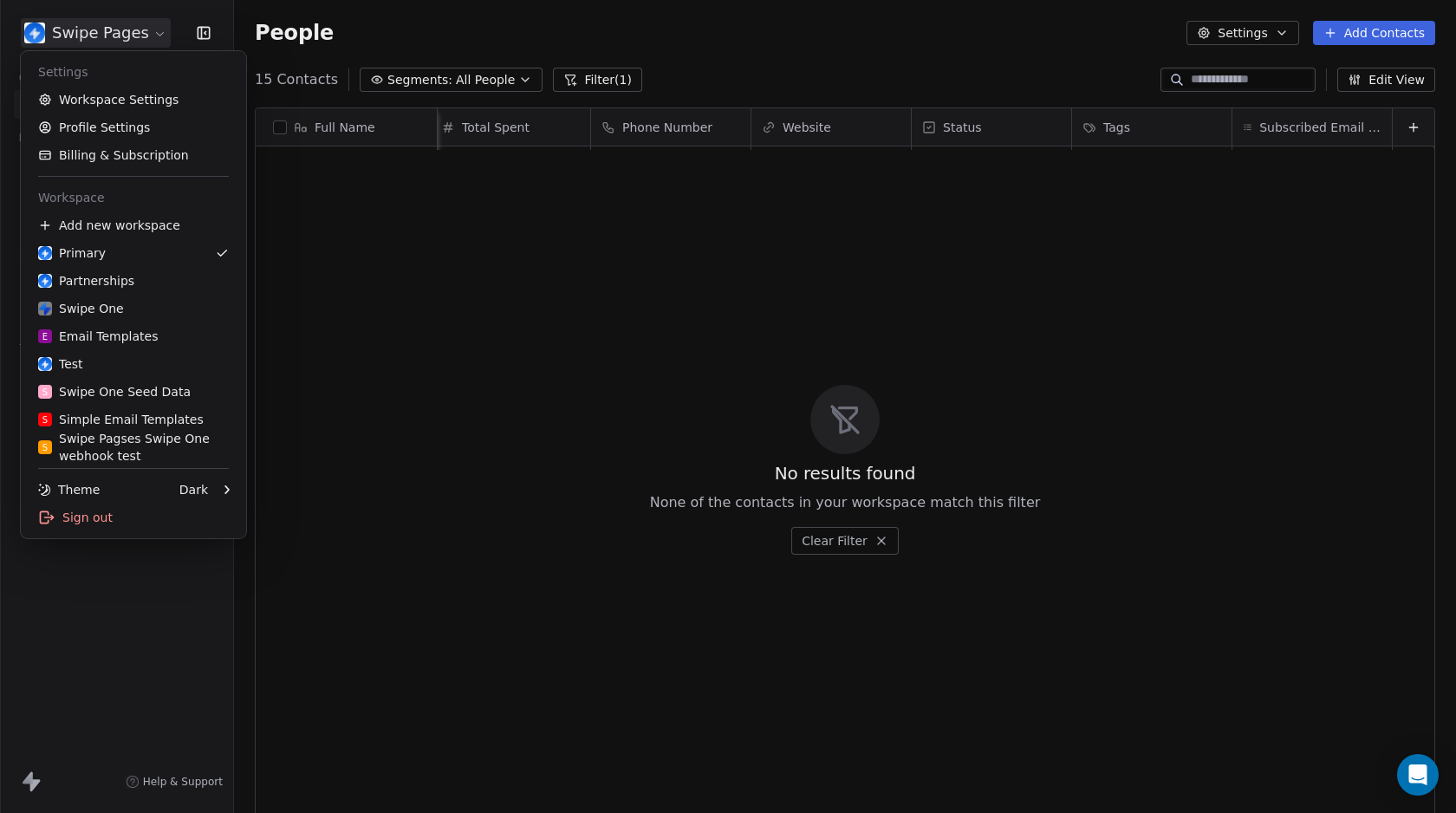
click at [356, 14] on html "Swipe Pages Contacts People Marketing Workflows Campaigns Metrics & Events Sale…" at bounding box center [728, 406] width 1456 height 813
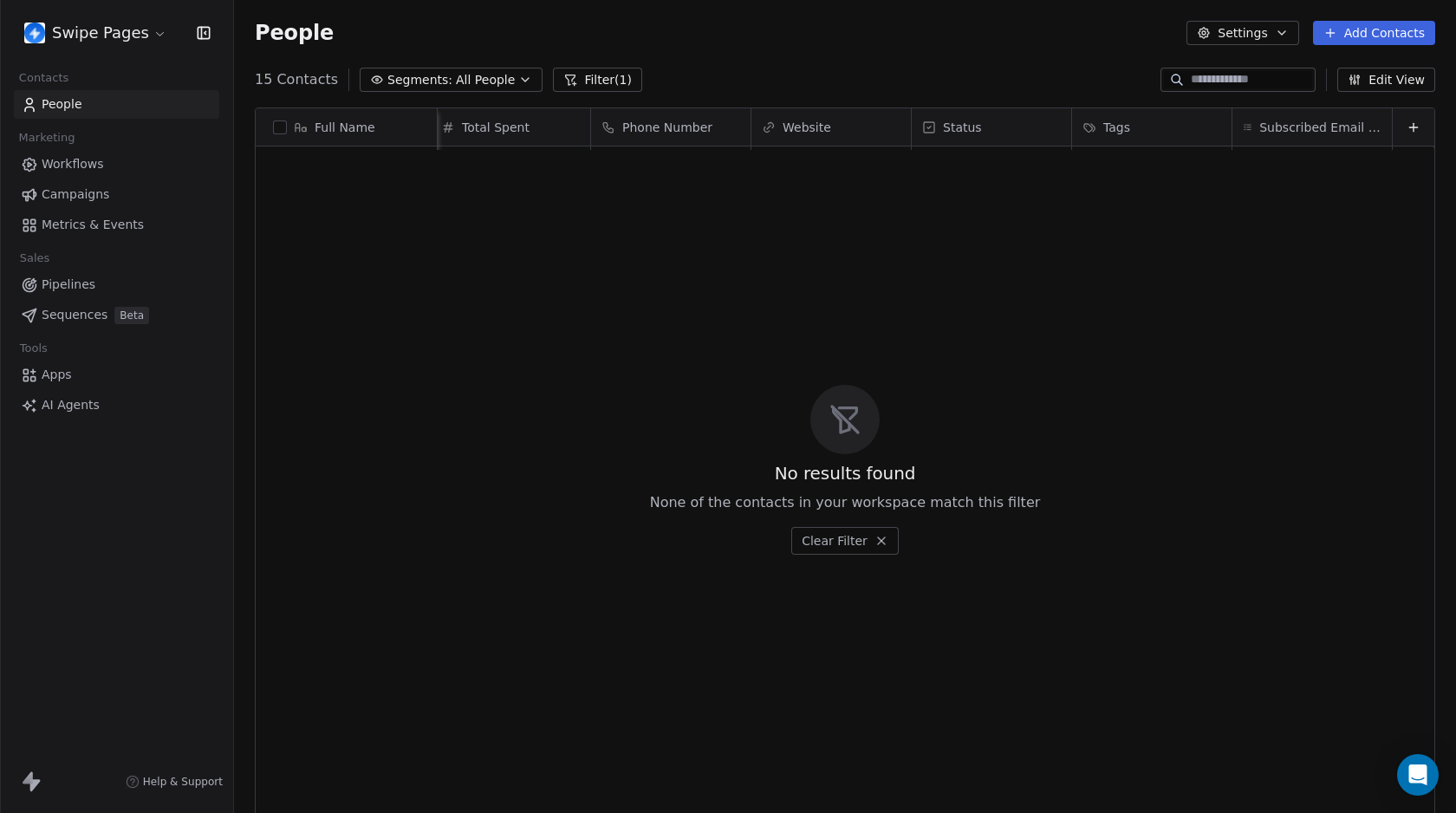
click at [93, 169] on span "Workflows" at bounding box center [72, 164] width 62 height 18
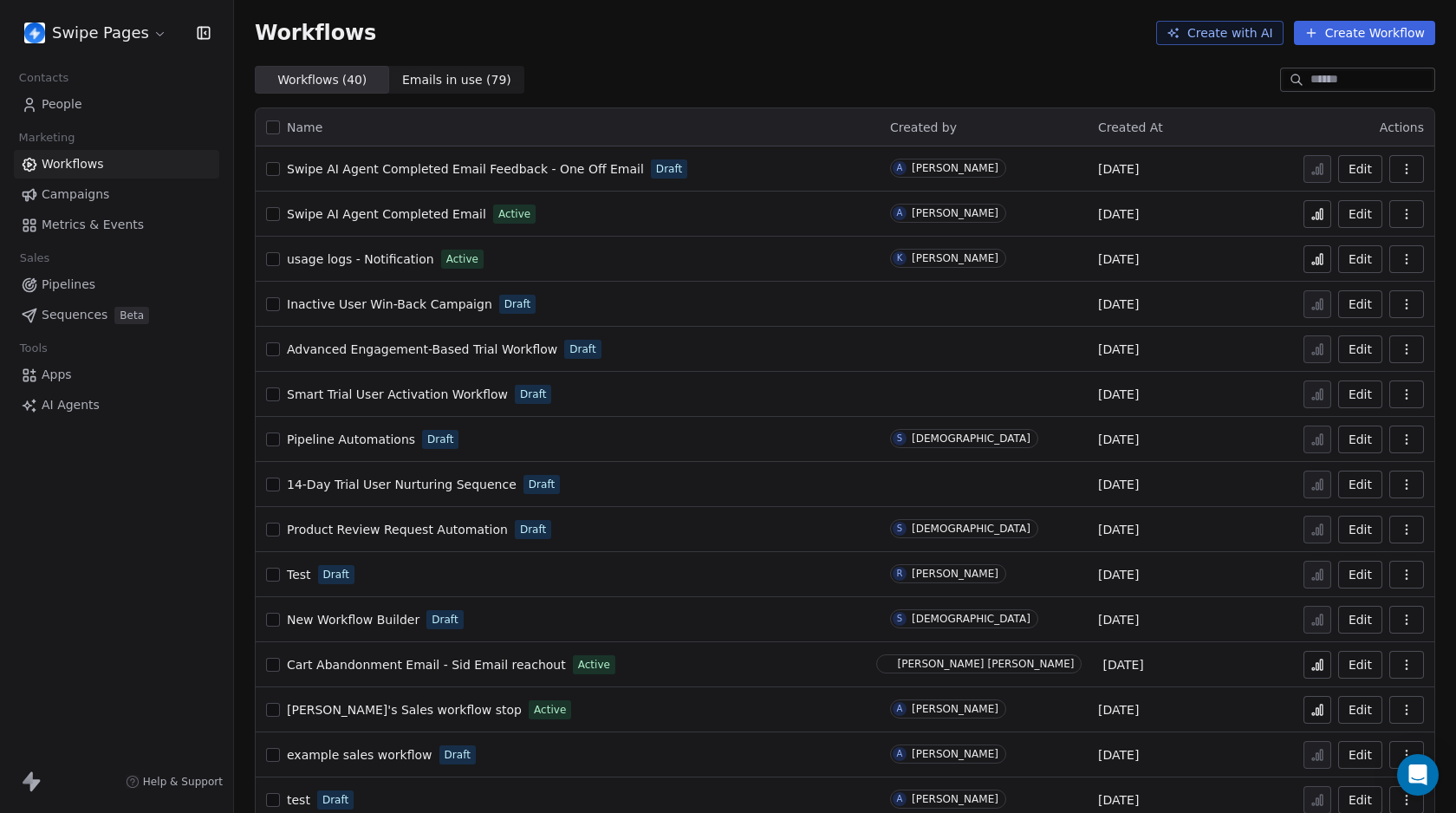
click at [501, 170] on span "Swipe AI Agent Completed Email Feedback - One Off Email" at bounding box center [465, 169] width 357 height 14
click at [403, 215] on span "Swipe AI Agent Completed Email" at bounding box center [386, 214] width 199 height 14
click at [429, 169] on span "Swipe AI Agent Completed Email Feedback - One Off Email" at bounding box center [465, 169] width 357 height 14
click at [432, 218] on span "Swipe AI Agent Completed Email" at bounding box center [386, 214] width 199 height 14
click at [460, 171] on span "Swipe AI Agent Completed Email Feedback - One Off Email" at bounding box center [465, 169] width 357 height 14
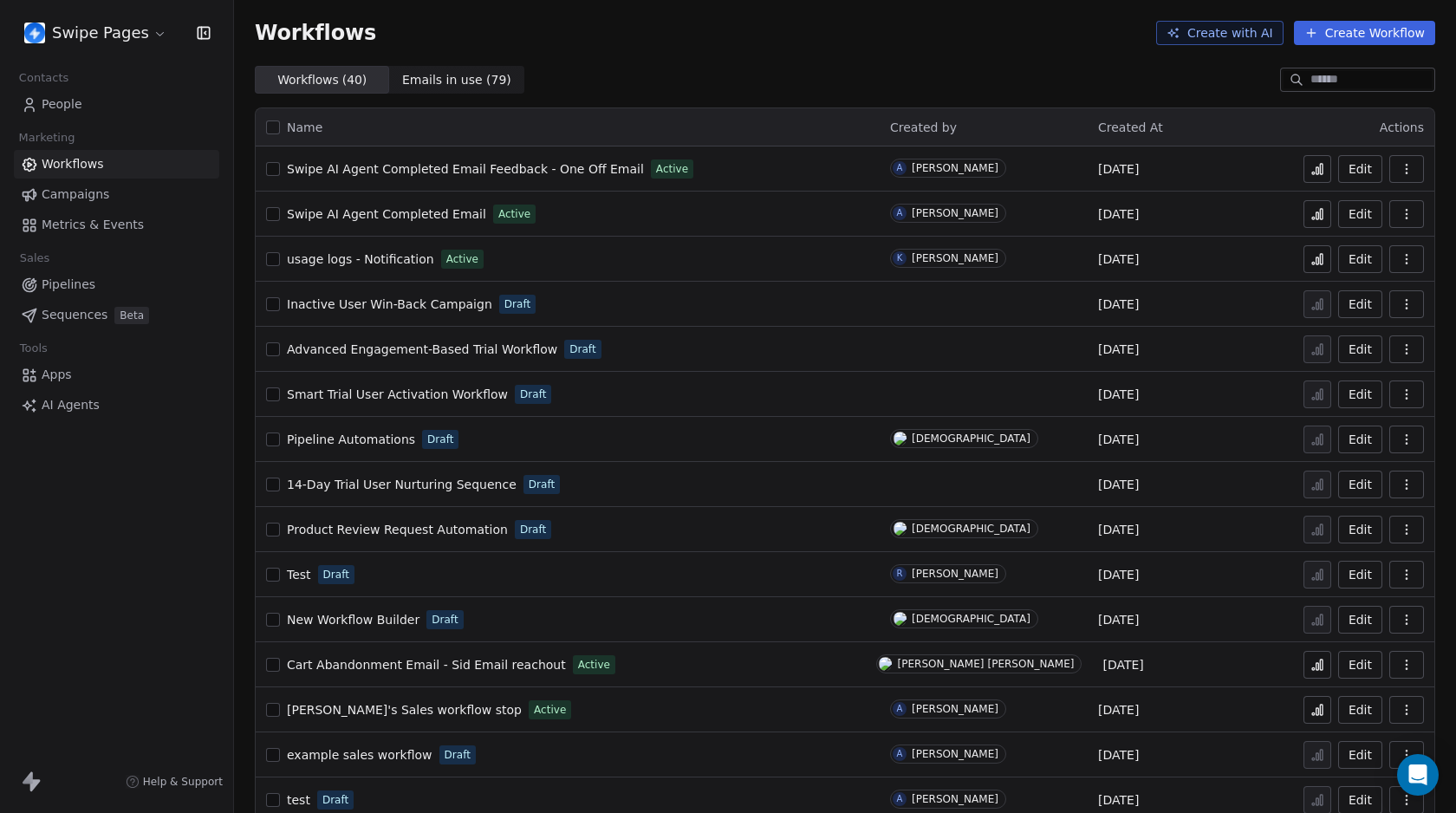
click at [103, 108] on link "People" at bounding box center [117, 104] width 205 height 29
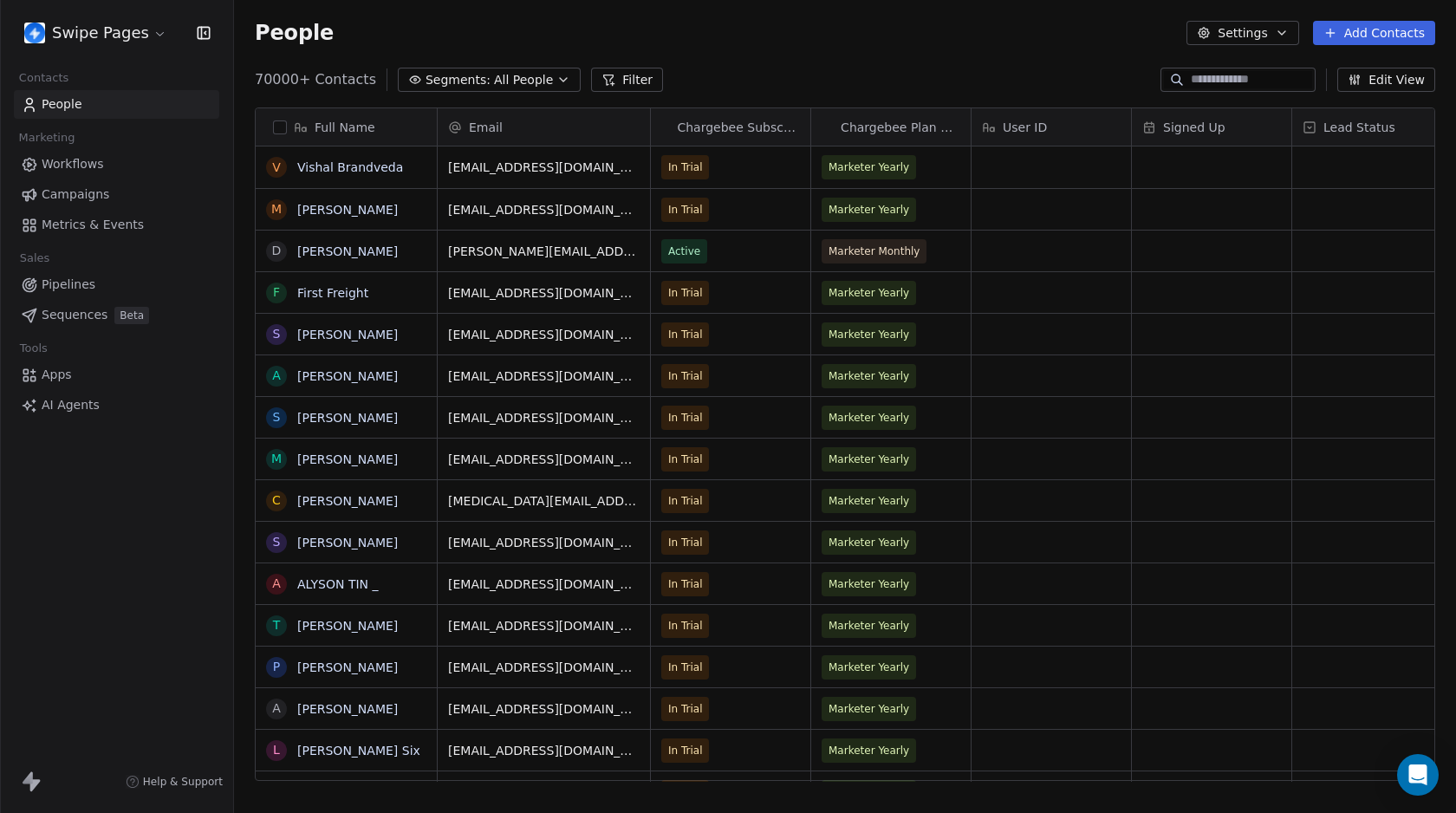
scroll to position [702, 1209]
click at [1198, 80] on input at bounding box center [1251, 80] width 121 height 18
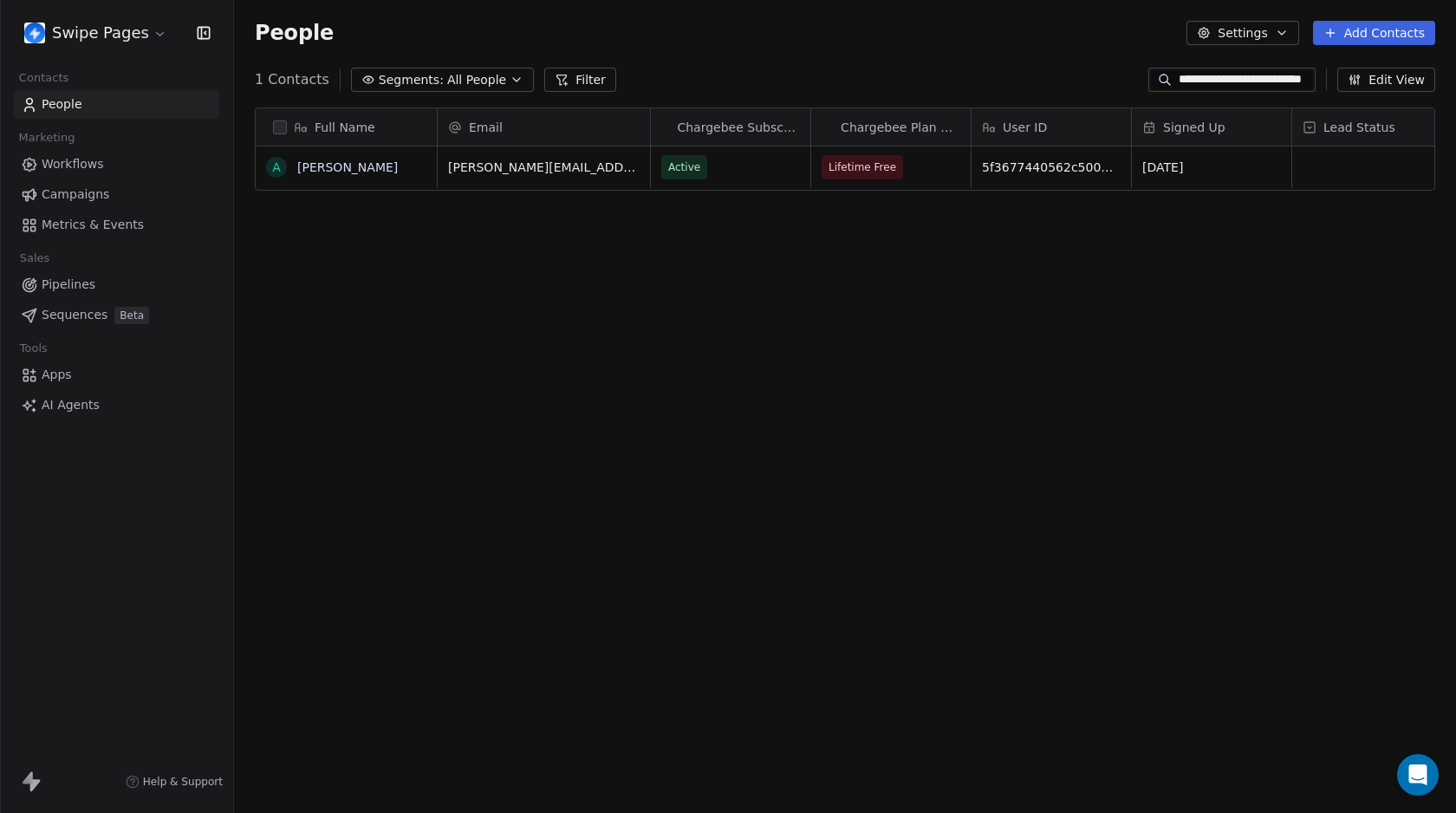
scroll to position [0, 0]
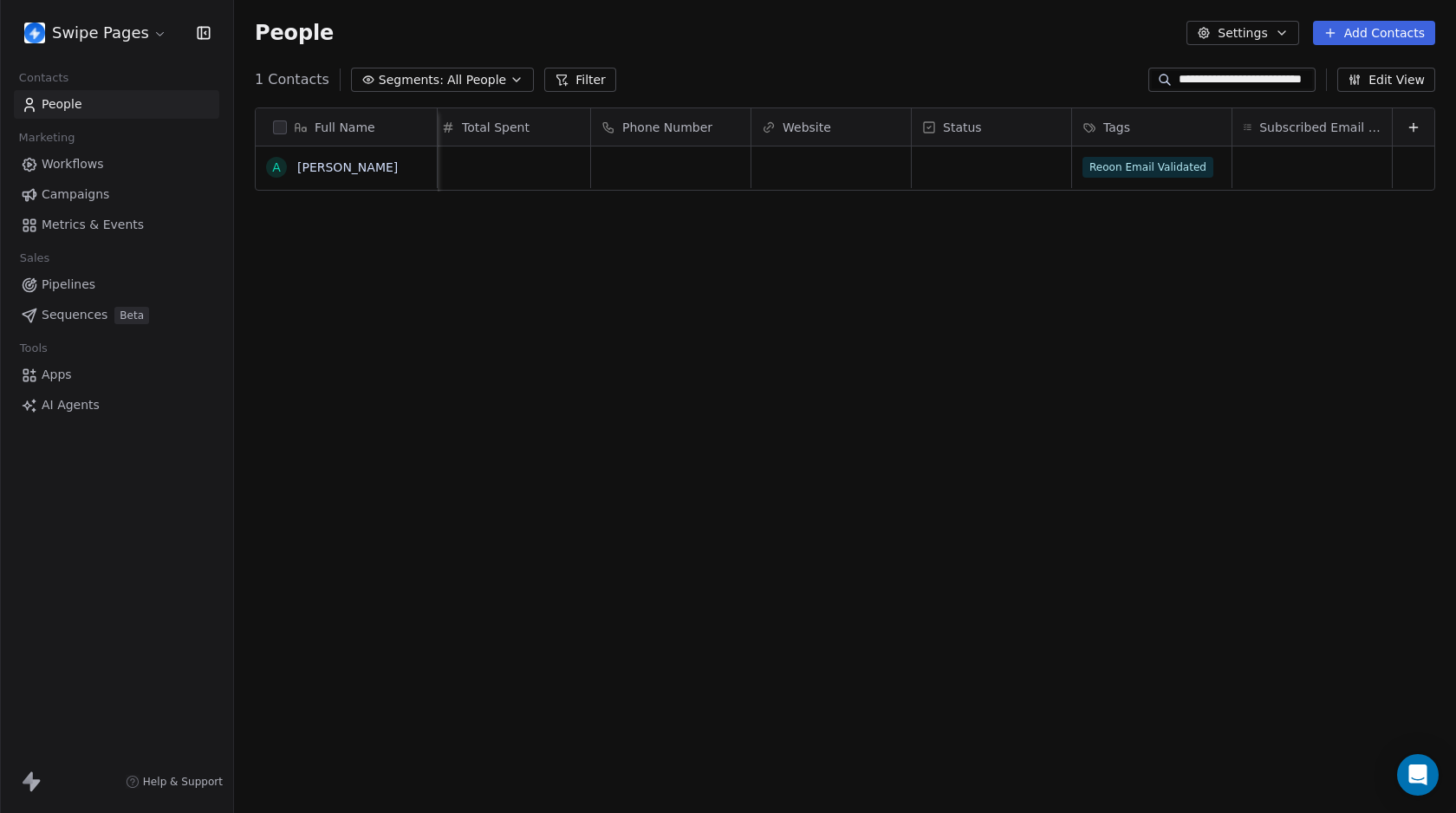
type input "**********"
click at [1092, 165] on span "Reoon Email Validated" at bounding box center [1148, 168] width 131 height 21
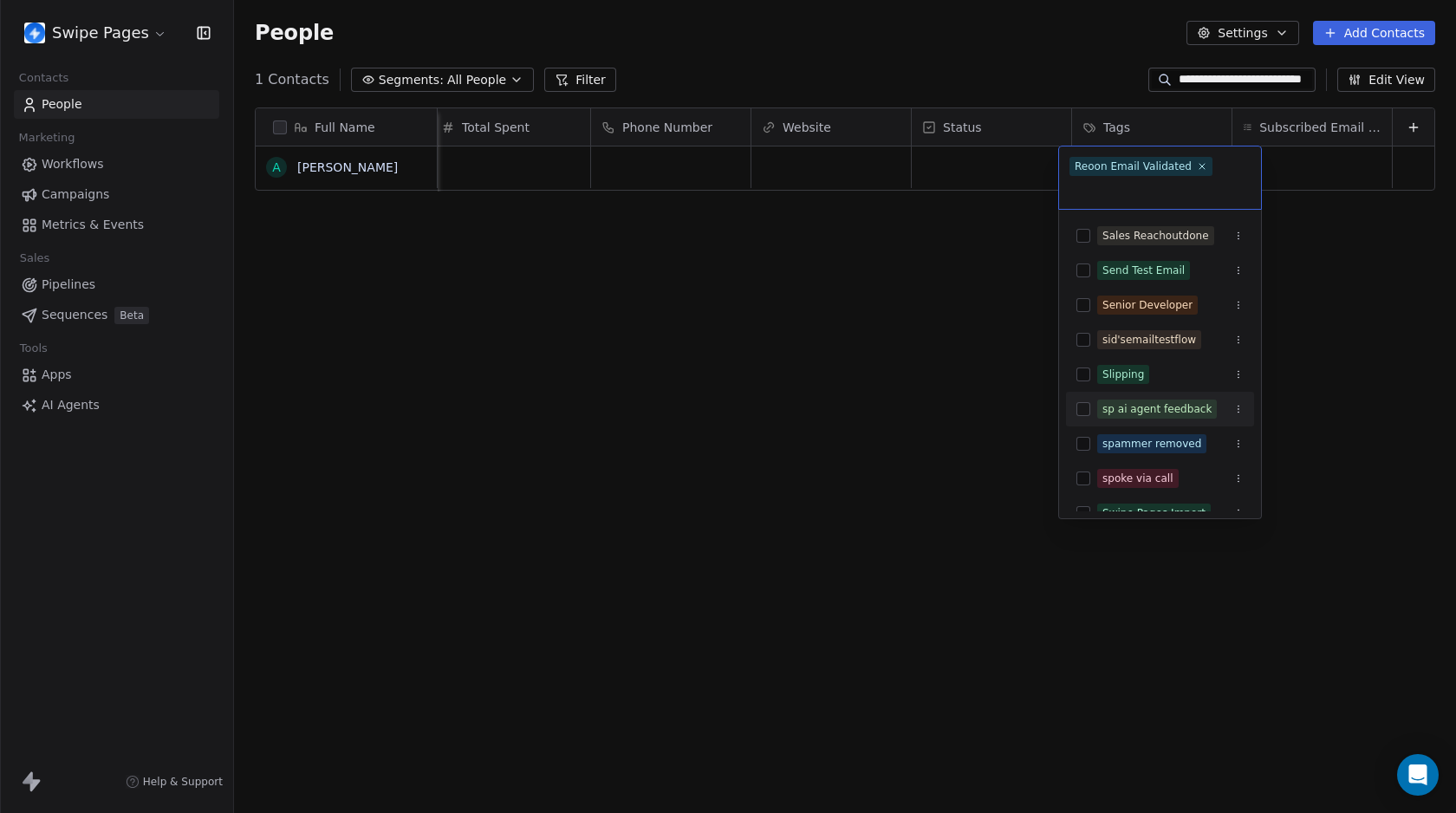
click at [1087, 409] on button "Suggestions" at bounding box center [1083, 409] width 14 height 14
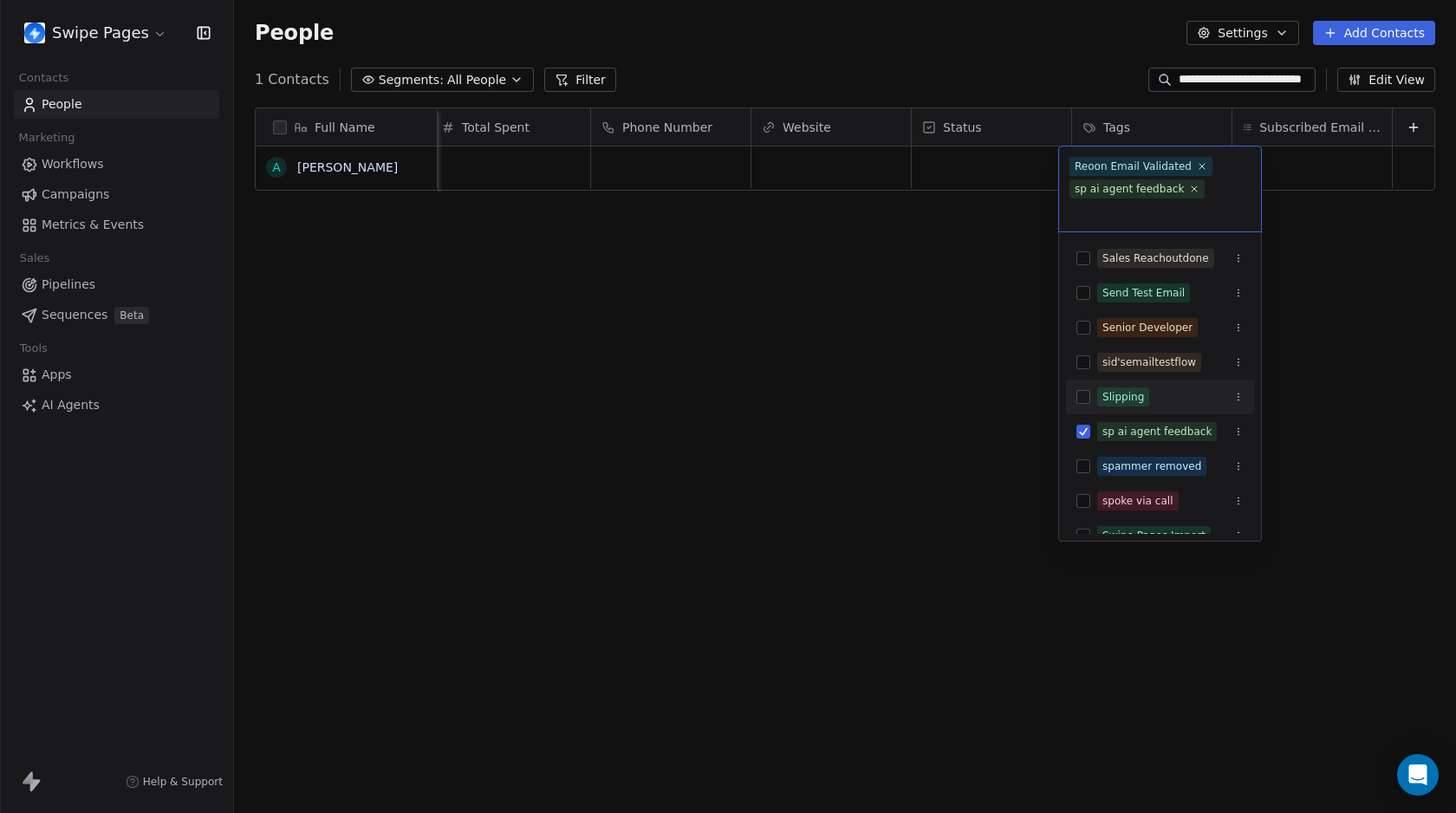
click at [859, 311] on html "**********" at bounding box center [728, 406] width 1456 height 813
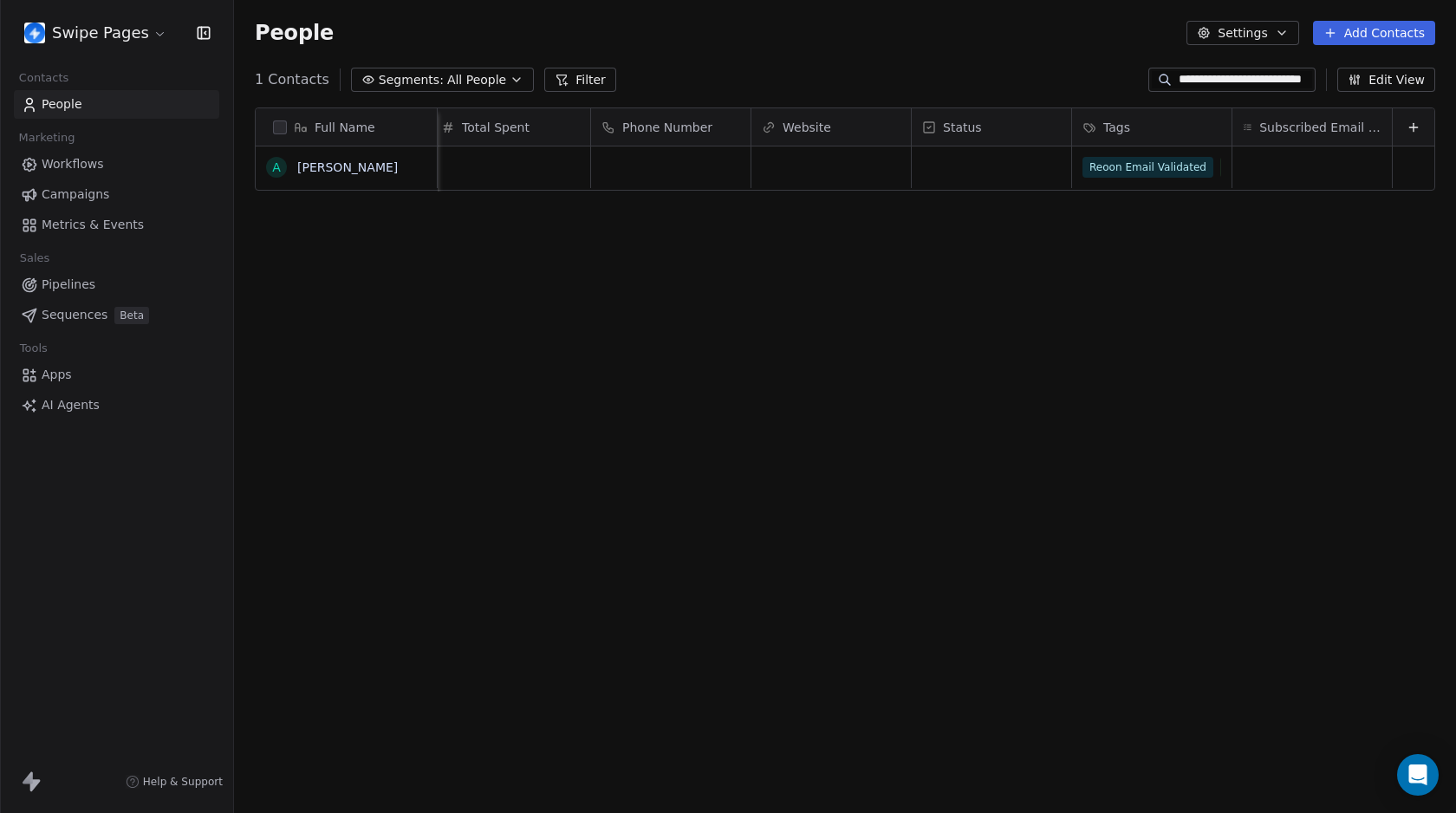
click at [1205, 79] on input "**********" at bounding box center [1245, 80] width 133 height 18
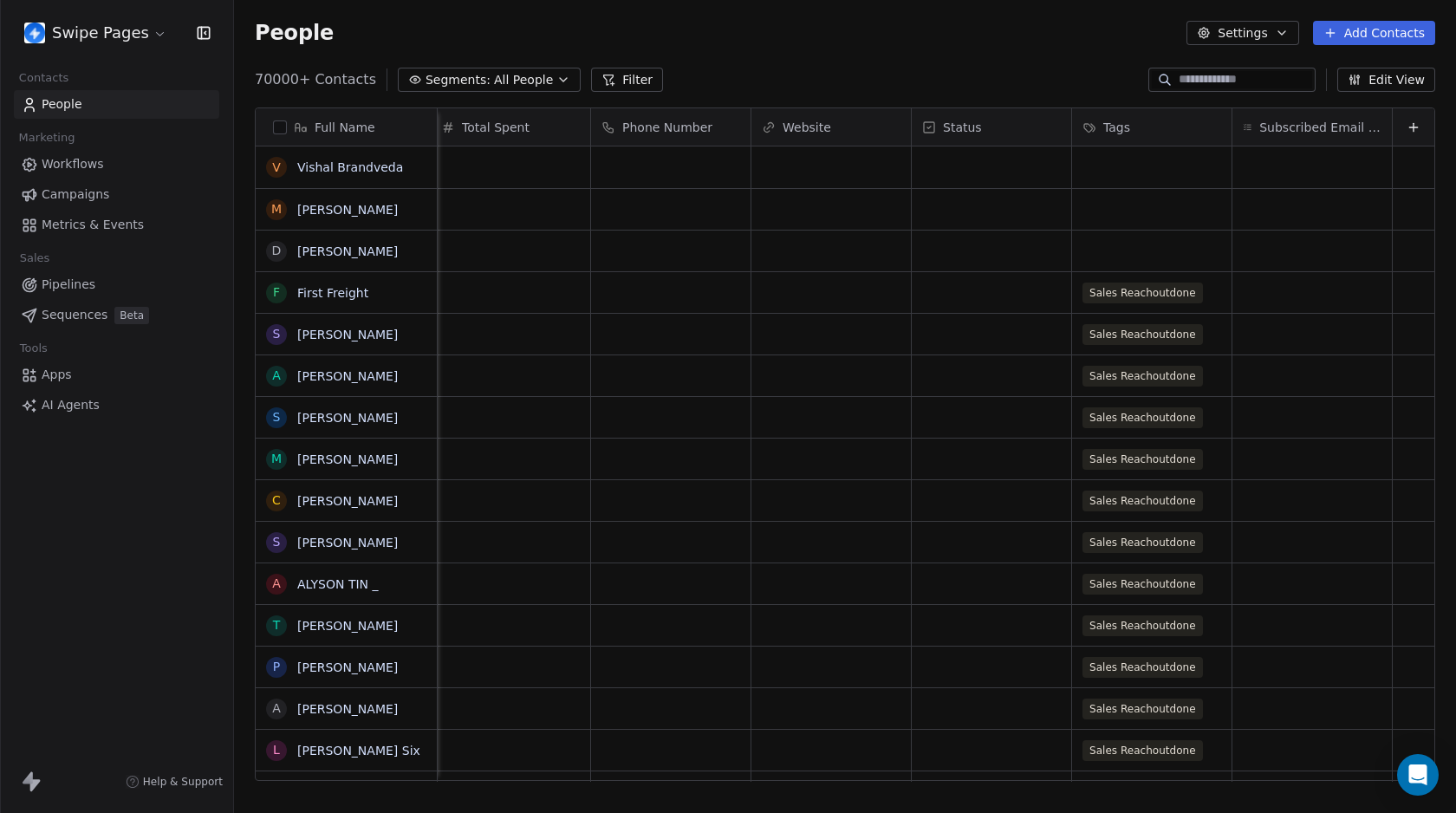
click at [686, 36] on div "People Settings Add Contacts" at bounding box center [844, 33] width 1180 height 25
click at [631, 82] on button "Filter" at bounding box center [627, 80] width 72 height 25
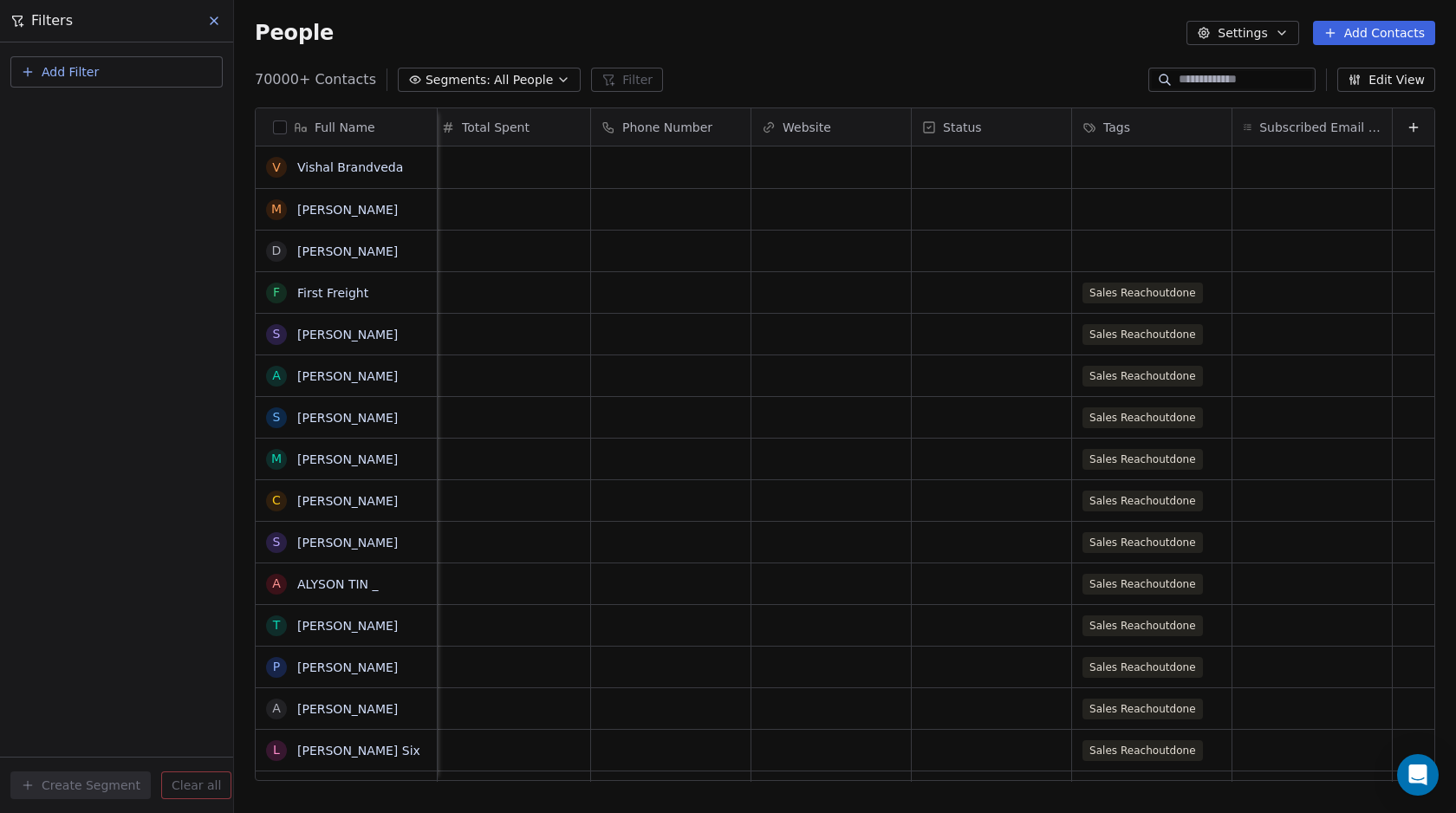
click at [61, 82] on button "Add Filter" at bounding box center [117, 72] width 212 height 32
click at [61, 144] on span "Contact activity" at bounding box center [77, 140] width 96 height 18
type input "**"
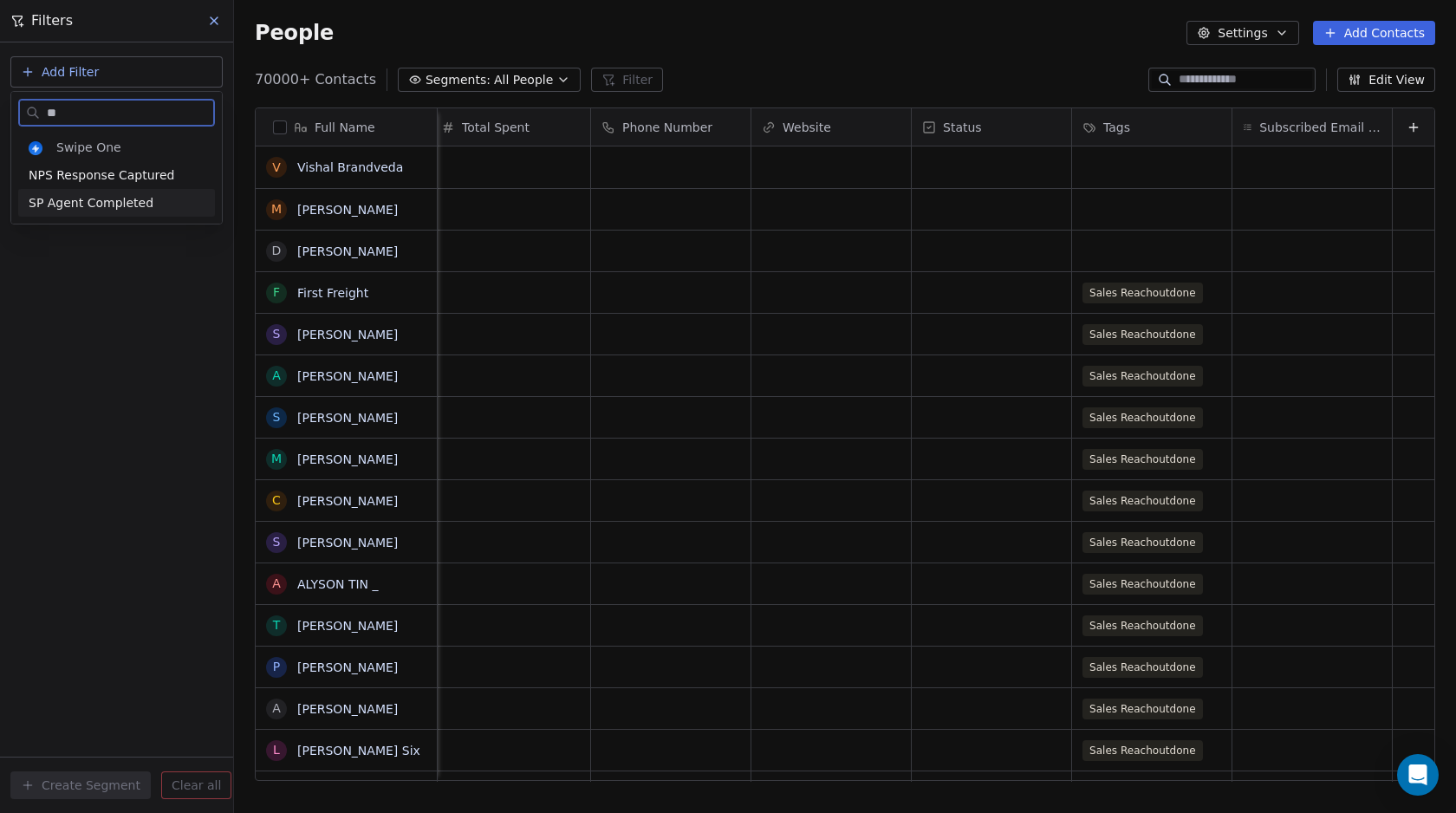
click at [107, 208] on span "SP Agent Completed" at bounding box center [91, 203] width 125 height 18
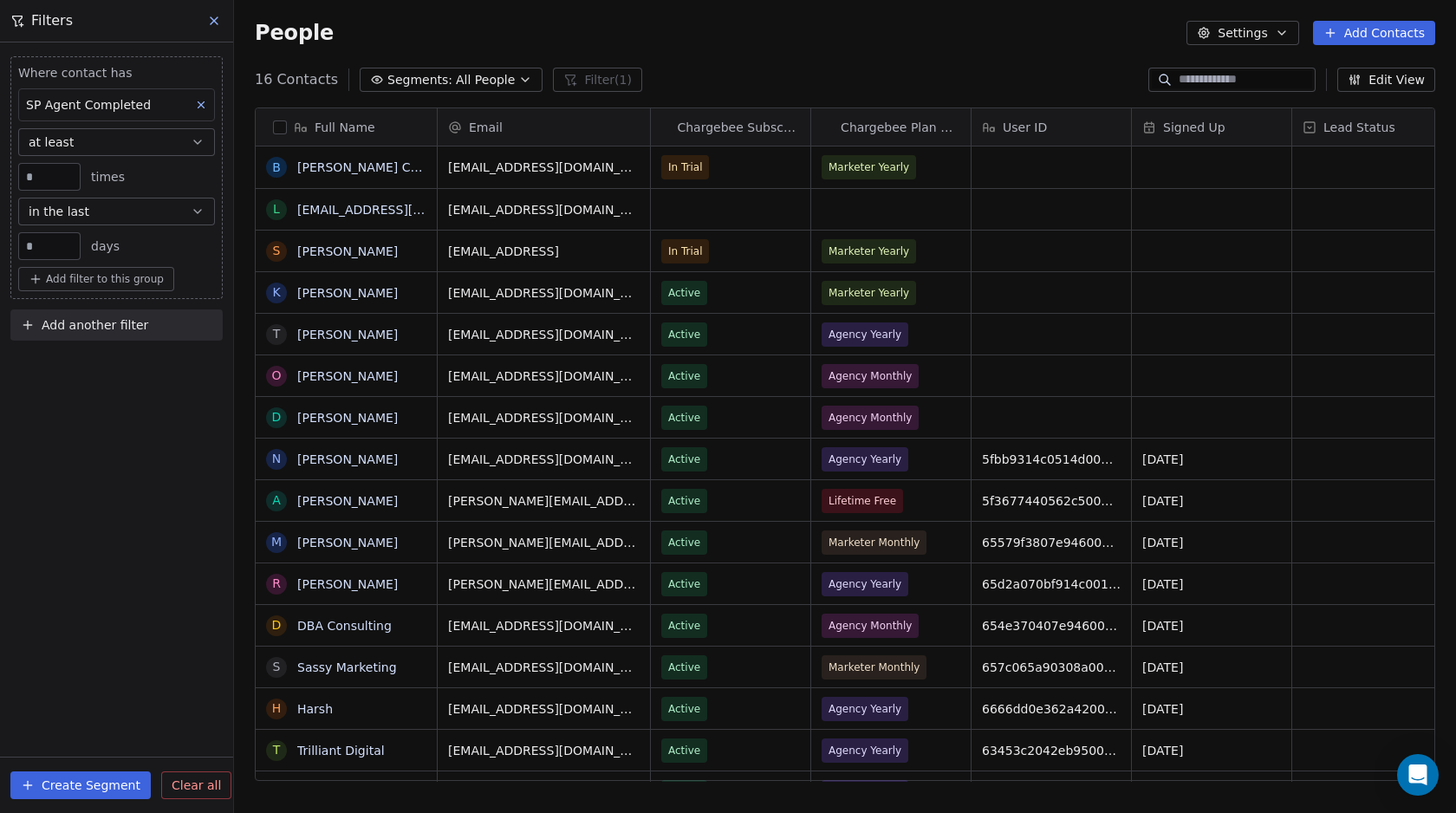
scroll to position [702, 1209]
click at [43, 246] on input "**" at bounding box center [49, 246] width 54 height 13
type input "*"
type input "**"
click at [78, 318] on span "Add another filter" at bounding box center [95, 325] width 107 height 18
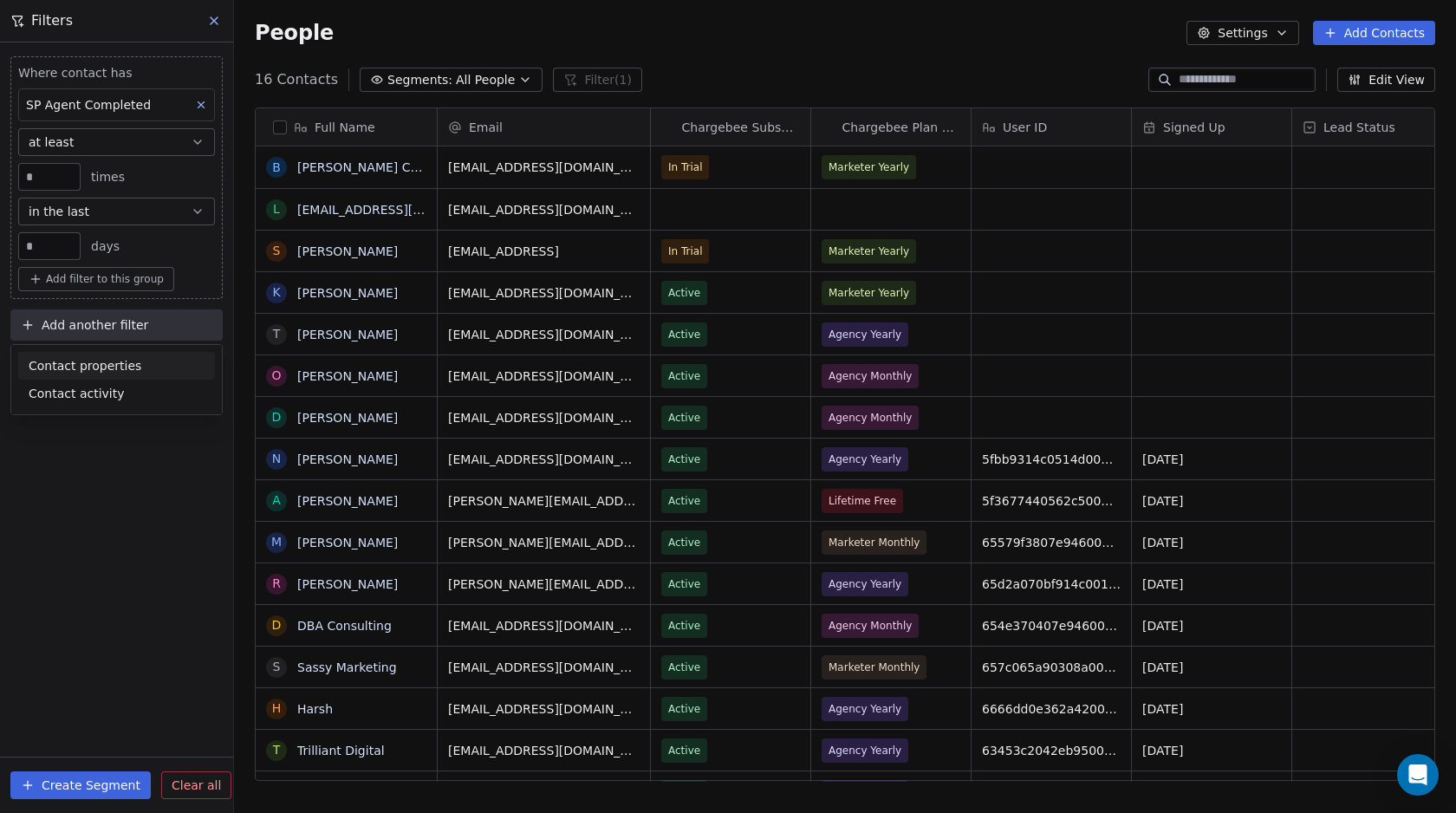
click at [82, 372] on span "Contact properties" at bounding box center [85, 366] width 112 height 18
type input "***"
click at [94, 426] on span "Chargebee Plan Name" at bounding box center [96, 428] width 135 height 18
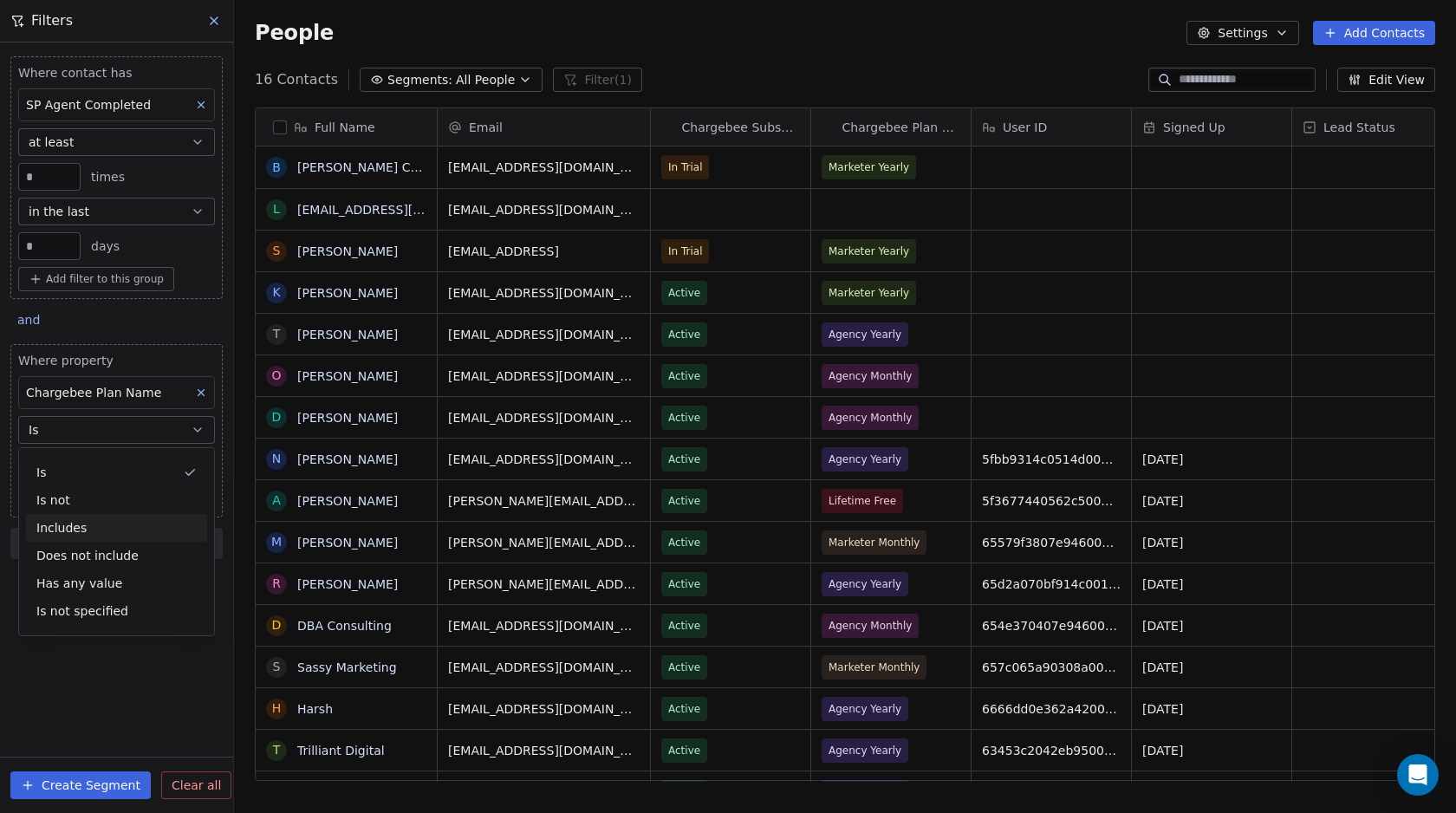
click at [72, 532] on div "Includes" at bounding box center [117, 528] width 181 height 28
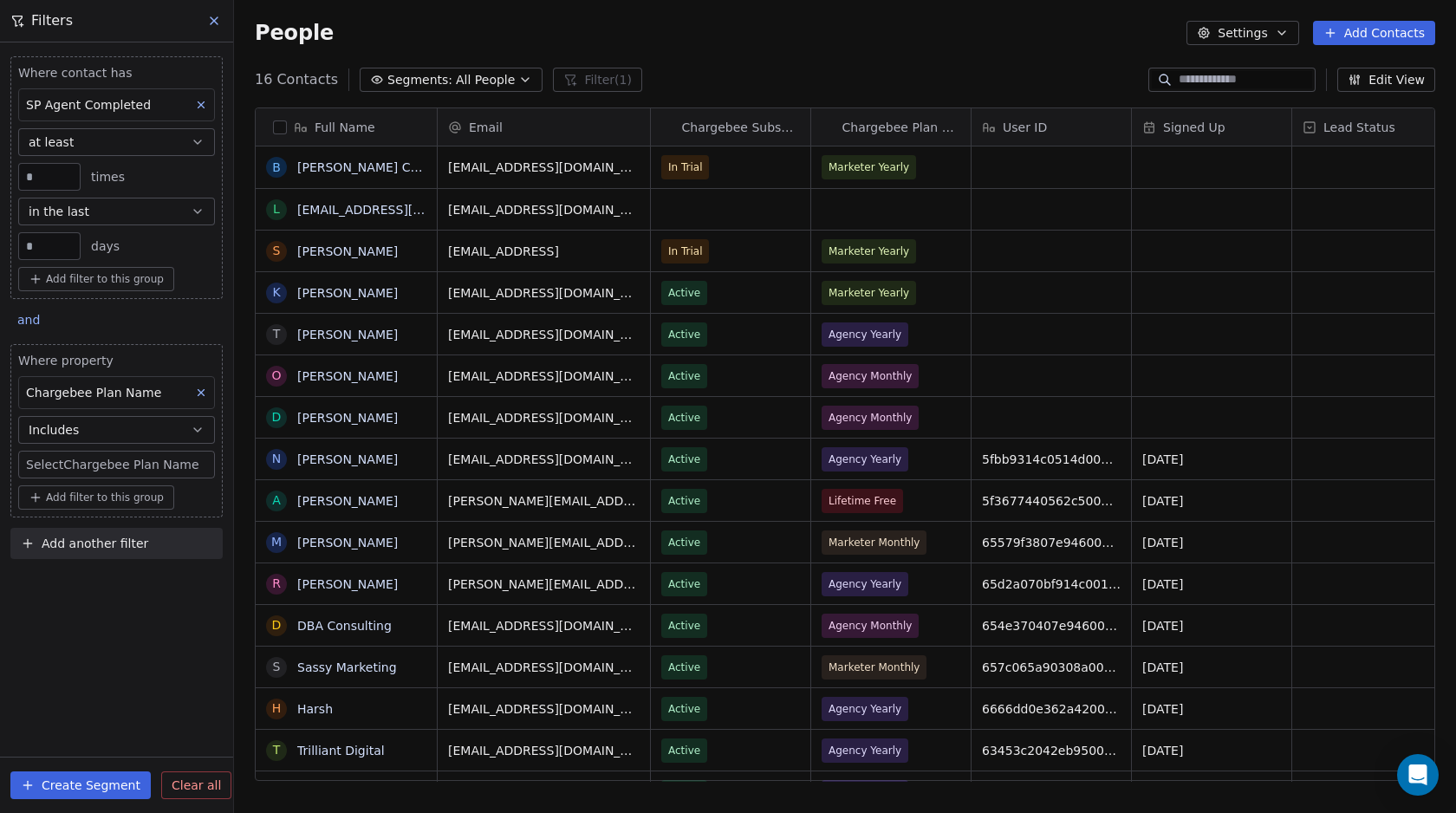
click at [73, 435] on span "Includes" at bounding box center [54, 430] width 50 height 18
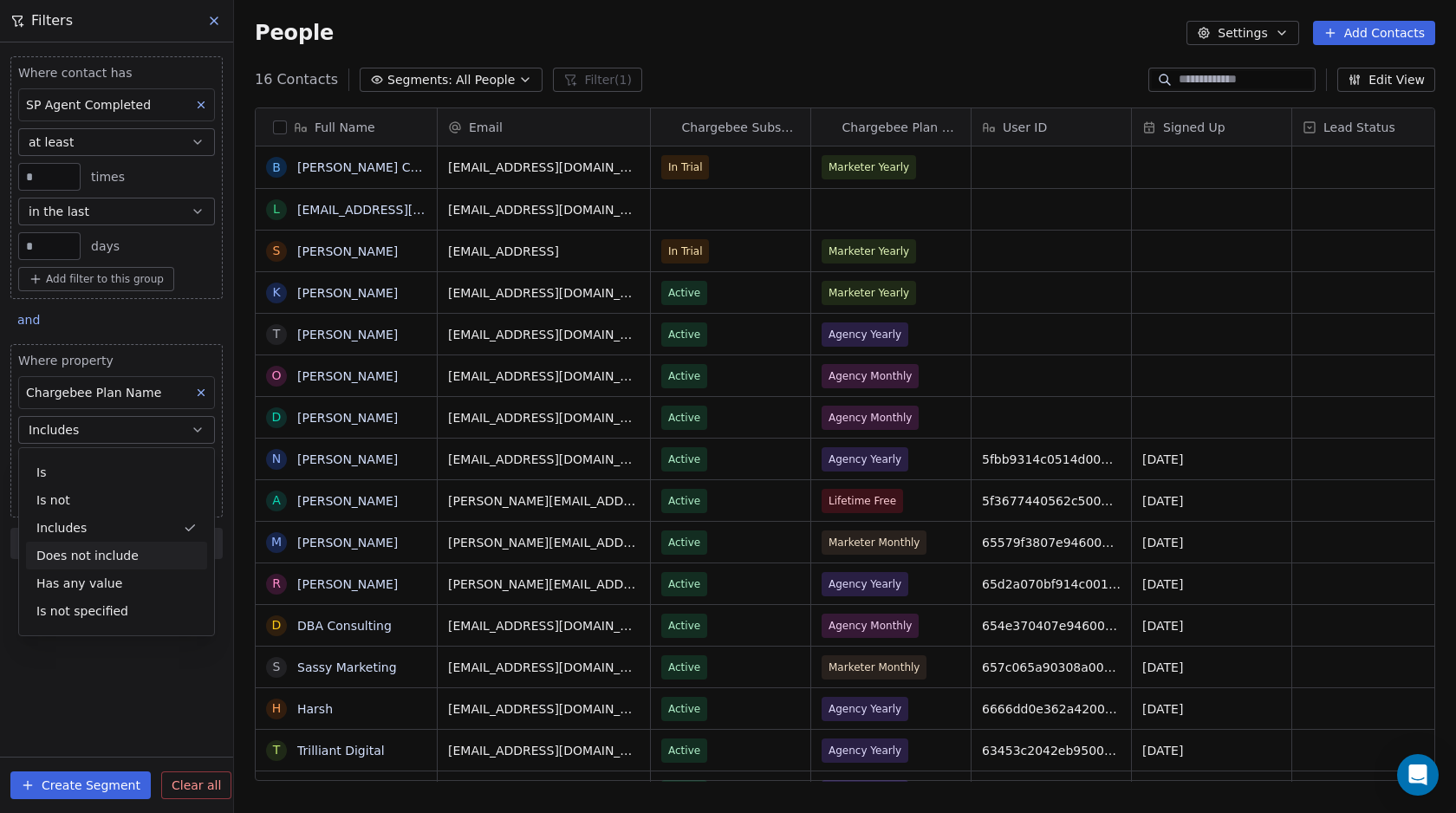
drag, startPoint x: 73, startPoint y: 551, endPoint x: 72, endPoint y: 538, distance: 13.0
click at [73, 552] on div "Does not include" at bounding box center [117, 555] width 181 height 28
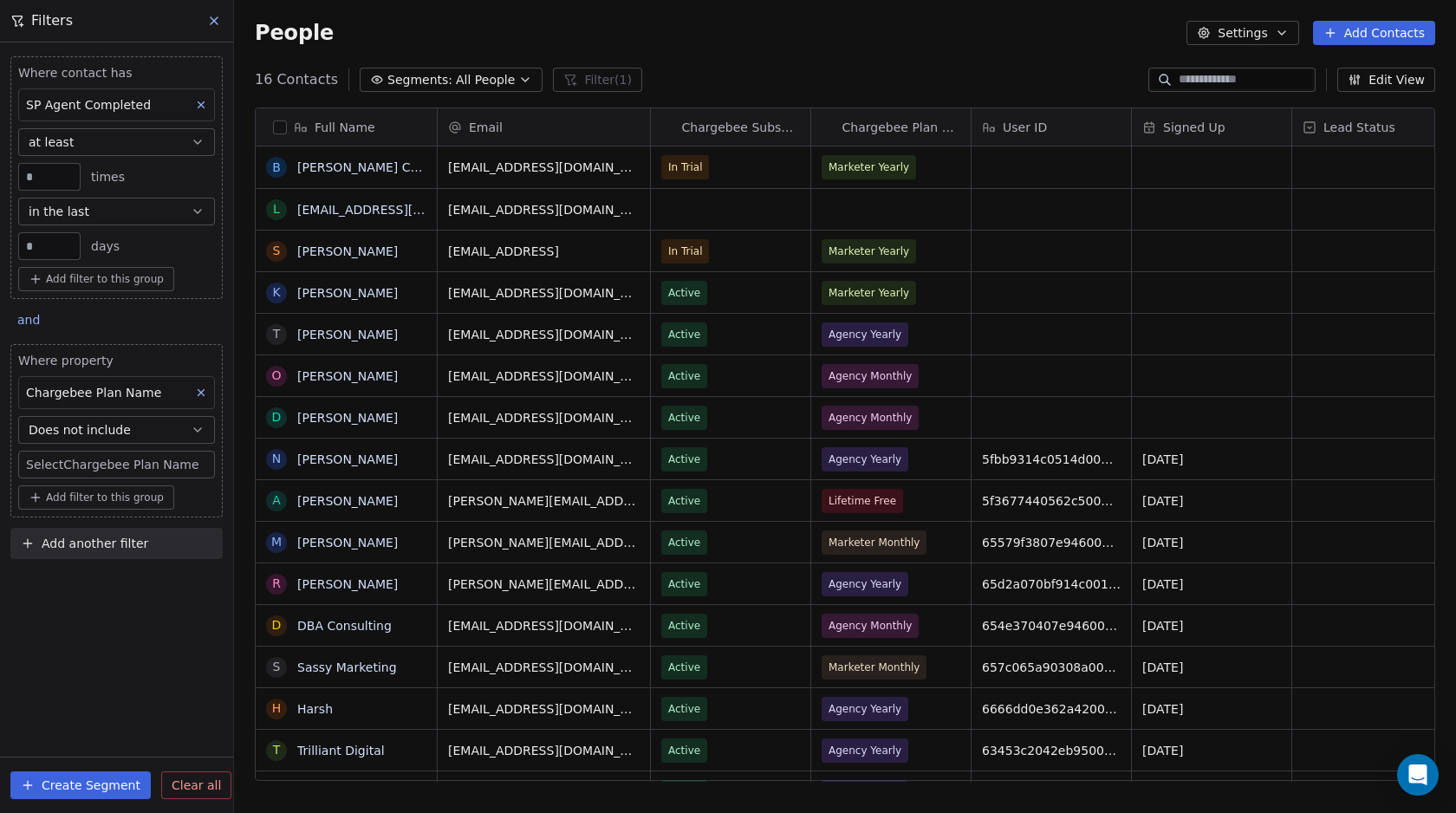
click at [83, 464] on body "Swipe Pages Contacts People Marketing Workflows Campaigns Metrics & Events Sale…" at bounding box center [728, 406] width 1456 height 813
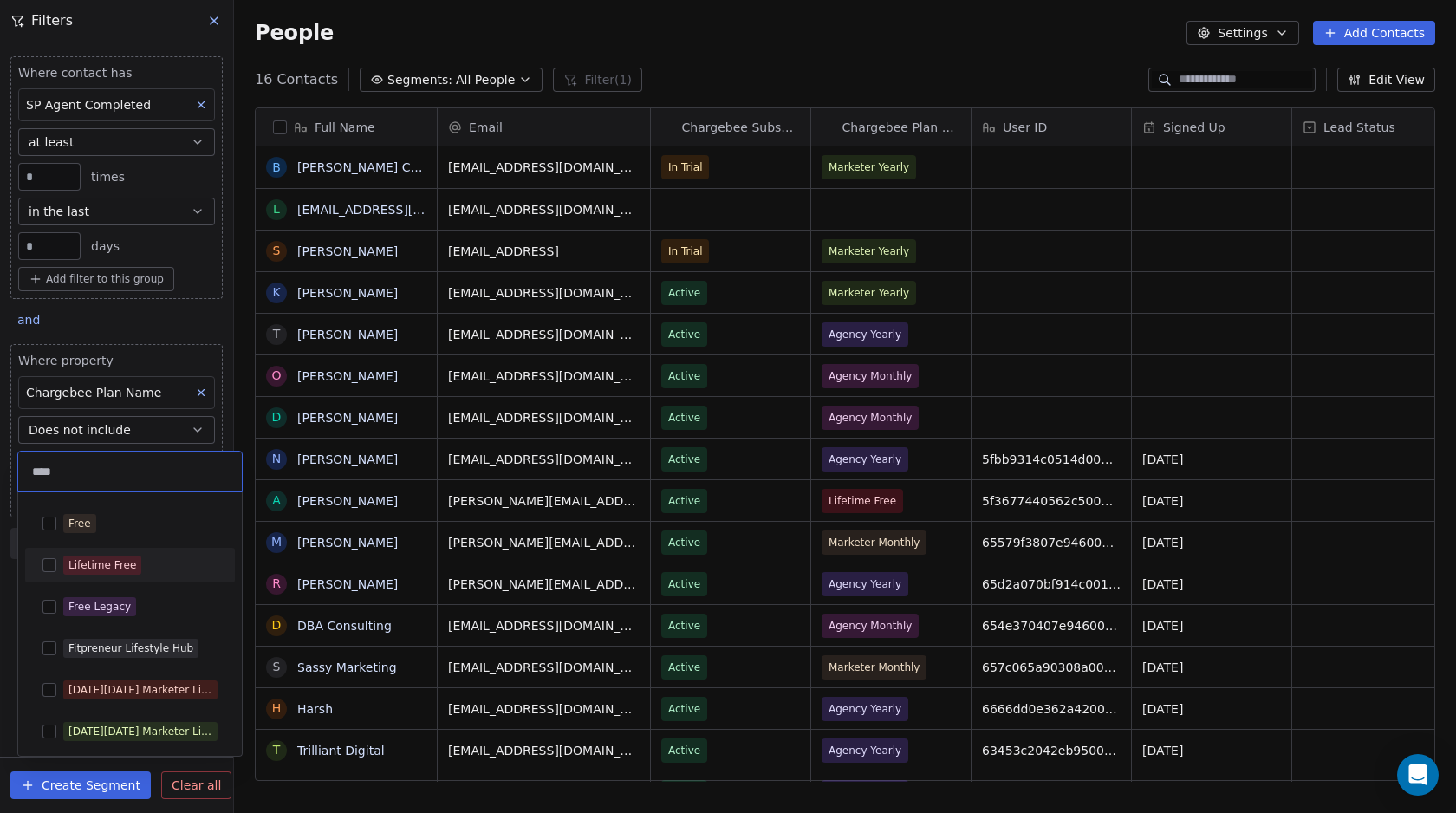
type input "****"
click at [49, 560] on button "Suggestions" at bounding box center [49, 565] width 14 height 14
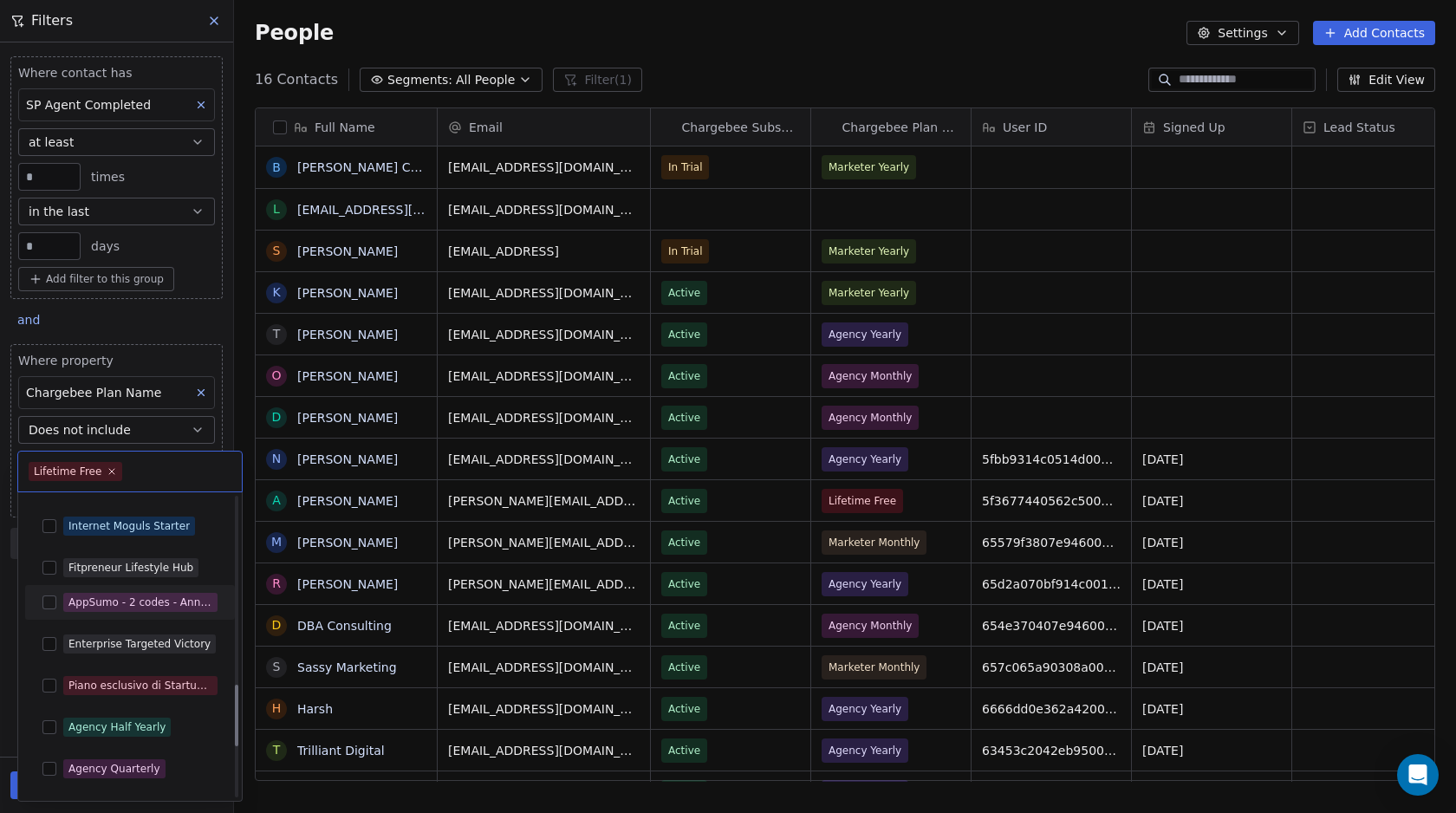
scroll to position [1154, 0]
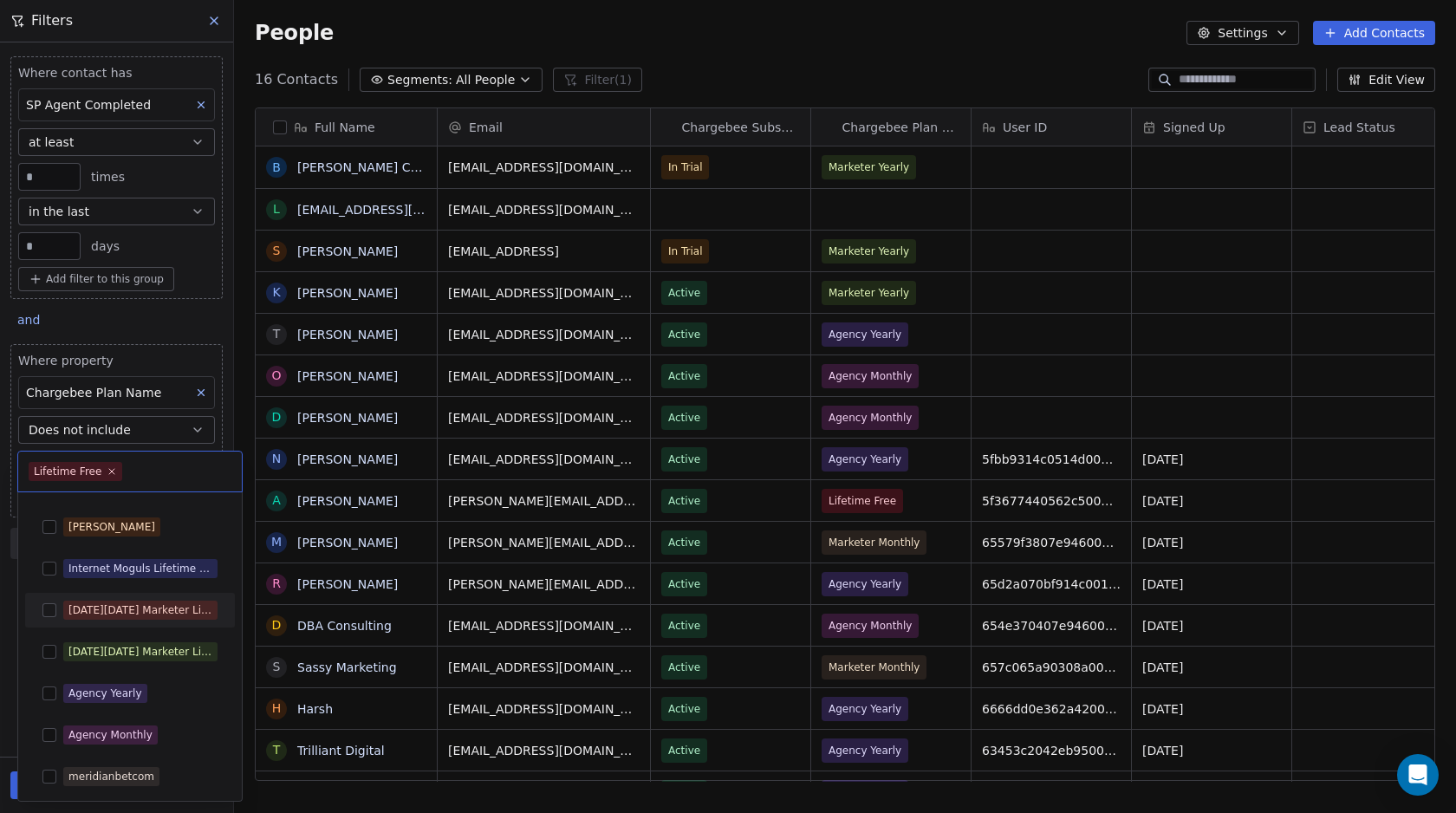
click at [8, 615] on html "Swipe Pages Contacts People Marketing Workflows Campaigns Metrics & Events Sale…" at bounding box center [728, 406] width 1456 height 813
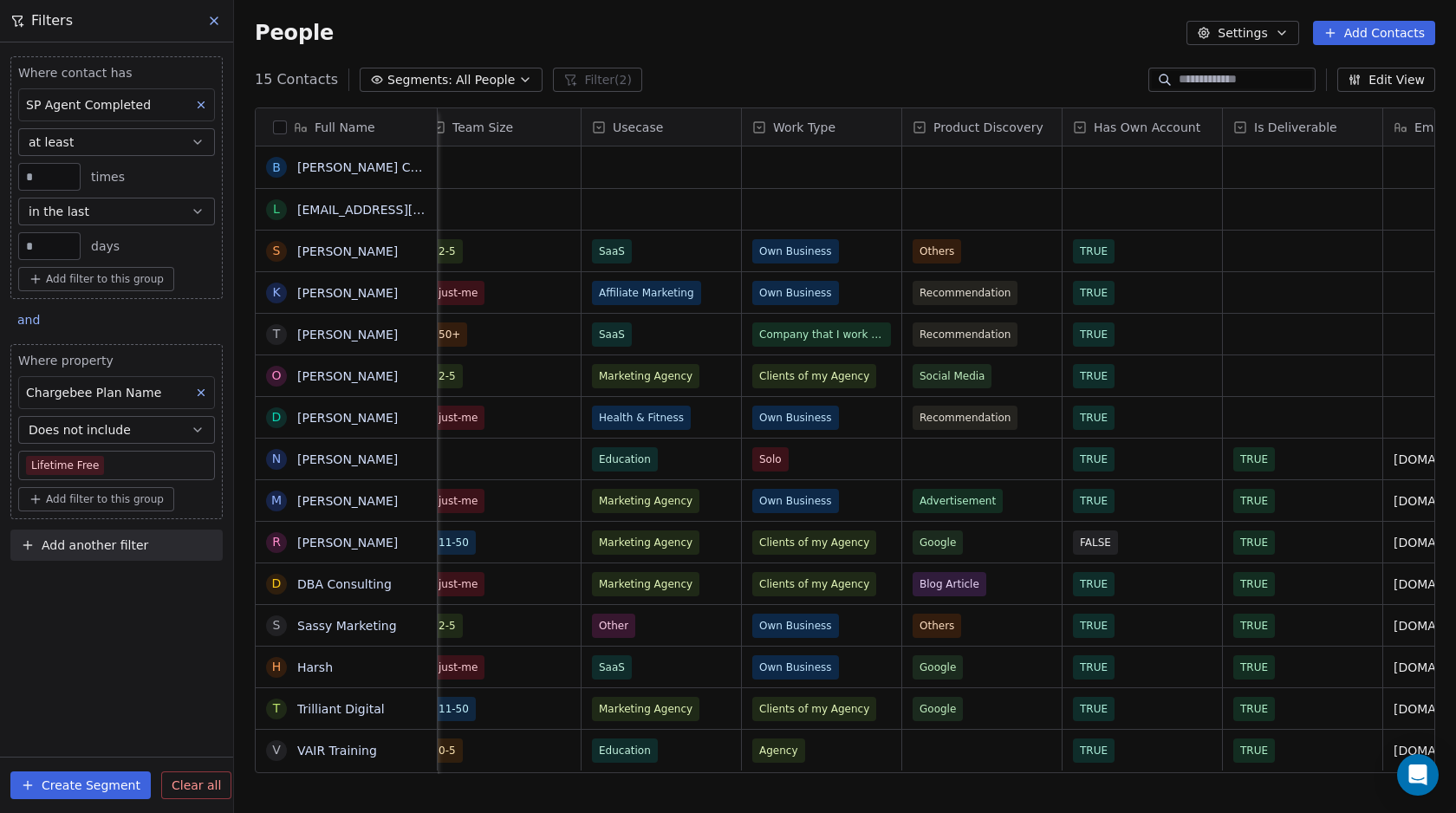
scroll to position [0, 1941]
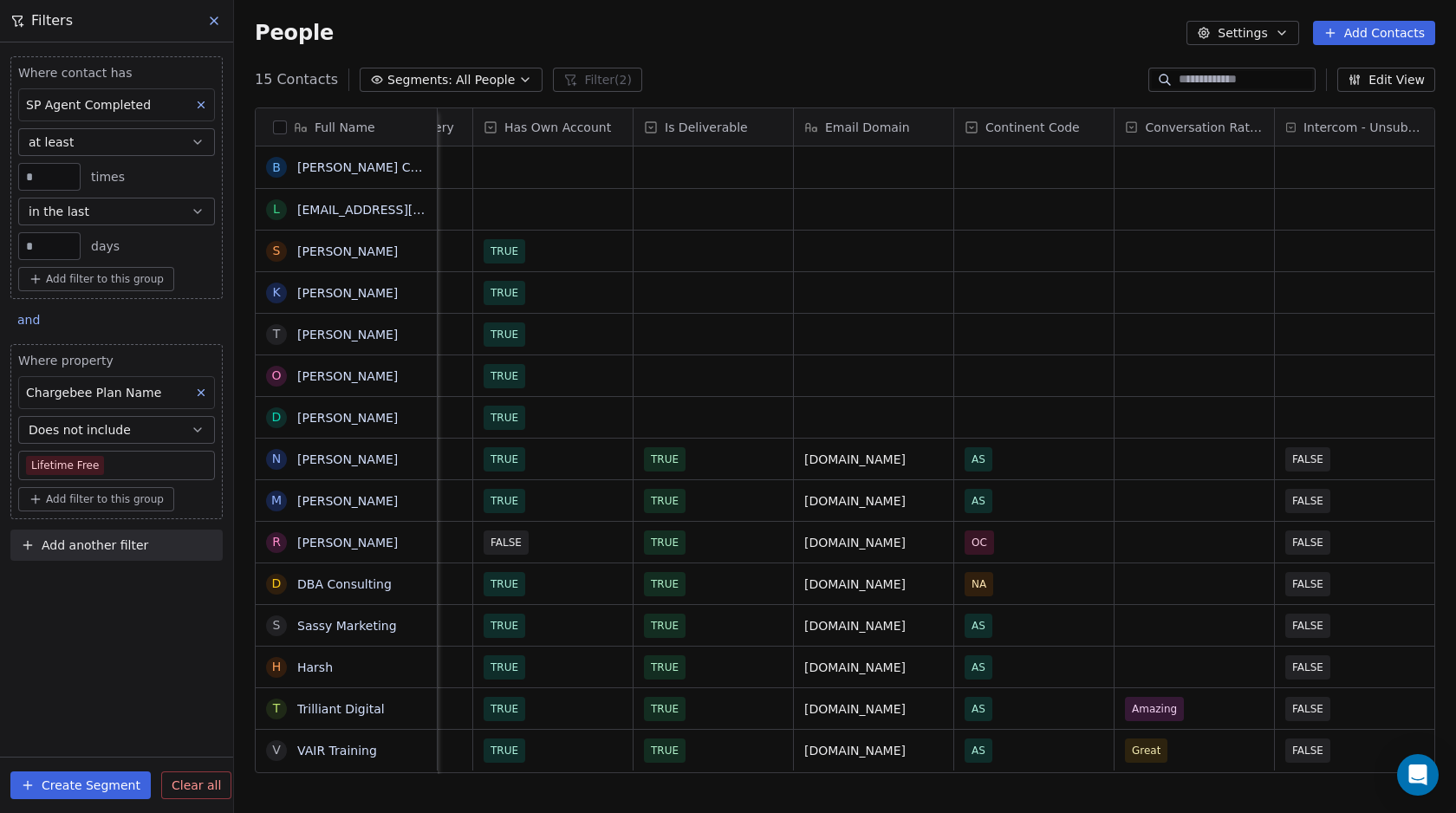
click at [279, 126] on button "button" at bounding box center [280, 127] width 14 height 14
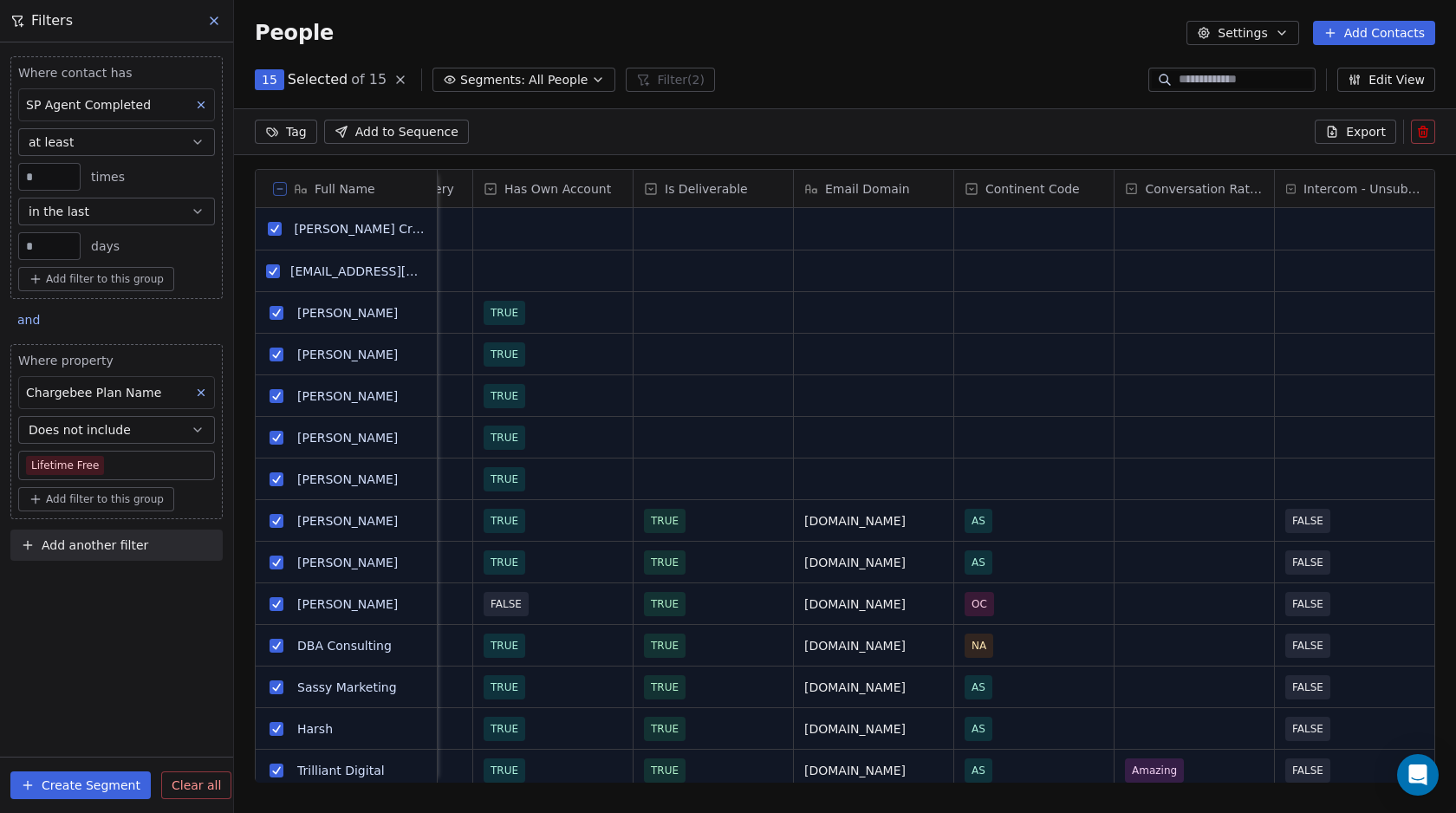
click at [289, 133] on html "Swipe Pages Contacts People Marketing Workflows Campaigns Metrics & Events Sale…" at bounding box center [728, 406] width 1456 height 813
type input "********"
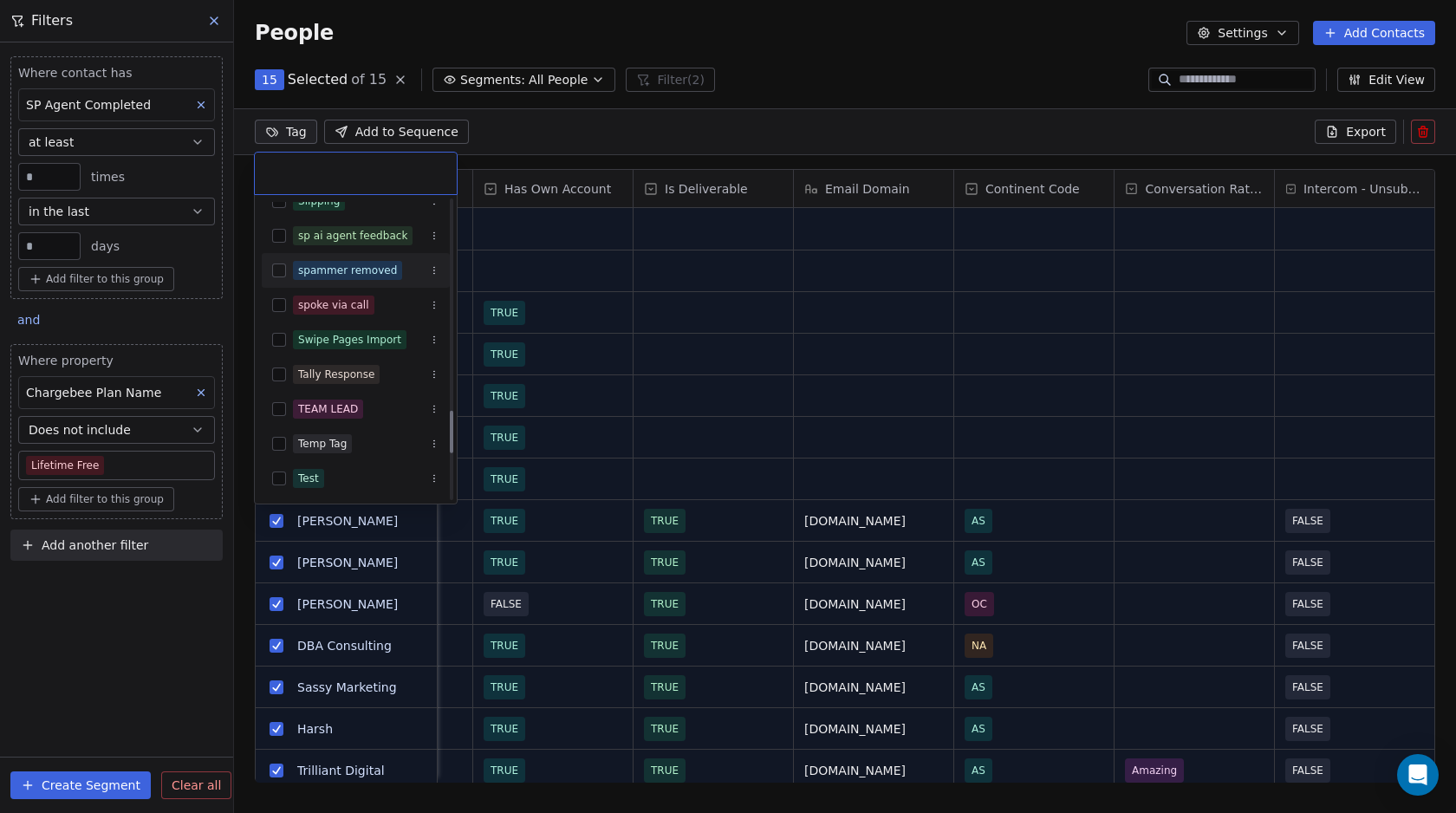
scroll to position [1461, 0]
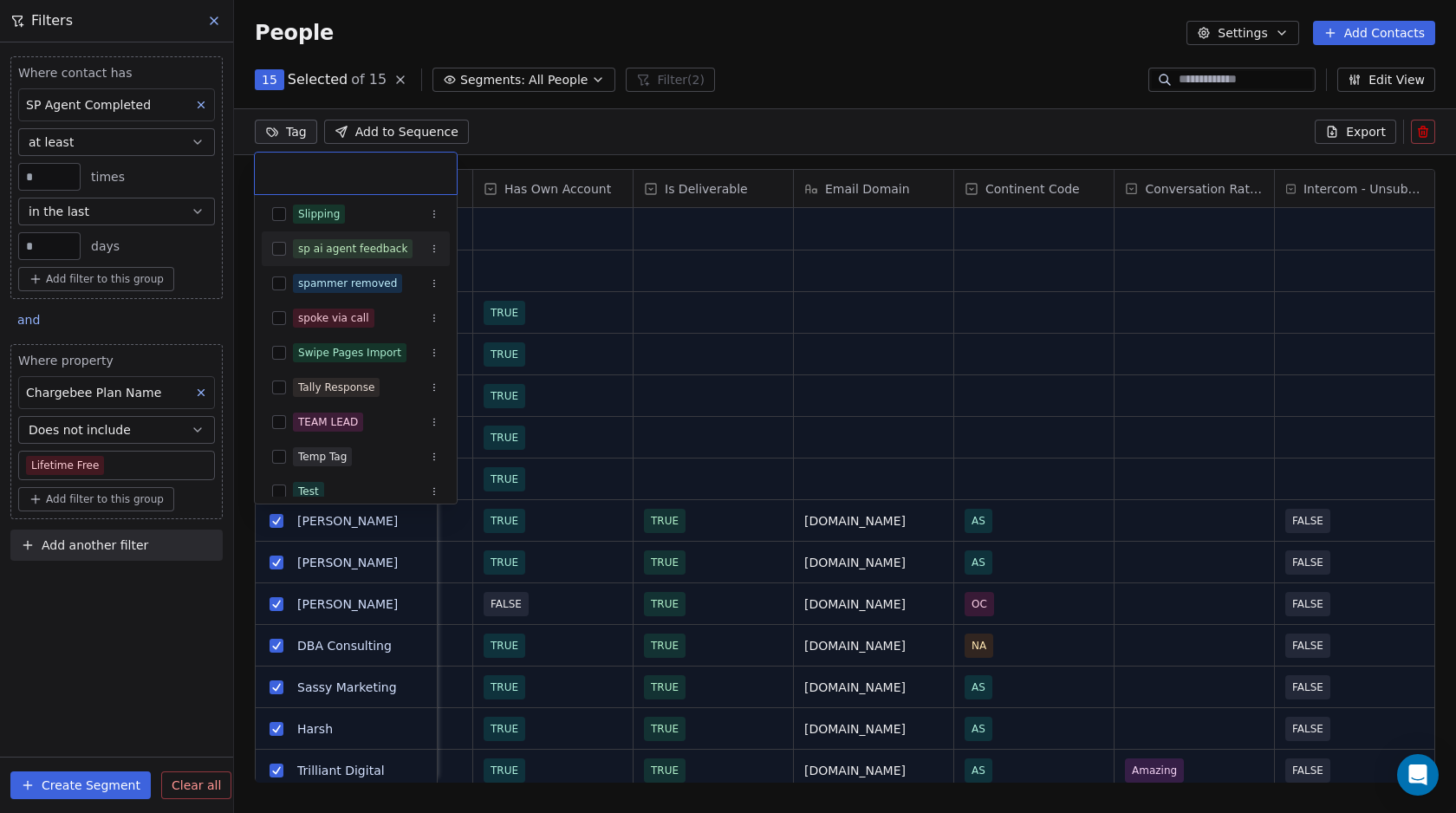
click at [278, 250] on button "Suggestions" at bounding box center [279, 249] width 14 height 14
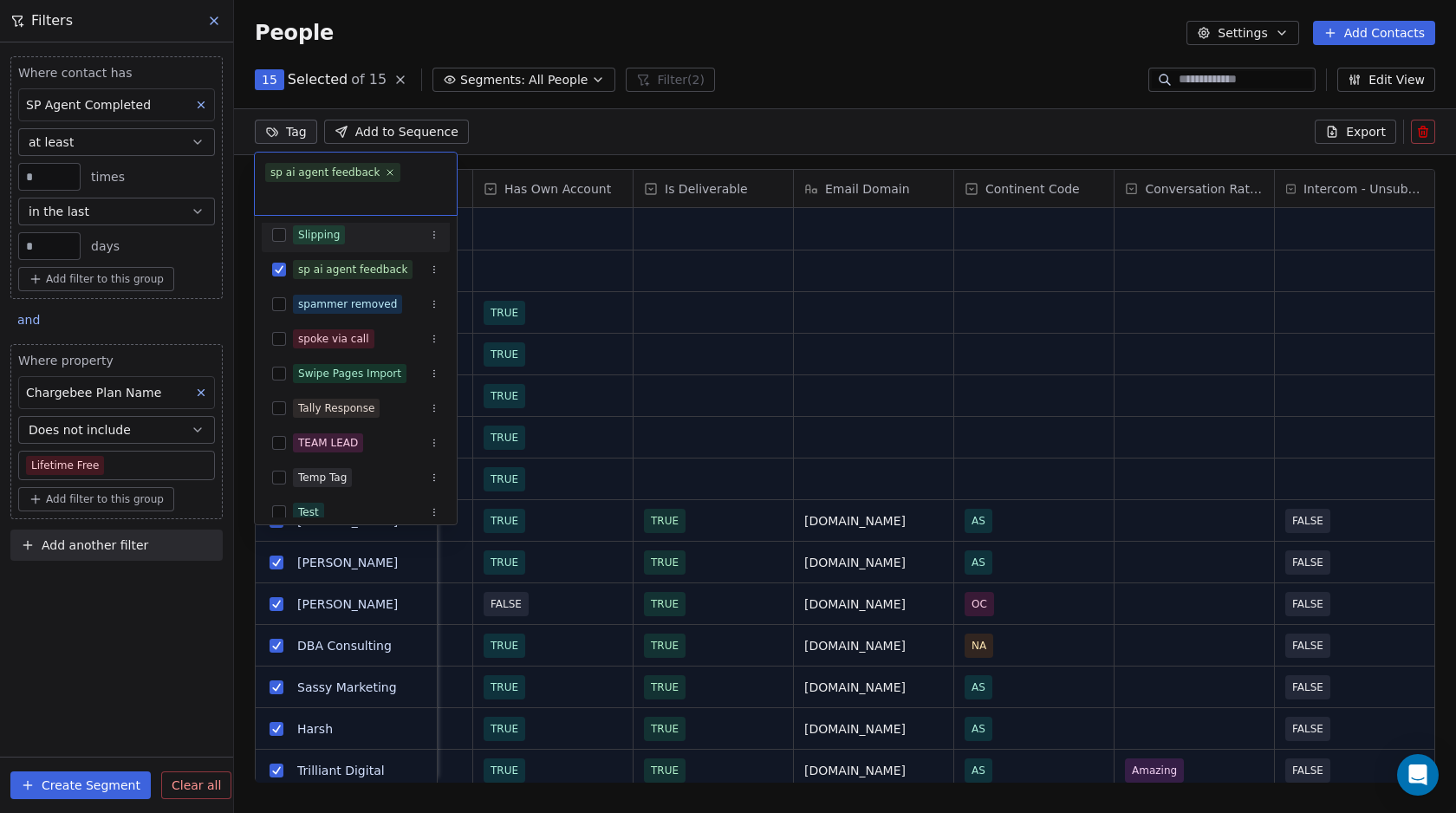
click at [604, 123] on html "Swipe Pages Contacts People Marketing Workflows Campaigns Metrics & Events Sale…" at bounding box center [728, 406] width 1456 height 813
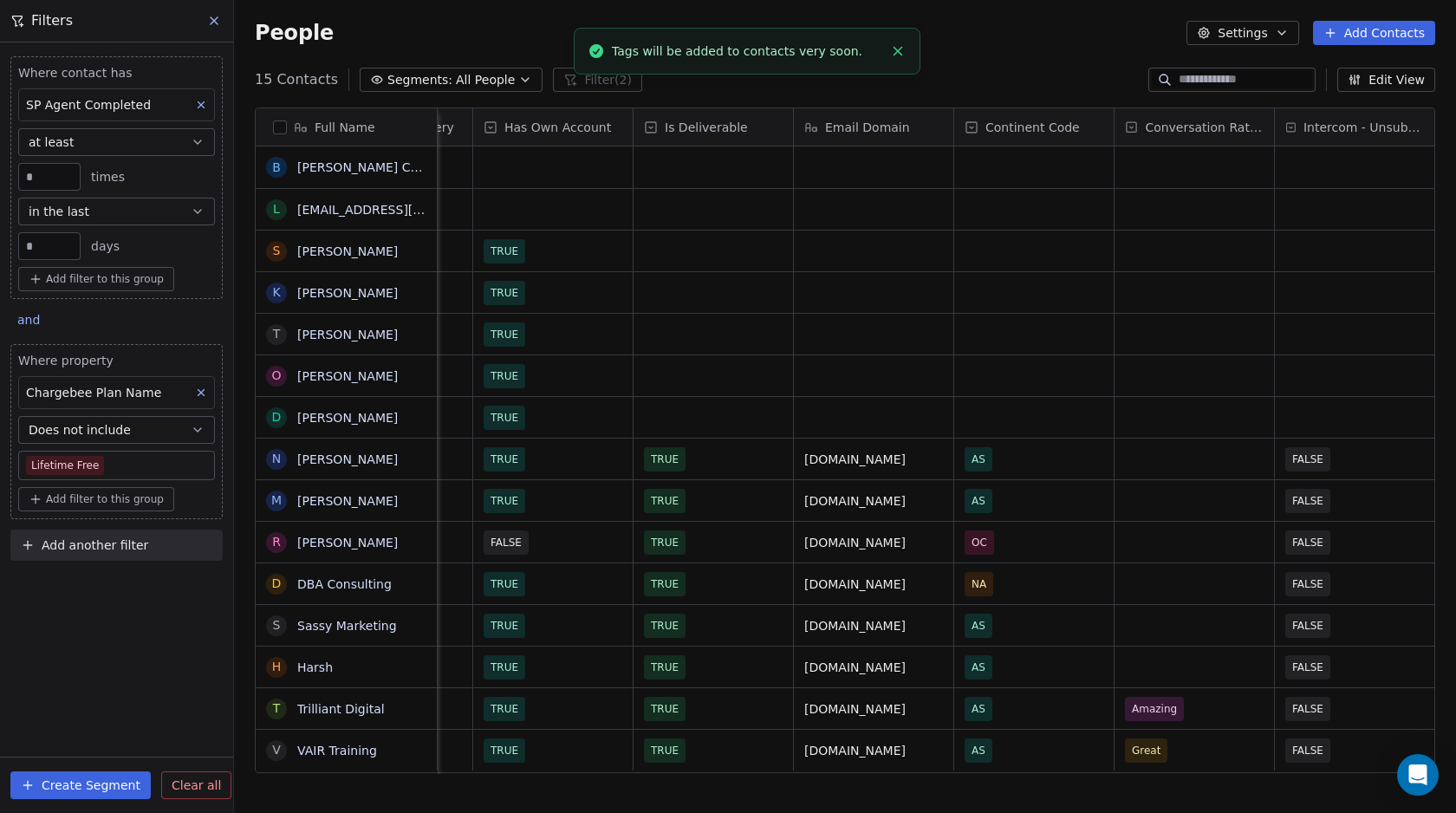
scroll to position [11, 0]
click at [503, 7] on div "People Settings Add Contacts" at bounding box center [845, 32] width 1222 height 66
click at [212, 18] on icon at bounding box center [214, 21] width 7 height 7
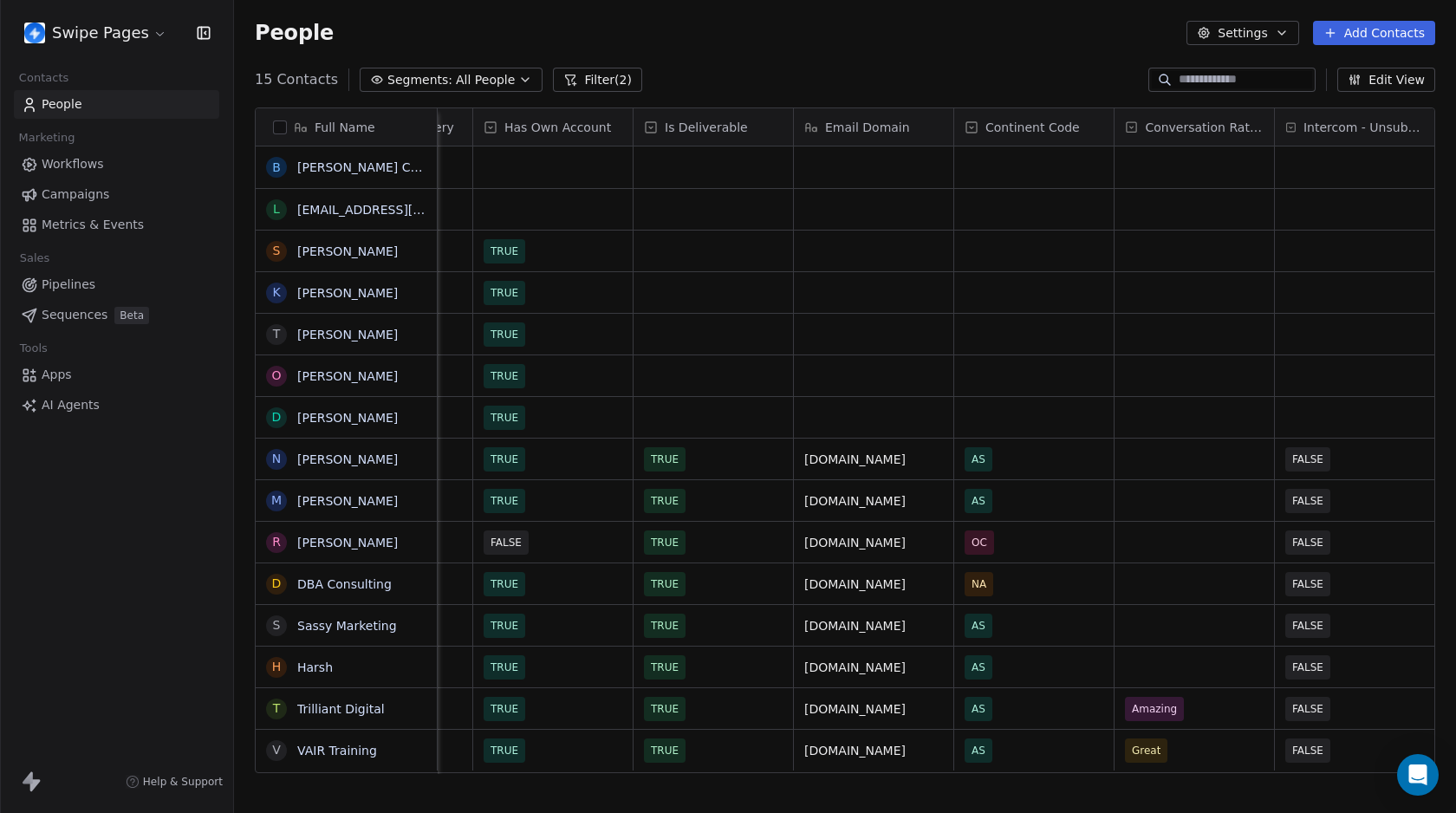
click at [80, 102] on span "People" at bounding box center [61, 104] width 40 height 18
click at [80, 167] on span "Workflows" at bounding box center [72, 164] width 62 height 18
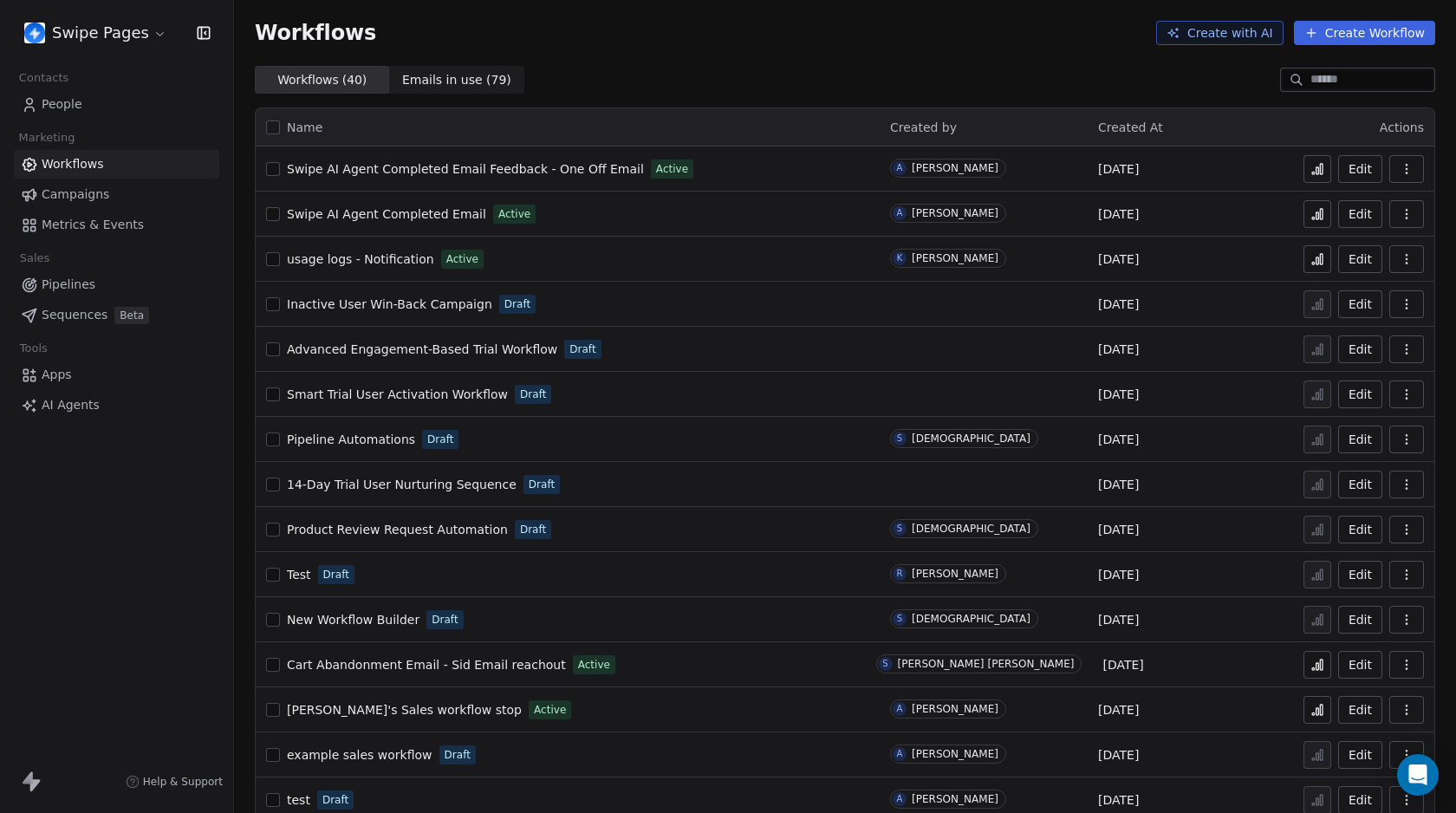
click at [1310, 169] on icon at bounding box center [1317, 169] width 14 height 14
click at [557, 172] on span "Swipe AI Agent Completed Email Feedback - One Off Email" at bounding box center [465, 169] width 357 height 14
click at [1303, 177] on button at bounding box center [1317, 169] width 28 height 28
click at [1320, 170] on icon at bounding box center [1321, 169] width 3 height 11
click at [72, 103] on span "People" at bounding box center [61, 104] width 40 height 18
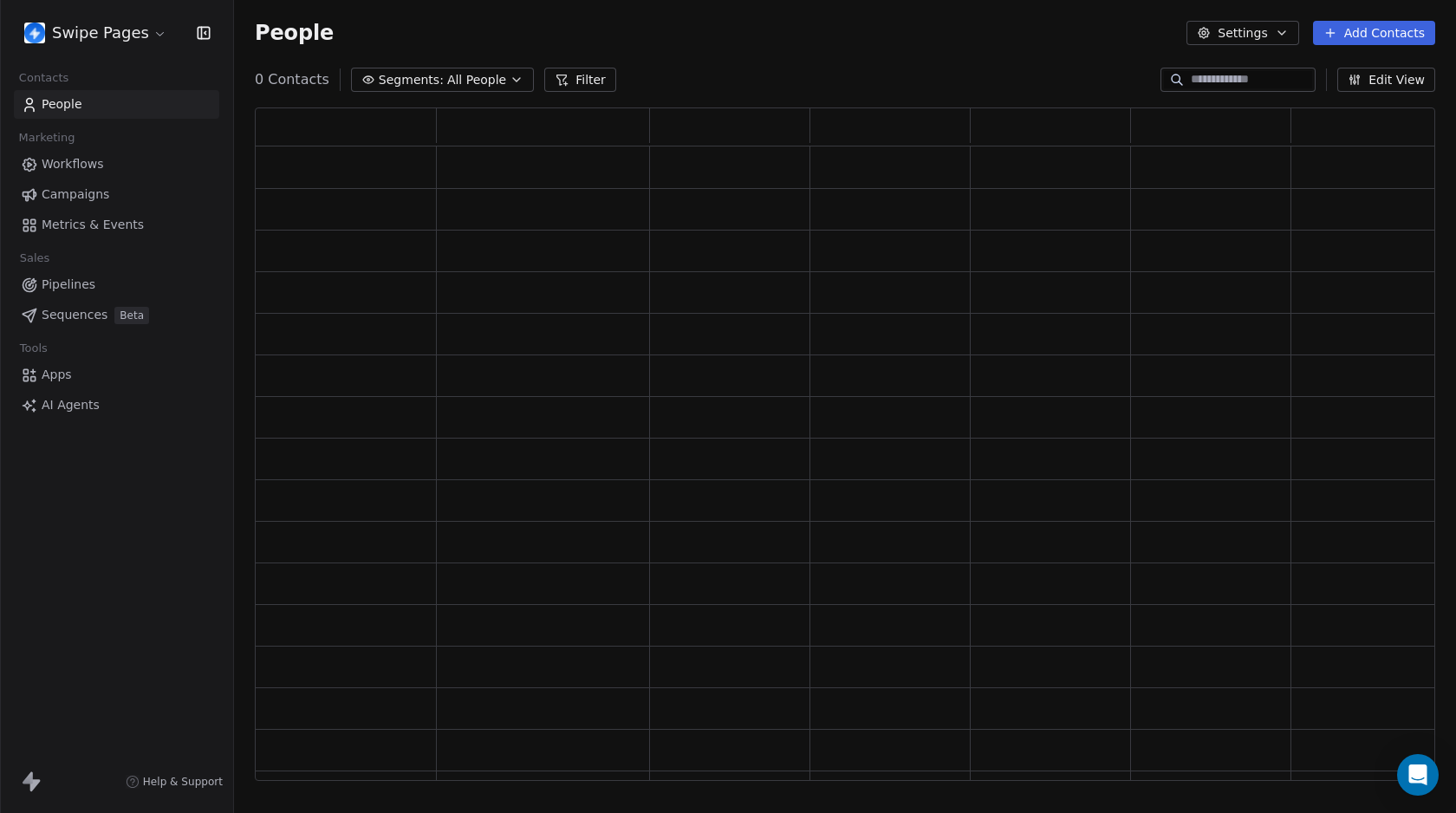
scroll to position [661, 1167]
click at [546, 82] on div "Segments: All People Filter" at bounding box center [441, 80] width 374 height 25
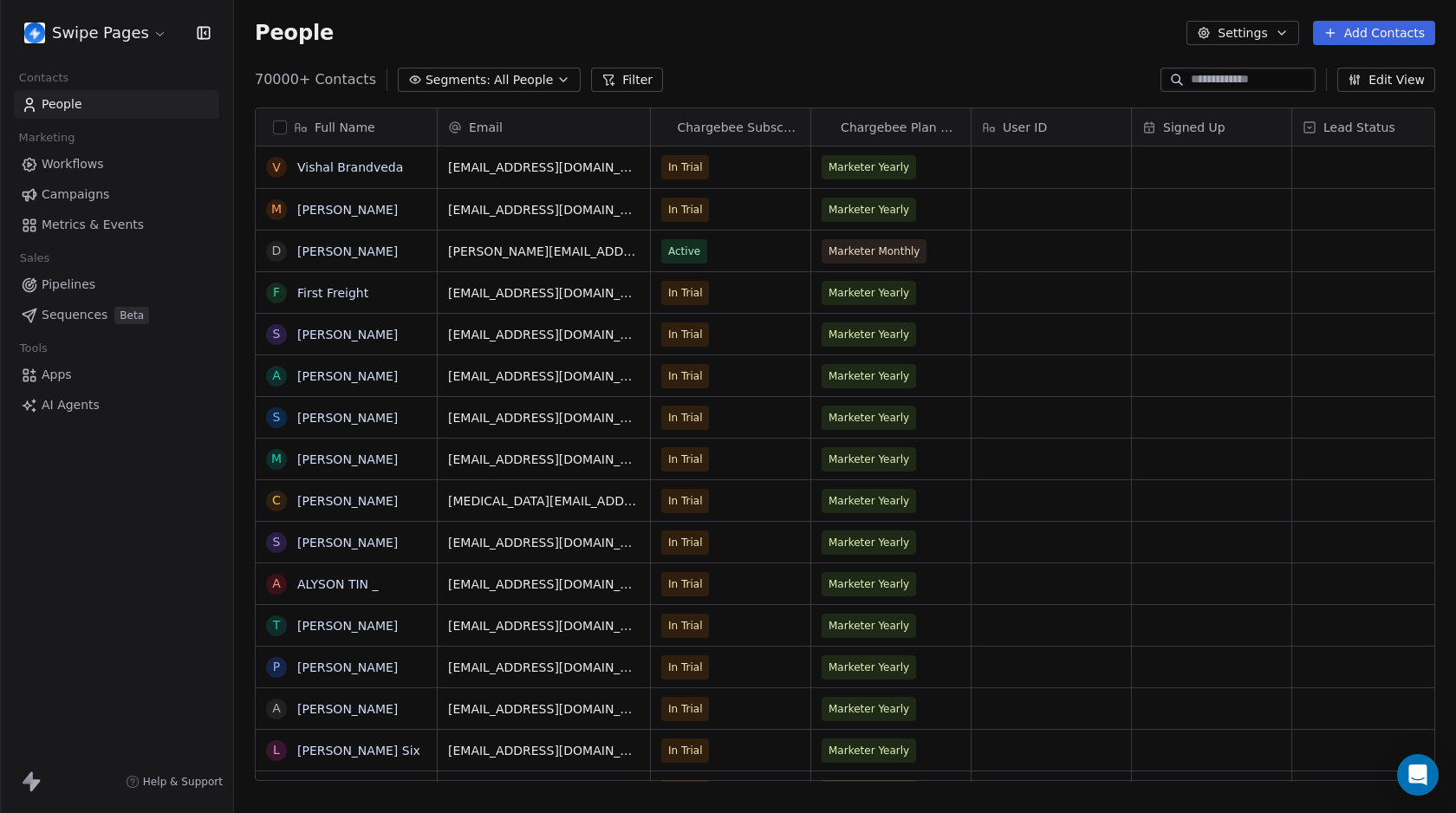
scroll to position [702, 1209]
click at [601, 80] on button "Filter" at bounding box center [627, 80] width 72 height 25
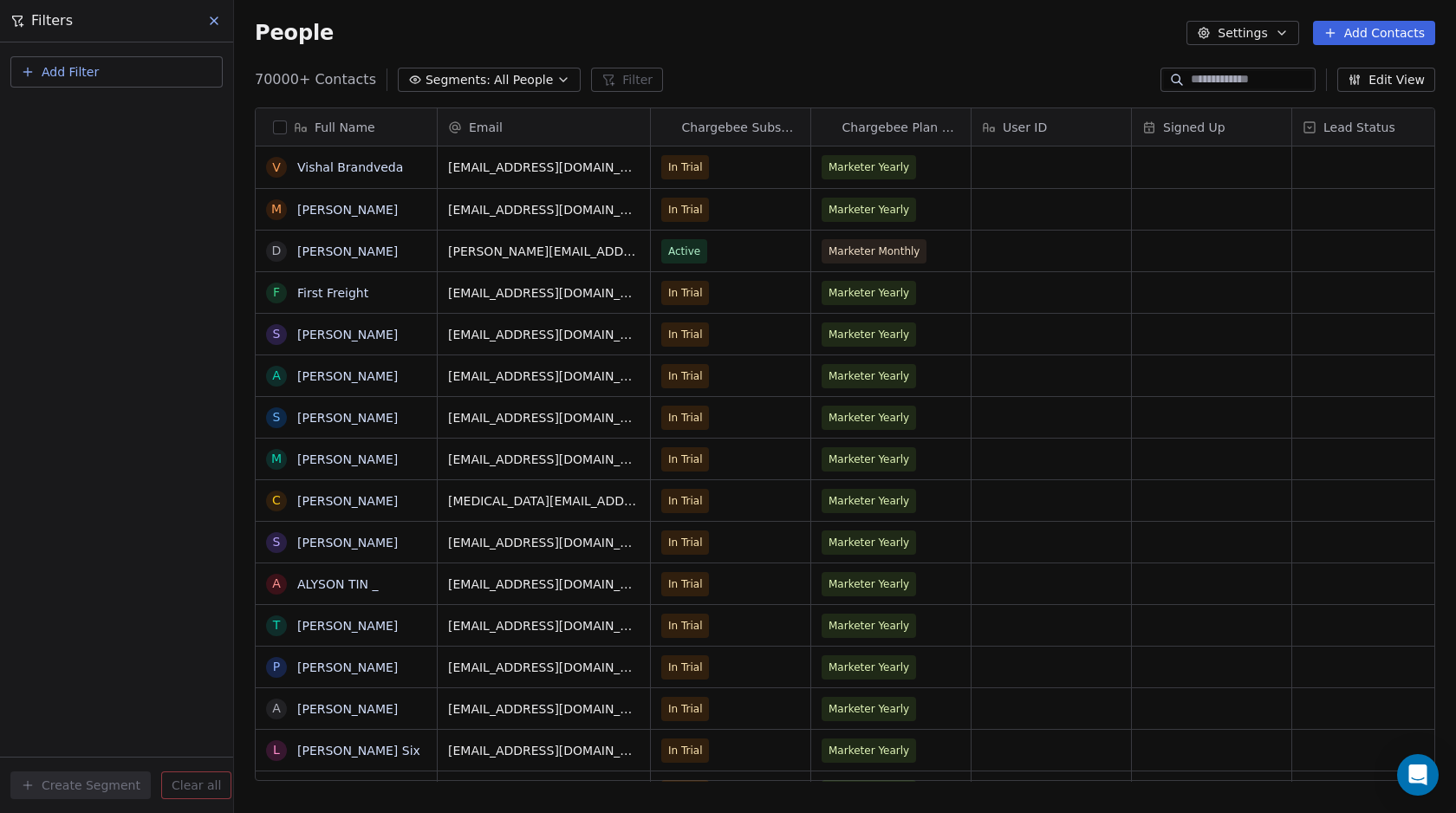
click at [111, 85] on button "Add Filter" at bounding box center [117, 72] width 212 height 32
click at [81, 119] on span "Contact properties" at bounding box center [85, 113] width 112 height 18
type input "****"
click at [40, 172] on span "Tags" at bounding box center [42, 175] width 27 height 18
click at [86, 327] on div "Where property Tags Includes Select Tags Add filter to this group Add another f…" at bounding box center [117, 427] width 233 height 770
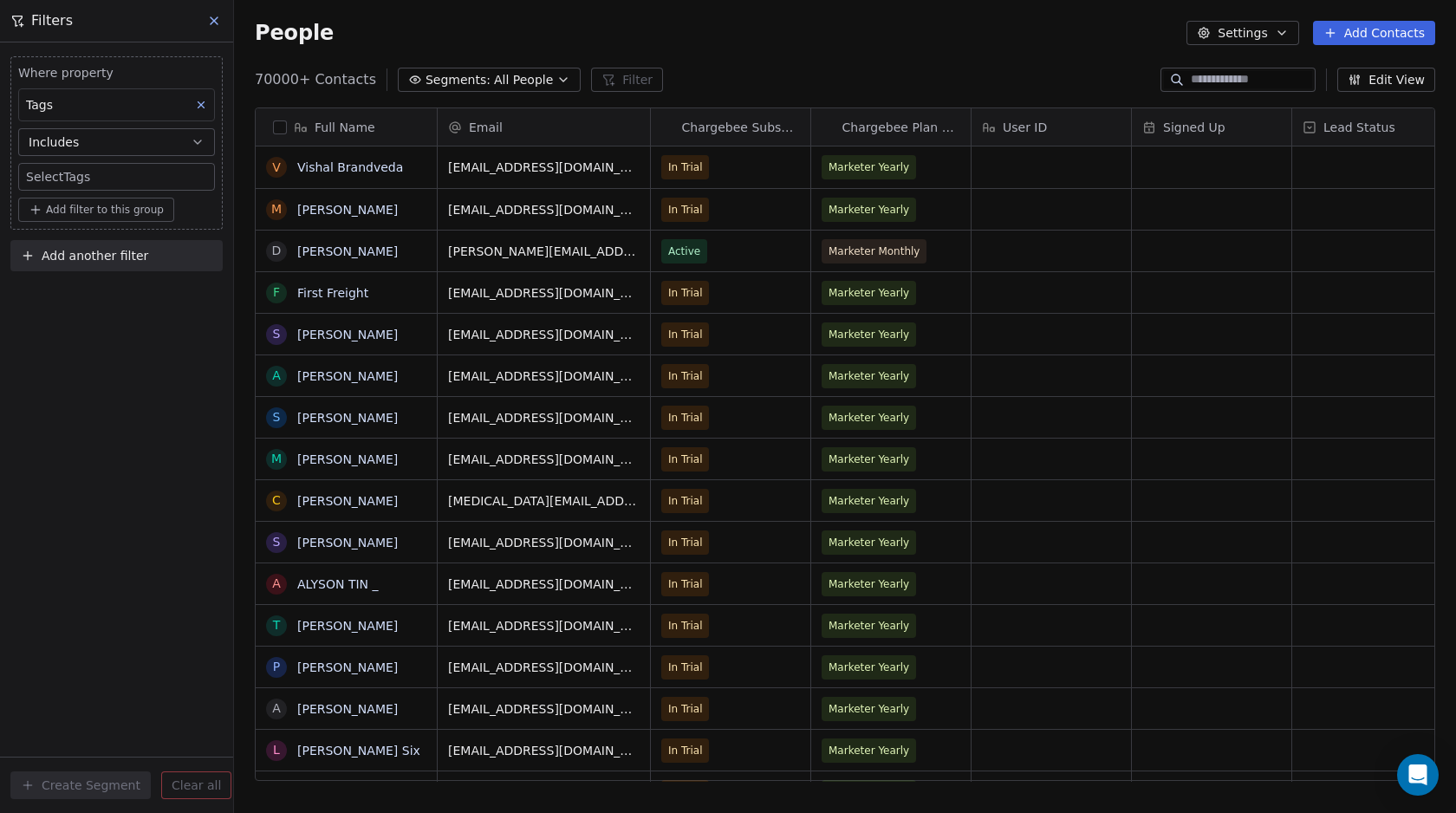
click at [80, 179] on body "Swipe Pages Contacts People Marketing Workflows Campaigns Metrics & Events Sale…" at bounding box center [728, 406] width 1456 height 813
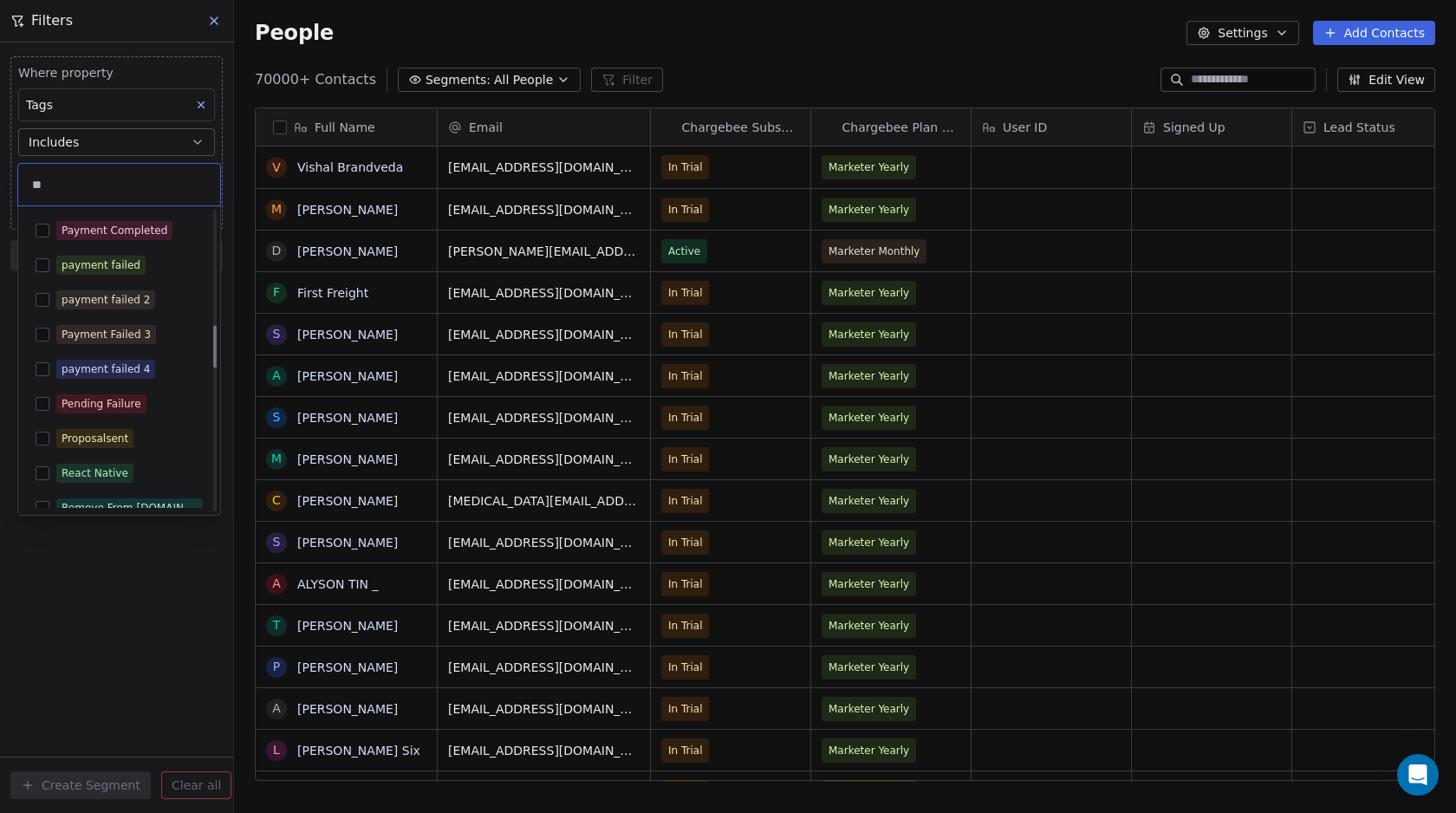
scroll to position [121, 0]
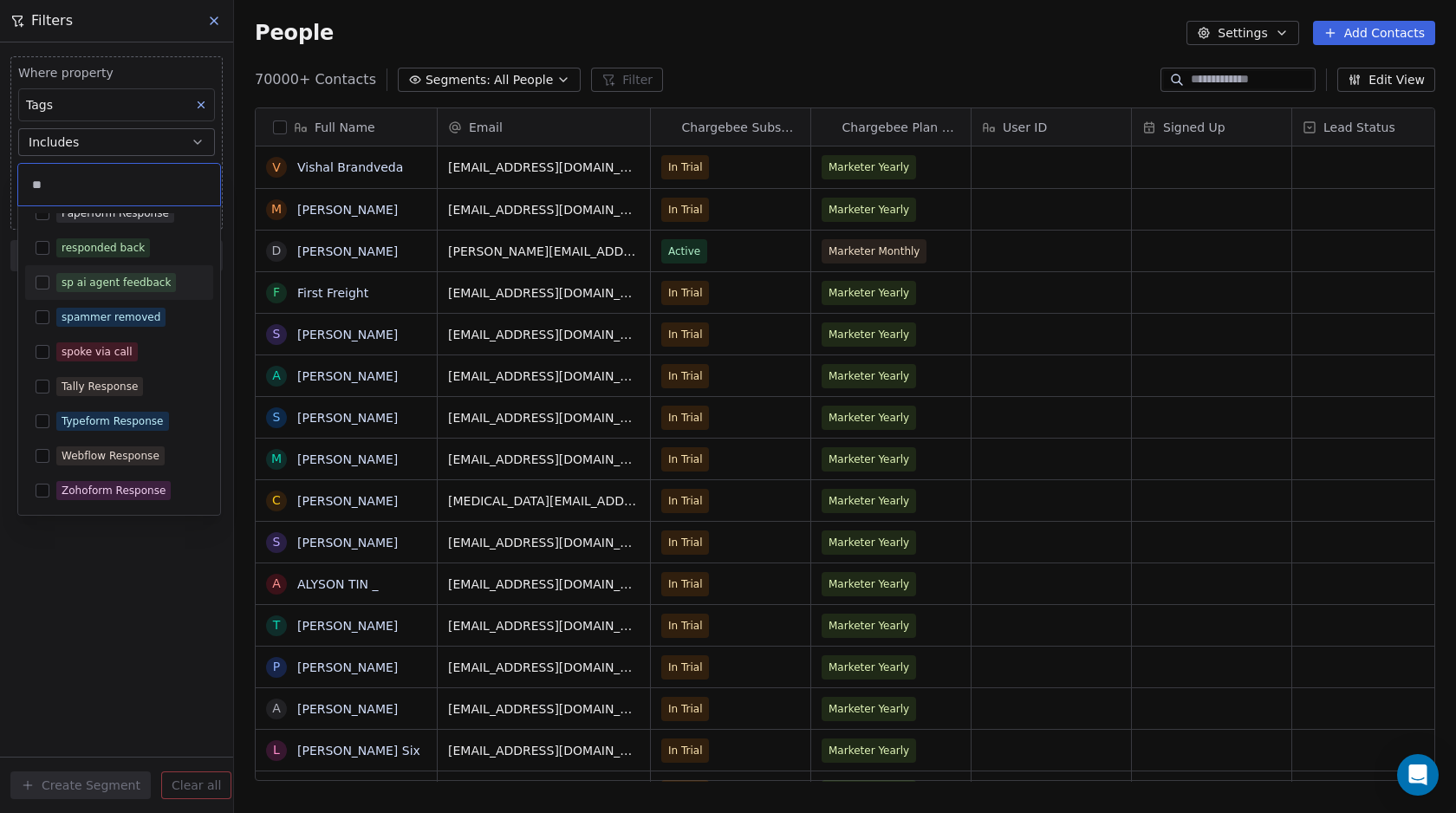
type input "**"
click at [37, 286] on button "Suggestions" at bounding box center [43, 282] width 14 height 14
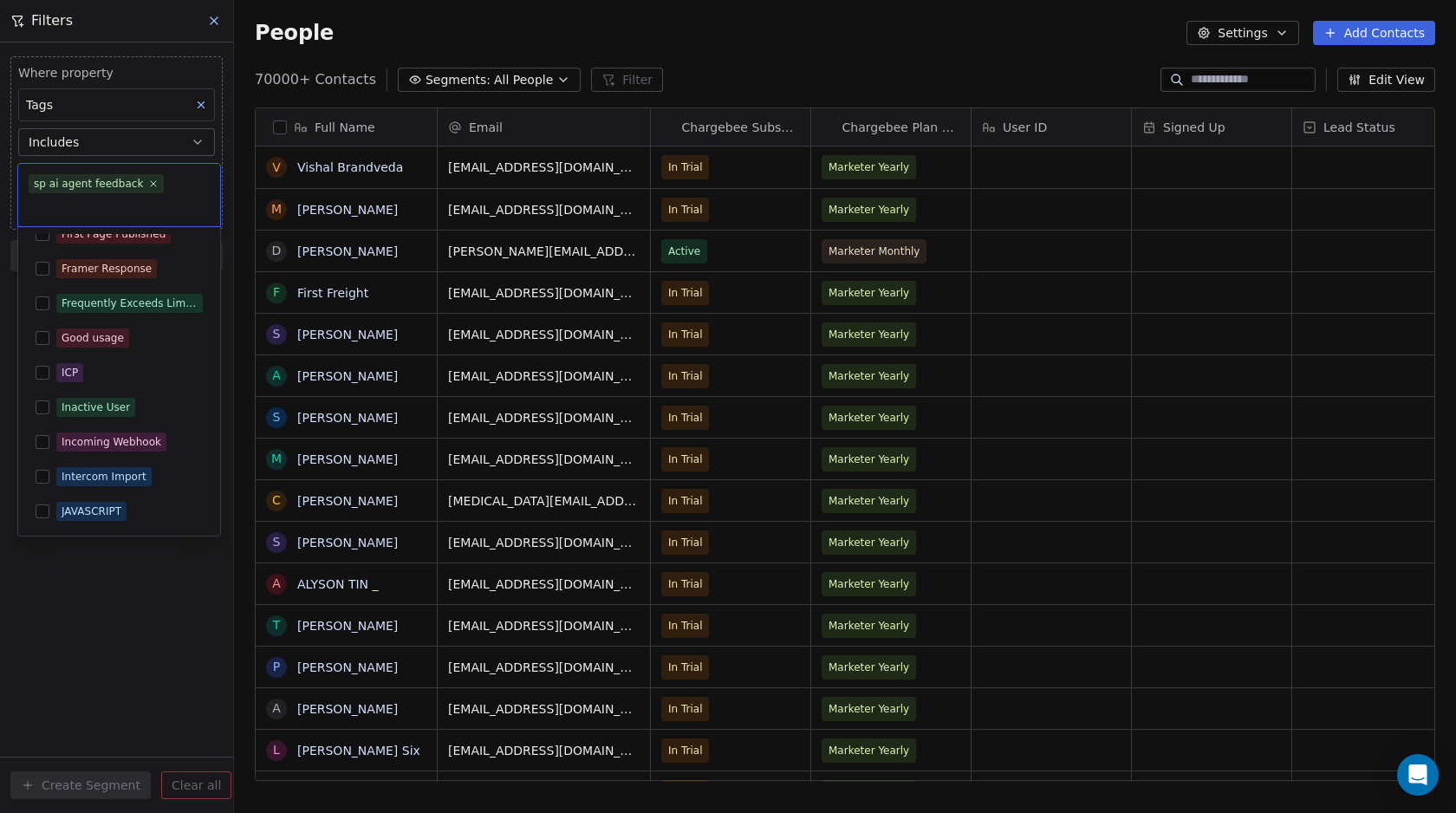
click at [135, 657] on html "Swipe Pages Contacts People Marketing Workflows Campaigns Metrics & Events Sale…" at bounding box center [728, 406] width 1456 height 813
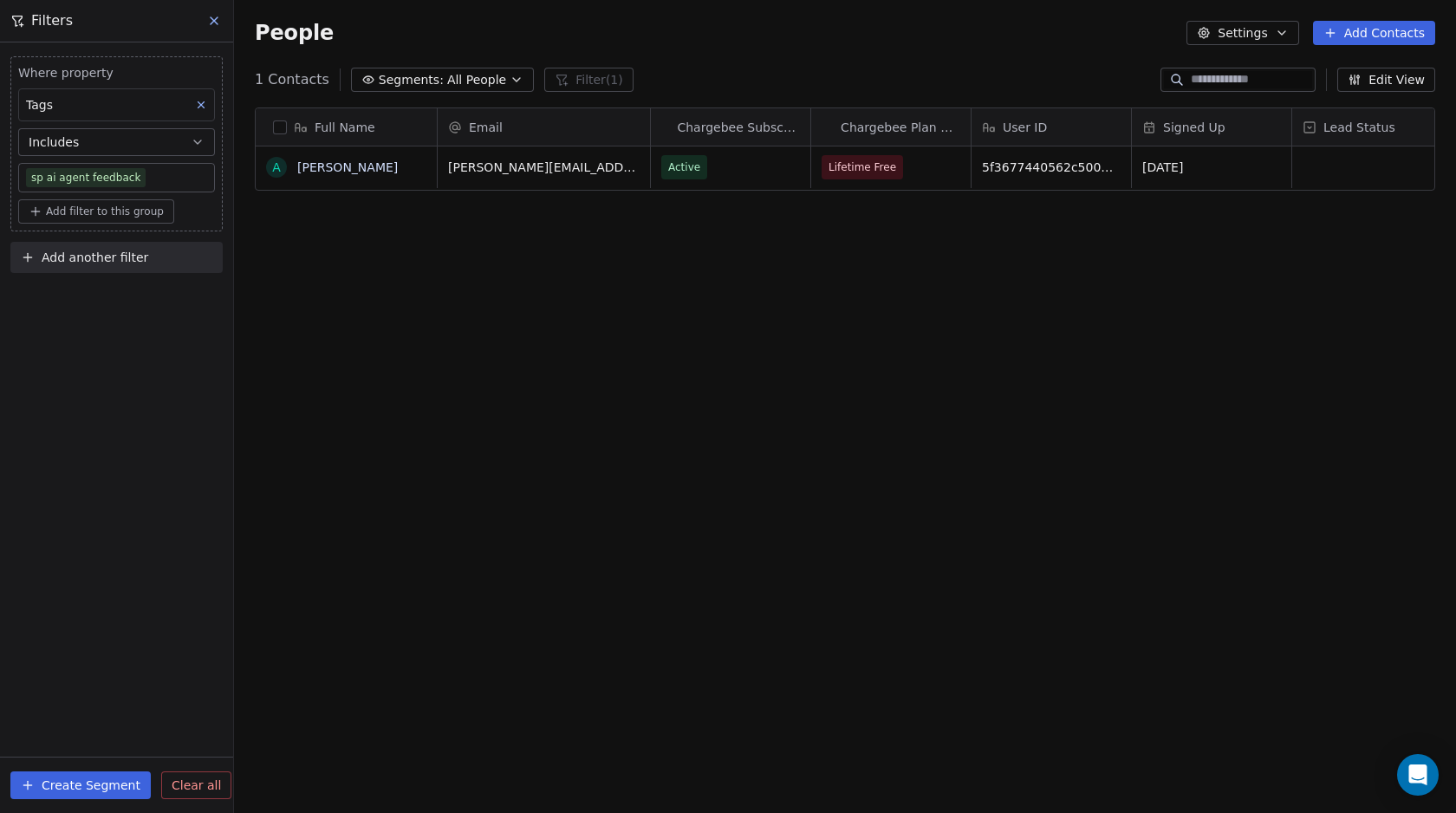
scroll to position [702, 1209]
click at [210, 20] on icon at bounding box center [214, 21] width 14 height 14
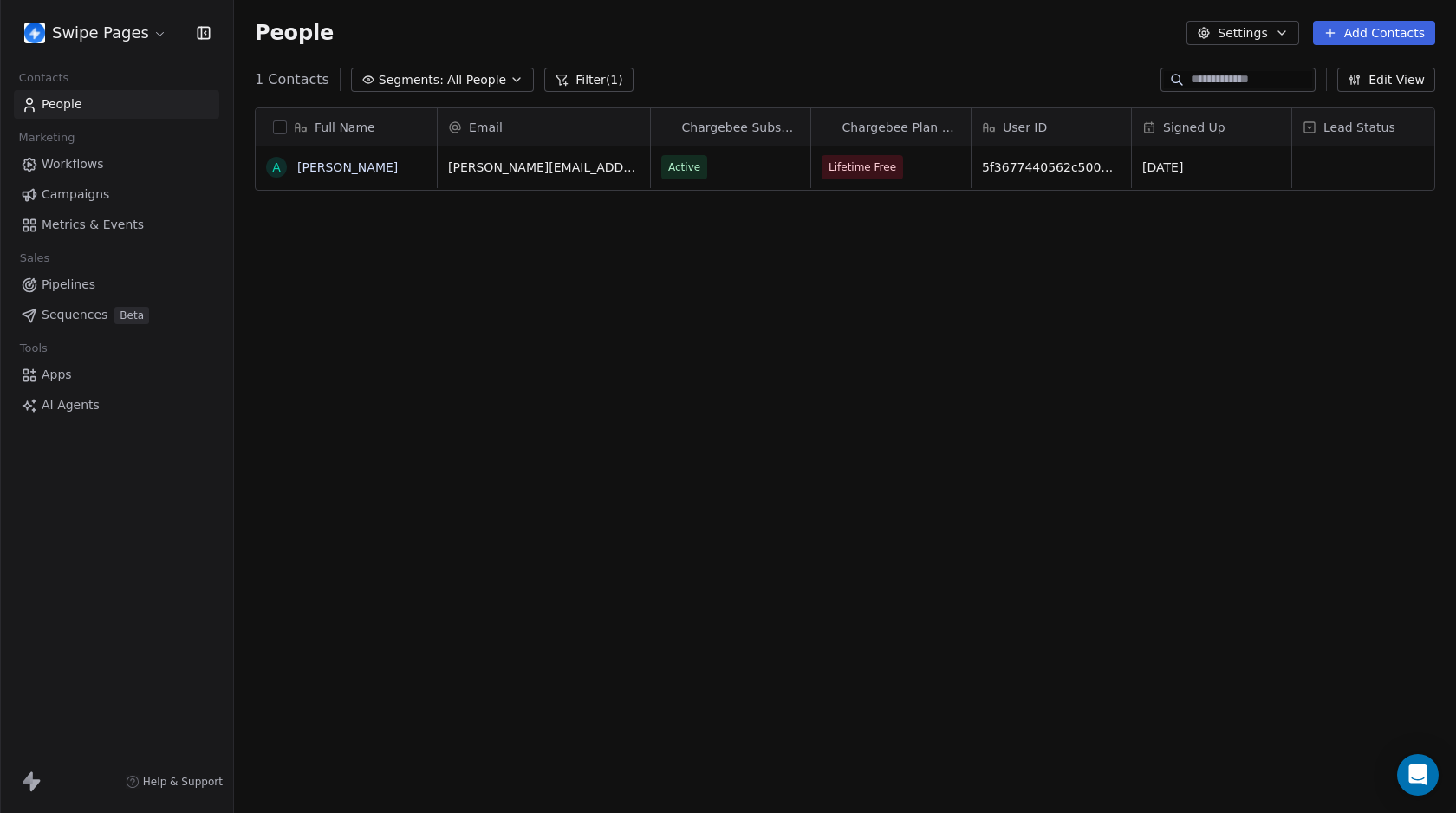
click at [572, 84] on button "Filter (1)" at bounding box center [589, 80] width 89 height 25
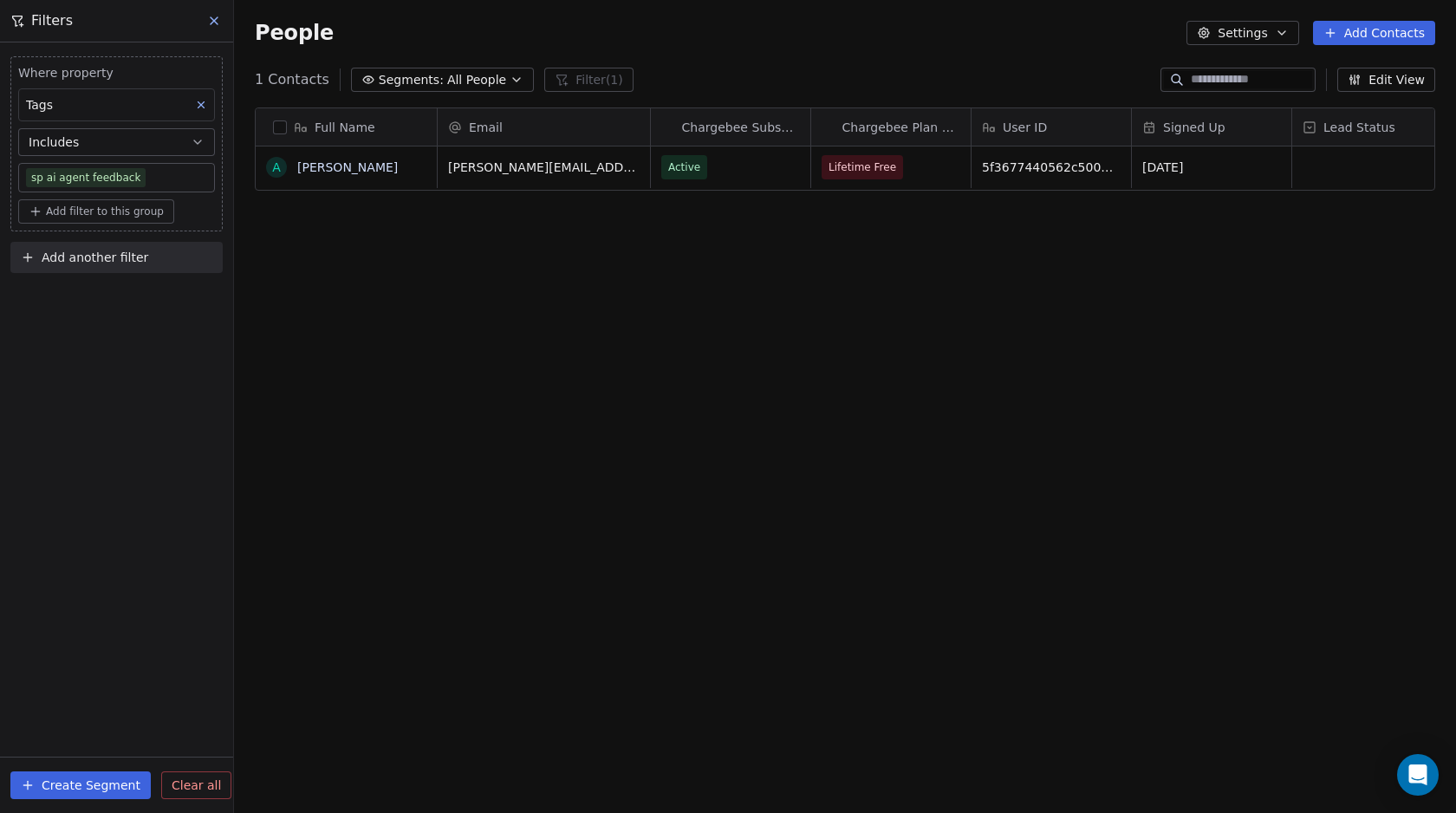
click at [221, 30] on button at bounding box center [215, 21] width 26 height 25
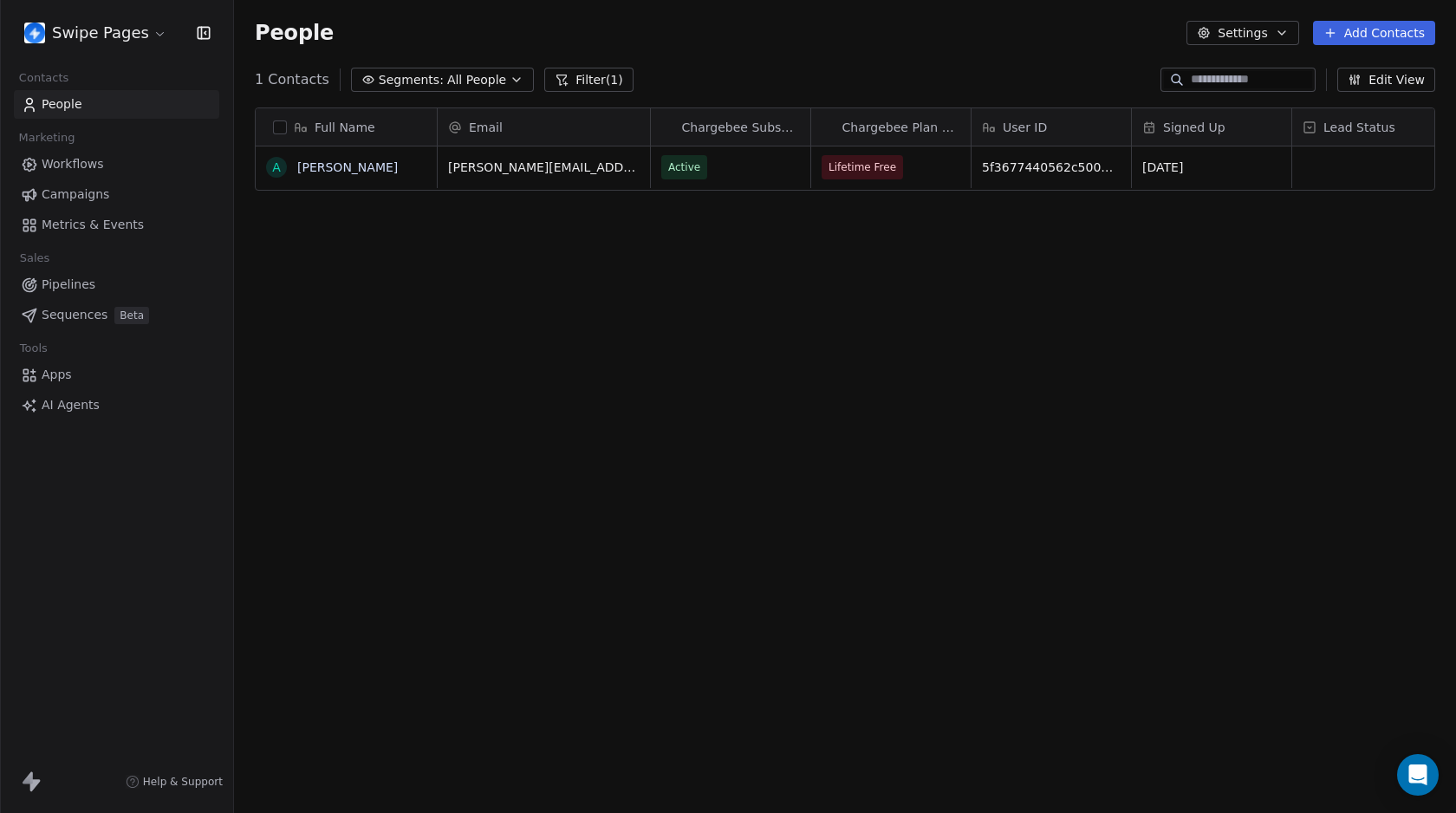
click at [578, 81] on button "Filter (1)" at bounding box center [589, 80] width 89 height 25
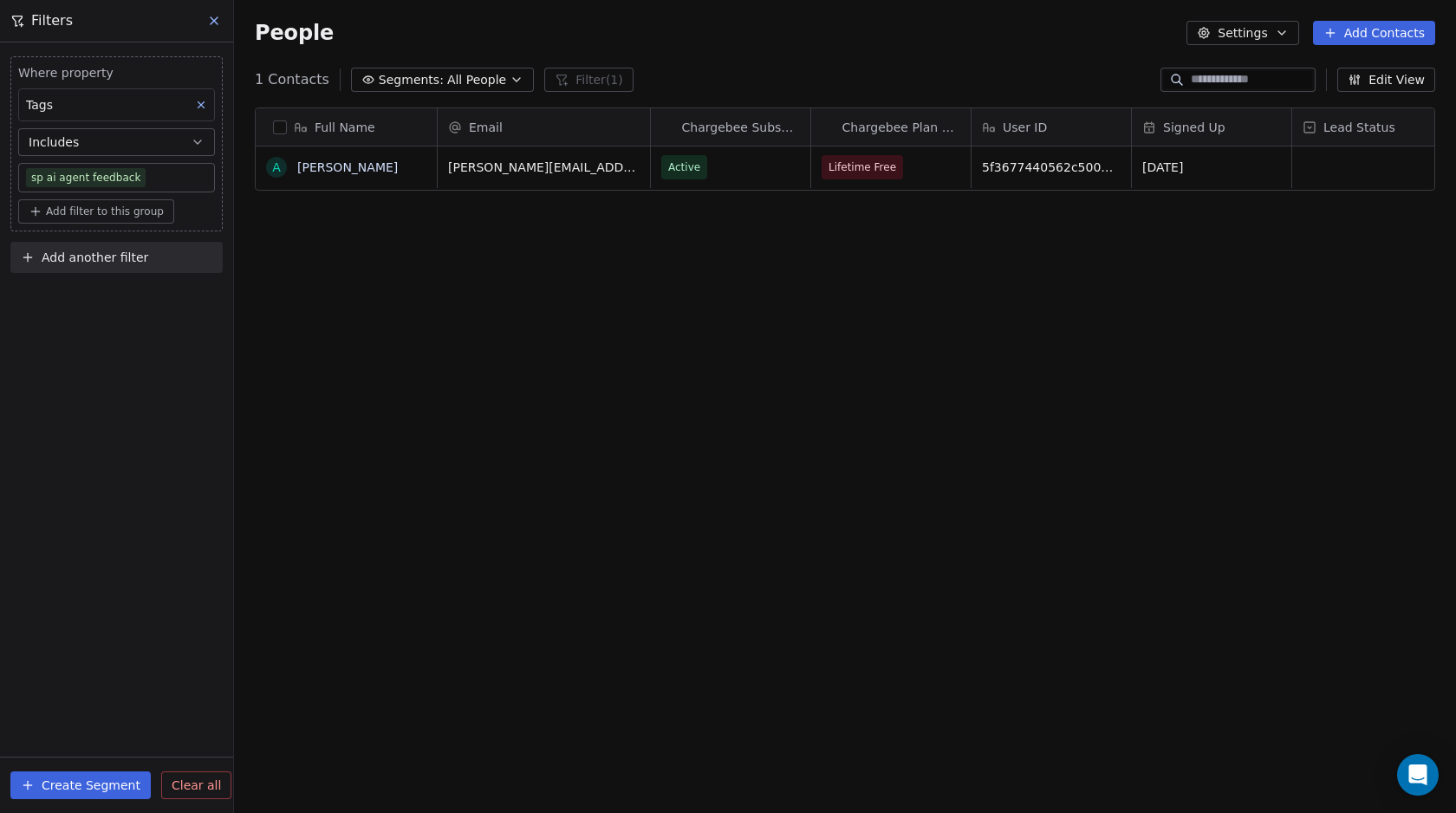
click at [224, 19] on button at bounding box center [215, 21] width 26 height 25
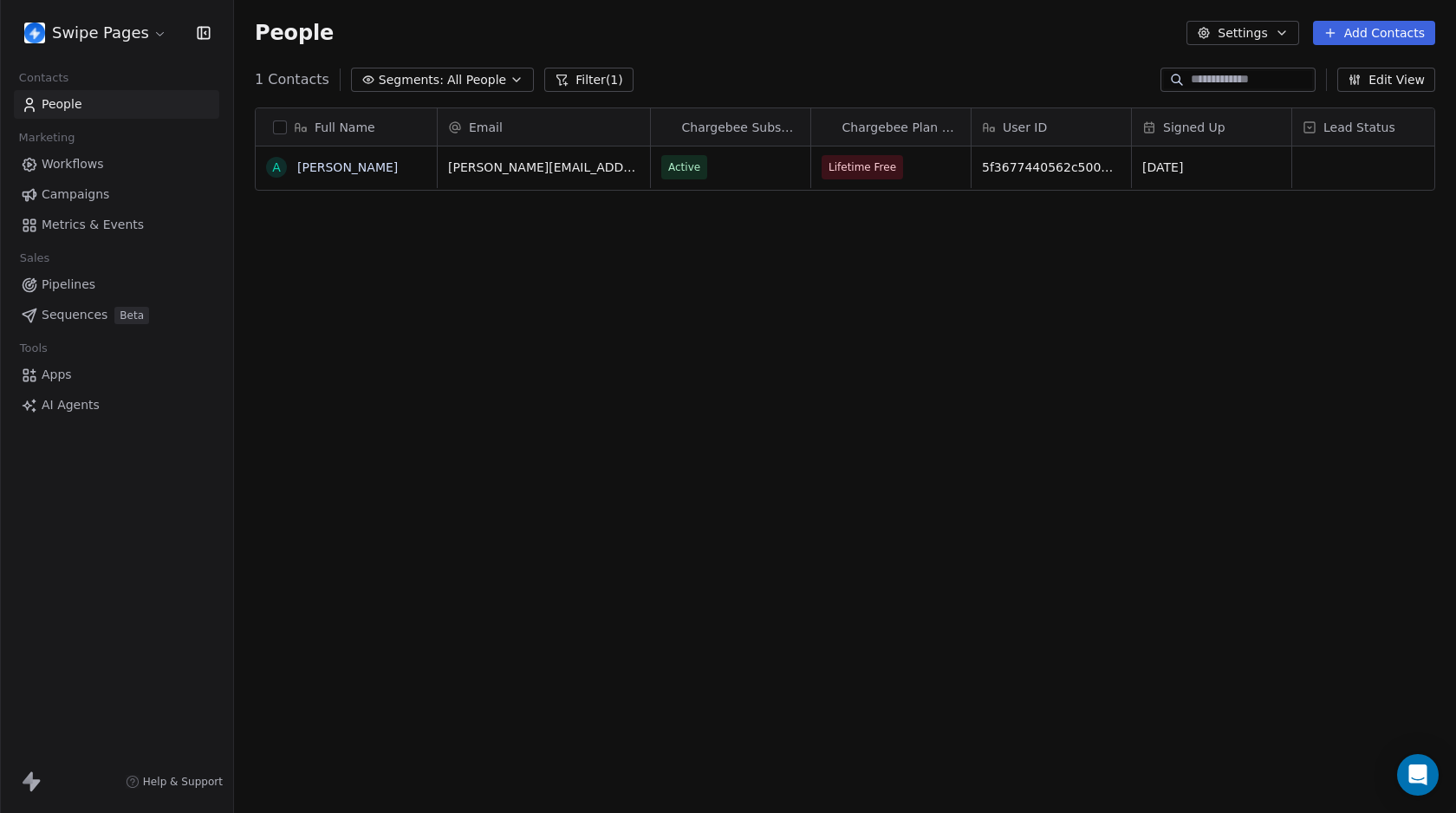
click at [69, 107] on span "People" at bounding box center [61, 104] width 40 height 18
click at [557, 79] on icon at bounding box center [561, 80] width 10 height 10
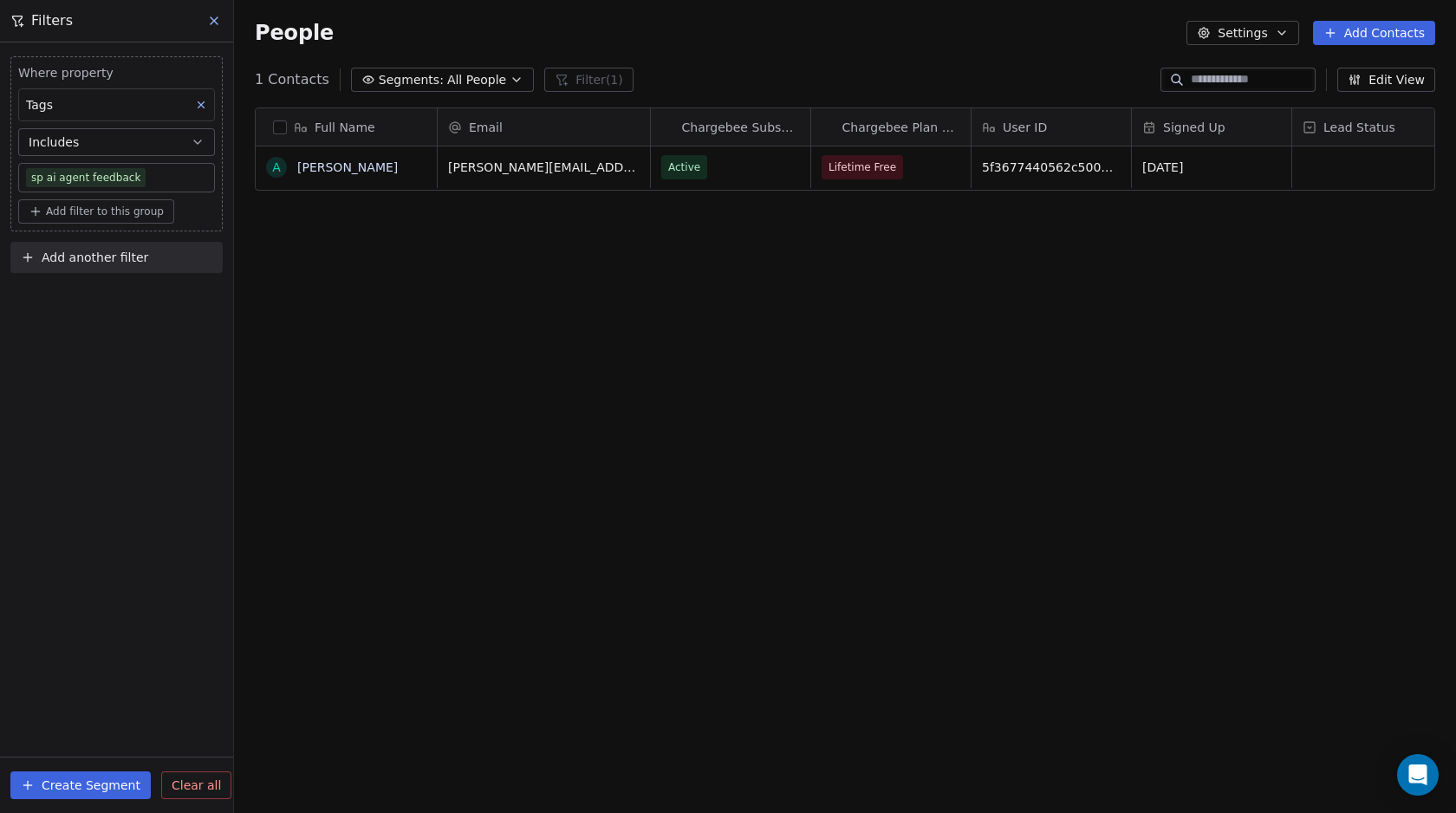
click at [197, 767] on div "Create Segment Clear all" at bounding box center [117, 784] width 233 height 55
drag, startPoint x: 197, startPoint y: 779, endPoint x: 194, endPoint y: 680, distance: 99.0
click at [197, 779] on span "Clear all" at bounding box center [196, 785] width 49 height 18
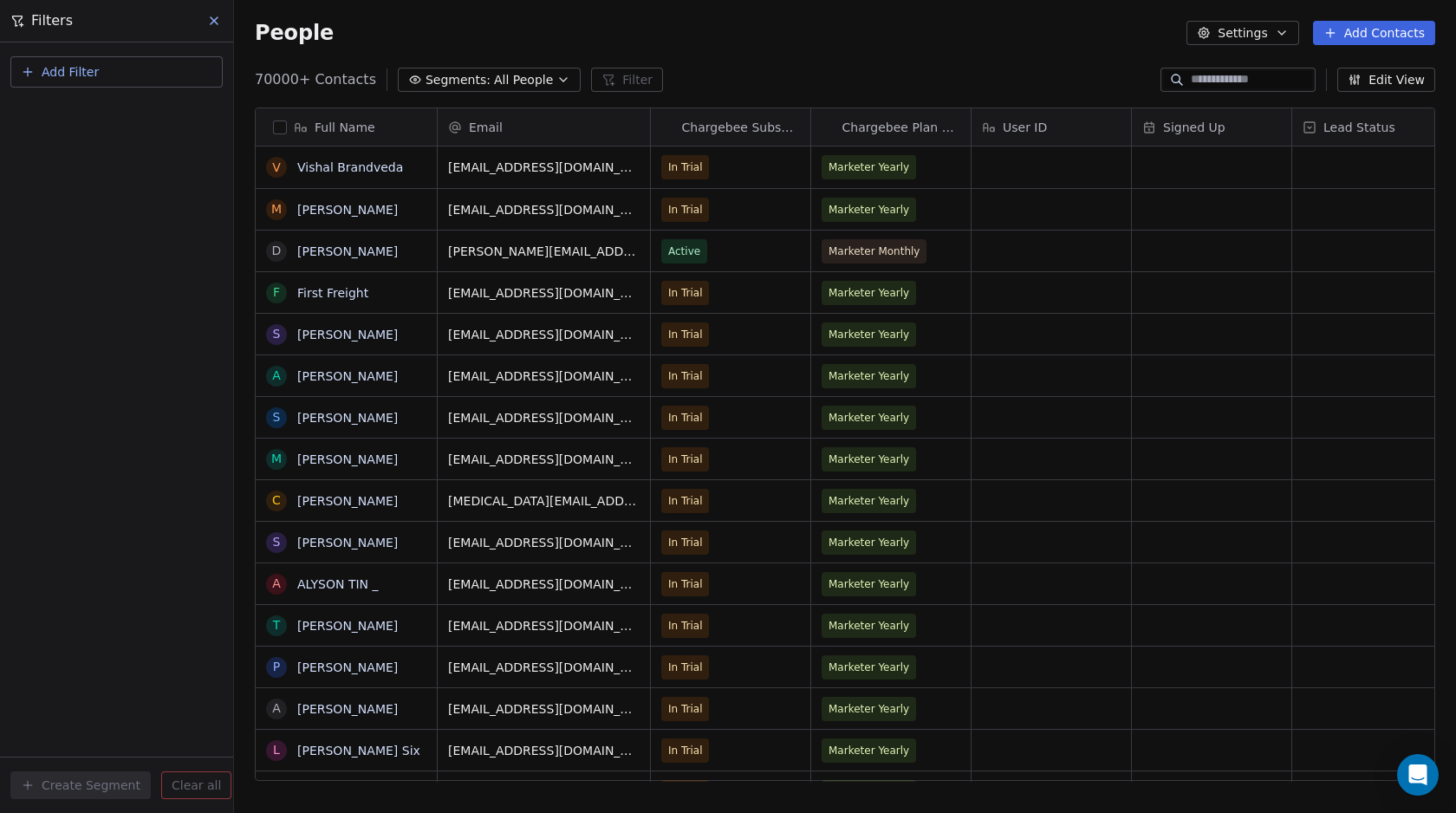
click at [115, 70] on button "Add Filter" at bounding box center [117, 72] width 212 height 32
click at [107, 146] on span "Contact activity" at bounding box center [77, 140] width 96 height 18
type input "**"
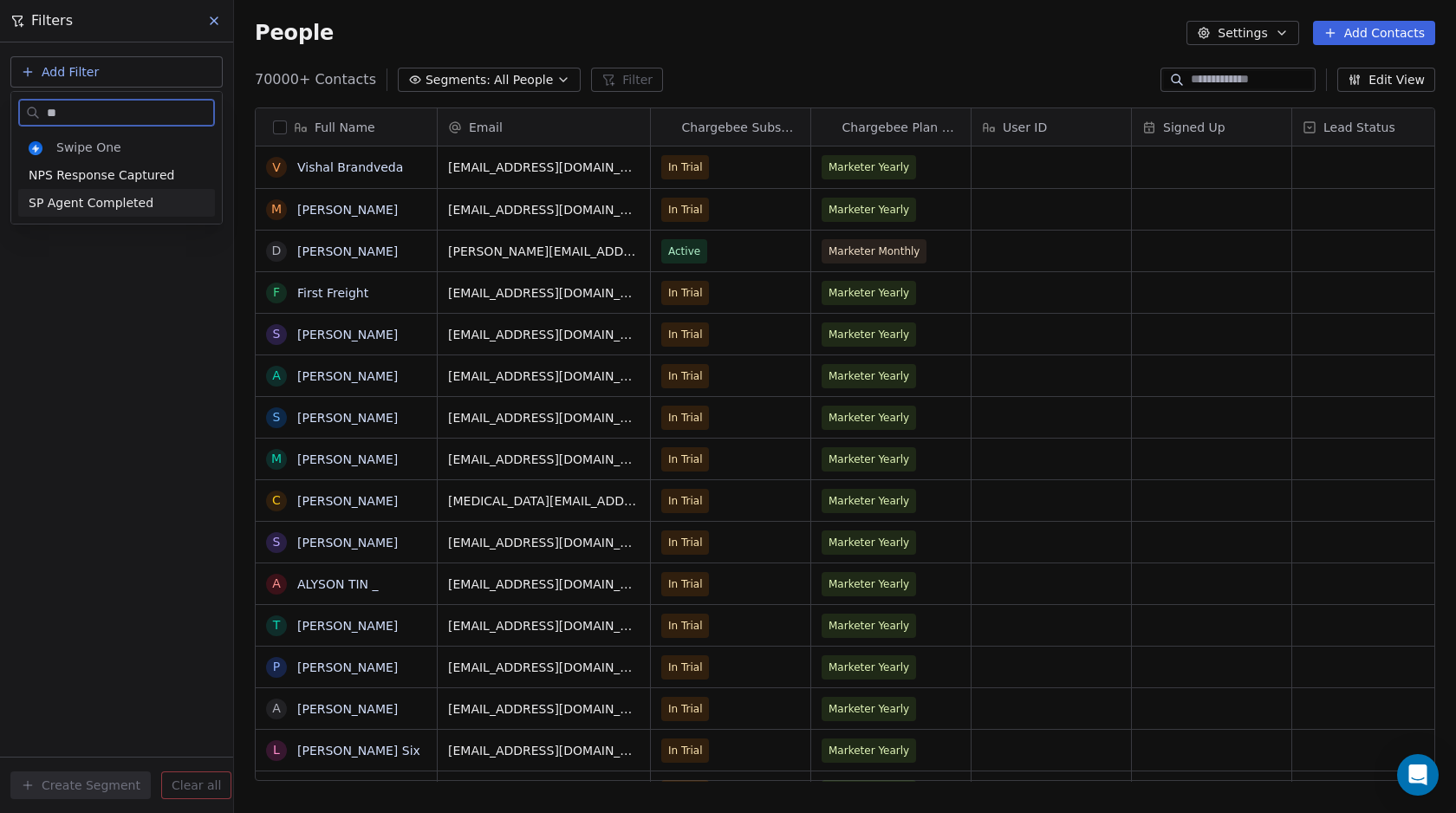
click at [96, 205] on span "SP Agent Completed" at bounding box center [91, 203] width 125 height 18
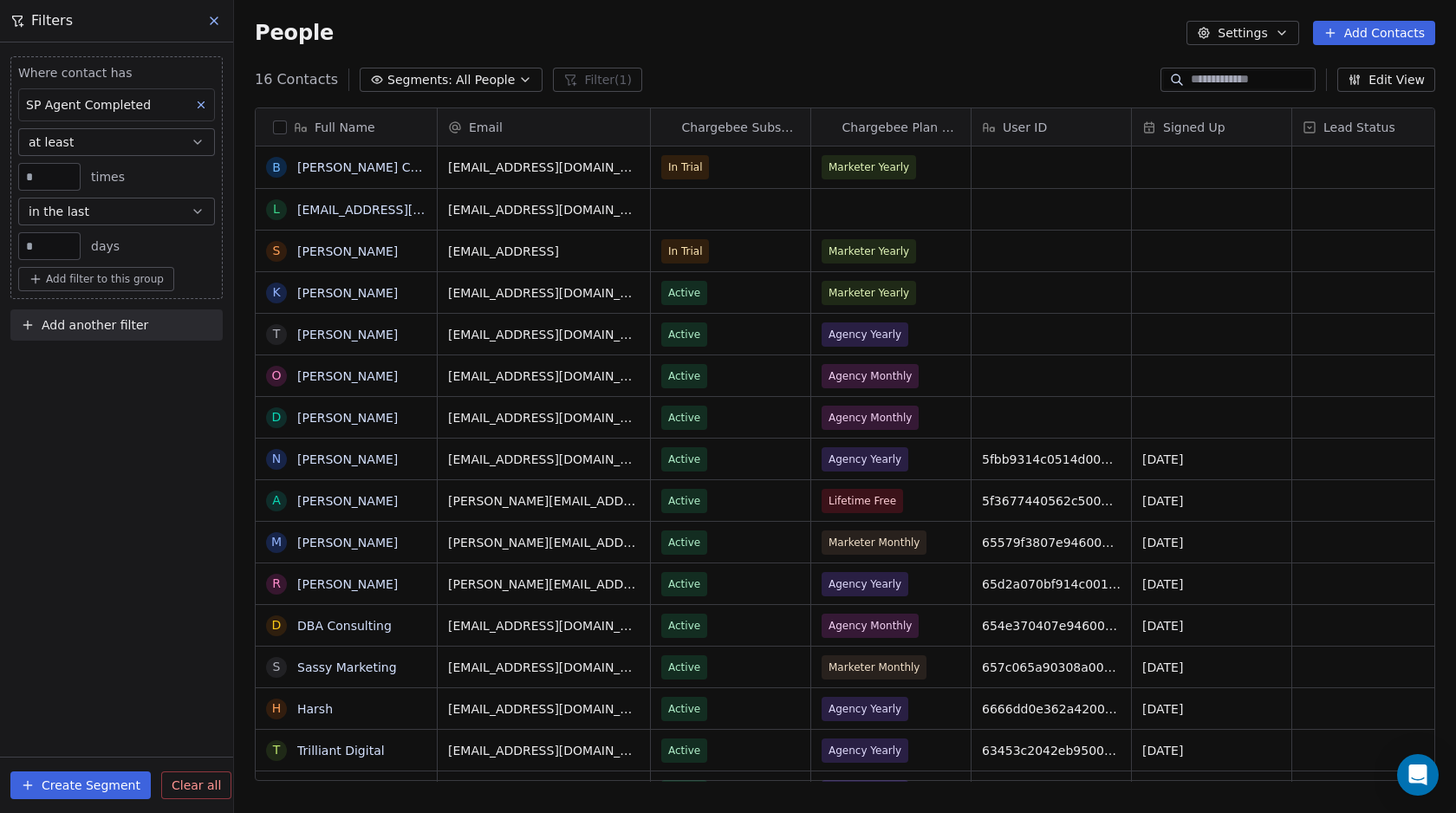
click at [75, 317] on span "Add another filter" at bounding box center [95, 325] width 107 height 18
click at [50, 362] on span "Contact properties" at bounding box center [85, 366] width 112 height 18
type input "**"
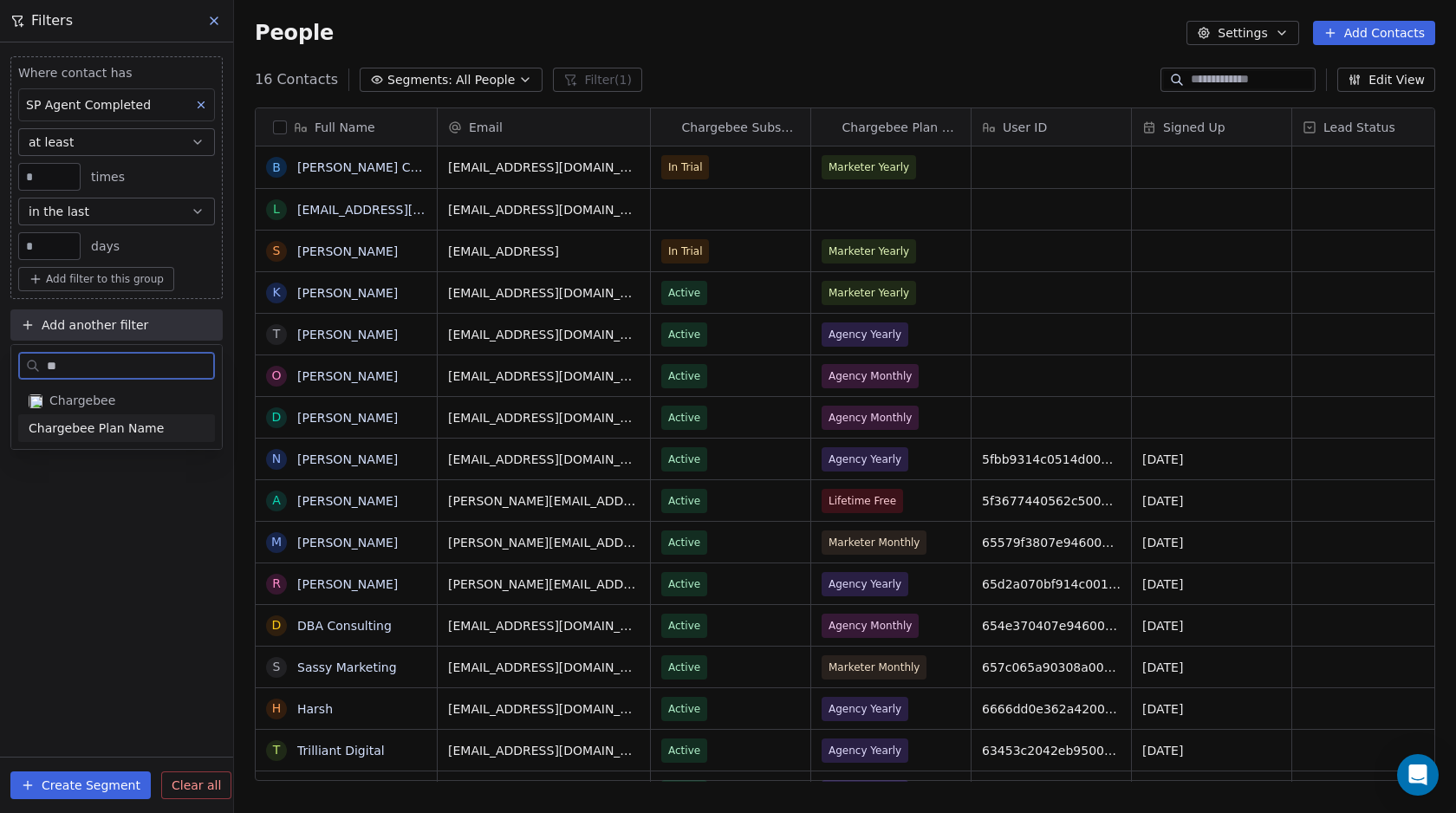
click at [94, 441] on div "Chargebee Plan Name" at bounding box center [117, 428] width 196 height 28
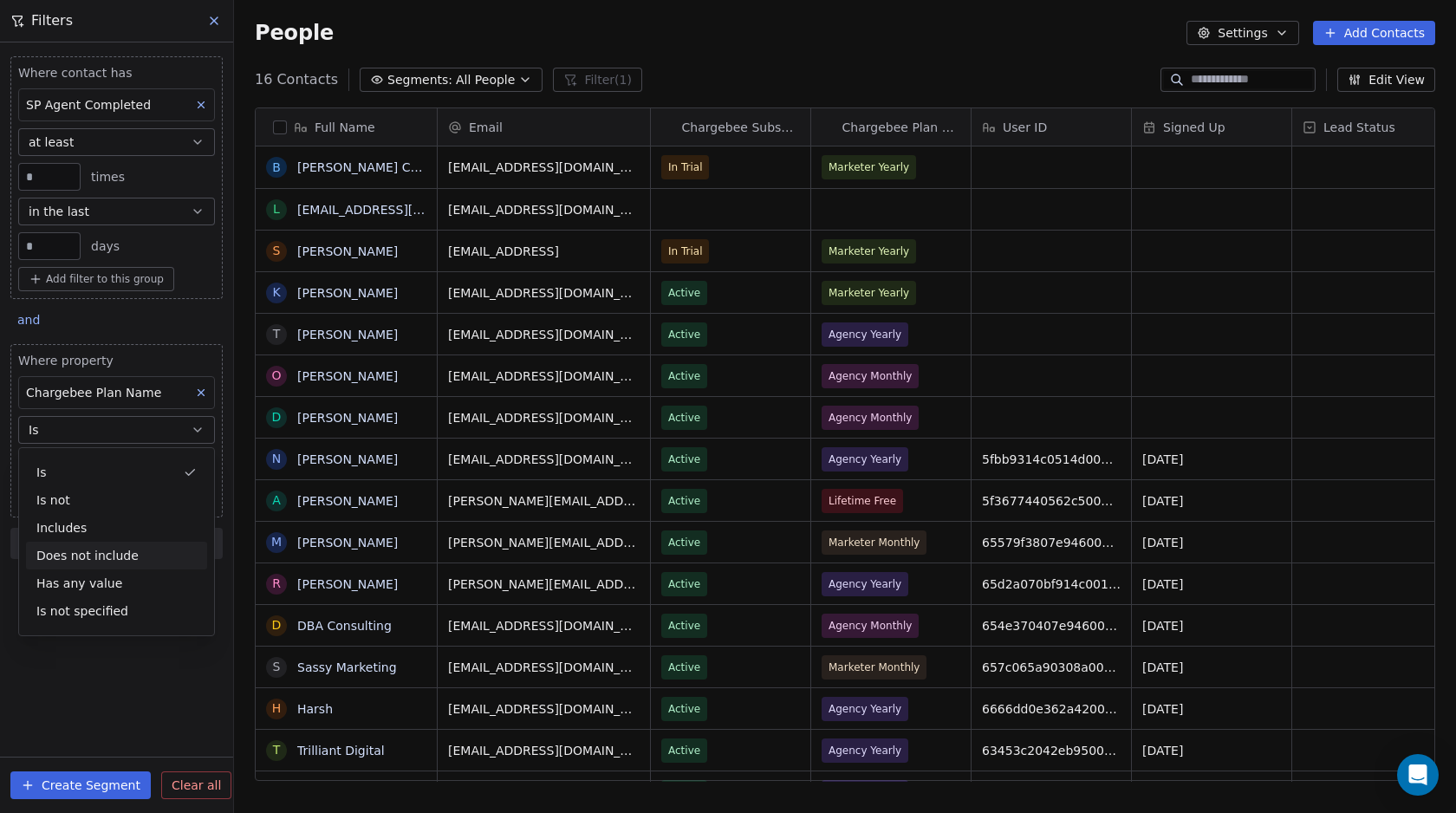
click at [77, 551] on div "Does not include" at bounding box center [117, 555] width 181 height 28
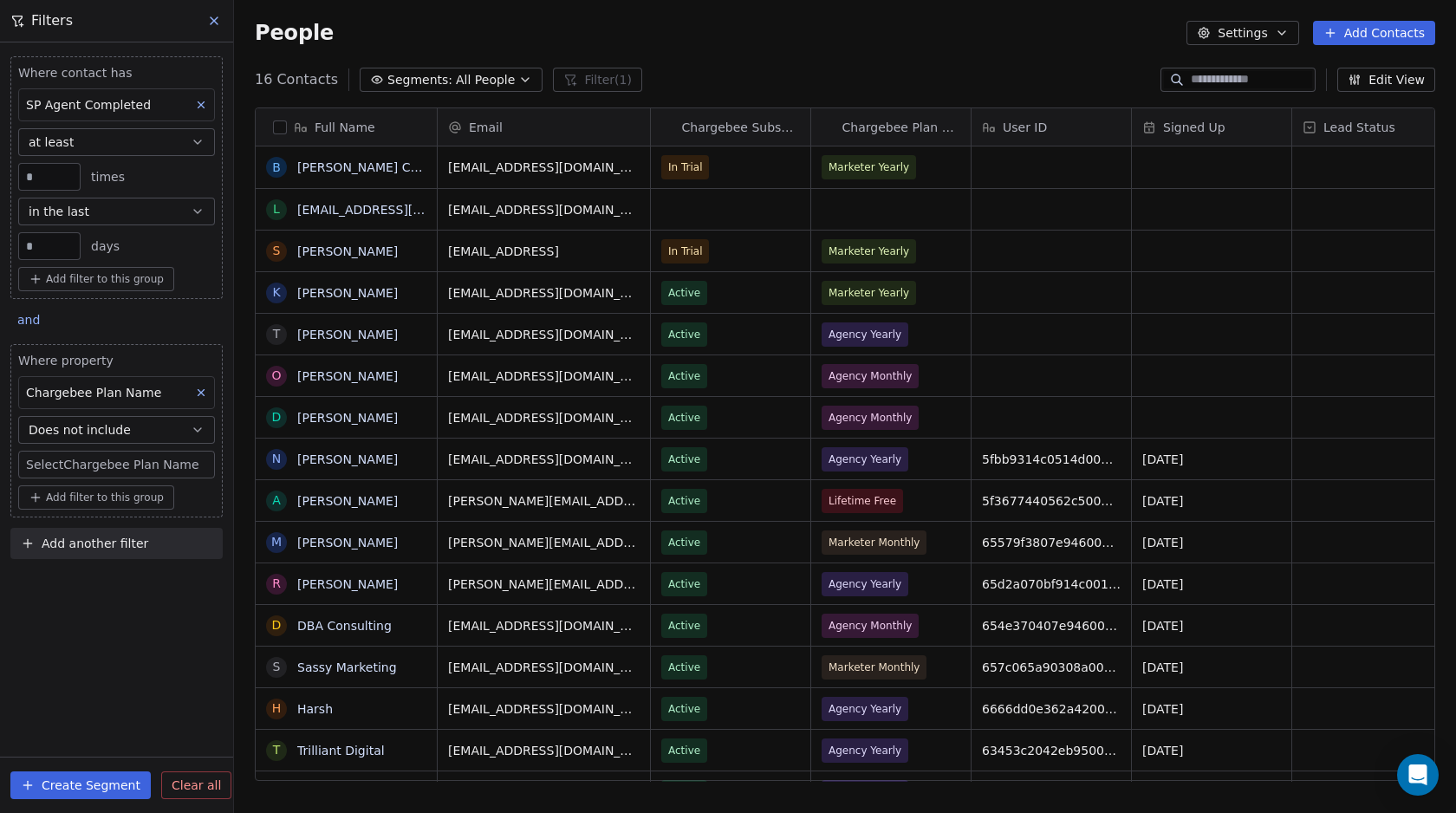
click at [88, 465] on body "Swipe Pages Contacts People Marketing Workflows Campaigns Metrics & Events Sale…" at bounding box center [728, 406] width 1456 height 813
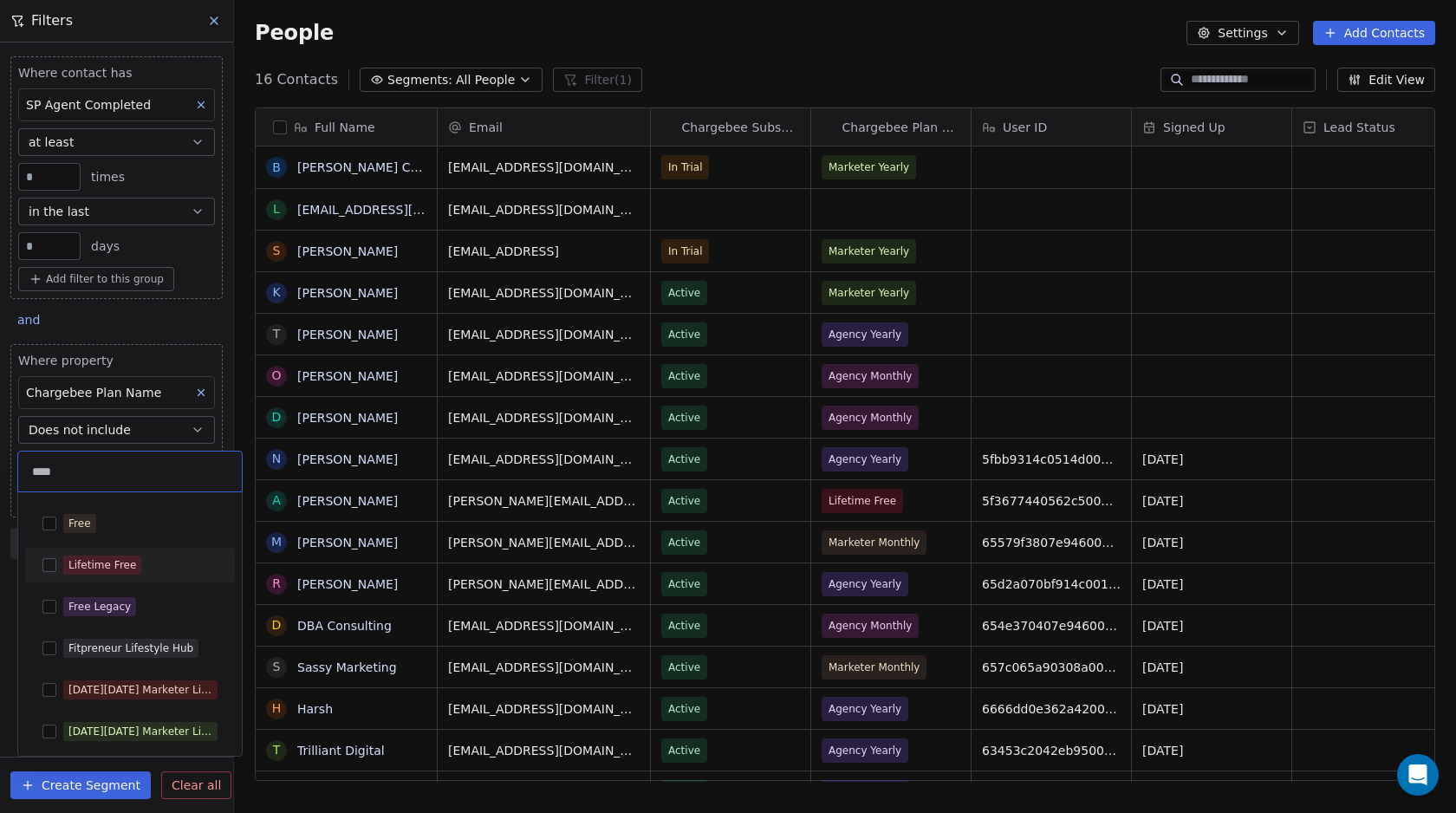
type input "****"
click at [48, 564] on button "Suggestions" at bounding box center [49, 565] width 14 height 14
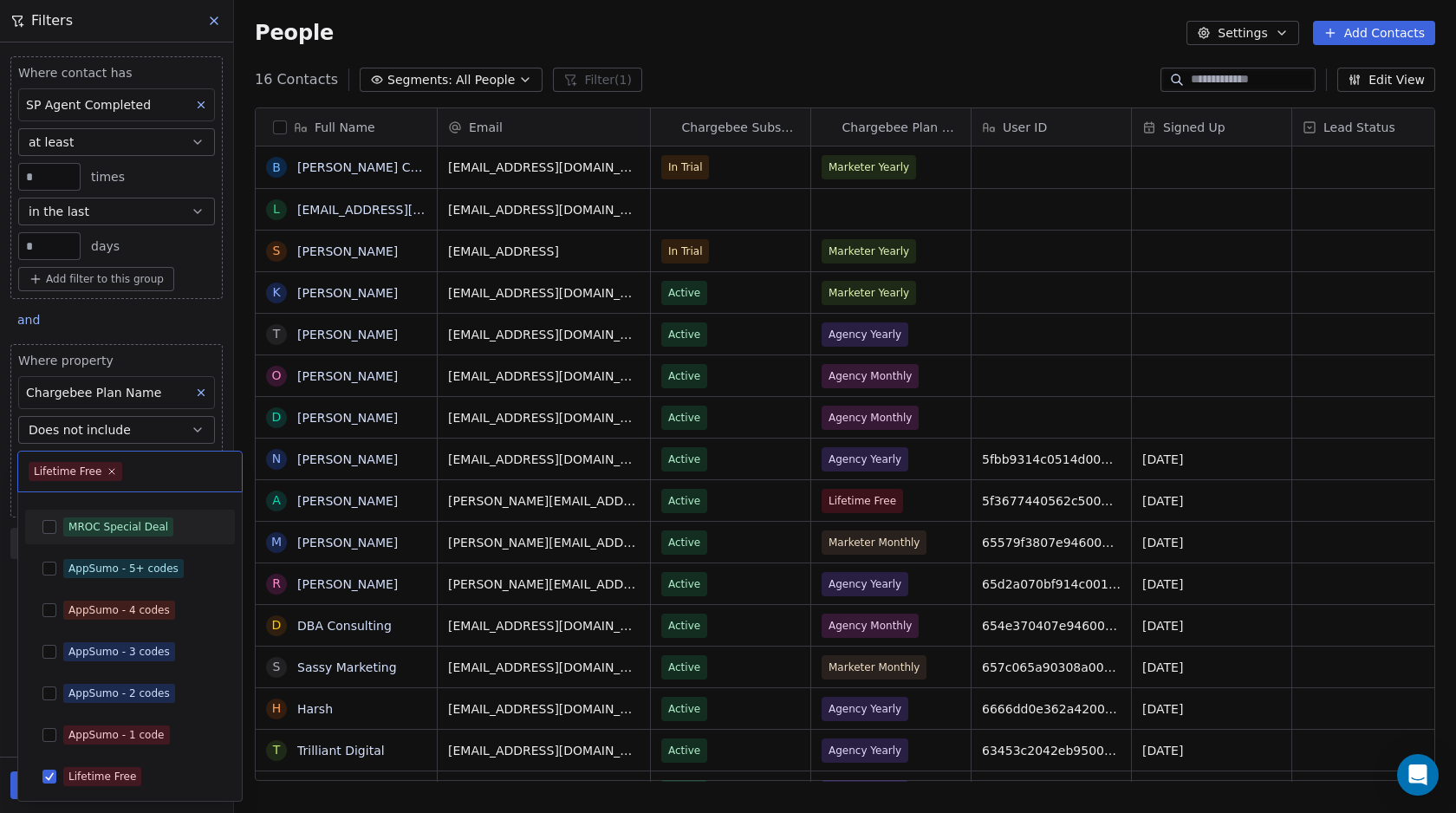
click at [11, 491] on html "Swipe Pages Contacts People Marketing Workflows Campaigns Metrics & Events Sale…" at bounding box center [728, 406] width 1456 height 813
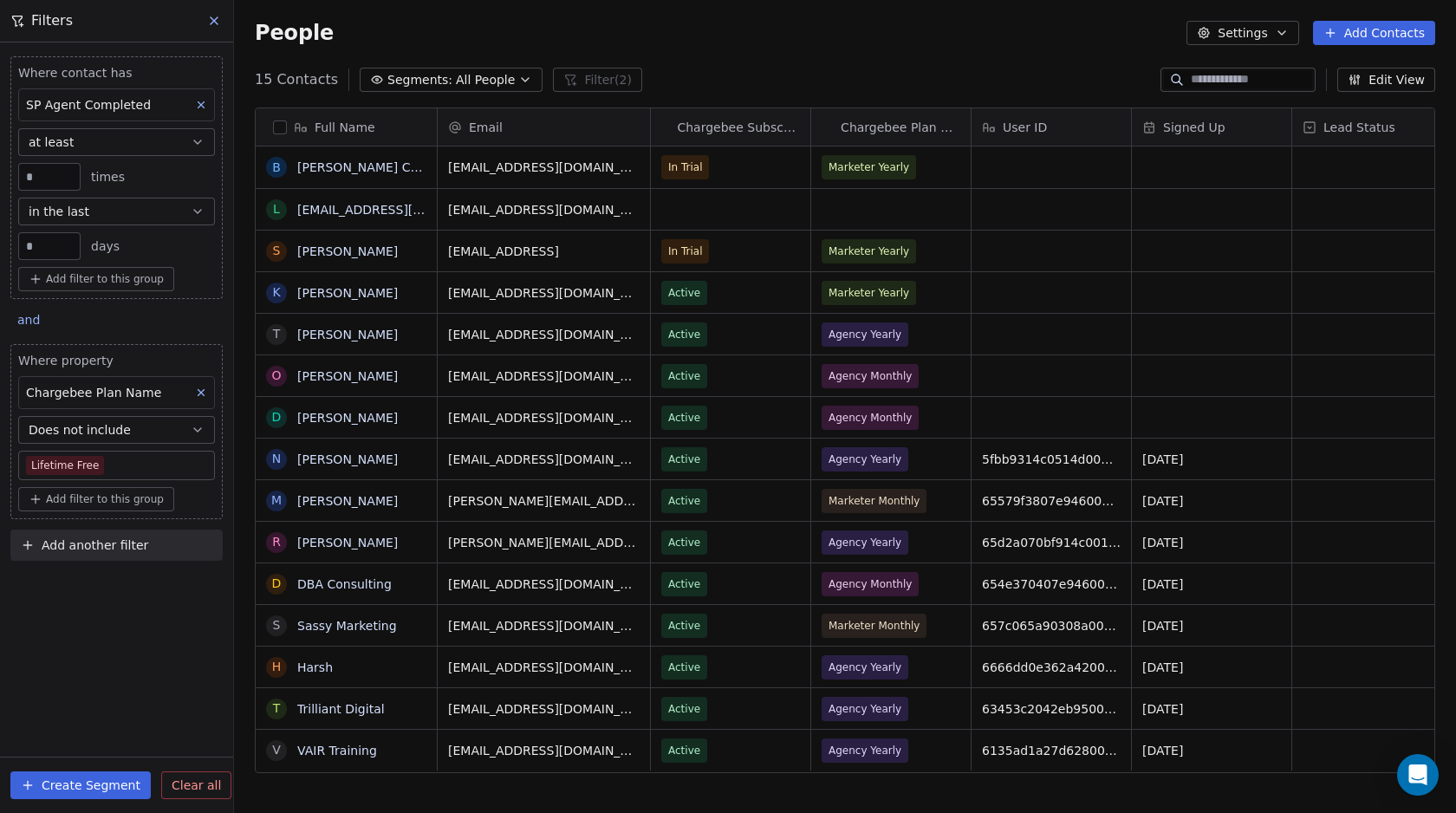
scroll to position [702, 1209]
click at [282, 125] on button "button" at bounding box center [280, 127] width 14 height 14
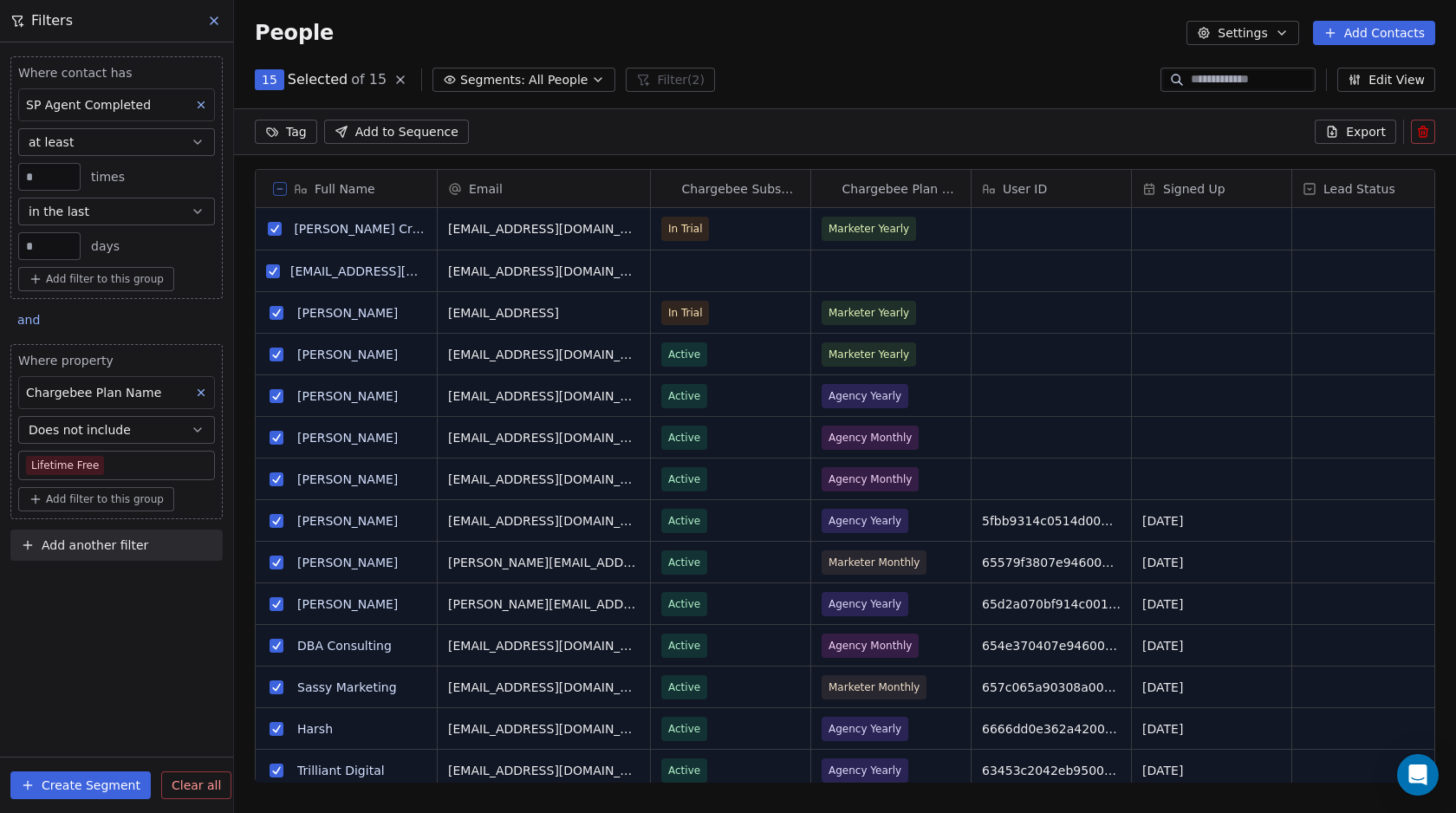
click at [301, 133] on html "Swipe Pages Contacts People Marketing Workflows Campaigns Metrics & Events Sale…" at bounding box center [728, 406] width 1456 height 813
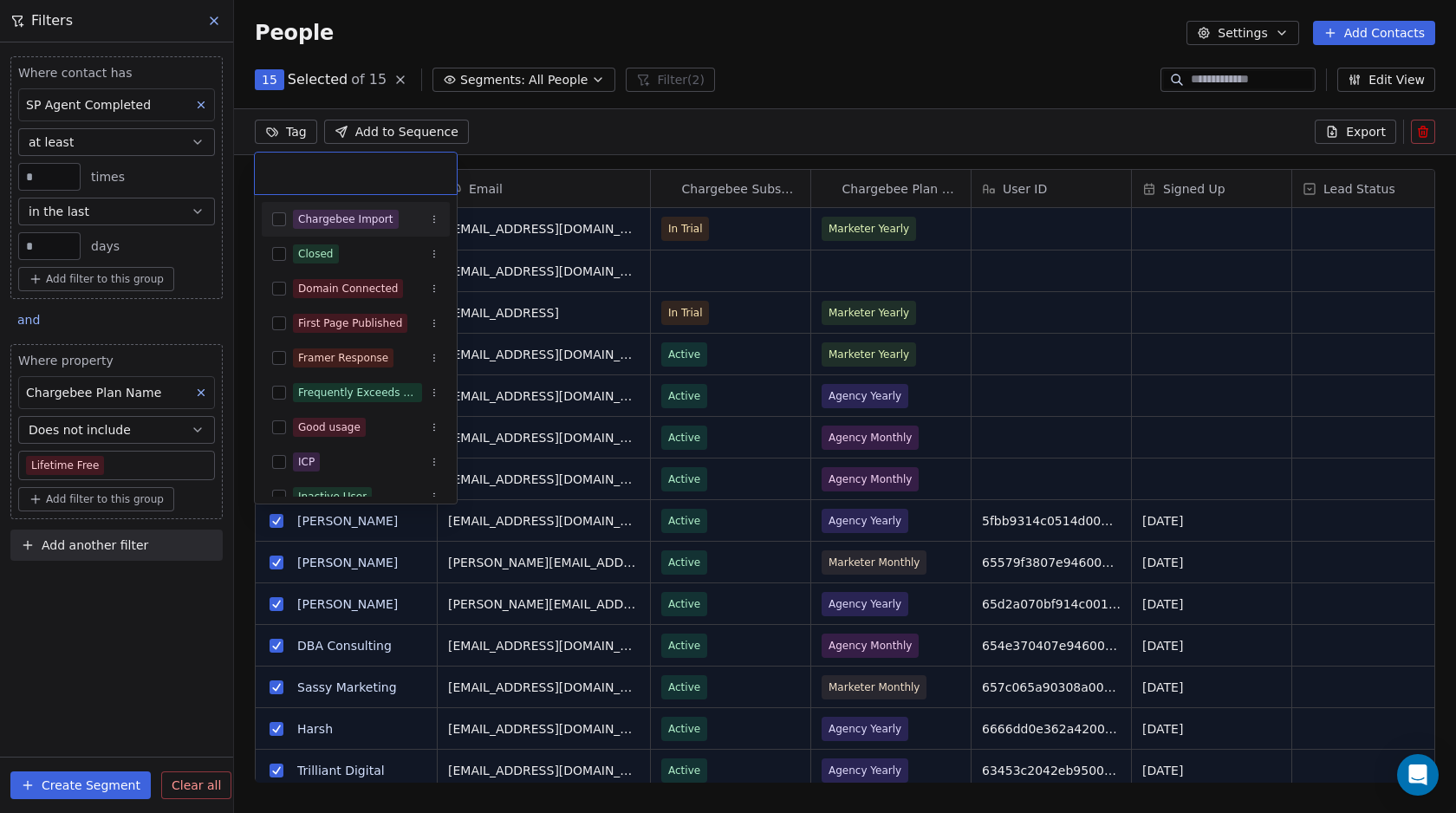
click at [507, 119] on html "Swipe Pages Contacts People Marketing Workflows Campaigns Metrics & Events Sale…" at bounding box center [728, 406] width 1456 height 813
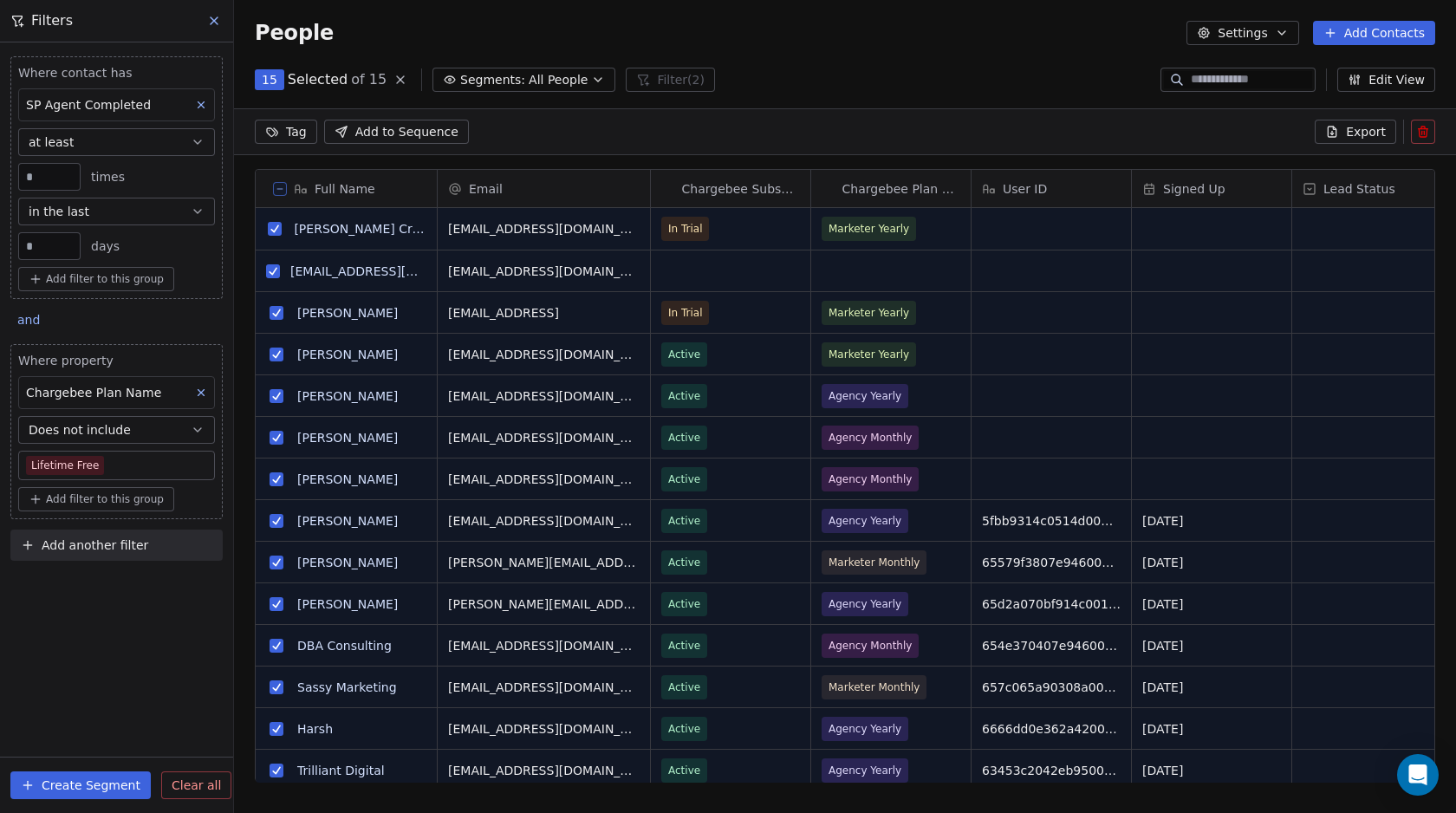
click at [360, 132] on span "Add to Sequence" at bounding box center [407, 132] width 103 height 18
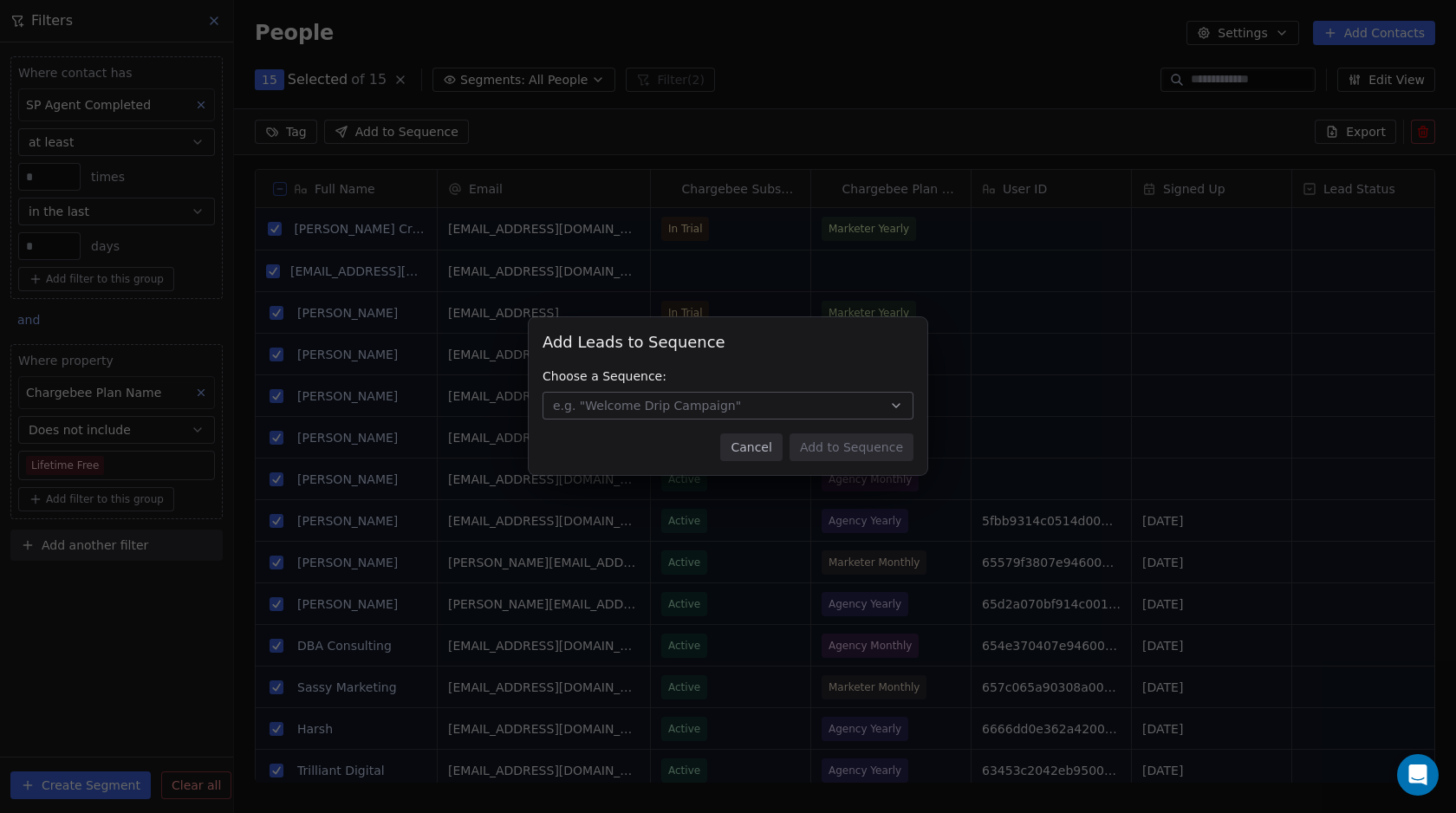
click at [658, 406] on span "e.g. "Welcome Drip Campaign"" at bounding box center [646, 405] width 188 height 18
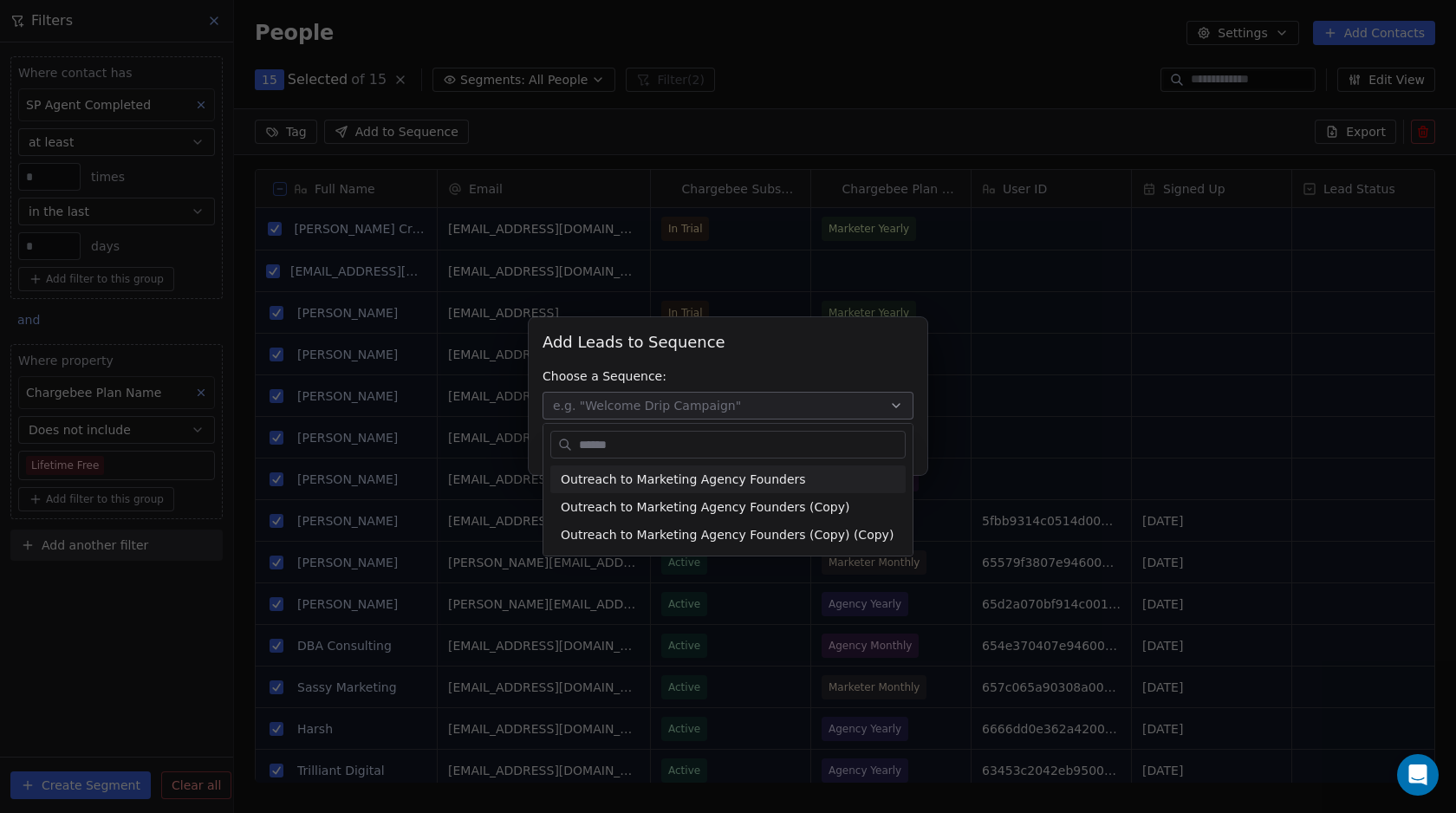
click at [697, 259] on div "Add Leads to Sequence Add Leads to Sequence Choose a Sequence: e.g. "Welcome Dr…" at bounding box center [728, 406] width 1456 height 813
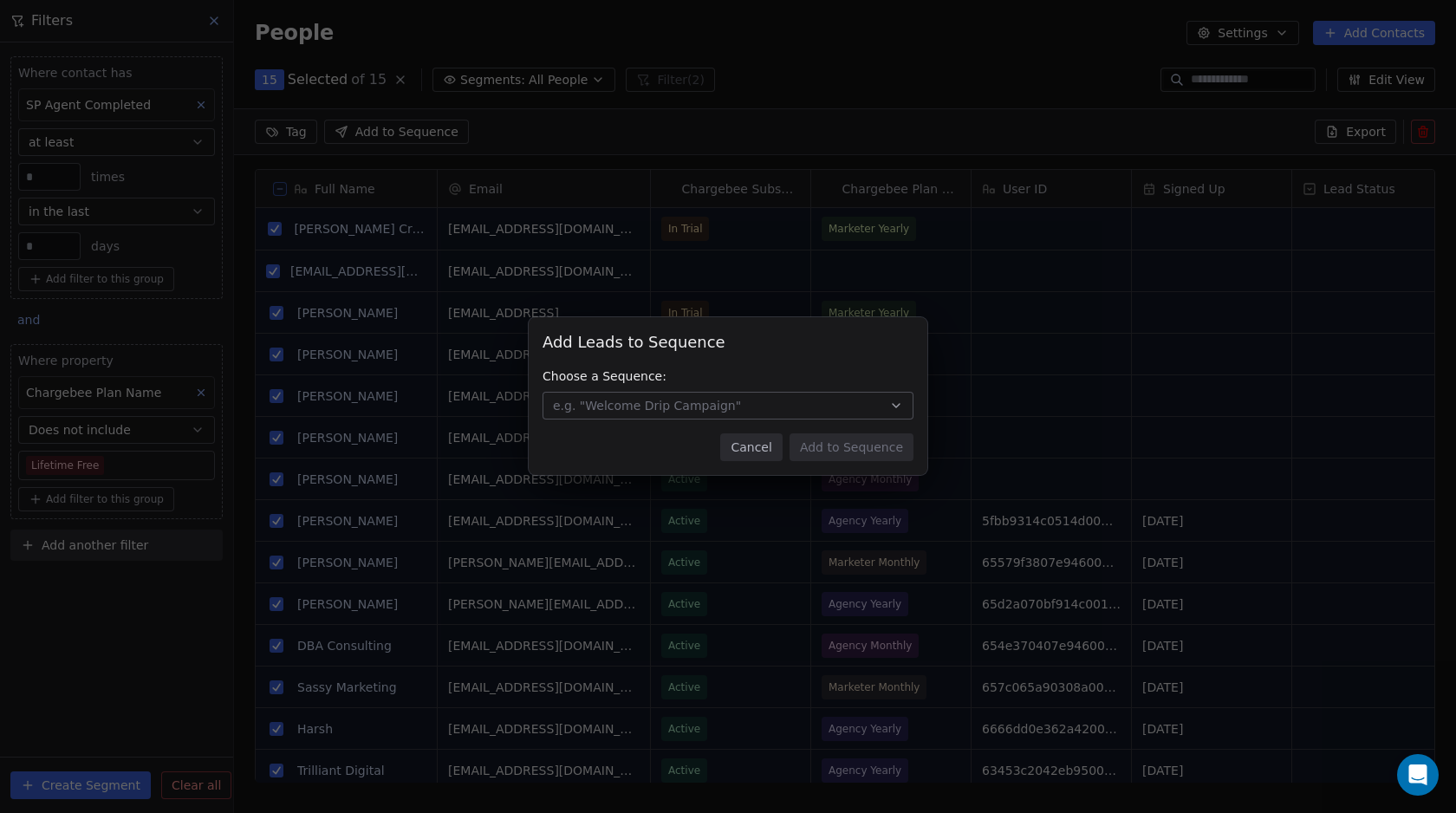
click at [750, 443] on button "Cancel" at bounding box center [751, 447] width 61 height 28
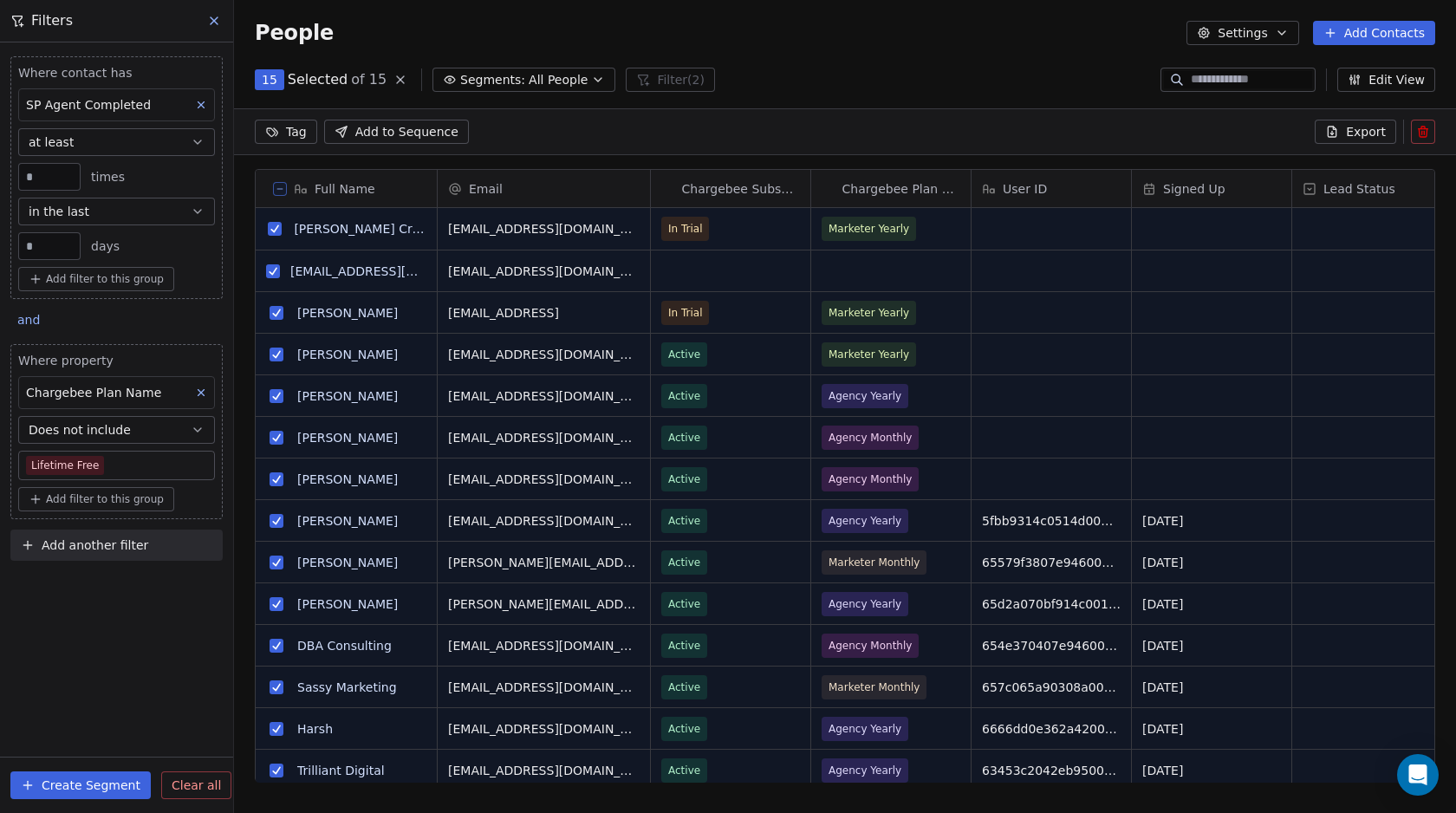
click at [296, 132] on html "Swipe Pages Contacts People Marketing Workflows Campaigns Metrics & Events Sale…" at bounding box center [728, 406] width 1456 height 813
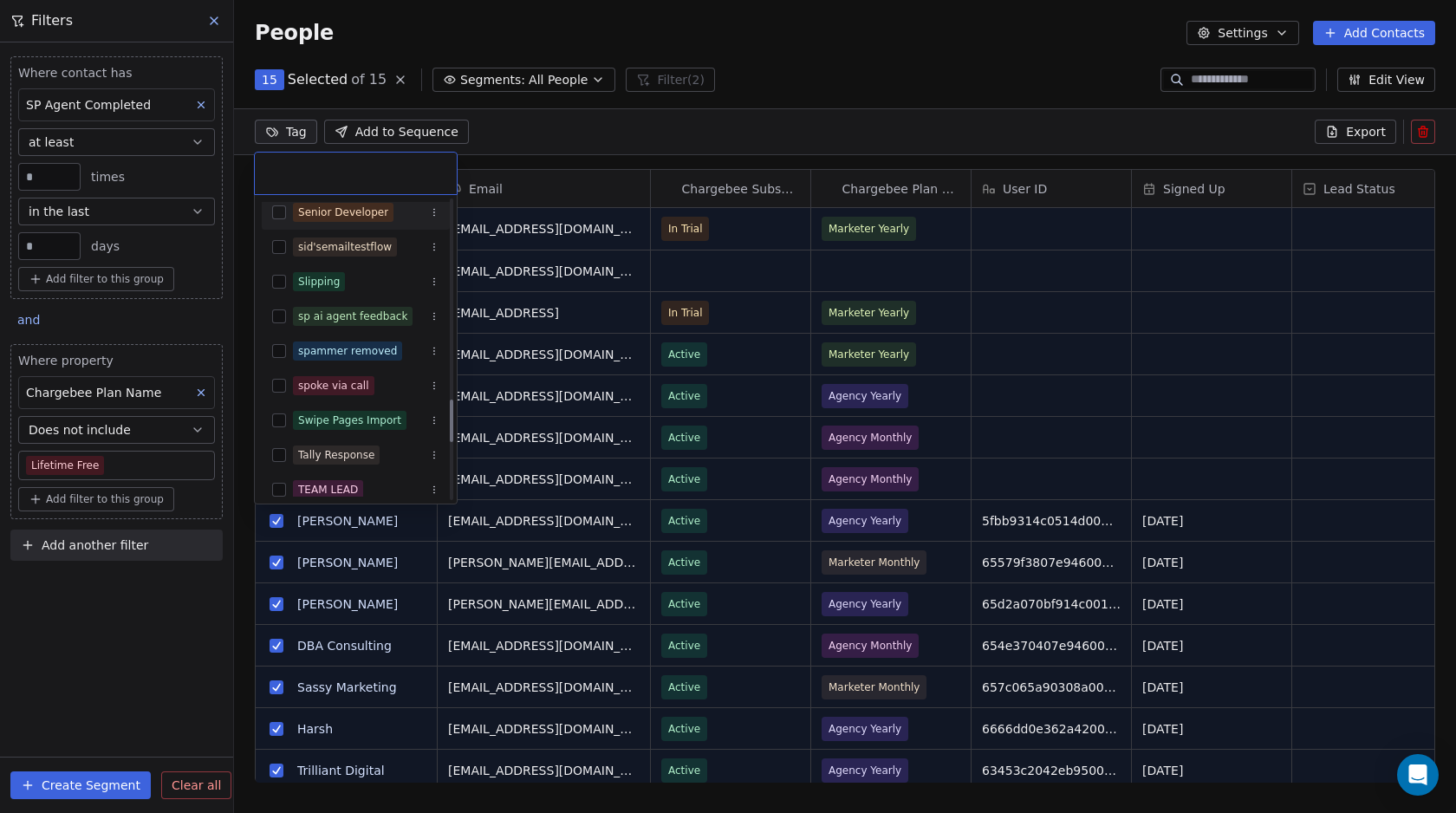
scroll to position [1398, 0]
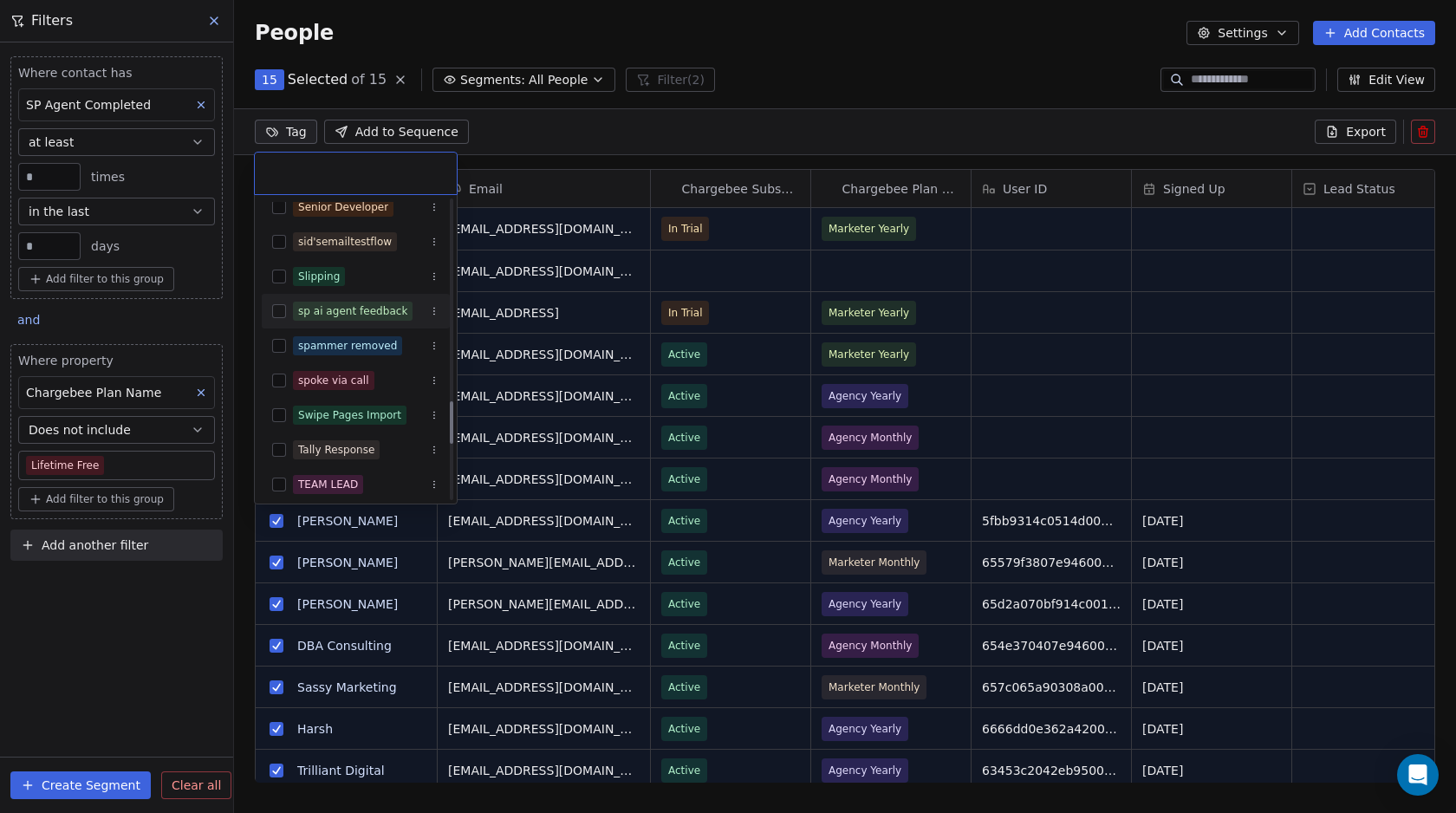
click at [278, 310] on button "Suggestions" at bounding box center [279, 311] width 14 height 14
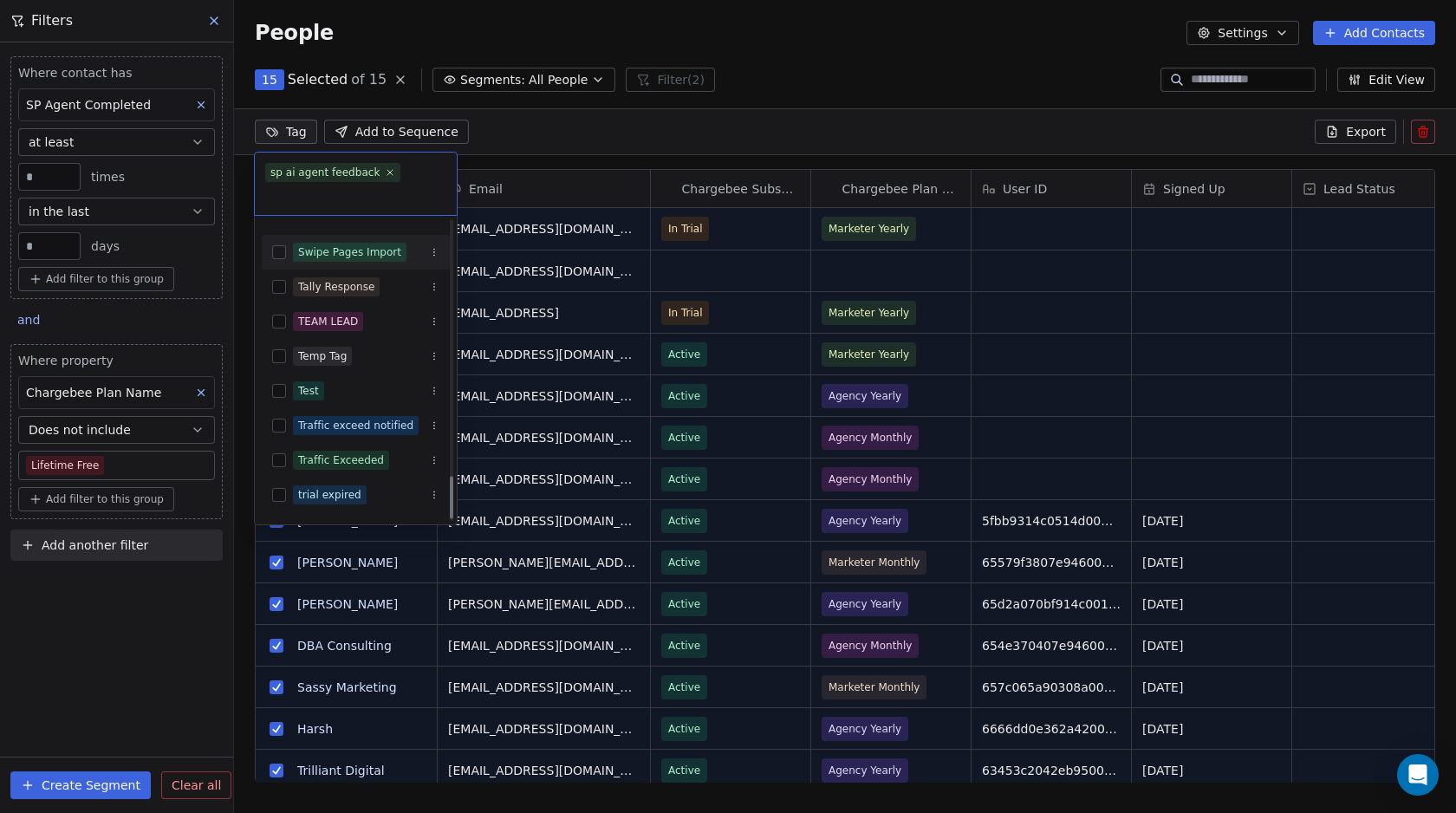
scroll to position [1785, 0]
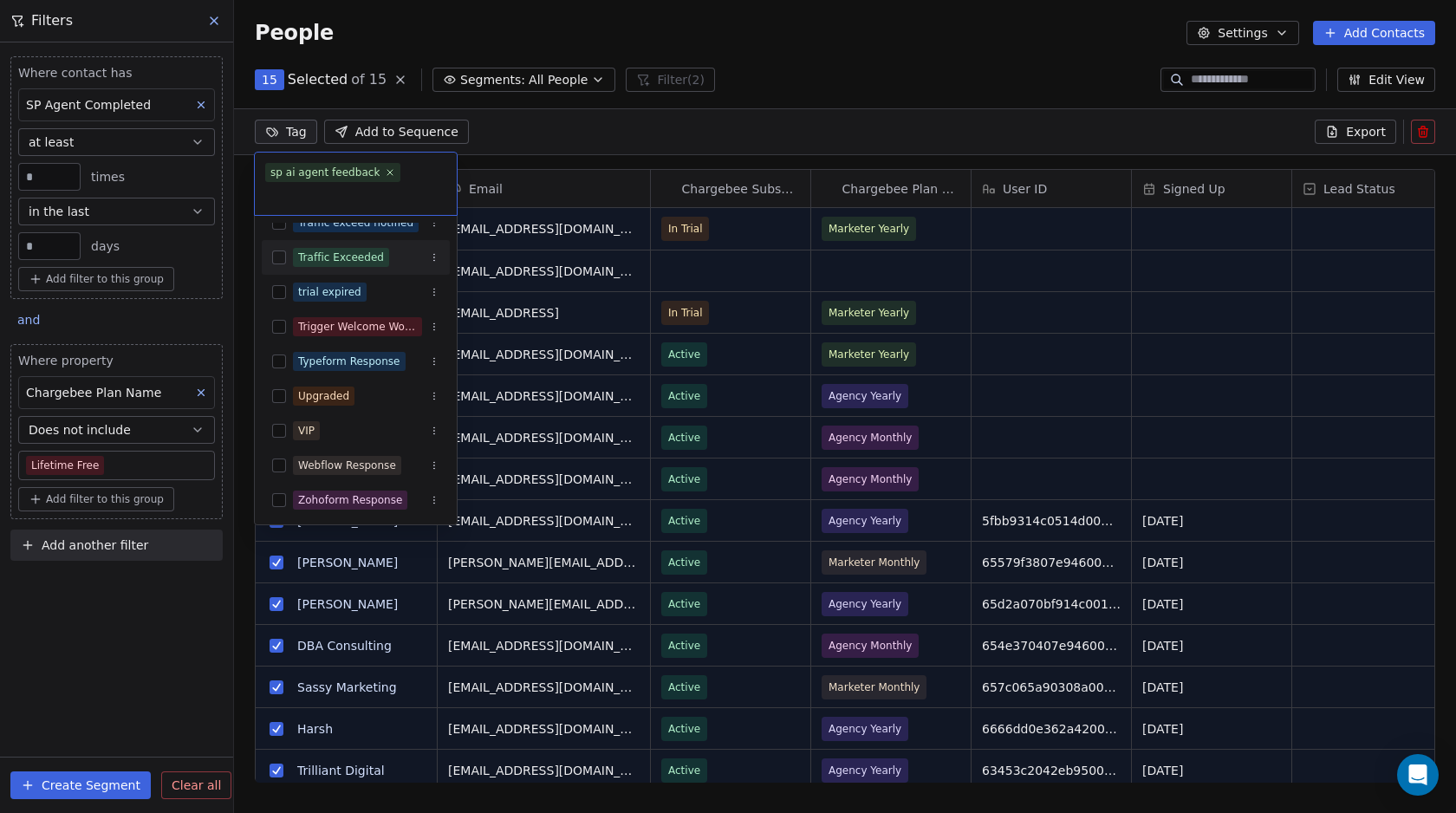
click at [555, 132] on html "Swipe Pages Contacts People Marketing Workflows Campaigns Metrics & Events Sale…" at bounding box center [728, 406] width 1456 height 813
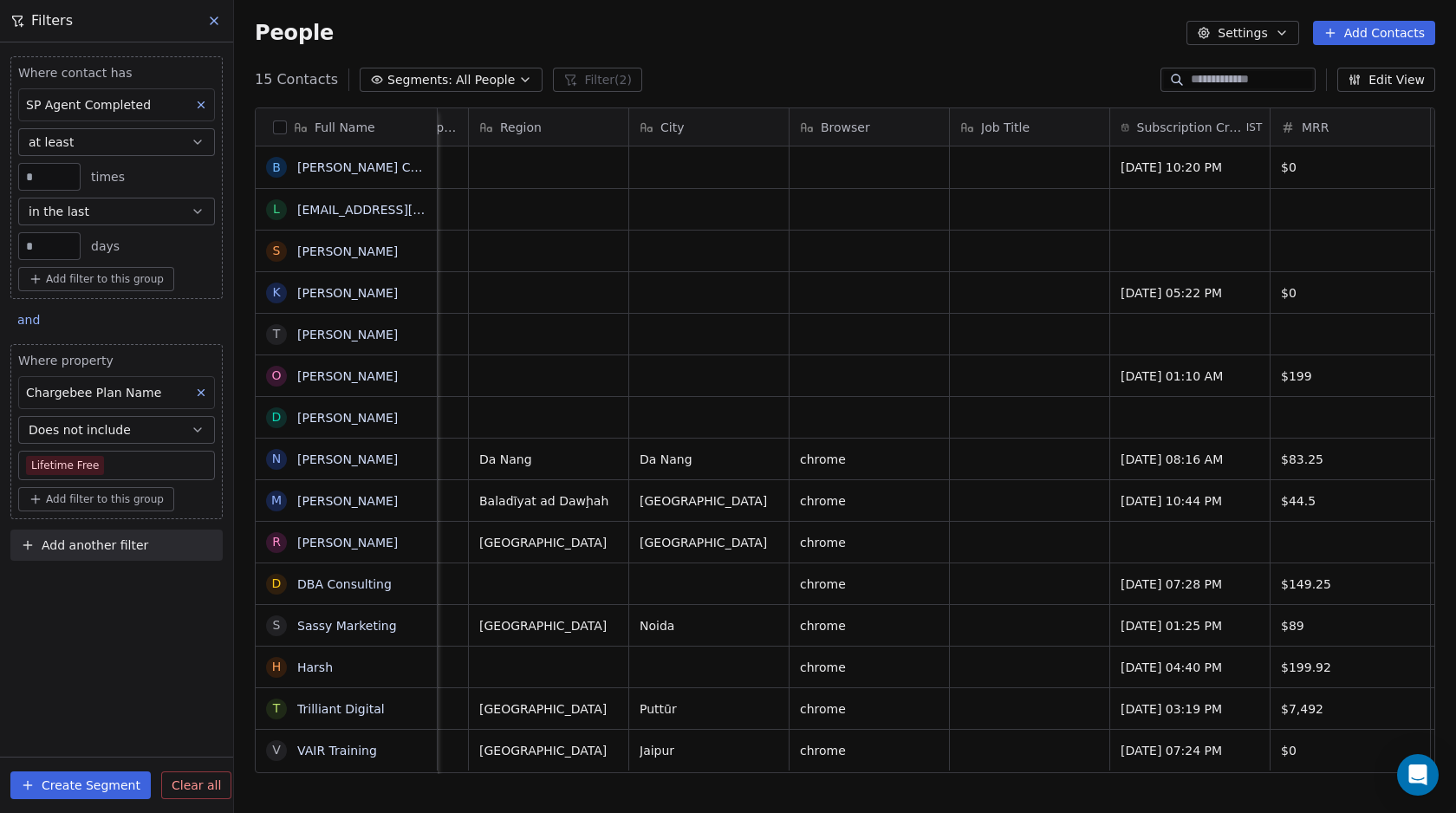
scroll to position [0, 4298]
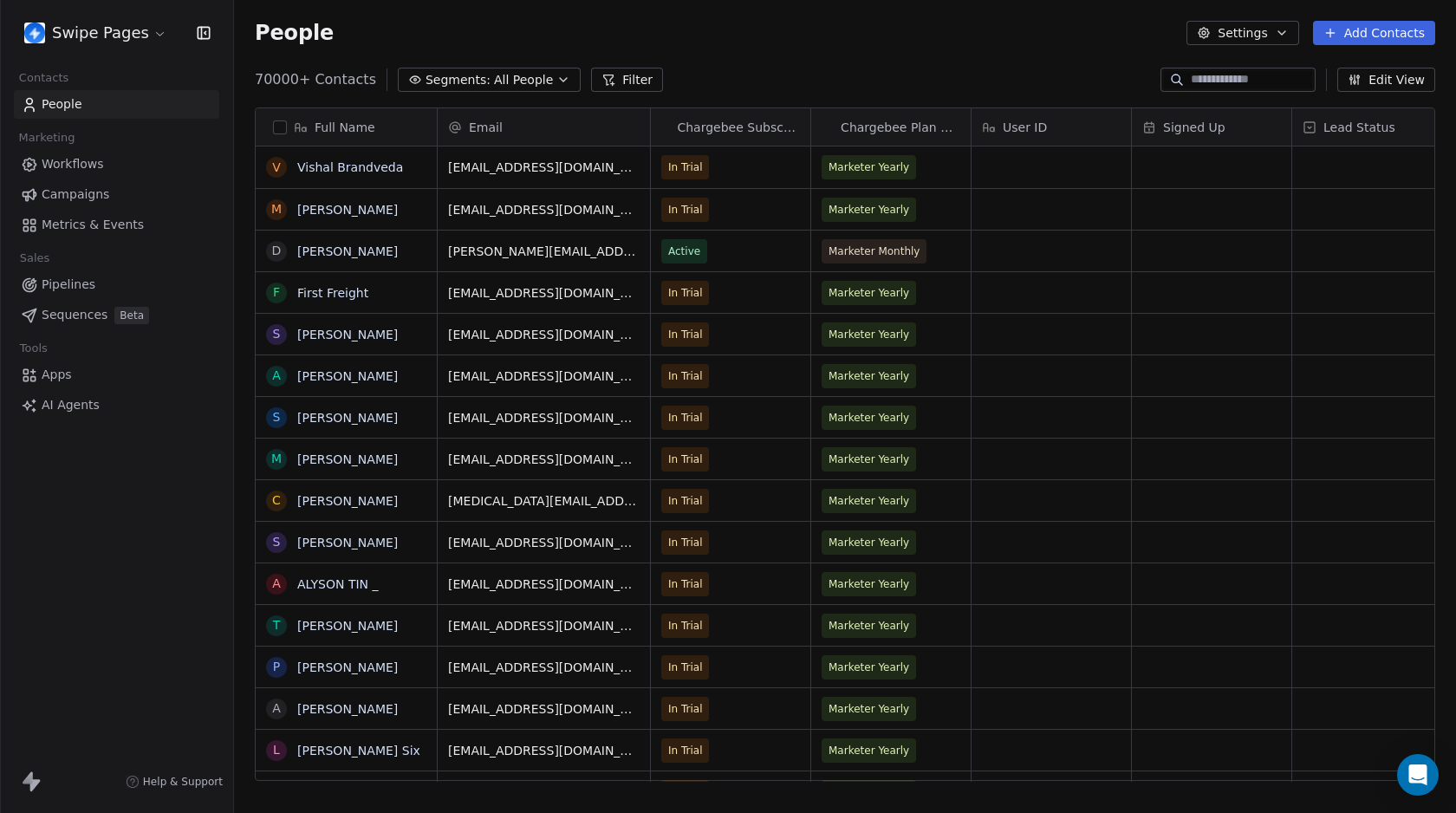
scroll to position [702, 1209]
click at [618, 85] on button "Filter" at bounding box center [627, 80] width 72 height 25
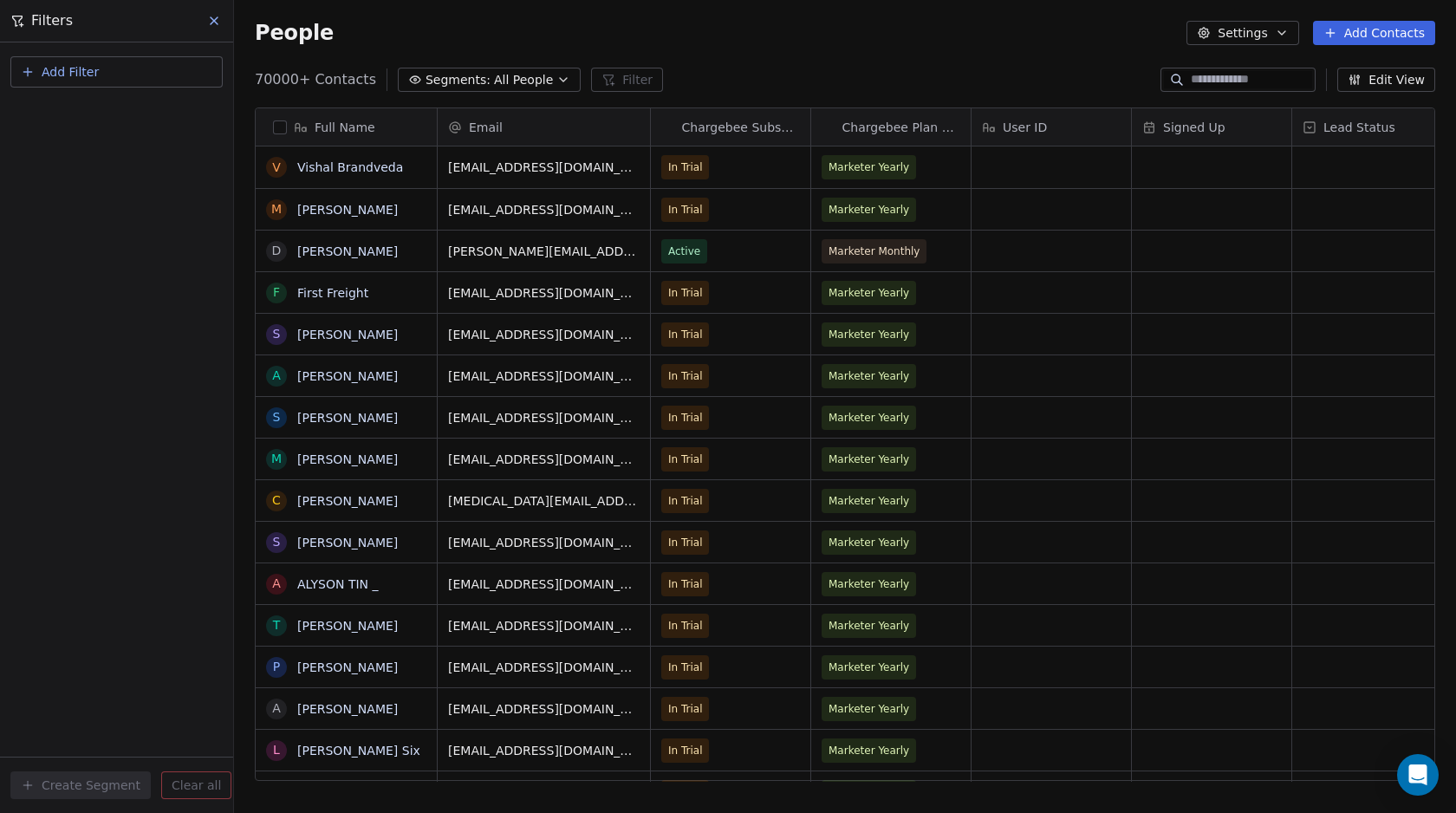
click at [89, 72] on span "Add Filter" at bounding box center [69, 72] width 57 height 18
click at [75, 112] on span "Contact properties" at bounding box center [85, 113] width 112 height 18
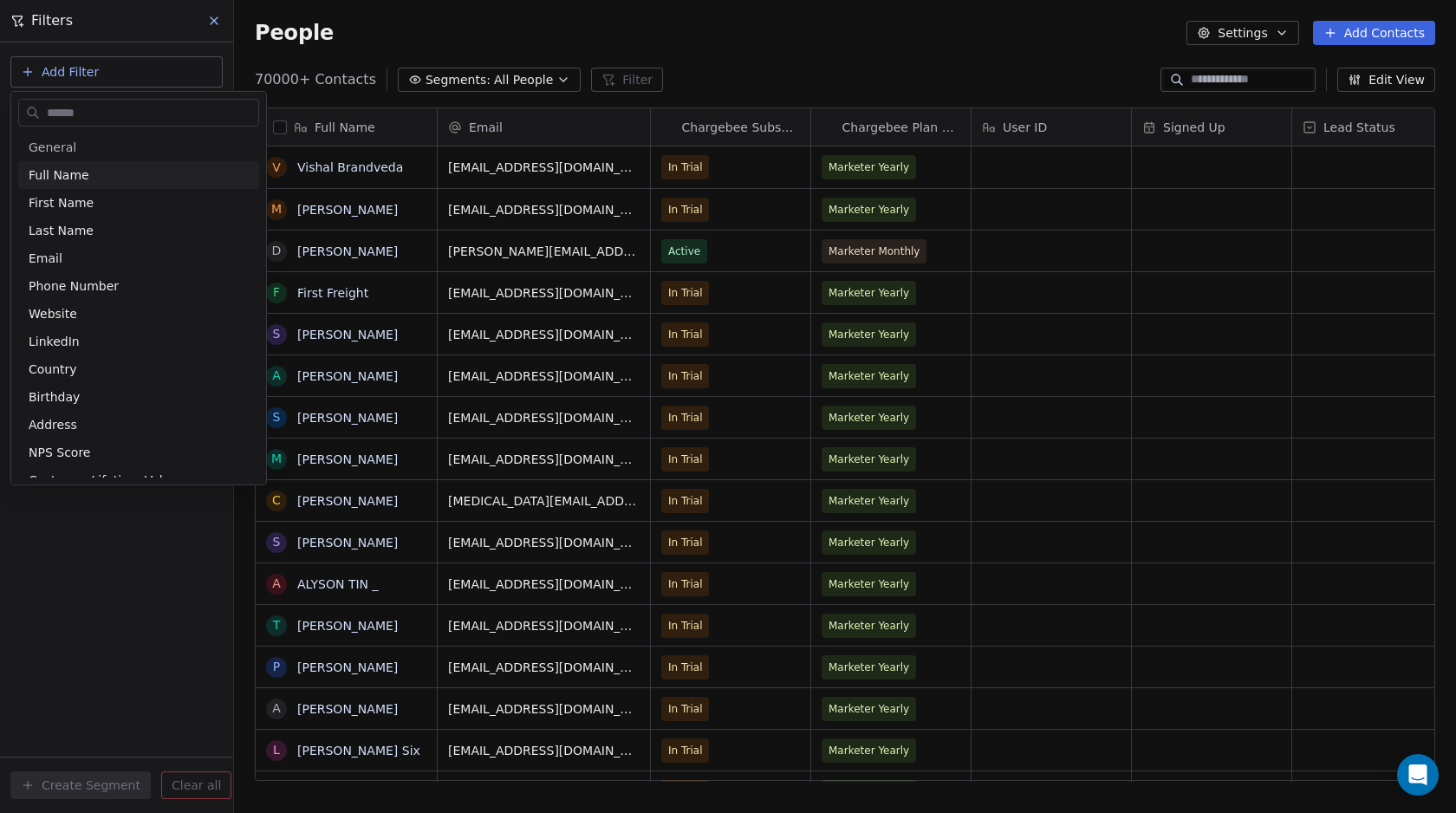
type input "*"
type input "****"
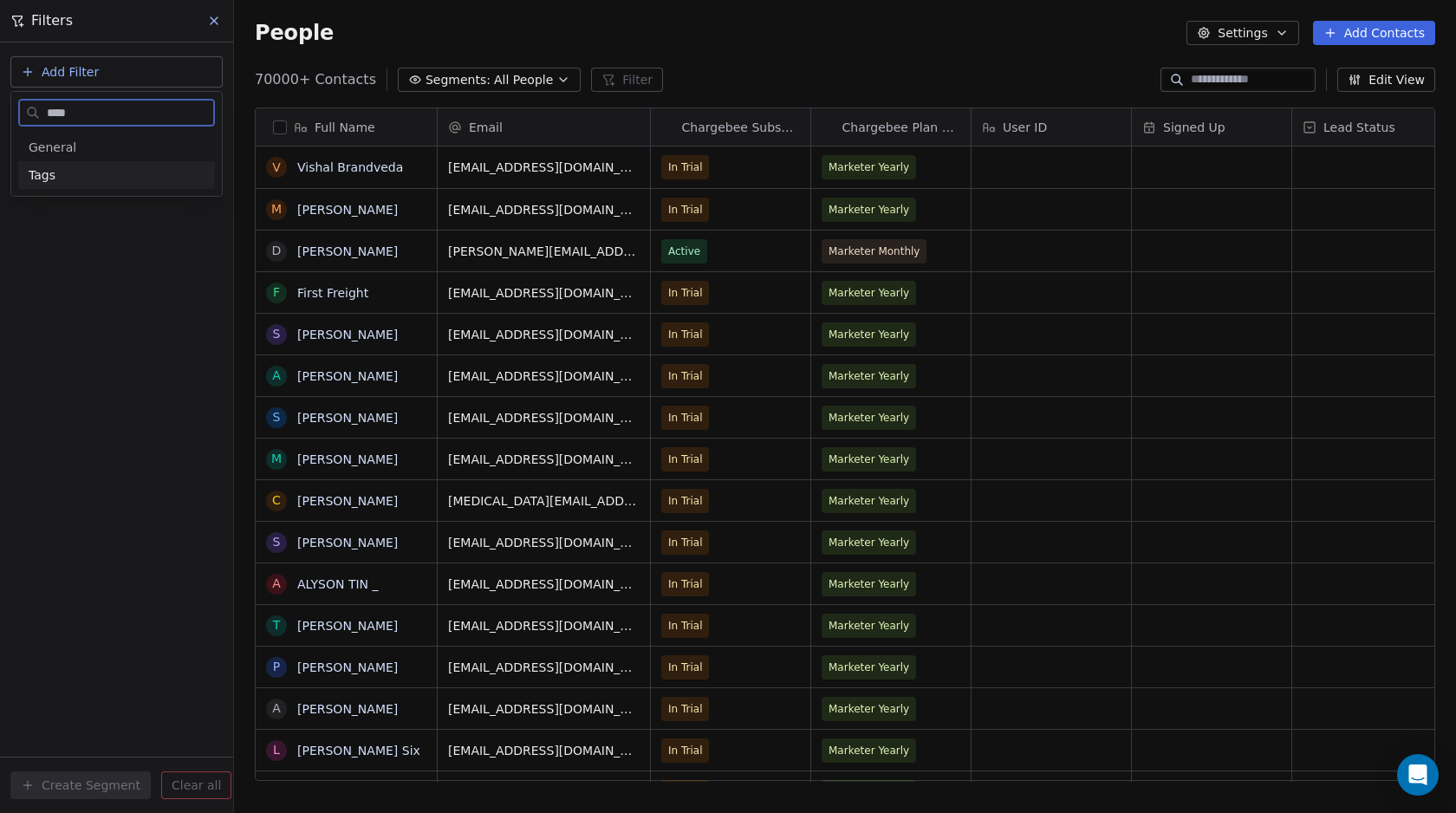
click at [74, 177] on div "Tags" at bounding box center [117, 175] width 176 height 18
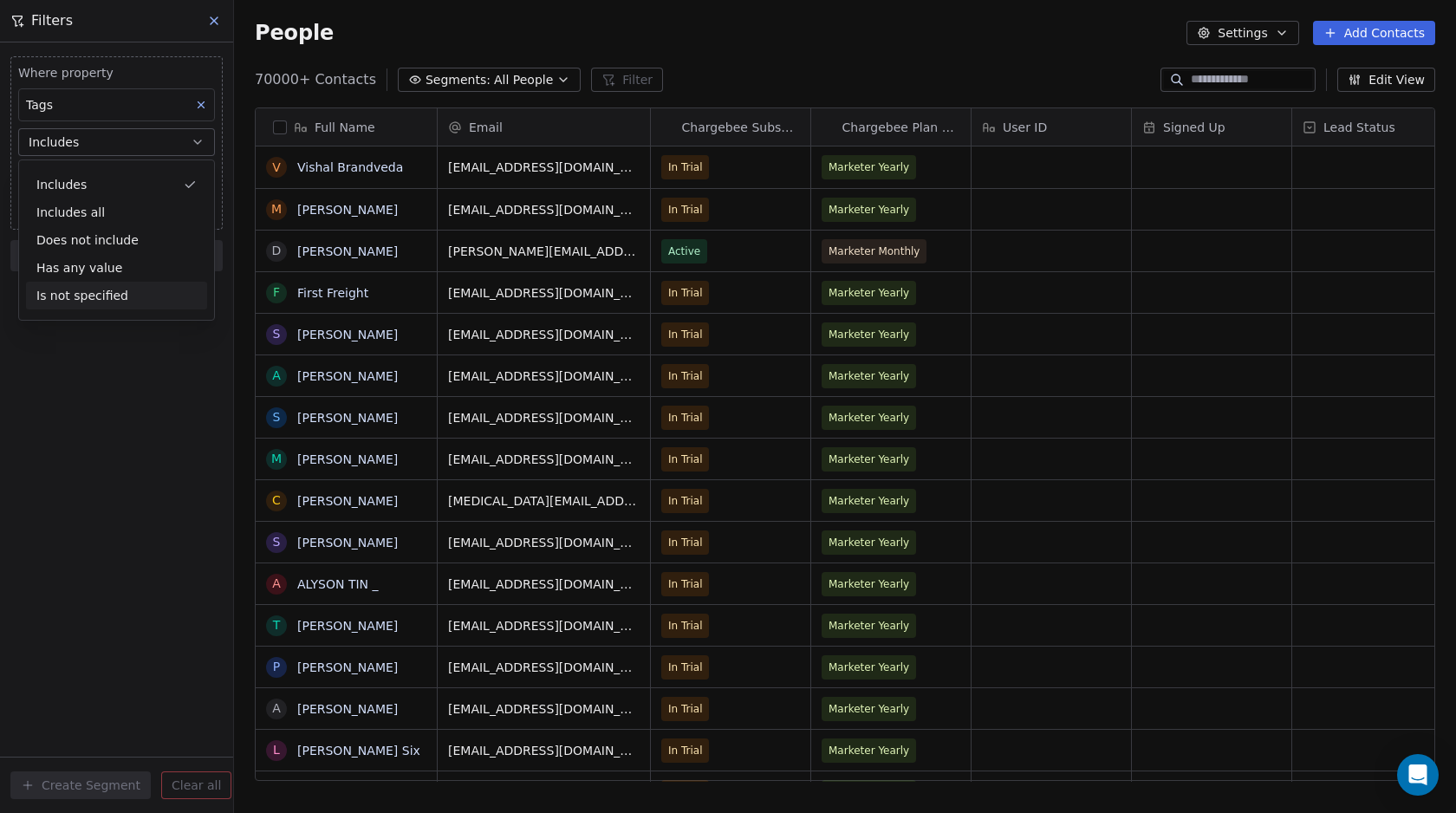
click at [69, 355] on div "Where property Tags Includes Select Tags Add filter to this group Add another f…" at bounding box center [117, 427] width 233 height 770
click at [69, 180] on body "Swipe Pages Contacts People Marketing Workflows Campaigns Metrics & Events Sale…" at bounding box center [728, 406] width 1456 height 813
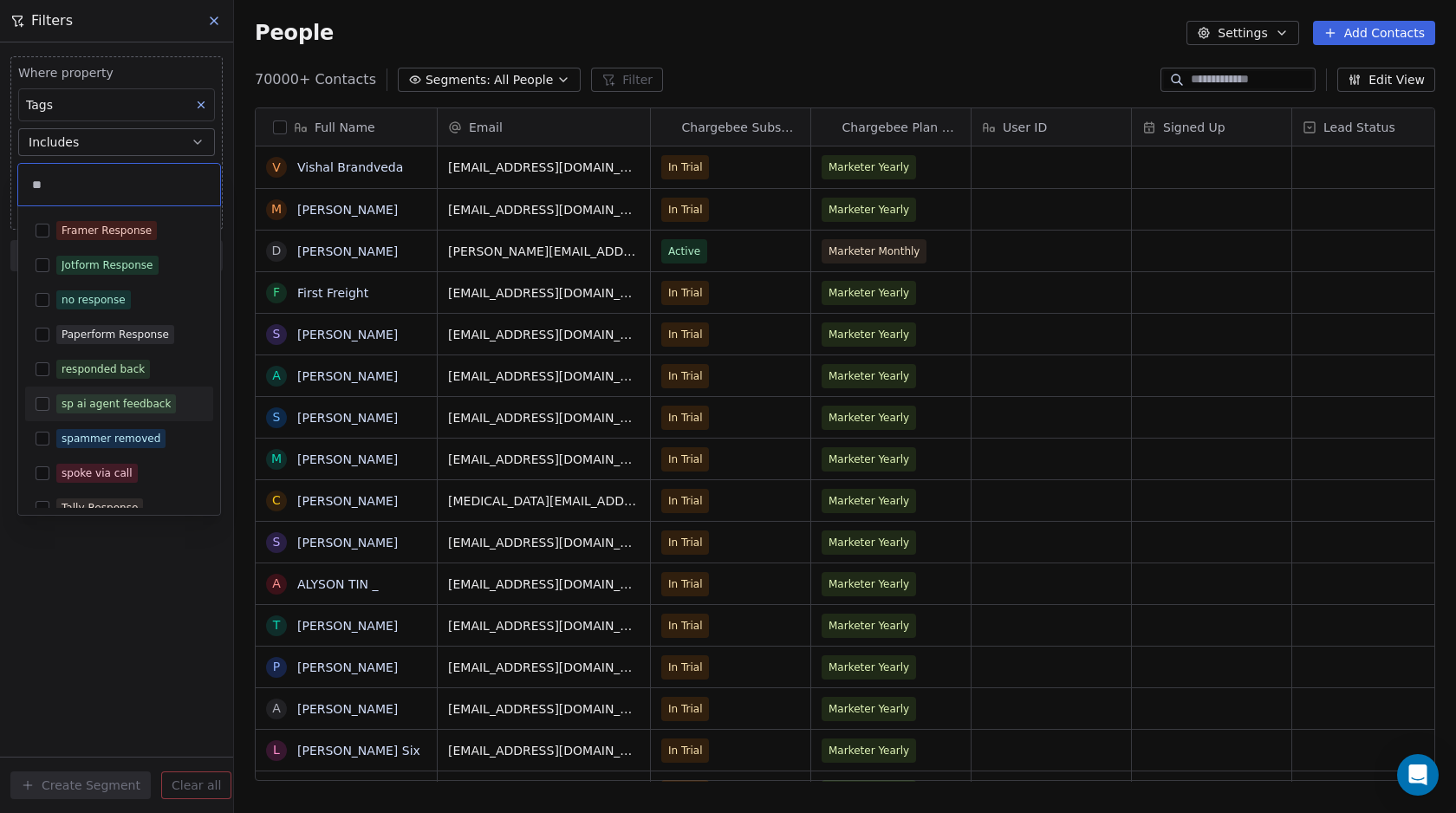
type input "**"
click at [44, 407] on button "Suggestions" at bounding box center [43, 403] width 14 height 14
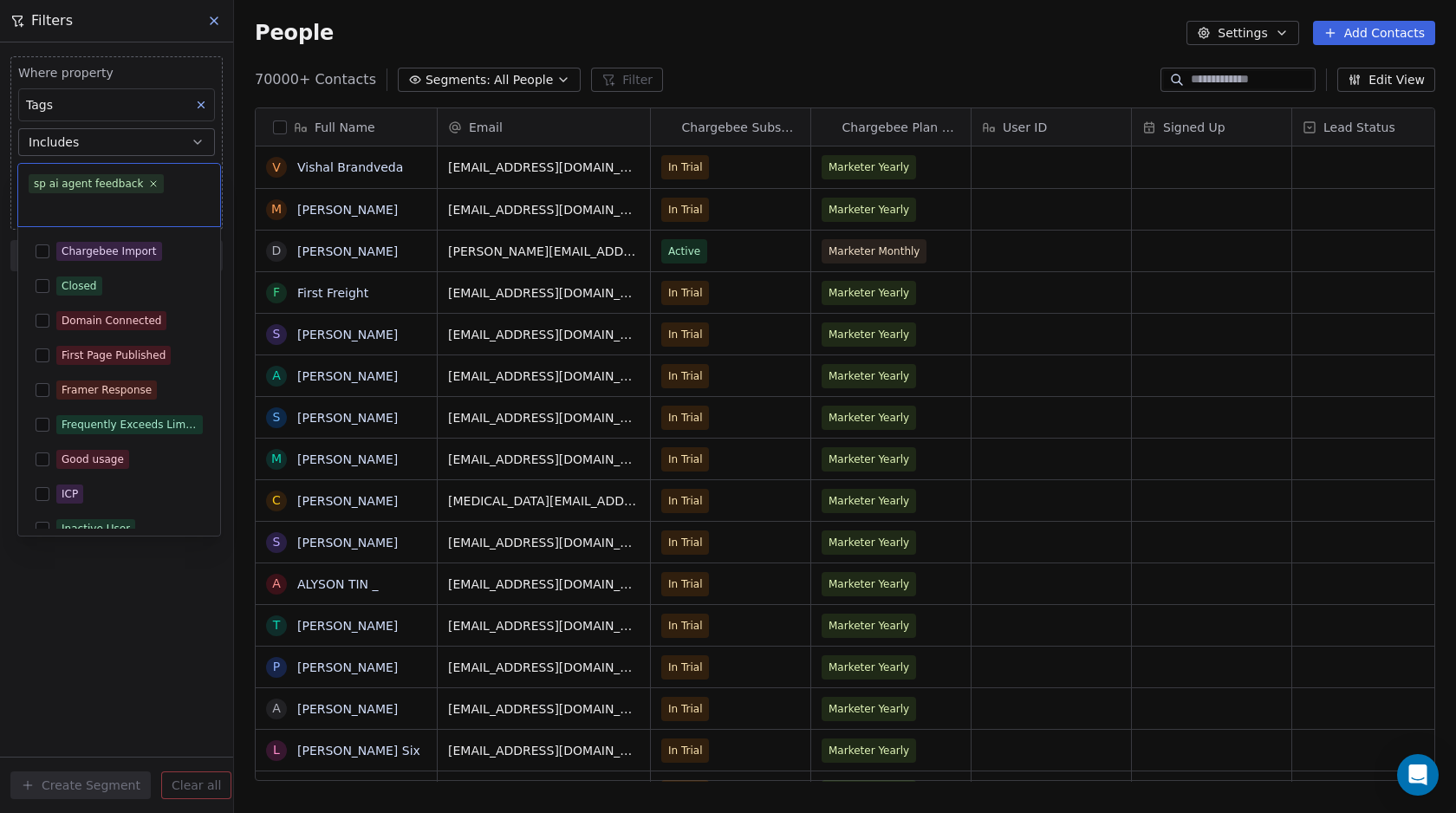
click at [89, 620] on html "Swipe Pages Contacts People Marketing Workflows Campaigns Metrics & Events Sale…" at bounding box center [728, 406] width 1456 height 813
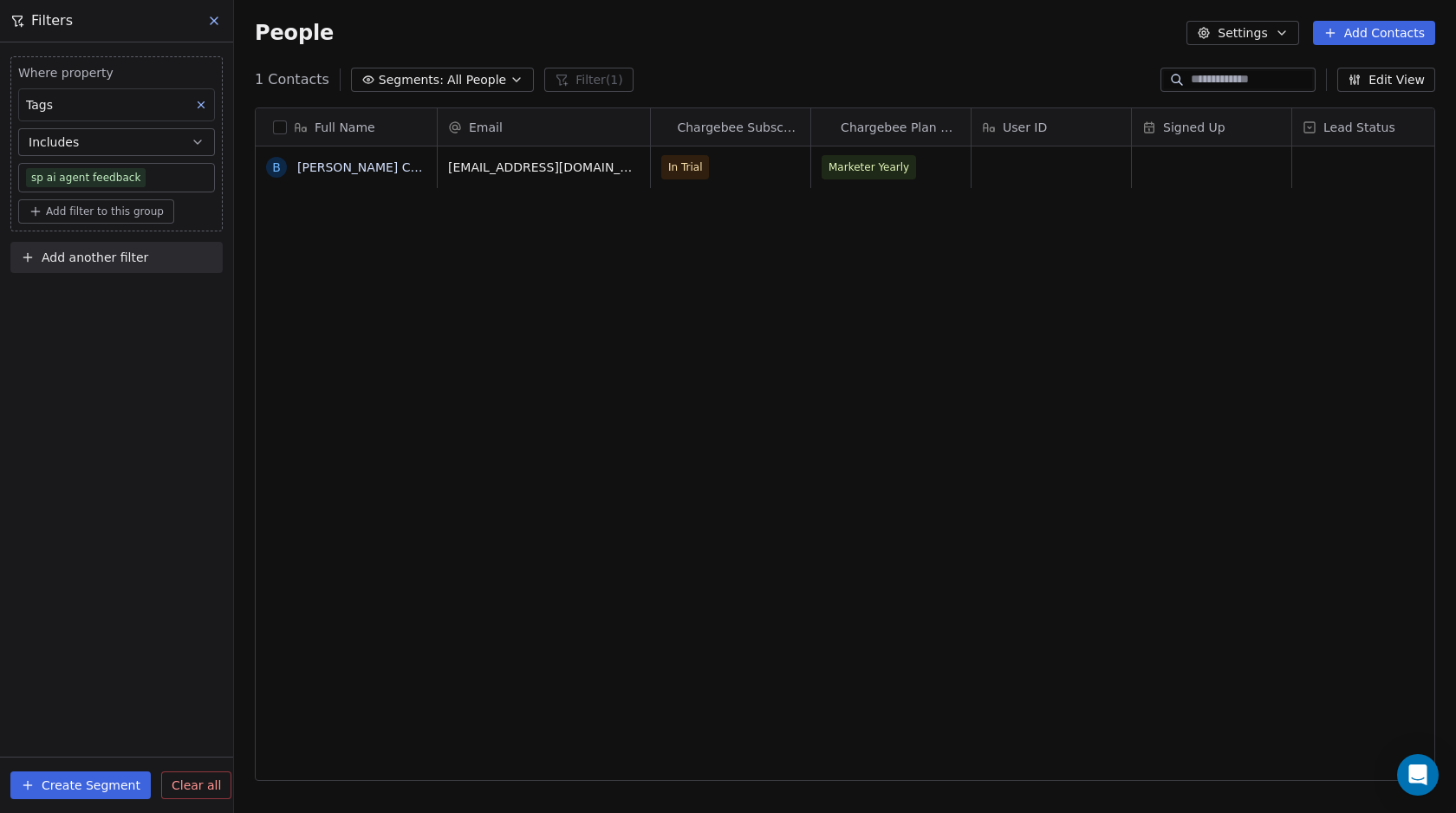
click at [151, 172] on body "Swipe Pages Contacts People Marketing Workflows Campaigns Metrics & Events Sale…" at bounding box center [728, 406] width 1456 height 813
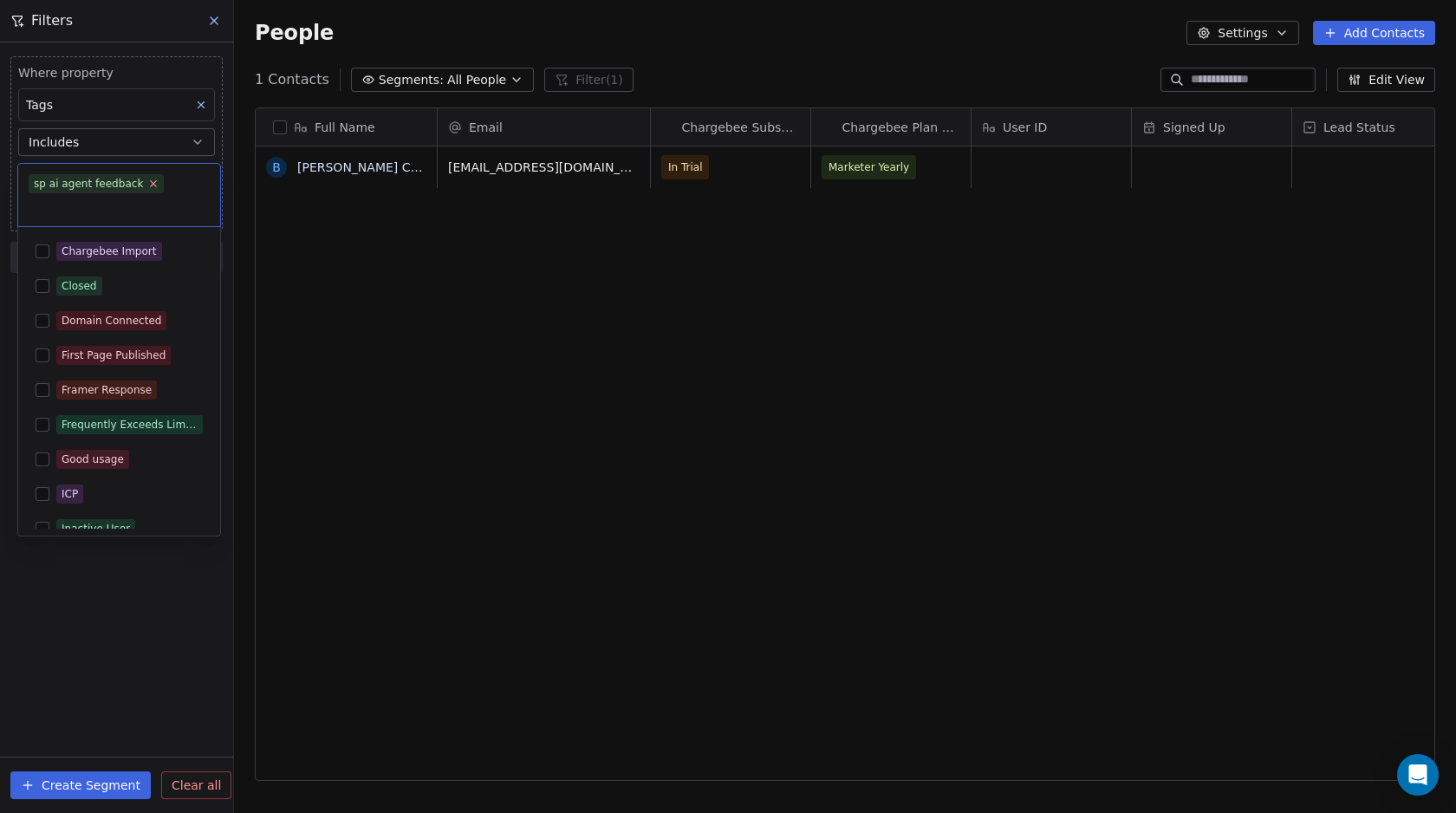
click at [151, 181] on icon at bounding box center [153, 183] width 6 height 6
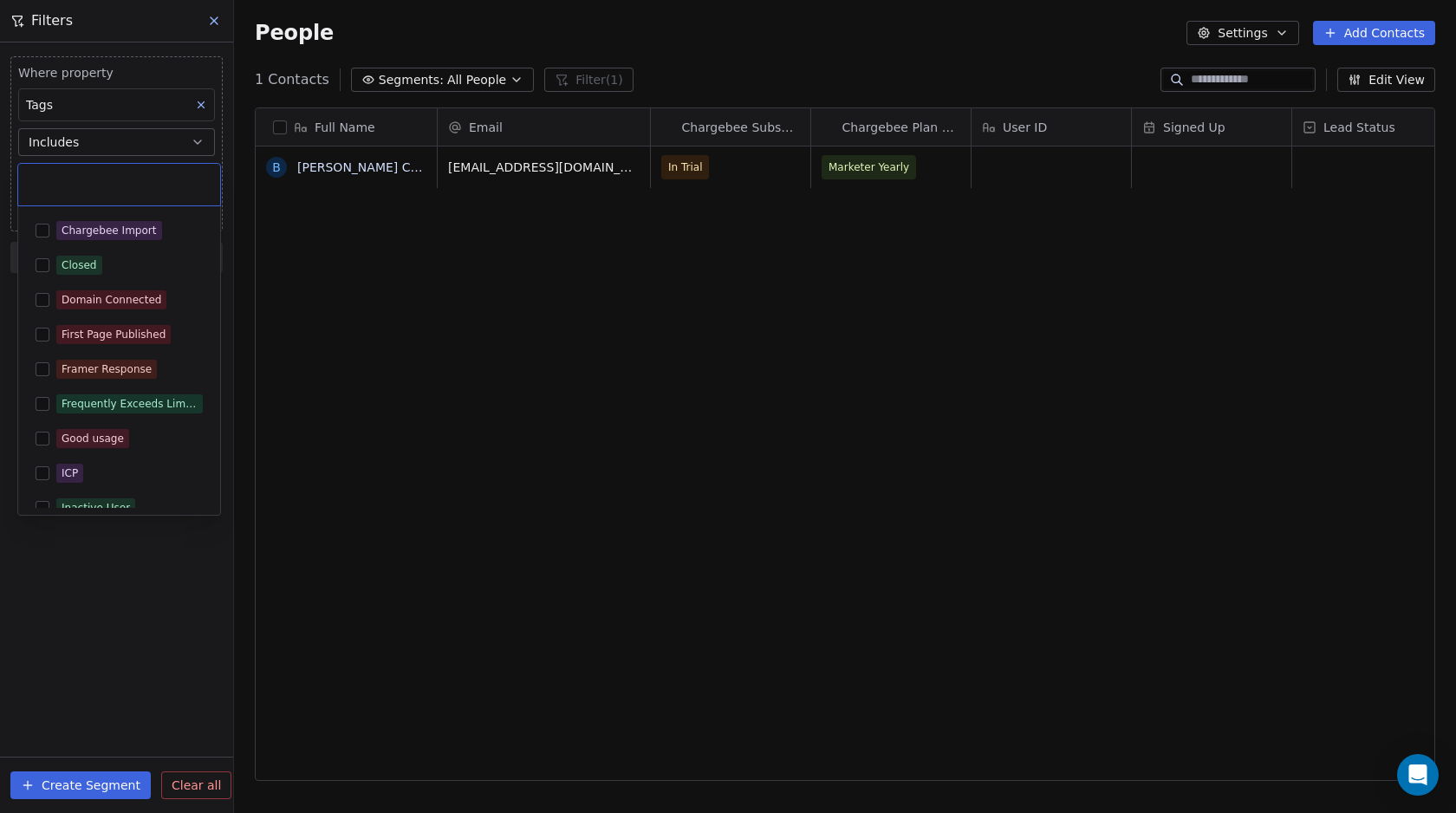
click at [92, 181] on input "text" at bounding box center [119, 185] width 181 height 19
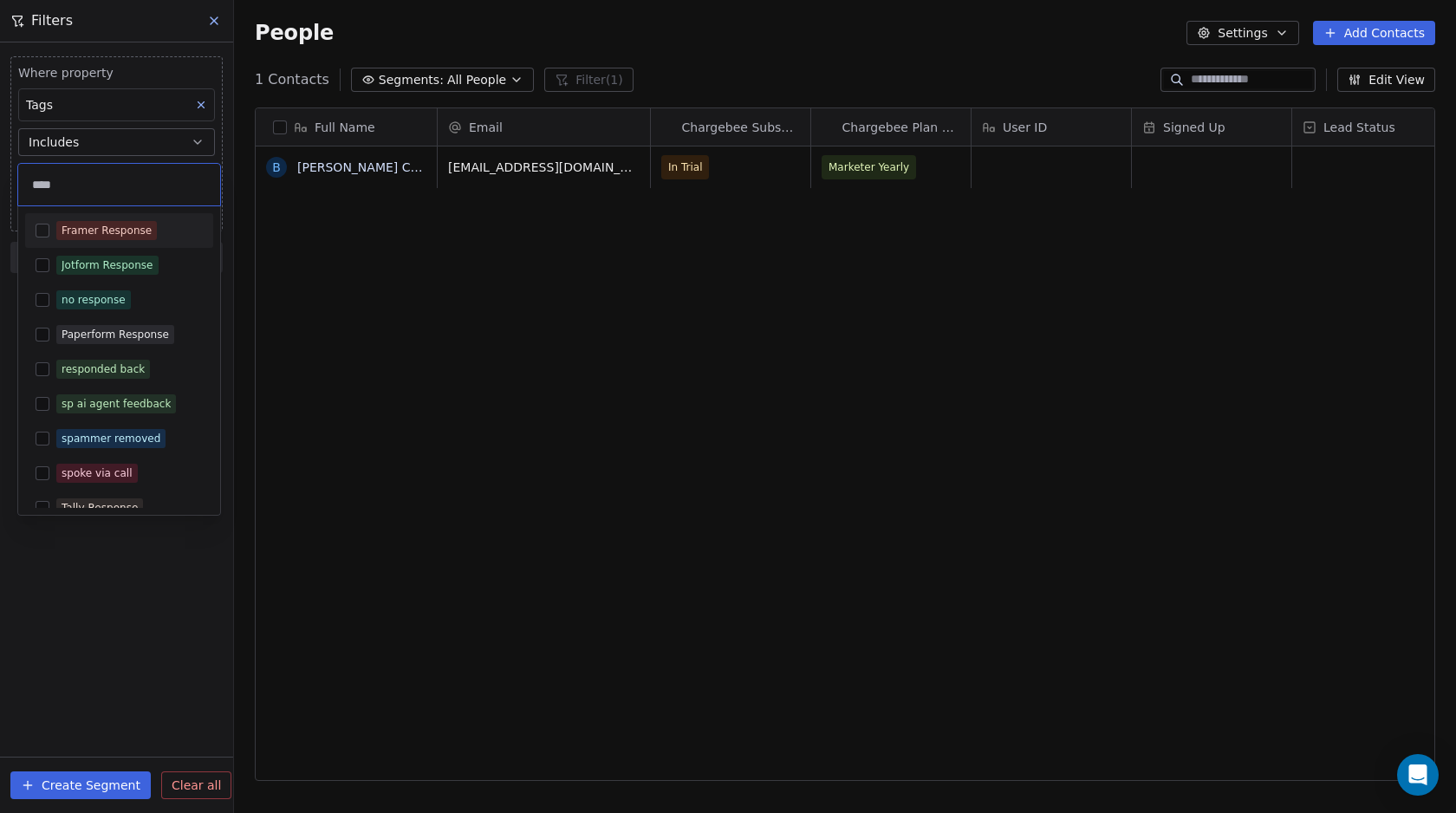
type input "*****"
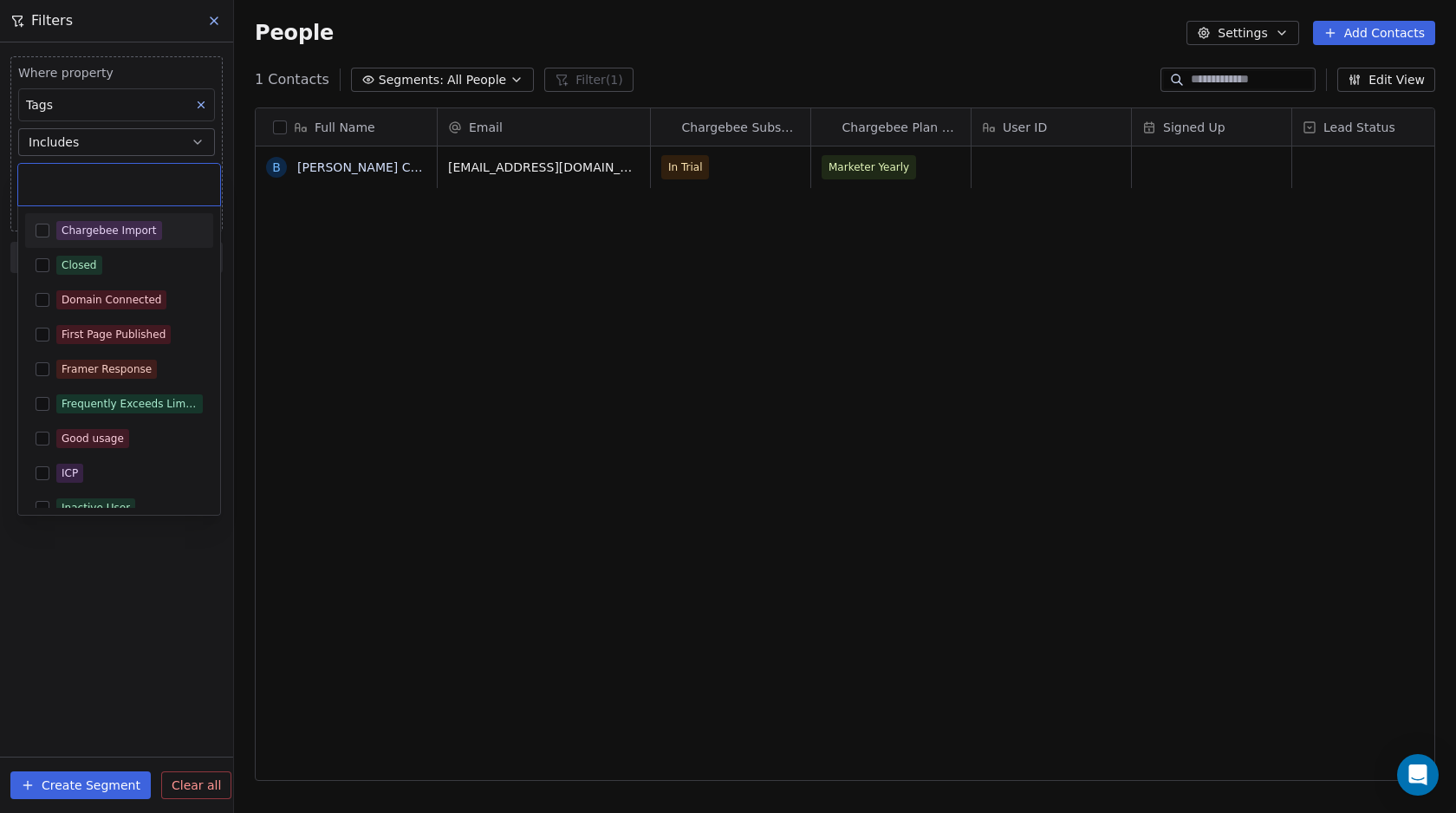
type input "*"
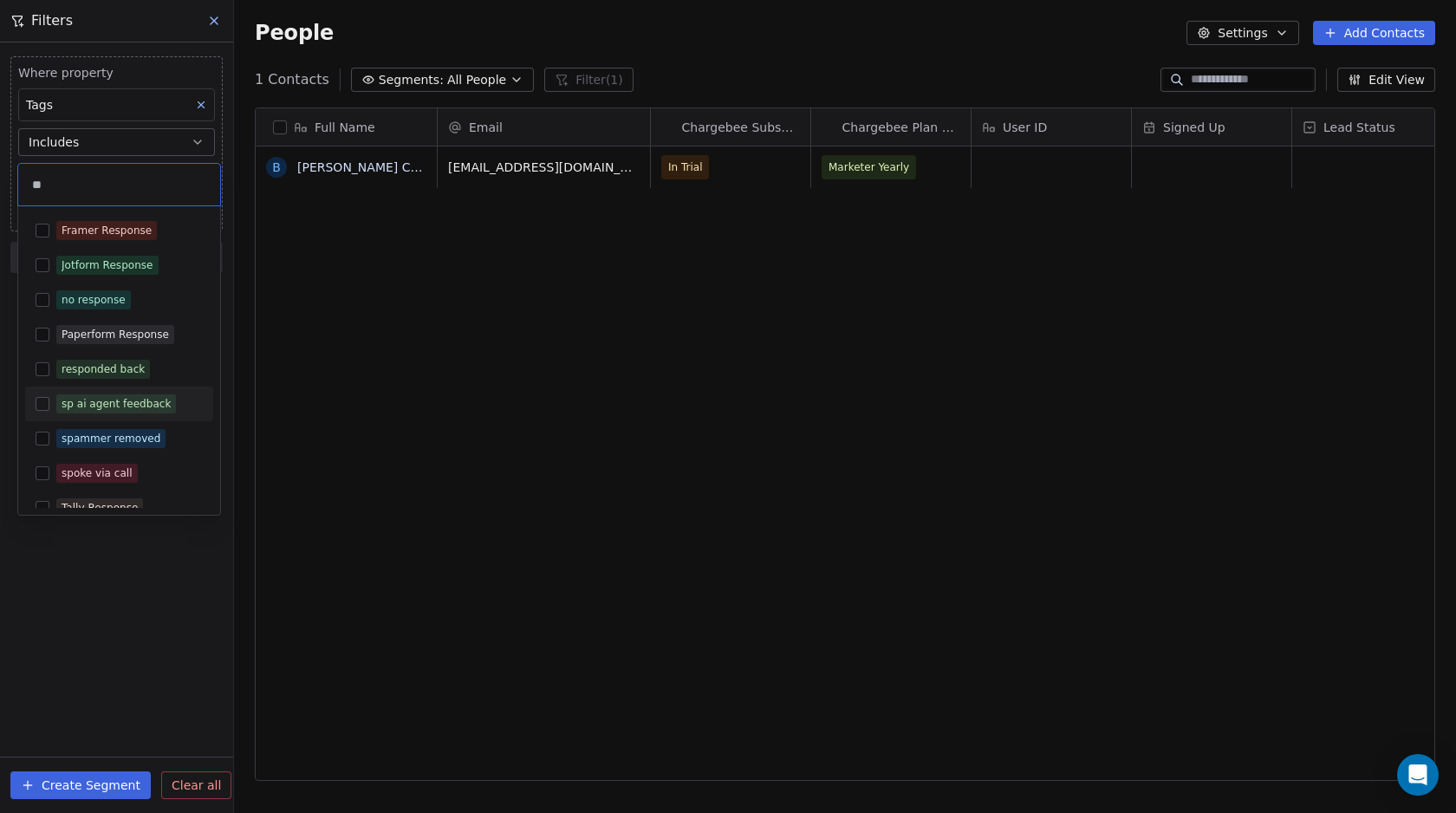
type input "**"
click at [44, 401] on button "Suggestions" at bounding box center [43, 403] width 14 height 14
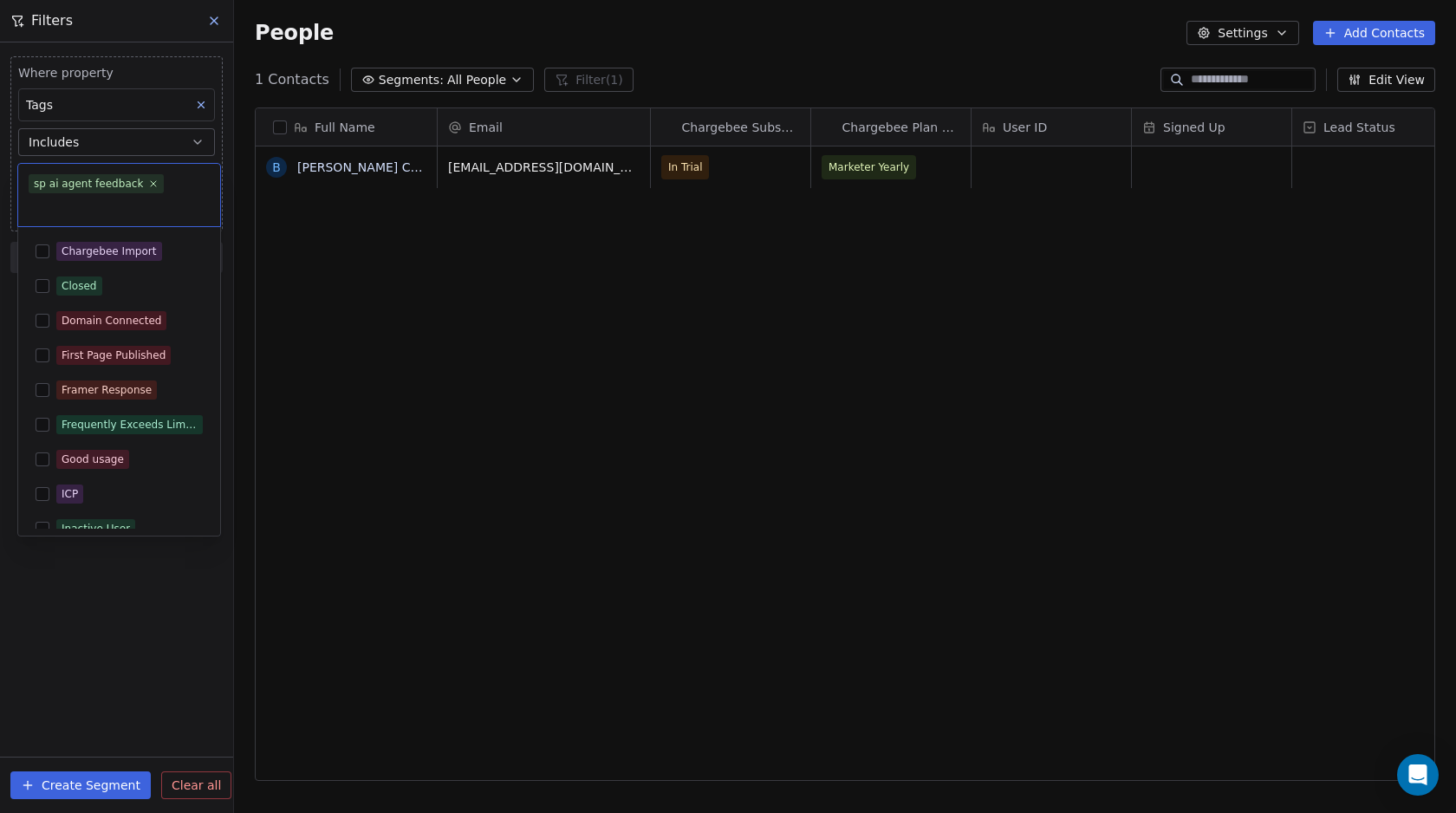
click at [114, 608] on html "Swipe Pages Contacts People Marketing Workflows Campaigns Metrics & Events Sale…" at bounding box center [728, 406] width 1456 height 813
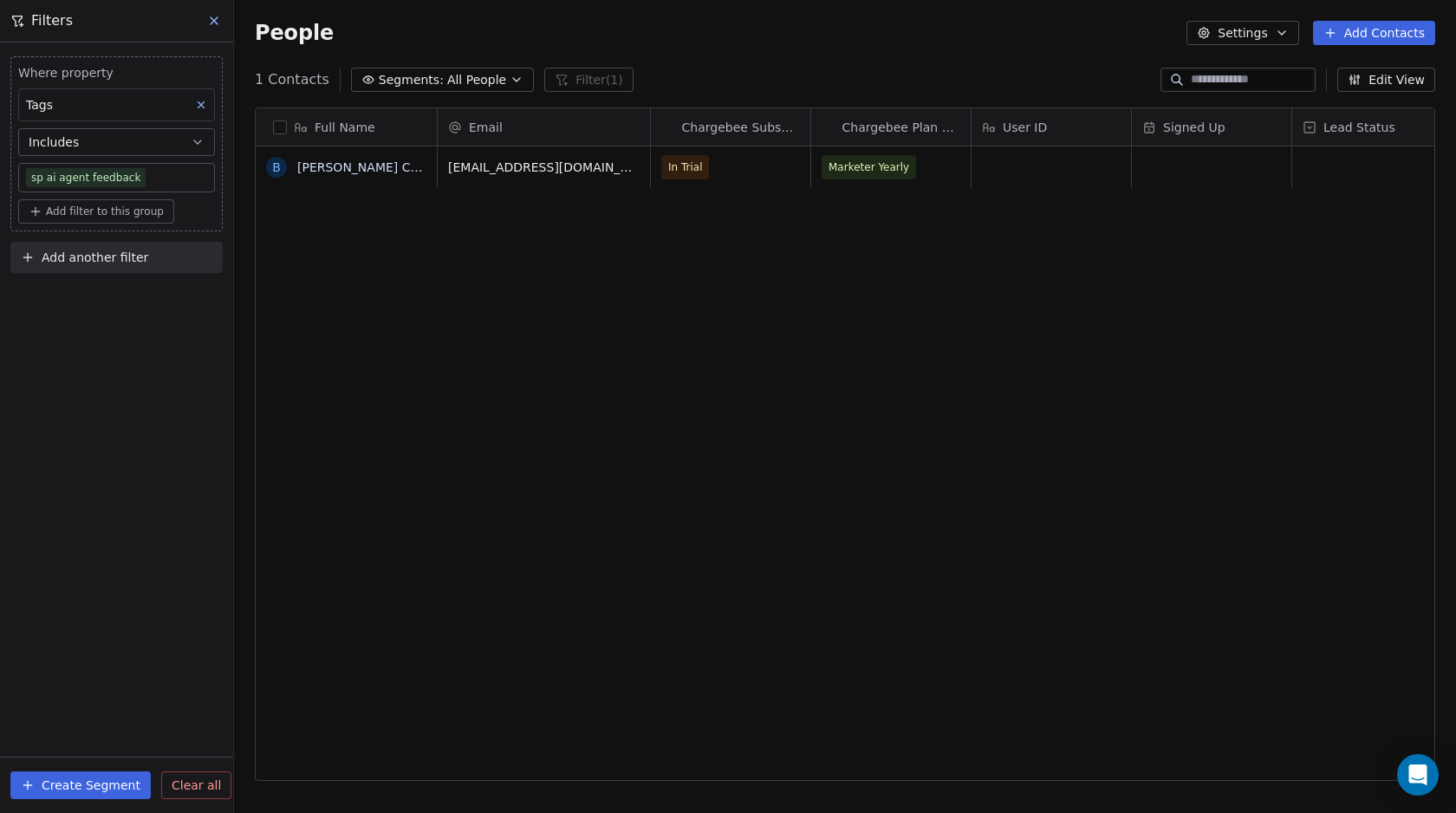
click at [218, 18] on icon at bounding box center [214, 21] width 14 height 14
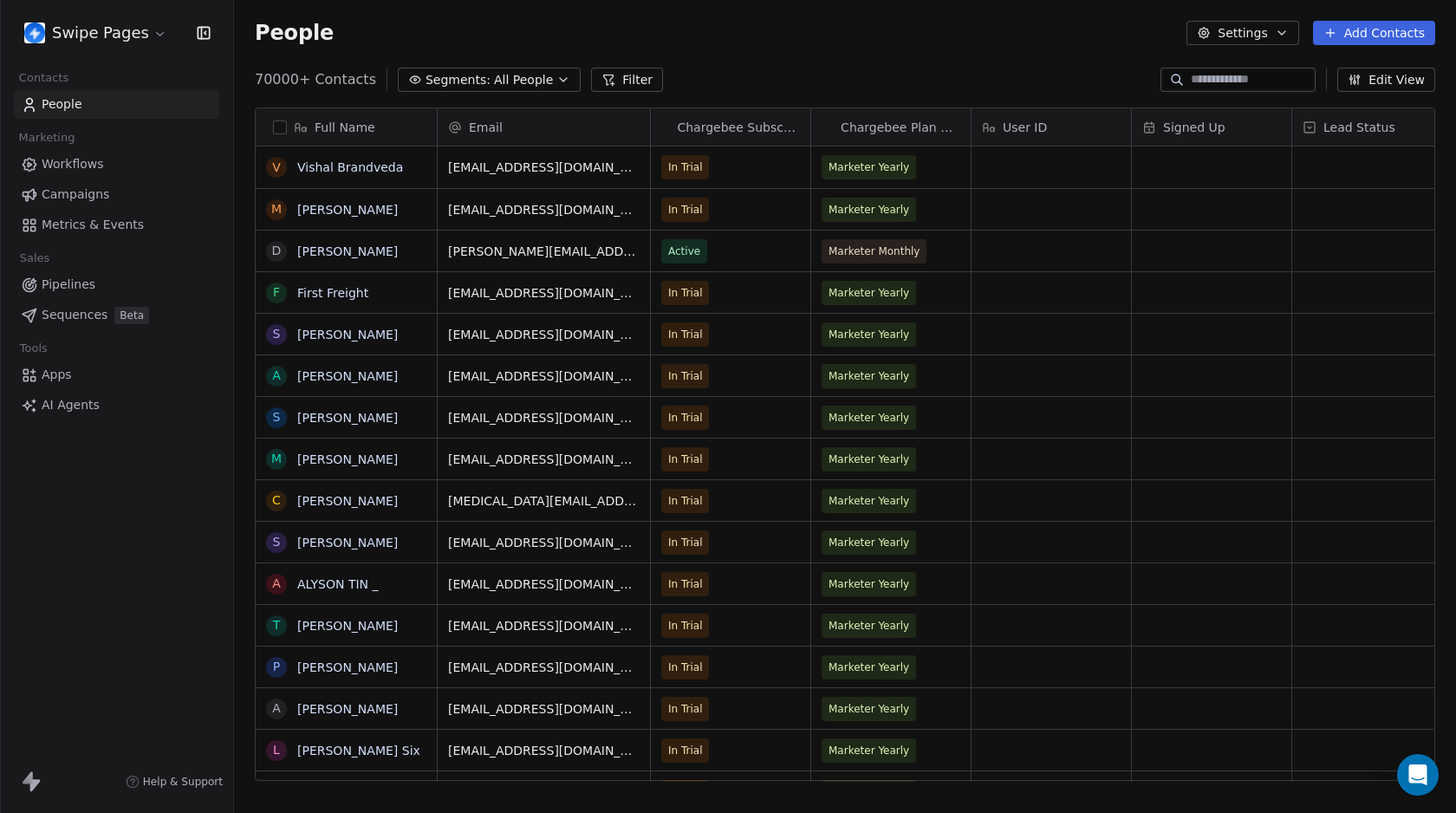
scroll to position [702, 1209]
click at [602, 82] on icon at bounding box center [609, 80] width 14 height 14
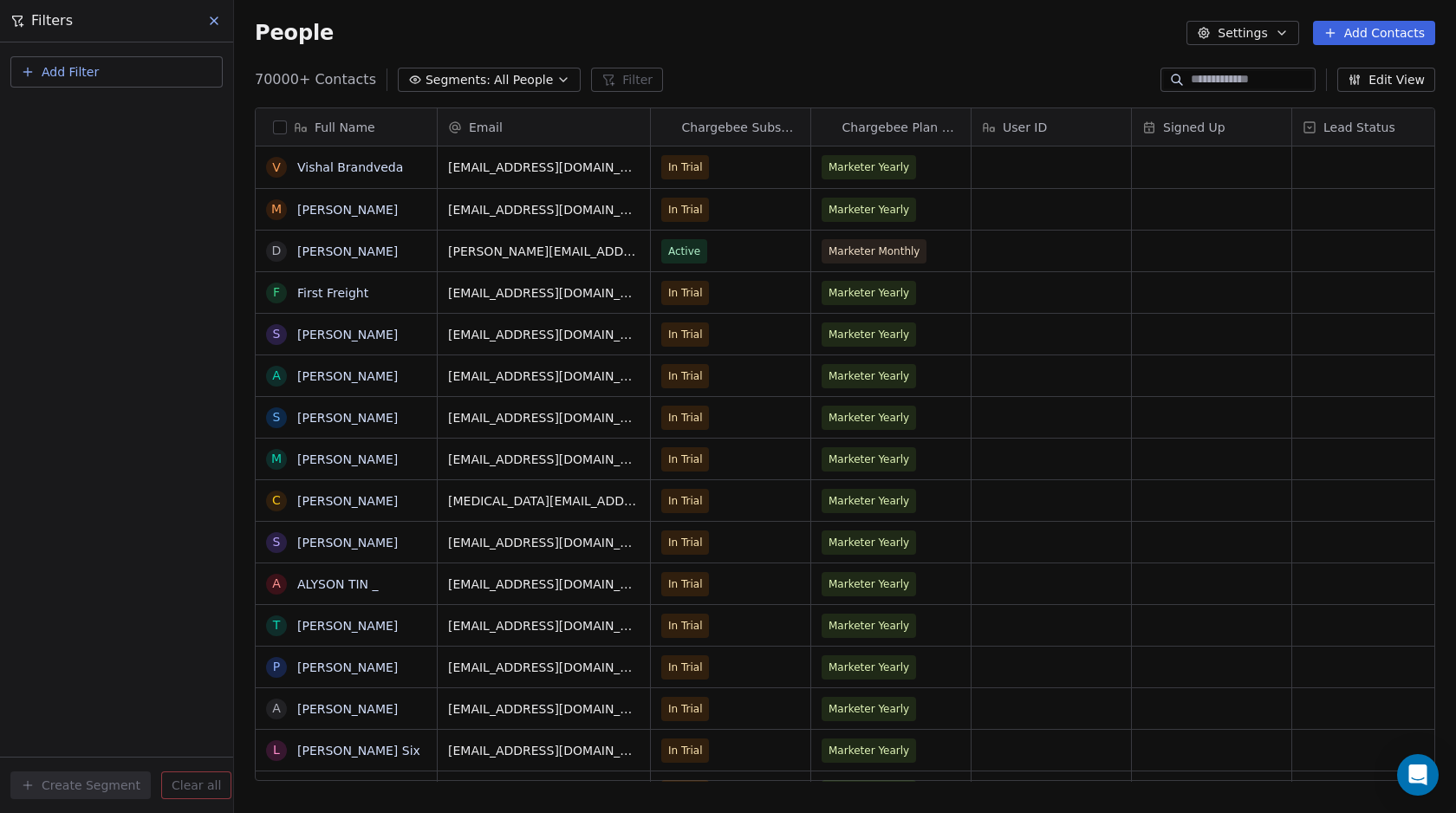
click at [126, 74] on button "Add Filter" at bounding box center [117, 72] width 212 height 32
click at [89, 117] on span "Contact properties" at bounding box center [85, 113] width 112 height 18
type input "****"
click at [32, 169] on span "Tags" at bounding box center [42, 175] width 27 height 18
click at [74, 374] on div "Where property Tags Includes Select Tags Add filter to this group Add another f…" at bounding box center [117, 427] width 233 height 770
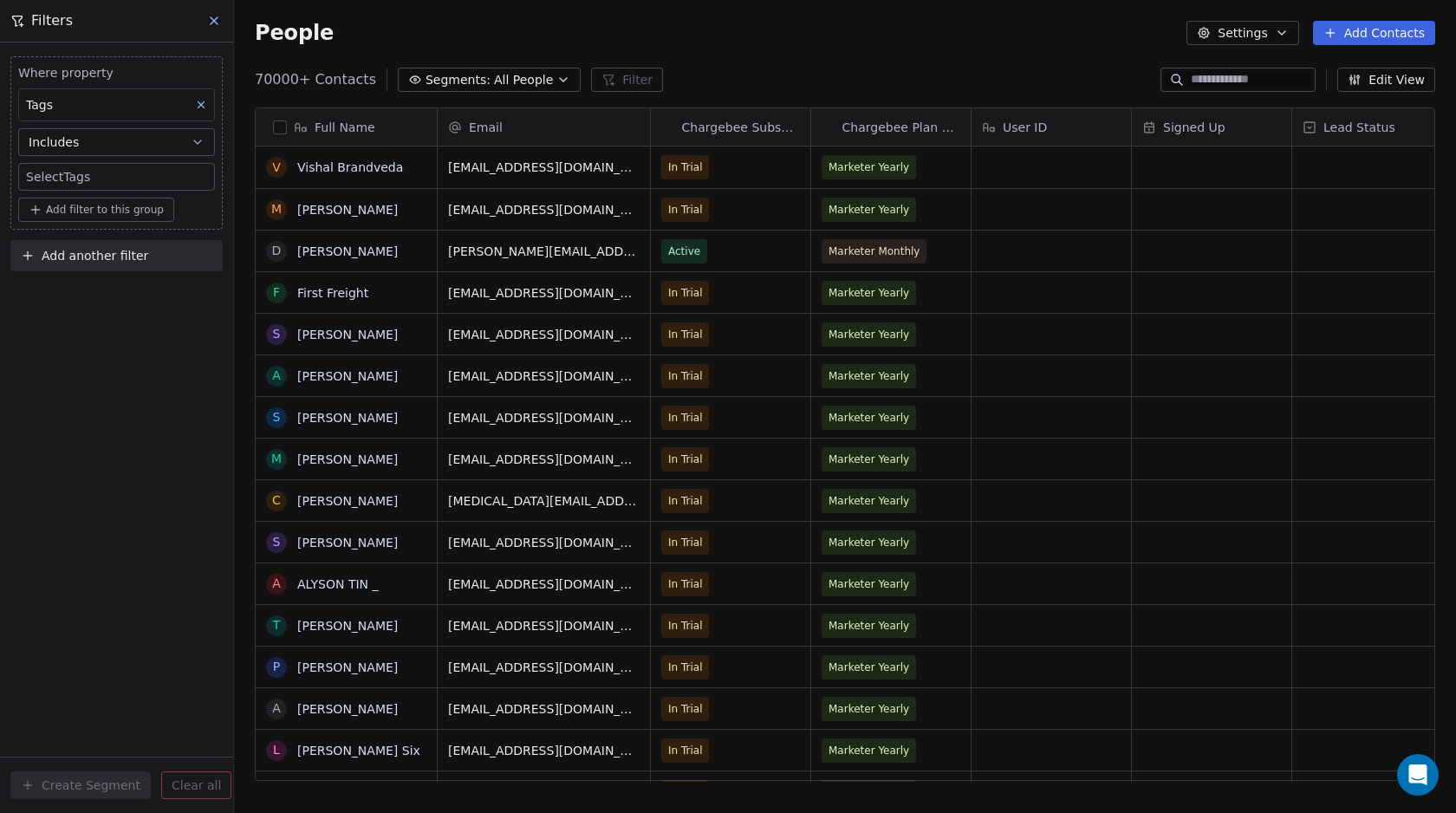
click at [75, 182] on body "Swipe Pages Contacts People Marketing Workflows Campaigns Metrics & Events Sale…" at bounding box center [728, 406] width 1456 height 813
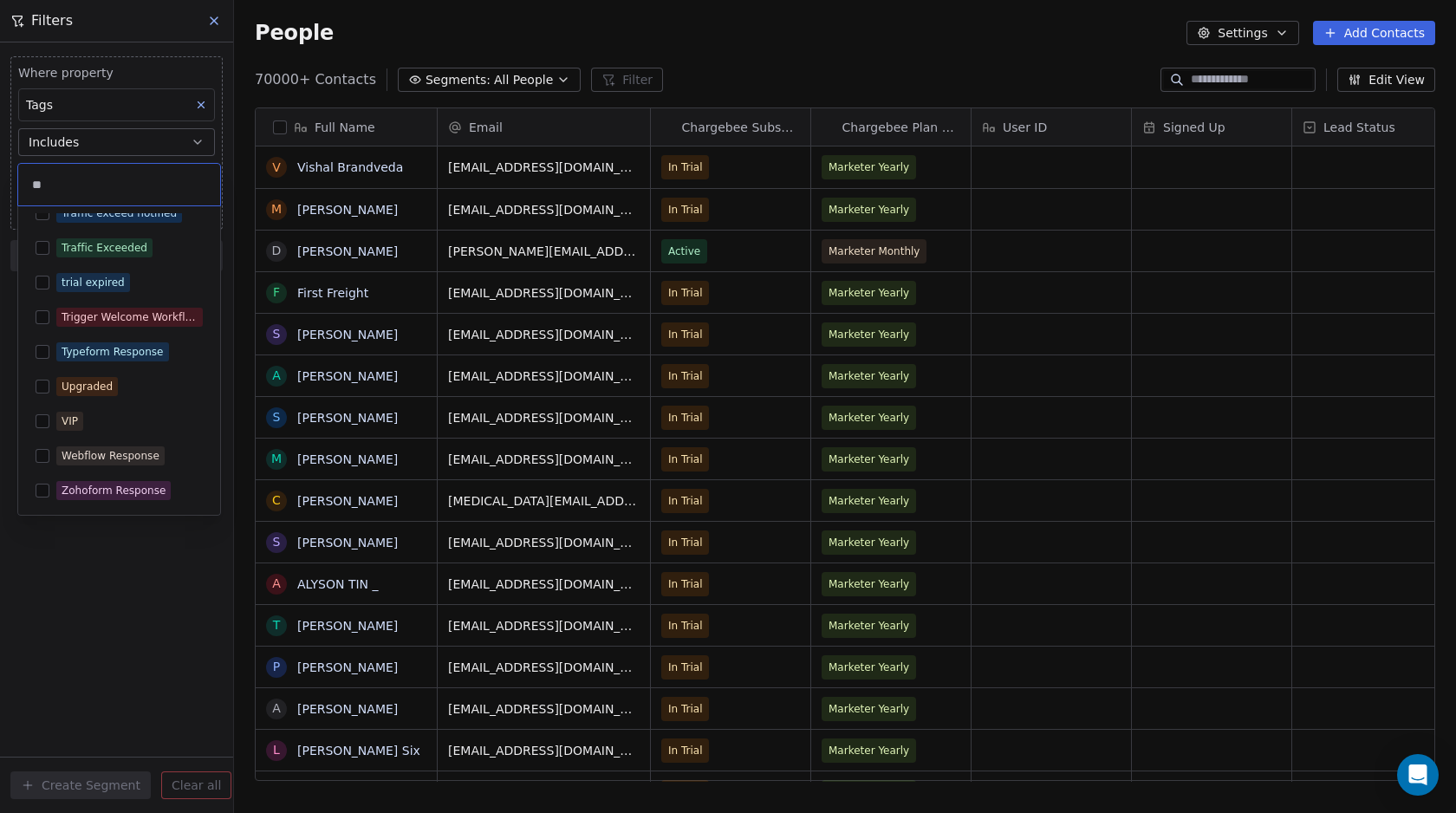
scroll to position [121, 0]
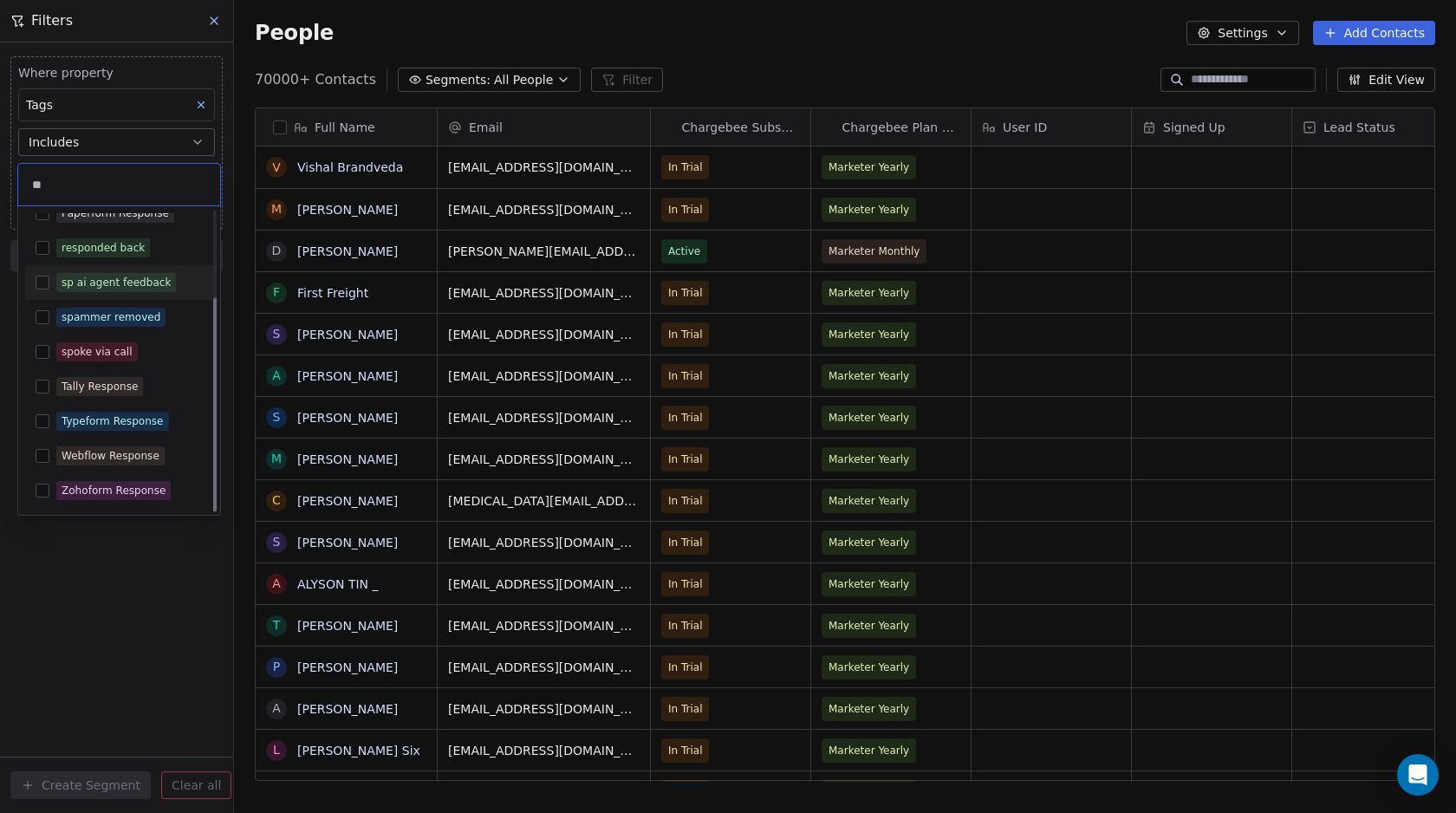
type input "**"
click at [46, 280] on button "Suggestions" at bounding box center [43, 282] width 14 height 14
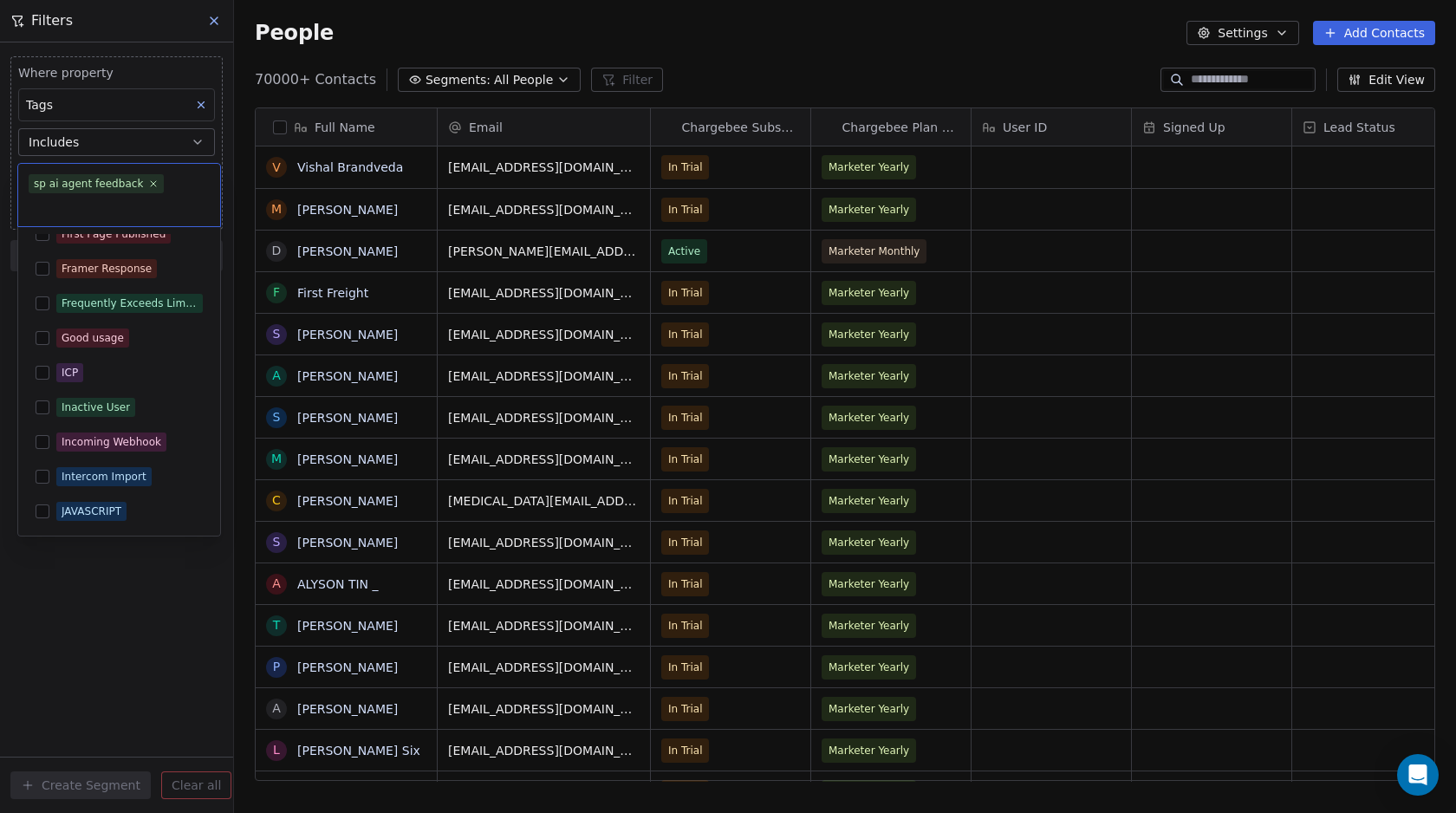
click at [120, 605] on html "Swipe Pages Contacts People Marketing Workflows Campaigns Metrics & Events Sale…" at bounding box center [728, 406] width 1456 height 813
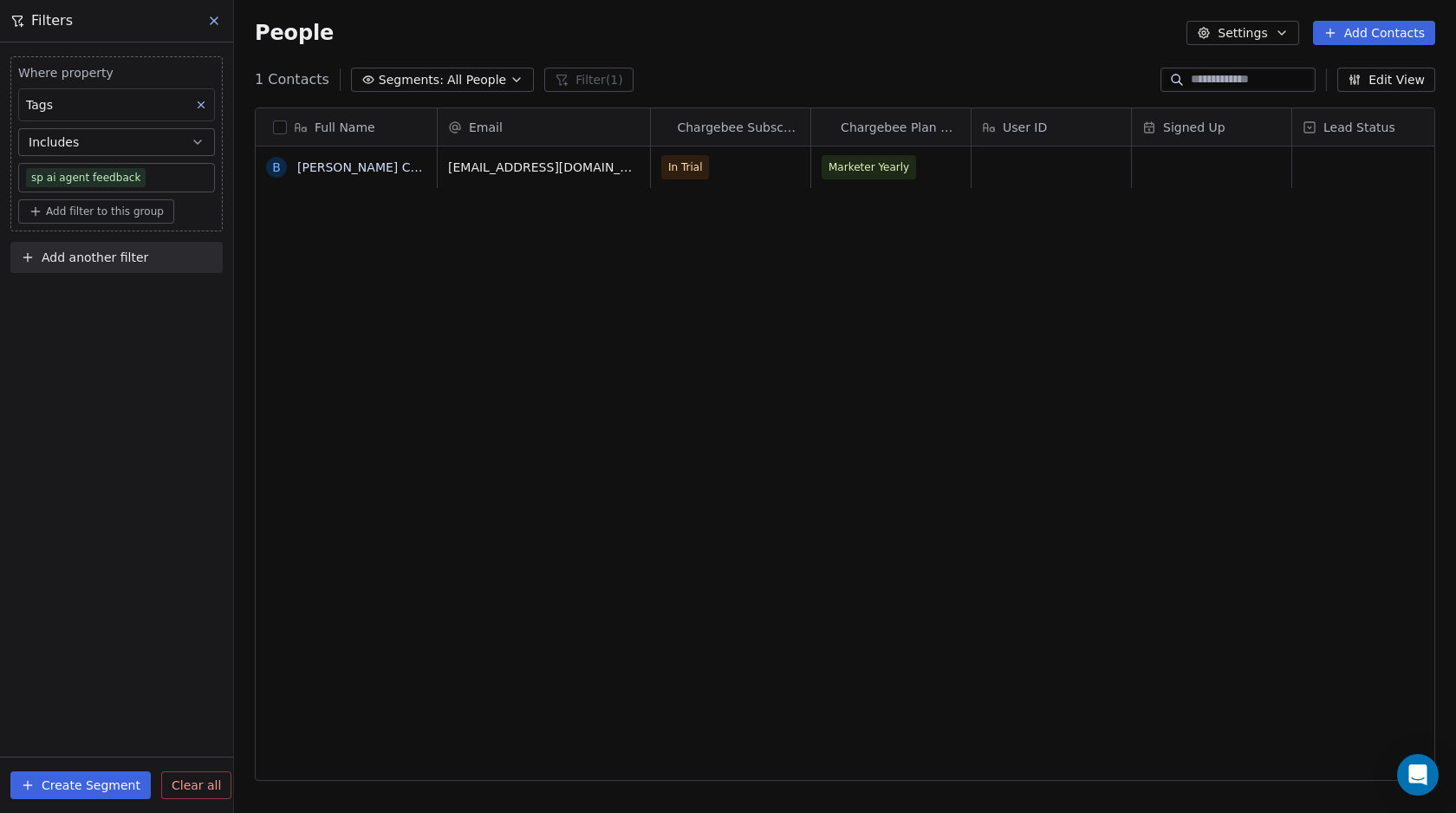
scroll to position [702, 1209]
click at [212, 22] on icon at bounding box center [214, 21] width 7 height 7
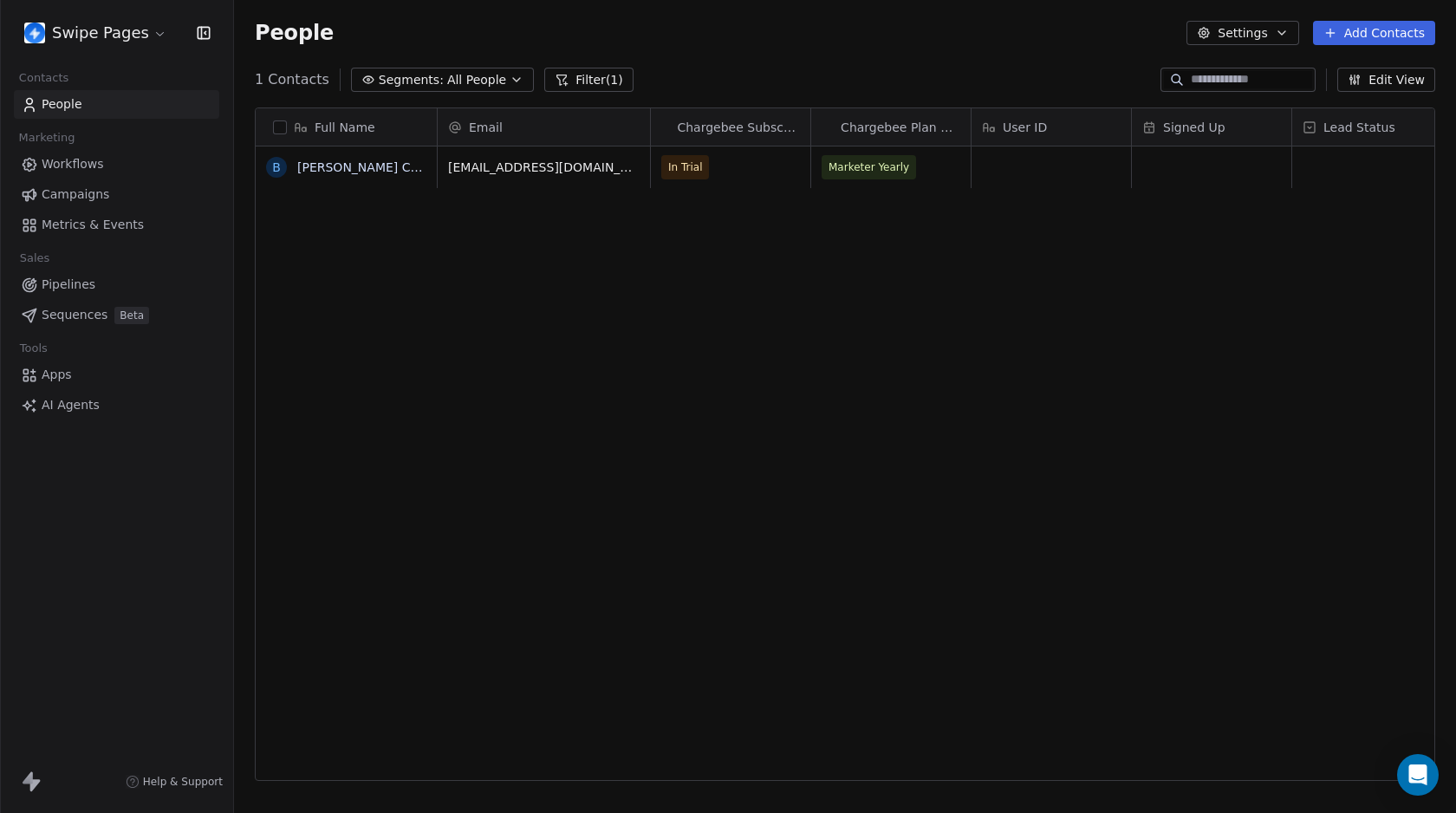
click at [111, 32] on html "Swipe Pages Contacts People Marketing Workflows Campaigns Metrics & Events Sale…" at bounding box center [728, 406] width 1456 height 813
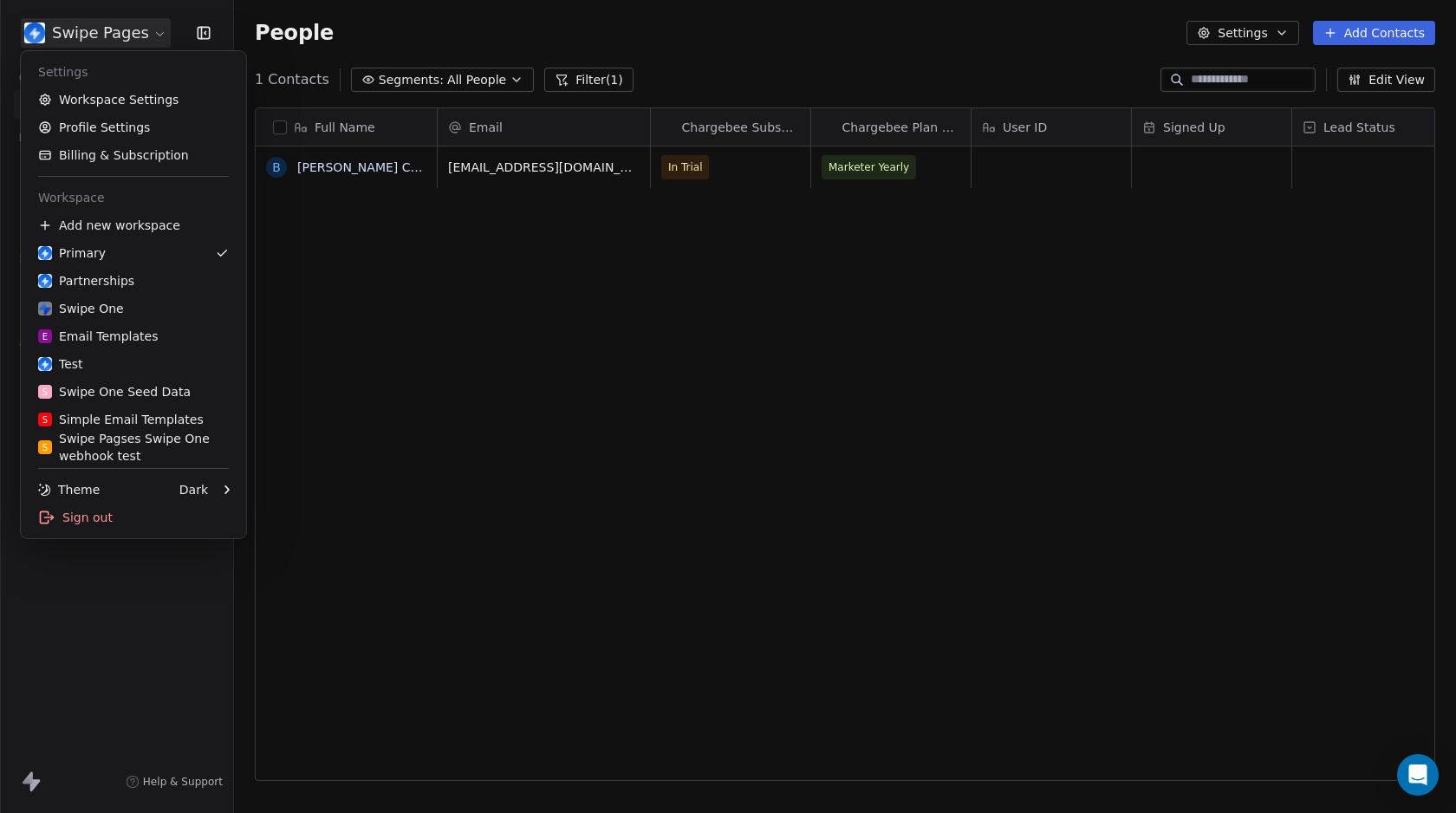
click at [91, 585] on html "Swipe Pages Contacts People Marketing Workflows Campaigns Metrics & Events Sale…" at bounding box center [728, 406] width 1456 height 813
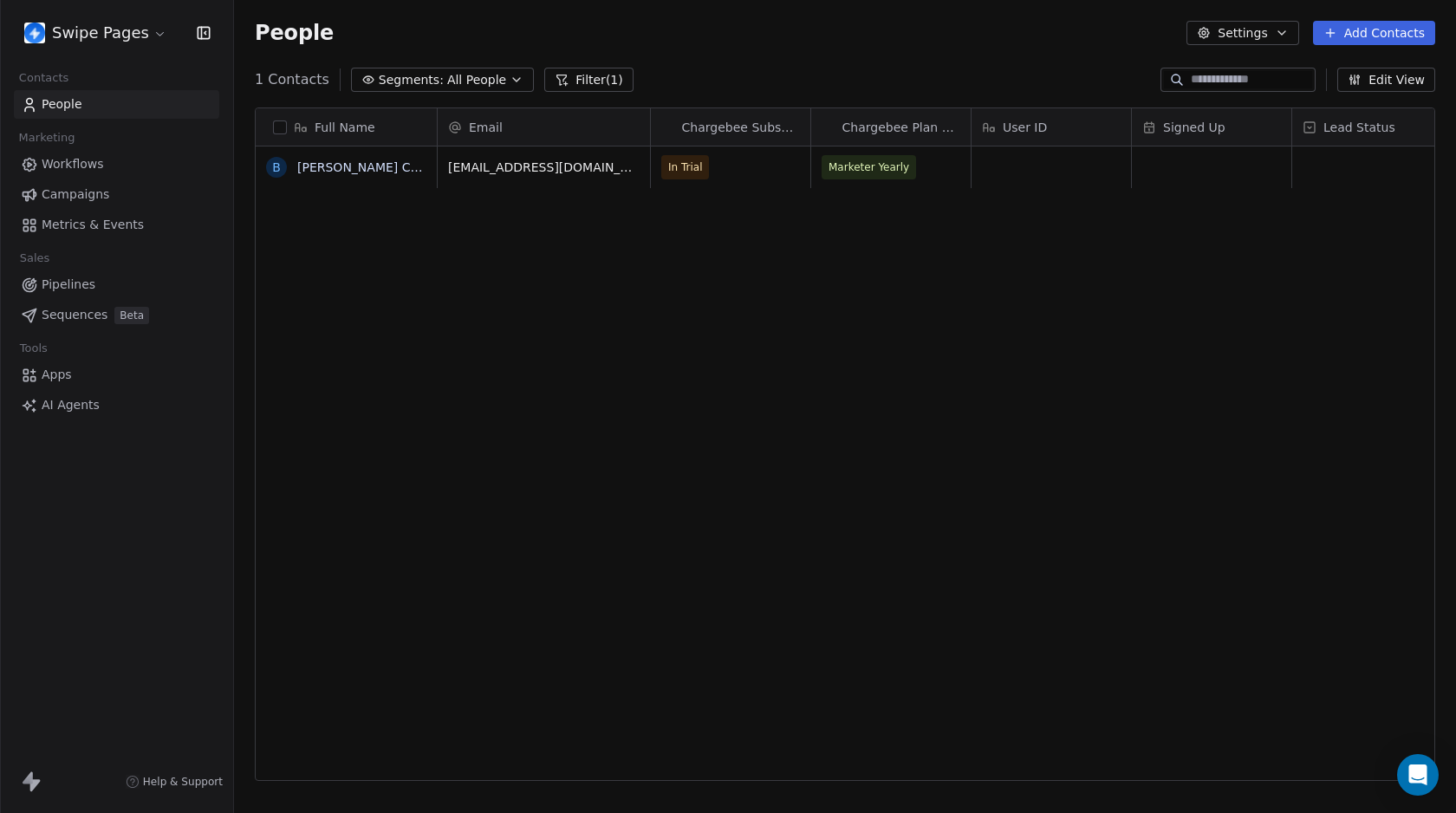
click at [563, 79] on button "Filter (1)" at bounding box center [589, 80] width 89 height 25
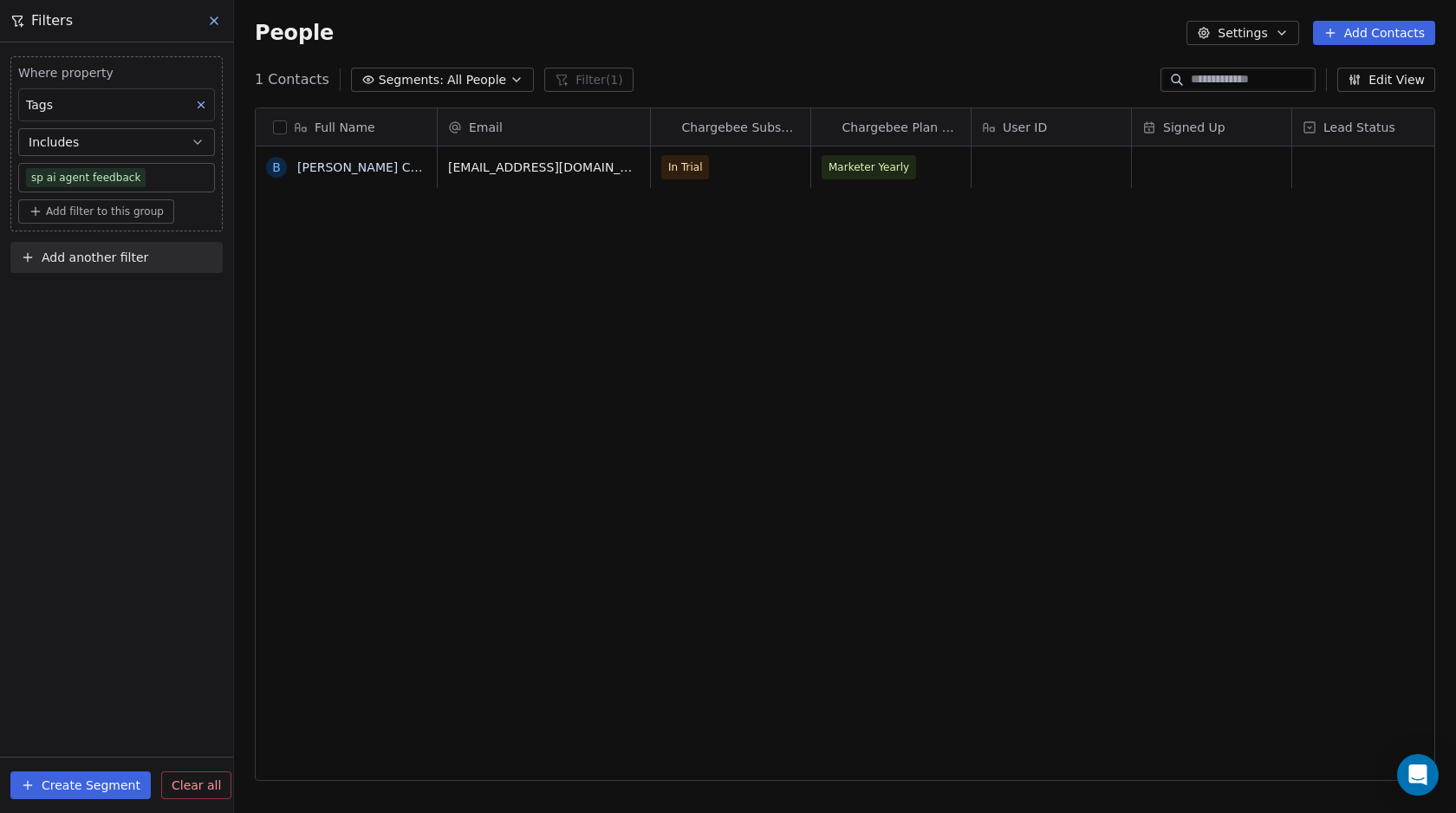
drag, startPoint x: 197, startPoint y: 782, endPoint x: 233, endPoint y: 667, distance: 120.5
click at [197, 781] on span "Clear all" at bounding box center [196, 785] width 49 height 18
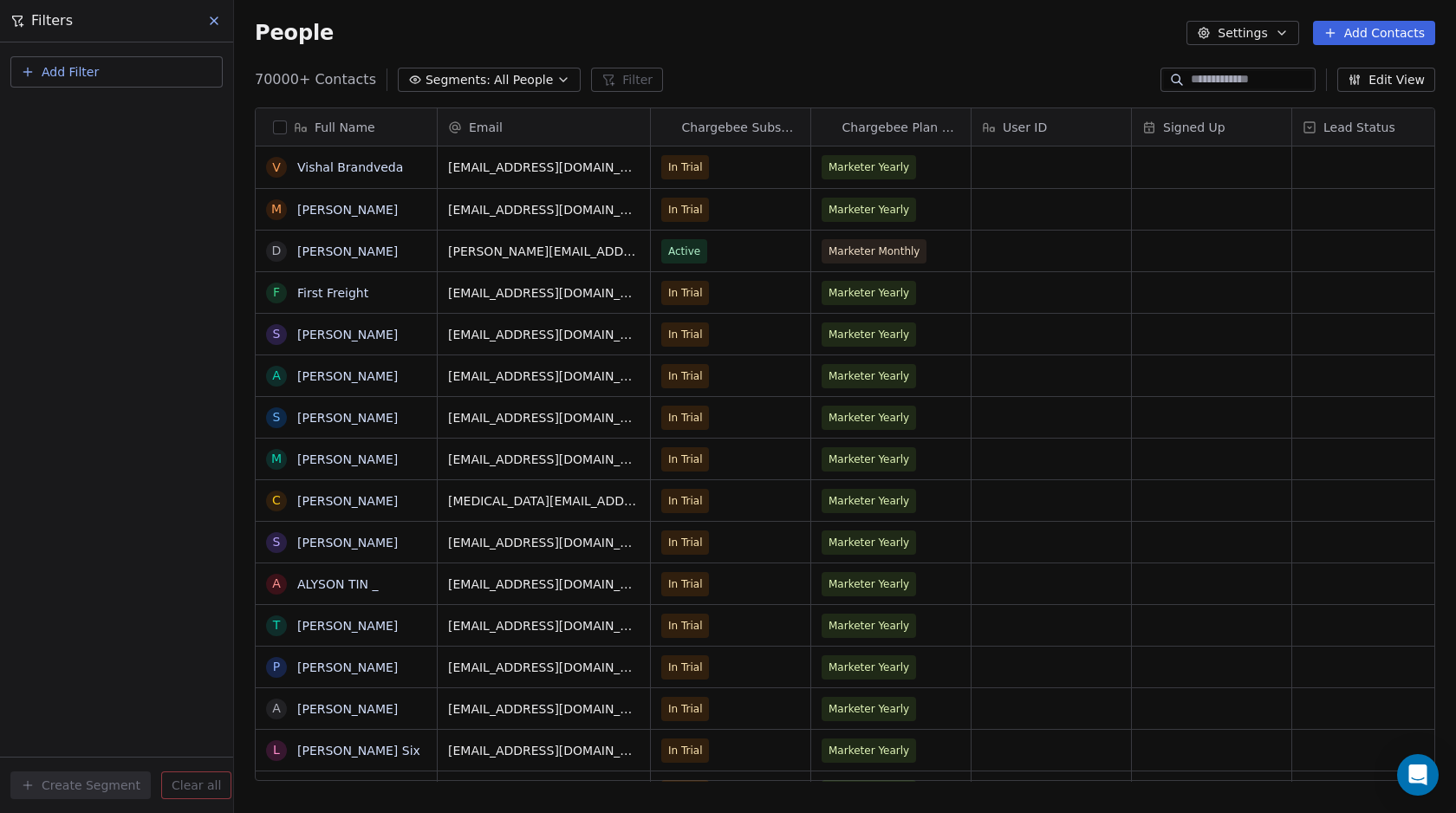
click at [535, 77] on span "All People" at bounding box center [523, 80] width 59 height 18
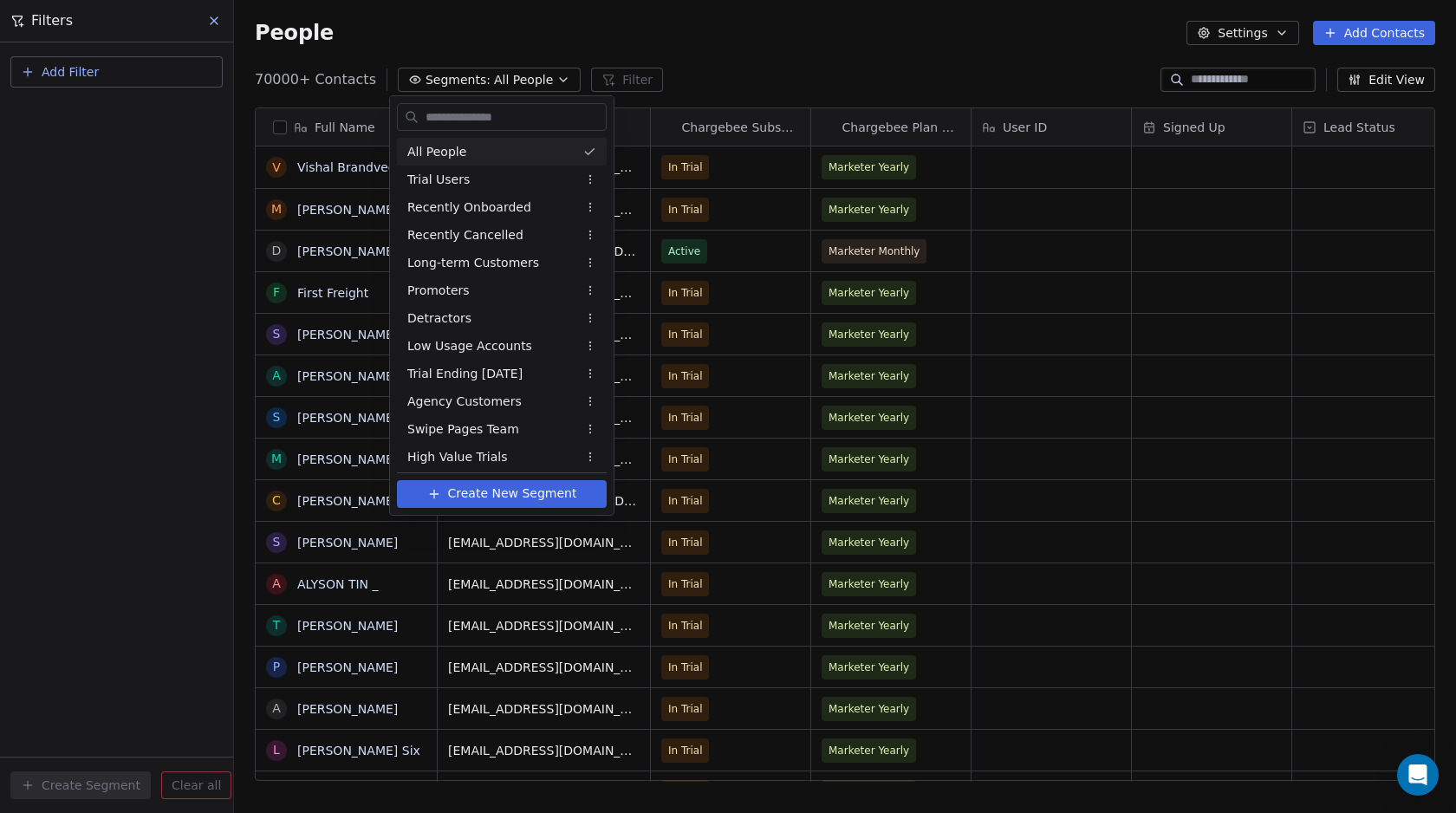
click at [73, 80] on html "Swipe Pages Contacts People Marketing Workflows Campaigns Metrics & Events Sale…" at bounding box center [728, 406] width 1456 height 813
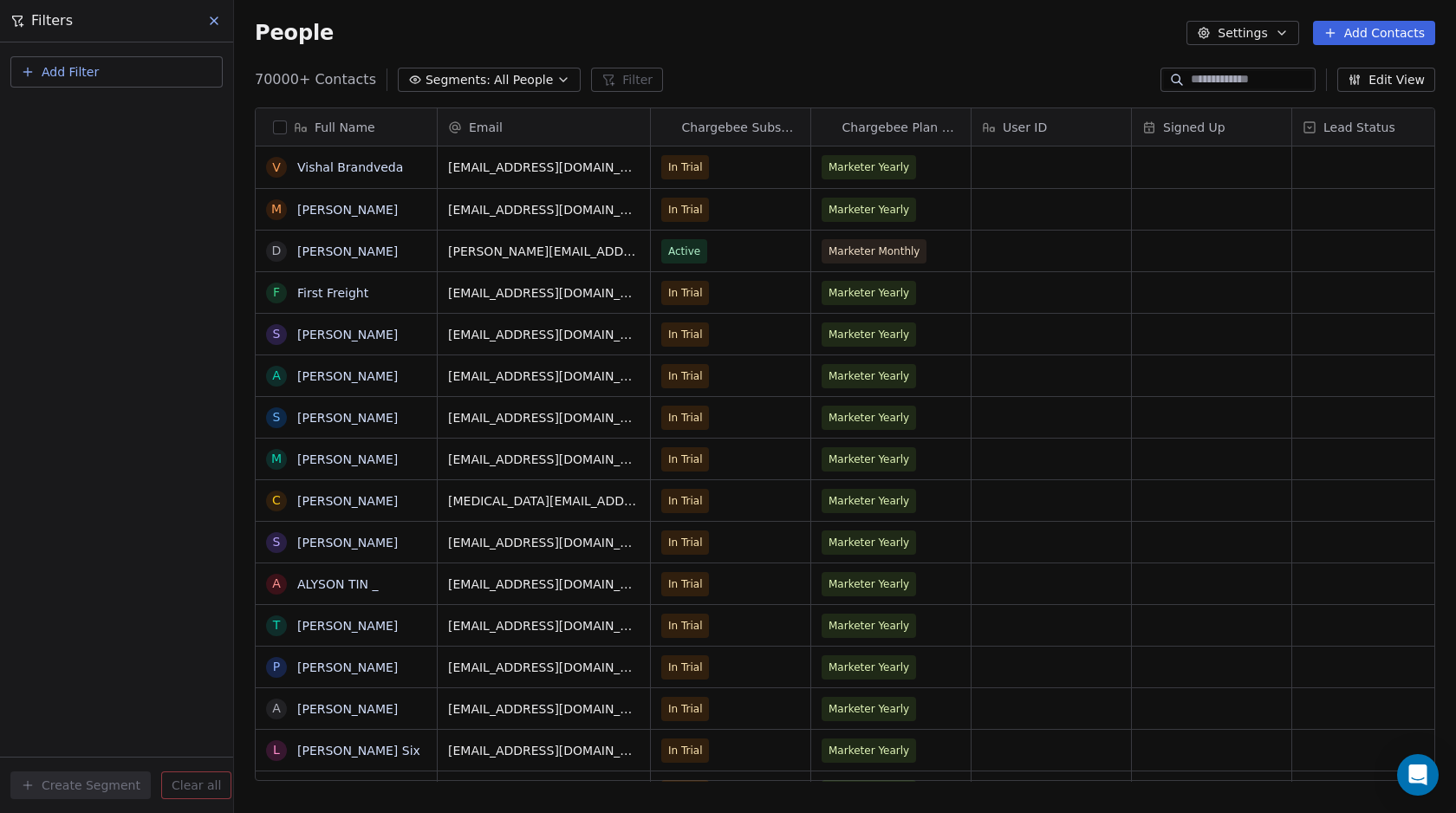
click at [77, 80] on span "Add Filter" at bounding box center [69, 72] width 57 height 18
click at [81, 145] on span "Contact activity" at bounding box center [77, 140] width 96 height 18
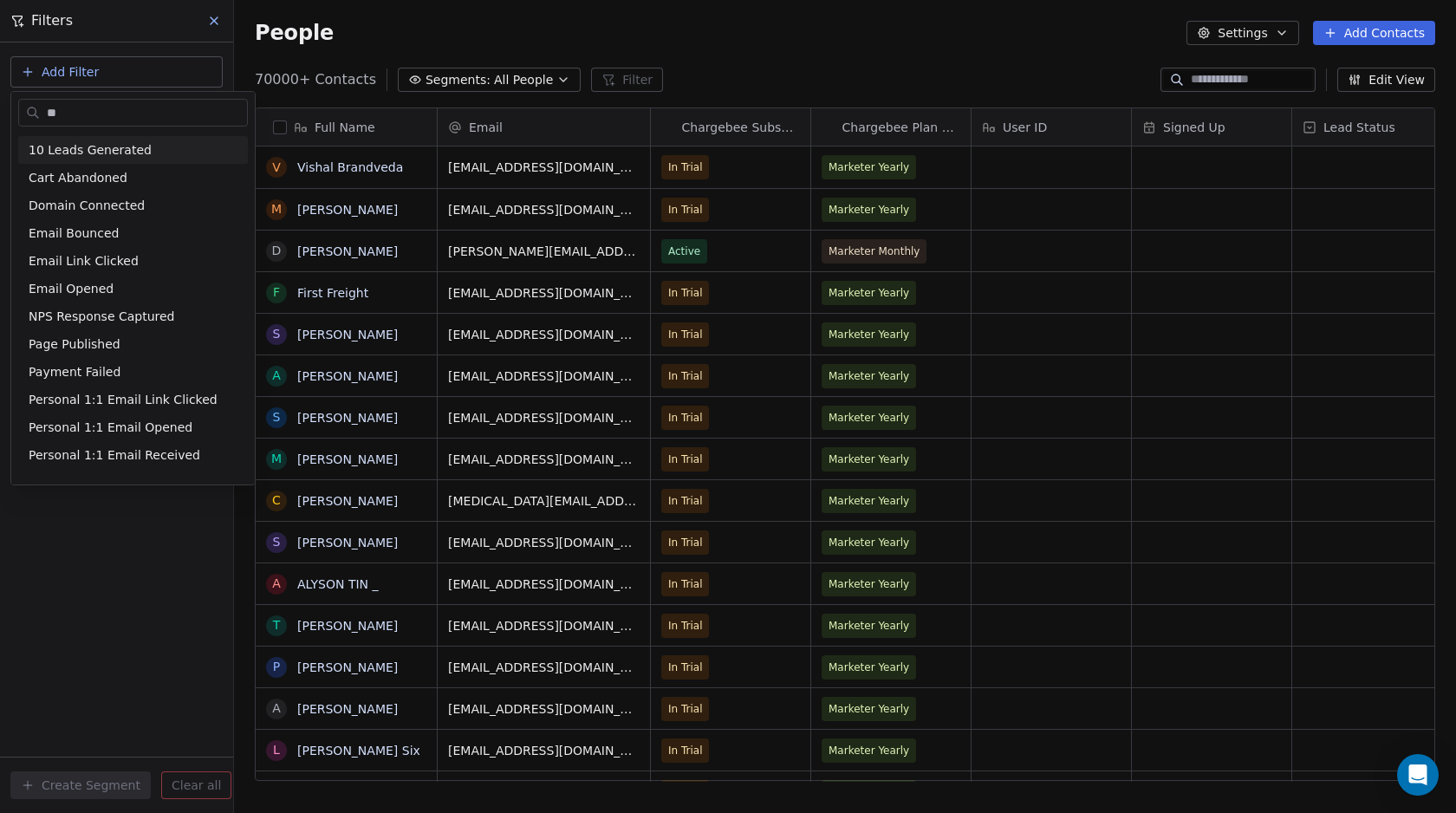
scroll to position [0, 0]
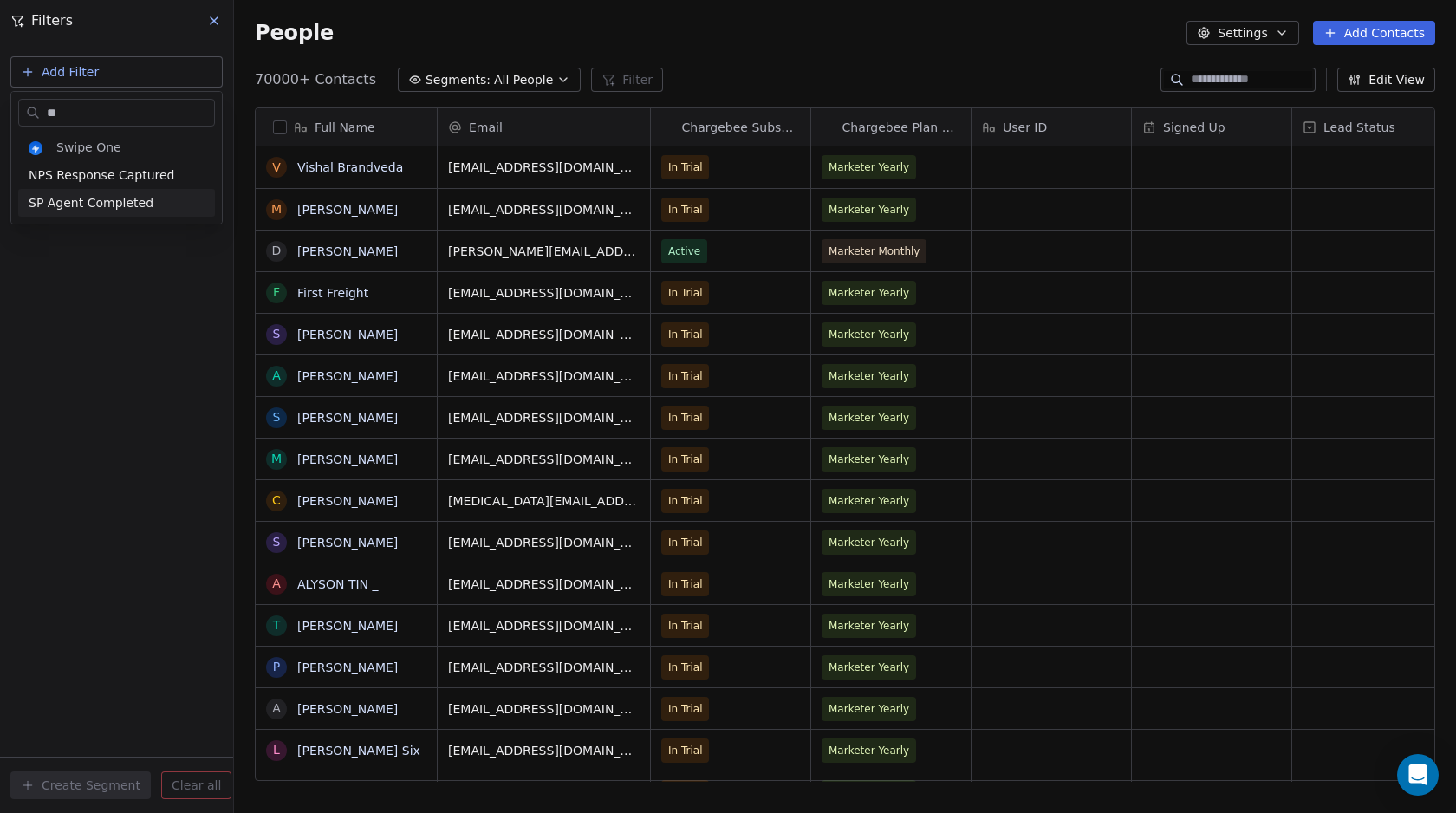
type input "**"
click at [75, 197] on span "SP Agent Completed" at bounding box center [91, 203] width 125 height 18
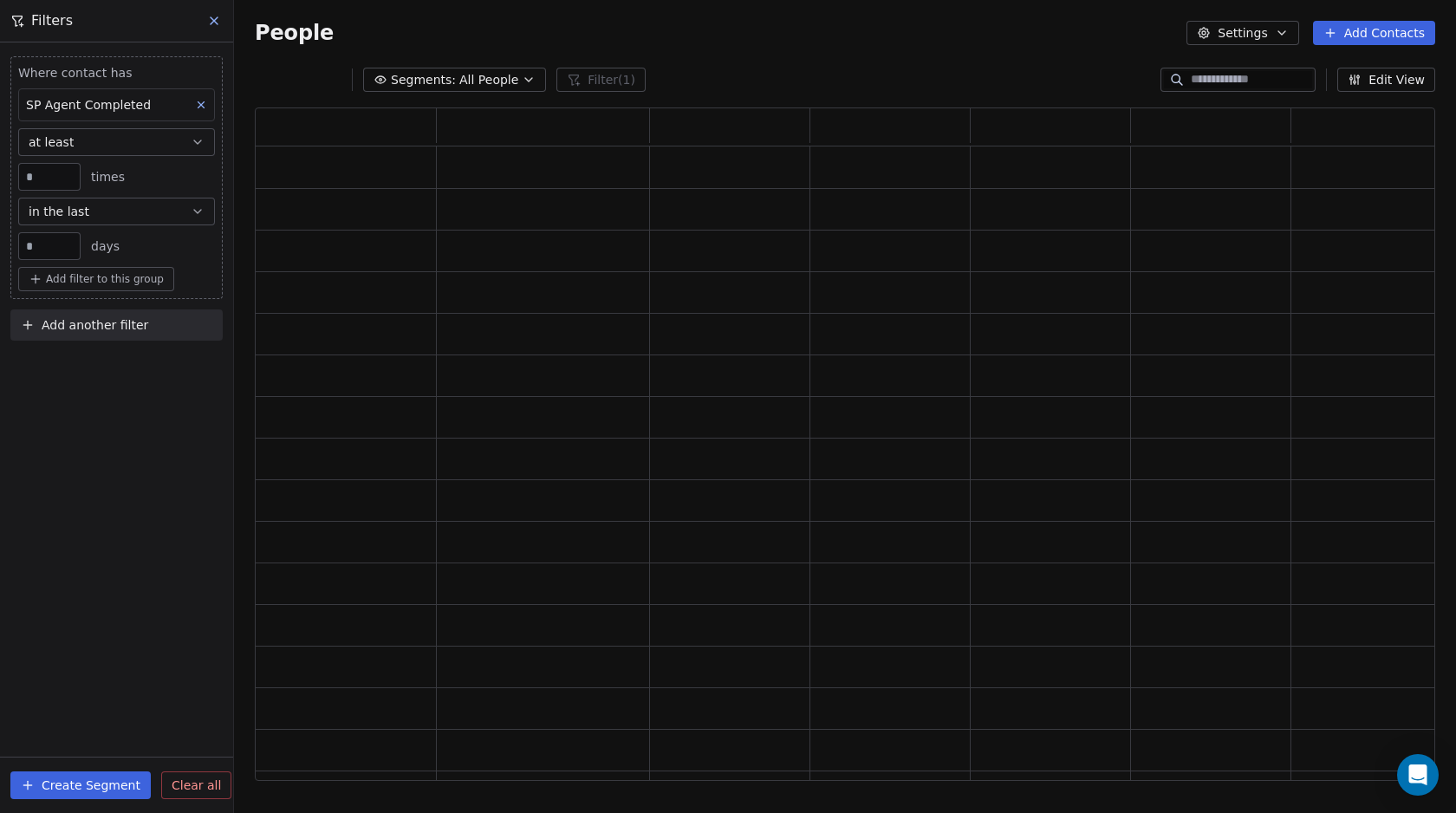
scroll to position [661, 1167]
click at [73, 326] on span "Add another filter" at bounding box center [95, 325] width 107 height 18
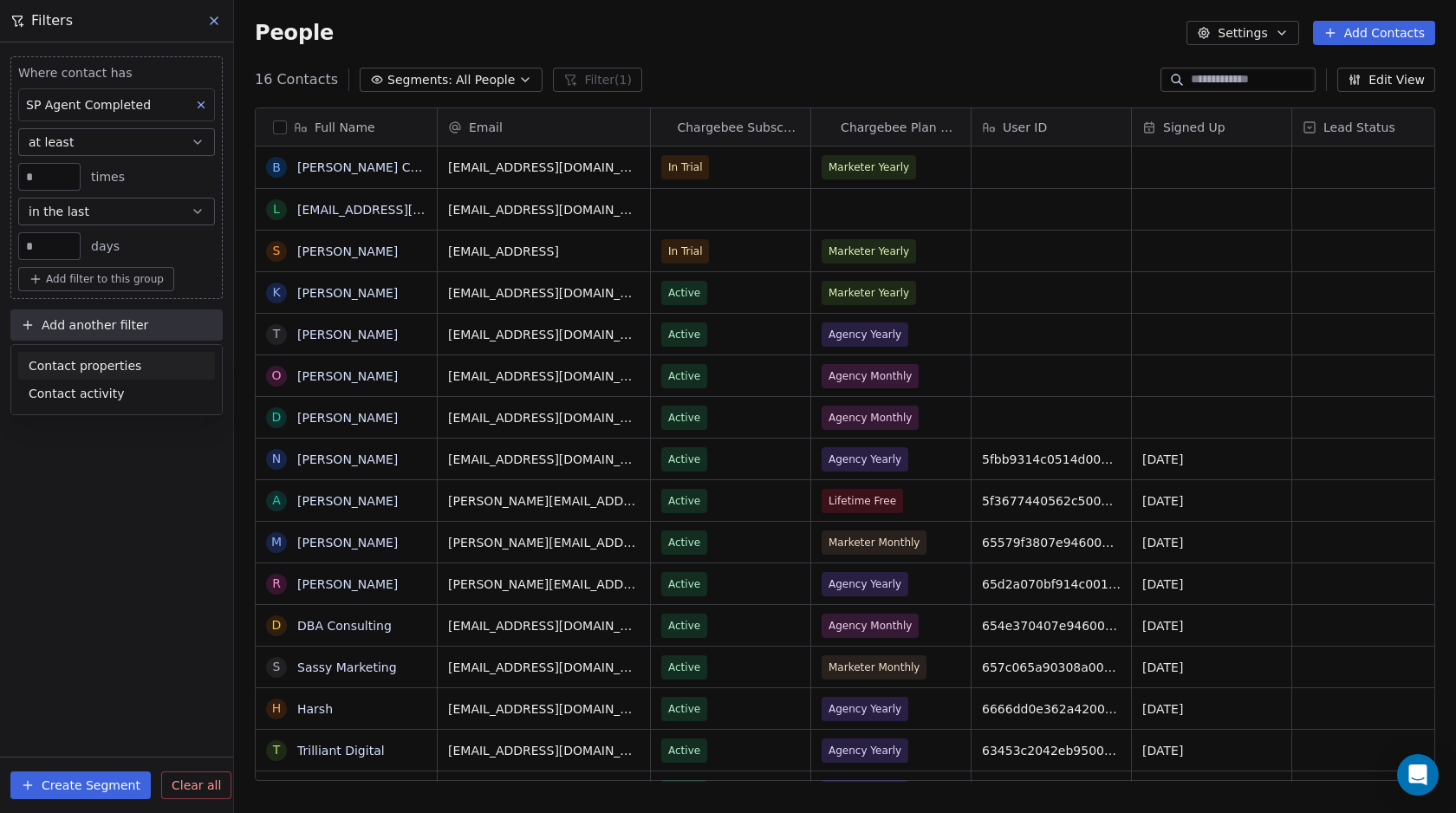
scroll to position [702, 1209]
click at [93, 502] on html "Swipe Pages Contacts People Marketing Workflows Campaigns Metrics & Events Sale…" at bounding box center [728, 406] width 1456 height 813
click at [102, 322] on span "Add another filter" at bounding box center [95, 325] width 107 height 18
click at [74, 367] on span "Contact properties" at bounding box center [85, 366] width 112 height 18
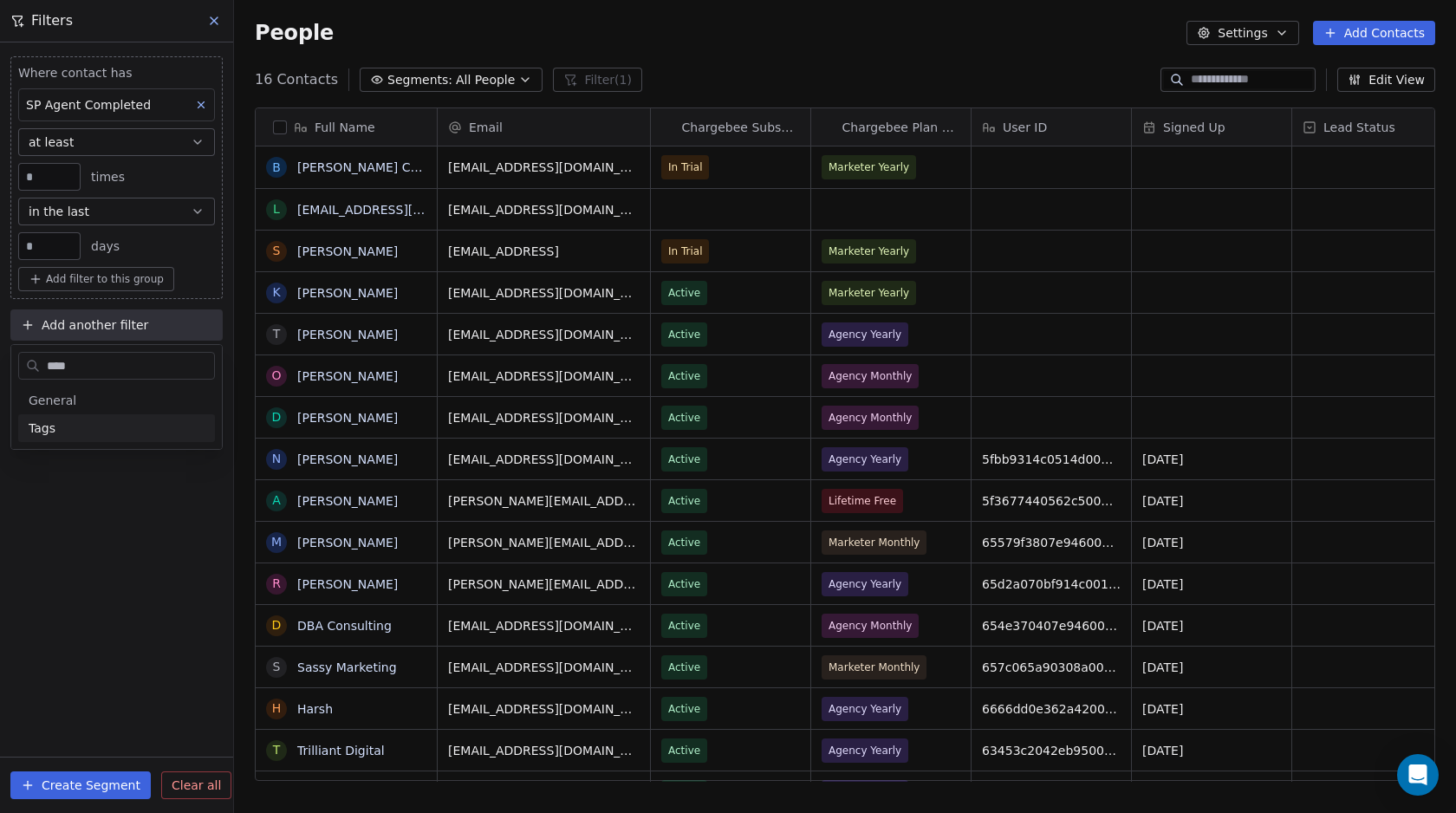
type input "****"
click at [71, 424] on div "Tags" at bounding box center [117, 428] width 176 height 18
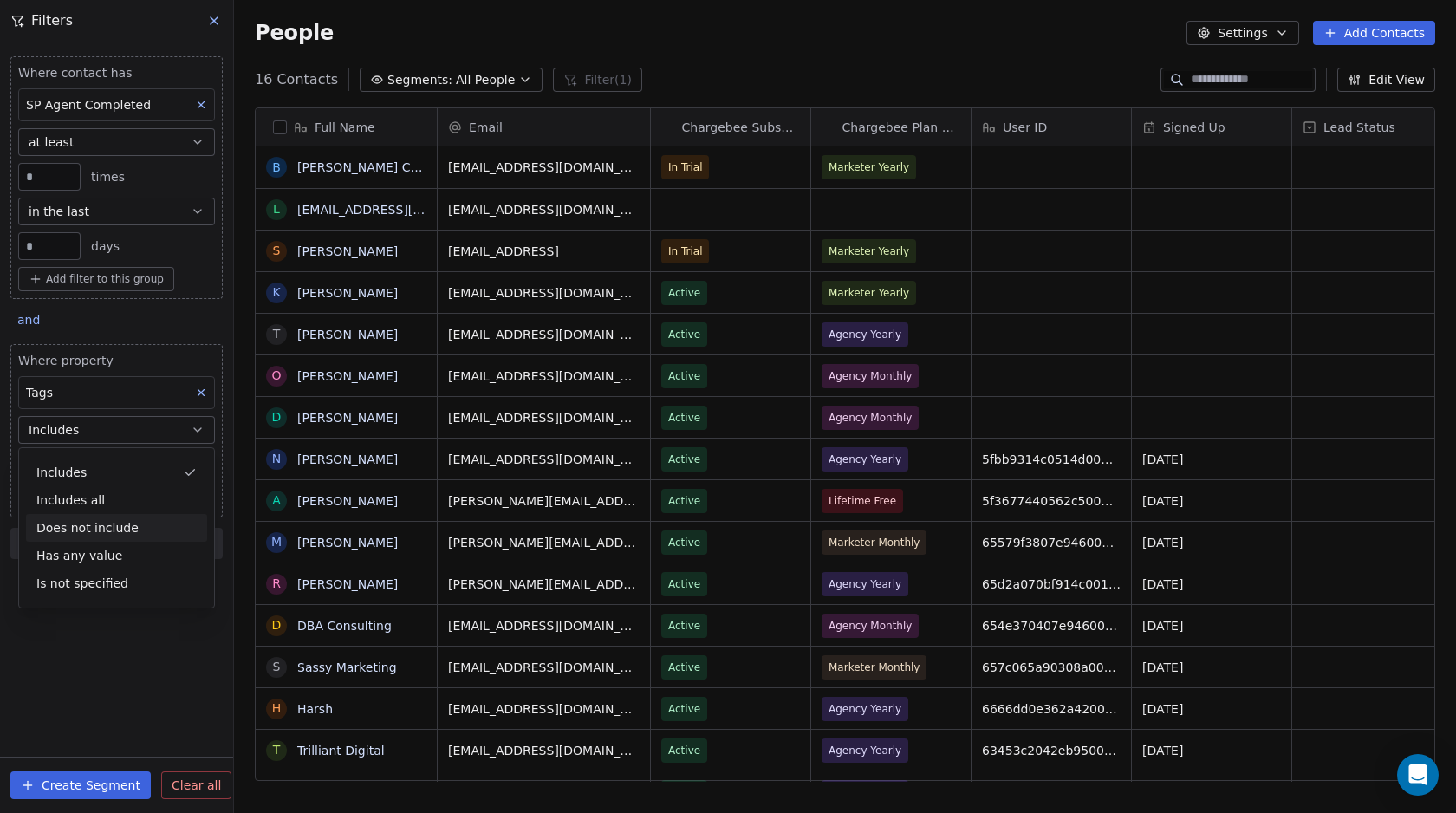
click at [87, 527] on div "Does not include" at bounding box center [117, 528] width 181 height 28
click at [80, 455] on body "Swipe Pages Contacts People Marketing Workflows Campaigns Metrics & Events Sale…" at bounding box center [728, 406] width 1456 height 813
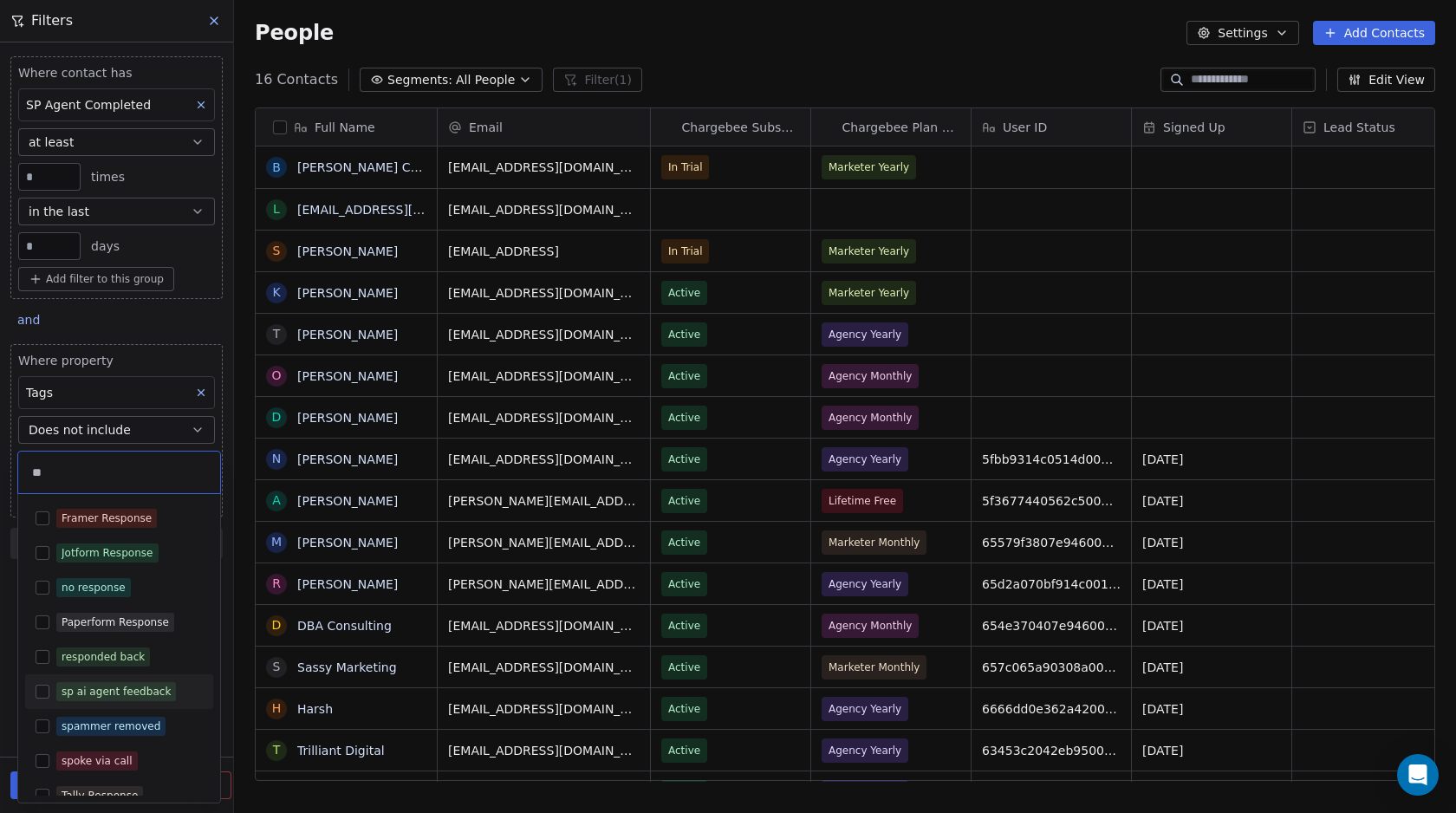
type input "**"
click at [40, 685] on button "Suggestions" at bounding box center [43, 691] width 14 height 14
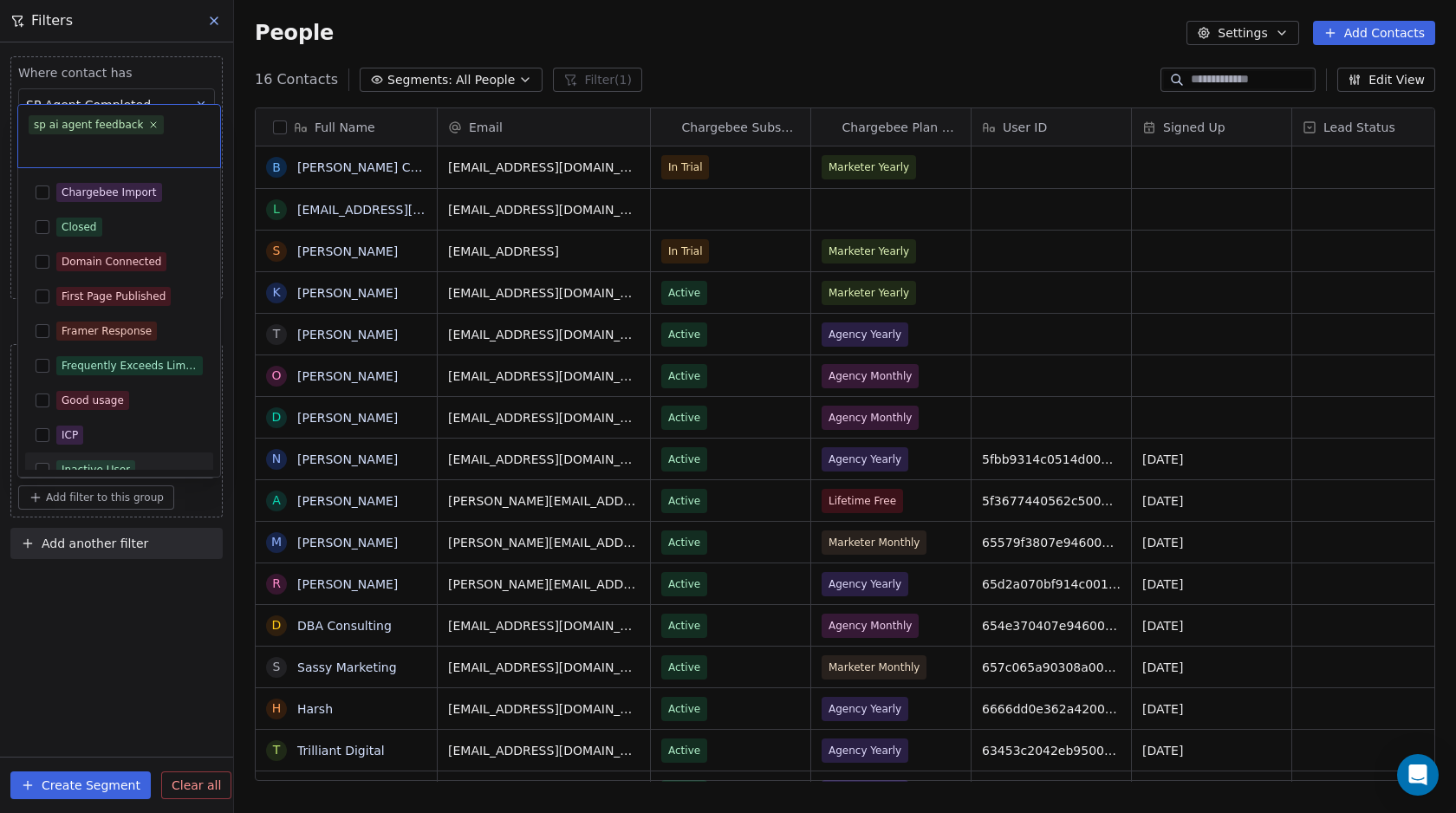
click at [90, 624] on html "Swipe Pages Contacts People Marketing Workflows Campaigns Metrics & Events Sale…" at bounding box center [728, 406] width 1456 height 813
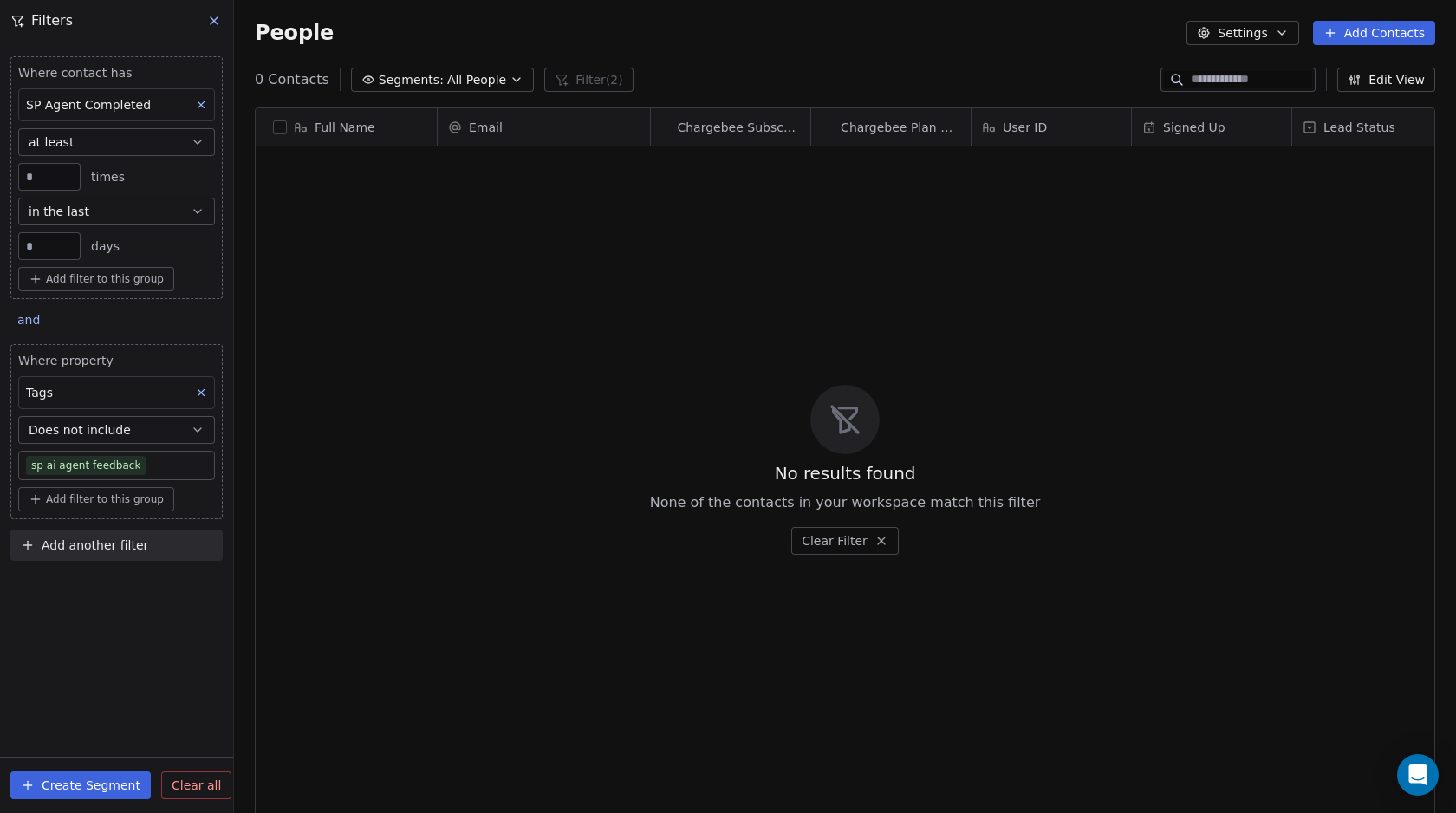
scroll to position [702, 1209]
click at [203, 387] on icon at bounding box center [201, 393] width 12 height 12
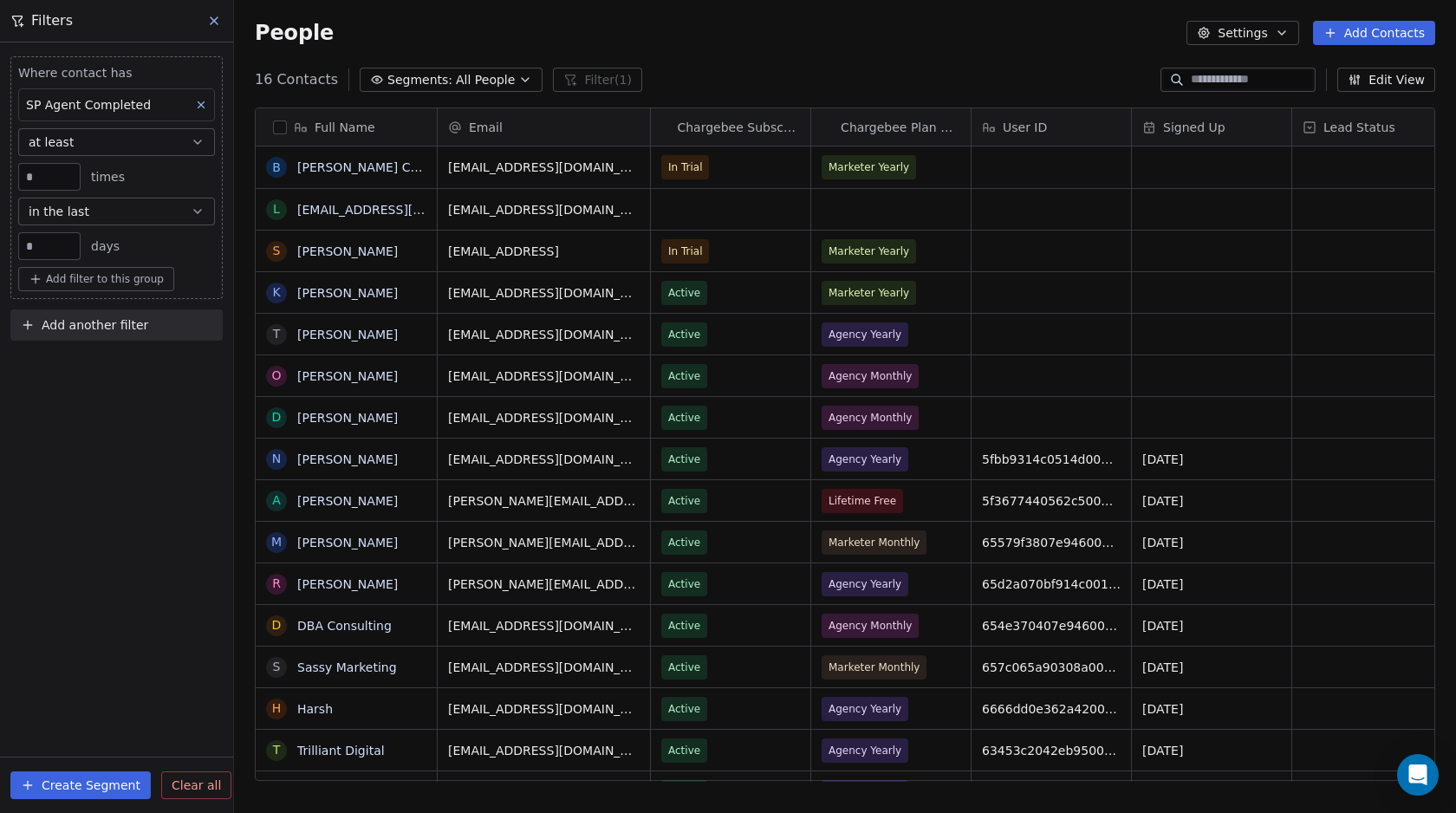
click at [216, 18] on icon at bounding box center [214, 21] width 7 height 7
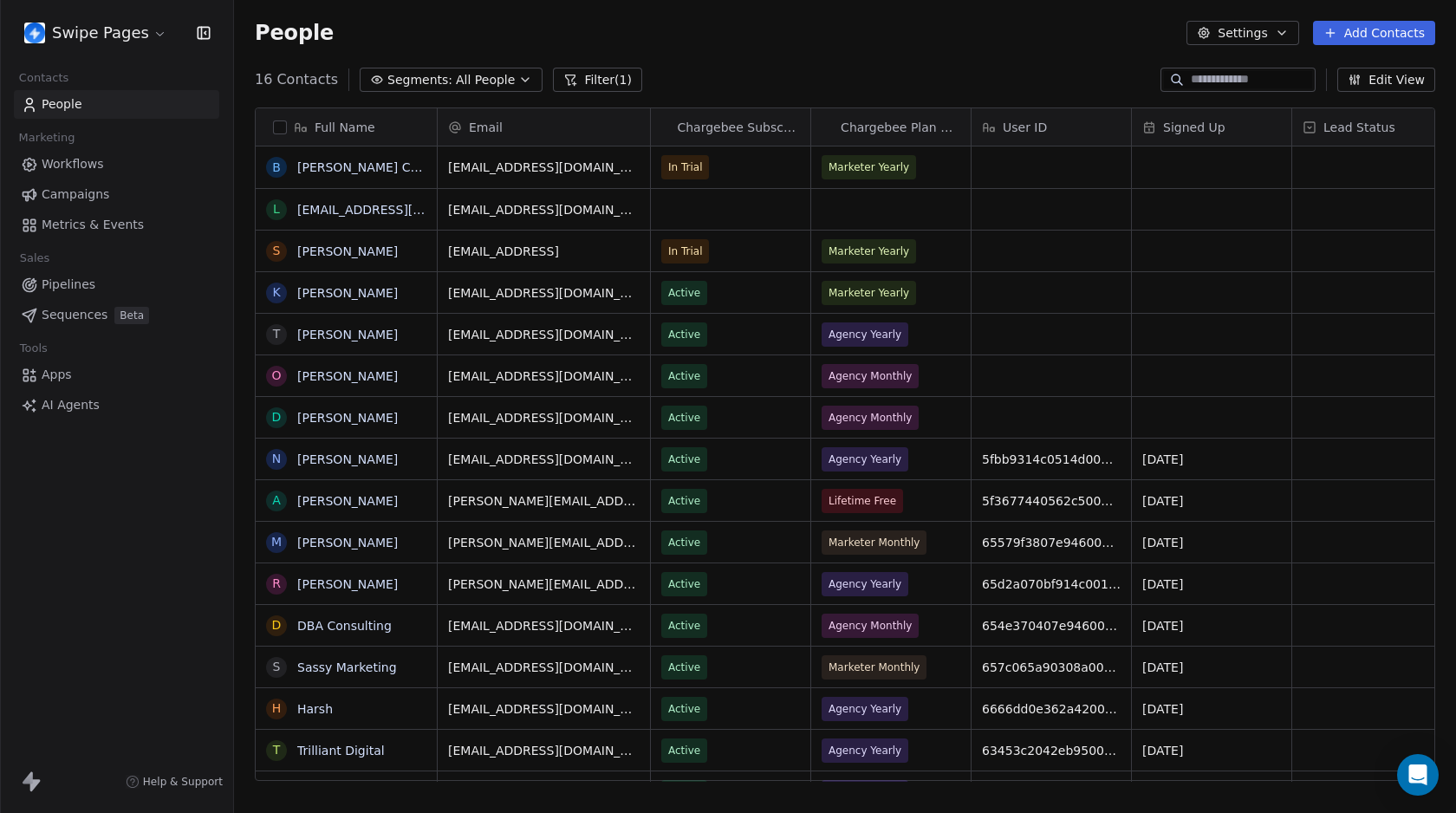
click at [629, 69] on div "16 Contacts Segments: All People Filter (1) Edit View" at bounding box center [845, 80] width 1222 height 28
click at [604, 71] on button "Filter (1)" at bounding box center [597, 80] width 89 height 25
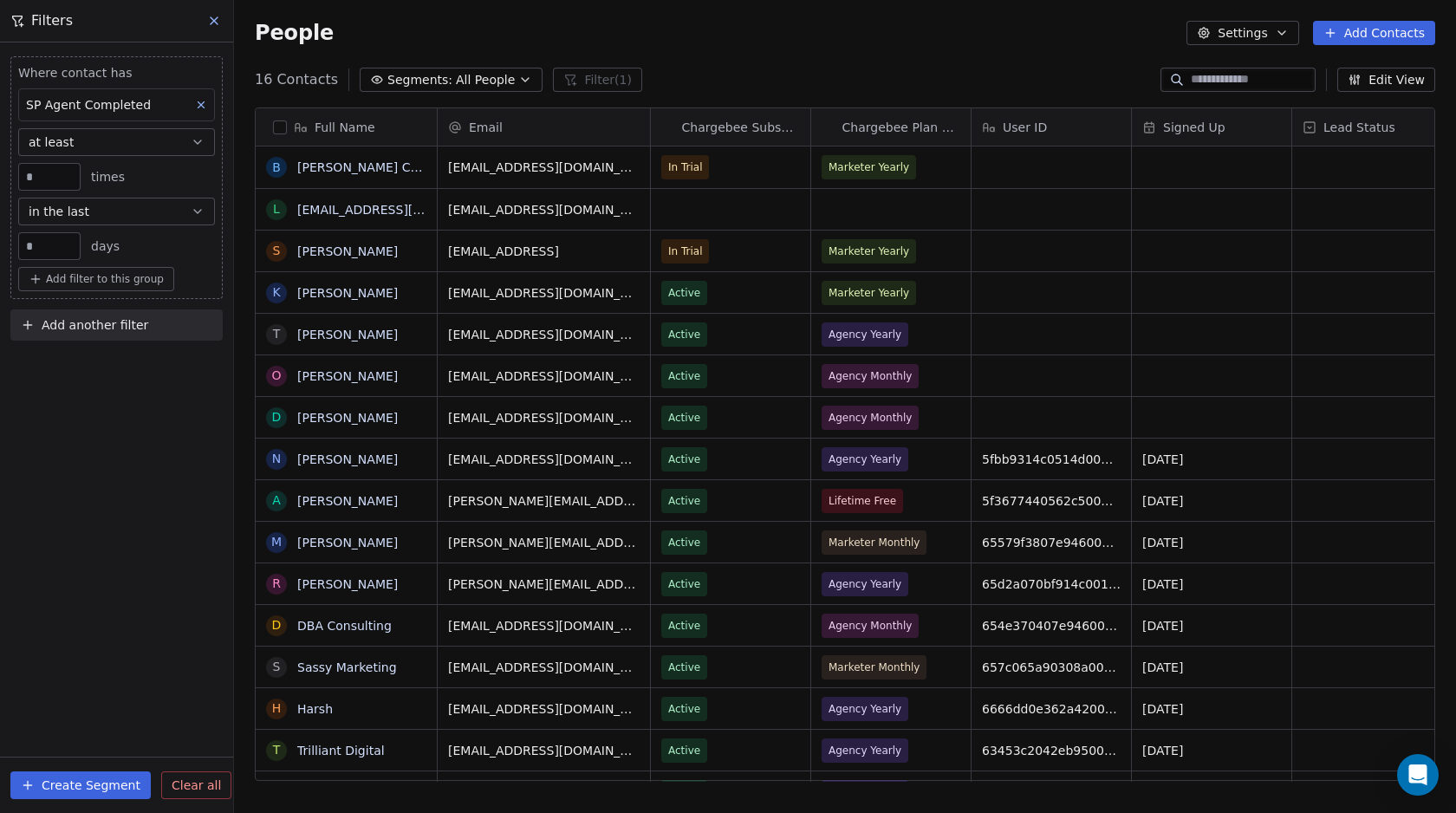
click at [203, 788] on span "Clear all" at bounding box center [196, 785] width 49 height 18
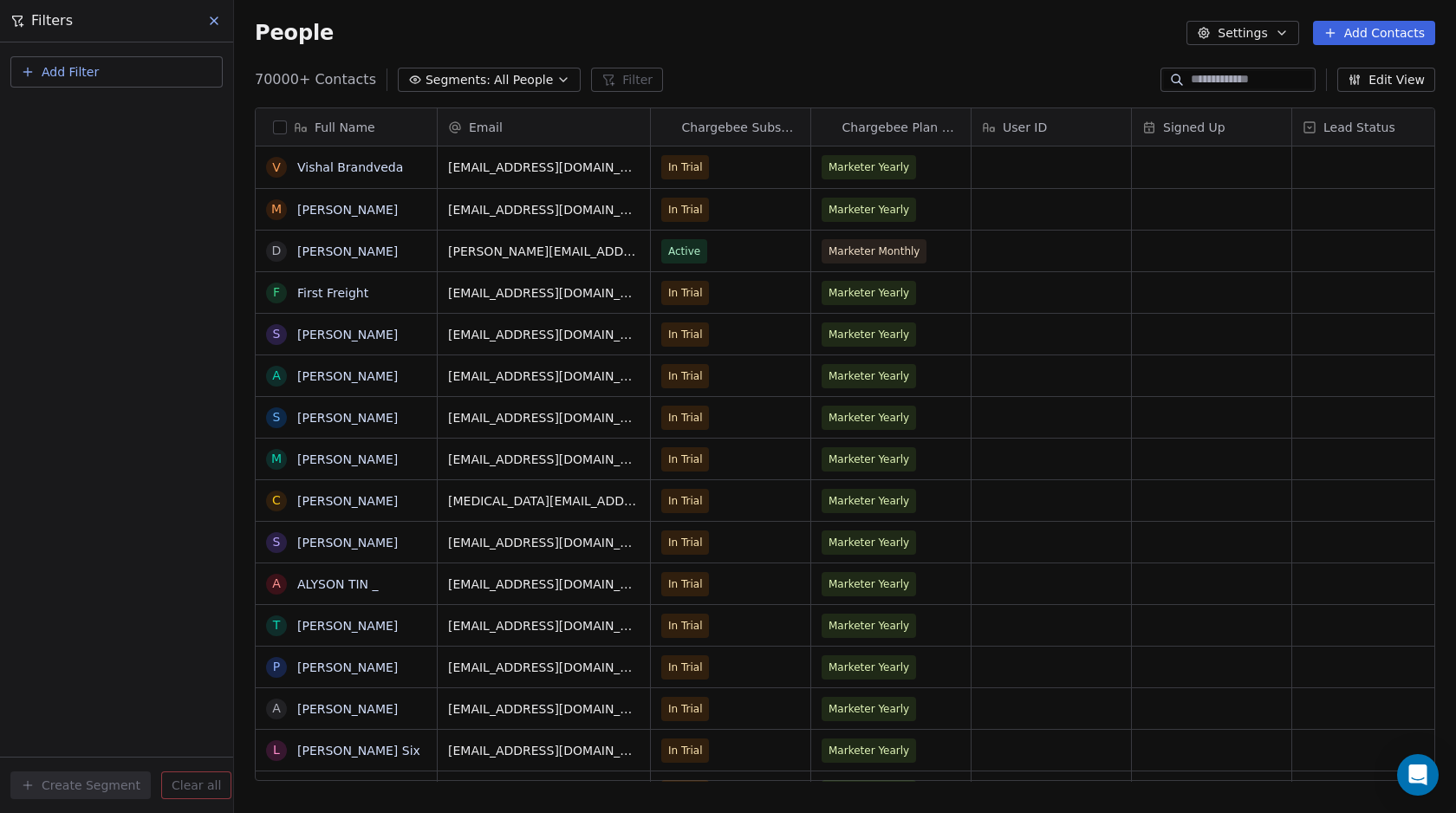
click at [698, 44] on div "People Settings Add Contacts" at bounding box center [844, 33] width 1180 height 25
click at [138, 70] on button "Add Filter" at bounding box center [117, 72] width 212 height 32
click at [107, 112] on span "Contact properties" at bounding box center [85, 113] width 112 height 18
type input "***"
click at [77, 180] on div "Tags" at bounding box center [117, 175] width 176 height 18
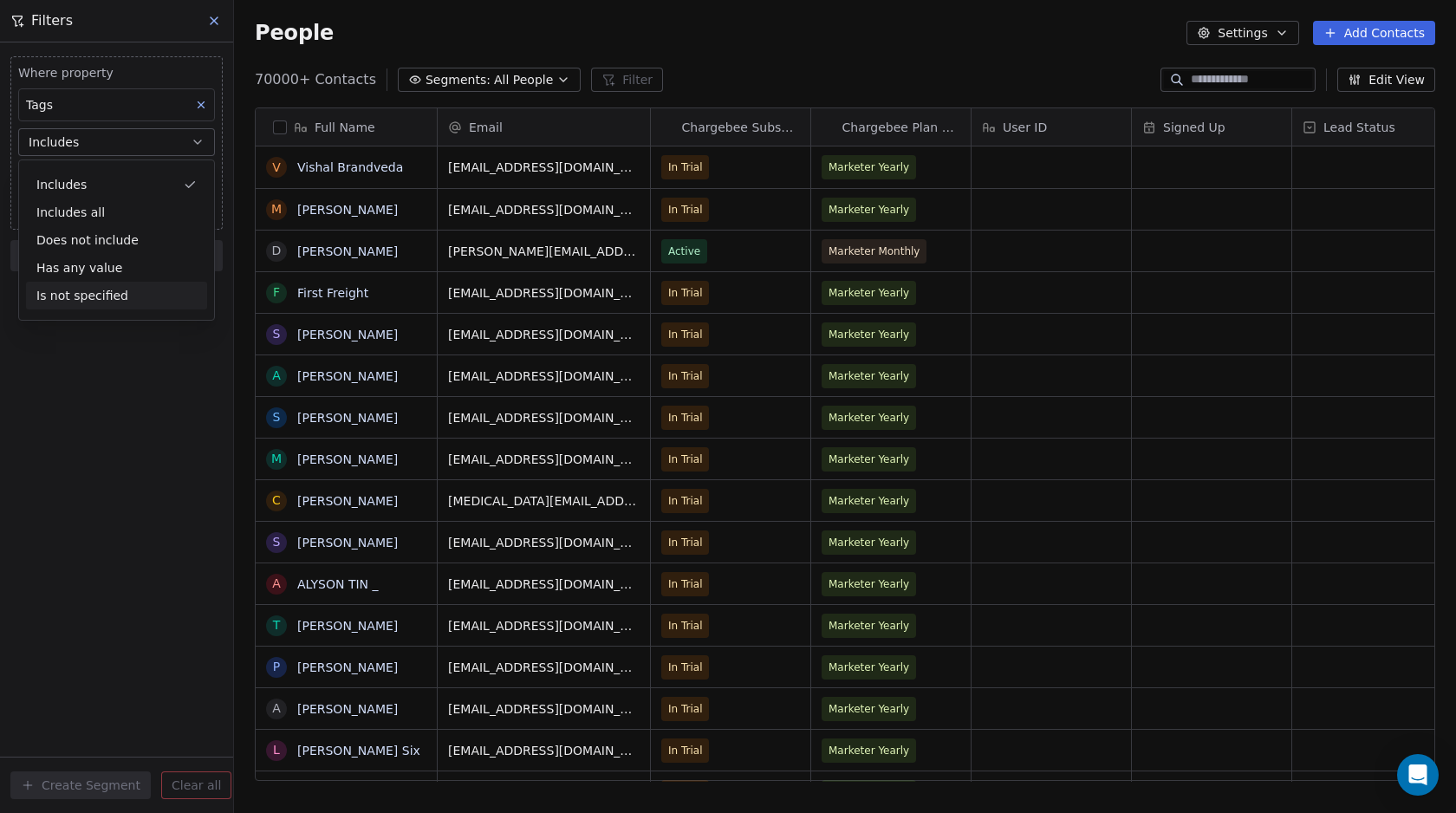
click at [63, 396] on div "Where property Tags Includes Select Tags Add filter to this group Add another f…" at bounding box center [117, 427] width 233 height 770
click at [61, 178] on body "Swipe Pages Contacts People Marketing Workflows Campaigns Metrics & Events Sale…" at bounding box center [728, 406] width 1456 height 813
type input "*"
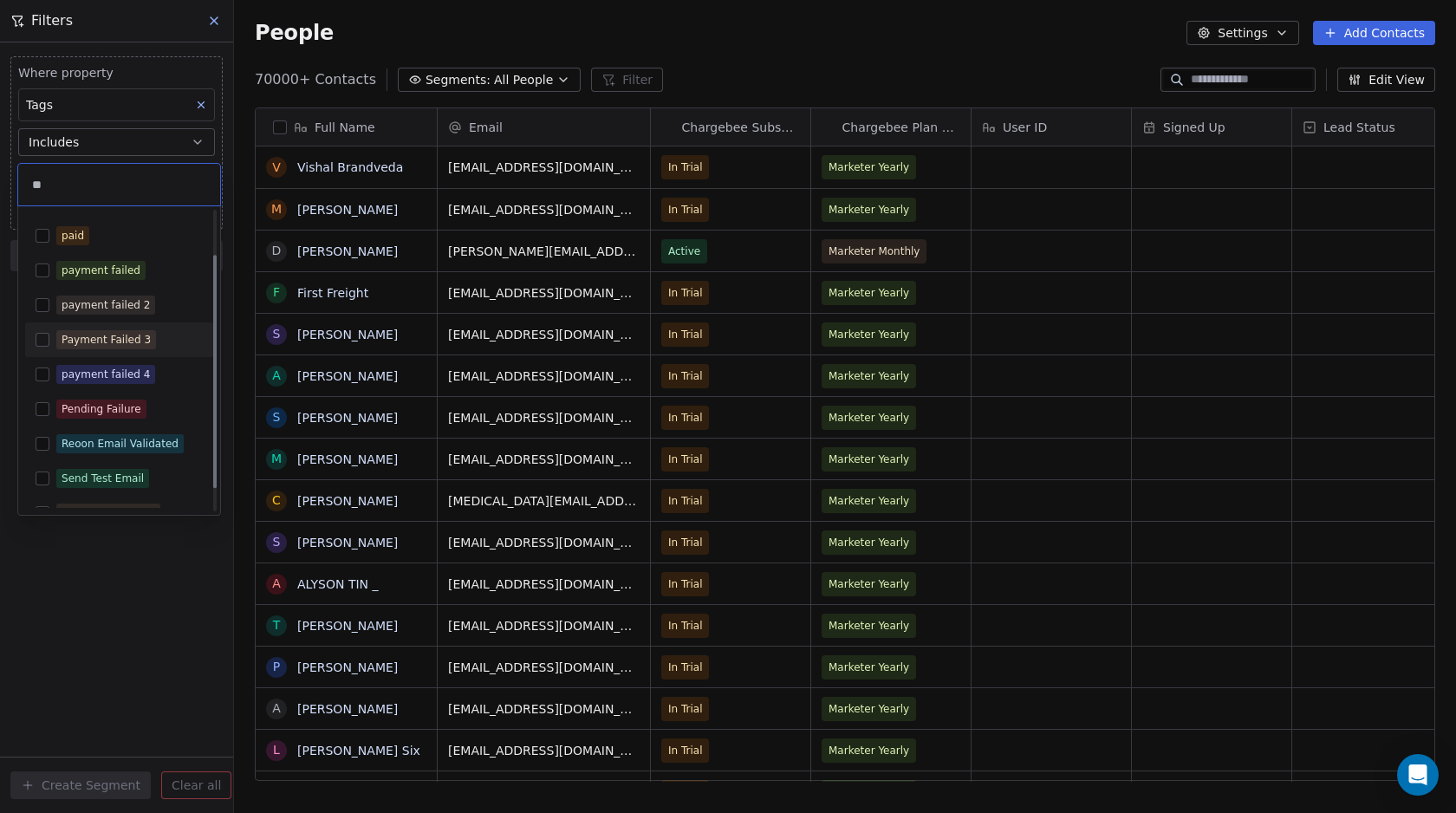
scroll to position [87, 0]
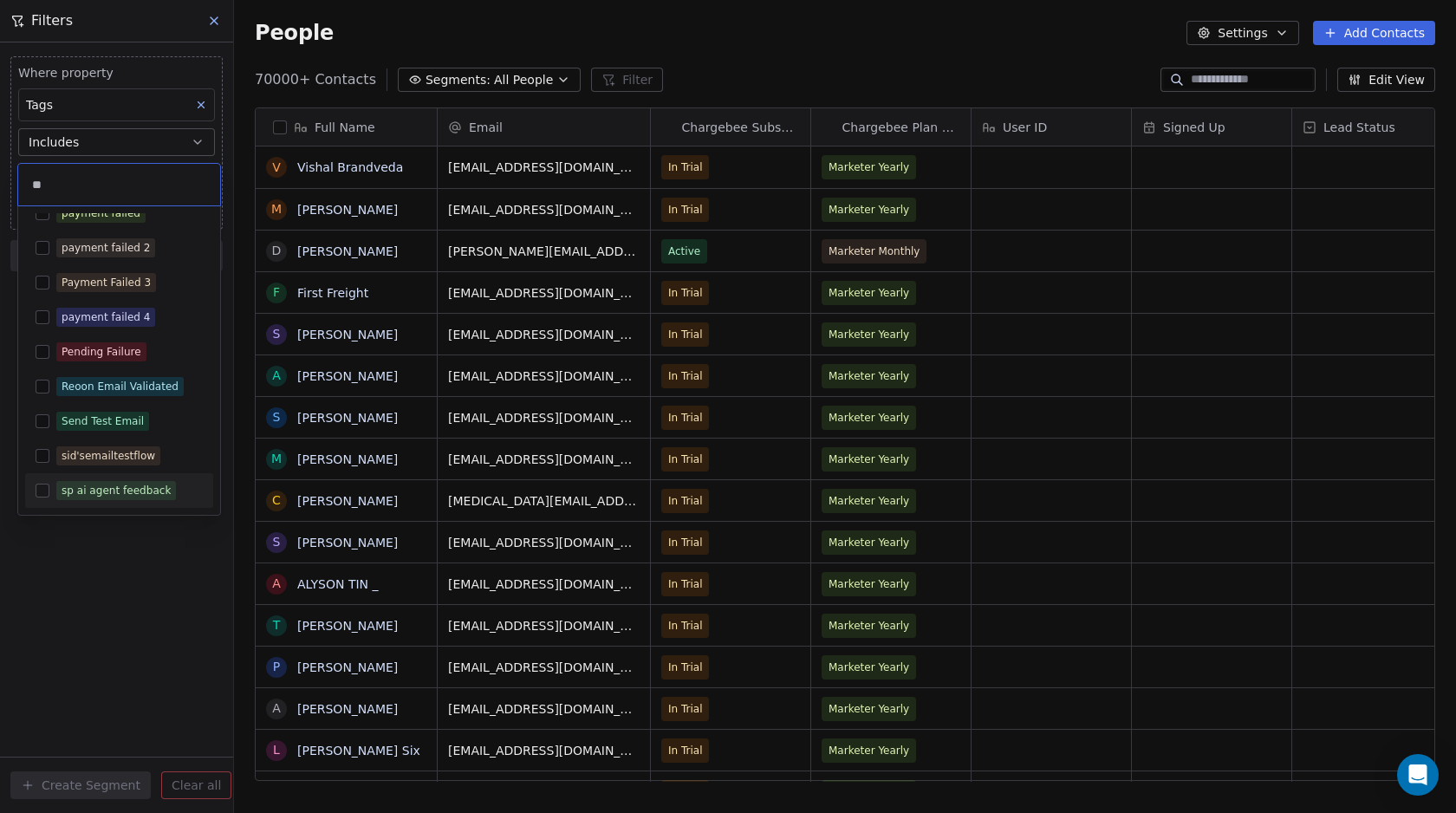
type input "**"
click at [85, 489] on div "sp ai agent feedback" at bounding box center [116, 490] width 109 height 16
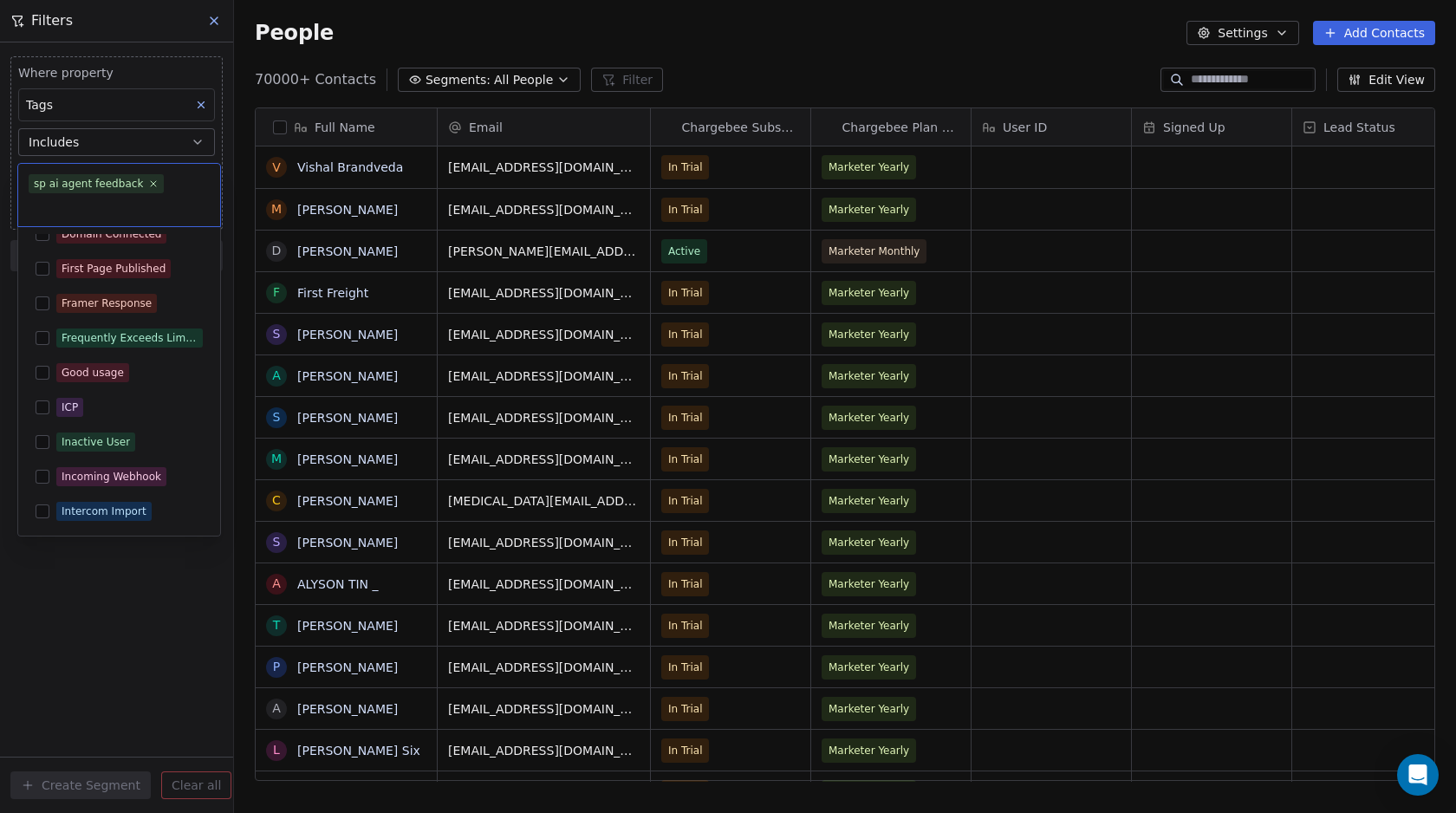
click at [84, 620] on html "Swipe Pages Contacts People Marketing Workflows Campaigns Metrics & Events Sale…" at bounding box center [728, 406] width 1456 height 813
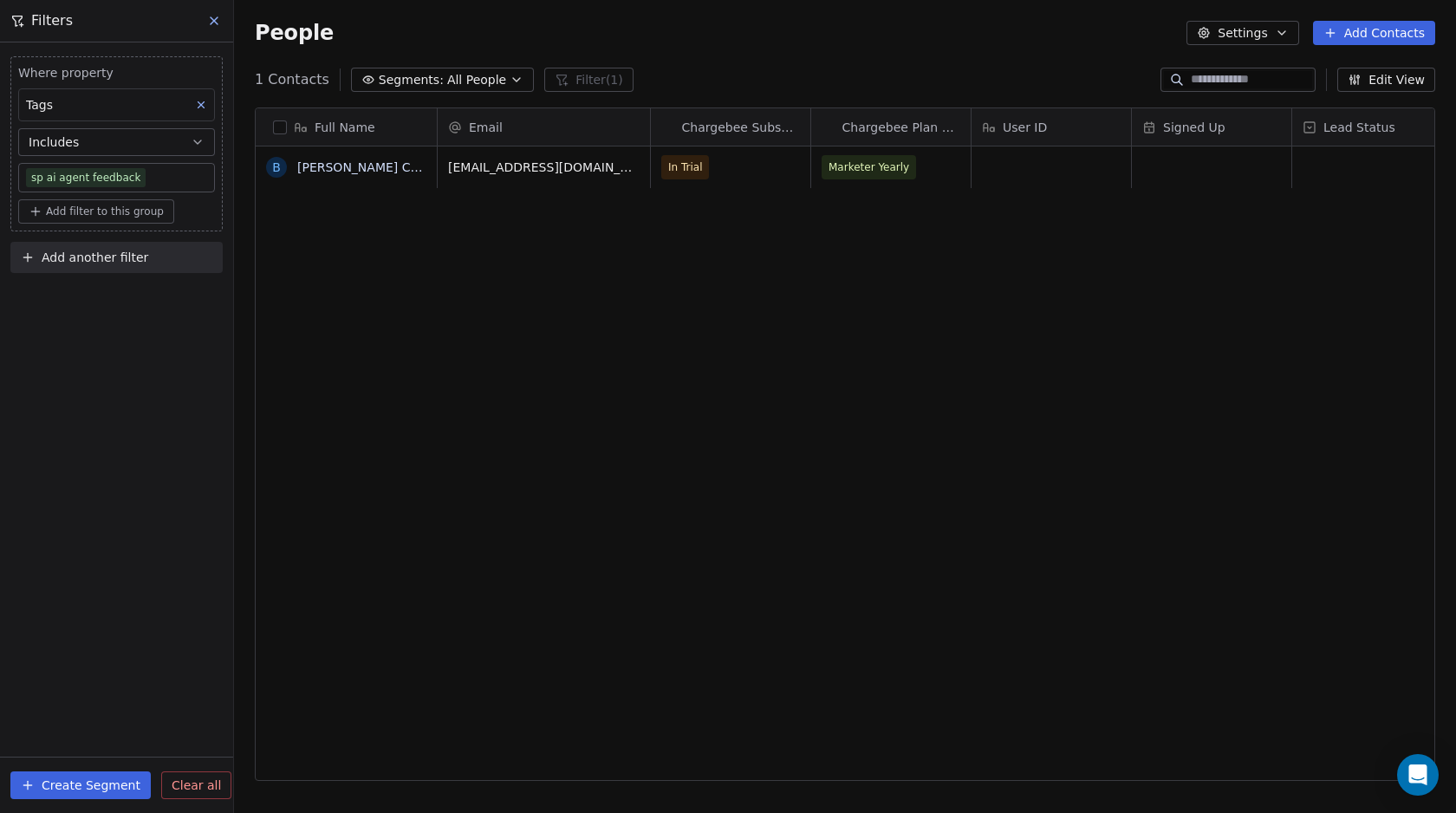
scroll to position [0, 0]
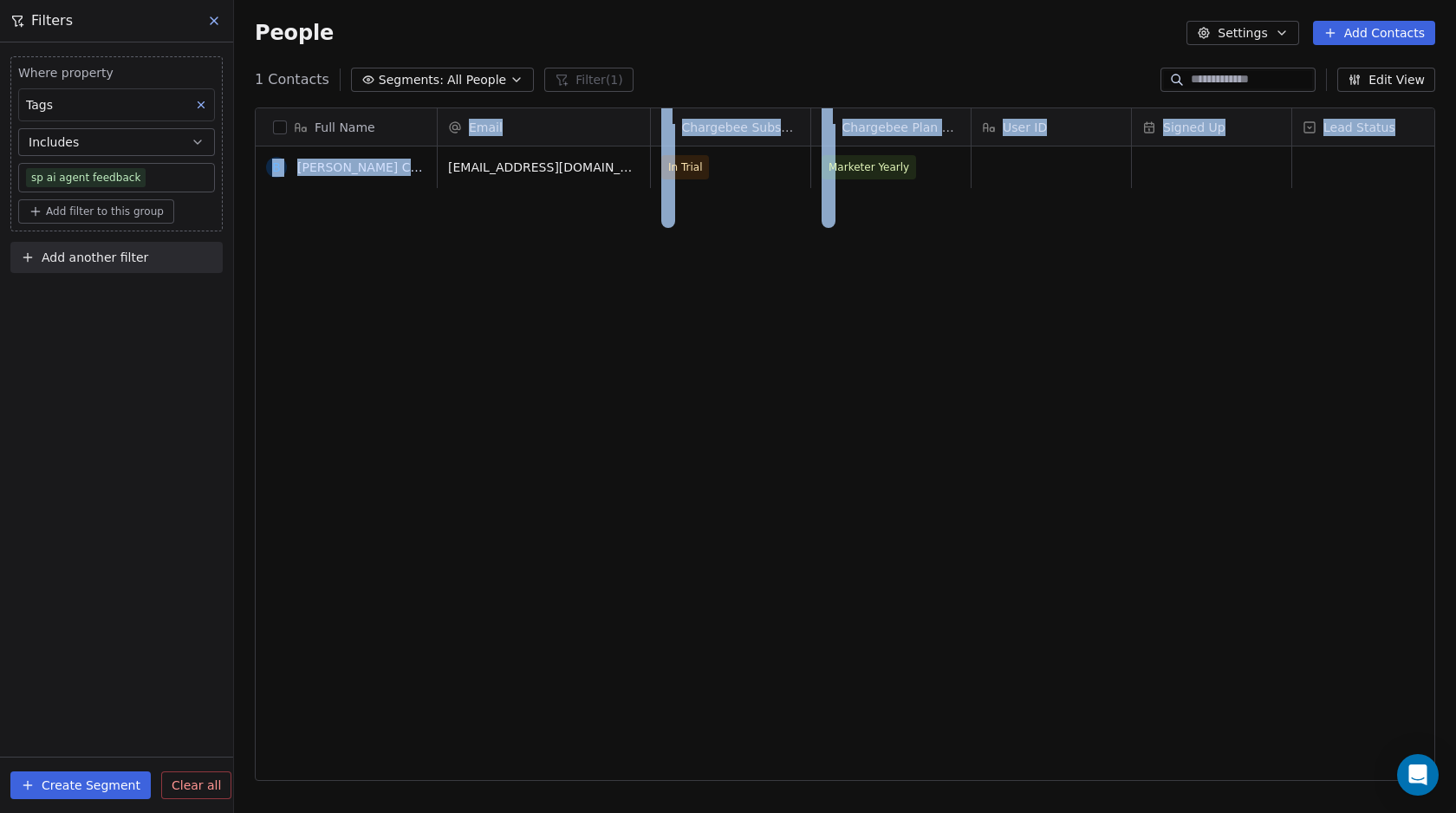
drag, startPoint x: 477, startPoint y: 784, endPoint x: 889, endPoint y: 763, distance: 412.5
click at [901, 764] on div "Full Name B Baeza Creativo Email Chargebee Subscription Status Chargebee Plan N…" at bounding box center [844, 445] width 1178 height 674
click at [217, 23] on icon at bounding box center [214, 21] width 14 height 14
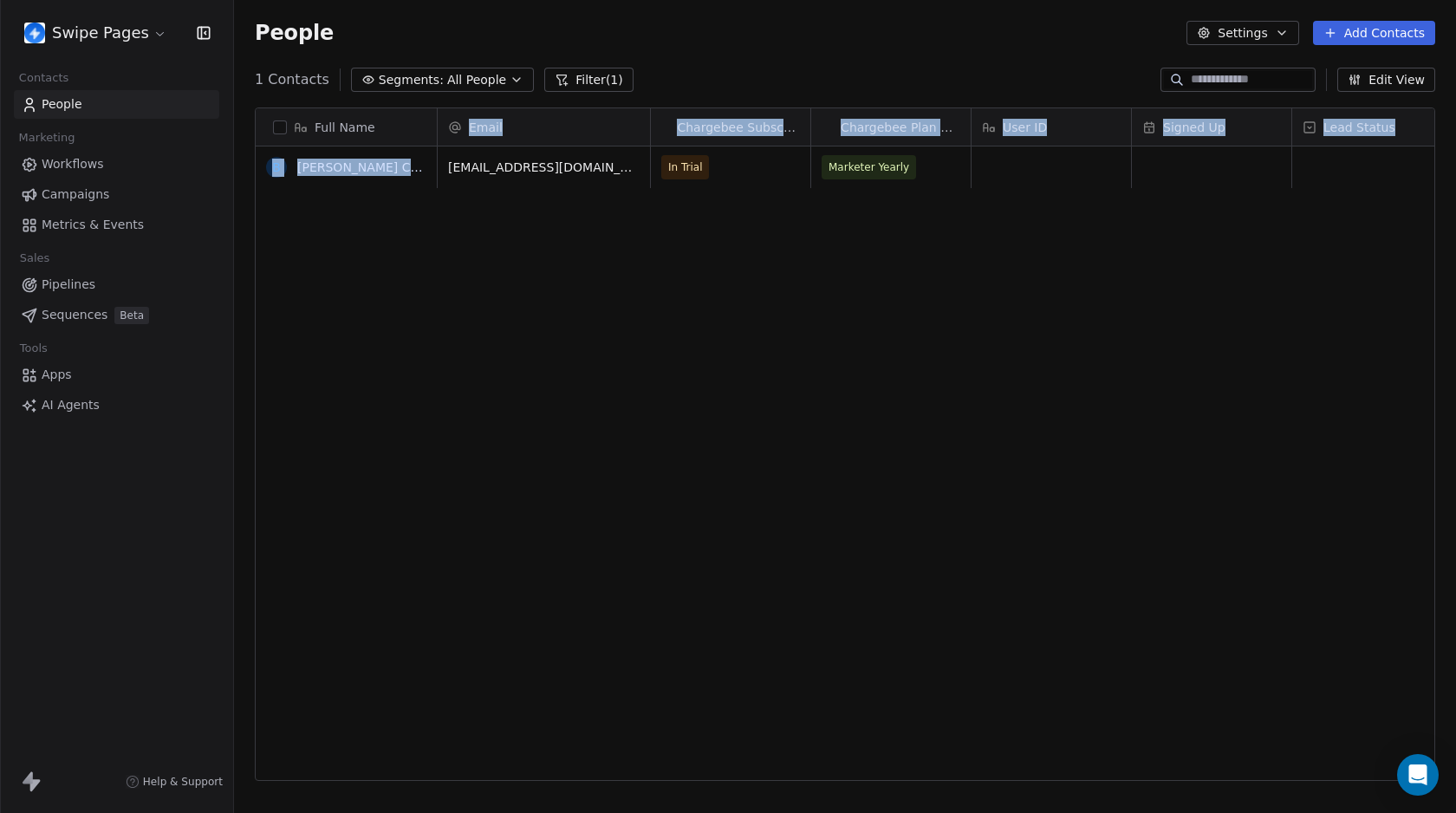
click at [586, 73] on button "Filter (1)" at bounding box center [589, 80] width 89 height 25
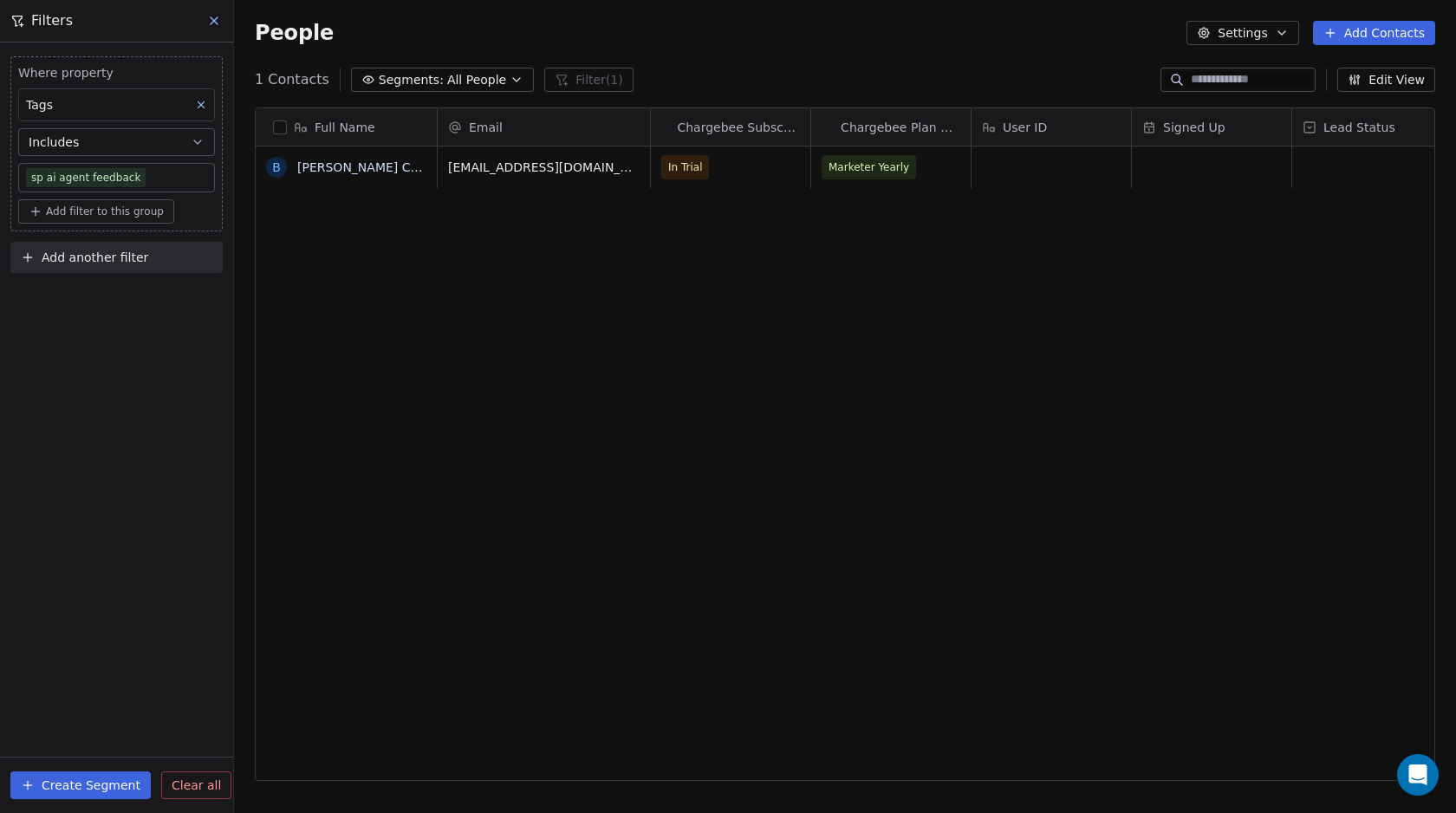
click at [75, 418] on div "Where property Tags Includes sp ai agent feedback Add filter to this group Add …" at bounding box center [117, 427] width 233 height 770
drag, startPoint x: 195, startPoint y: 770, endPoint x: 200, endPoint y: 733, distance: 37.3
click at [195, 771] on button "Clear all" at bounding box center [196, 785] width 70 height 28
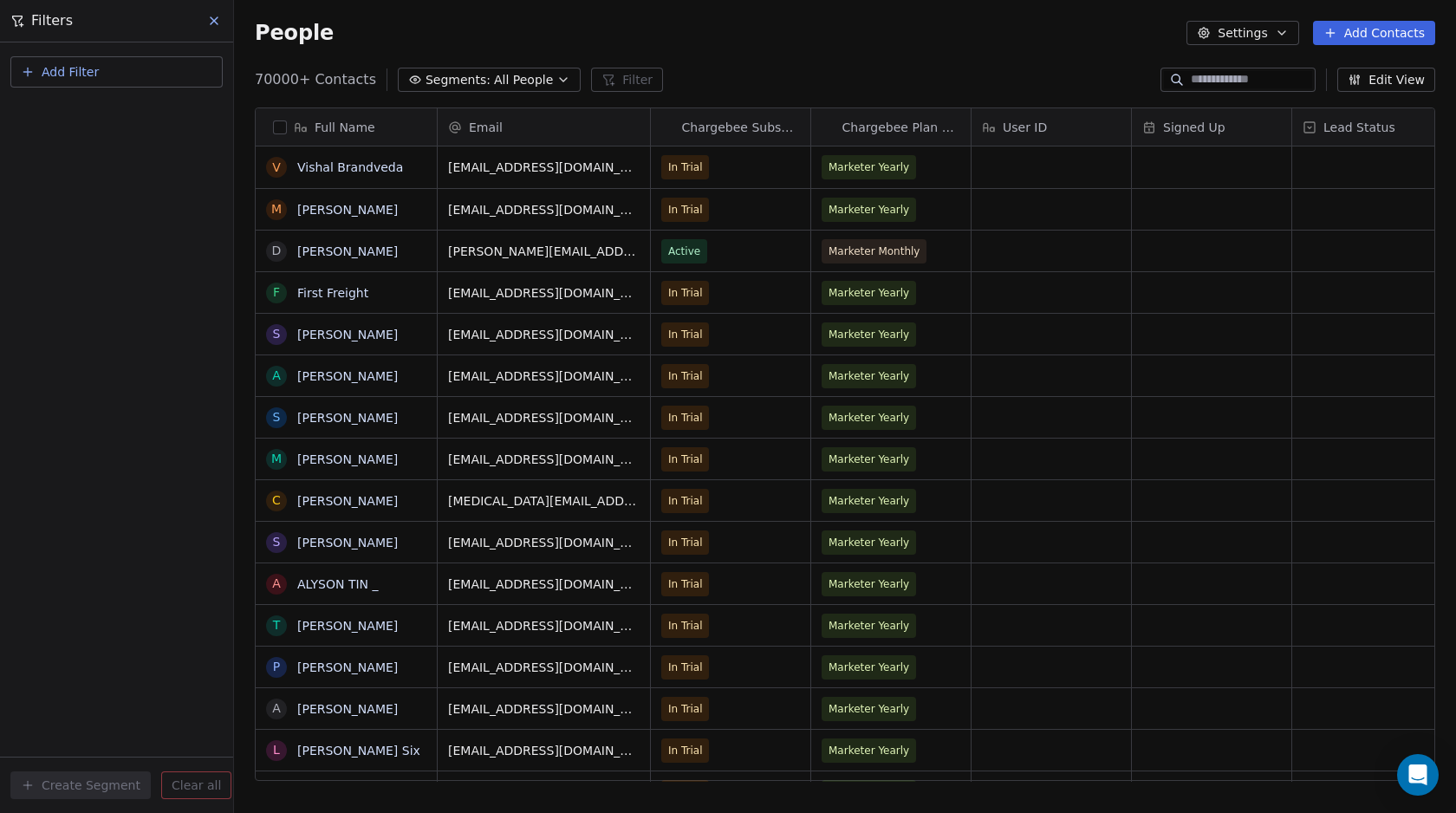
click at [104, 72] on button "Add Filter" at bounding box center [117, 72] width 212 height 32
click at [87, 114] on span "Contact properties" at bounding box center [85, 113] width 112 height 18
type input "****"
click at [61, 178] on div "Tags" at bounding box center [117, 175] width 176 height 18
click at [77, 374] on div "Where property Tags Includes Select Tags Add filter to this group Add another f…" at bounding box center [117, 427] width 233 height 770
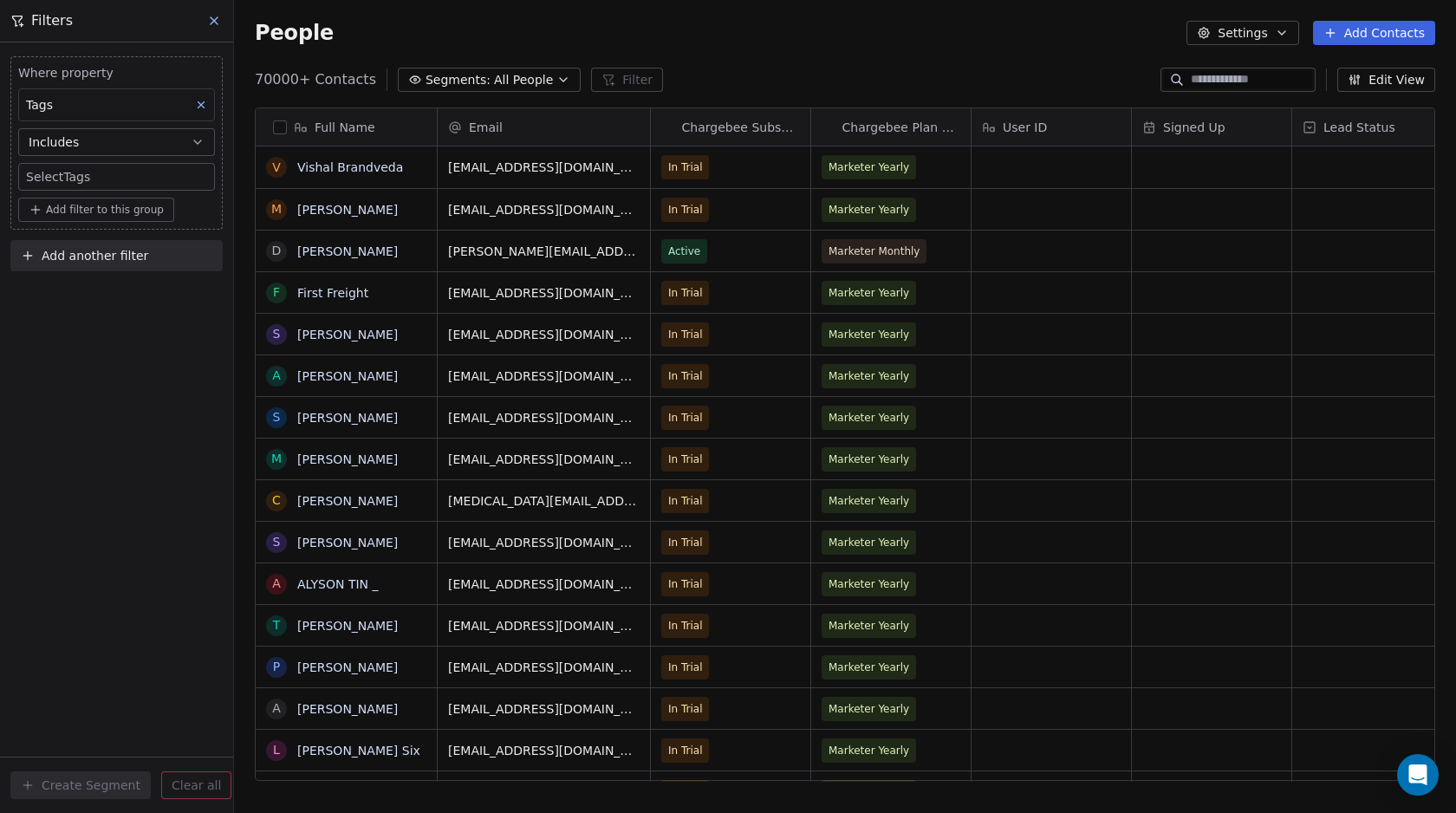
click at [73, 183] on body "Swipe Pages Contacts People Marketing Workflows Campaigns Metrics & Events Sale…" at bounding box center [728, 406] width 1456 height 813
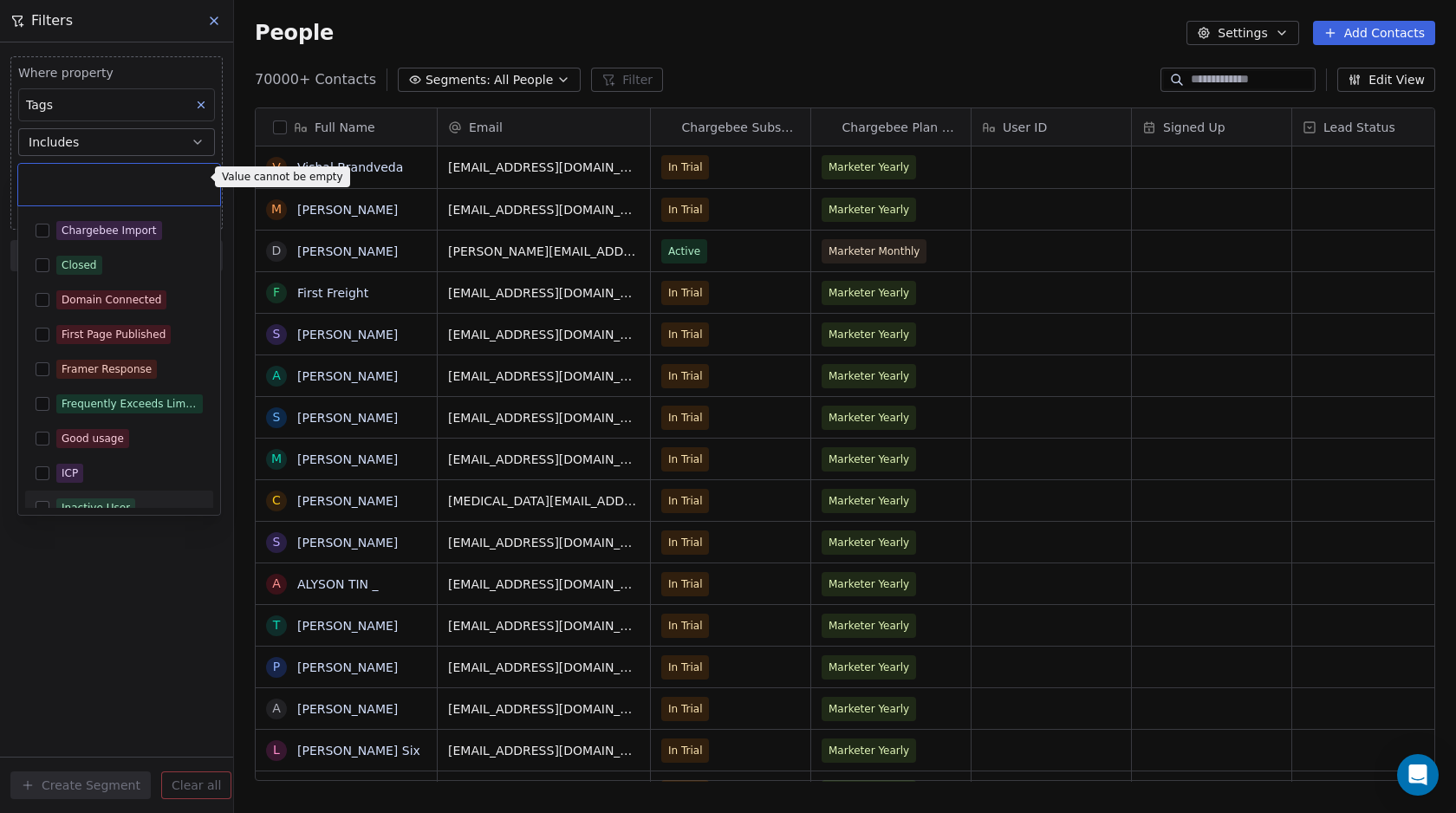
drag, startPoint x: 73, startPoint y: 549, endPoint x: 72, endPoint y: 509, distance: 40.0
click at [72, 545] on html "Swipe Pages Contacts People Marketing Workflows Campaigns Metrics & Events Sale…" at bounding box center [728, 406] width 1456 height 813
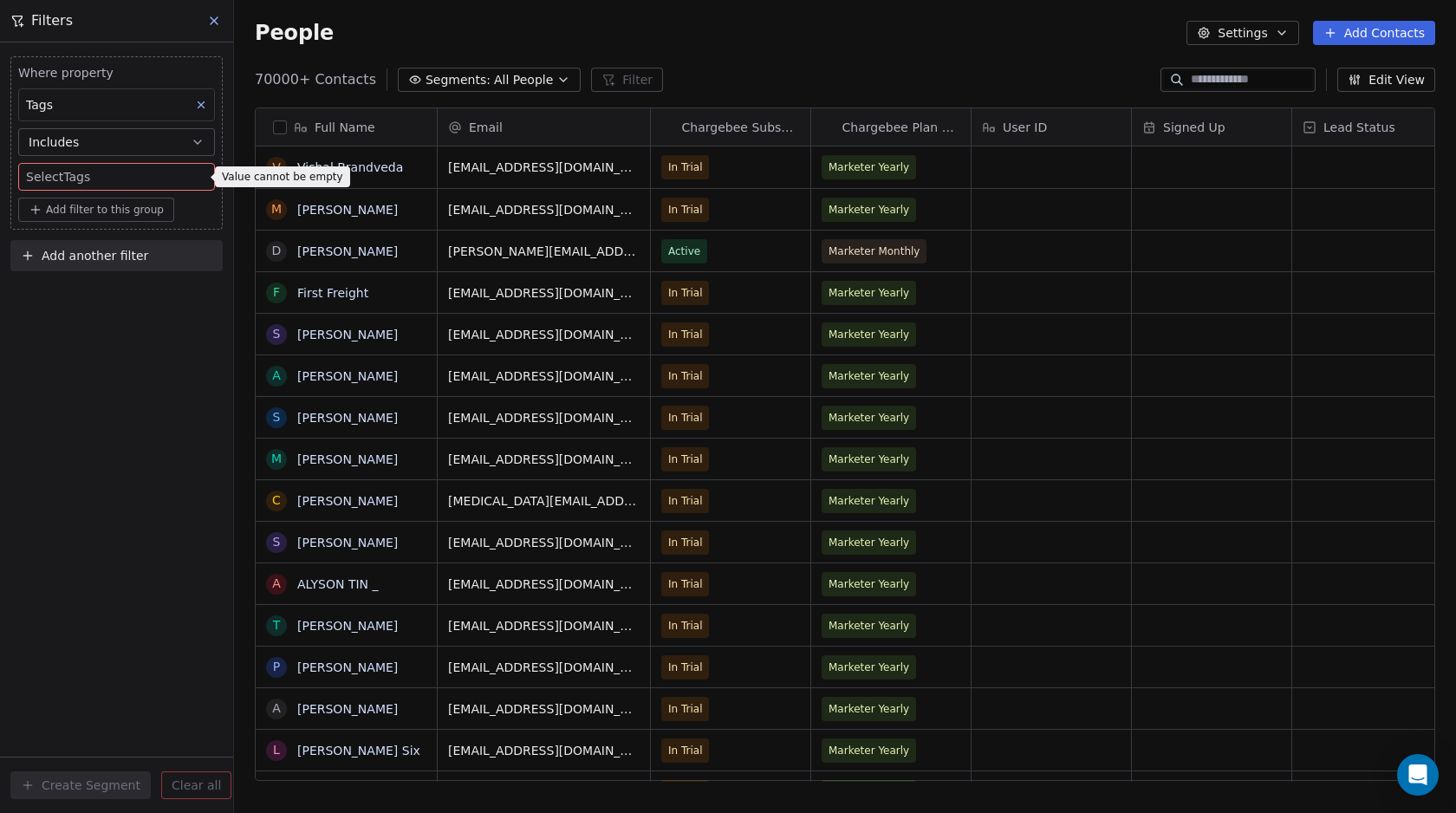
click at [69, 181] on body "Swipe Pages Contacts People Marketing Workflows Campaigns Metrics & Events Sale…" at bounding box center [728, 406] width 1456 height 813
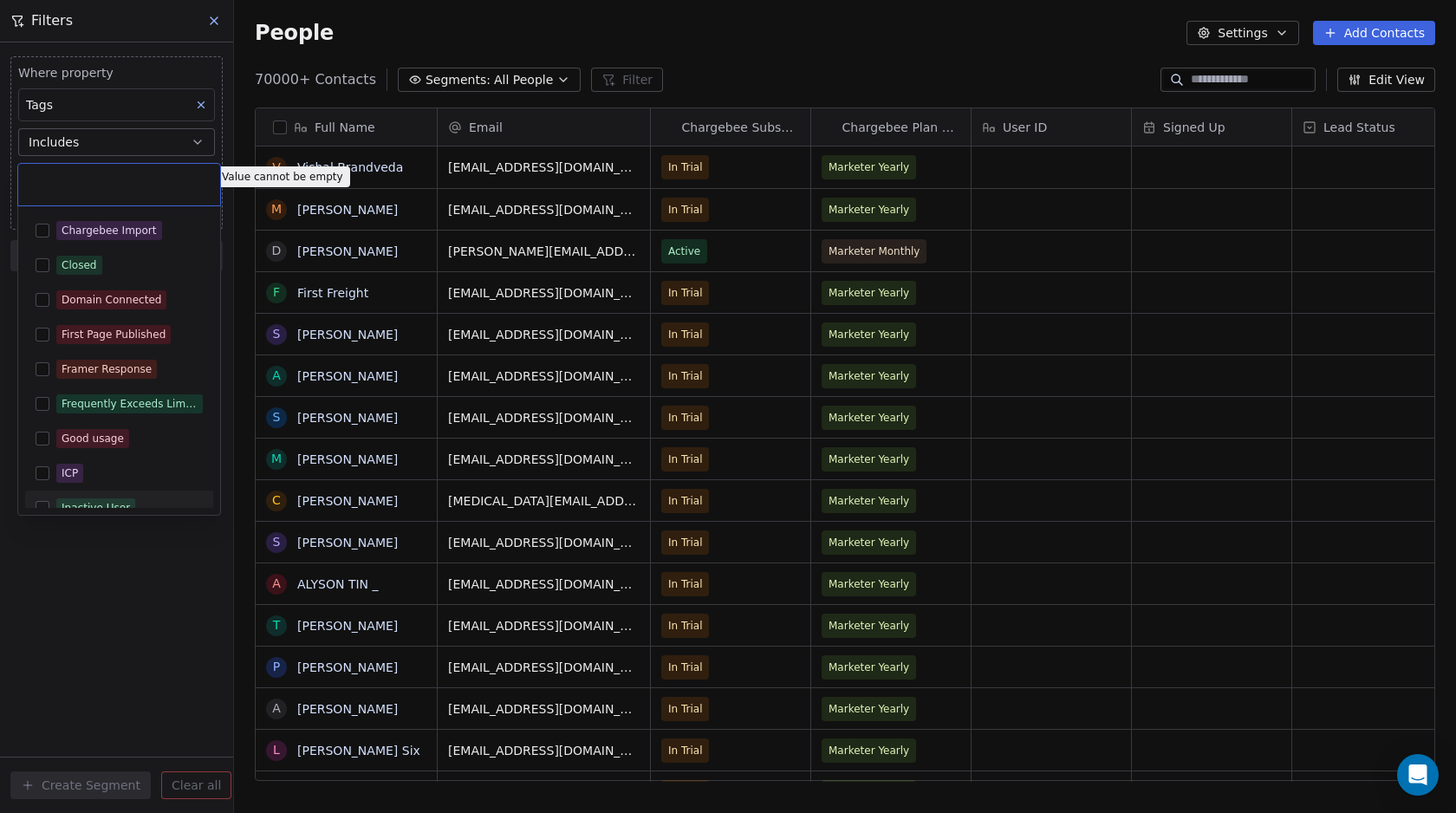
drag, startPoint x: 111, startPoint y: 569, endPoint x: 107, endPoint y: 533, distance: 36.2
click at [111, 569] on html "Swipe Pages Contacts People Marketing Workflows Campaigns Metrics & Events Sale…" at bounding box center [728, 406] width 1456 height 813
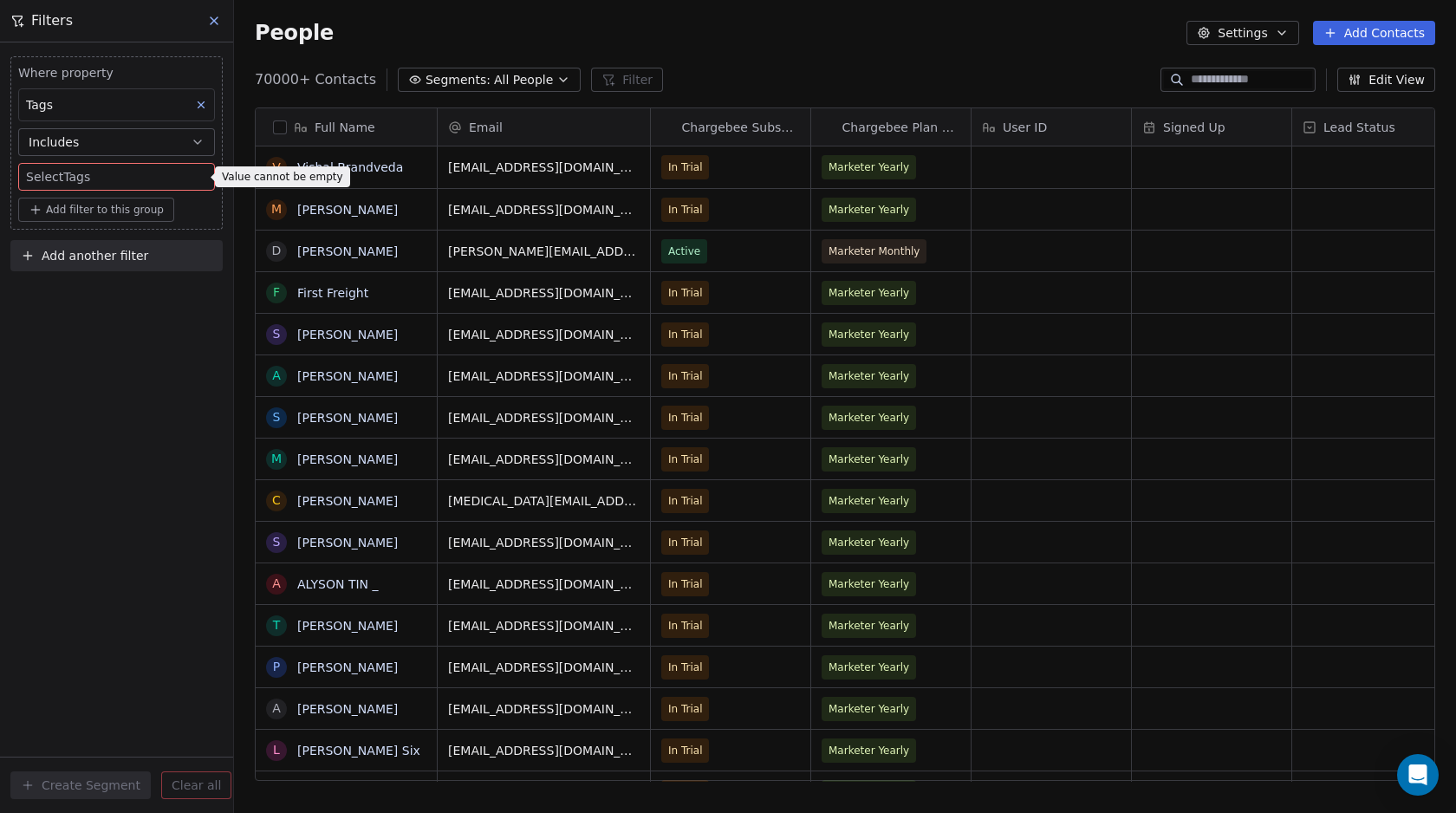
click at [215, 18] on icon at bounding box center [214, 21] width 14 height 14
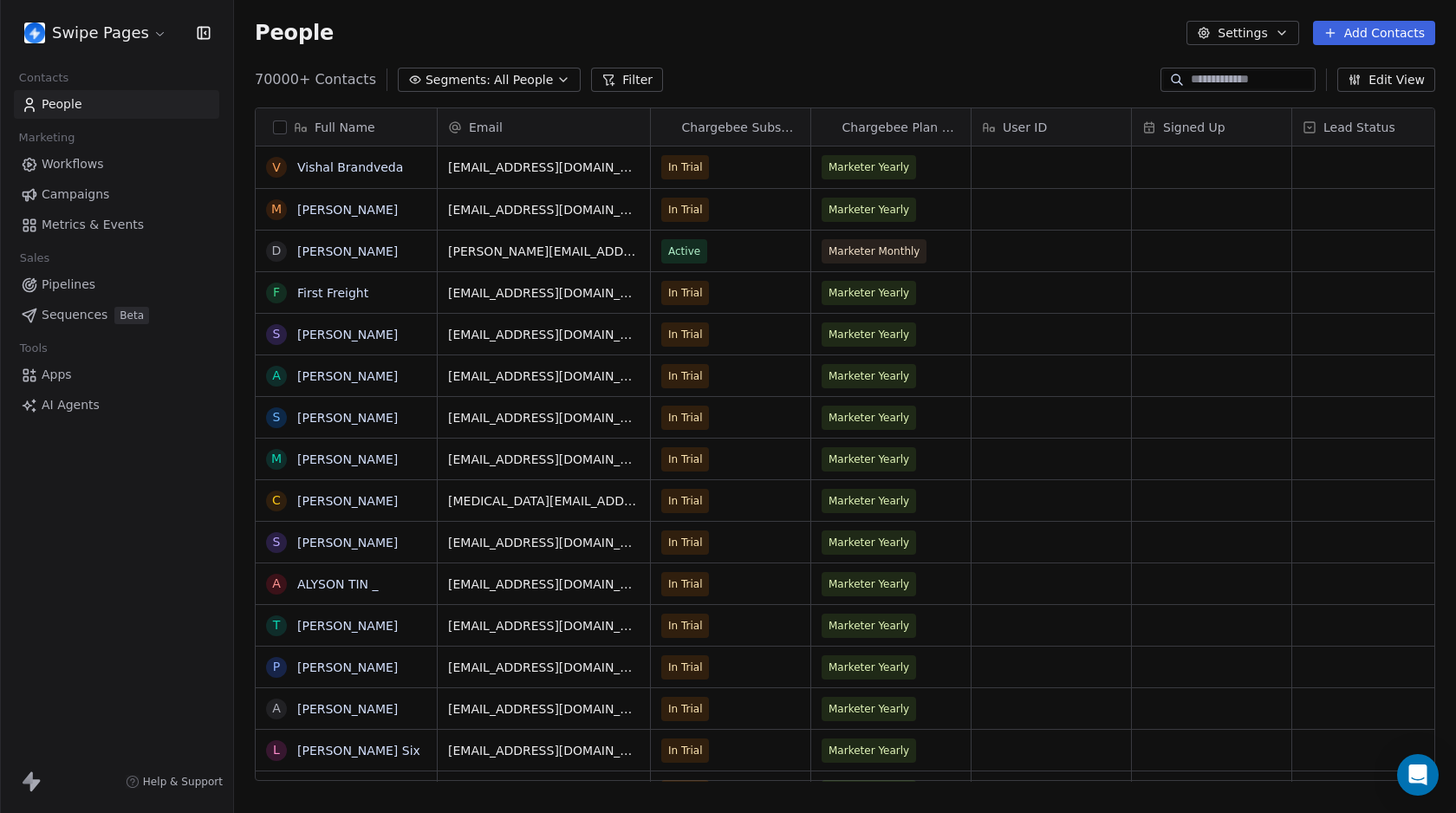
click at [602, 82] on icon at bounding box center [609, 80] width 14 height 14
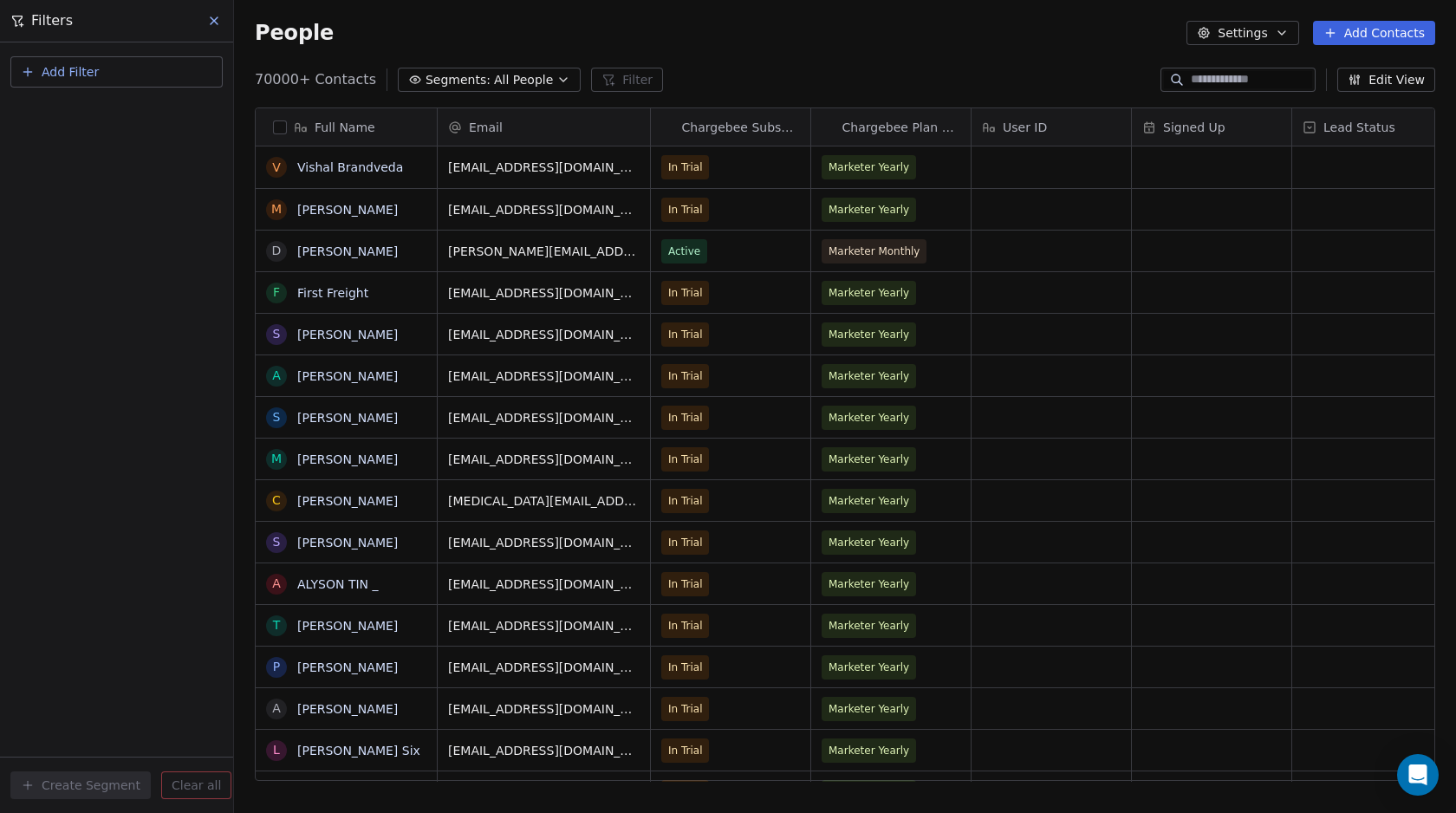
click at [92, 63] on span "Add Filter" at bounding box center [69, 72] width 57 height 18
click at [126, 122] on div "Contact properties" at bounding box center [117, 113] width 196 height 28
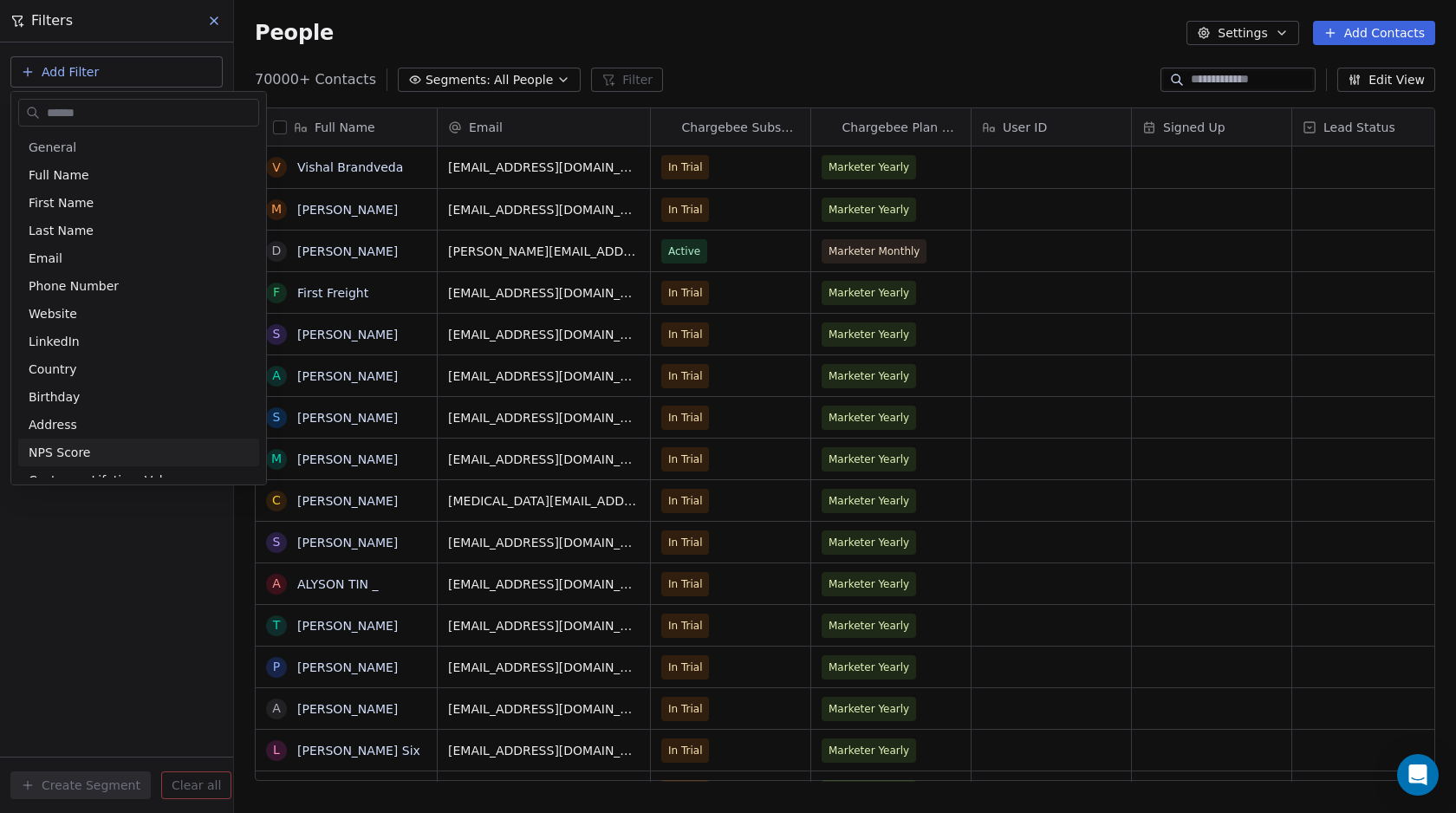
click at [129, 584] on html "Swipe Pages Contacts People Marketing Workflows Campaigns Metrics & Events Sale…" at bounding box center [728, 406] width 1456 height 813
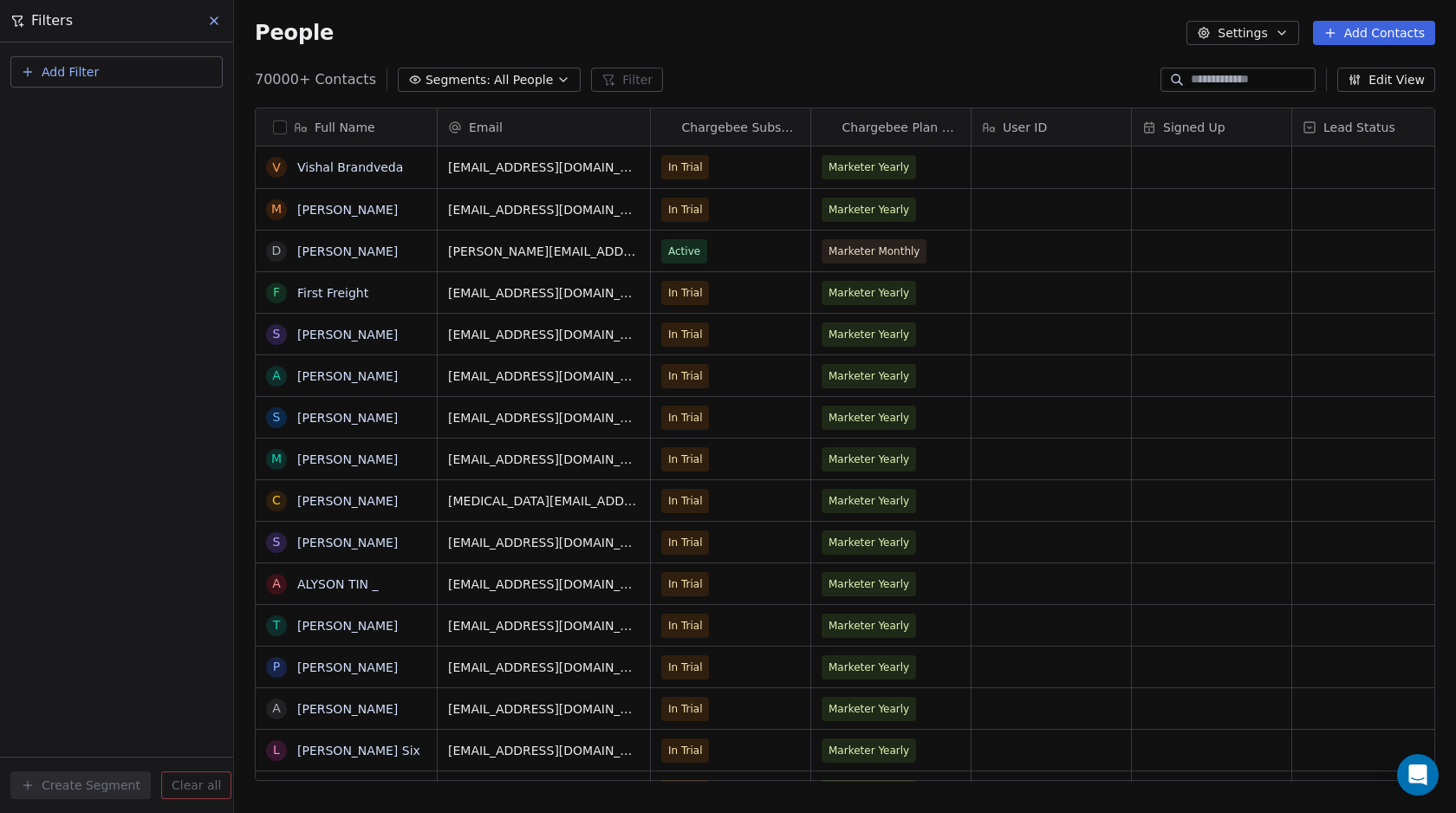
click at [115, 73] on button "Add Filter" at bounding box center [117, 72] width 212 height 32
click at [68, 148] on span "Contact activity" at bounding box center [77, 140] width 96 height 18
type input "**"
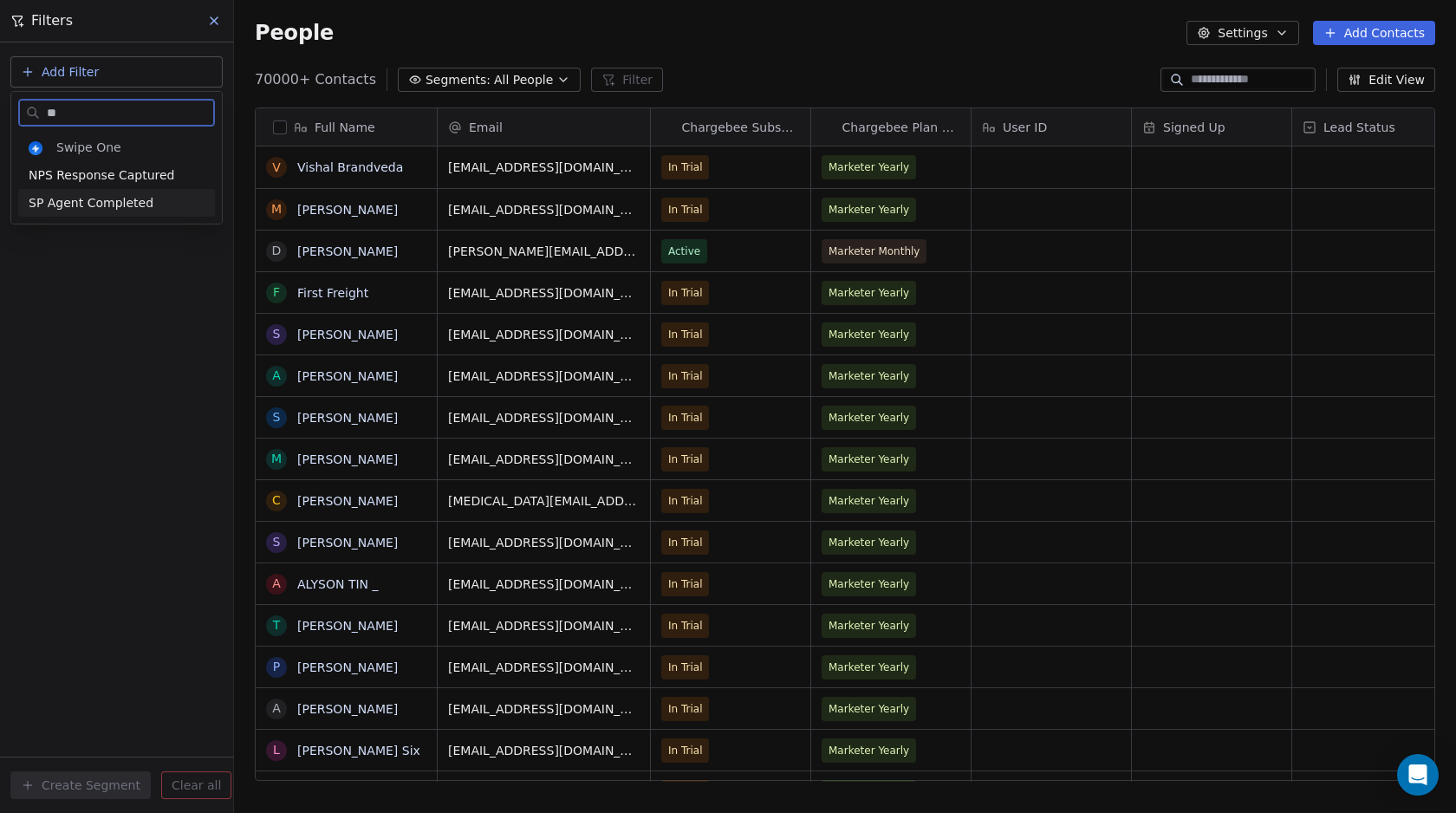
click at [64, 199] on span "SP Agent Completed" at bounding box center [91, 203] width 125 height 18
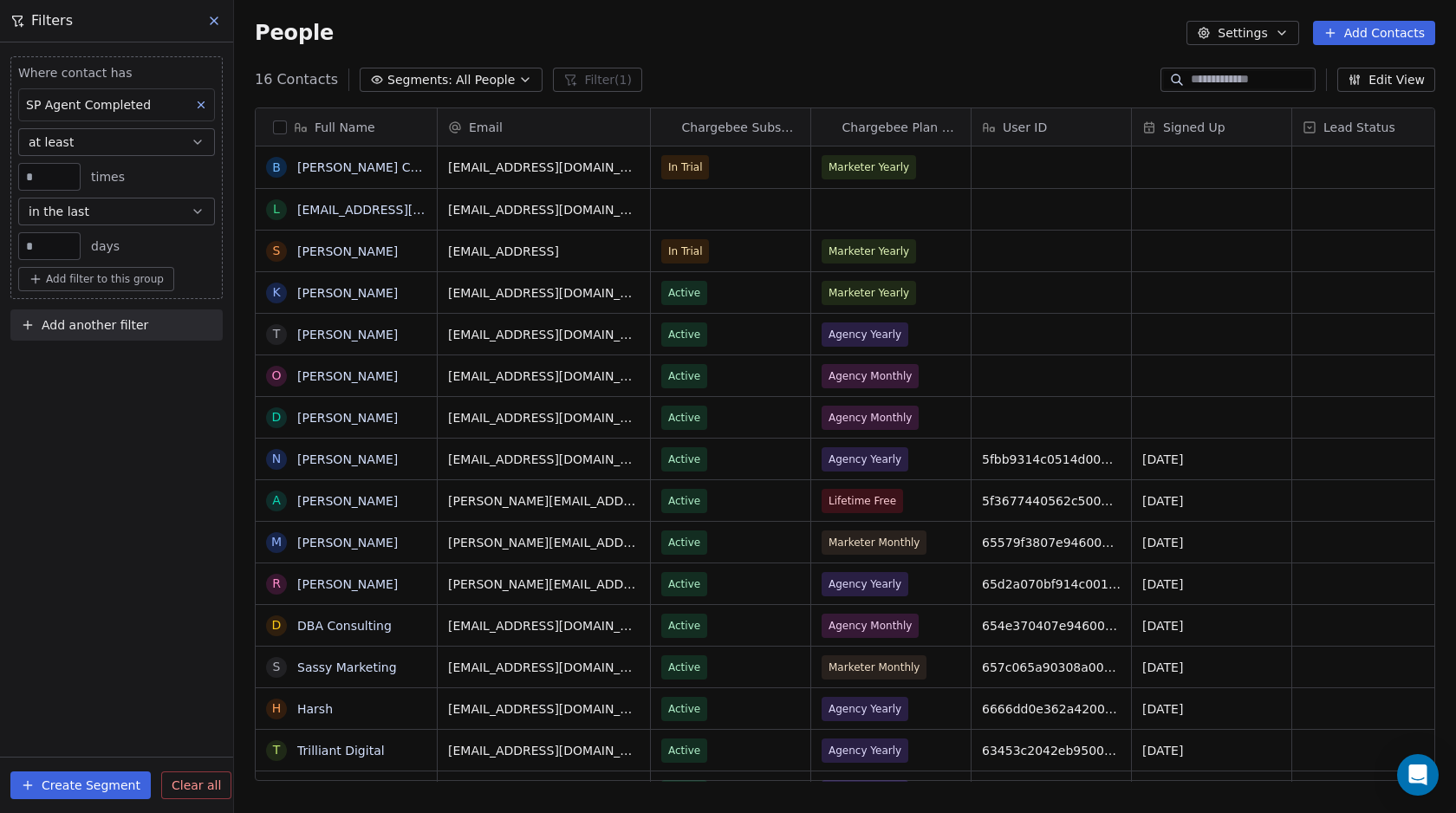
click at [82, 446] on div "Where contact has SP Agent Completed at least * times in the last ** days Add f…" at bounding box center [117, 427] width 233 height 770
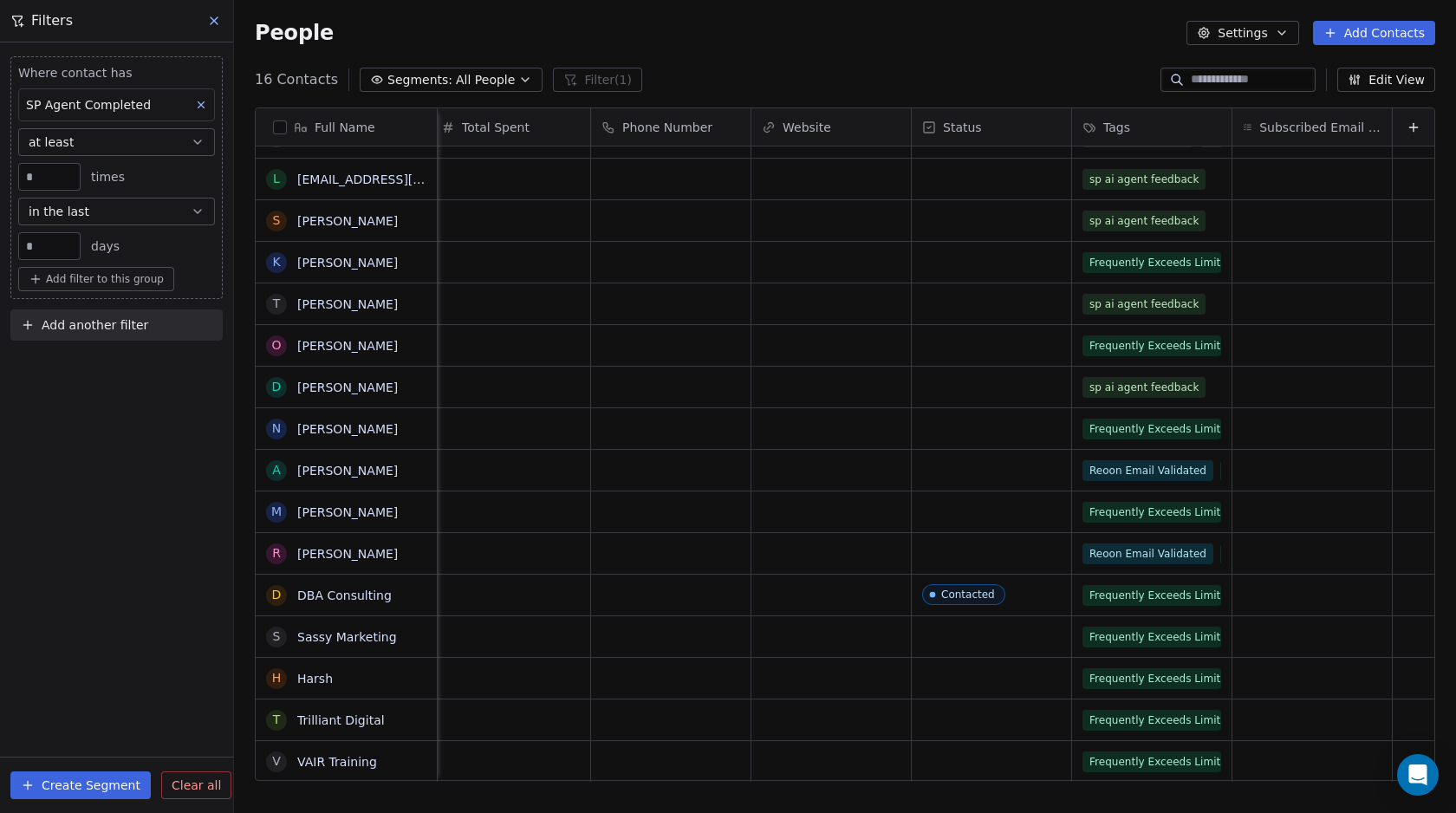
scroll to position [13, 8729]
click at [1106, 752] on span "Frequently Exceeds Limits" at bounding box center [1159, 760] width 151 height 21
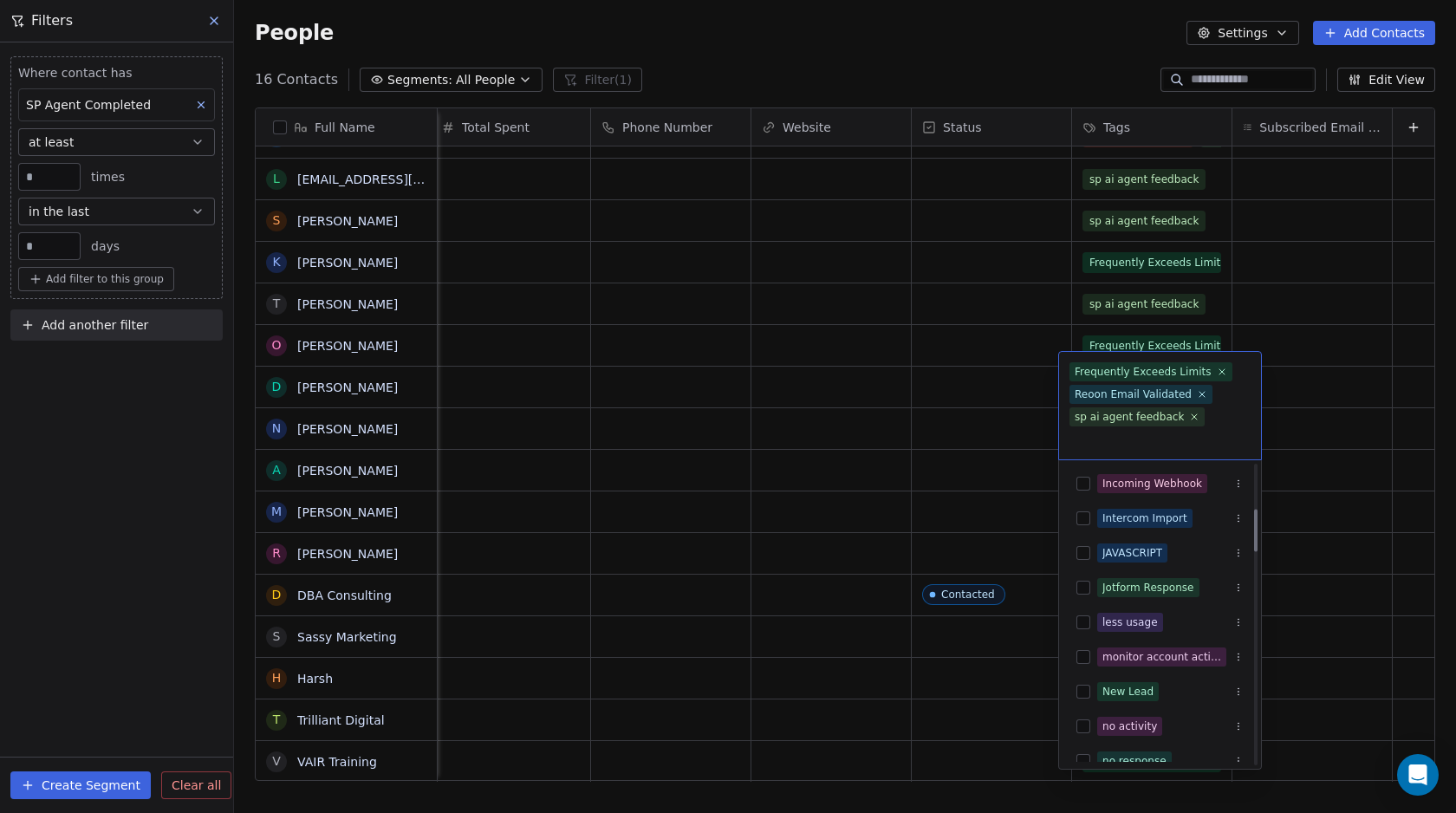
scroll to position [314, 0]
click at [532, 44] on html "Swipe Pages Contacts People Marketing Workflows Campaigns Metrics & Events Sale…" at bounding box center [728, 406] width 1456 height 813
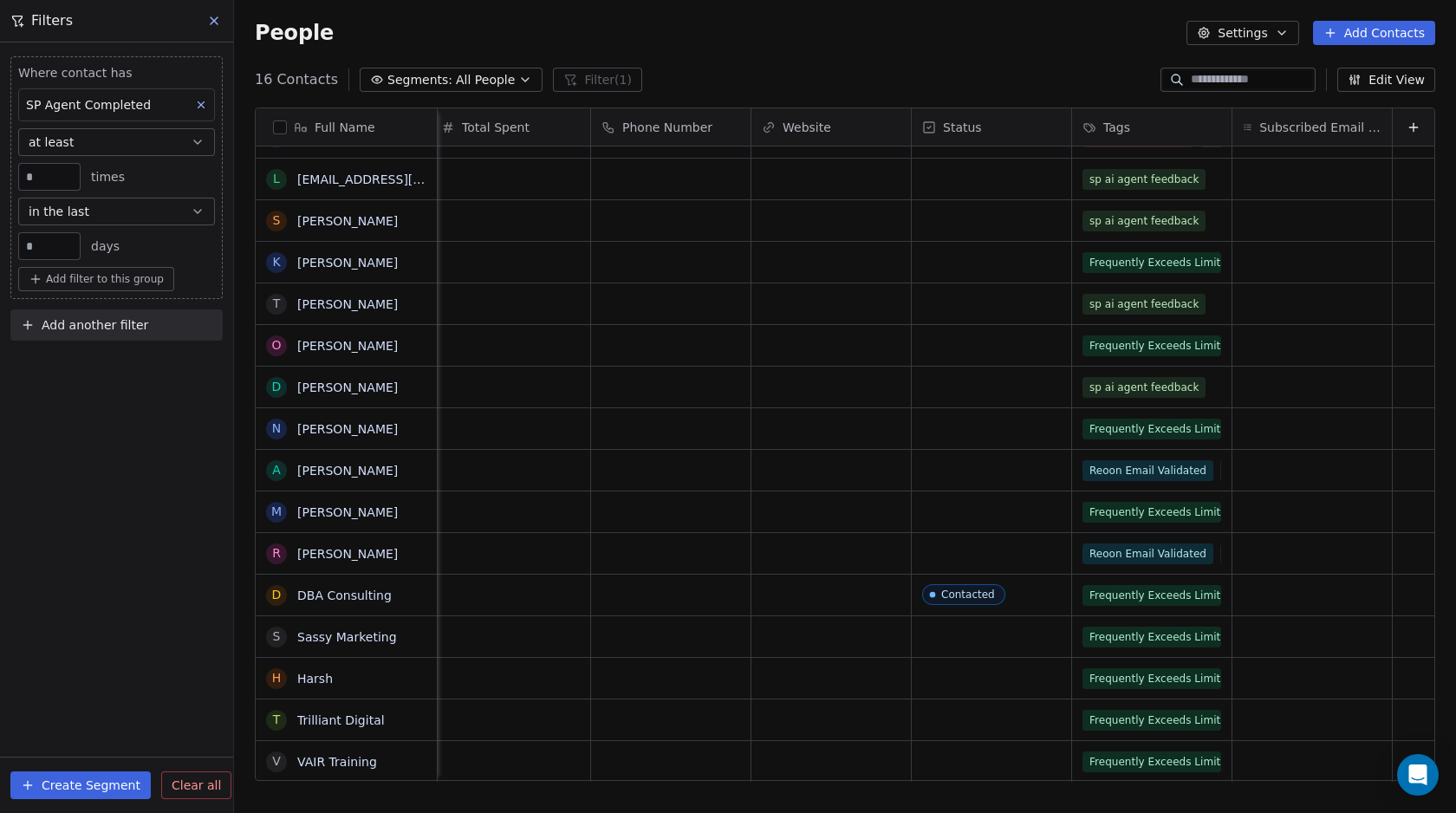
click at [217, 18] on icon at bounding box center [214, 21] width 7 height 7
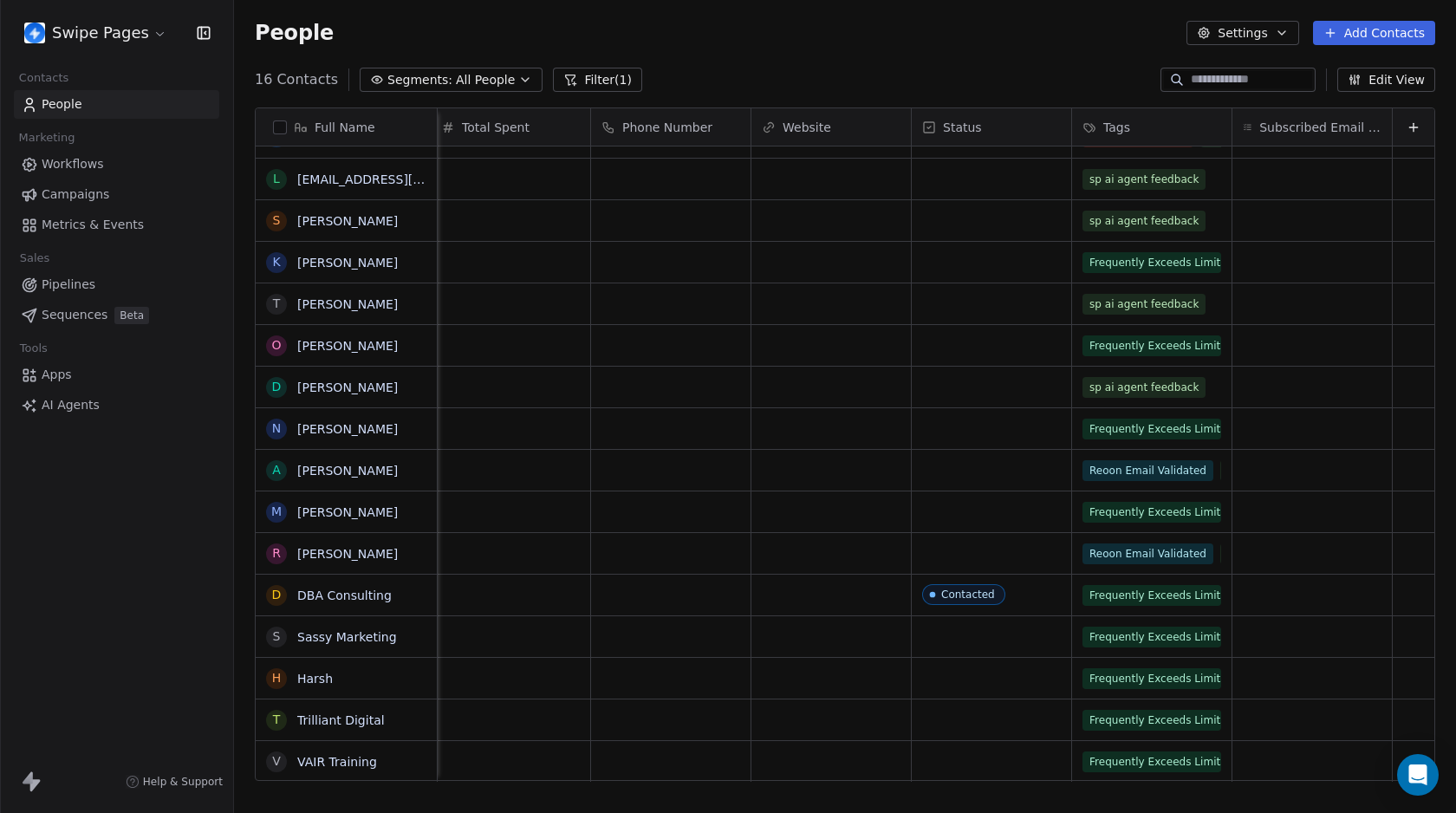
click at [572, 78] on button "Filter (1)" at bounding box center [597, 80] width 89 height 25
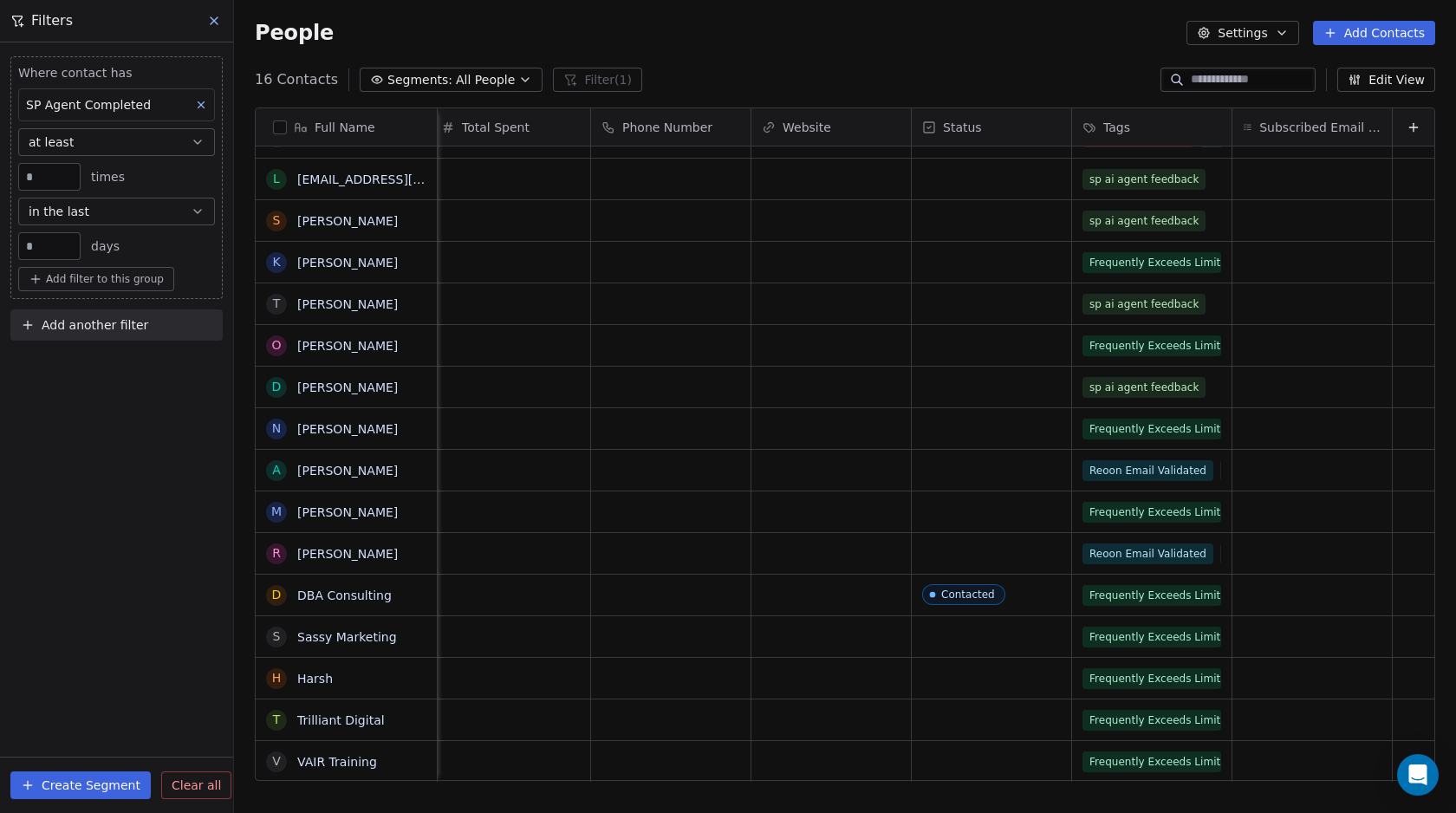
drag, startPoint x: 185, startPoint y: 780, endPoint x: 182, endPoint y: 501, distance: 279.0
click at [185, 779] on span "Clear all" at bounding box center [196, 785] width 49 height 18
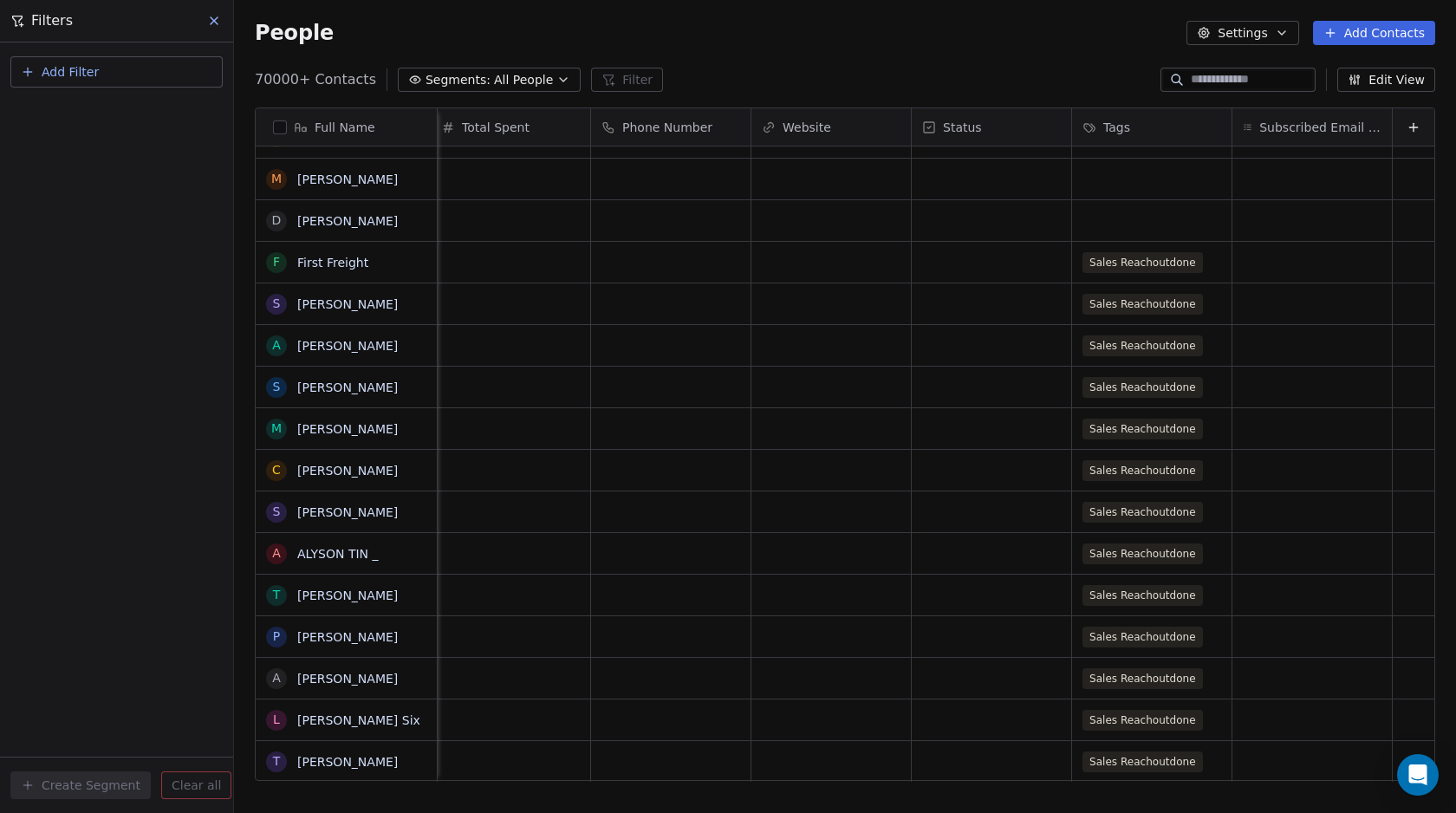
scroll to position [0, 0]
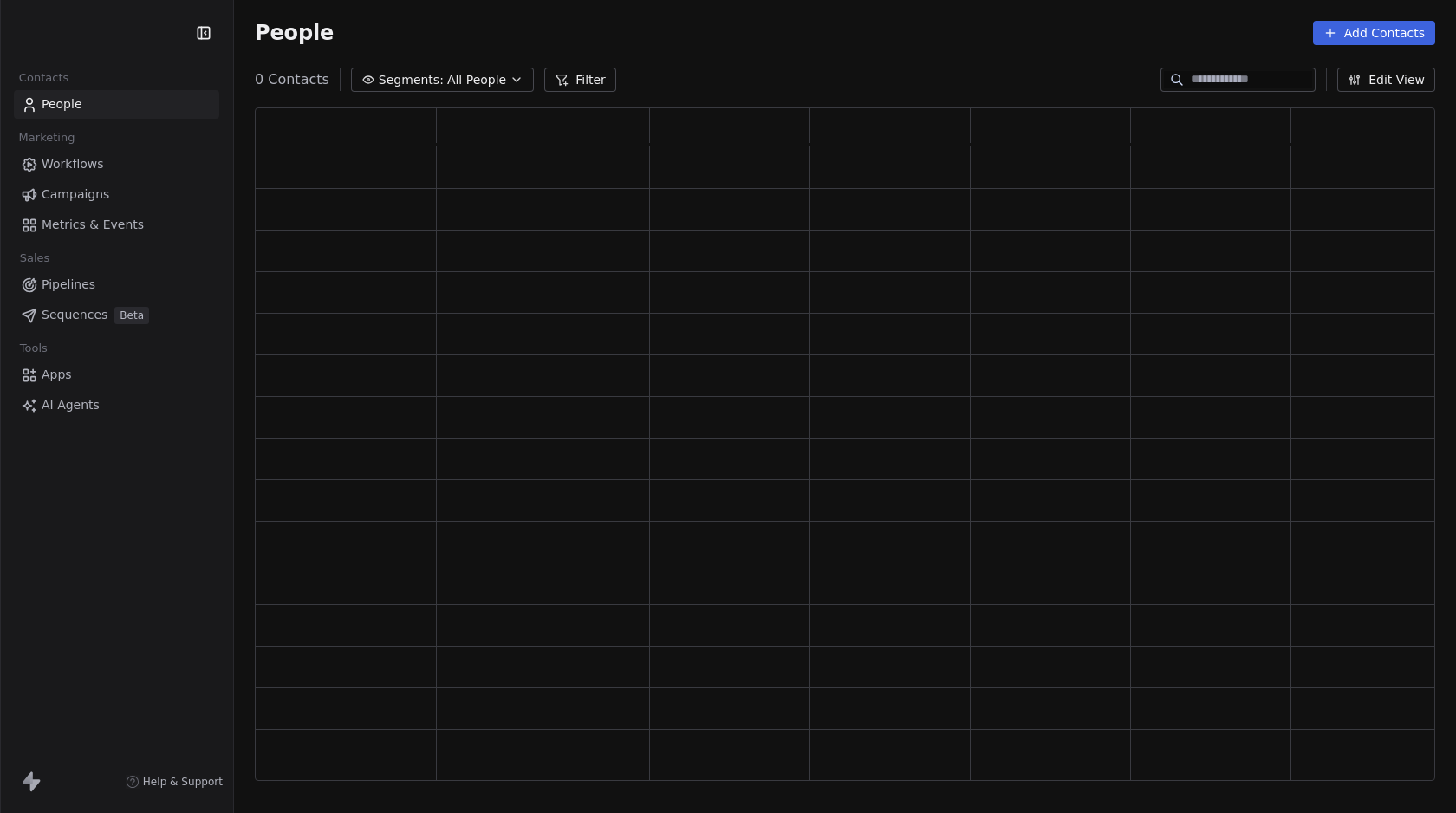
scroll to position [661, 1167]
click at [568, 82] on icon at bounding box center [561, 80] width 14 height 14
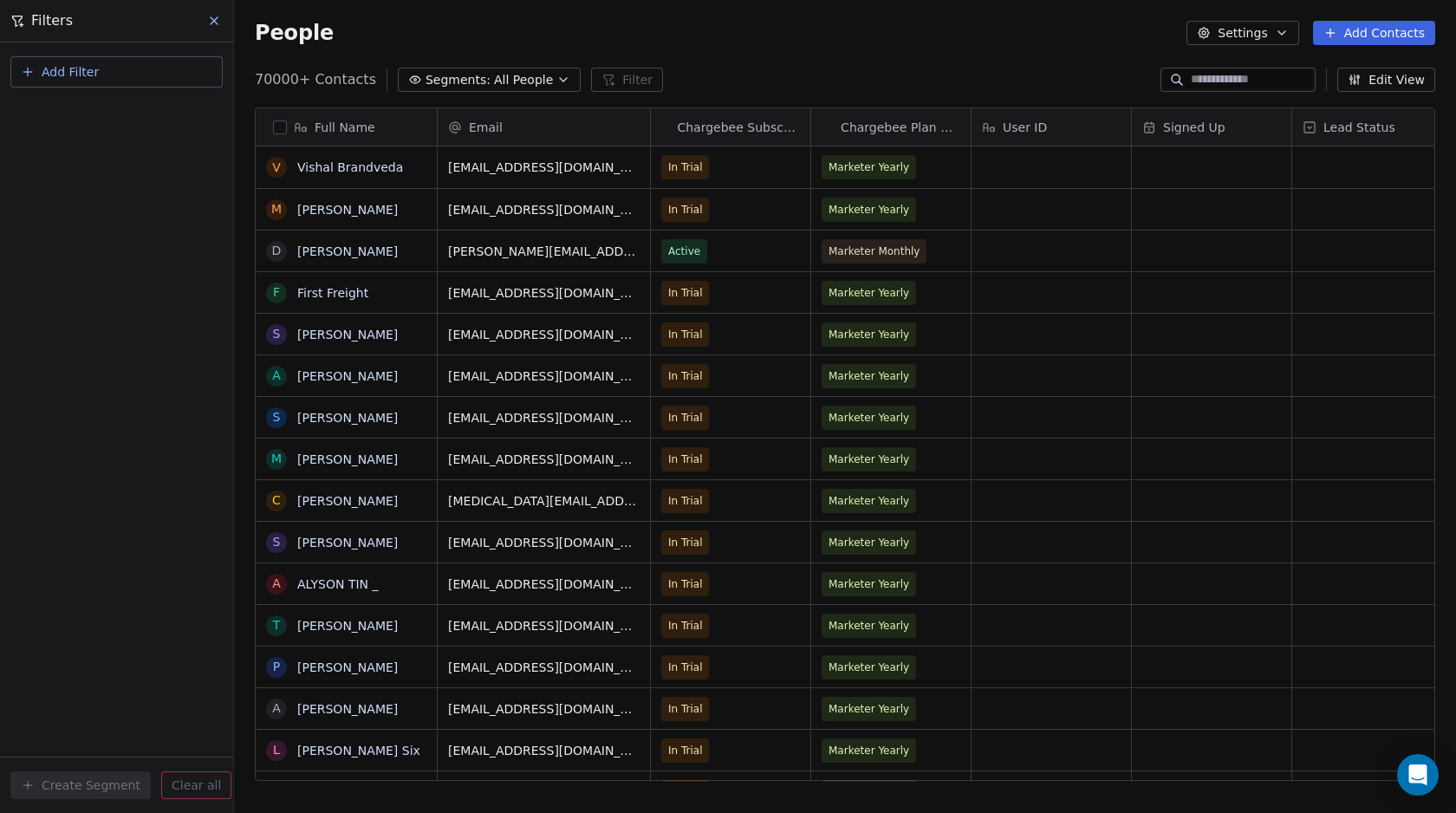
scroll to position [702, 1209]
click at [88, 72] on span "Add Filter" at bounding box center [69, 72] width 57 height 18
click at [94, 115] on span "Contact properties" at bounding box center [85, 113] width 112 height 18
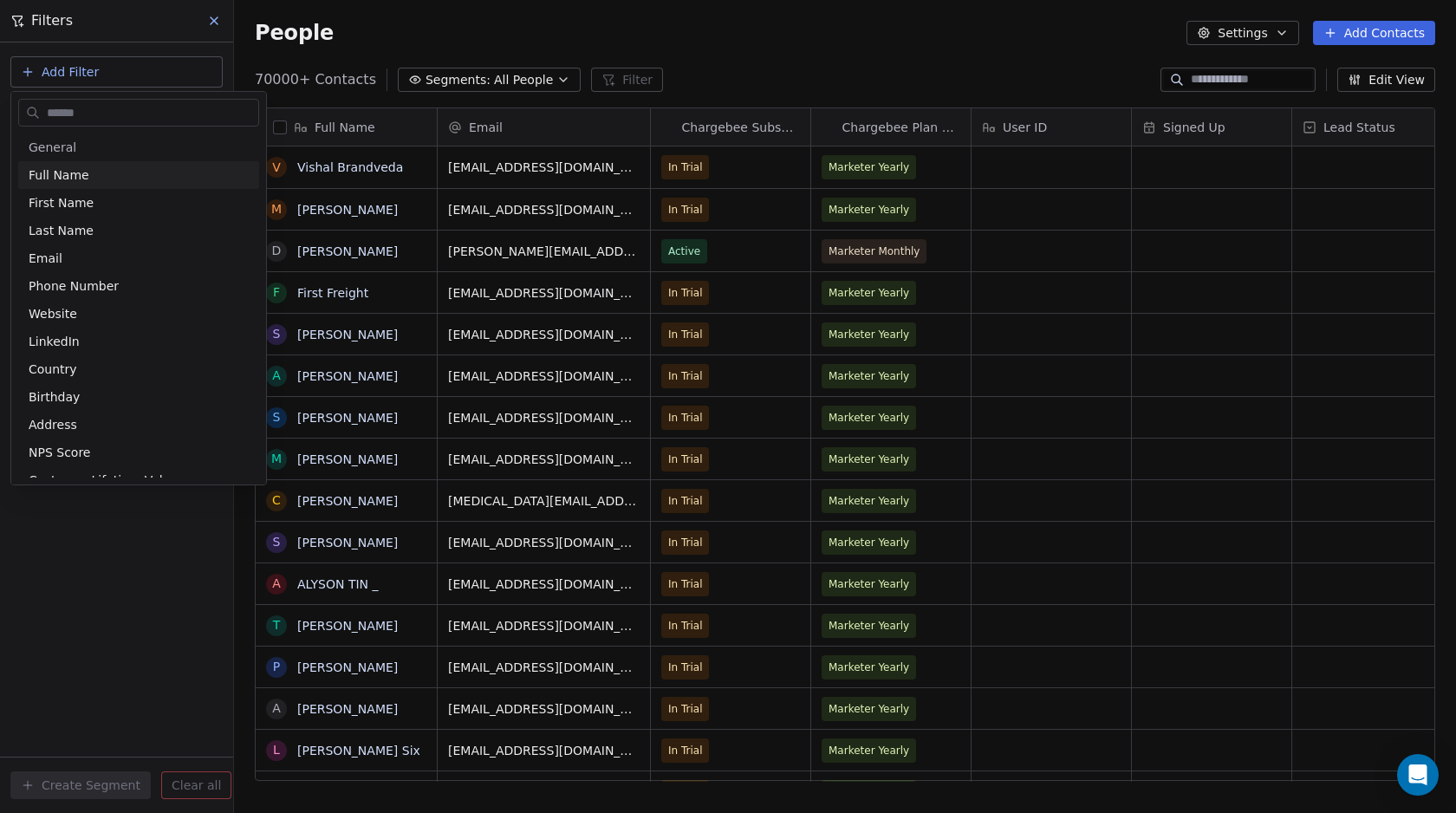
click at [99, 40] on html "Swipe Pages Contacts People Marketing Workflows Campaigns Metrics & Events Sale…" at bounding box center [728, 406] width 1456 height 813
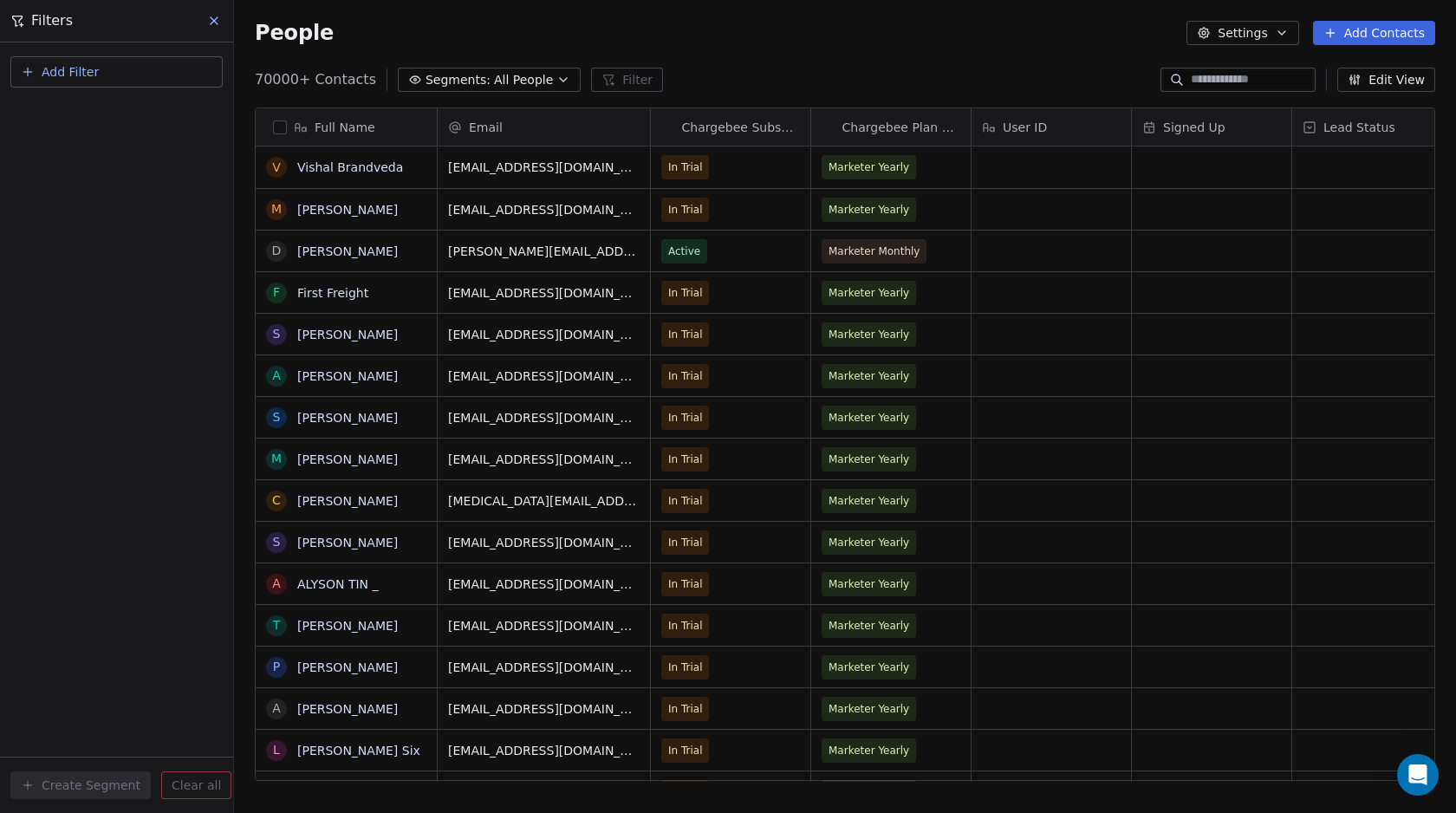
drag, startPoint x: 68, startPoint y: 75, endPoint x: 69, endPoint y: 85, distance: 10.0
click at [68, 75] on span "Add Filter" at bounding box center [69, 72] width 57 height 18
click at [74, 117] on span "Contact properties" at bounding box center [85, 113] width 112 height 18
type input "****"
click at [68, 182] on div "Tags" at bounding box center [117, 175] width 176 height 18
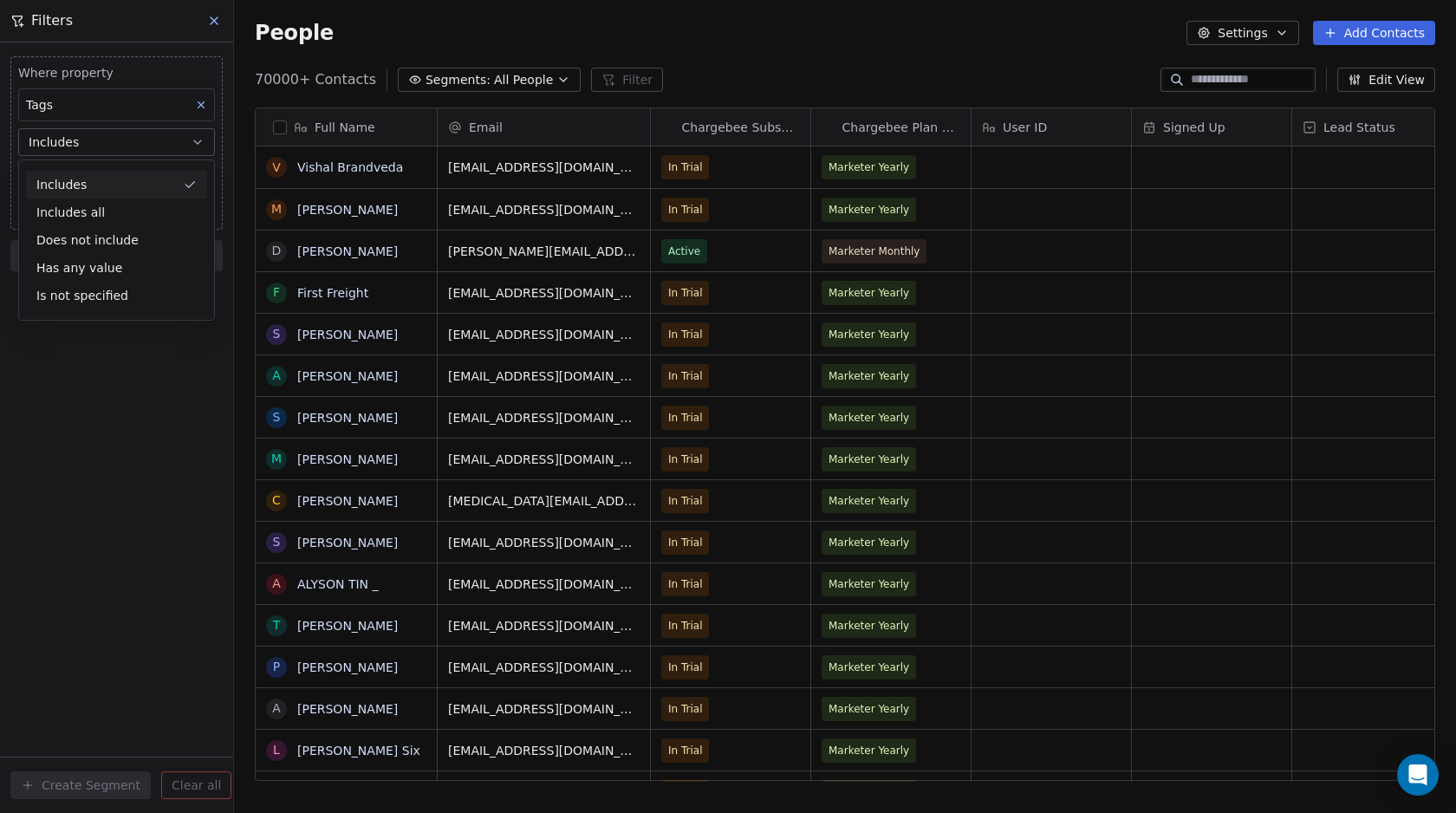
click at [87, 125] on div "Where property Tags Includes Select Tags" at bounding box center [117, 127] width 196 height 126
click at [77, 180] on body "Swipe Pages Contacts People Marketing Workflows Campaigns Metrics & Events Sale…" at bounding box center [728, 406] width 1456 height 813
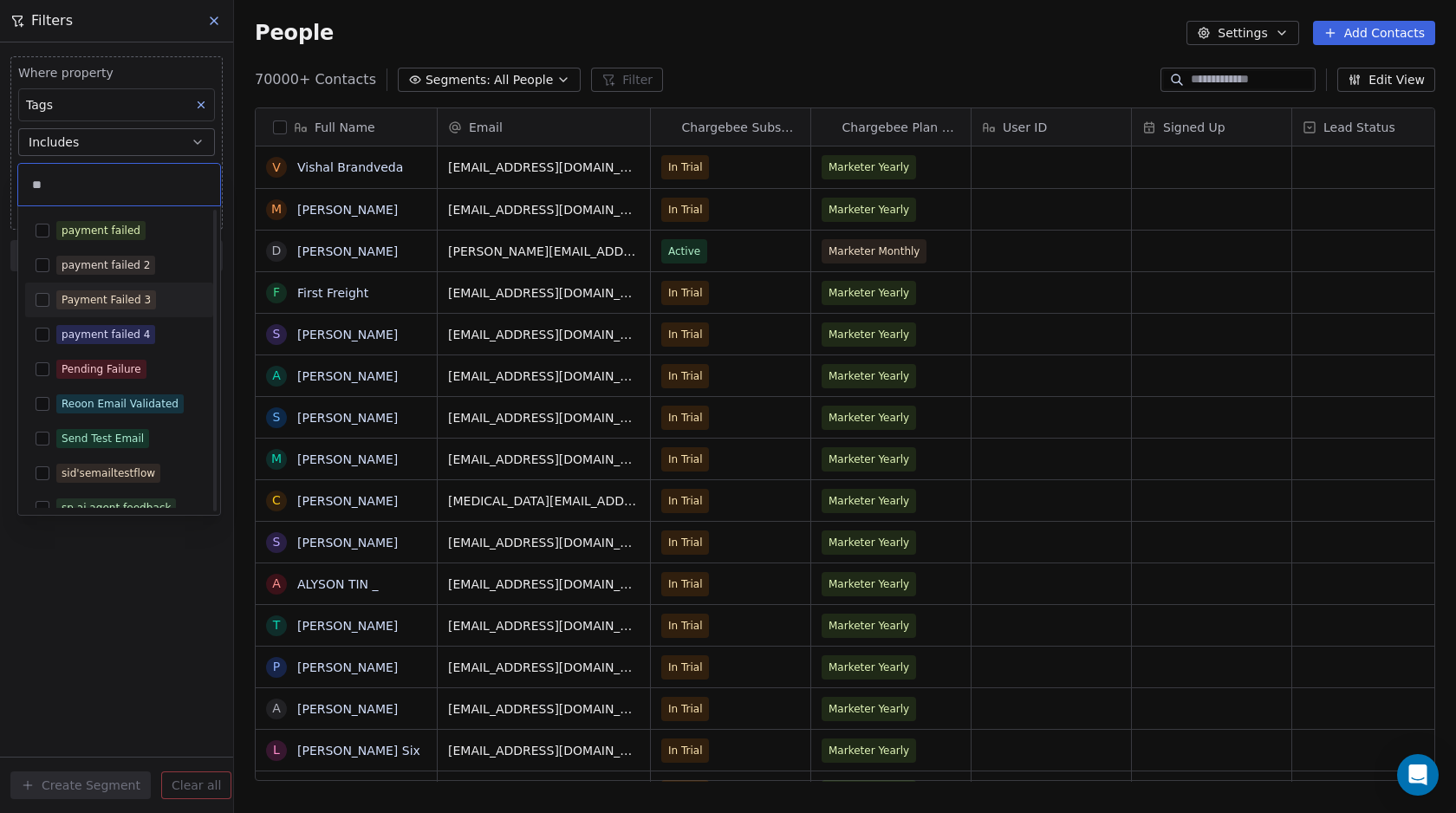
scroll to position [87, 0]
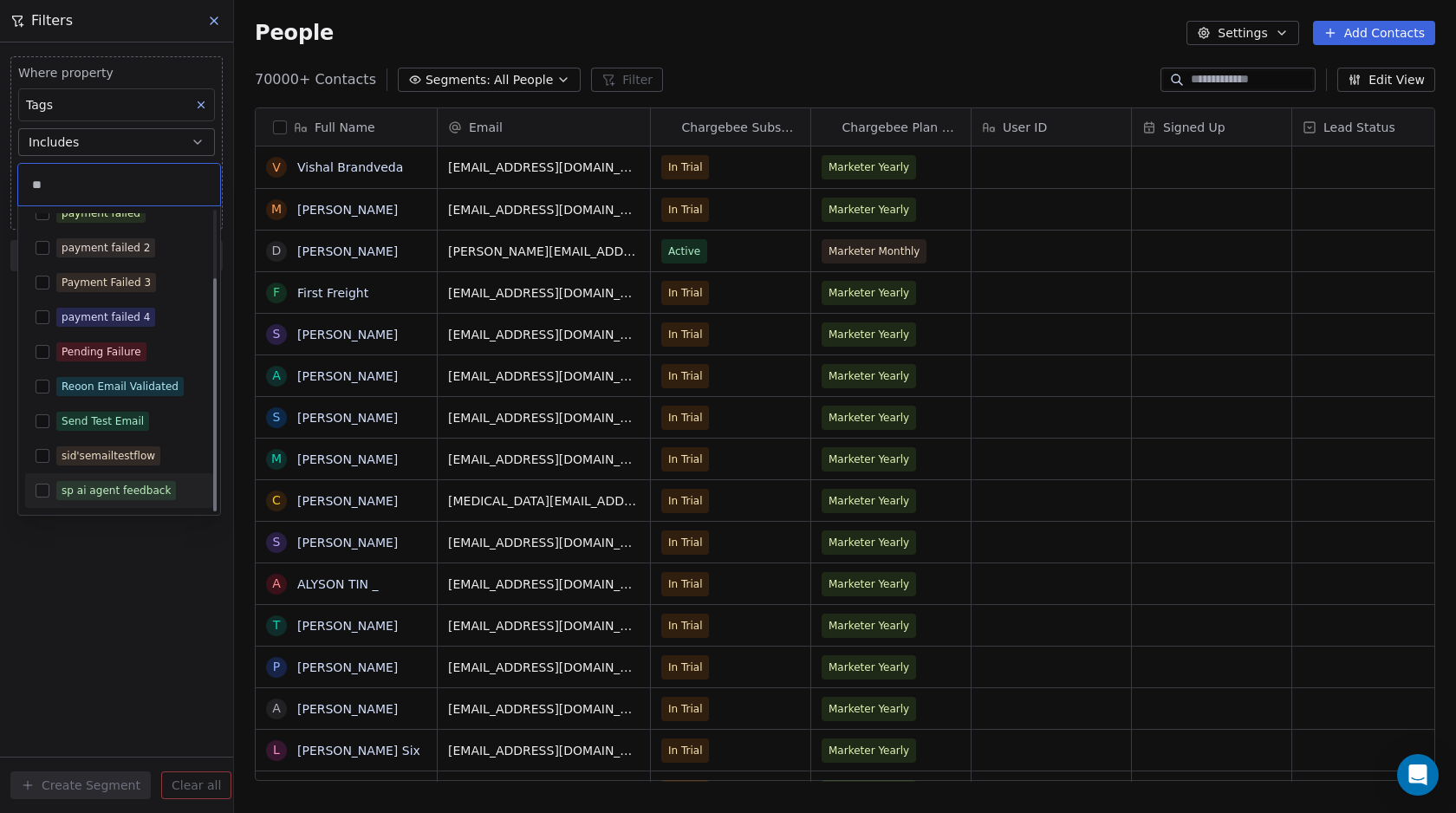
type input "**"
click at [73, 496] on div "sp ai agent feedback" at bounding box center [116, 490] width 109 height 16
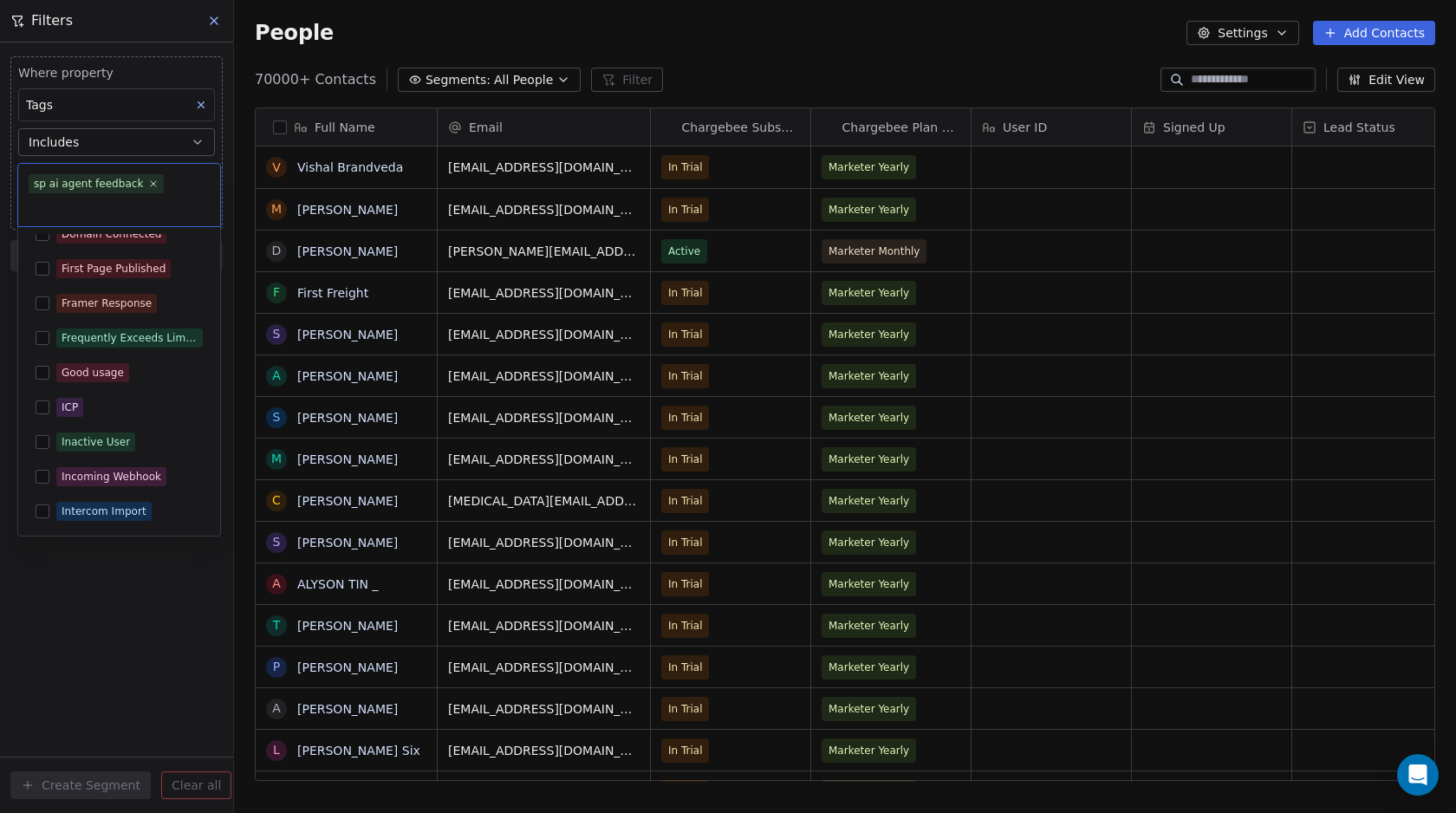
click at [77, 582] on html "Swipe Pages Contacts People Marketing Workflows Campaigns Metrics & Events Sale…" at bounding box center [728, 406] width 1456 height 813
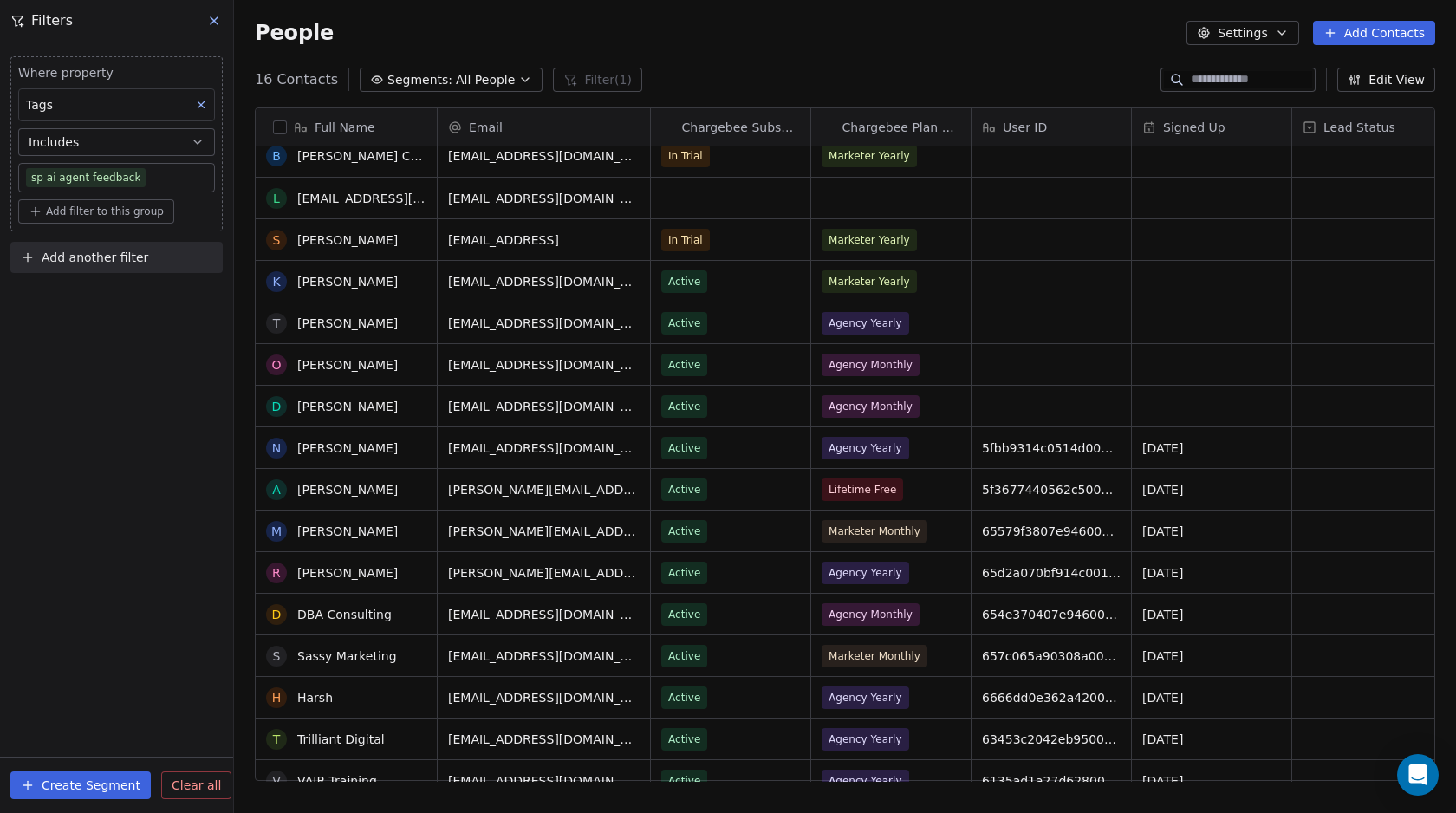
scroll to position [0, 0]
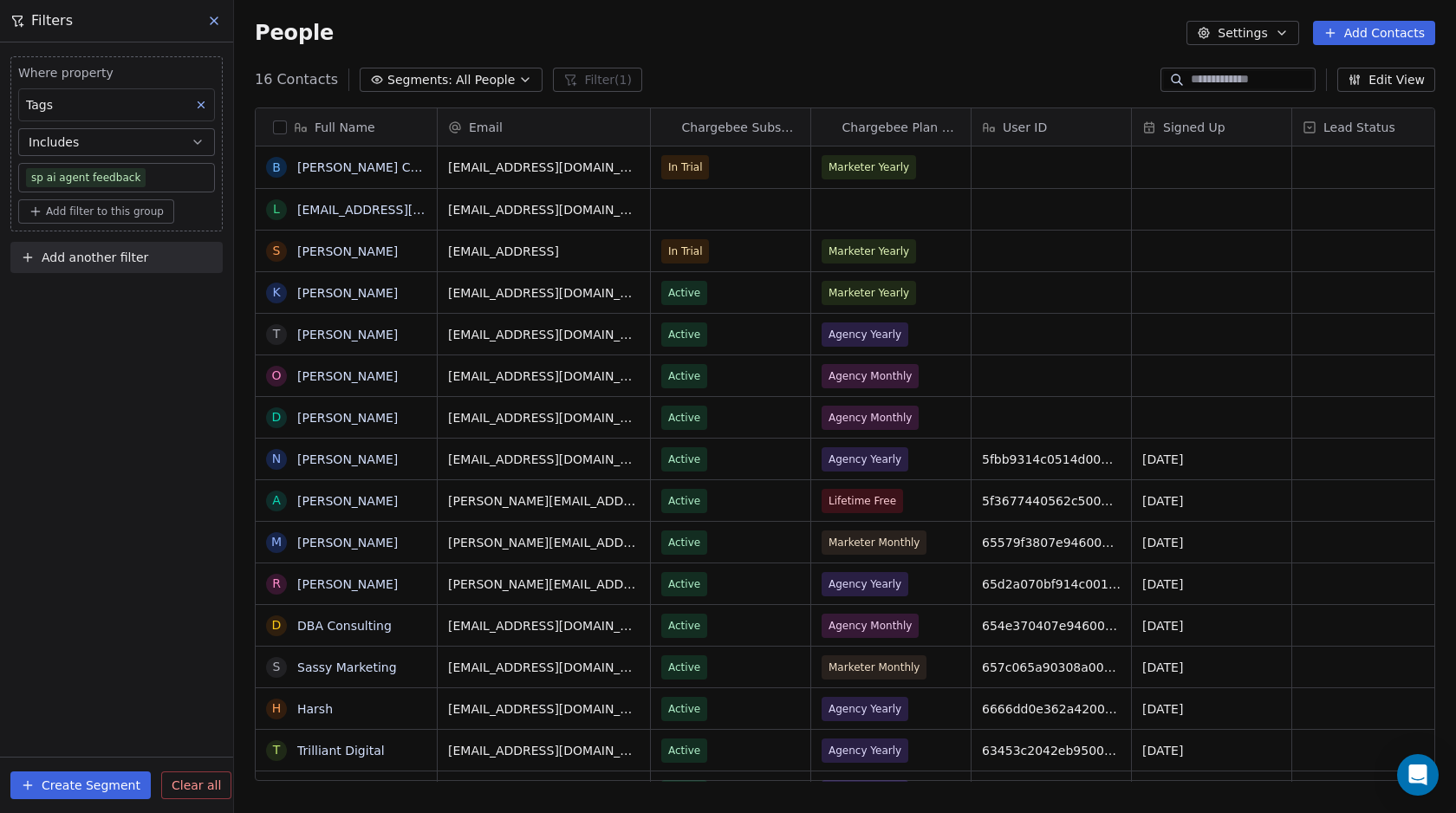
click at [204, 18] on button at bounding box center [215, 21] width 26 height 25
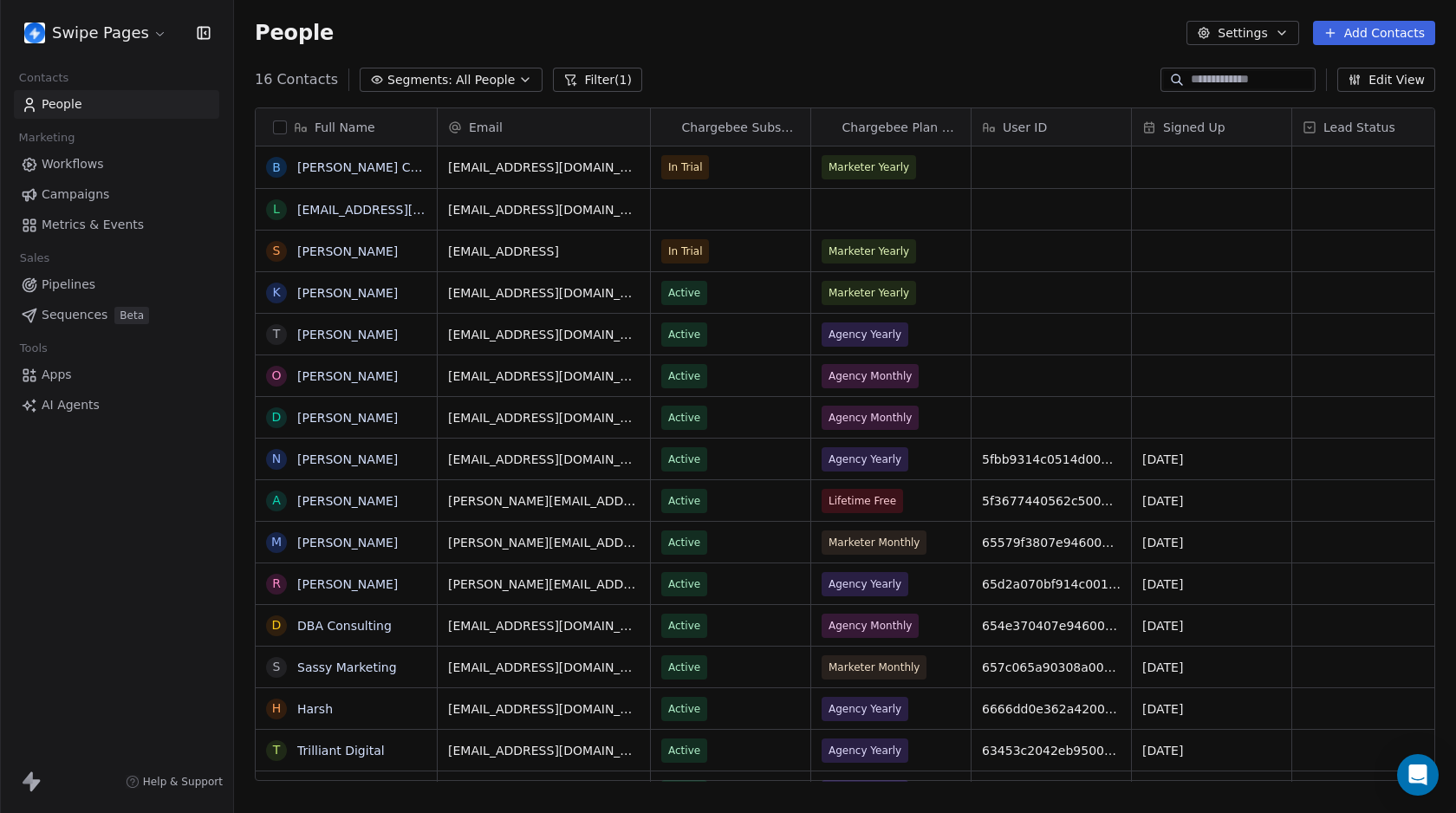
click at [67, 167] on span "Workflows" at bounding box center [72, 164] width 62 height 18
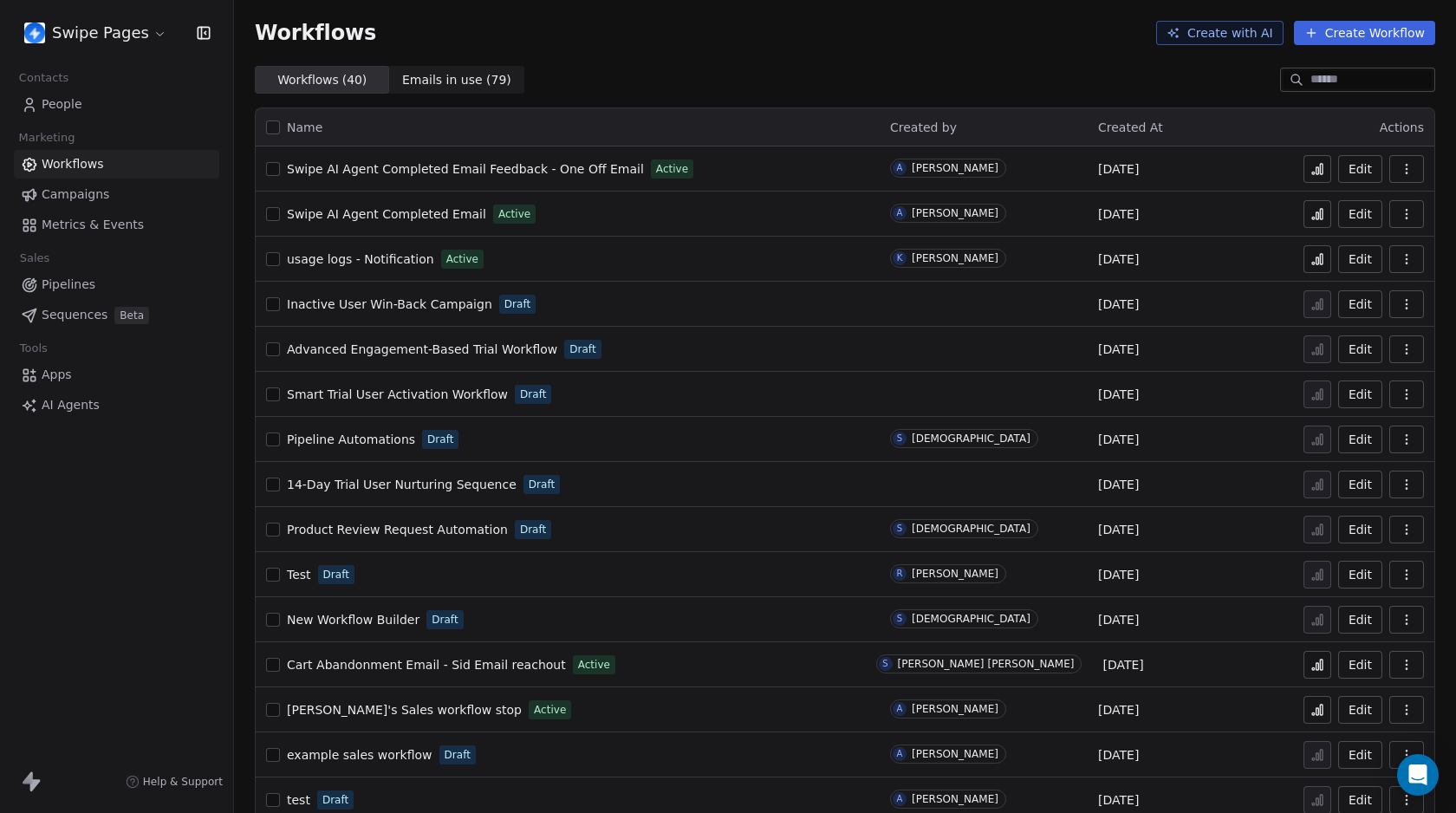
click at [502, 165] on span "Swipe AI Agent Completed Email Feedback - One Off Email" at bounding box center [465, 169] width 357 height 14
click at [1295, 168] on td "Edit" at bounding box center [1365, 168] width 139 height 45
click at [1317, 168] on icon at bounding box center [1317, 171] width 3 height 7
click at [408, 169] on span "Swipe AI Agent Completed Email Feedback - One Off Email" at bounding box center [465, 169] width 357 height 14
